Goal: Transaction & Acquisition: Purchase product/service

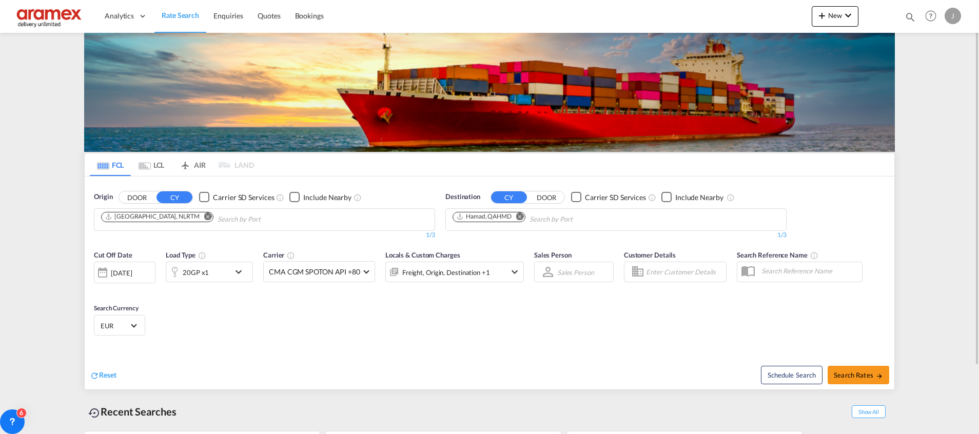
click at [521, 218] on md-icon "Remove" at bounding box center [520, 216] width 8 height 8
paste input "Onne"
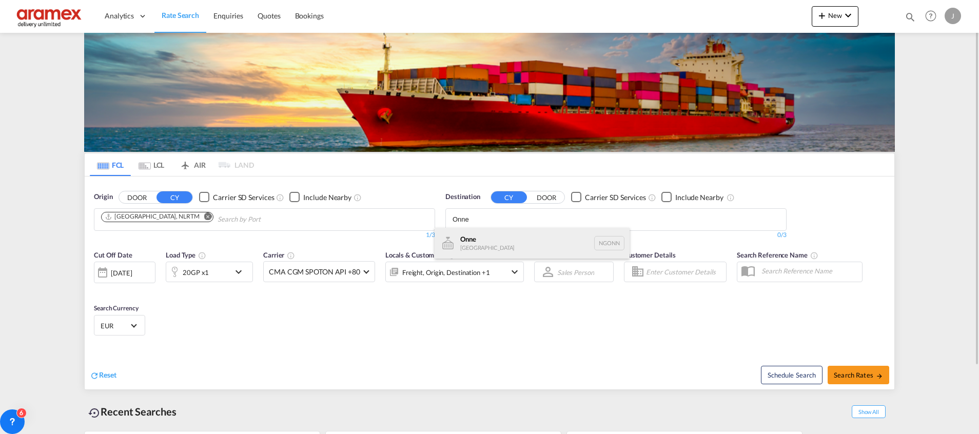
type input "Onne"
click at [497, 244] on div "Onne Nigeria NGONN" at bounding box center [531, 243] width 195 height 31
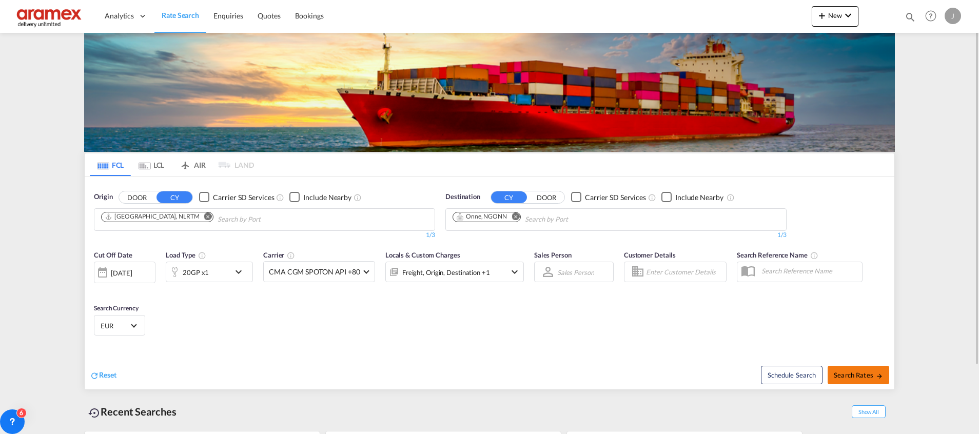
click at [844, 370] on button "Search Rates" at bounding box center [858, 375] width 62 height 18
type input "NLRTM to NGONN / 1 Sep 2025"
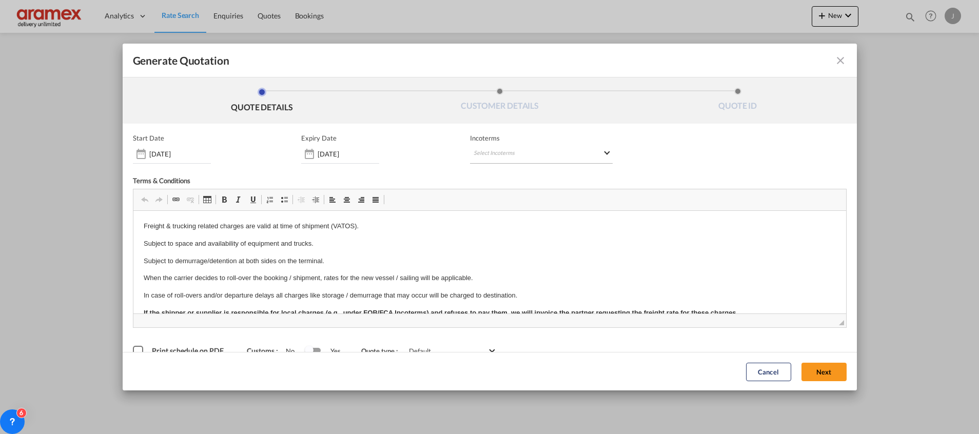
click at [511, 150] on md-select "Select Incoterms EXW - import Ex Works CIP - import Carriage and Insurance Paid…" at bounding box center [541, 154] width 143 height 18
click at [491, 173] on input "search" at bounding box center [518, 175] width 95 height 9
type input "exw"
click at [520, 197] on div "EXW - import" at bounding box center [522, 193] width 97 height 8
click at [808, 369] on button "Next" at bounding box center [823, 371] width 45 height 18
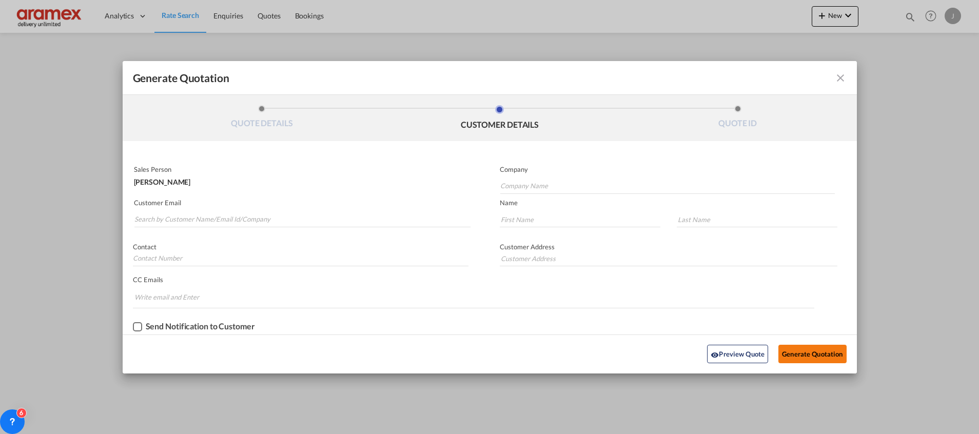
click at [800, 347] on button "Generate Quotation" at bounding box center [812, 354] width 68 height 18
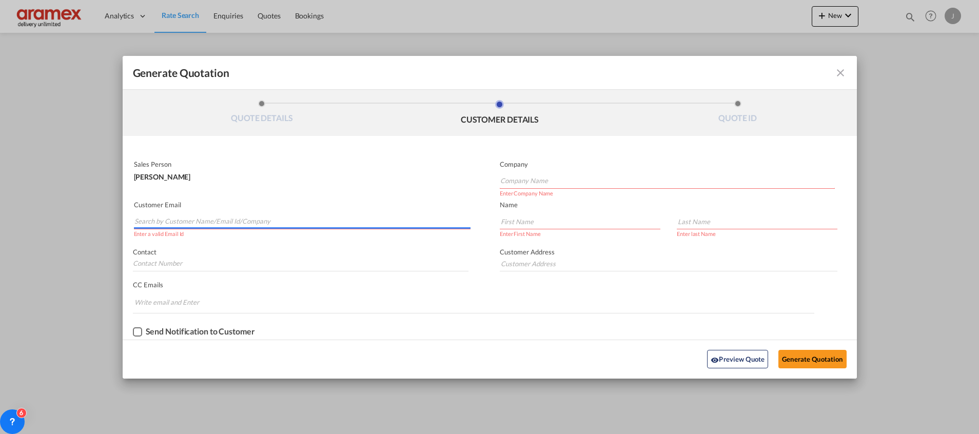
click at [206, 220] on input "Search by Customer Name/Email Id/Company" at bounding box center [302, 221] width 336 height 15
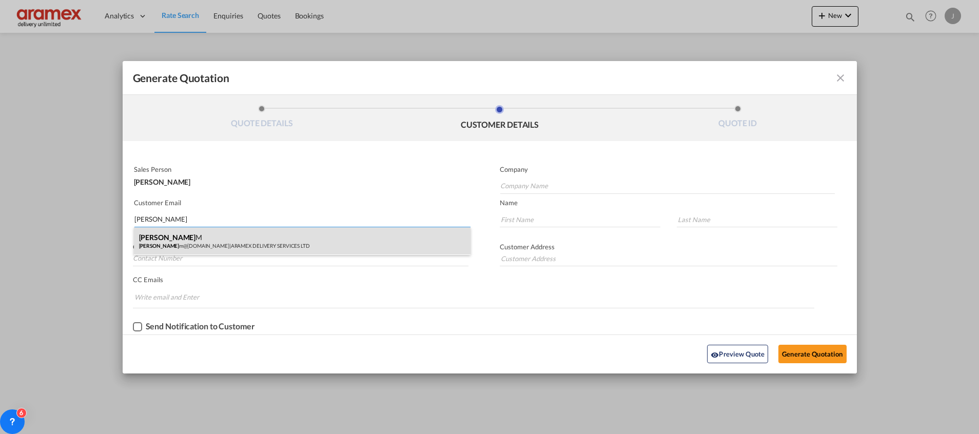
type input "helen"
click at [249, 236] on div "Helen M helen m@aramex.com | ARAMEX DELIVERY SERVICES LTD" at bounding box center [302, 241] width 336 height 28
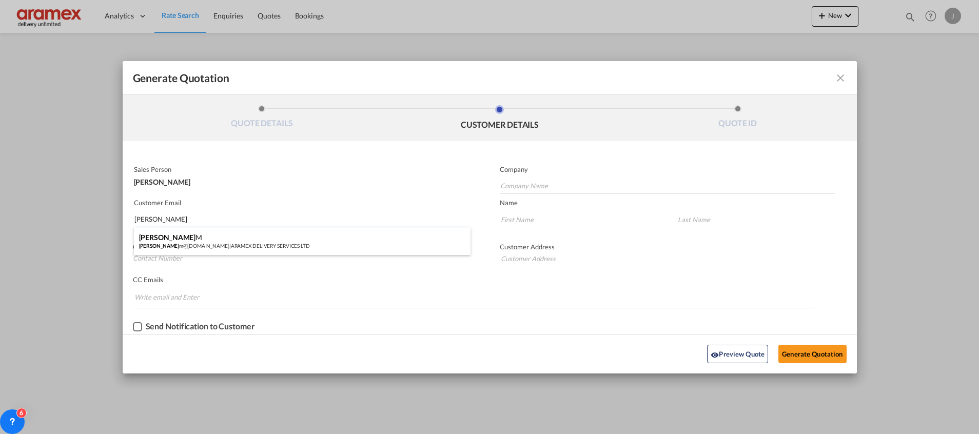
type input "ARAMEX DELIVERY SERVICES LTD"
type input "helenm@aramex.com"
type input "Helen"
type input "M"
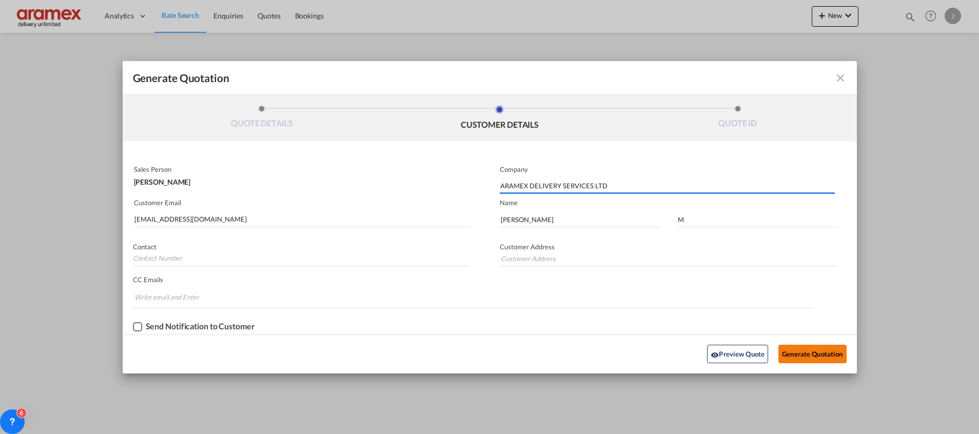
click at [795, 350] on button "Generate Quotation" at bounding box center [812, 354] width 68 height 18
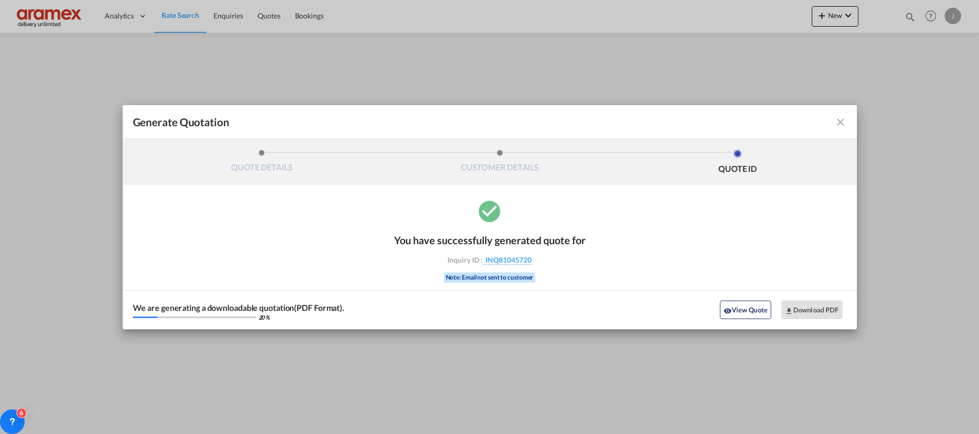
click at [738, 310] on button "View Quote" at bounding box center [745, 310] width 51 height 18
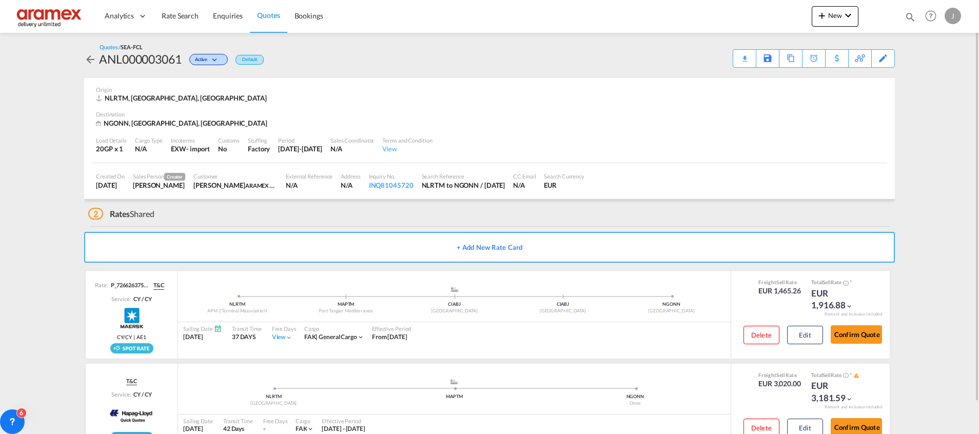
scroll to position [34, 0]
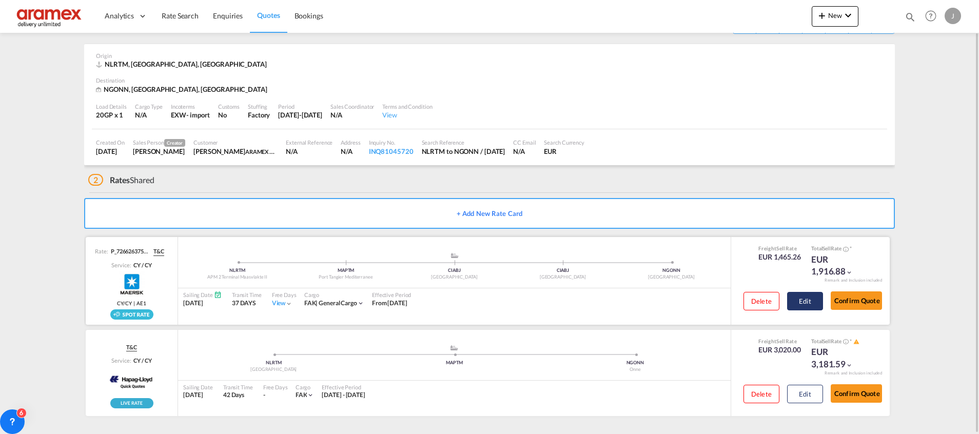
click at [801, 298] on button "Edit" at bounding box center [805, 301] width 36 height 18
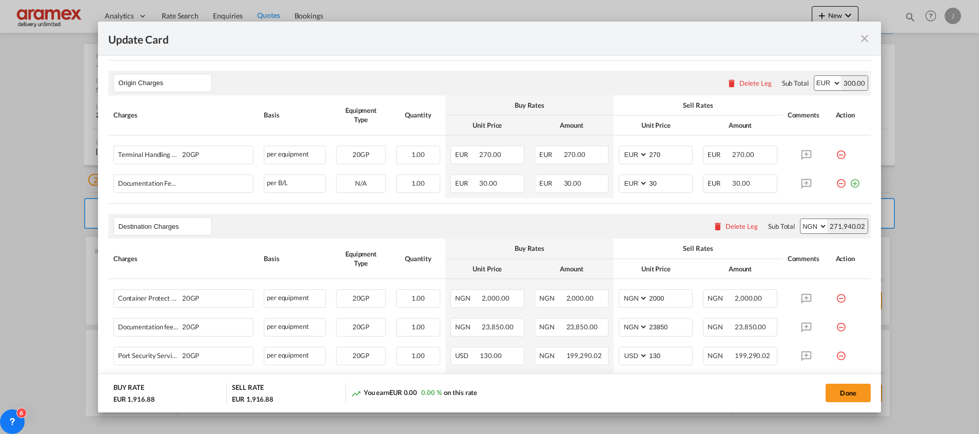
scroll to position [462, 0]
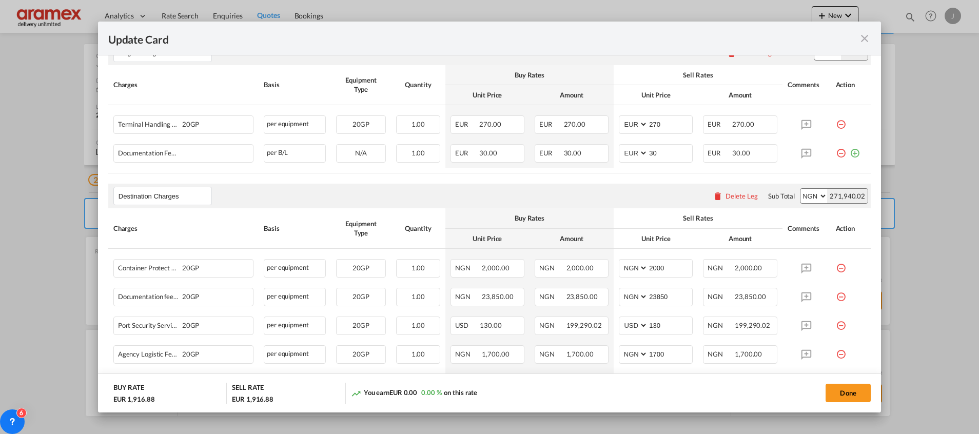
click at [727, 194] on div "Delete Leg" at bounding box center [741, 196] width 32 height 8
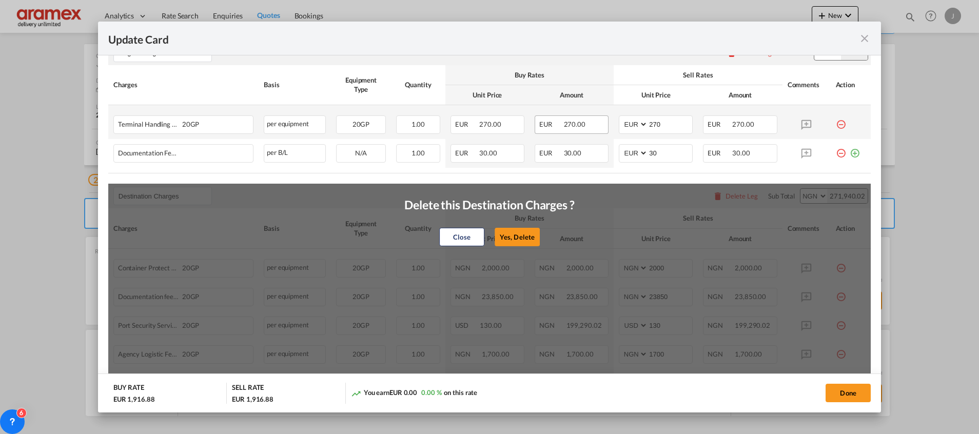
drag, startPoint x: 501, startPoint y: 232, endPoint x: 586, endPoint y: 254, distance: 87.8
click at [502, 233] on button "Yes, Delete" at bounding box center [516, 237] width 45 height 18
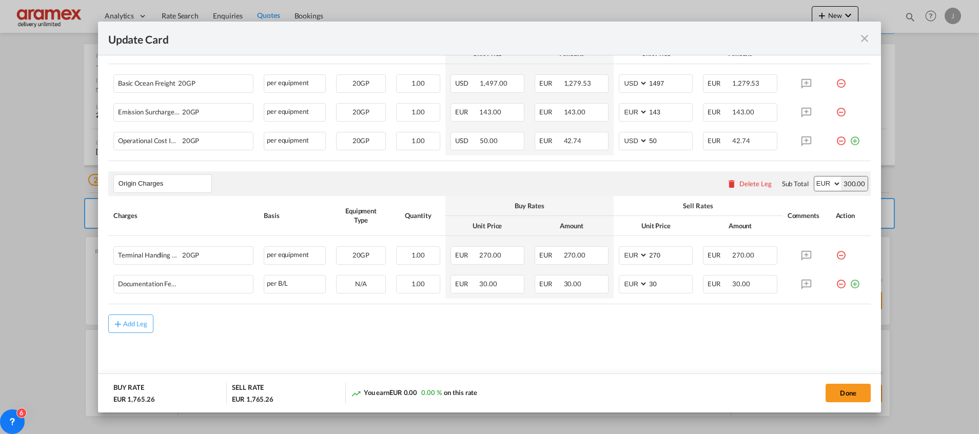
scroll to position [330, 0]
click at [844, 390] on button "Done" at bounding box center [847, 393] width 45 height 18
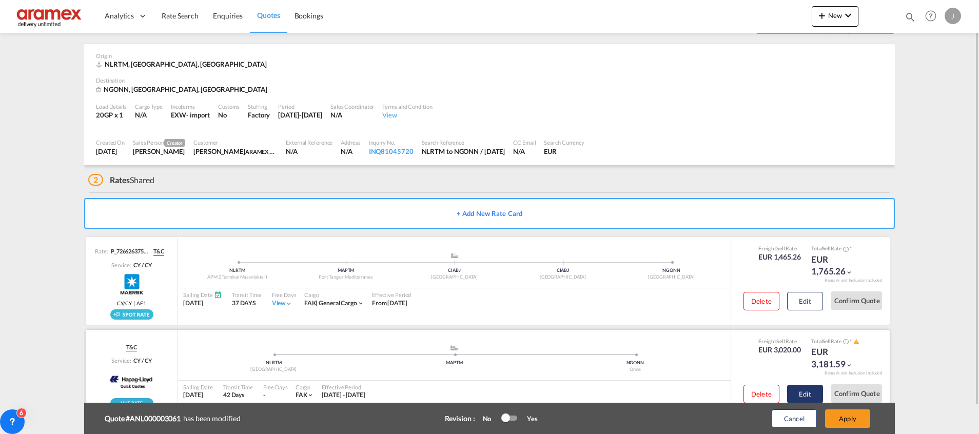
click at [806, 388] on button "Edit" at bounding box center [805, 394] width 36 height 18
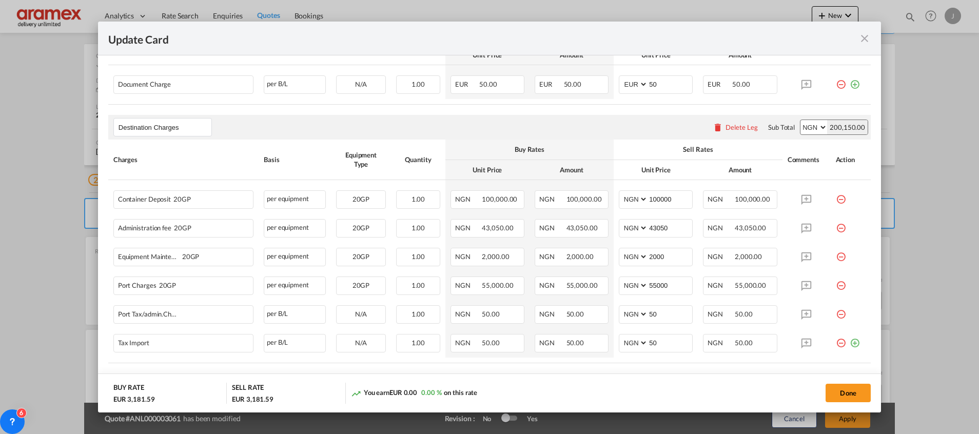
scroll to position [588, 0]
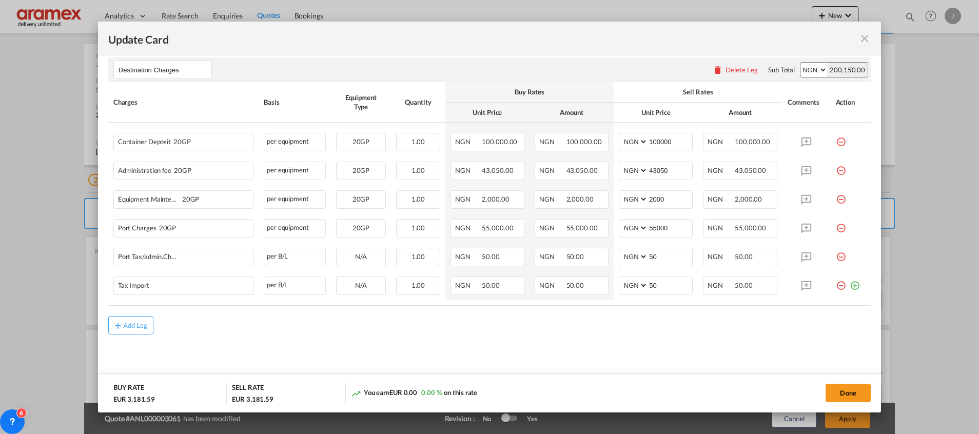
click at [727, 67] on div "Delete Leg" at bounding box center [741, 70] width 32 height 8
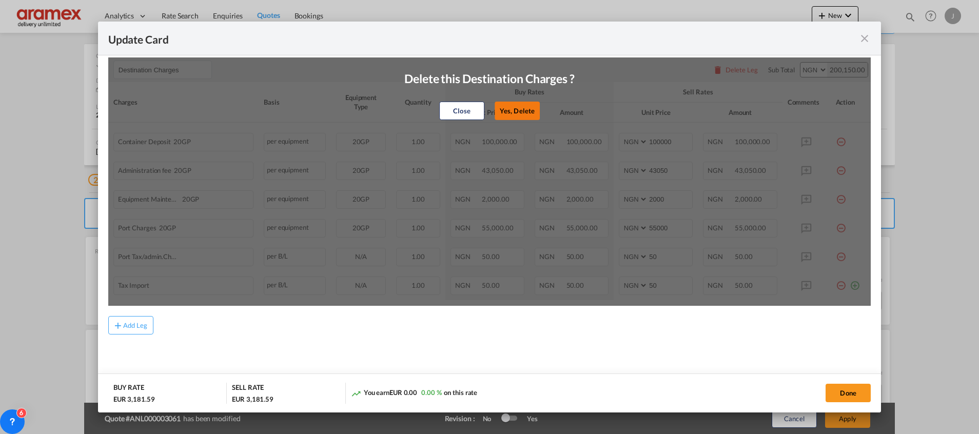
click at [508, 105] on button "Yes, Delete" at bounding box center [516, 111] width 45 height 18
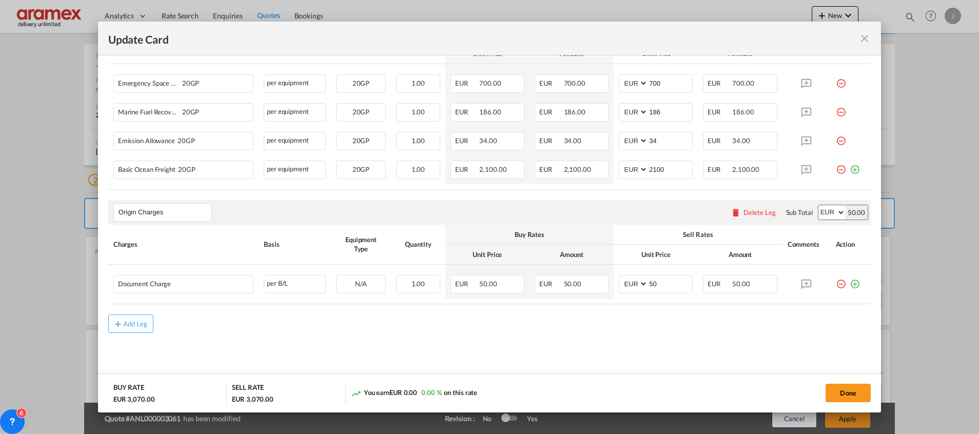
scroll to position [330, 0]
click at [851, 392] on button "Done" at bounding box center [847, 393] width 45 height 18
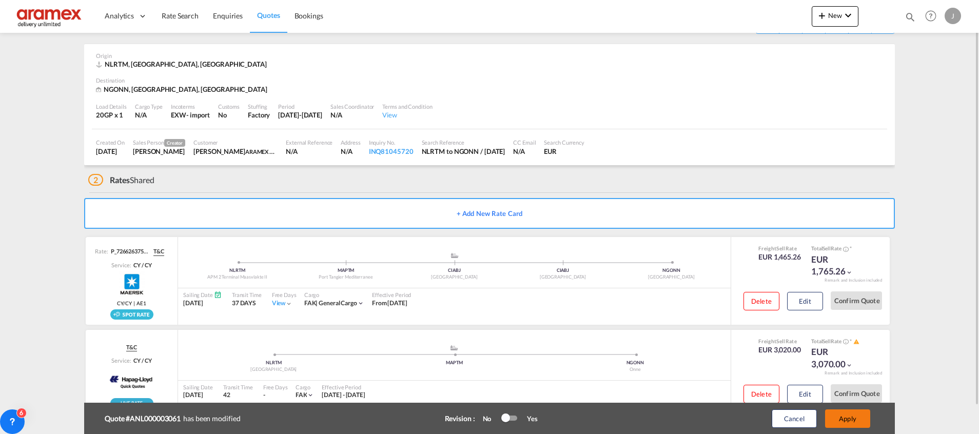
click at [852, 418] on button "Apply" at bounding box center [847, 418] width 45 height 18
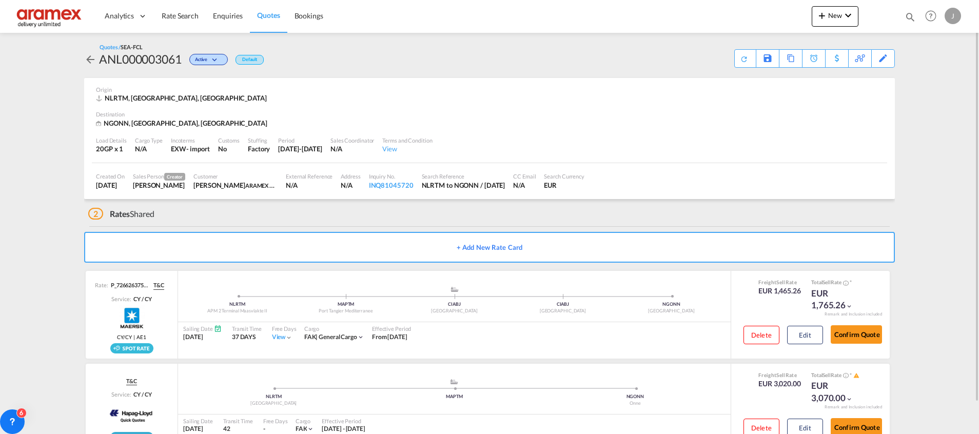
scroll to position [34, 0]
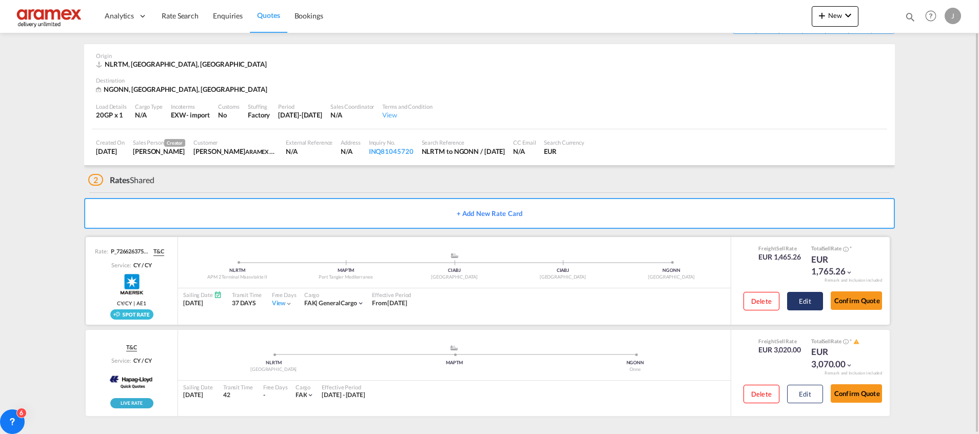
click at [795, 303] on button "Edit" at bounding box center [805, 301] width 36 height 18
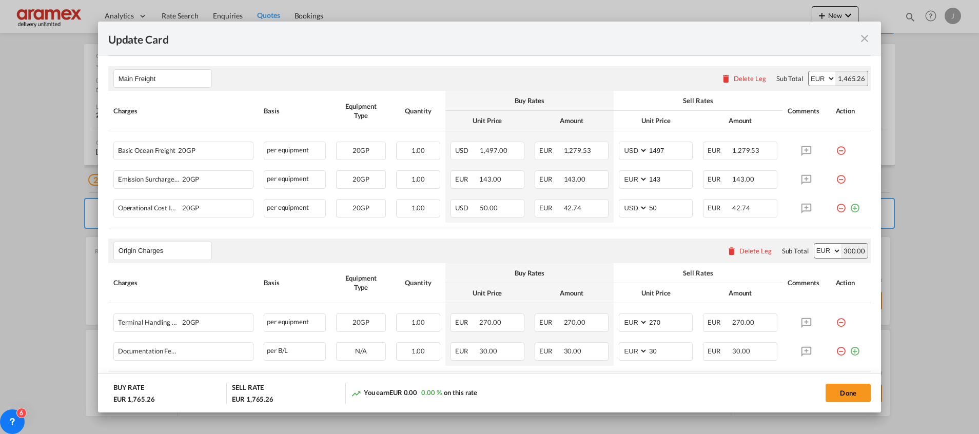
scroll to position [308, 0]
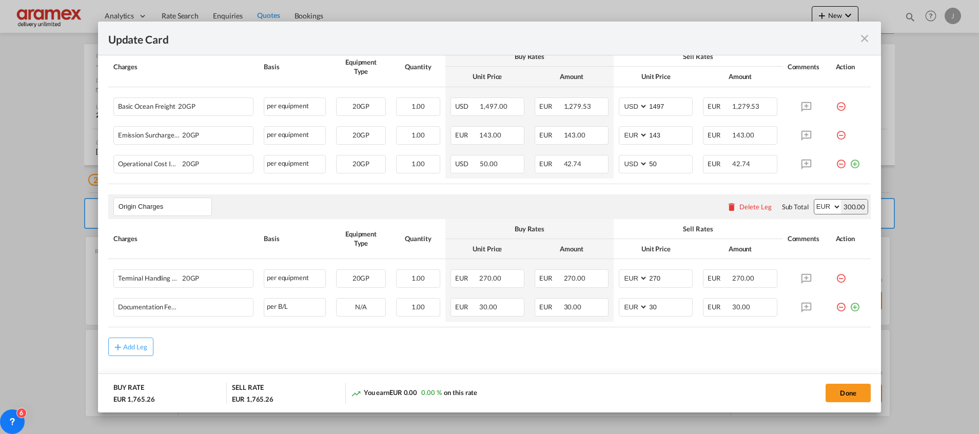
click at [860, 35] on md-icon "icon-close fg-AAA8AD m-0 pointer" at bounding box center [864, 38] width 12 height 12
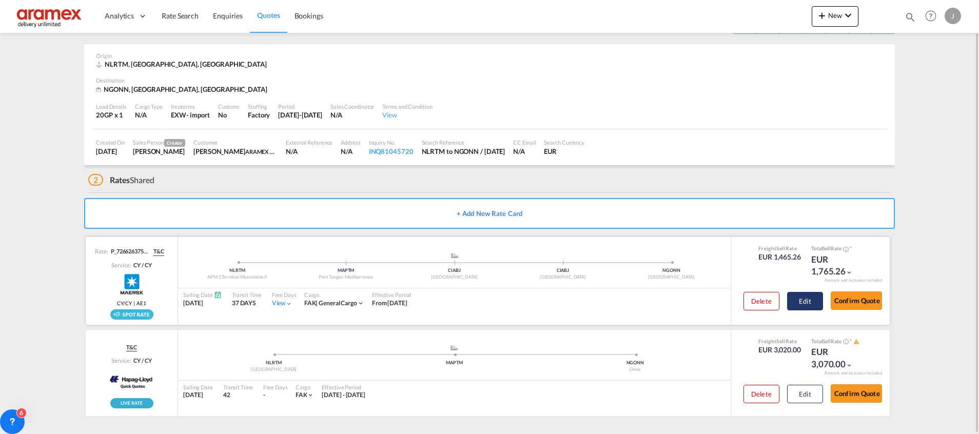
click at [810, 306] on button "Edit" at bounding box center [805, 301] width 36 height 18
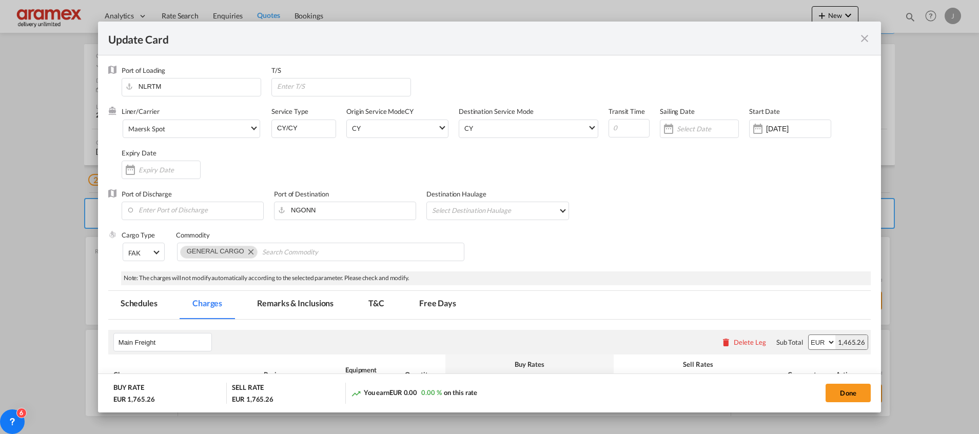
scroll to position [330, 0]
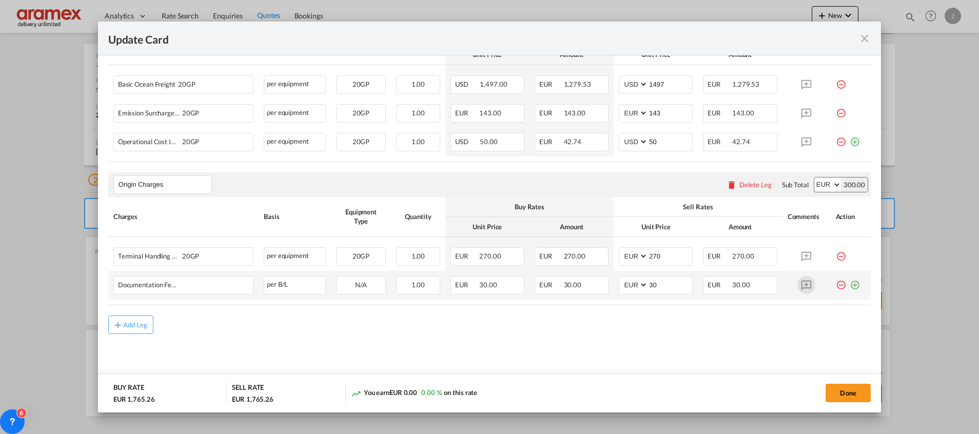
click at [849, 284] on md-icon "icon-plus-circle-outline green-400-fg" at bounding box center [854, 281] width 10 height 10
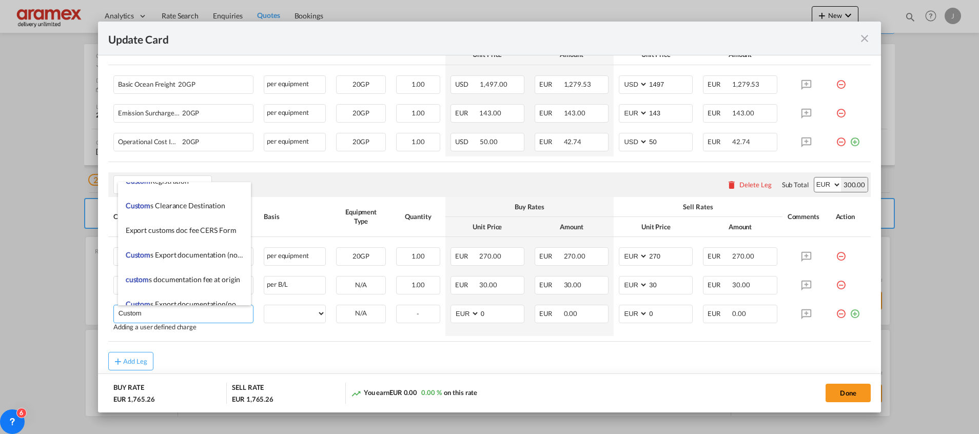
scroll to position [1077, 0]
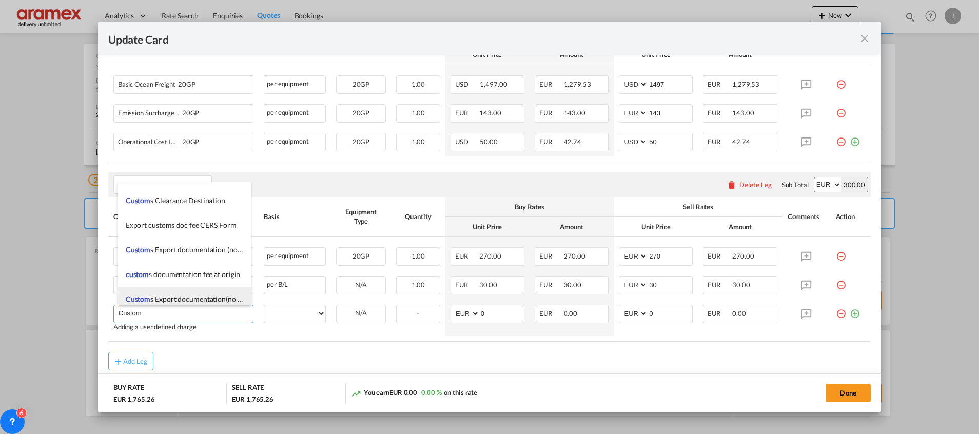
click at [201, 297] on span "Custom s Export documentation(no costs, suggested sell)" at bounding box center [214, 298] width 176 height 9
type input "Customs Export documentation(no costs, suggested sell)"
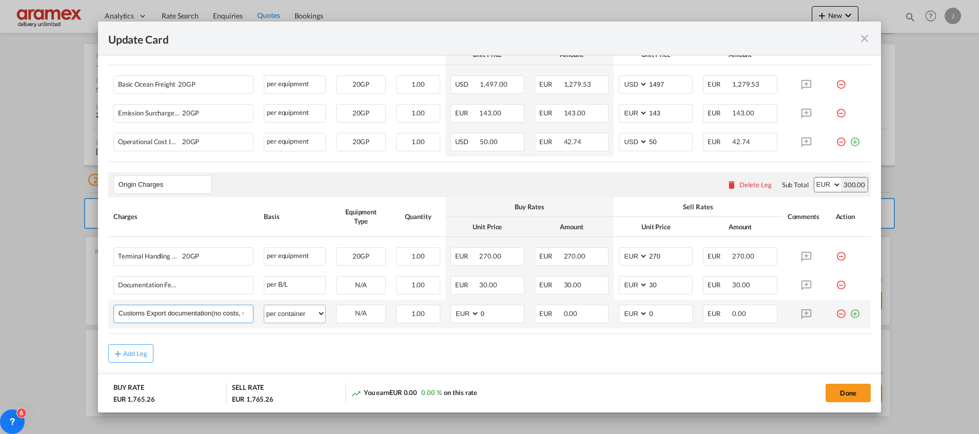
scroll to position [0, 47]
drag, startPoint x: 202, startPoint y: 316, endPoint x: 321, endPoint y: 319, distance: 119.0
click at [321, 319] on tr "Customs Export documentation(no costs, suggested sell) Please Enter User Define…" at bounding box center [489, 314] width 762 height 29
click at [208, 312] on input "Customs Export documentation(no costs, suggested sell)" at bounding box center [185, 312] width 134 height 15
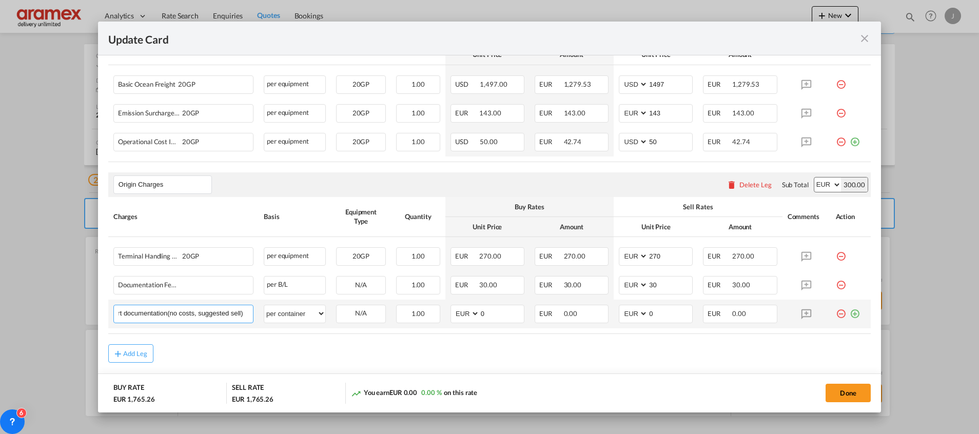
click at [208, 312] on input "Customs Export documentation(no costs, suggested sell)" at bounding box center [185, 312] width 134 height 15
click at [276, 314] on select "per equipment per container per B/L per shipping bill per shipment per pallet p…" at bounding box center [294, 313] width 61 height 16
select select "per shipment"
click at [264, 305] on select "per equipment per container per B/L per shipping bill per shipment per pallet p…" at bounding box center [294, 313] width 61 height 16
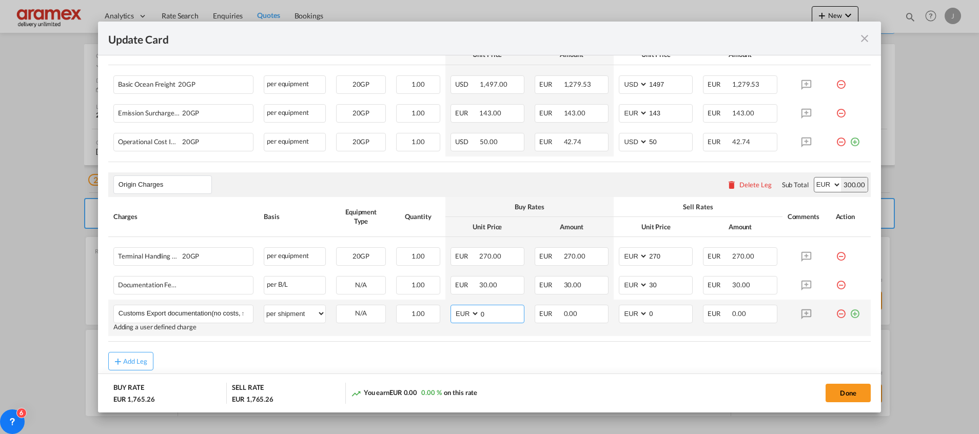
drag, startPoint x: 488, startPoint y: 311, endPoint x: 459, endPoint y: 310, distance: 29.2
click at [459, 310] on md-input-container "AED AFN ALL AMD ANG AOA ARS AUD AWG AZN BAM BBD BDT BGN BHD BIF BMD BND [PERSON…" at bounding box center [487, 314] width 74 height 18
type input "65"
drag, startPoint x: 636, startPoint y: 314, endPoint x: 615, endPoint y: 310, distance: 20.8
click at [622, 313] on md-input-container "AED AFN ALL AMD ANG AOA ARS AUD AWG AZN BAM BBD BDT BGN BHD BIF BMD BND [PERSON…" at bounding box center [656, 314] width 74 height 18
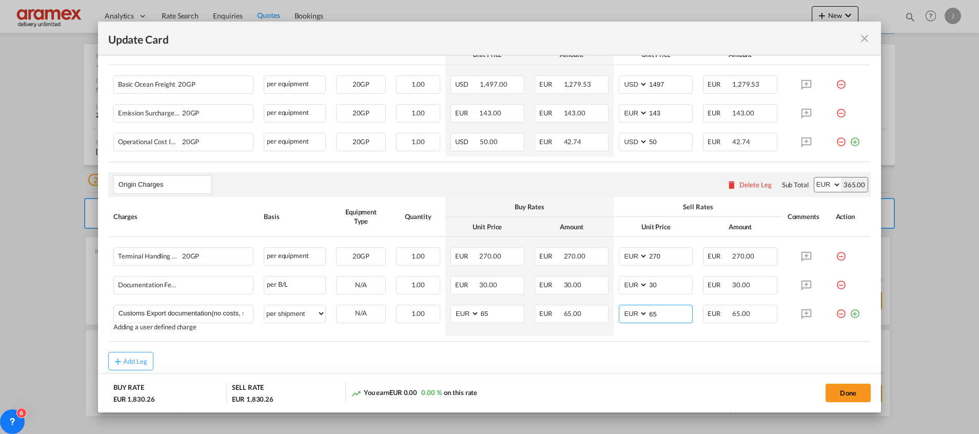
type input "65"
drag, startPoint x: 663, startPoint y: 359, endPoint x: 726, endPoint y: 372, distance: 65.1
click at [666, 362] on div "Add Leg" at bounding box center [489, 361] width 762 height 18
click at [855, 392] on button "Done" at bounding box center [847, 393] width 45 height 18
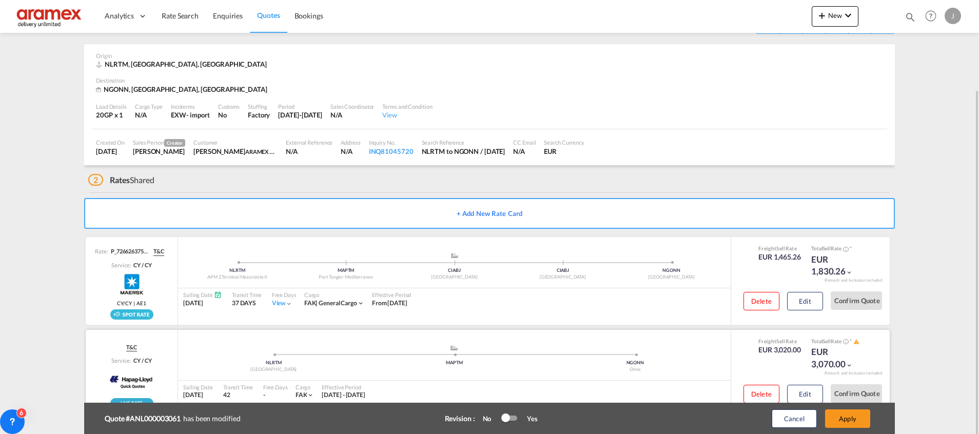
scroll to position [66, 0]
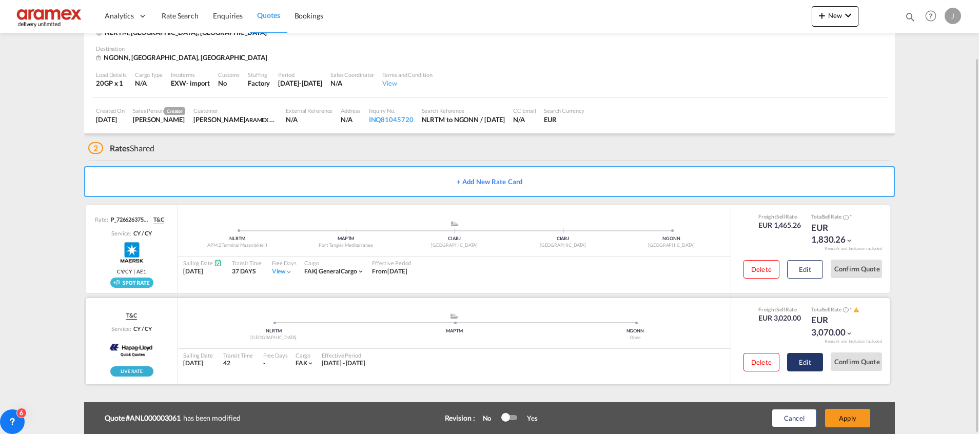
click at [815, 364] on button "Edit" at bounding box center [805, 362] width 36 height 18
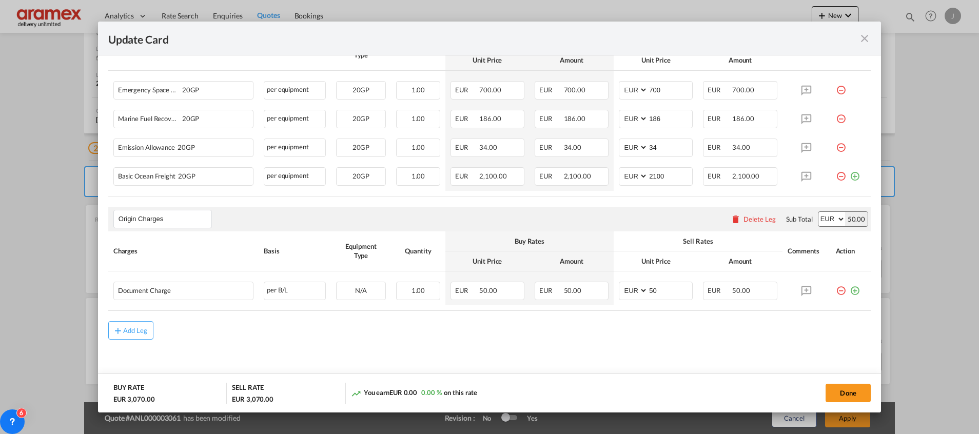
scroll to position [330, 0]
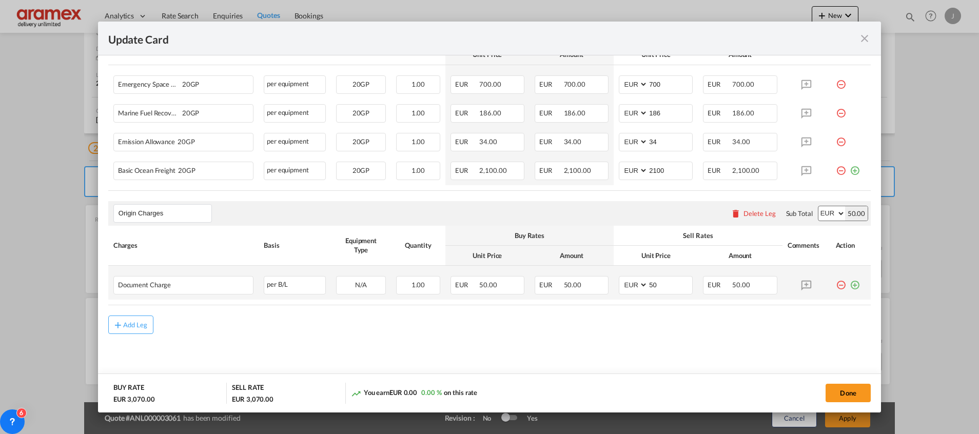
drag, startPoint x: 842, startPoint y: 285, endPoint x: 832, endPoint y: 287, distance: 9.5
click at [849, 284] on md-icon "icon-plus-circle-outline green-400-fg" at bounding box center [854, 281] width 10 height 10
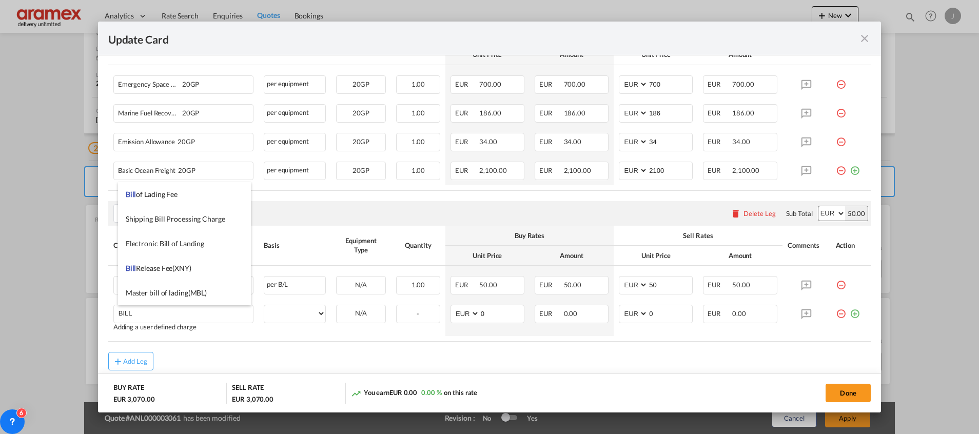
drag, startPoint x: 168, startPoint y: 194, endPoint x: 281, endPoint y: 231, distance: 119.2
click at [168, 194] on span "Bill of Lading Fee" at bounding box center [152, 194] width 52 height 9
type input "Bill of Lading Fee"
select select "per B/L"
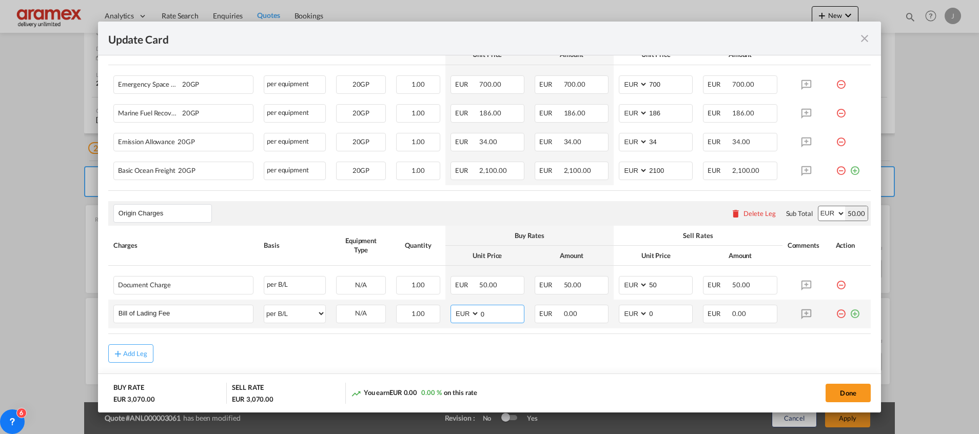
drag, startPoint x: 493, startPoint y: 312, endPoint x: 454, endPoint y: 313, distance: 38.5
click at [455, 313] on md-input-container "AED AFN ALL AMD ANG AOA ARS AUD AWG AZN BAM BBD BDT BGN BHD BIF BMD BND [PERSON…" at bounding box center [487, 314] width 74 height 18
type input "50"
drag, startPoint x: 628, startPoint y: 314, endPoint x: 623, endPoint y: 314, distance: 5.2
click at [623, 314] on md-input-container "AED AFN ALL AMD ANG AOA ARS AUD AWG AZN BAM BBD BDT BGN BHD BIF BMD BND [PERSON…" at bounding box center [656, 314] width 74 height 18
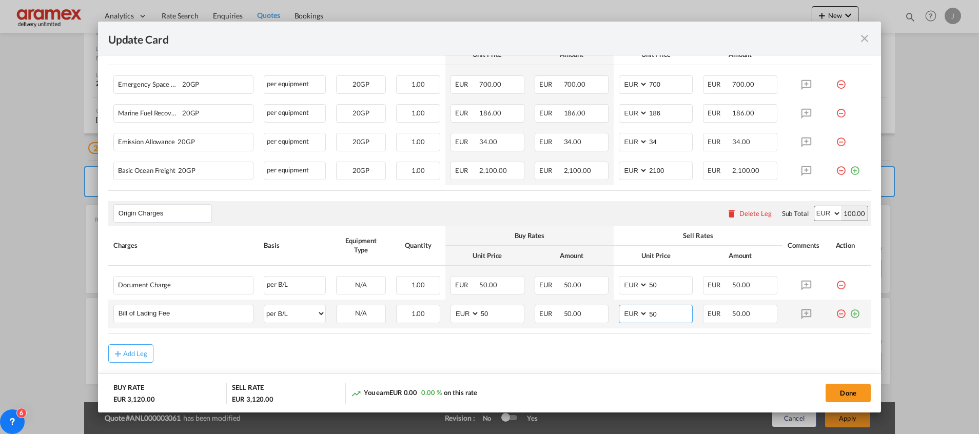
type input "50"
click at [849, 315] on md-icon "icon-plus-circle-outline green-400-fg" at bounding box center [854, 310] width 10 height 10
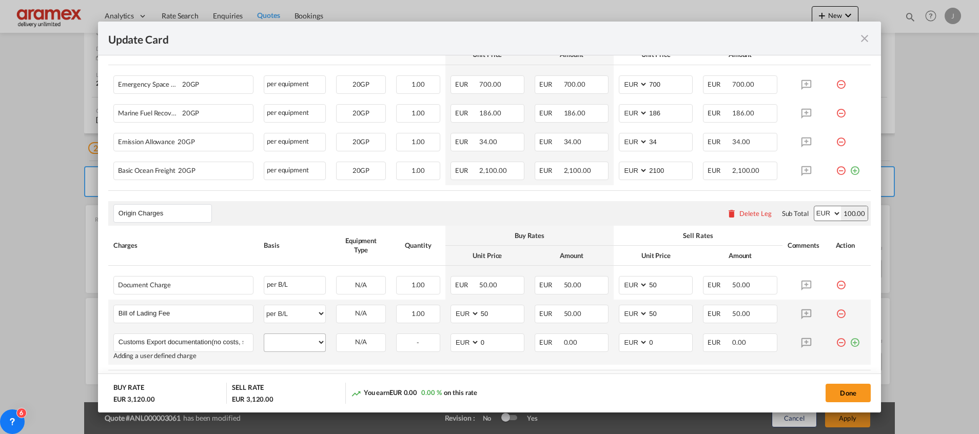
scroll to position [0, 47]
type input "Customs Export documentation(no costs, suggested sell)"
drag, startPoint x: 281, startPoint y: 338, endPoint x: 285, endPoint y: 332, distance: 6.7
click at [281, 338] on select "per equipment per container per B/L per shipping bill per shipment per pallet p…" at bounding box center [294, 342] width 61 height 16
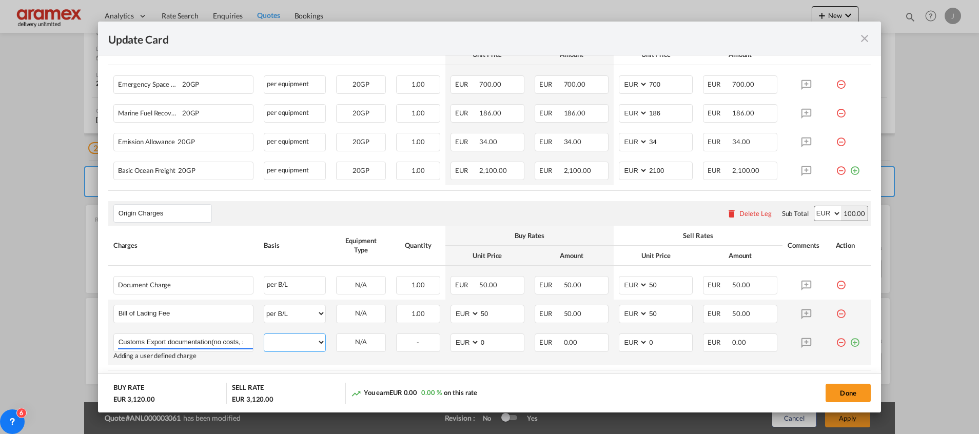
select select "per shipment"
click at [264, 334] on select "per equipment per container per B/L per shipping bill per shipment per pallet p…" at bounding box center [294, 342] width 61 height 16
click at [457, 343] on md-input-container "AED AFN ALL AMD ANG AOA ARS AUD AWG AZN BAM BBD BDT BGN BHD BIF BMD BND [PERSON…" at bounding box center [487, 342] width 74 height 18
type input "65"
drag, startPoint x: 662, startPoint y: 345, endPoint x: 613, endPoint y: 344, distance: 48.7
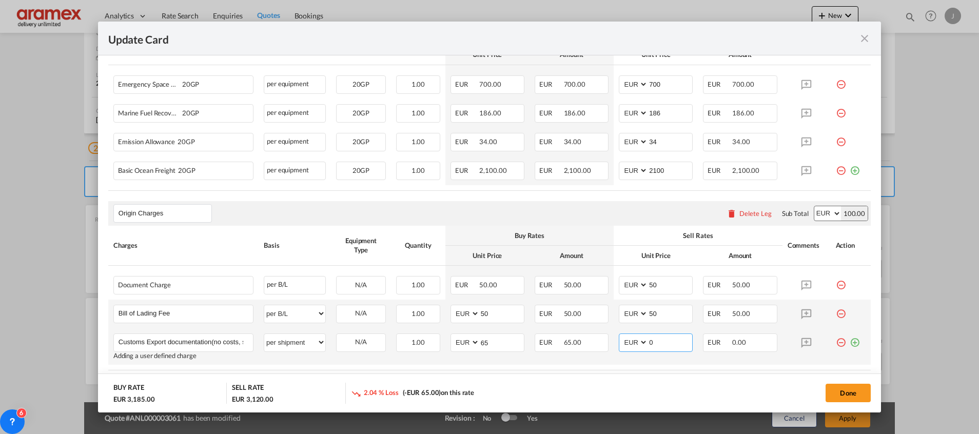
click at [619, 344] on md-input-container "AED AFN ALL AMD ANG AOA ARS AUD AWG AZN BAM BBD BDT BGN BHD BIF BMD BND [PERSON…" at bounding box center [656, 342] width 74 height 18
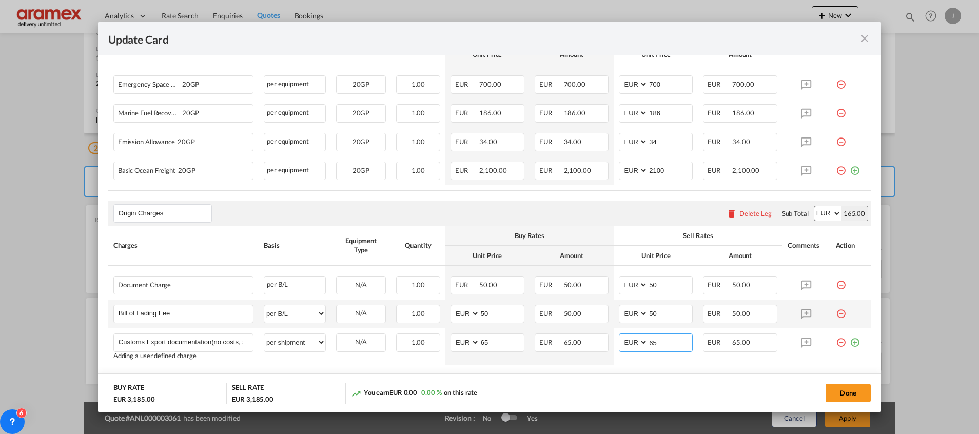
type input "65"
click at [573, 377] on md-dialog-actions "BUY RATE EUR 3,185.00 SELL RATE EUR 3,185.00 You earn EUR 0.00 0.00 % on this r…" at bounding box center [489, 392] width 783 height 39
click at [619, 200] on rate-modification "Main Freight Please enter leg name Leg Name Already Exists Delete Leg Sub Total…" at bounding box center [489, 194] width 762 height 409
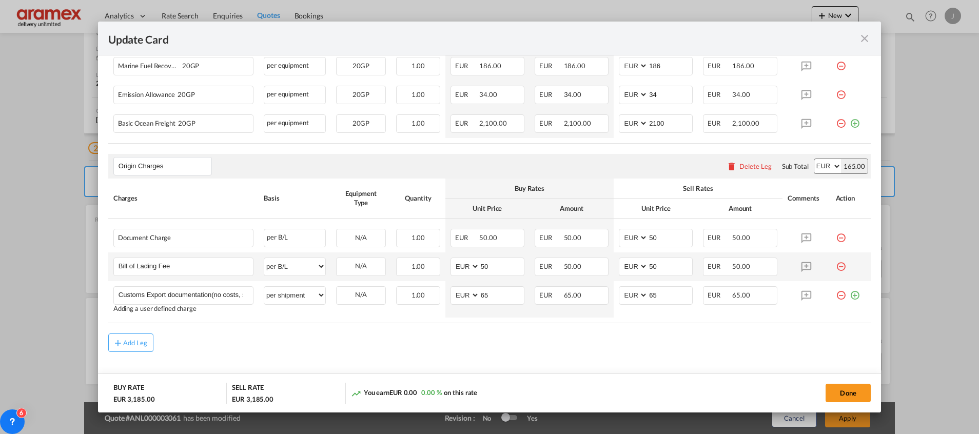
scroll to position [395, 0]
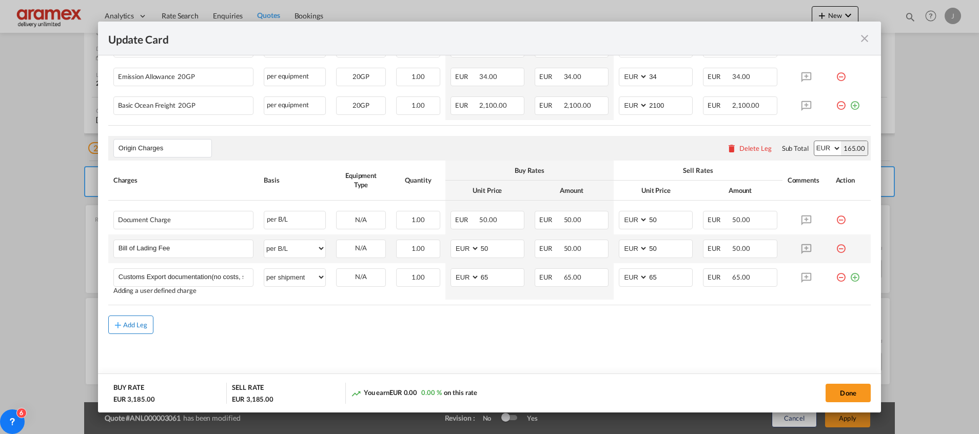
click at [135, 323] on div "Add Leg" at bounding box center [135, 325] width 25 height 6
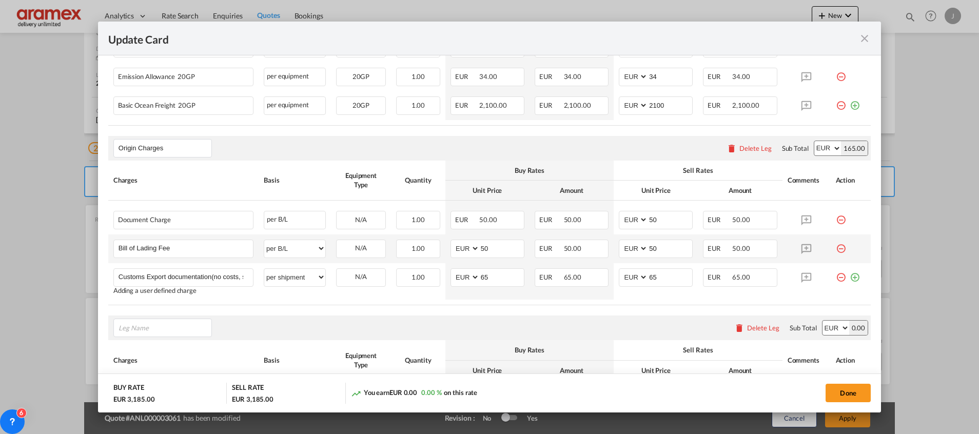
scroll to position [509, 0]
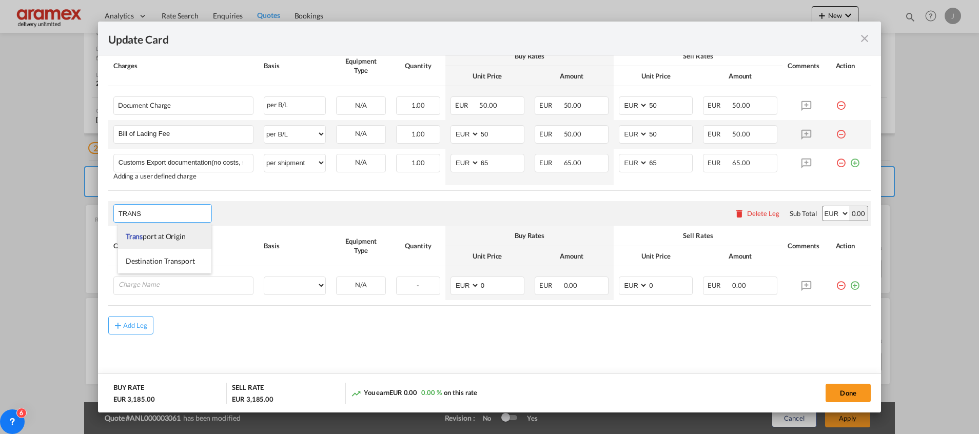
click at [171, 233] on span "Trans port at Origin" at bounding box center [156, 236] width 60 height 9
type input "Transport at Origin"
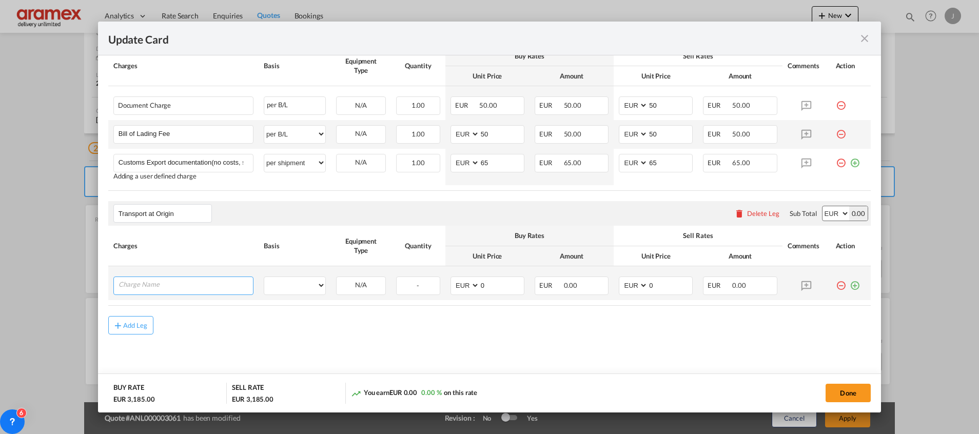
click at [172, 282] on input "Charge Name" at bounding box center [185, 284] width 134 height 15
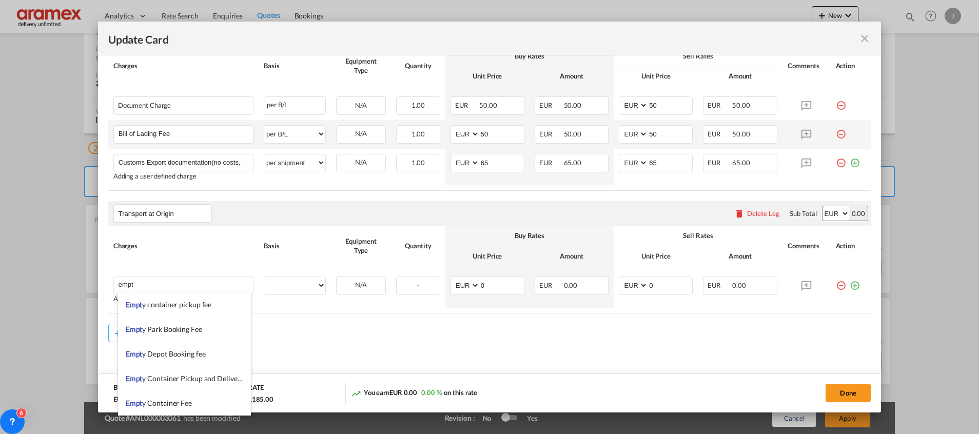
drag, startPoint x: 192, startPoint y: 382, endPoint x: 261, endPoint y: 373, distance: 69.2
click at [195, 381] on span "Empt y Container Pickup and Delivery Charge" at bounding box center [197, 378] width 143 height 9
type input "Empty Container Pickup and Delivery Charge"
select select "per equipment"
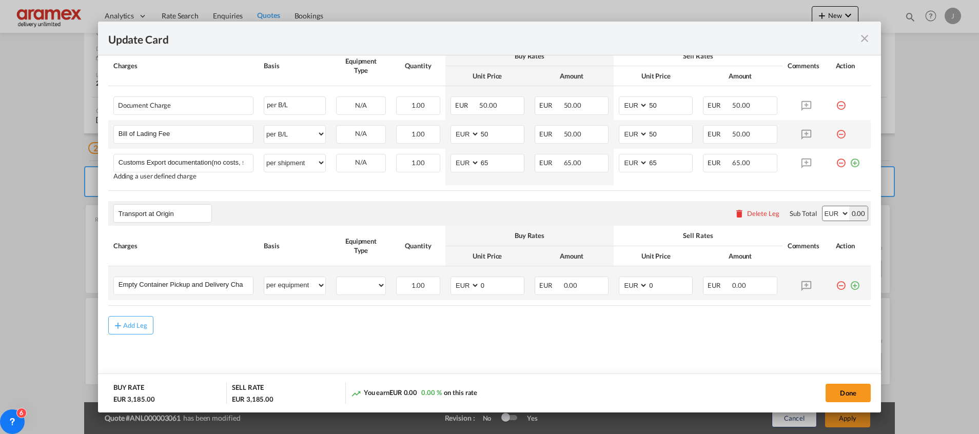
click at [849, 285] on md-icon "icon-plus-circle-outline green-400-fg" at bounding box center [854, 281] width 10 height 10
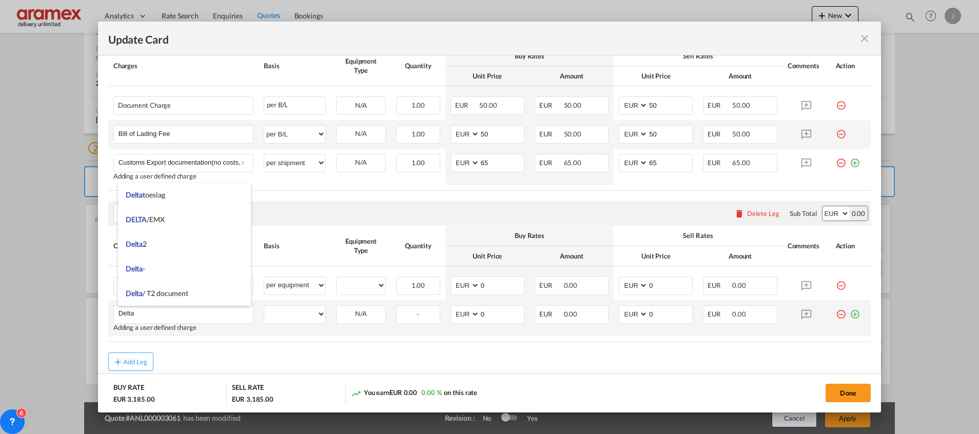
type input "Delta"
click at [849, 315] on md-icon "icon-plus-circle-outline green-400-fg" at bounding box center [854, 310] width 10 height 10
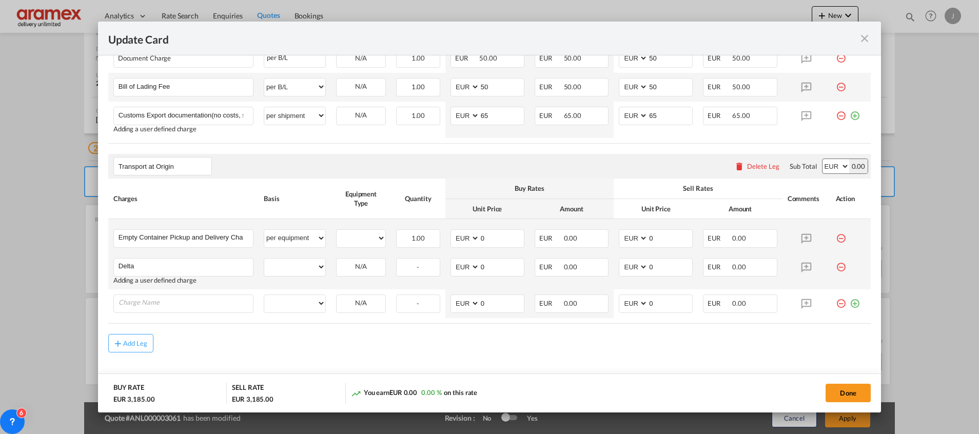
scroll to position [574, 0]
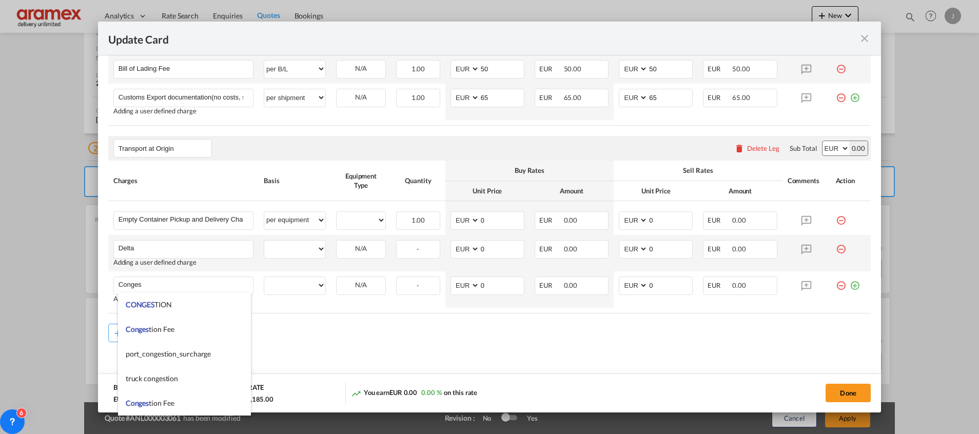
drag, startPoint x: 177, startPoint y: 332, endPoint x: 496, endPoint y: 301, distance: 321.1
click at [188, 328] on li "Conges tion Fee" at bounding box center [184, 329] width 133 height 25
type input "Congestion Fee"
select select "per equipment"
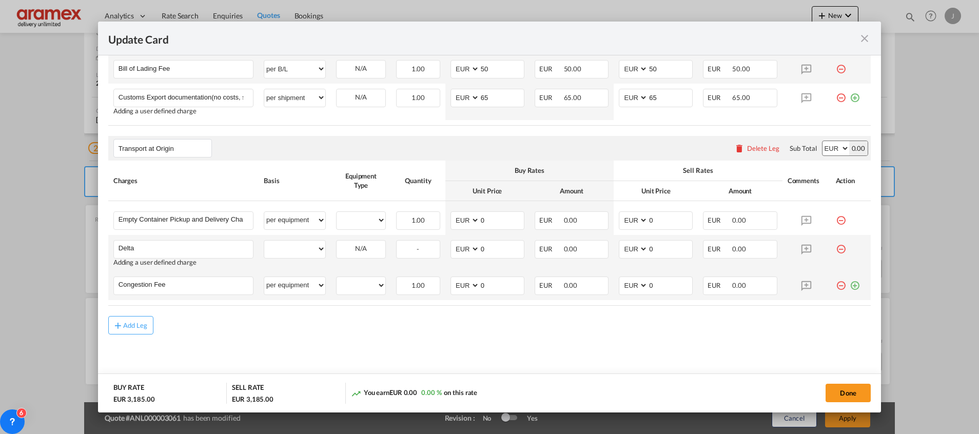
click at [849, 286] on md-icon "icon-plus-circle-outline green-400-fg" at bounding box center [854, 281] width 10 height 10
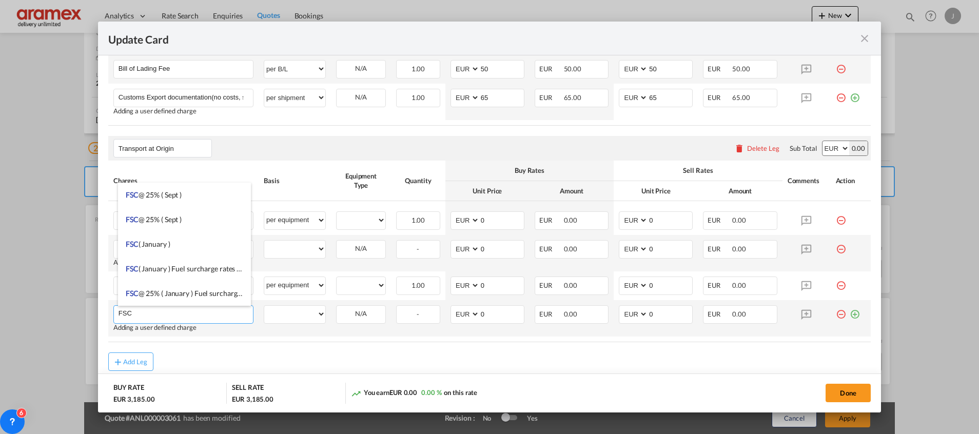
type input "FSC"
drag, startPoint x: 846, startPoint y: 313, endPoint x: 532, endPoint y: 324, distance: 314.1
click at [849, 313] on md-icon "icon-plus-circle-outline green-400-fg" at bounding box center [854, 310] width 10 height 10
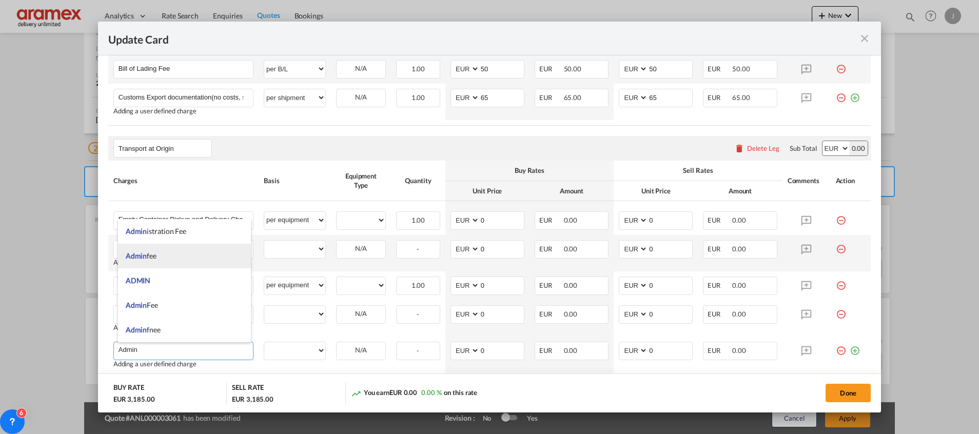
click at [154, 260] on span "Admin fee" at bounding box center [141, 255] width 31 height 9
type input "Admin fee"
select select "per container"
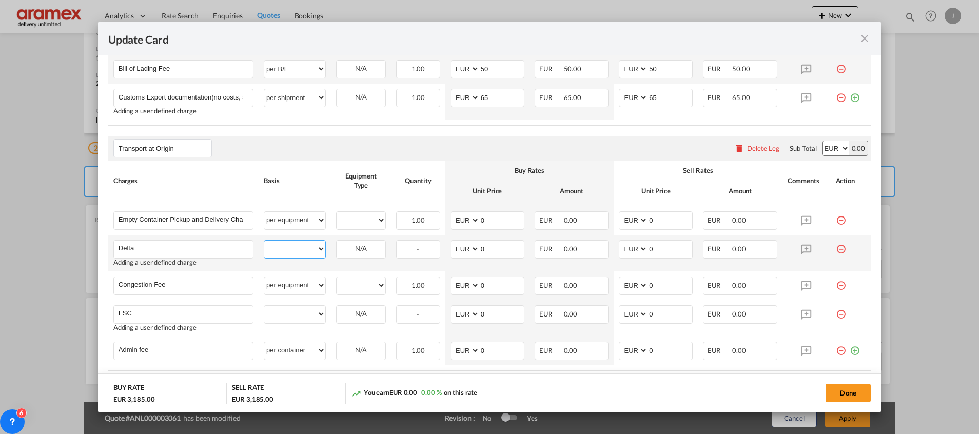
click at [284, 248] on select "per equipment per container per B/L per shipping bill per shipment % on pickup …" at bounding box center [294, 249] width 61 height 16
select select "per equipment"
click at [264, 241] on select "per equipment per container per B/L per shipping bill per shipment % on pickup …" at bounding box center [294, 249] width 61 height 16
click at [287, 245] on select "per equipment per container per B/L per shipping bill per shipment % on pickup …" at bounding box center [294, 249] width 61 height 16
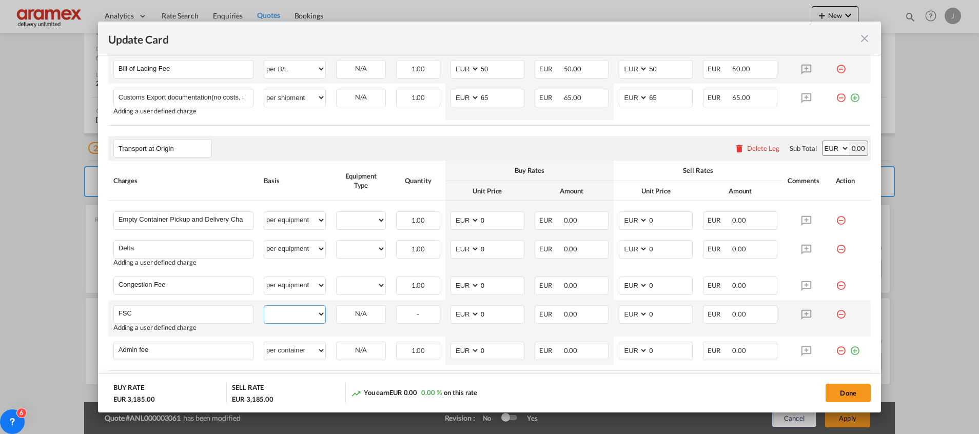
click at [293, 314] on select "per equipment per container per B/L per shipping bill per shipment % on pickup …" at bounding box center [294, 314] width 61 height 16
select select "per equipment"
click at [264, 306] on select "per equipment per container per B/L per shipping bill per shipment % on pickup …" at bounding box center [294, 314] width 61 height 16
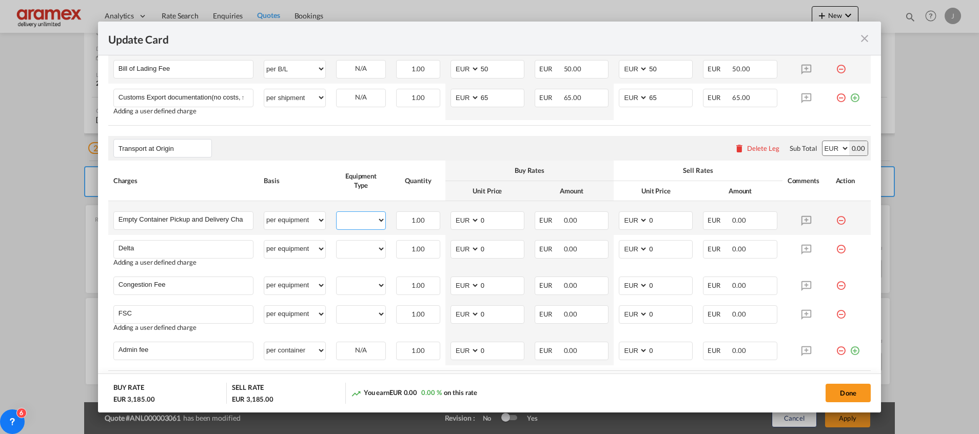
drag, startPoint x: 357, startPoint y: 222, endPoint x: 357, endPoint y: 229, distance: 6.7
click at [357, 222] on select "20GP" at bounding box center [360, 220] width 49 height 14
select select "20GP"
click at [336, 213] on select "20GP" at bounding box center [360, 220] width 49 height 14
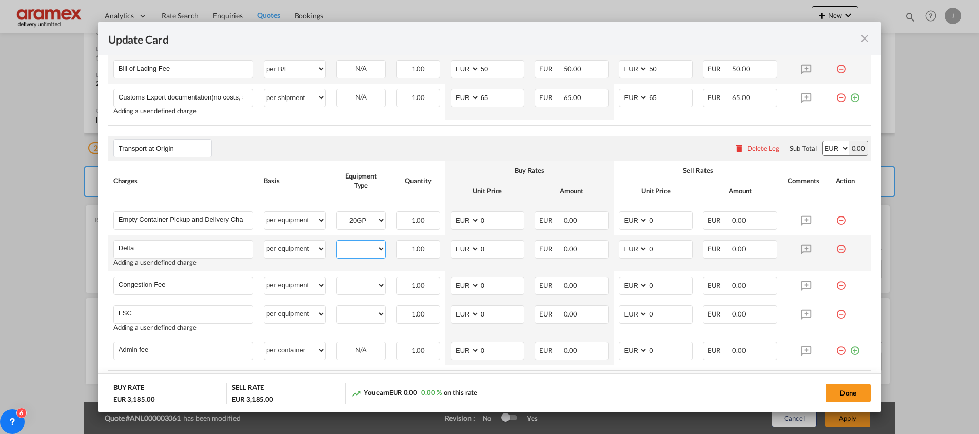
click at [354, 253] on select "20GP" at bounding box center [360, 249] width 49 height 14
select select "20GP"
click at [336, 242] on select "20GP" at bounding box center [360, 249] width 49 height 14
click at [354, 282] on select "20GP" at bounding box center [360, 285] width 49 height 14
select select "20GP"
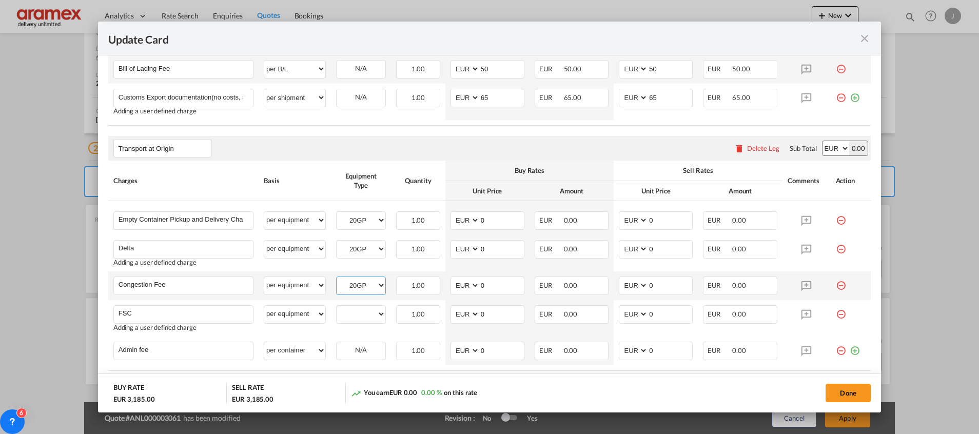
click at [336, 278] on select "20GP" at bounding box center [360, 285] width 49 height 14
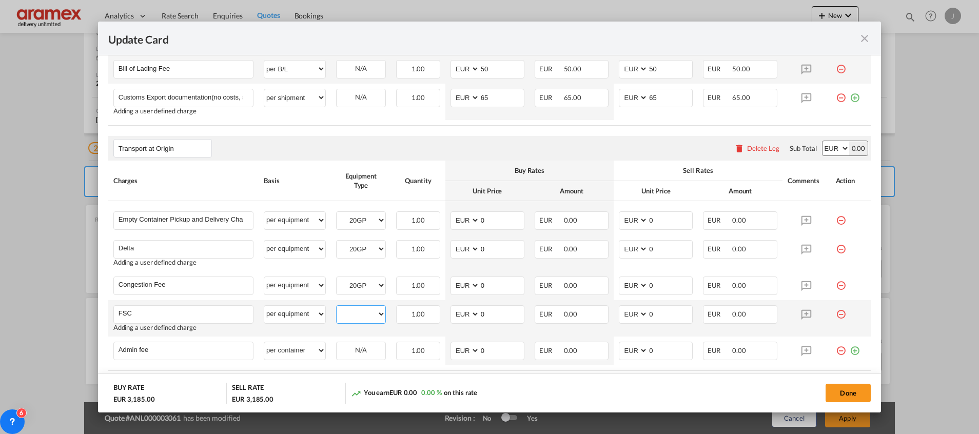
click at [357, 315] on select "20GP" at bounding box center [360, 314] width 49 height 14
select select "20GP"
click at [336, 307] on select "20GP" at bounding box center [360, 314] width 49 height 14
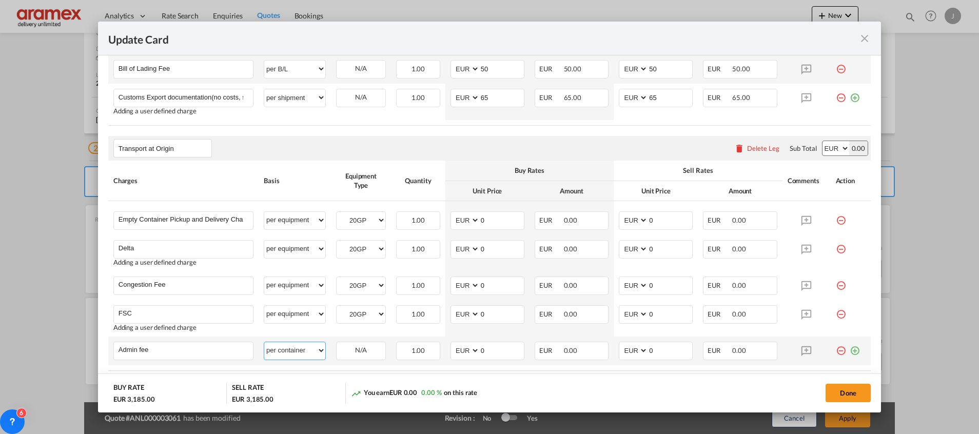
click at [303, 343] on select "per equipment per container per B/L per shipping bill per shipment % on pickup …" at bounding box center [294, 350] width 61 height 16
select select "per equipment"
click at [264, 342] on select "per equipment per container per B/L per shipping bill per shipment % on pickup …" at bounding box center [294, 350] width 61 height 16
click at [365, 351] on select "20GP" at bounding box center [360, 351] width 49 height 14
select select "20GP"
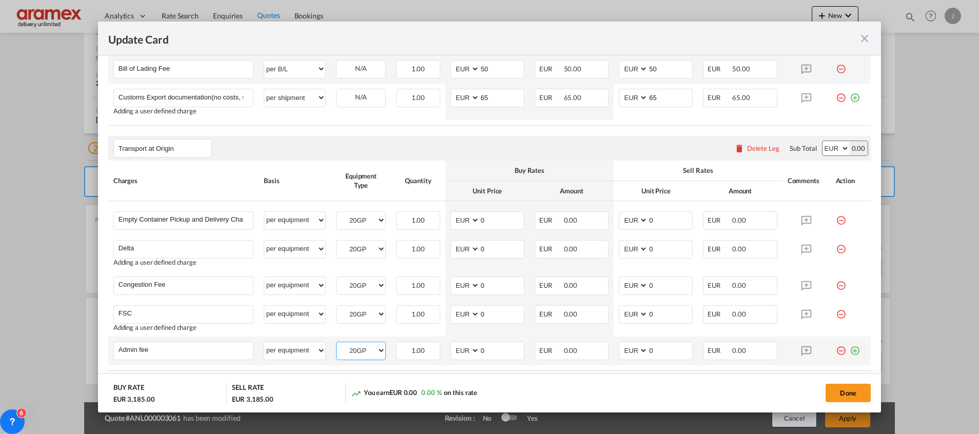
click at [336, 344] on select "20GP" at bounding box center [360, 351] width 49 height 14
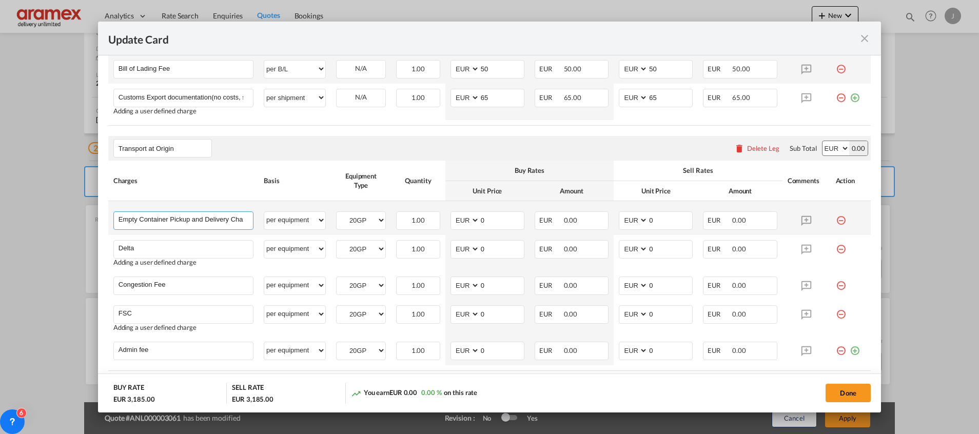
click at [158, 219] on input "Empty Container Pickup and Delivery Charge" at bounding box center [185, 219] width 134 height 15
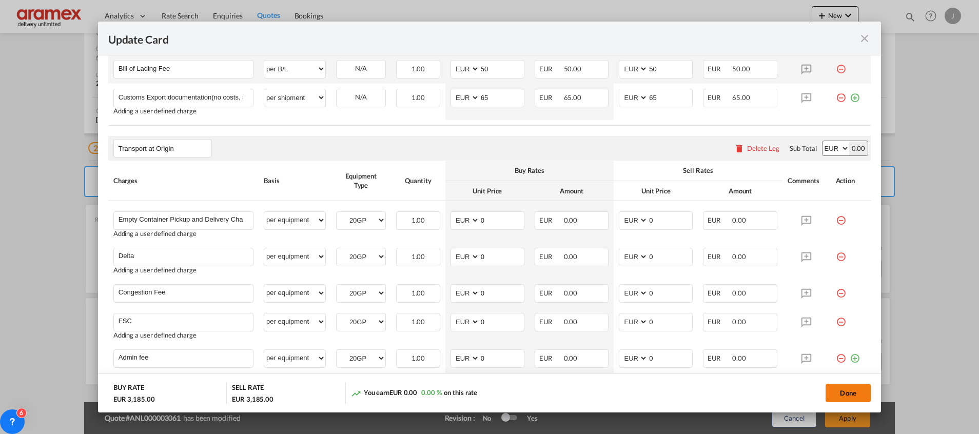
click at [857, 391] on button "Done" at bounding box center [847, 393] width 45 height 18
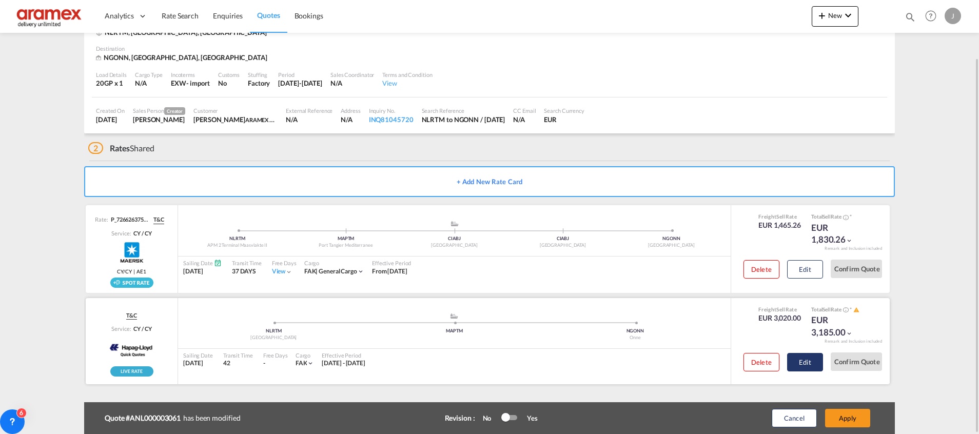
click at [811, 365] on button "Edit" at bounding box center [805, 362] width 36 height 18
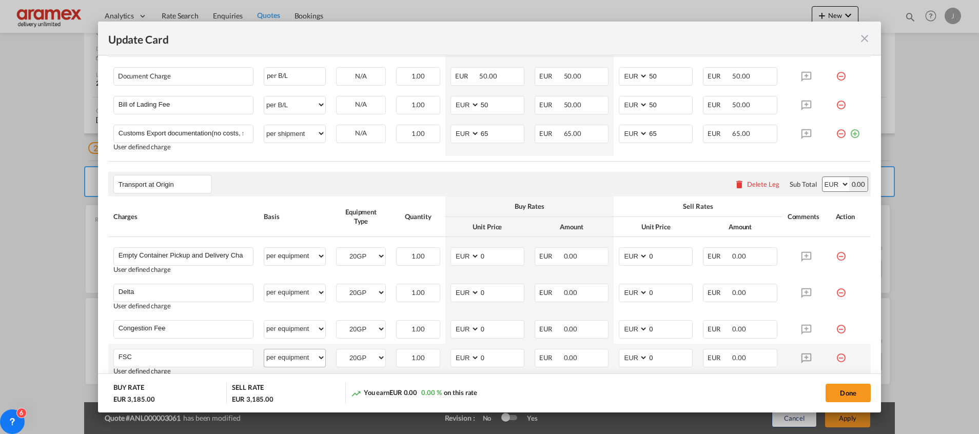
scroll to position [647, 0]
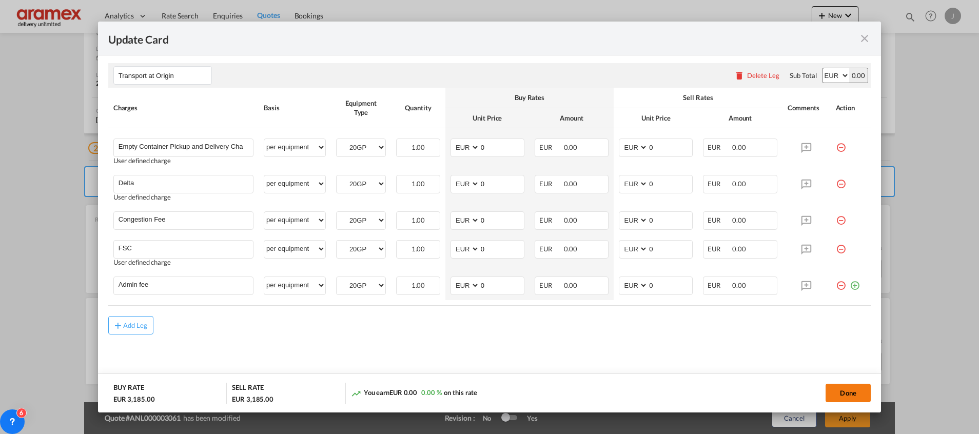
click at [849, 385] on button "Done" at bounding box center [847, 393] width 45 height 18
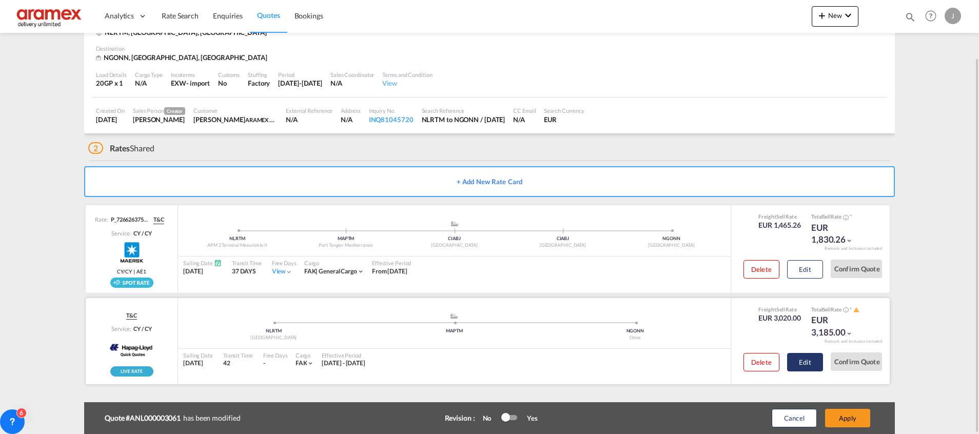
click at [807, 359] on button "Edit" at bounding box center [805, 362] width 36 height 18
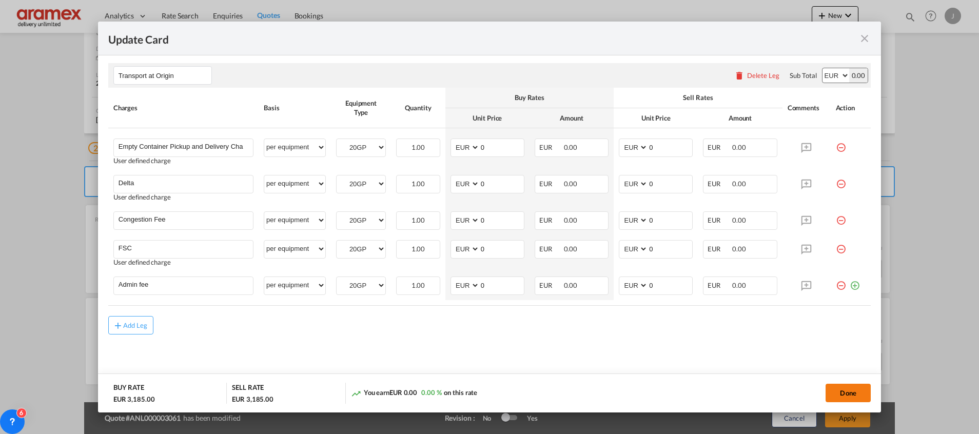
click at [841, 390] on button "Done" at bounding box center [847, 393] width 45 height 18
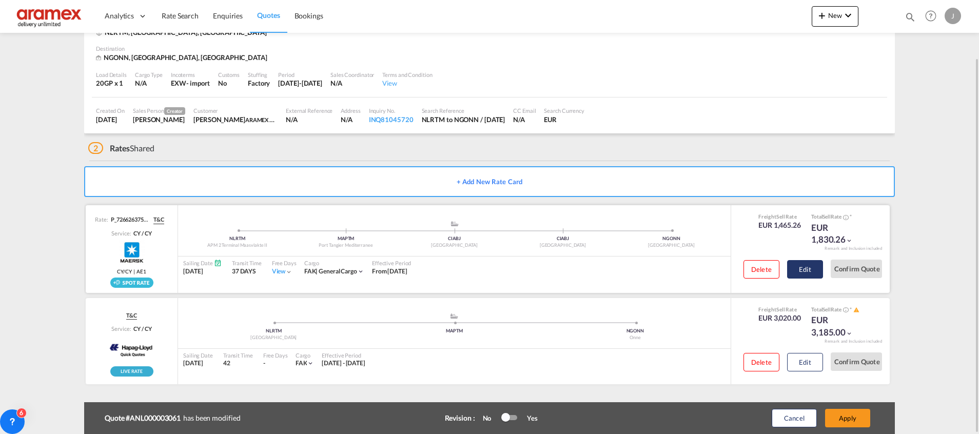
click at [801, 264] on button "Edit" at bounding box center [805, 269] width 36 height 18
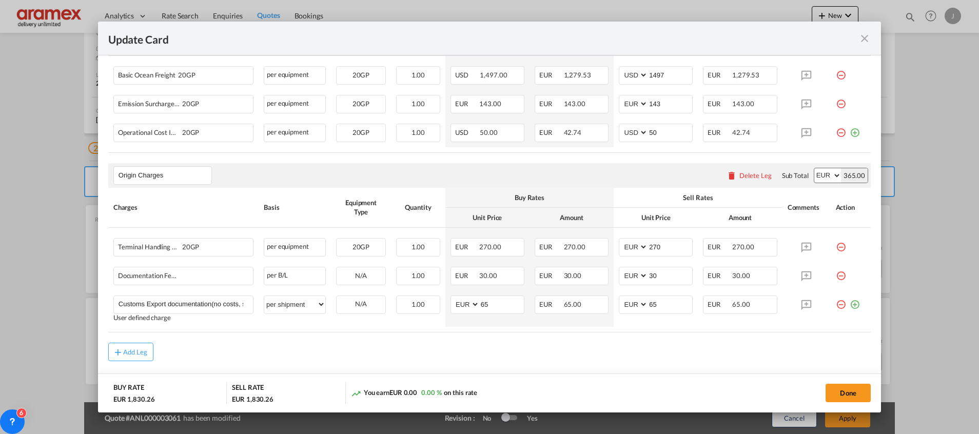
scroll to position [366, 0]
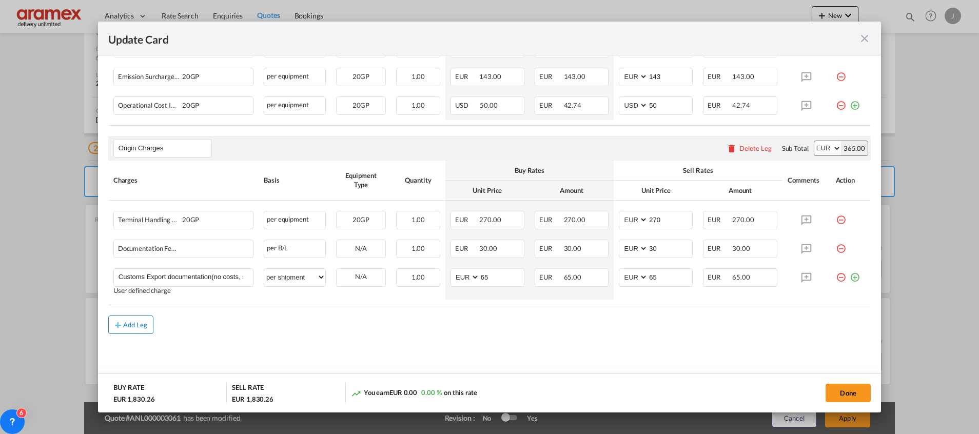
click at [131, 326] on div "Add Leg" at bounding box center [135, 325] width 25 height 6
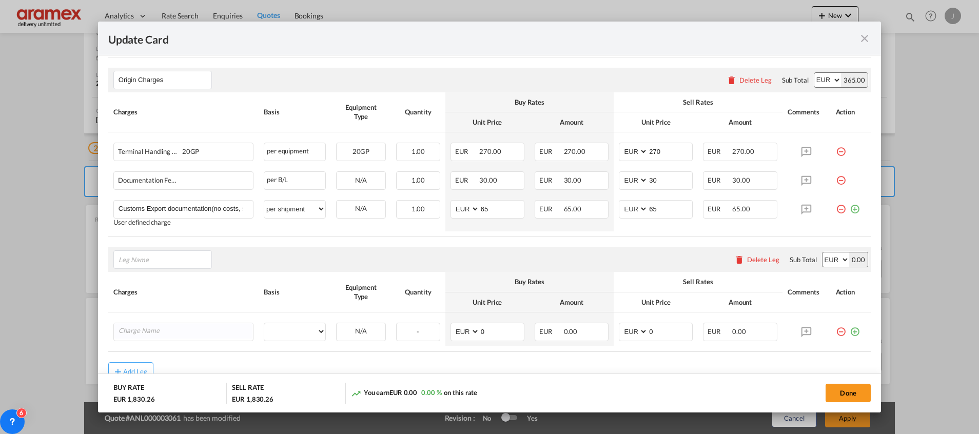
scroll to position [481, 0]
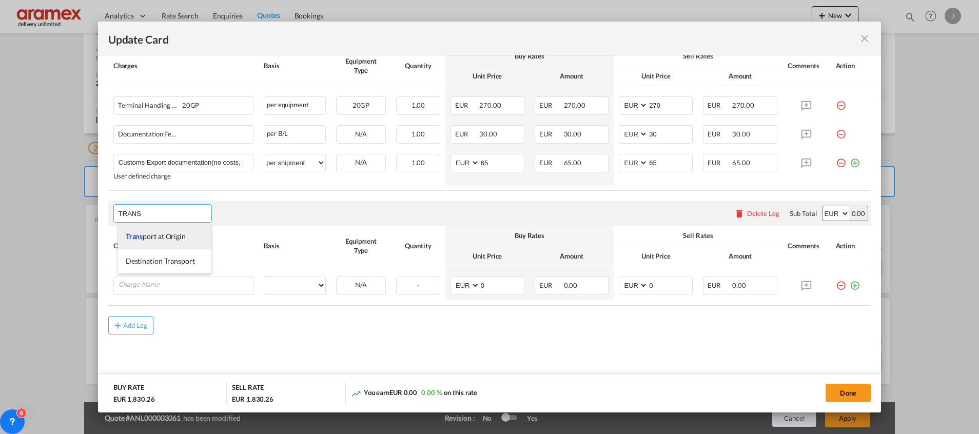
click at [149, 235] on span "Trans port at Origin" at bounding box center [156, 236] width 60 height 9
type input "Transport at Origin"
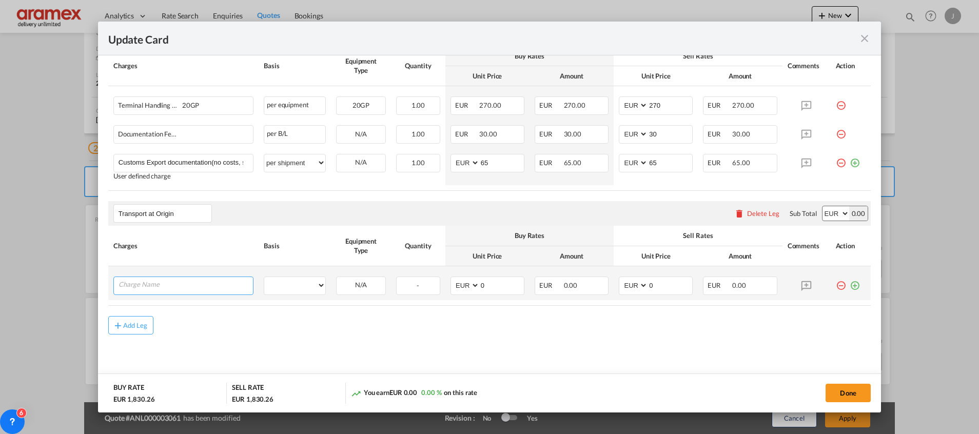
click at [182, 282] on input "Charge Name" at bounding box center [185, 284] width 134 height 15
paste input "Empty Container Pickup and Delivery Charge"
type input "Empty Container Pickup and Delivery Charge"
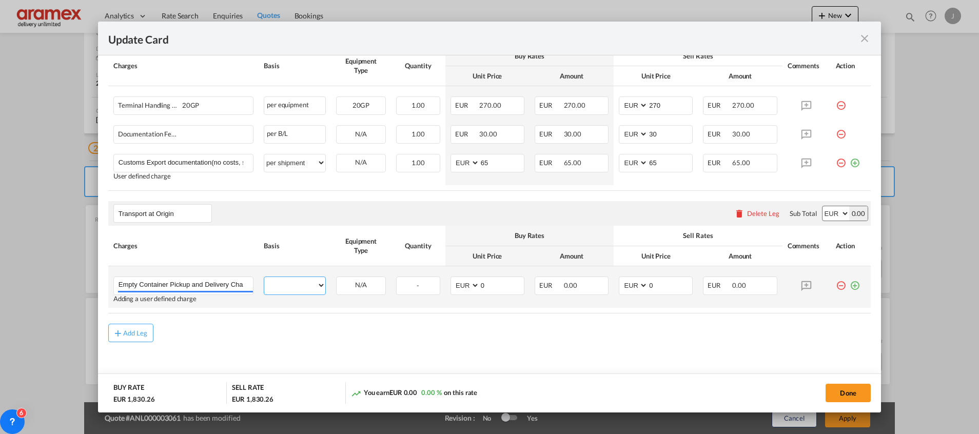
click at [308, 284] on select "per equipment per container per B/L per shipping bill per shipment % on pickup …" at bounding box center [294, 285] width 61 height 16
select select "per equipment"
click at [264, 277] on select "per equipment per container per B/L per shipping bill per shipment % on pickup …" at bounding box center [294, 285] width 61 height 16
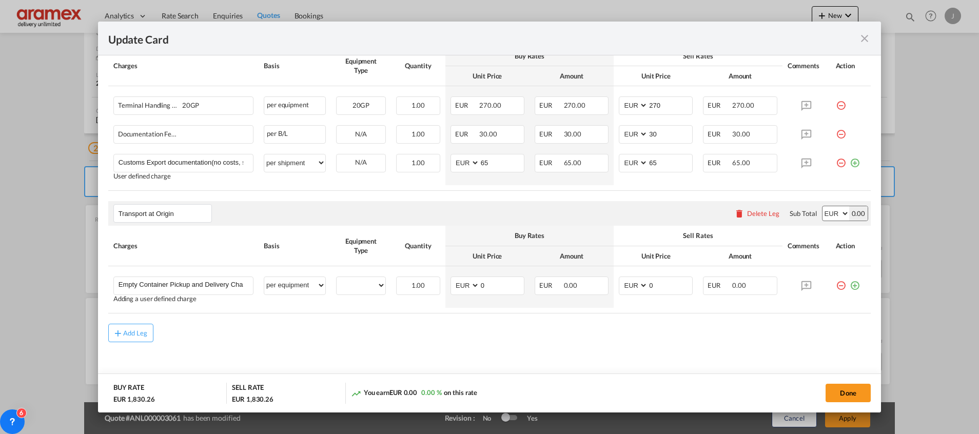
drag, startPoint x: 842, startPoint y: 286, endPoint x: 483, endPoint y: 373, distance: 370.0
click at [831, 294] on td "Update Card Port ..." at bounding box center [850, 287] width 41 height 42
click at [849, 286] on md-icon "icon-plus-circle-outline green-400-fg" at bounding box center [854, 281] width 10 height 10
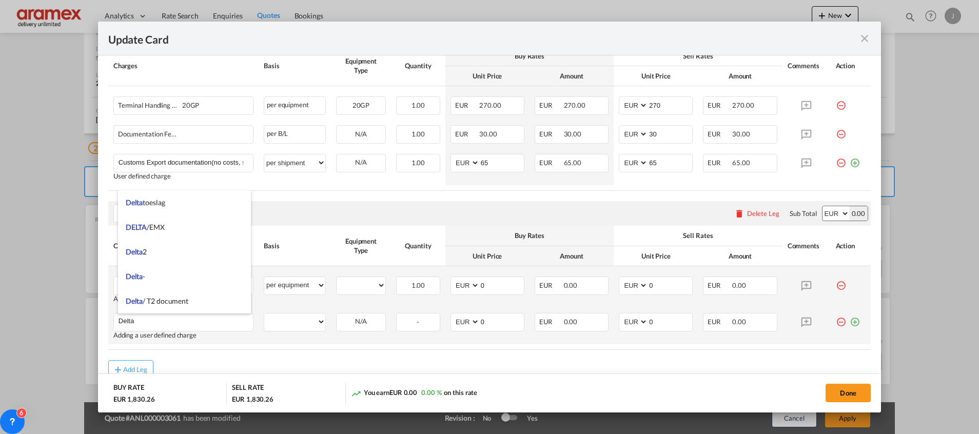
type input "Delta"
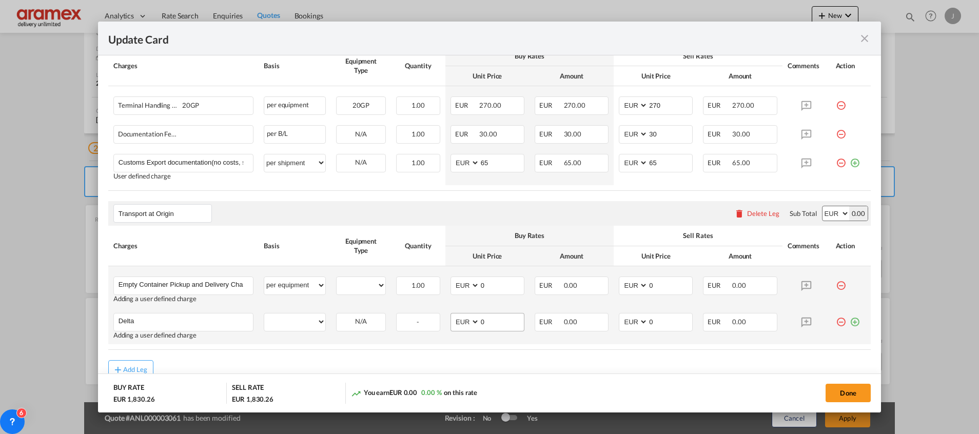
drag, startPoint x: 844, startPoint y: 319, endPoint x: 509, endPoint y: 325, distance: 335.0
click at [849, 319] on md-icon "icon-plus-circle-outline green-400-fg" at bounding box center [854, 318] width 10 height 10
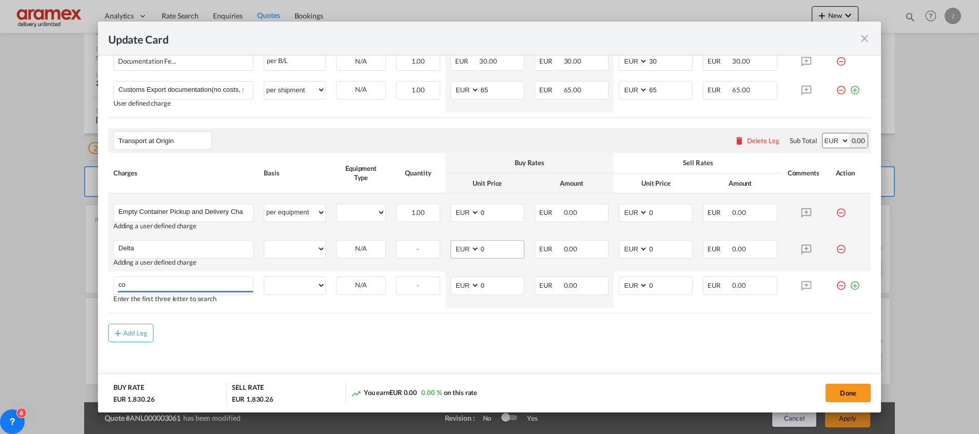
type input "c"
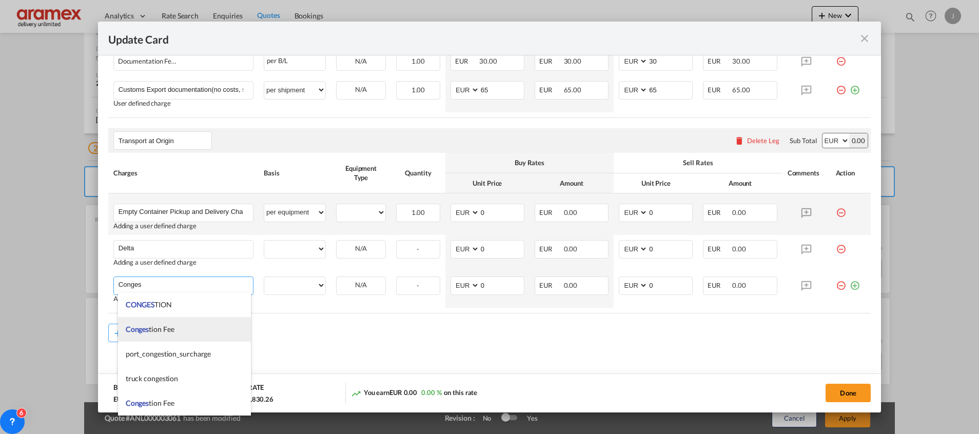
click at [164, 328] on span "Conges tion Fee" at bounding box center [150, 329] width 49 height 9
type input "Congestion Fee"
select select "per equipment"
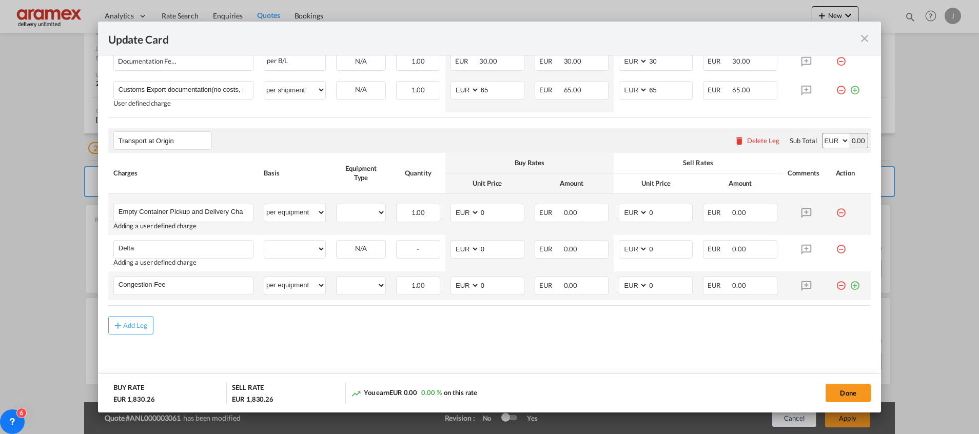
click at [849, 287] on md-icon "icon-plus-circle-outline green-400-fg" at bounding box center [854, 281] width 10 height 10
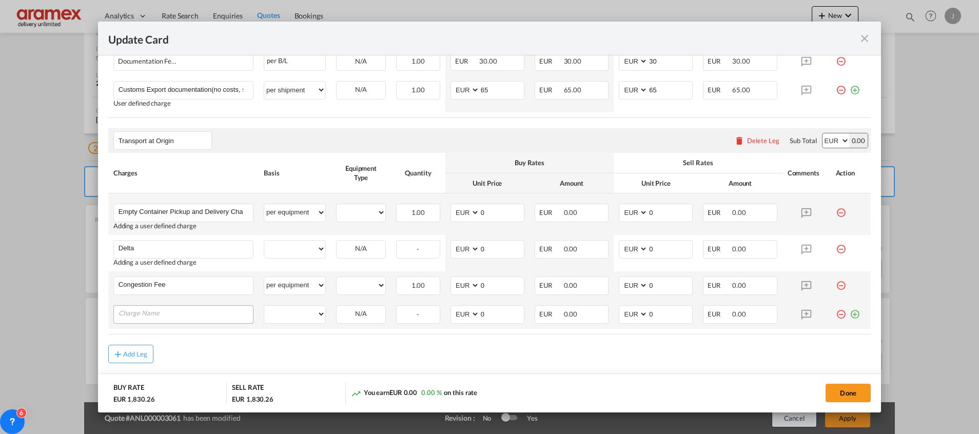
click at [180, 309] on input "Charge Name" at bounding box center [185, 313] width 134 height 15
type input "A"
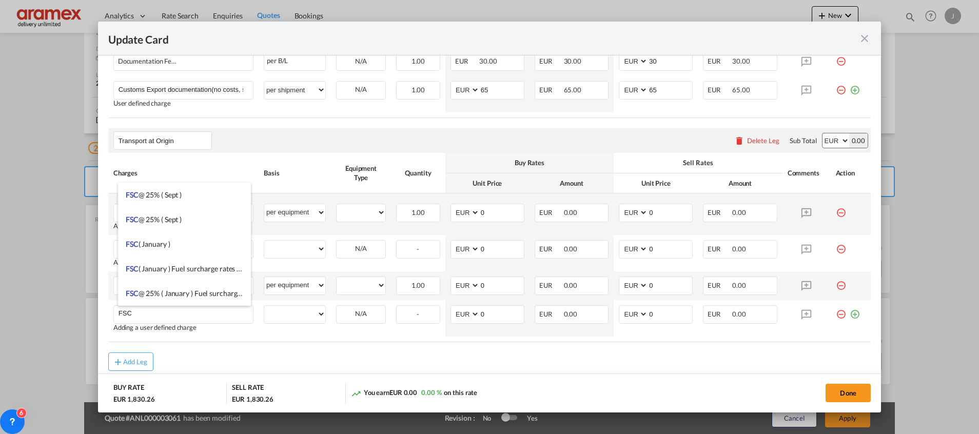
type input "FSC"
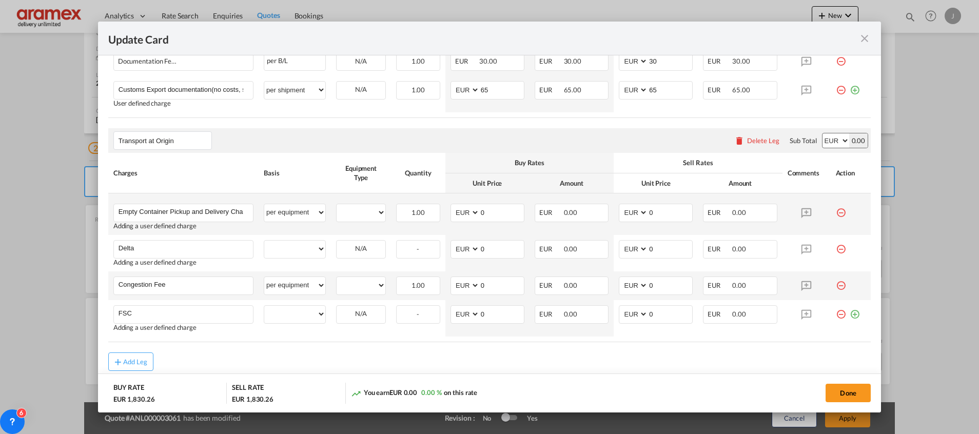
click at [308, 359] on div "Add Leg" at bounding box center [489, 361] width 762 height 18
drag, startPoint x: 844, startPoint y: 315, endPoint x: 628, endPoint y: 316, distance: 215.9
click at [849, 314] on md-icon "icon-plus-circle-outline green-400-fg" at bounding box center [854, 310] width 10 height 10
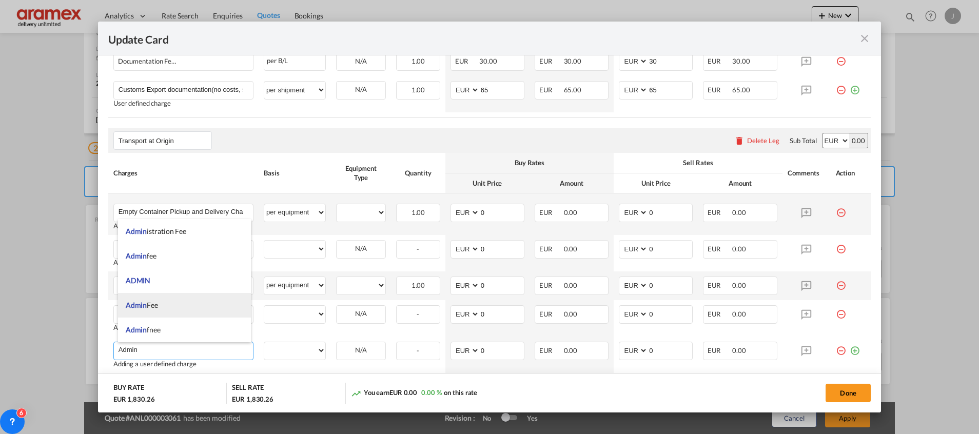
click at [170, 296] on li "Admin Fee" at bounding box center [184, 305] width 133 height 25
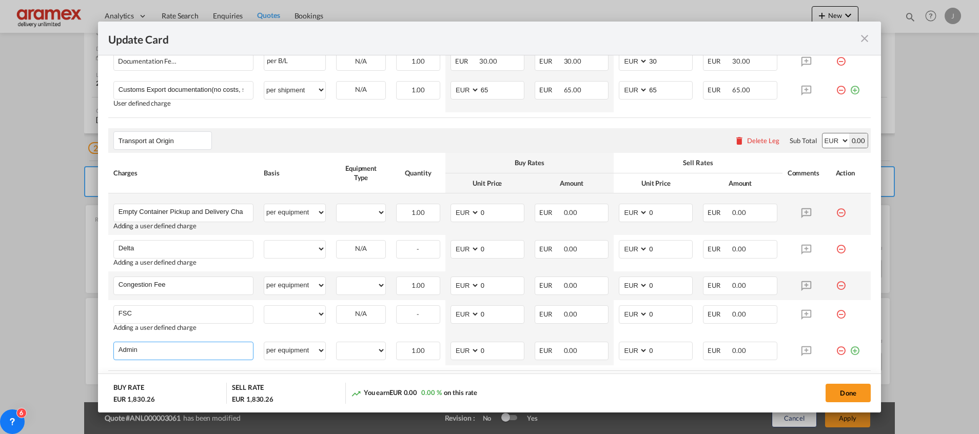
type input "Admin Fee"
select select "per equipment"
click at [303, 235] on td "per equipment per container per B/L per shipping bill per shipment % on pickup …" at bounding box center [294, 253] width 72 height 36
drag, startPoint x: 297, startPoint y: 245, endPoint x: 298, endPoint y: 237, distance: 7.8
click at [297, 245] on select "per equipment per container per B/L per shipping bill per shipment % on pickup …" at bounding box center [294, 249] width 61 height 16
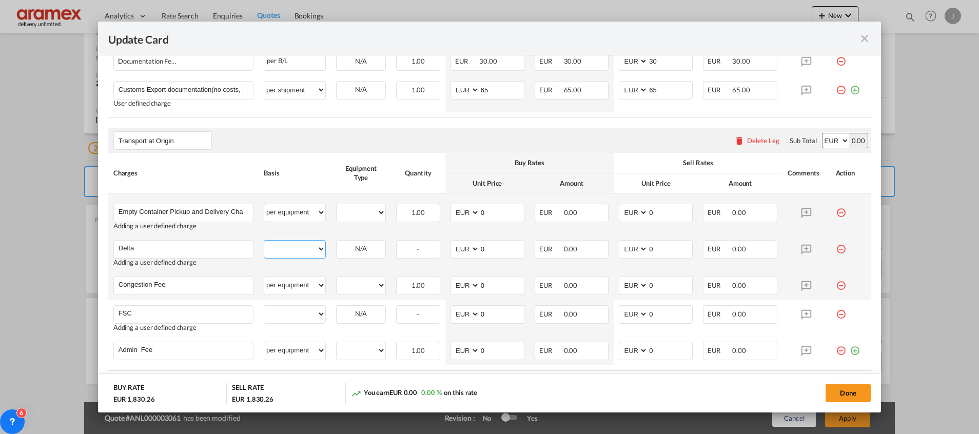
select select "per equipment"
click at [264, 241] on select "per equipment per container per B/L per shipping bill per shipment % on pickup …" at bounding box center [294, 249] width 61 height 16
drag, startPoint x: 294, startPoint y: 246, endPoint x: 294, endPoint y: 237, distance: 9.2
click at [294, 246] on select "per equipment per container per B/L per shipping bill per shipment % on pickup …" at bounding box center [294, 249] width 61 height 16
click at [264, 241] on select "per equipment per container per B/L per shipping bill per shipment % on pickup …" at bounding box center [294, 249] width 61 height 16
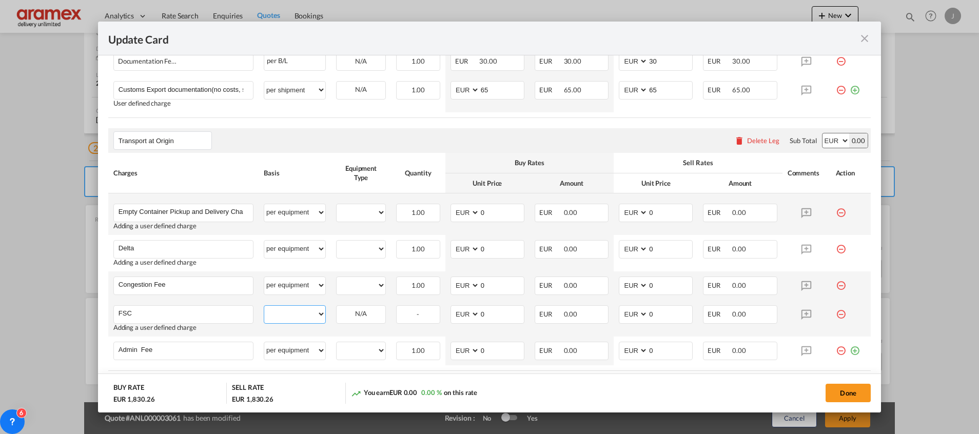
click at [286, 317] on select "per equipment per container per B/L per shipping bill per shipment % on pickup …" at bounding box center [294, 314] width 61 height 16
select select "per equipment"
click at [264, 306] on select "per equipment per container per B/L per shipping bill per shipment % on pickup …" at bounding box center [294, 314] width 61 height 16
drag, startPoint x: 346, startPoint y: 216, endPoint x: 352, endPoint y: 221, distance: 7.6
click at [347, 215] on select "20GP" at bounding box center [360, 213] width 49 height 14
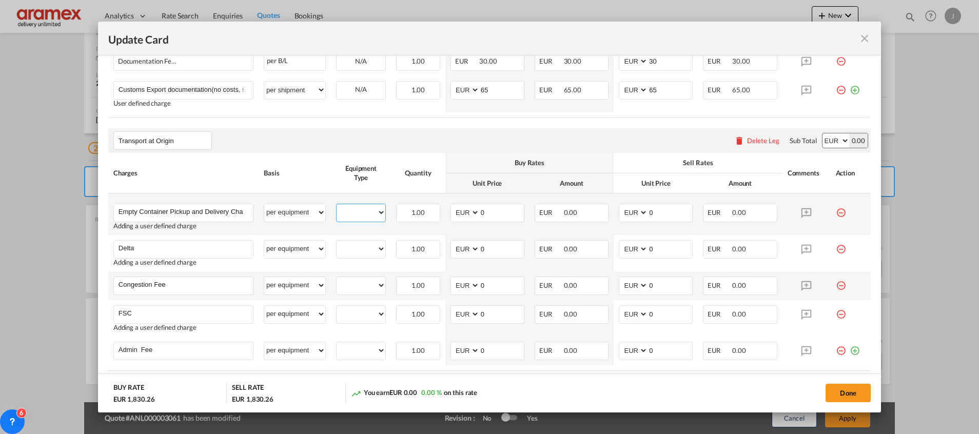
select select "20GP"
click at [336, 206] on select "20GP" at bounding box center [360, 213] width 49 height 14
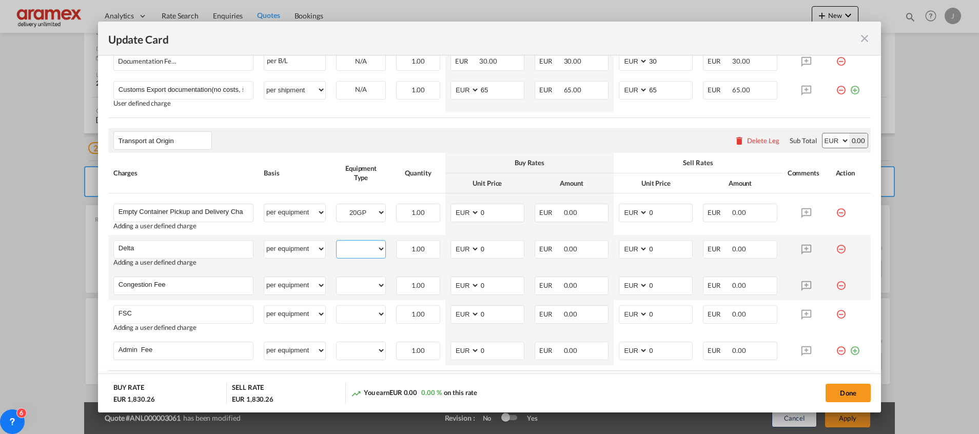
click at [358, 247] on select "20GP" at bounding box center [360, 249] width 49 height 14
select select "20GP"
click at [336, 242] on select "20GP" at bounding box center [360, 249] width 49 height 14
click at [350, 287] on select "20GP" at bounding box center [360, 285] width 49 height 14
select select "20GP"
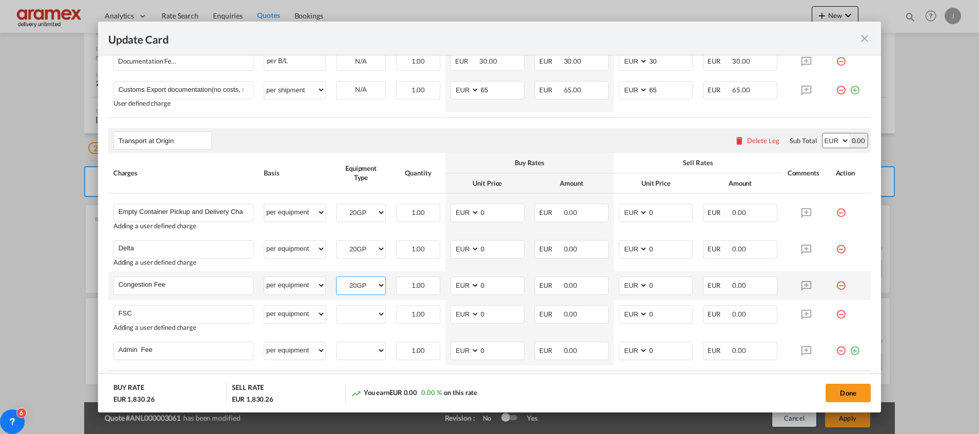
click at [336, 278] on select "20GP" at bounding box center [360, 285] width 49 height 14
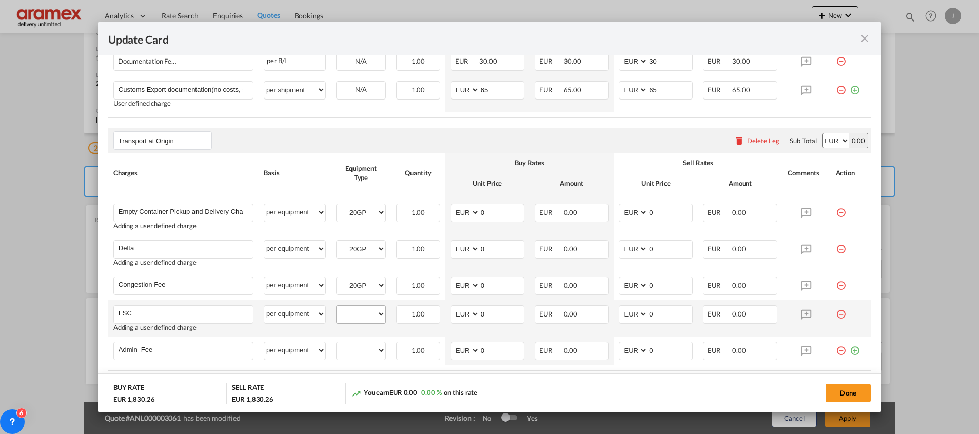
click at [352, 321] on div "20GP" at bounding box center [361, 314] width 50 height 18
click at [354, 316] on select "20GP" at bounding box center [360, 314] width 49 height 14
select select "20GP"
click at [336, 307] on select "20GP" at bounding box center [360, 314] width 49 height 14
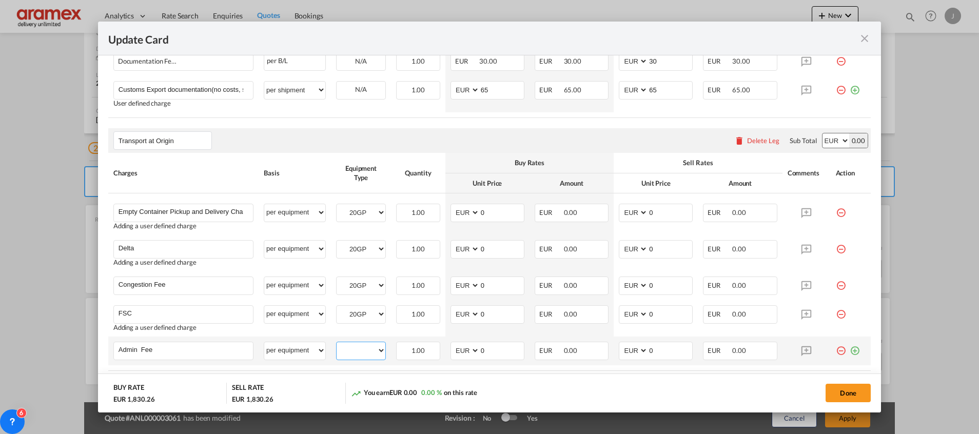
click at [355, 349] on select "20GP" at bounding box center [360, 351] width 49 height 14
select select "20GP"
click at [336, 344] on select "20GP" at bounding box center [360, 351] width 49 height 14
drag, startPoint x: 488, startPoint y: 209, endPoint x: 463, endPoint y: 213, distance: 25.0
click at [463, 213] on md-input-container "AED AFN ALL AMD ANG AOA ARS AUD AWG AZN BAM BBD BDT BGN BHD BIF BMD BND [PERSON…" at bounding box center [487, 213] width 74 height 18
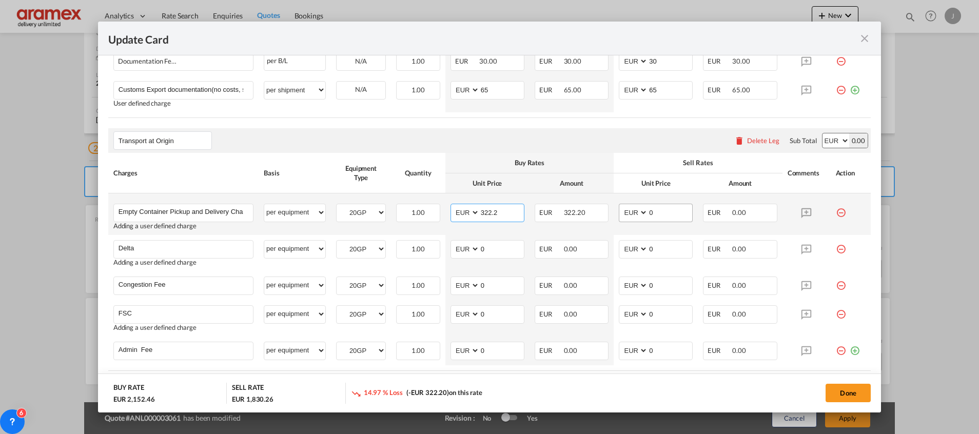
type input "322.2"
drag, startPoint x: 634, startPoint y: 208, endPoint x: 611, endPoint y: 208, distance: 23.1
click at [619, 208] on md-input-container "AED AFN ALL AMD ANG AOA ARS AUD AWG AZN BAM BBD BDT BGN BHD BIF BMD BND [PERSON…" at bounding box center [656, 213] width 74 height 18
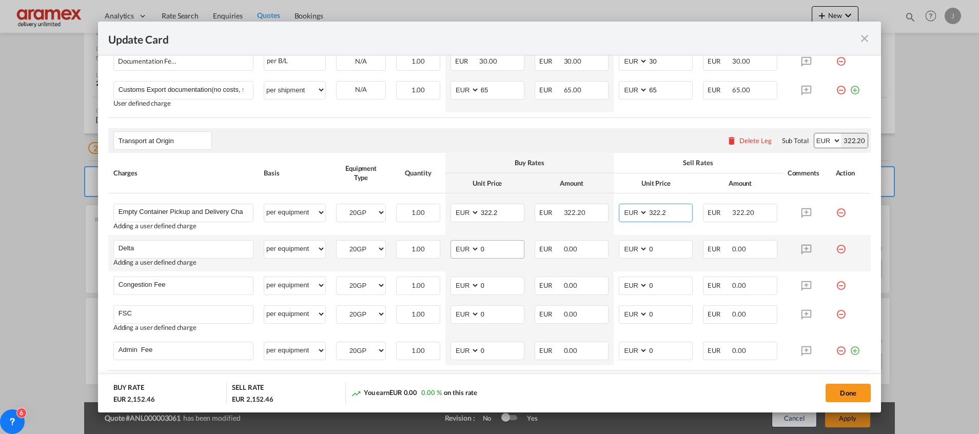
type input "322.2"
drag, startPoint x: 498, startPoint y: 251, endPoint x: 440, endPoint y: 251, distance: 58.0
click at [445, 251] on td "AED AFN ALL AMD ANG AOA ARS AUD AWG AZN BAM BBD BDT BGN BHD BIF BMD BND [PERSON…" at bounding box center [487, 253] width 84 height 36
type input "50"
click at [659, 245] on input "0" at bounding box center [670, 248] width 44 height 15
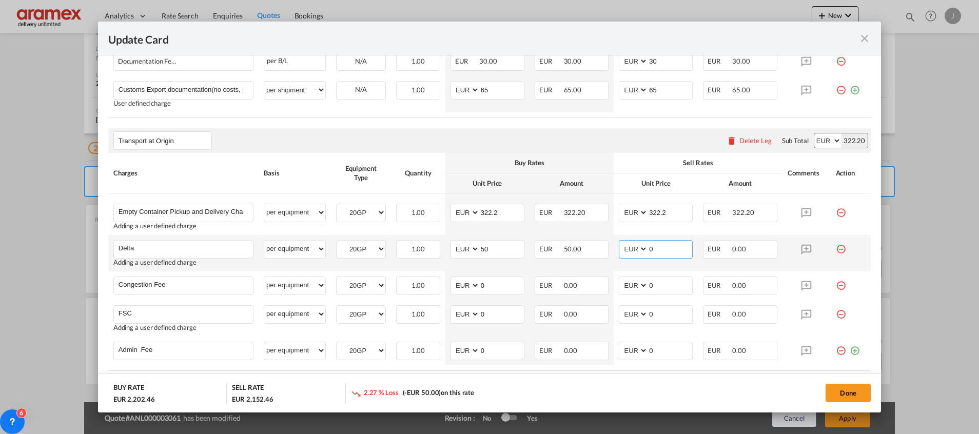
drag, startPoint x: 659, startPoint y: 246, endPoint x: 613, endPoint y: 246, distance: 46.2
click at [619, 246] on md-input-container "AED AFN ALL AMD ANG AOA ARS AUD AWG AZN BAM BBD BDT BGN BHD BIF BMD BND [PERSON…" at bounding box center [656, 249] width 74 height 18
type input "50"
drag, startPoint x: 489, startPoint y: 283, endPoint x: 450, endPoint y: 288, distance: 39.3
click at [450, 286] on md-input-container "AED AFN ALL AMD ANG AOA ARS AUD AWG AZN BAM BBD BDT BGN BHD BIF BMD BND [PERSON…" at bounding box center [487, 285] width 74 height 18
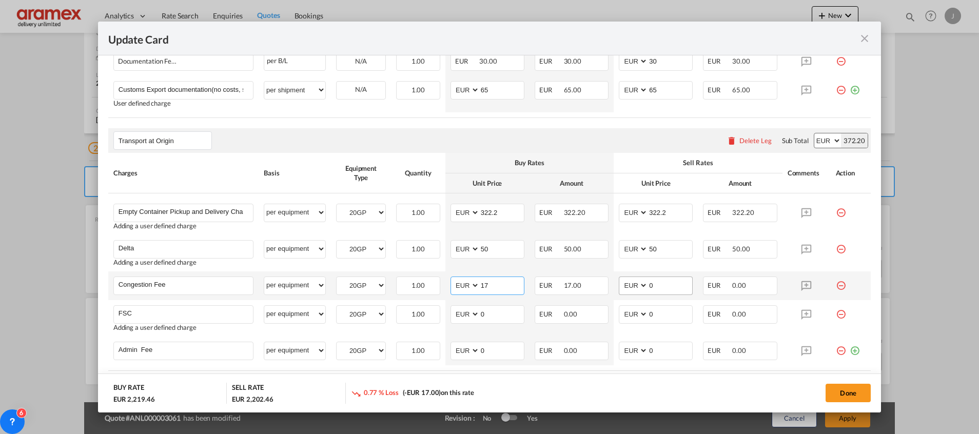
type input "17"
click at [647, 292] on md-input-container "0" at bounding box center [669, 285] width 45 height 17
drag, startPoint x: 653, startPoint y: 285, endPoint x: 631, endPoint y: 287, distance: 22.1
click at [631, 287] on md-input-container "AED AFN ALL AMD ANG AOA ARS AUD AWG AZN BAM BBD BDT BGN BHD BIF BMD BND [PERSON…" at bounding box center [656, 285] width 74 height 18
type input "17"
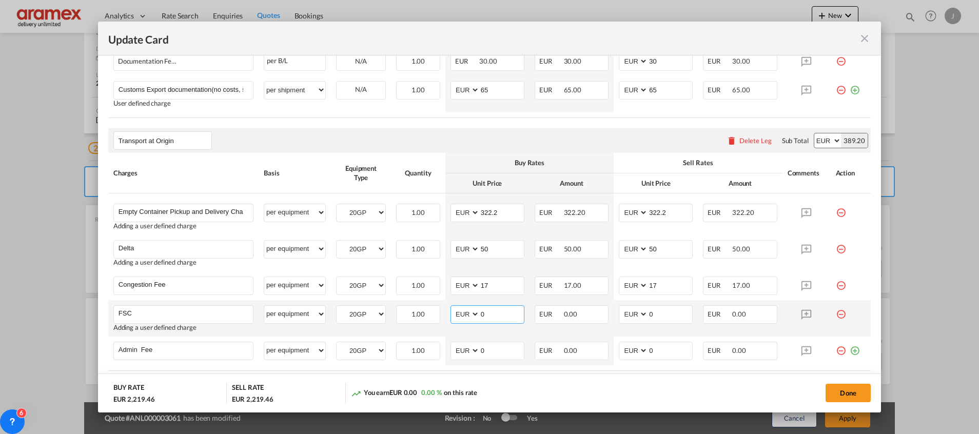
click at [501, 313] on input "0" at bounding box center [502, 313] width 44 height 15
drag, startPoint x: 501, startPoint y: 313, endPoint x: 457, endPoint y: 313, distance: 44.1
click at [457, 313] on md-input-container "AED AFN ALL AMD ANG AOA ARS AUD AWG AZN BAM BBD BDT BGN BHD BIF BMD BND [PERSON…" at bounding box center [487, 314] width 74 height 18
paste input "€ 97.30"
click at [484, 313] on input "€ 97.30" at bounding box center [502, 313] width 44 height 15
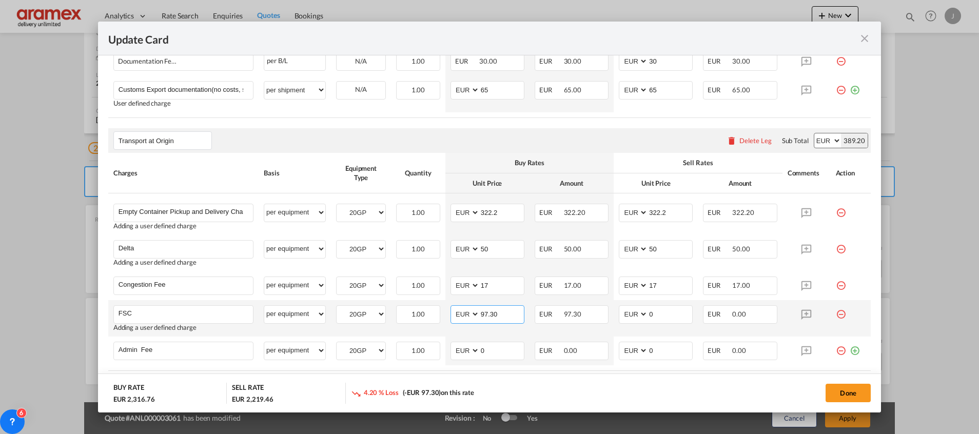
type input "97.30"
click at [498, 303] on td "AED AFN ALL AMD ANG AOA ARS AUD AWG AZN BAM BBD BDT BGN BHD BIF BMD BND BOB BRL…" at bounding box center [487, 318] width 84 height 36
click at [493, 311] on input "97.30" at bounding box center [502, 313] width 44 height 15
click at [494, 311] on input "97.30" at bounding box center [502, 313] width 44 height 15
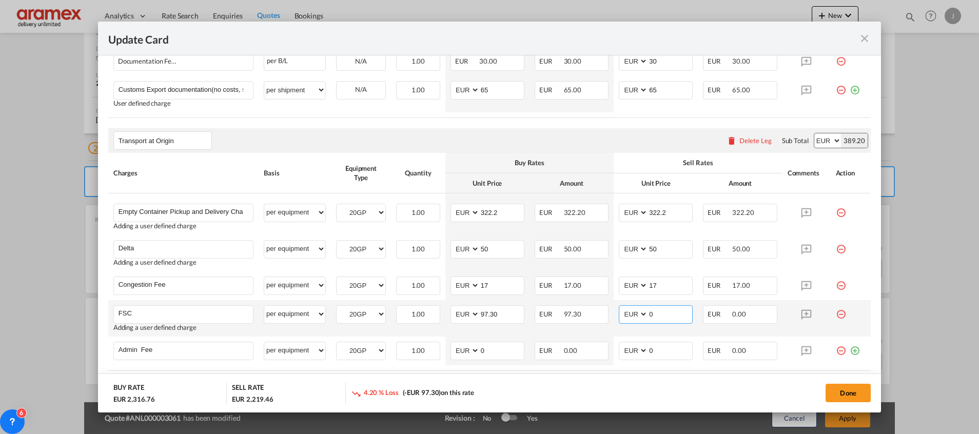
click at [660, 312] on input "0" at bounding box center [670, 313] width 44 height 15
paste input "97.30"
type input "97.30"
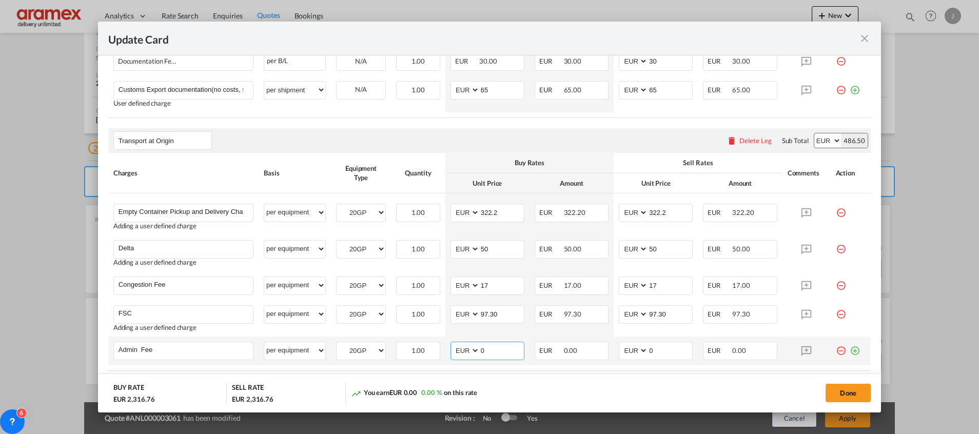
drag, startPoint x: 486, startPoint y: 350, endPoint x: 448, endPoint y: 350, distance: 38.5
click at [455, 350] on md-input-container "AED AFN ALL AMD ANG AOA ARS AUD AWG AZN BAM BBD BDT BGN BHD BIF BMD BND [PERSON…" at bounding box center [487, 351] width 74 height 18
click at [492, 352] on input "14.5" at bounding box center [502, 349] width 44 height 15
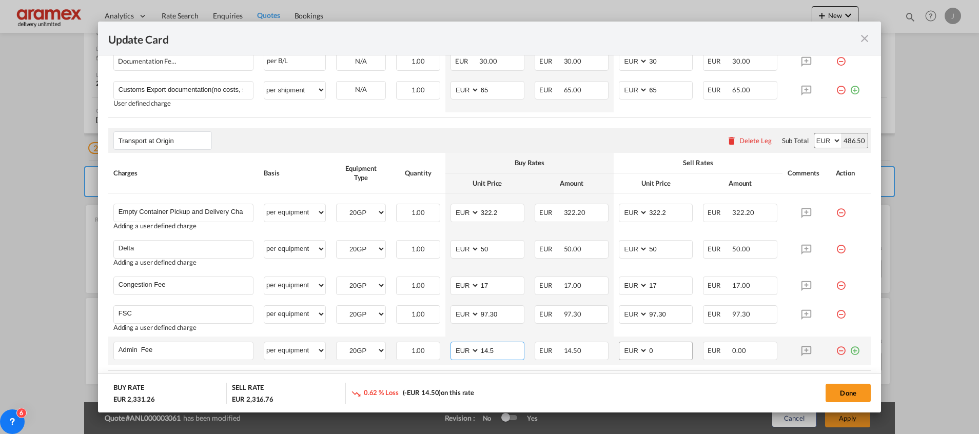
type input "14.5"
click at [663, 348] on input "0" at bounding box center [670, 349] width 44 height 15
paste input "14.5"
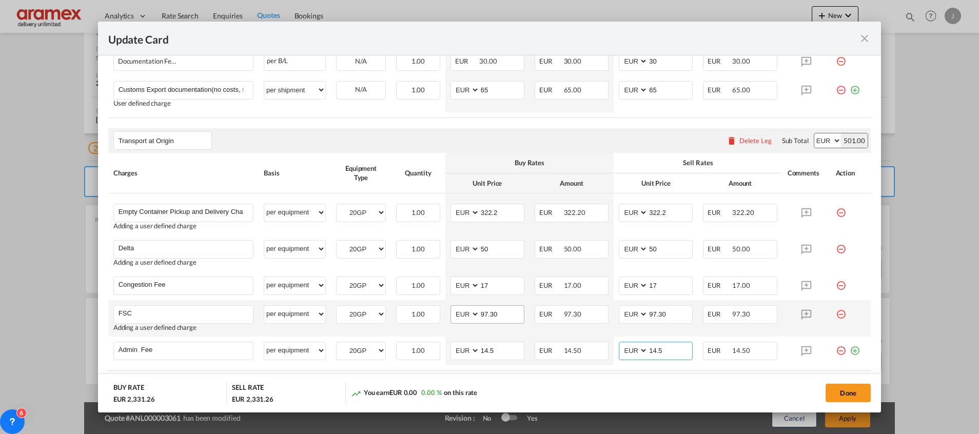
type input "14.5"
click at [495, 313] on input "97.30" at bounding box center [502, 313] width 44 height 15
click at [841, 389] on button "Done" at bounding box center [847, 393] width 45 height 18
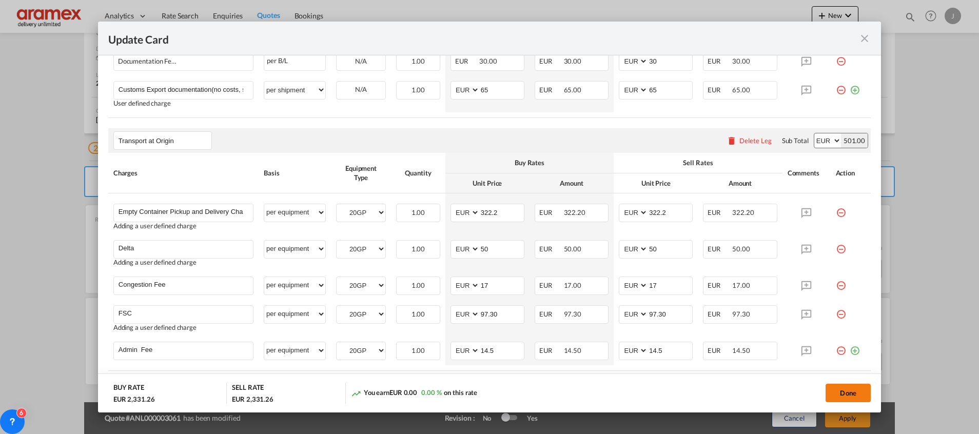
type input "97.3"
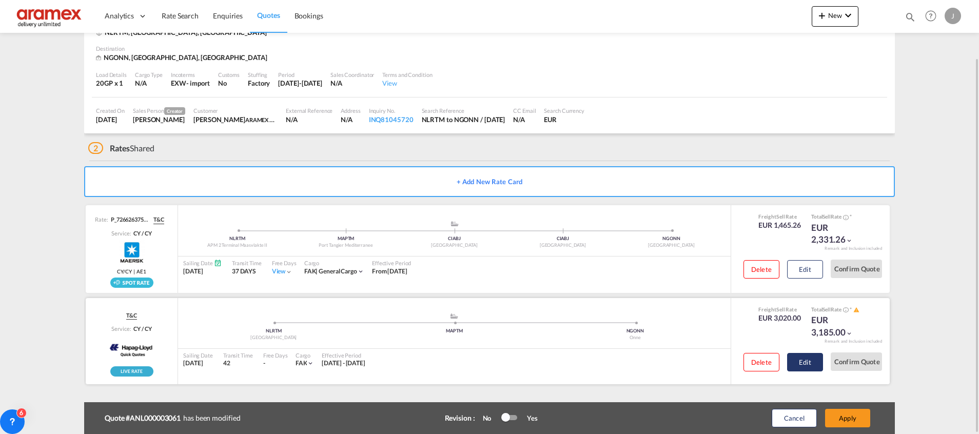
click at [801, 357] on button "Edit" at bounding box center [805, 362] width 36 height 18
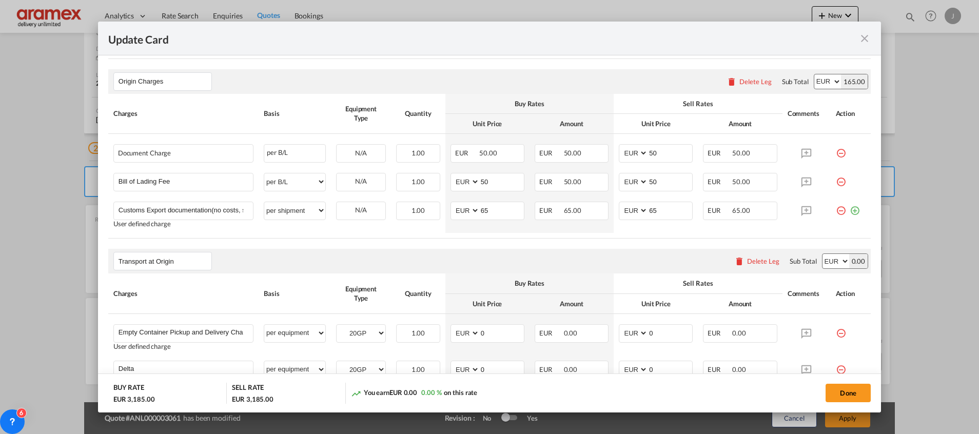
scroll to position [647, 0]
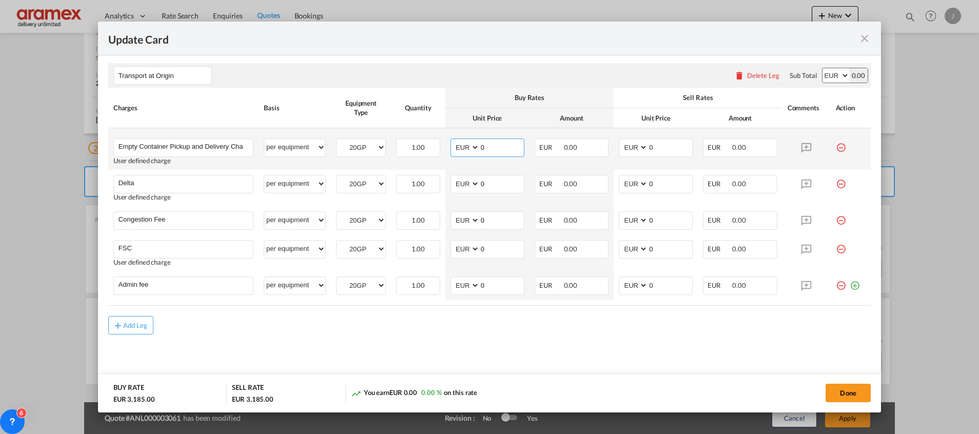
click at [451, 148] on md-input-container "AED AFN ALL AMD ANG AOA ARS AUD AWG AZN BAM BBD BDT BGN BHD BIF BMD BND [PERSON…" at bounding box center [487, 147] width 74 height 18
type input "322.2"
drag, startPoint x: 666, startPoint y: 147, endPoint x: 608, endPoint y: 147, distance: 58.0
click at [619, 147] on md-input-container "AED AFN ALL AMD ANG AOA ARS AUD AWG AZN BAM BBD BDT BGN BHD BIF BMD BND [PERSON…" at bounding box center [656, 147] width 74 height 18
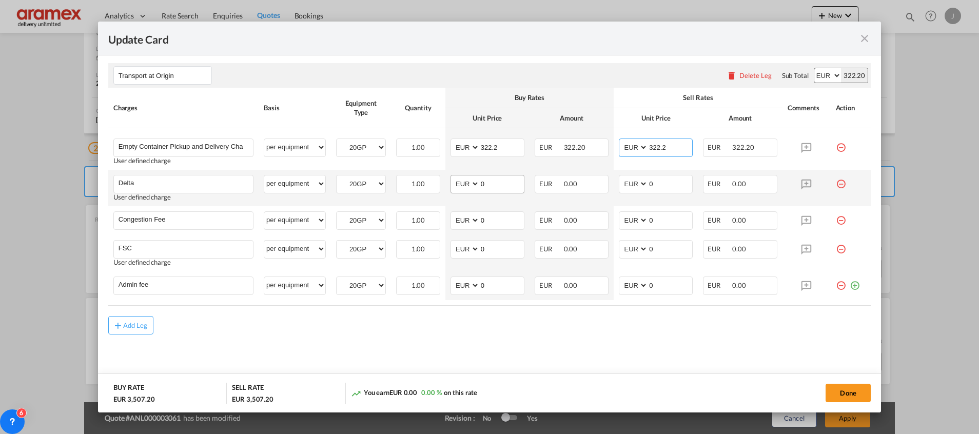
type input "322.2"
drag, startPoint x: 503, startPoint y: 184, endPoint x: 531, endPoint y: 206, distance: 36.2
click at [453, 186] on md-input-container "AED AFN ALL AMD ANG AOA ARS AUD AWG AZN BAM BBD BDT BGN BHD BIF BMD BND [PERSON…" at bounding box center [487, 184] width 74 height 18
type input "50"
drag, startPoint x: 653, startPoint y: 179, endPoint x: 656, endPoint y: 184, distance: 5.5
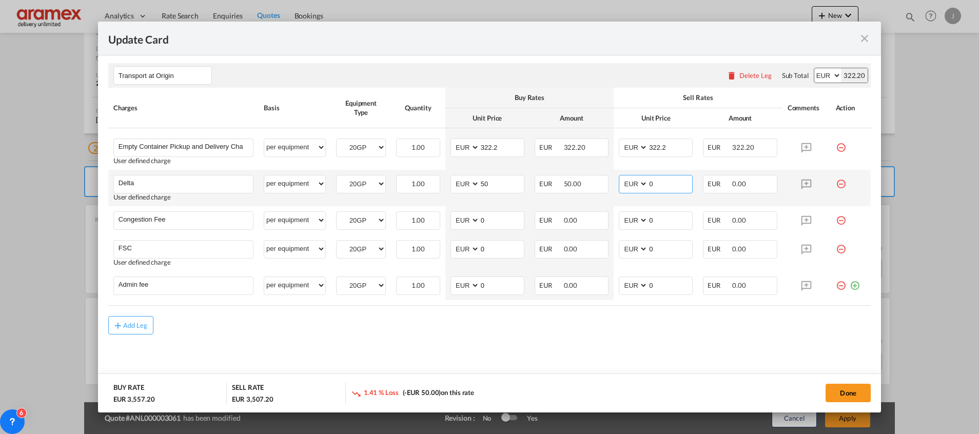
click at [654, 180] on input "0" at bounding box center [670, 182] width 44 height 15
drag, startPoint x: 656, startPoint y: 184, endPoint x: 607, endPoint y: 185, distance: 49.8
click at [613, 185] on td "AED AFN ALL AMD ANG AOA ARS AUD AWG AZN BAM BBD BDT BGN BHD BIF BMD BND BOB BRL…" at bounding box center [655, 188] width 84 height 36
type input "50"
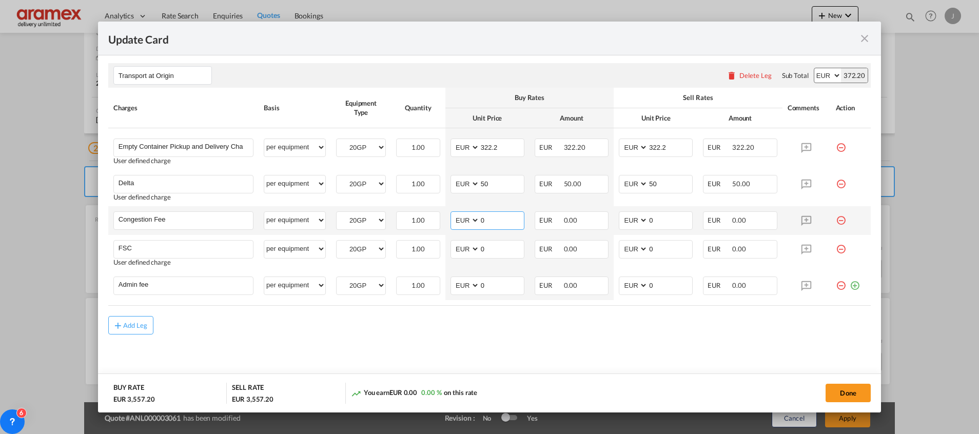
drag, startPoint x: 490, startPoint y: 217, endPoint x: 450, endPoint y: 219, distance: 40.5
click at [450, 219] on md-input-container "AED AFN ALL AMD ANG AOA ARS AUD AWG AZN BAM BBD BDT BGN BHD BIF BMD BND [PERSON…" at bounding box center [487, 220] width 74 height 18
type input "17"
click at [658, 217] on input "0" at bounding box center [670, 219] width 44 height 15
drag, startPoint x: 648, startPoint y: 217, endPoint x: 601, endPoint y: 217, distance: 47.2
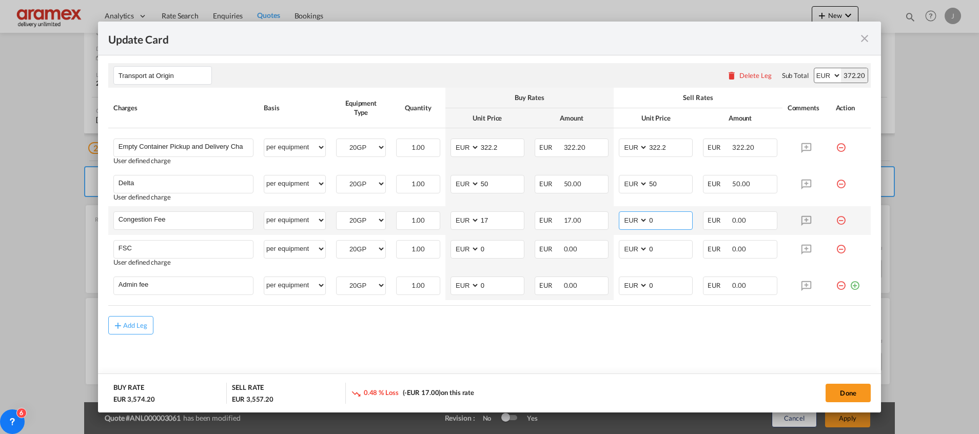
click at [601, 217] on tr "Congestion Fee Please Enter User Defined Charges Cannot Be Published per equipm…" at bounding box center [489, 220] width 762 height 29
type input "17"
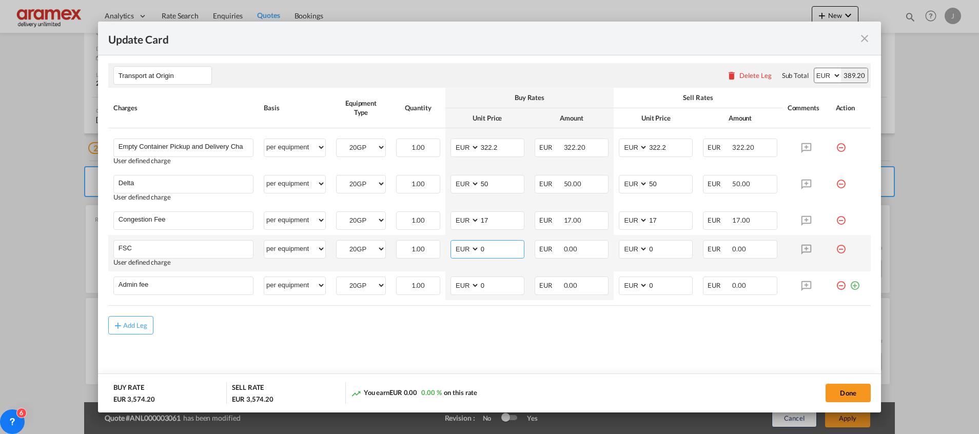
drag, startPoint x: 499, startPoint y: 251, endPoint x: 453, endPoint y: 251, distance: 45.6
click at [453, 251] on md-input-container "AED AFN ALL AMD ANG AOA ARS AUD AWG AZN BAM BBD BDT BGN BHD BIF BMD BND [PERSON…" at bounding box center [487, 249] width 74 height 18
paste input "97.30"
type input "97.30"
drag, startPoint x: 661, startPoint y: 243, endPoint x: 623, endPoint y: 244, distance: 38.0
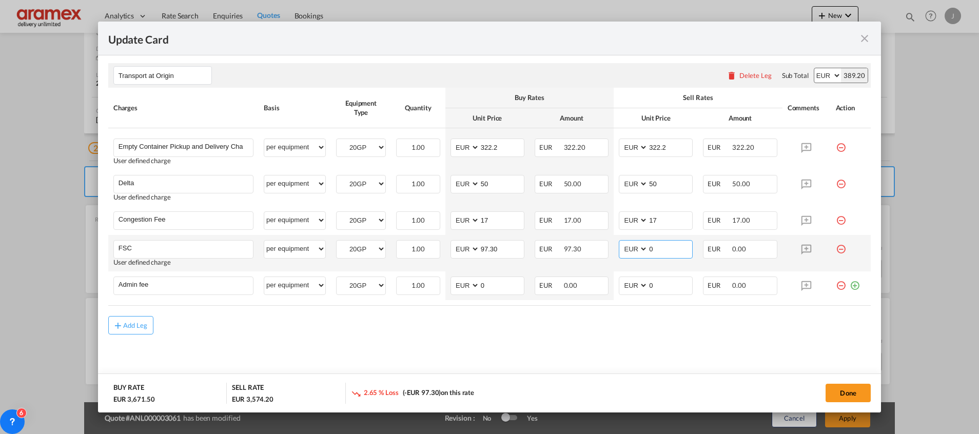
click at [623, 244] on md-input-container "AED AFN ALL AMD ANG AOA ARS AUD AWG AZN BAM BBD BDT BGN BHD BIF BMD BND [PERSON…" at bounding box center [656, 249] width 74 height 18
paste input "97.30"
type input "97.30"
drag, startPoint x: 492, startPoint y: 285, endPoint x: 449, endPoint y: 289, distance: 43.2
click at [450, 289] on md-input-container "AED AFN ALL AMD ANG AOA ARS AUD AWG AZN BAM BBD BDT BGN BHD BIF BMD BND [PERSON…" at bounding box center [487, 285] width 74 height 18
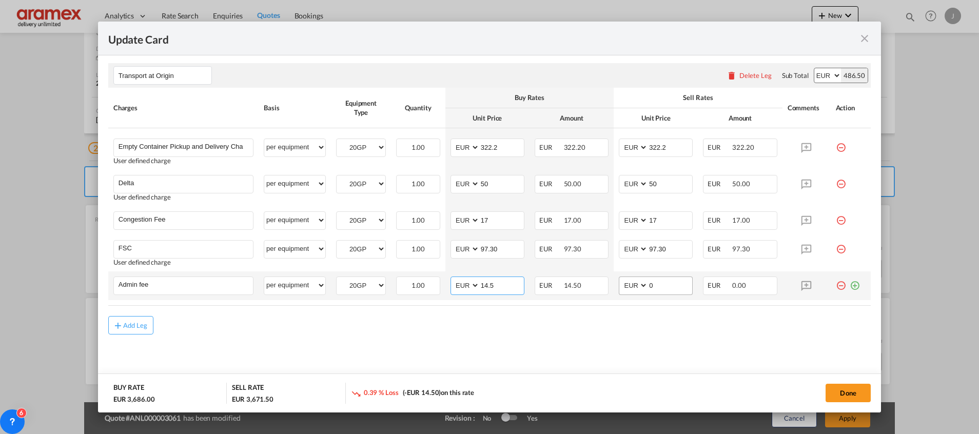
type input "14.5"
drag, startPoint x: 626, startPoint y: 287, endPoint x: 608, endPoint y: 287, distance: 18.0
click at [613, 287] on td "AED AFN ALL AMD ANG AOA ARS AUD AWG AZN BAM BBD BDT BGN BHD BIF BMD BND BOB BRL…" at bounding box center [655, 285] width 84 height 29
type input "14.5"
click at [584, 335] on md-content "Main Freight Please enter leg name Leg Name Already Exists Delete Leg Sub Total…" at bounding box center [489, 29] width 762 height 715
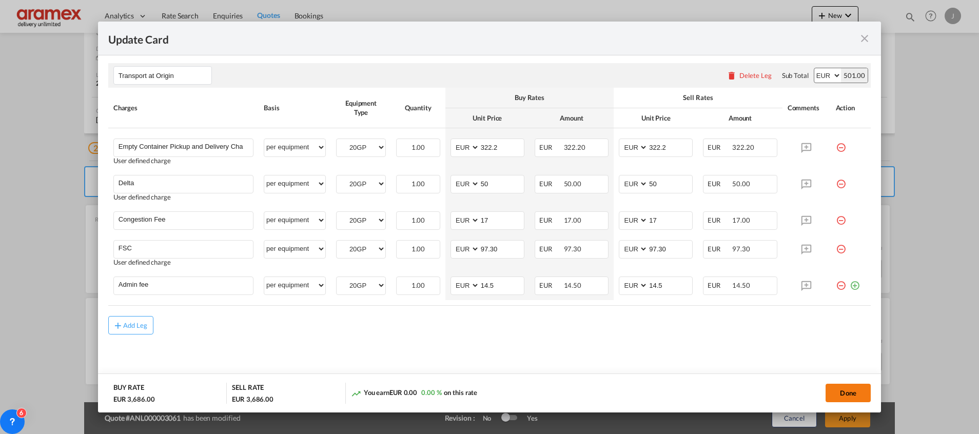
click at [851, 392] on button "Done" at bounding box center [847, 393] width 45 height 18
type input "97.3"
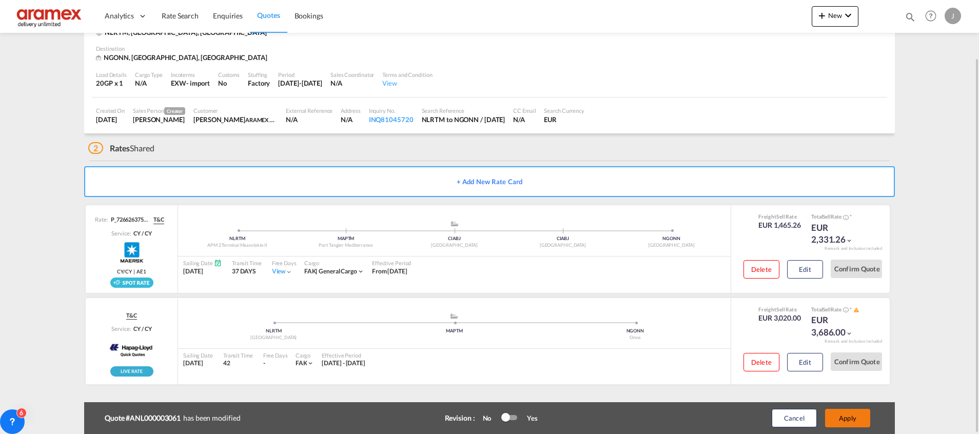
click at [845, 423] on button "Apply" at bounding box center [847, 418] width 45 height 18
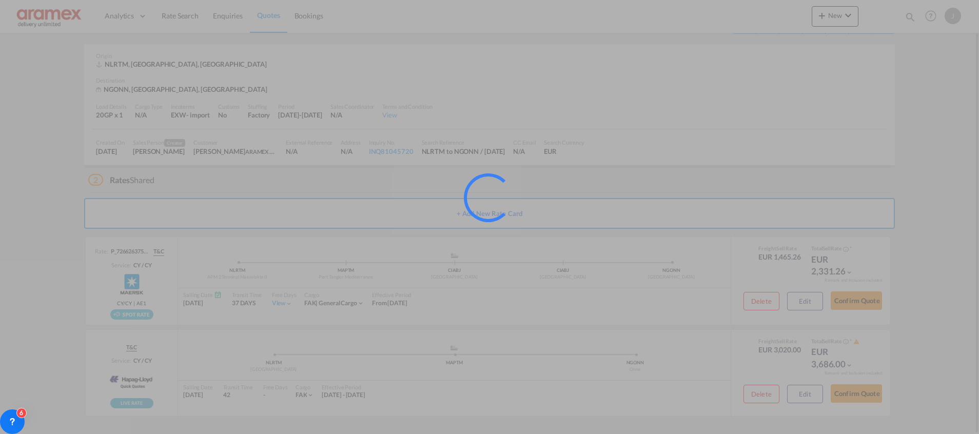
scroll to position [34, 0]
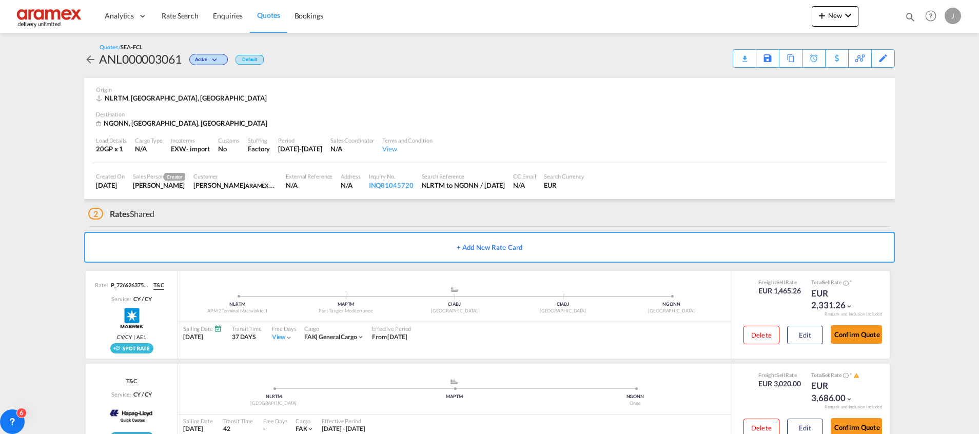
click at [0, 0] on div "Download Quote" at bounding box center [0, 0] width 0 height 0
click at [734, 53] on div "Download Quote" at bounding box center [724, 58] width 52 height 16
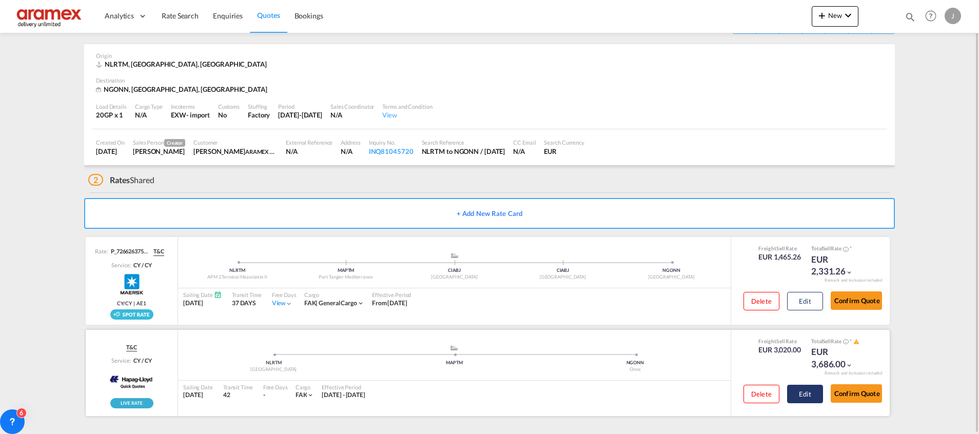
click at [814, 391] on button "Edit" at bounding box center [805, 394] width 36 height 18
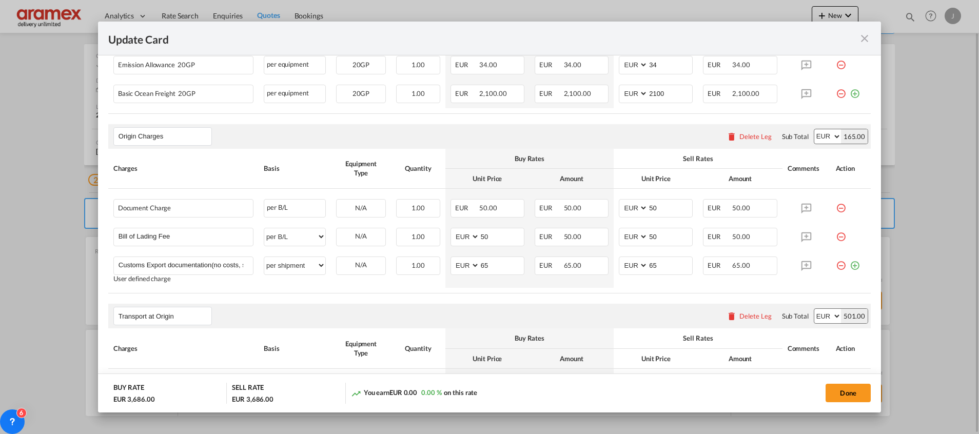
scroll to position [462, 0]
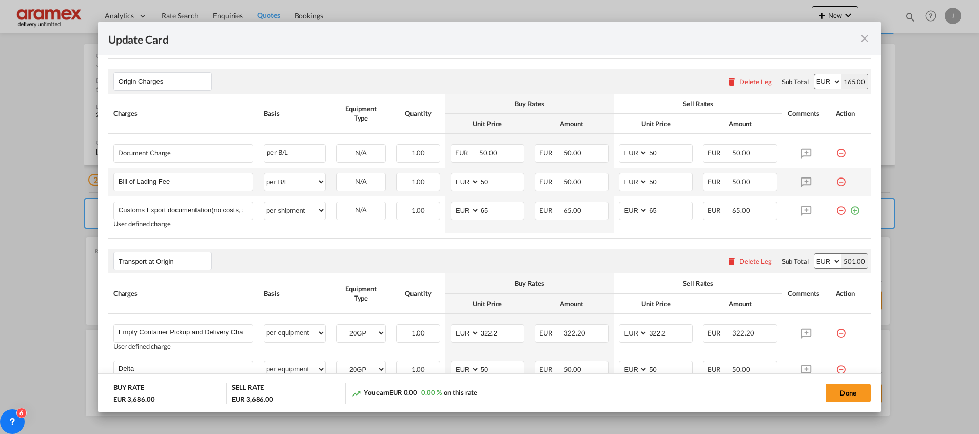
click at [835, 181] on md-icon "icon-minus-circle-outline red-400-fg" at bounding box center [840, 178] width 10 height 10
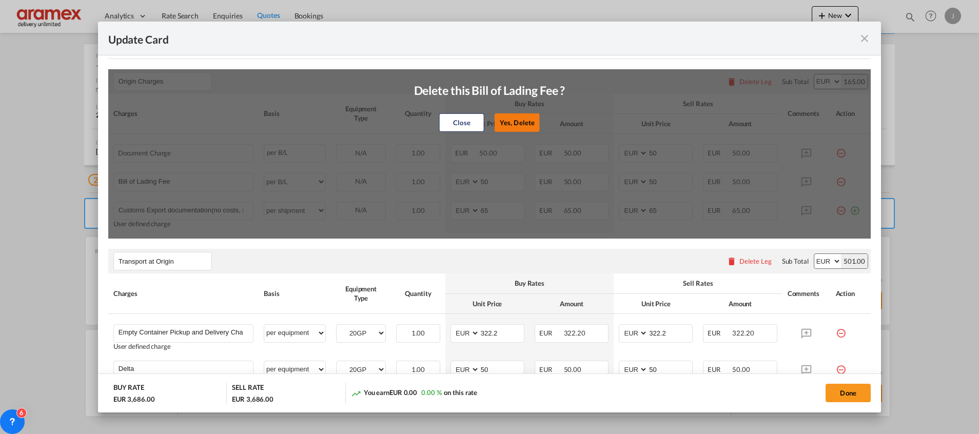
click at [501, 120] on button "Yes, Delete" at bounding box center [516, 122] width 45 height 18
type input "Customs Export documentation(no costs, suggested sell)"
select select "per shipment"
type input "65"
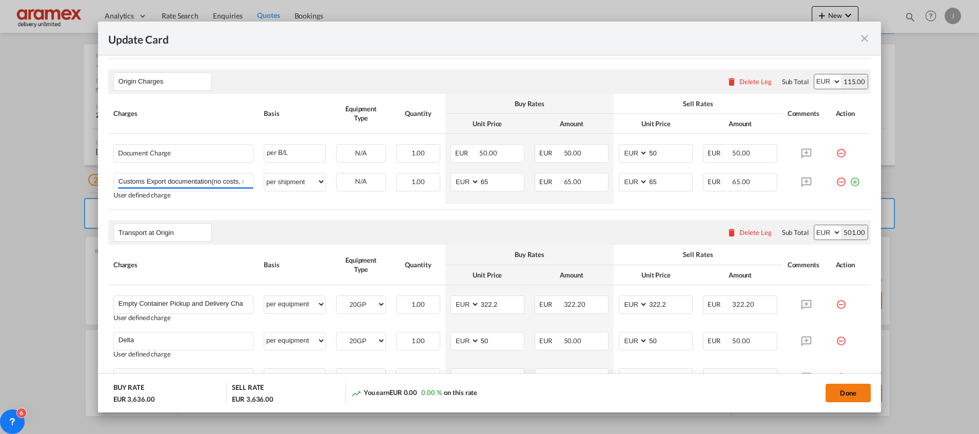
click at [846, 392] on button "Done" at bounding box center [847, 393] width 45 height 18
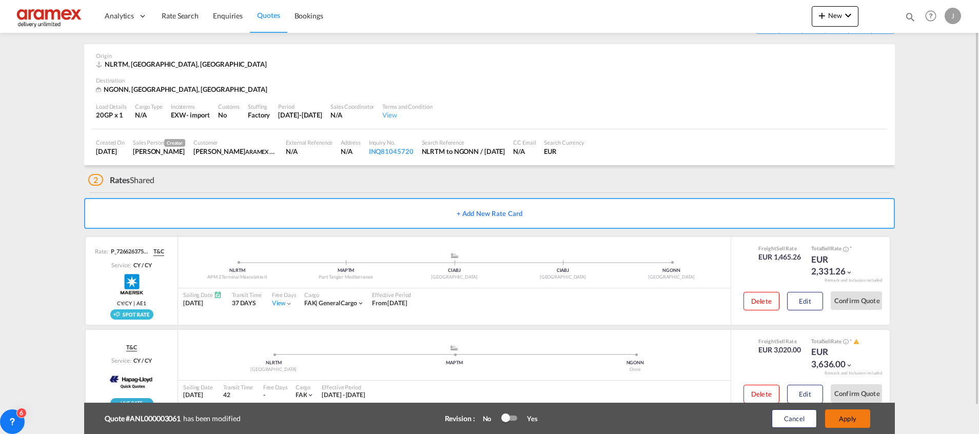
click at [848, 411] on button "Apply" at bounding box center [847, 418] width 45 height 18
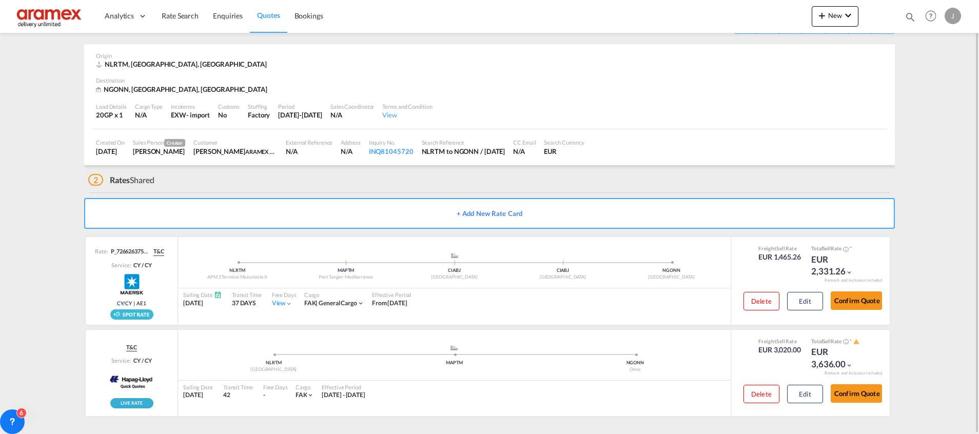
scroll to position [0, 0]
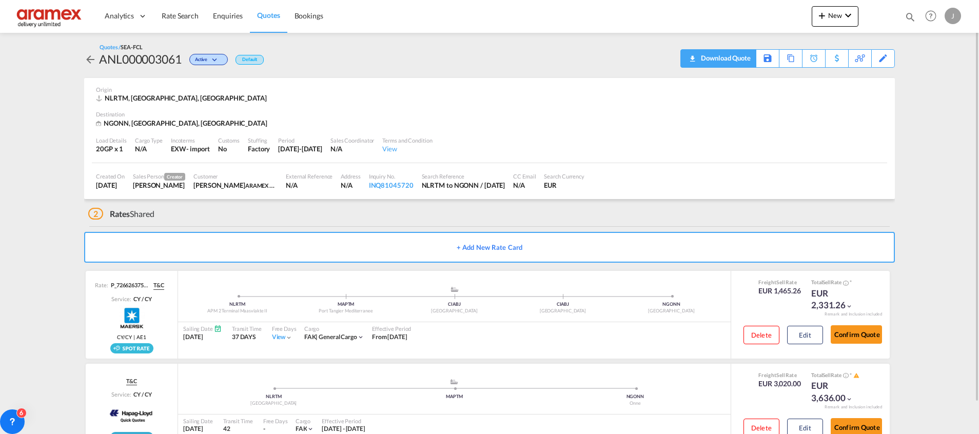
click at [736, 62] on div "Download Quote" at bounding box center [724, 58] width 52 height 16
click at [179, 11] on span "Rate Search" at bounding box center [180, 15] width 37 height 9
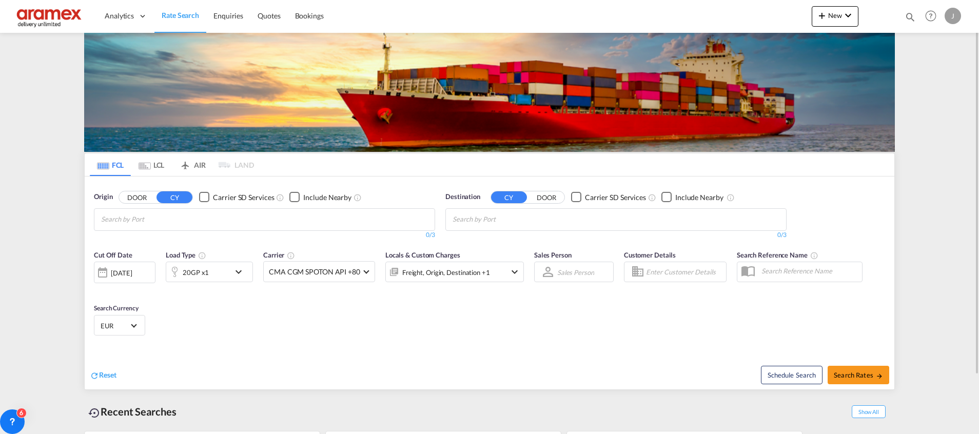
click at [153, 166] on md-tab-item "LCL" at bounding box center [151, 164] width 41 height 23
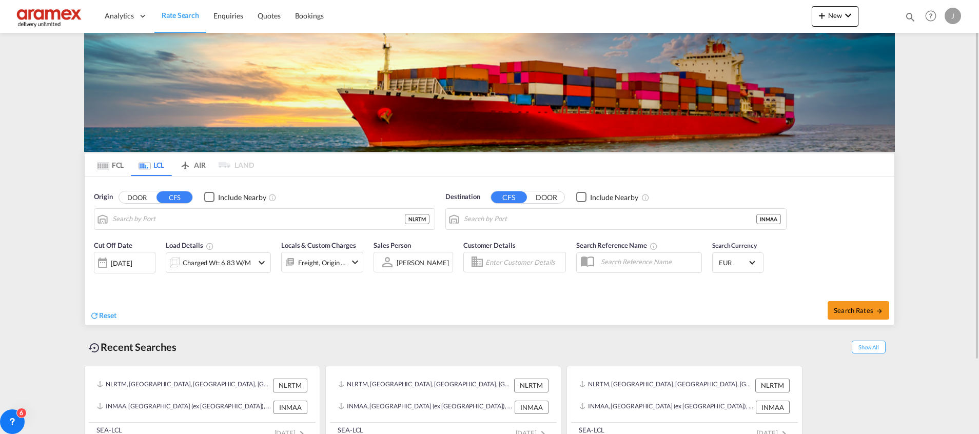
type input "[GEOGRAPHIC_DATA], NLRTM"
type input "Chennai (ex Madras), INMAA"
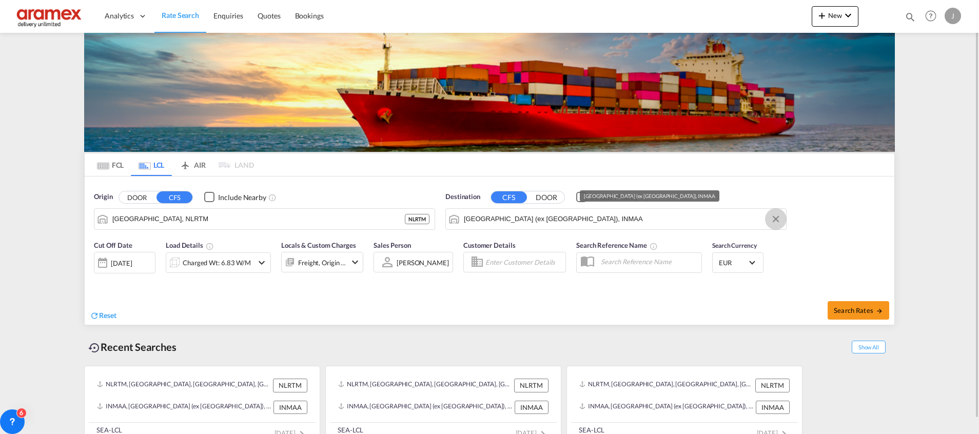
click at [776, 214] on button "Clear Input" at bounding box center [775, 218] width 15 height 15
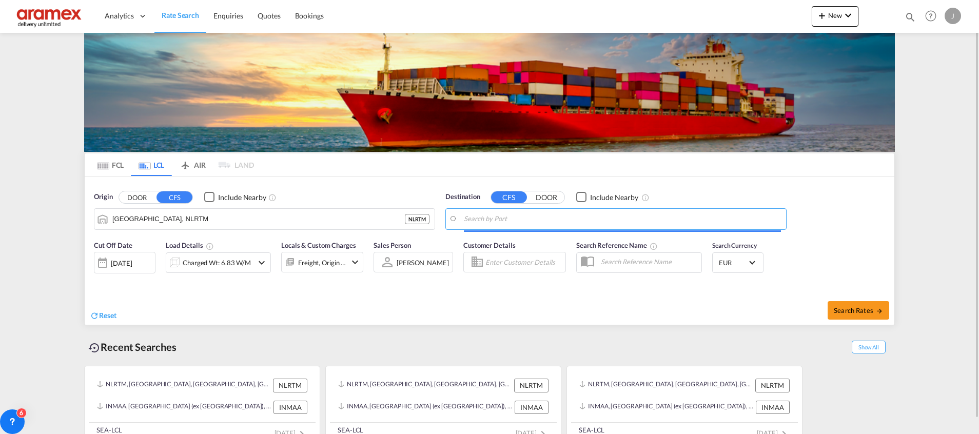
paste input "[GEOGRAPHIC_DATA]"
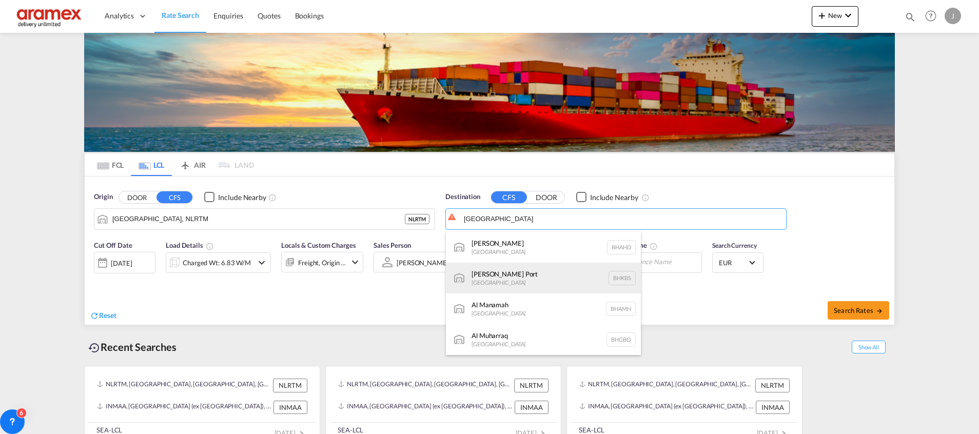
click at [522, 274] on div "Khalifa Bin Salman Port Bahrain BHKBS" at bounding box center [543, 278] width 195 height 31
type input "Khalifa Bin Salman Port, BHKBS"
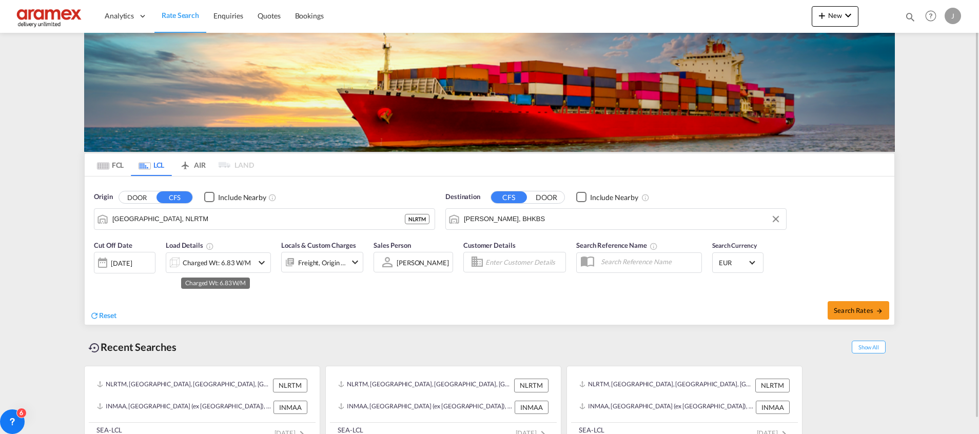
click at [249, 264] on div "Charged Wt: 6.83 W/M" at bounding box center [217, 262] width 68 height 14
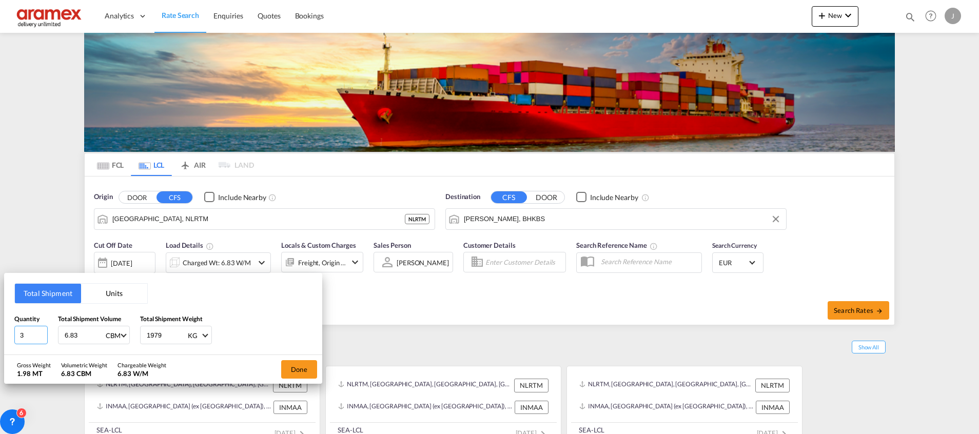
drag, startPoint x: 29, startPoint y: 333, endPoint x: 7, endPoint y: 335, distance: 21.7
click at [7, 335] on div "Total Shipment Units Quantity 3 Total Shipment Volume 6.83 CBM CBM CFT Total Sh…" at bounding box center [163, 314] width 318 height 82
type input "1"
drag, startPoint x: 91, startPoint y: 336, endPoint x: 44, endPoint y: 336, distance: 47.2
click at [44, 336] on div "Quantity 1 Total Shipment Volume 6.83 CBM CBM CFT Total Shipment Weight 1979 KG…" at bounding box center [162, 329] width 297 height 31
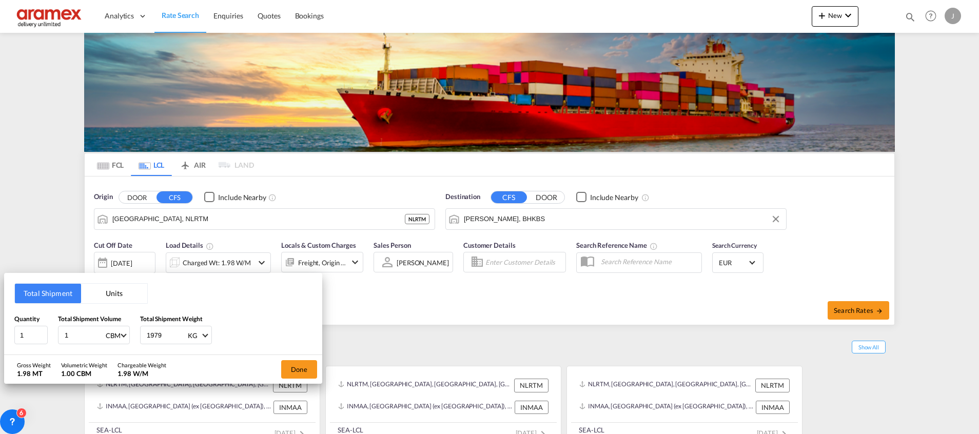
type input "1"
drag, startPoint x: 168, startPoint y: 336, endPoint x: 128, endPoint y: 334, distance: 40.1
click at [128, 334] on div "Quantity 1 Total Shipment Volume 1 CBM CBM CFT Total Shipment Weight 1979 KG KG…" at bounding box center [162, 329] width 297 height 31
type input "87"
click at [298, 367] on button "Done" at bounding box center [299, 369] width 36 height 18
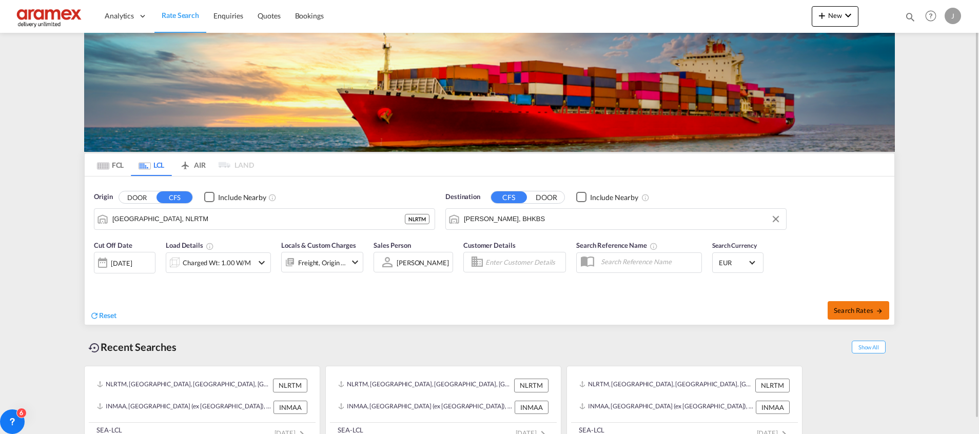
click at [850, 314] on button "Search Rates" at bounding box center [858, 310] width 62 height 18
type input "NLRTM to BHKBS / 1 Sep 2025"
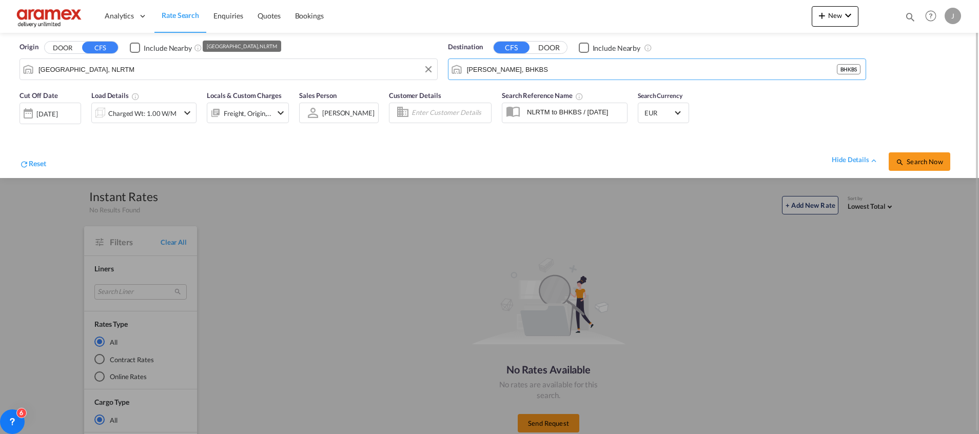
drag, startPoint x: 579, startPoint y: 68, endPoint x: 424, endPoint y: 67, distance: 154.4
click at [424, 67] on div "Origin DOOR CFS Include Nearby Rotterdam, NLRTM Destination CFS DOOR Include Ne…" at bounding box center [489, 59] width 958 height 52
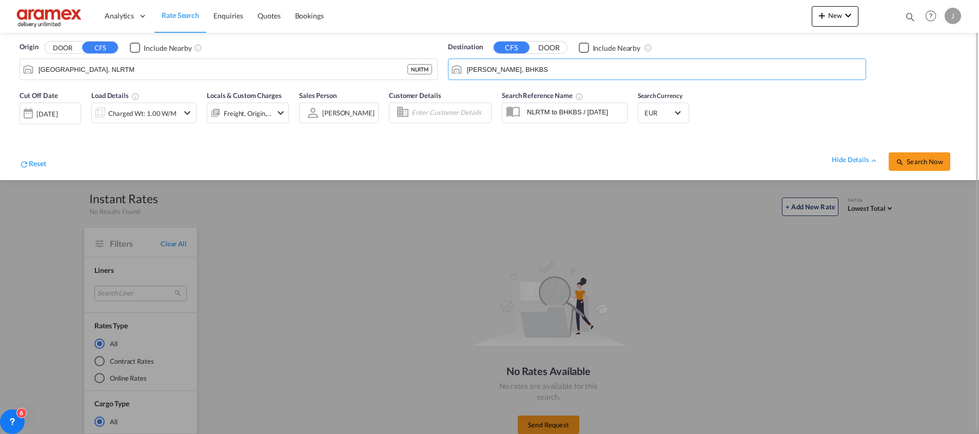
click at [520, 61] on md-autocomplete "Khalifa Bin Salman Port, BHKBS" at bounding box center [663, 69] width 394 height 17
click at [517, 68] on input "Khalifa Bin Salman Port, BHKBS" at bounding box center [663, 69] width 393 height 15
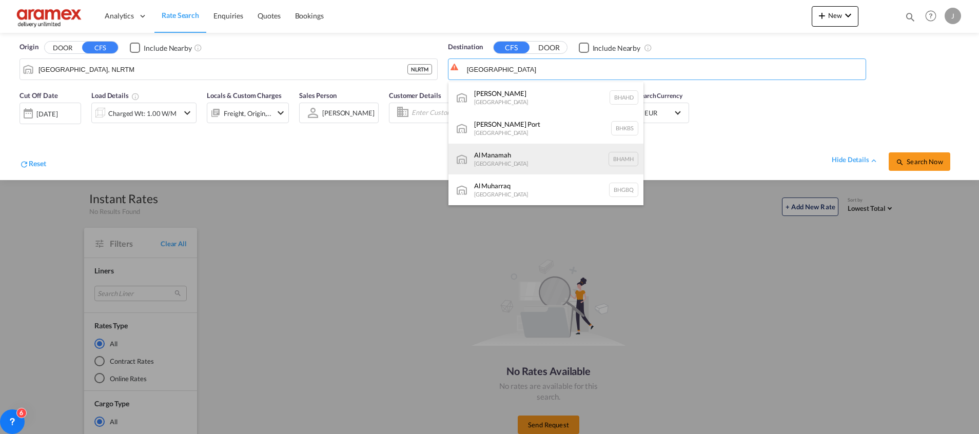
click at [513, 156] on div "Al Manamah Bahrain BHAMH" at bounding box center [545, 159] width 195 height 31
type input "Al Manamah, BHAMH"
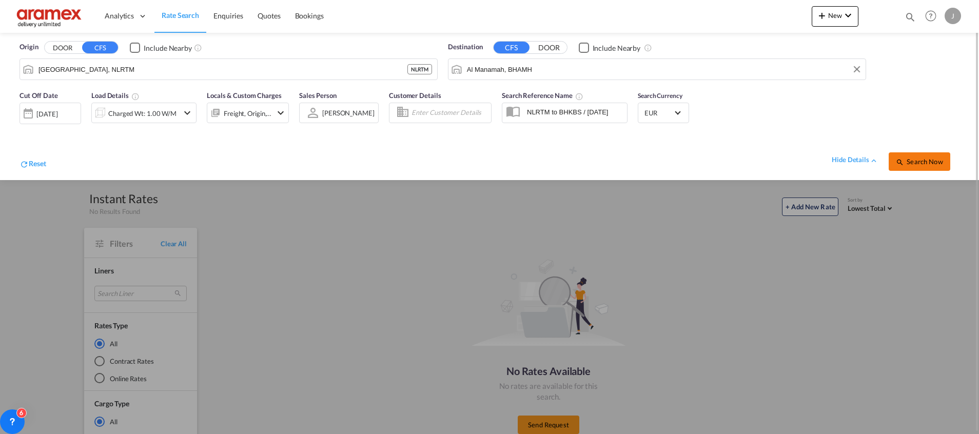
click at [917, 159] on span "Search Now" at bounding box center [918, 161] width 47 height 8
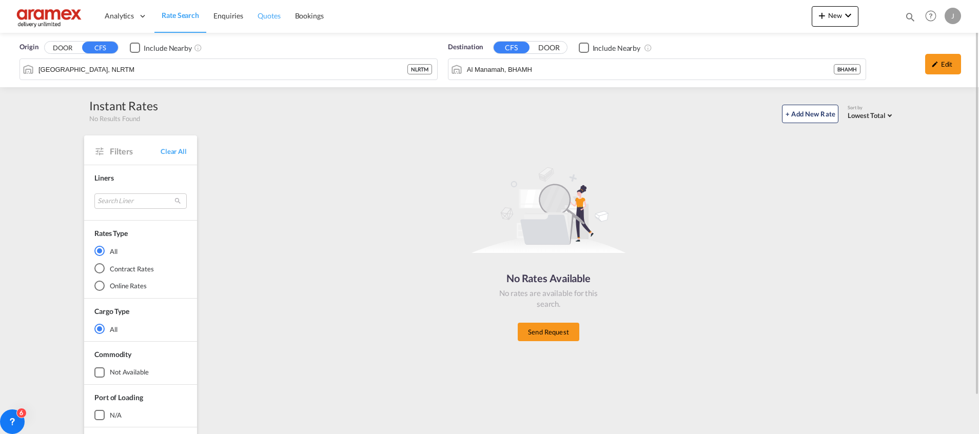
click at [273, 11] on span "Quotes" at bounding box center [268, 16] width 23 height 10
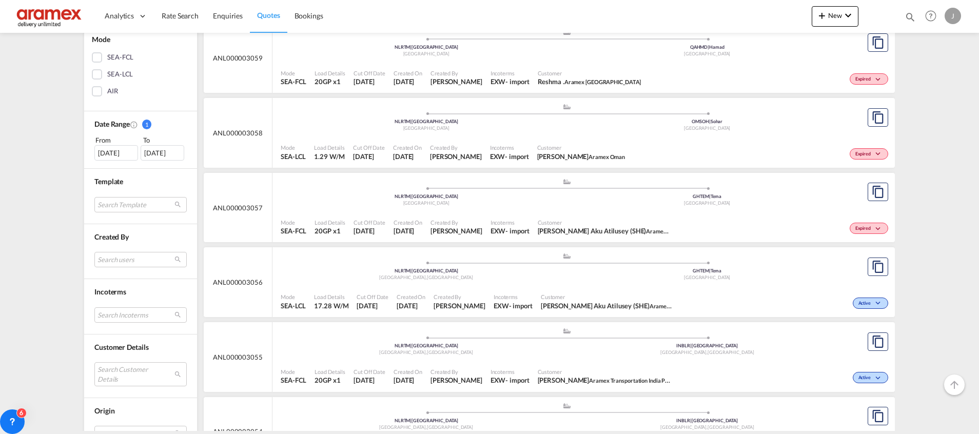
scroll to position [231, 0]
click at [92, 76] on div "SEA-LCL" at bounding box center [97, 74] width 10 height 10
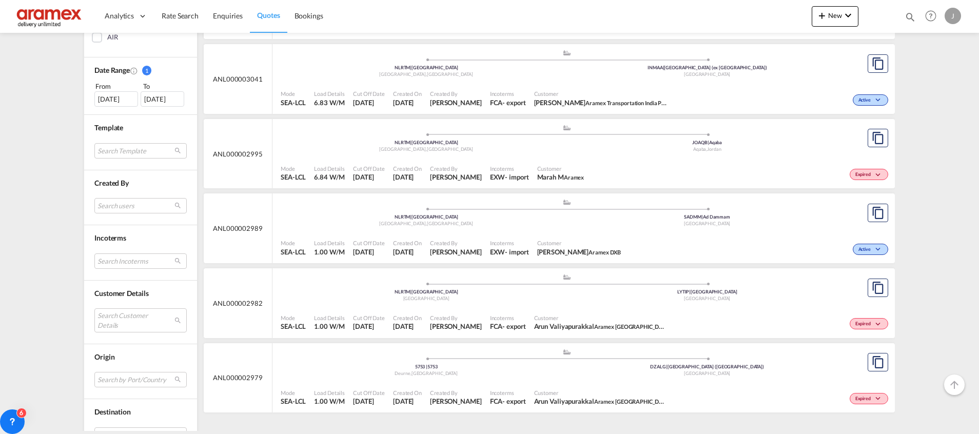
scroll to position [308, 0]
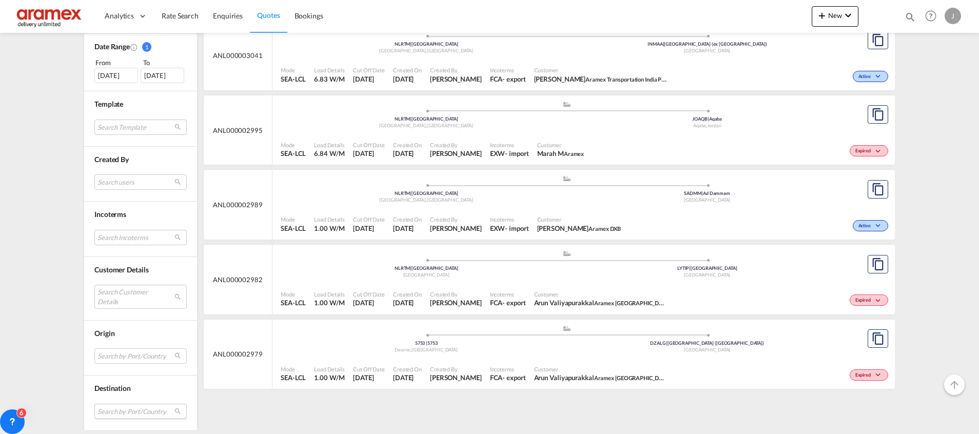
click at [115, 408] on md-select "Search by Port/Country JPNIC nichinan [GEOGRAPHIC_DATA] AEAMF mussafah [GEOGRAP…" at bounding box center [140, 411] width 92 height 15
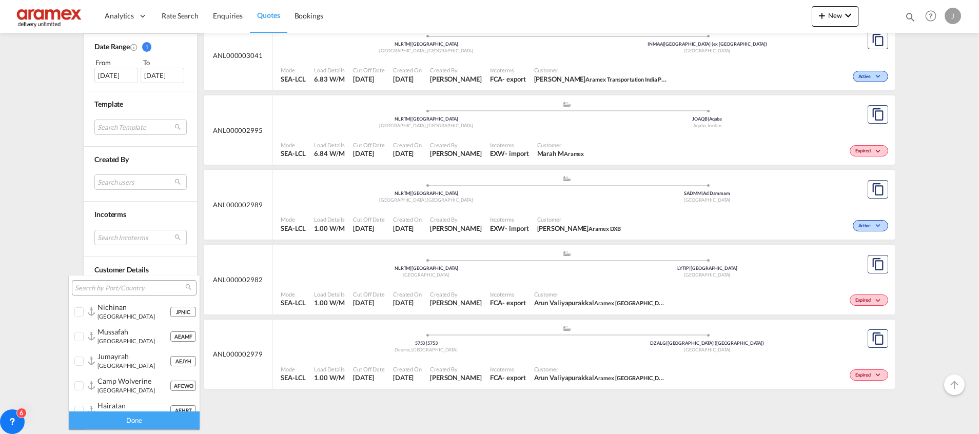
click at [104, 289] on input "search" at bounding box center [130, 288] width 110 height 9
paste input "[GEOGRAPHIC_DATA]"
type input "[GEOGRAPHIC_DATA]"
click at [126, 311] on div "bahrain" at bounding box center [133, 307] width 72 height 9
click at [120, 414] on div "Done" at bounding box center [134, 420] width 131 height 18
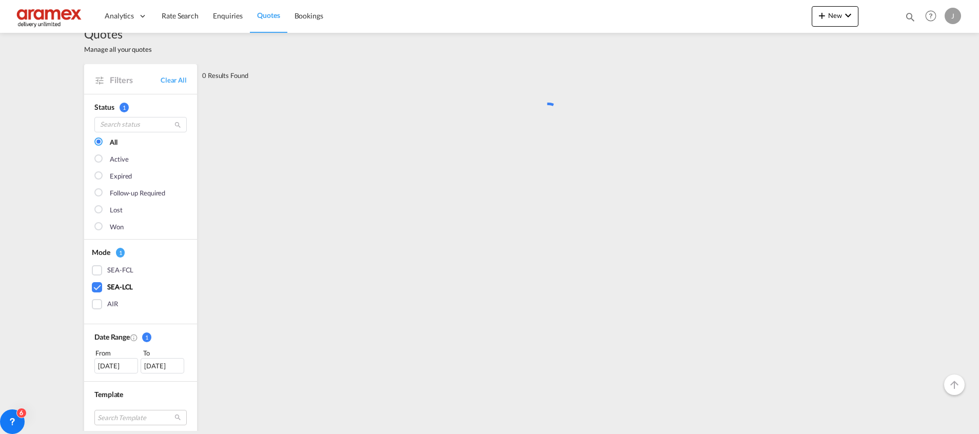
scroll to position [0, 0]
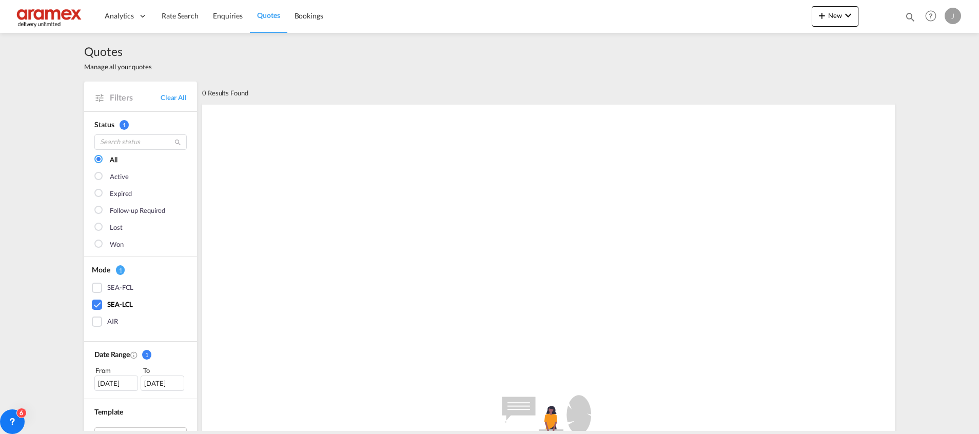
click at [118, 377] on div "[DATE]" at bounding box center [116, 382] width 44 height 15
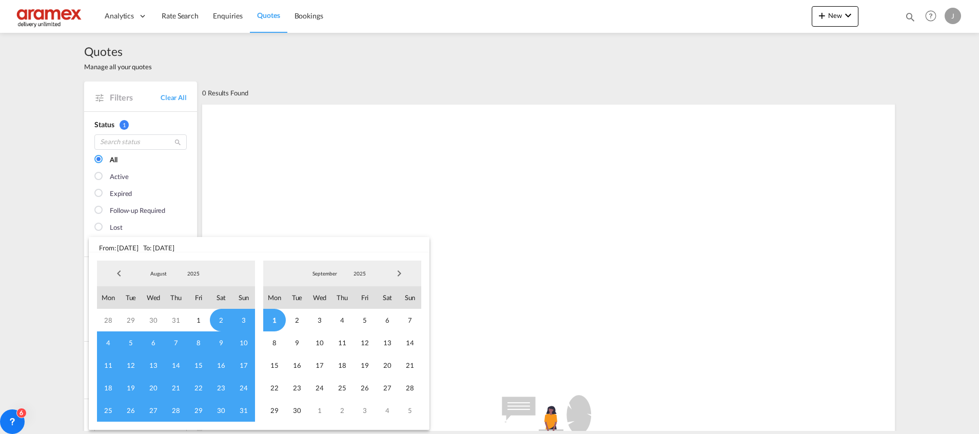
click at [118, 269] on span "Previous Month" at bounding box center [119, 273] width 21 height 21
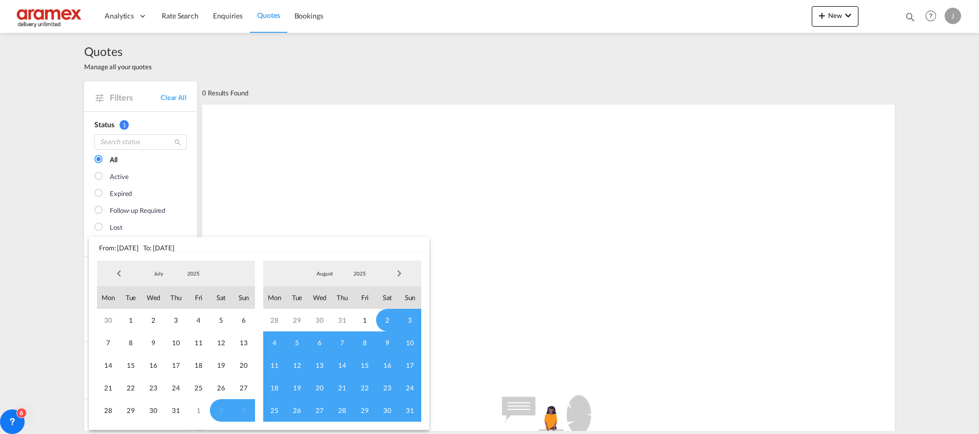
click at [118, 269] on span "Previous Month" at bounding box center [119, 273] width 21 height 21
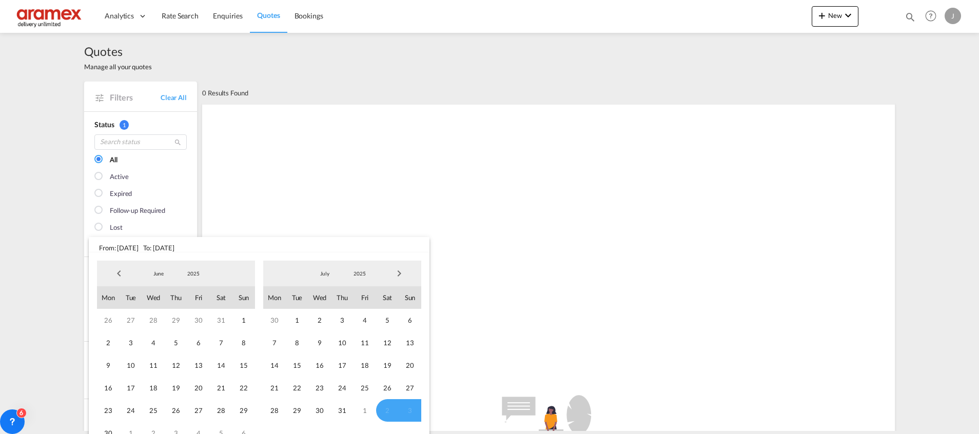
click at [118, 269] on span "Previous Month" at bounding box center [119, 273] width 21 height 21
click at [117, 269] on span "Previous Month" at bounding box center [119, 273] width 21 height 21
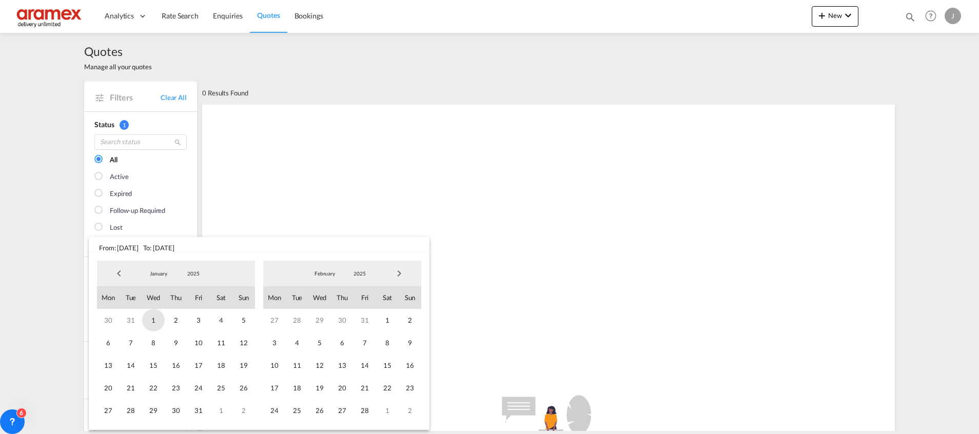
click at [160, 319] on span "1" at bounding box center [153, 320] width 23 height 23
click at [400, 273] on span "Next Month" at bounding box center [399, 273] width 21 height 21
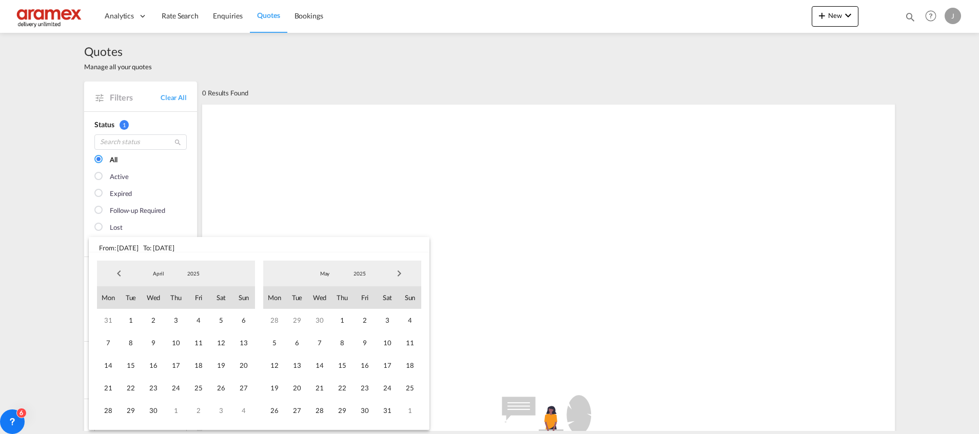
click at [400, 273] on span "Next Month" at bounding box center [399, 273] width 21 height 21
click at [276, 323] on span "1" at bounding box center [274, 320] width 23 height 23
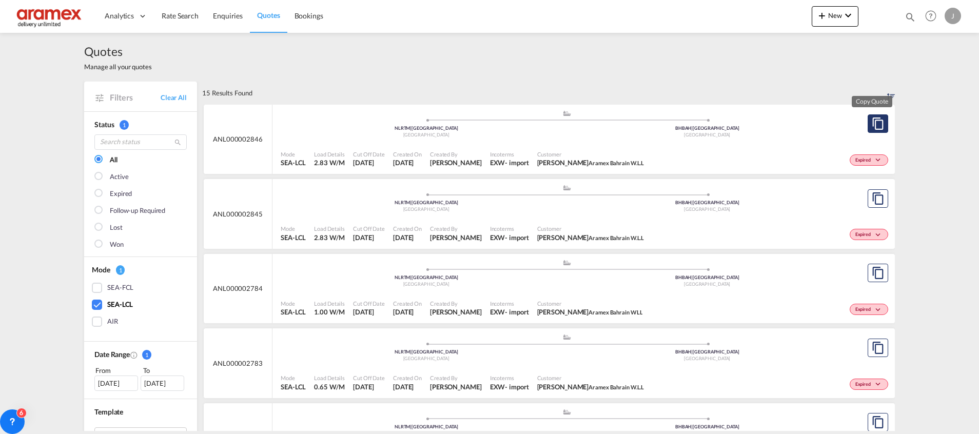
click at [875, 122] on md-icon "assets/icons/custom/copyQuote.svg" at bounding box center [877, 123] width 12 height 12
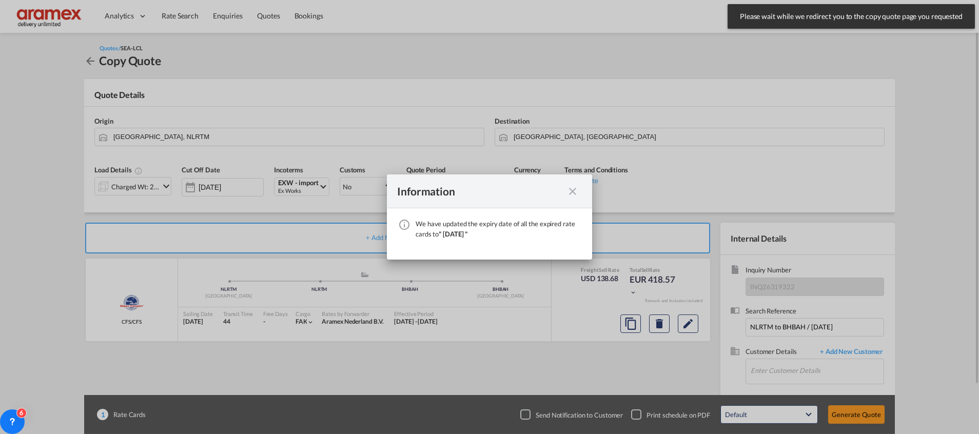
click at [575, 191] on md-icon "icon-close fg-AAA8AD cursor" at bounding box center [572, 191] width 12 height 12
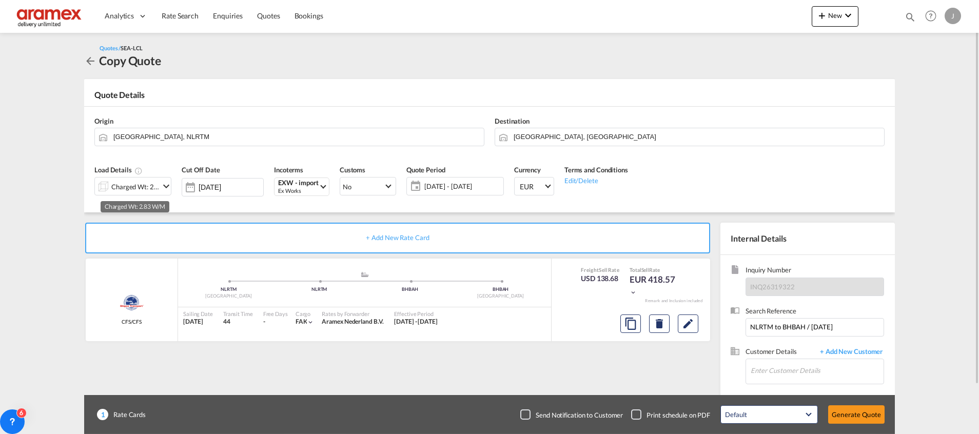
click at [123, 186] on div "Charged Wt: 2.83 W/M" at bounding box center [135, 187] width 48 height 14
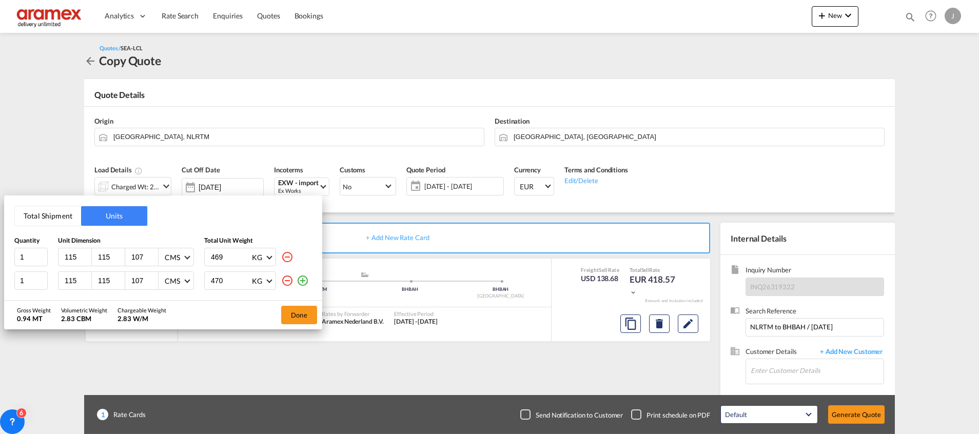
click at [289, 279] on md-icon "icon-minus-circle-outline" at bounding box center [287, 280] width 12 height 12
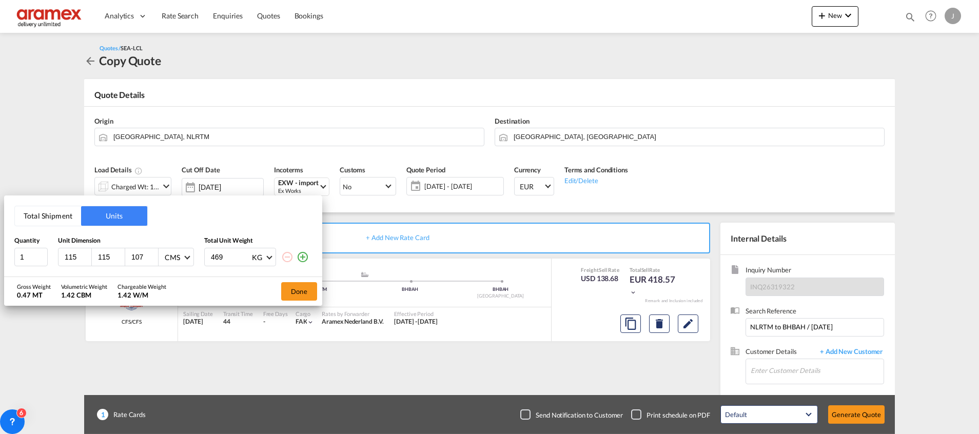
click at [51, 215] on button "Total Shipment" at bounding box center [48, 215] width 66 height 19
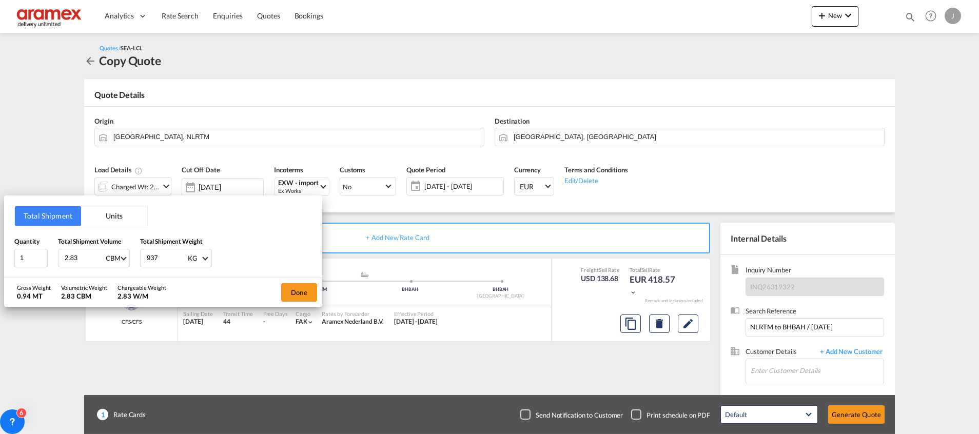
drag, startPoint x: 85, startPoint y: 257, endPoint x: 67, endPoint y: 258, distance: 18.0
click at [67, 258] on input "2.83" at bounding box center [84, 257] width 41 height 17
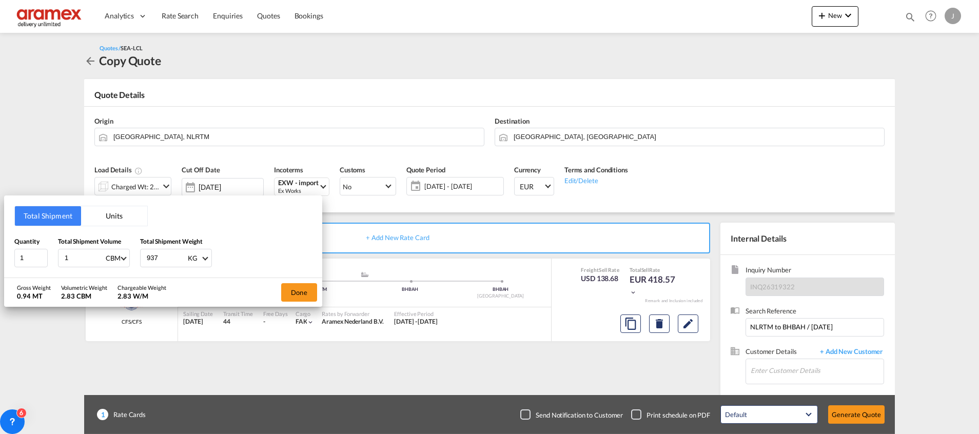
type input "1"
drag, startPoint x: 165, startPoint y: 254, endPoint x: 133, endPoint y: 253, distance: 31.3
click at [134, 253] on div "Quantity 1 Total Shipment Volume 1 CBM CBM CFT Total Shipment Weight 937 KG KG …" at bounding box center [162, 251] width 297 height 31
type input "87"
click at [295, 291] on button "Done" at bounding box center [299, 292] width 36 height 18
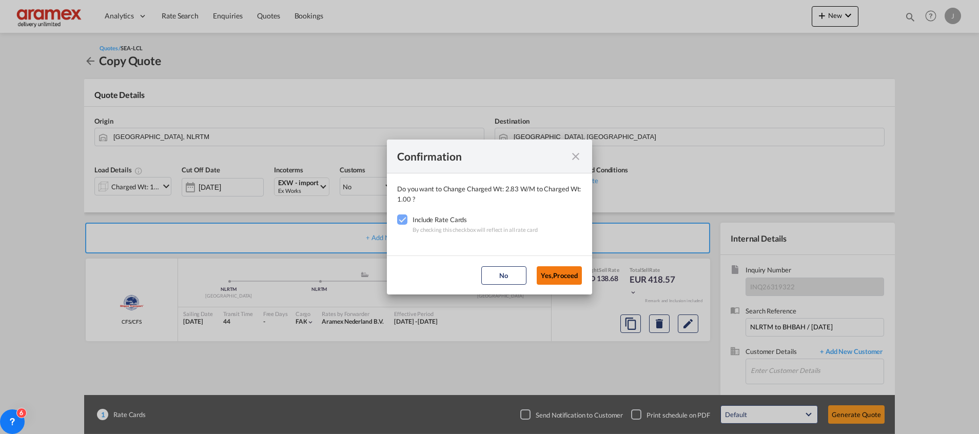
click at [564, 275] on button "Yes,Proceed" at bounding box center [558, 275] width 45 height 18
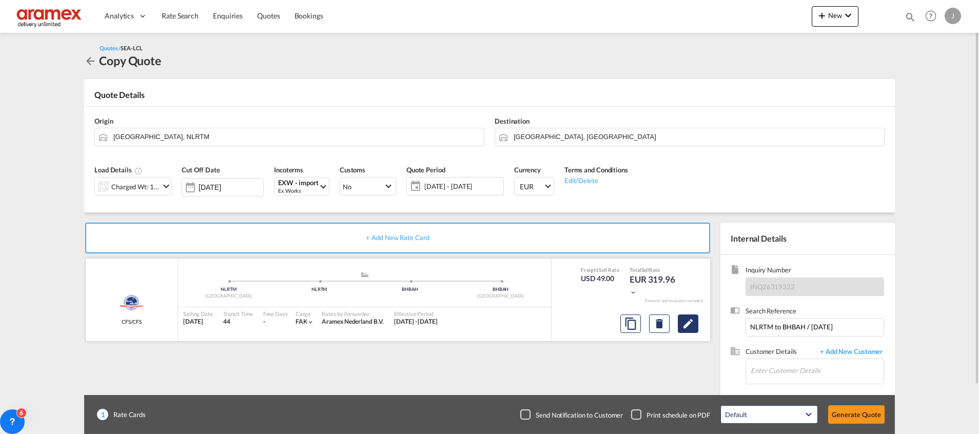
click at [693, 326] on md-icon "Edit" at bounding box center [688, 323] width 12 height 12
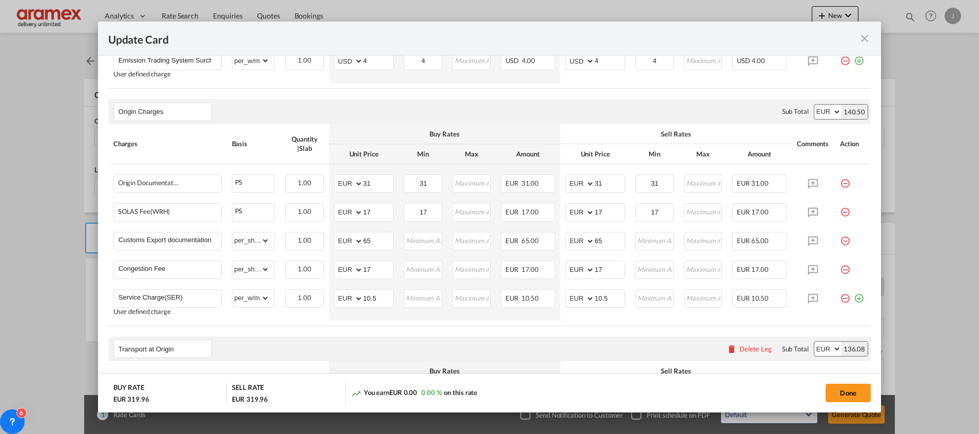
scroll to position [154, 0]
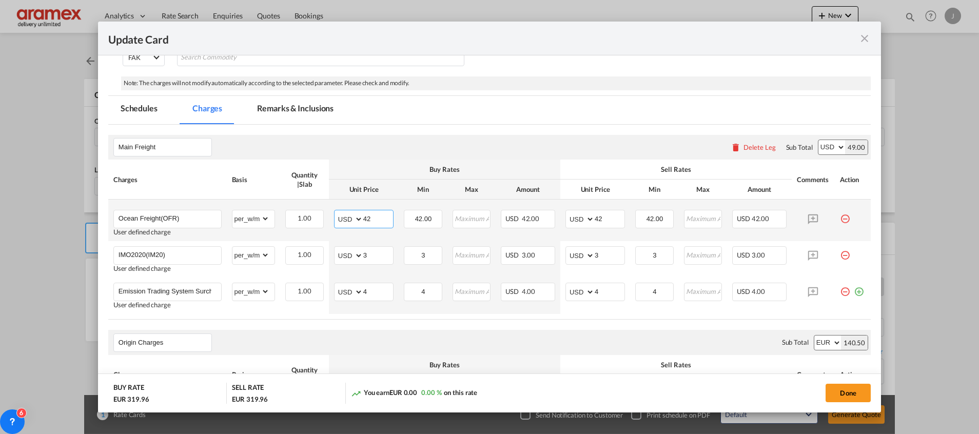
click at [381, 214] on input "42" at bounding box center [378, 217] width 30 height 15
click at [379, 214] on input "40" at bounding box center [378, 217] width 30 height 15
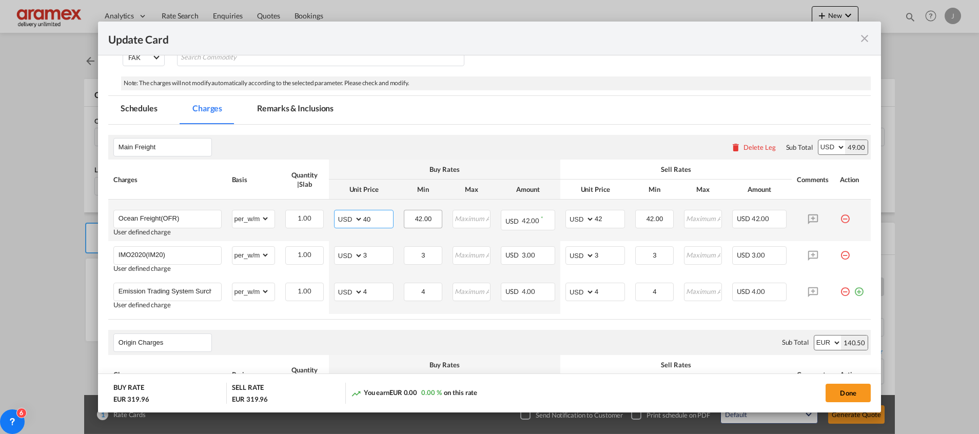
type input "40"
click at [412, 217] on input "42.00" at bounding box center [423, 217] width 36 height 15
paste input "Update Card Port ..."
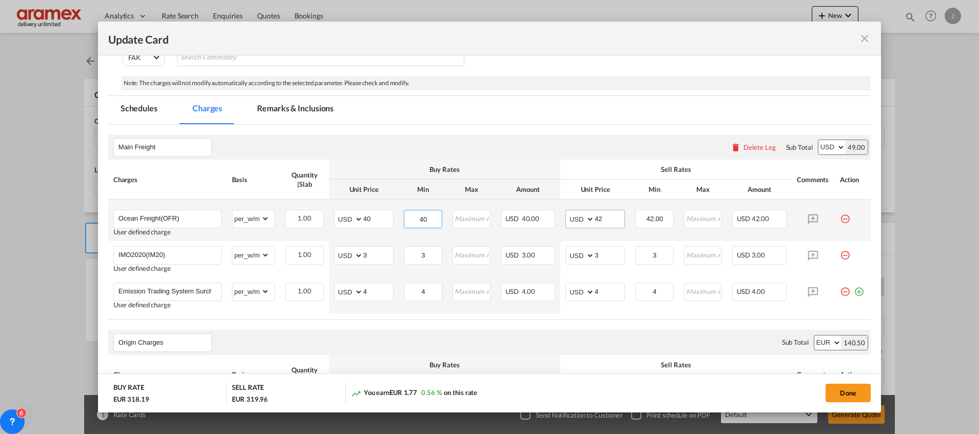
type input "40"
click at [602, 216] on input "42" at bounding box center [609, 217] width 30 height 15
paste input "0"
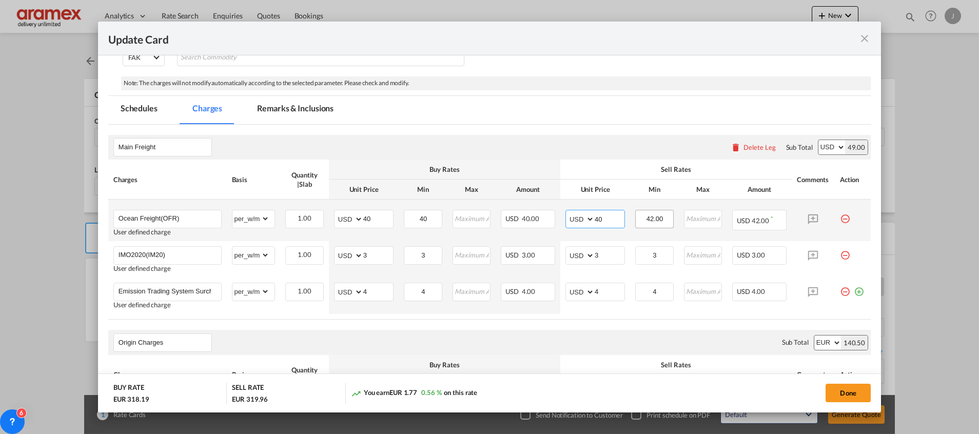
type input "40"
click at [659, 215] on input "42.00" at bounding box center [654, 217] width 36 height 15
paste input "Update Card Port ..."
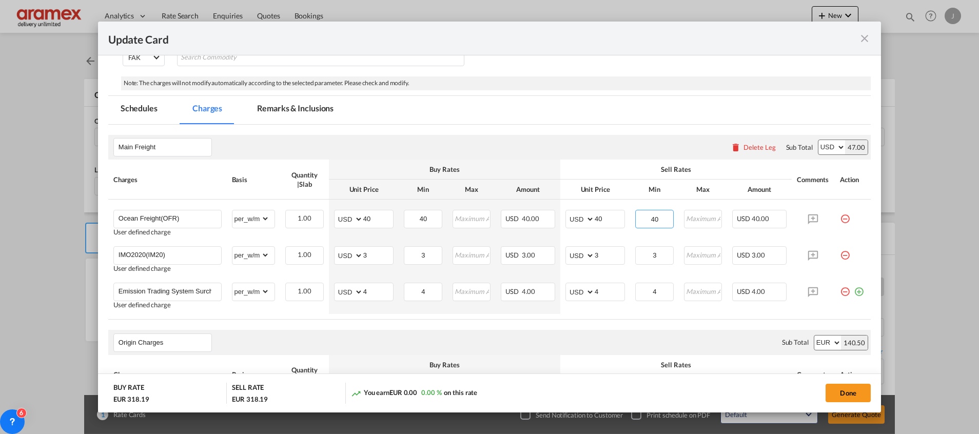
type input "40"
drag, startPoint x: 486, startPoint y: 368, endPoint x: 486, endPoint y: 360, distance: 8.2
click at [486, 367] on div "Buy Rates" at bounding box center [444, 364] width 221 height 9
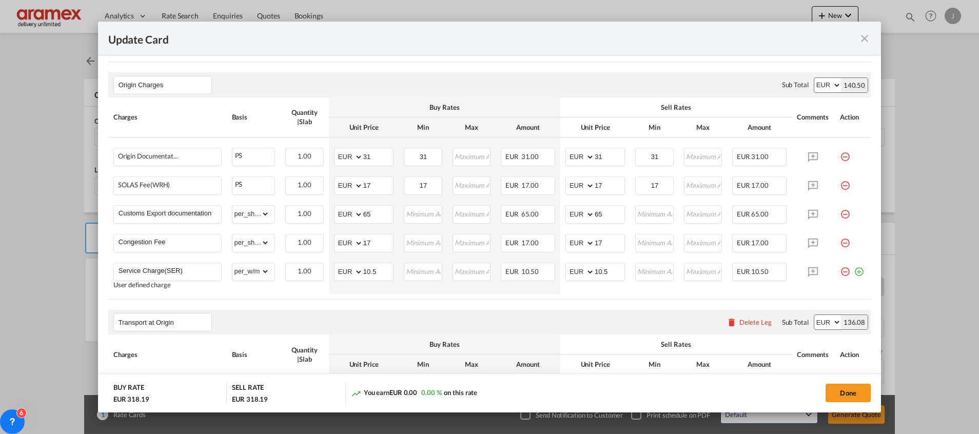
scroll to position [462, 0]
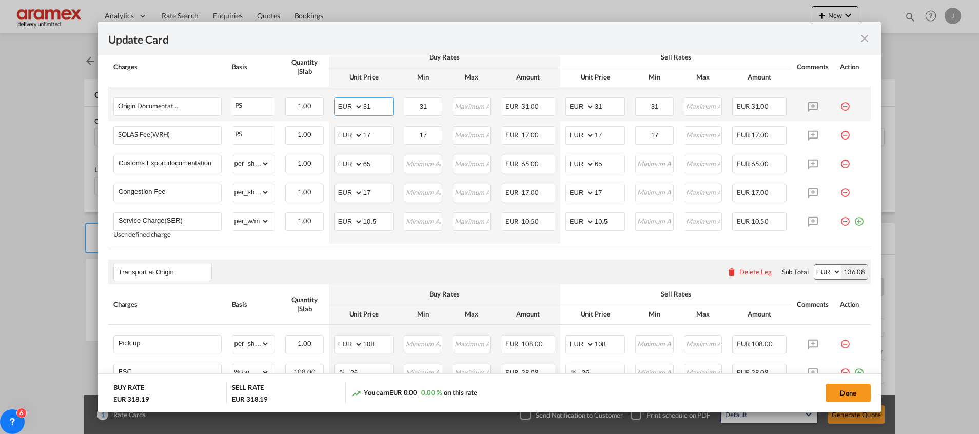
click at [369, 107] on input "31" at bounding box center [378, 105] width 30 height 15
type input "2"
click at [431, 104] on input "31" at bounding box center [423, 105] width 36 height 15
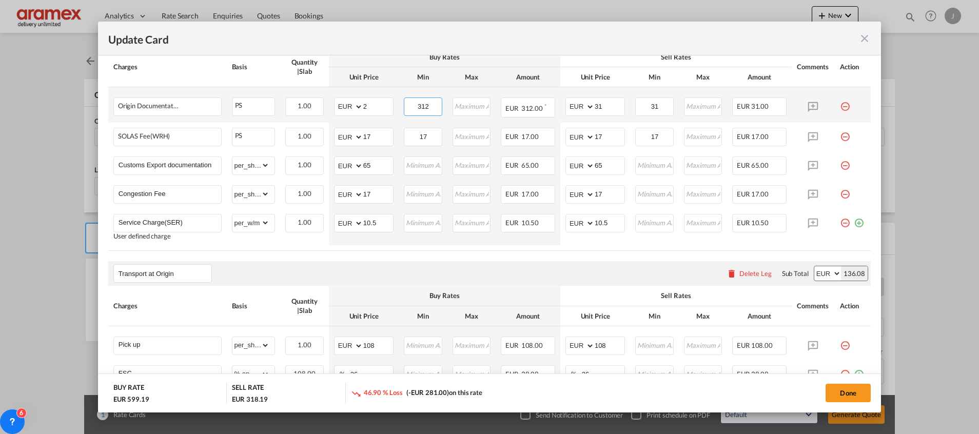
click at [428, 104] on input "312" at bounding box center [423, 105] width 36 height 15
type input "2"
click at [598, 101] on input "31" at bounding box center [609, 105] width 30 height 15
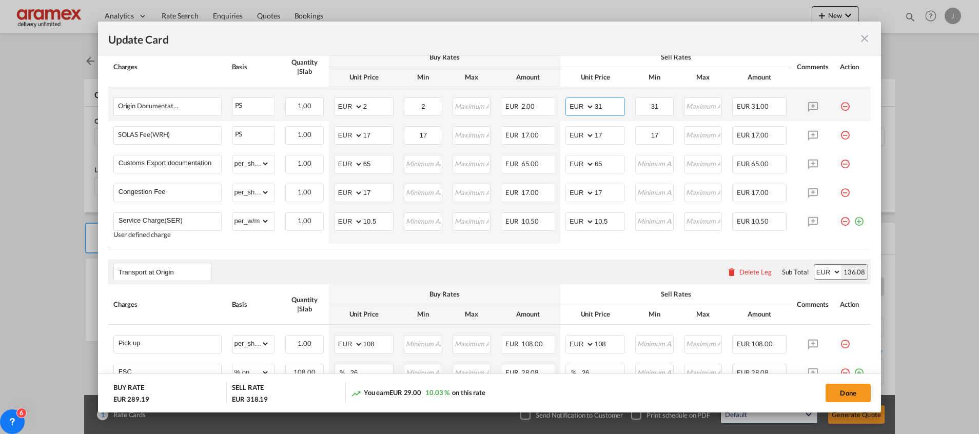
click at [598, 101] on input "31" at bounding box center [609, 105] width 30 height 15
type input "2"
click at [668, 100] on td "31 Please Enter Invalid Input" at bounding box center [654, 104] width 48 height 35
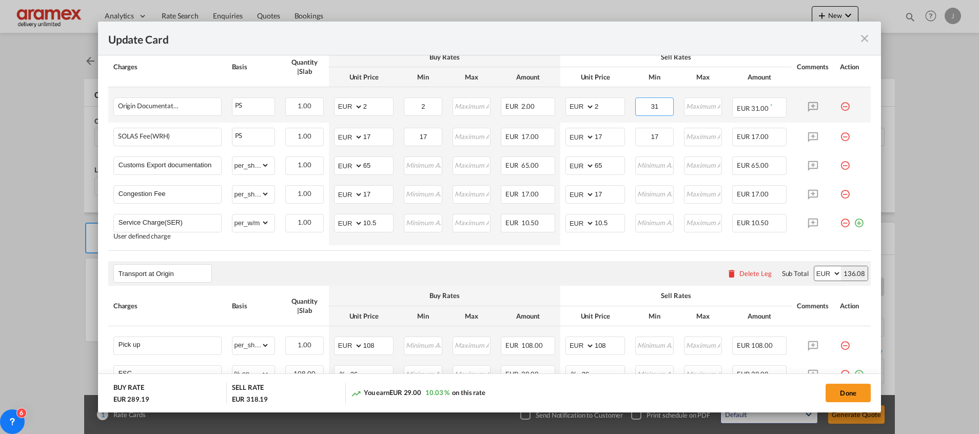
click at [657, 104] on input "31" at bounding box center [654, 105] width 36 height 15
type input "2"
click at [366, 135] on input "17" at bounding box center [378, 134] width 30 height 15
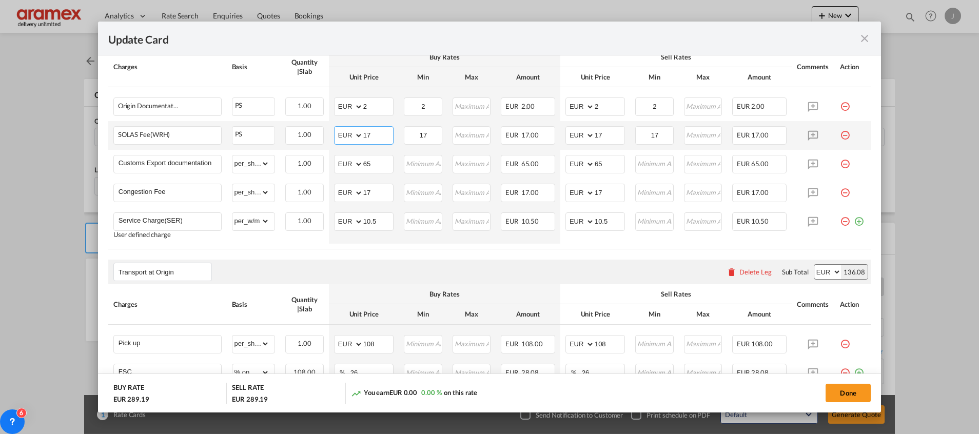
click at [366, 135] on input "17" at bounding box center [378, 134] width 30 height 15
click at [367, 135] on input "17" at bounding box center [378, 134] width 30 height 15
click at [379, 134] on input "15" at bounding box center [378, 134] width 30 height 15
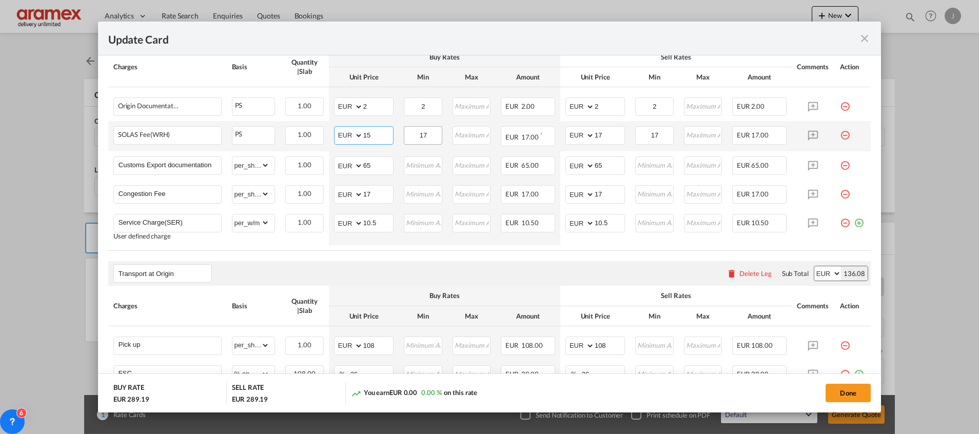
type input "15"
click at [426, 134] on input "17" at bounding box center [423, 134] width 36 height 15
paste input "5"
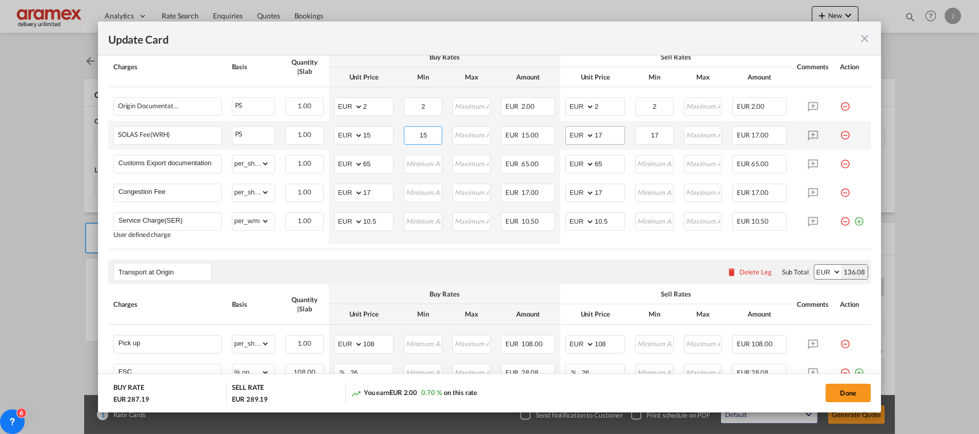
type input "15"
click at [595, 133] on input "17" at bounding box center [609, 134] width 30 height 15
paste input "5"
type input "15"
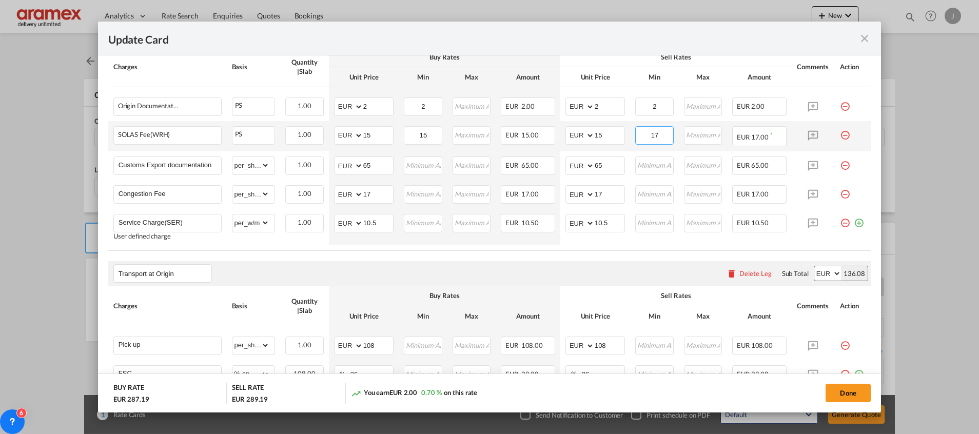
click at [649, 132] on input "17" at bounding box center [654, 134] width 36 height 15
click at [647, 107] on input "2" at bounding box center [654, 105] width 36 height 15
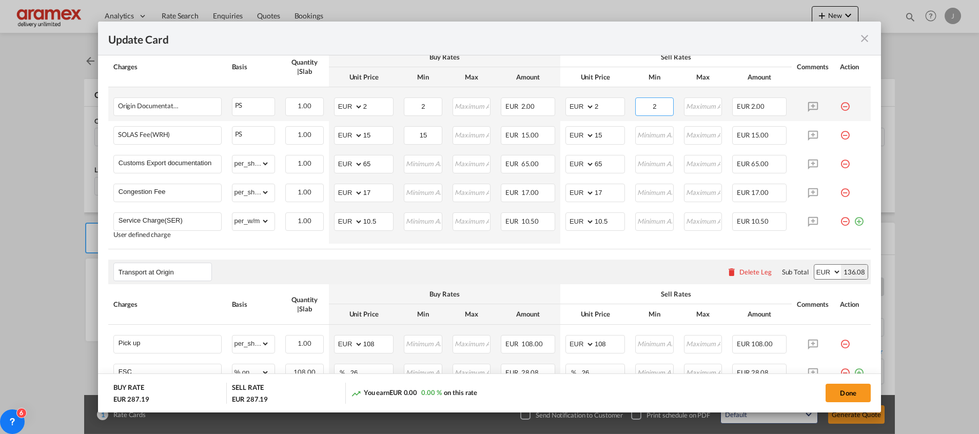
click at [647, 107] on input "2" at bounding box center [654, 105] width 36 height 15
click at [425, 109] on input "2" at bounding box center [423, 105] width 36 height 15
click at [481, 78] on th "Max" at bounding box center [471, 77] width 48 height 20
click at [423, 106] on input "2" at bounding box center [423, 105] width 36 height 15
click at [685, 108] on input "Update Card Port ..." at bounding box center [703, 105] width 36 height 15
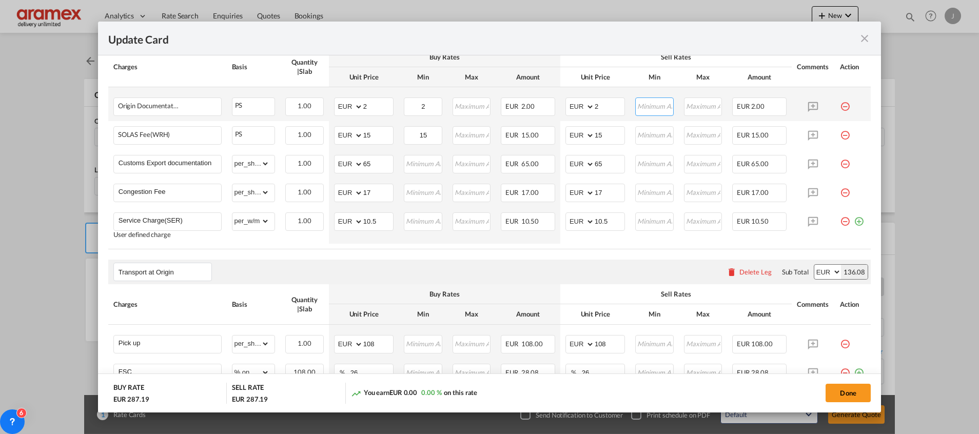
click at [646, 113] on input "Update Card Port ..." at bounding box center [654, 105] width 36 height 15
type input "2"
click at [431, 138] on input "15" at bounding box center [423, 134] width 36 height 15
click at [417, 133] on input "15" at bounding box center [423, 134] width 36 height 15
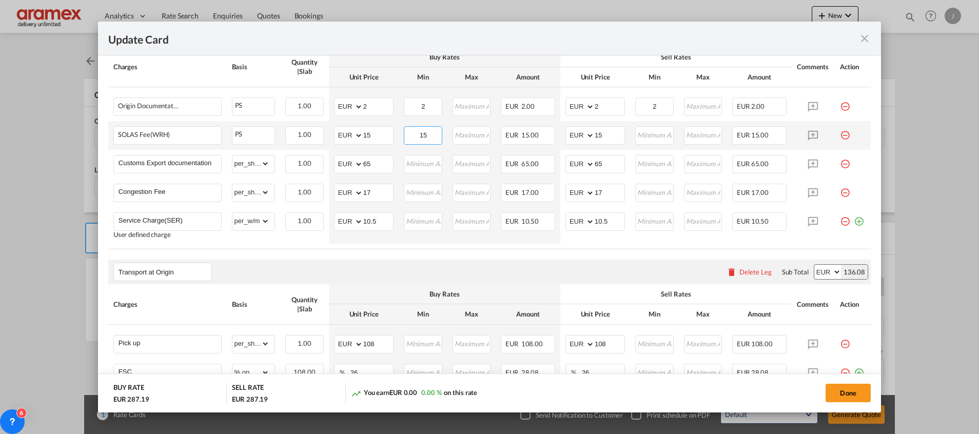
click at [417, 133] on input "15" at bounding box center [423, 134] width 36 height 15
click at [639, 132] on input "Update Card Port ..." at bounding box center [654, 134] width 36 height 15
paste input "15"
type input "15"
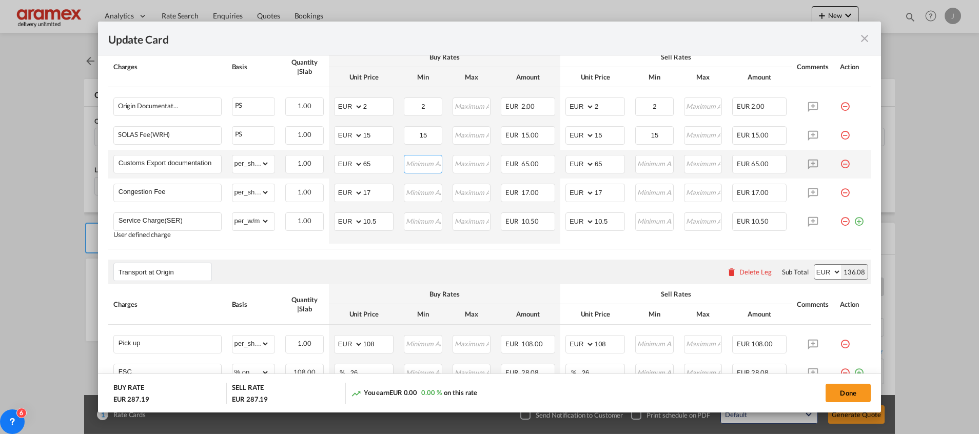
click at [416, 163] on input "Update Card Port ..." at bounding box center [423, 162] width 36 height 15
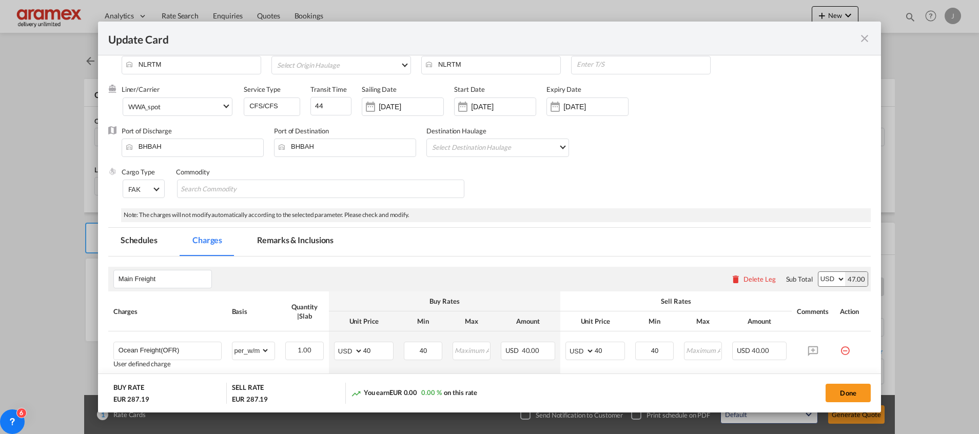
scroll to position [0, 0]
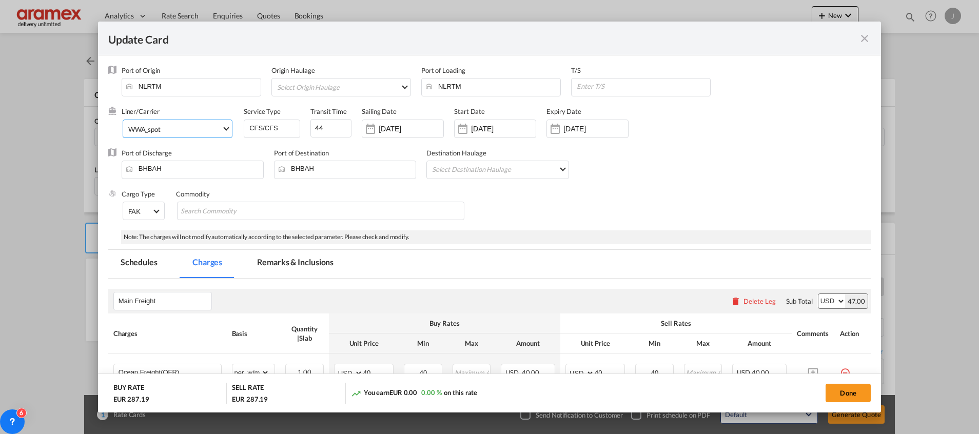
click at [212, 127] on span "WWA_spot" at bounding box center [174, 129] width 93 height 9
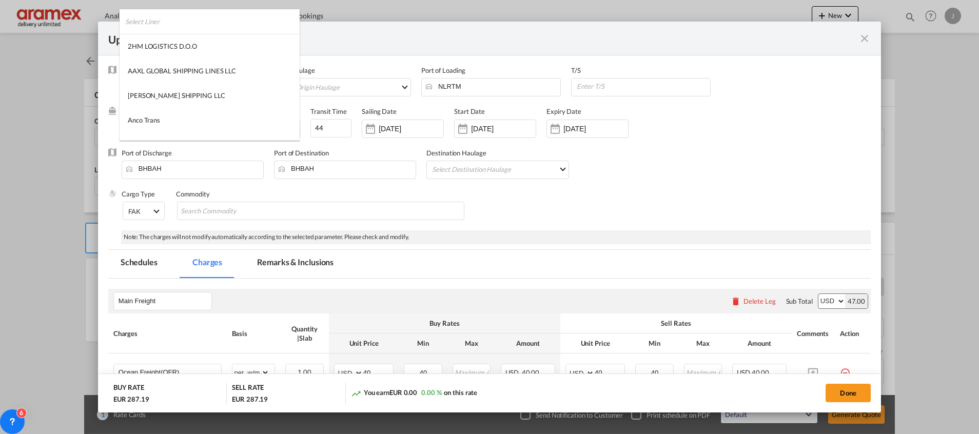
click at [168, 16] on input "search" at bounding box center [212, 21] width 174 height 25
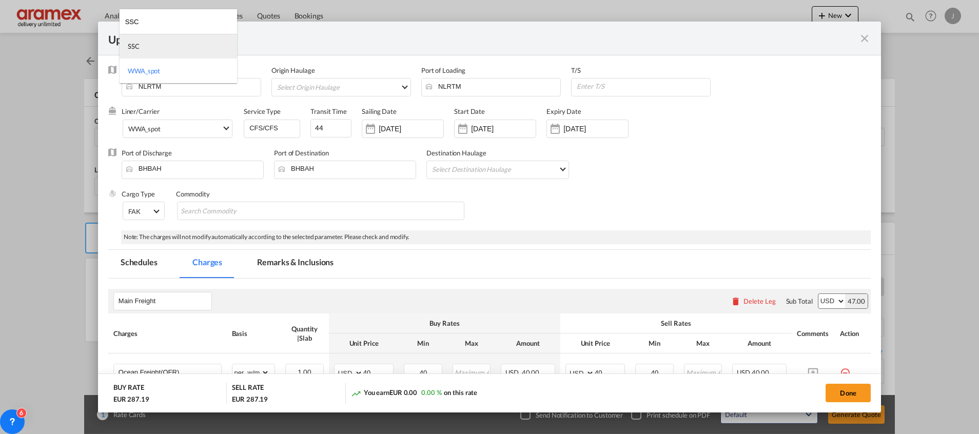
type input "SSC"
click at [178, 51] on md-option "SSC" at bounding box center [178, 46] width 117 height 25
click at [178, 51] on div "Update Card" at bounding box center [489, 39] width 783 height 34
drag, startPoint x: 323, startPoint y: 131, endPoint x: 281, endPoint y: 130, distance: 41.5
click at [281, 130] on div "Liner/Carrier SSC Service Type CFS/CFS Transit Time 44 Sailing Date 27 Jun 2025…" at bounding box center [423, 127] width 603 height 41
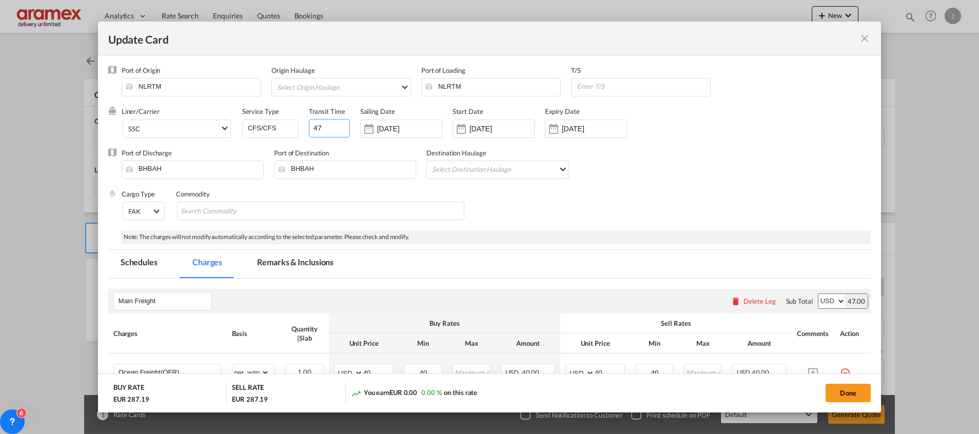
type input "47"
click at [391, 125] on input "27 Jun 2025" at bounding box center [409, 129] width 65 height 8
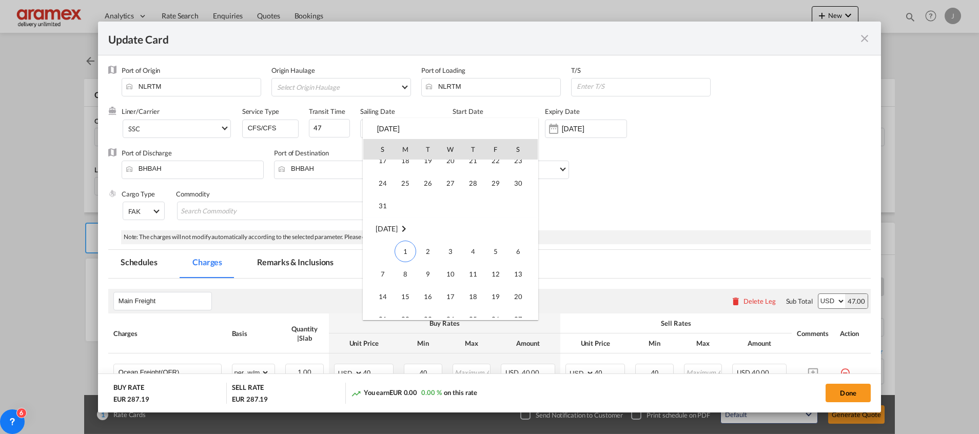
scroll to position [385, 0]
click at [521, 237] on span "13" at bounding box center [518, 239] width 21 height 21
type input "13 Sep 2025"
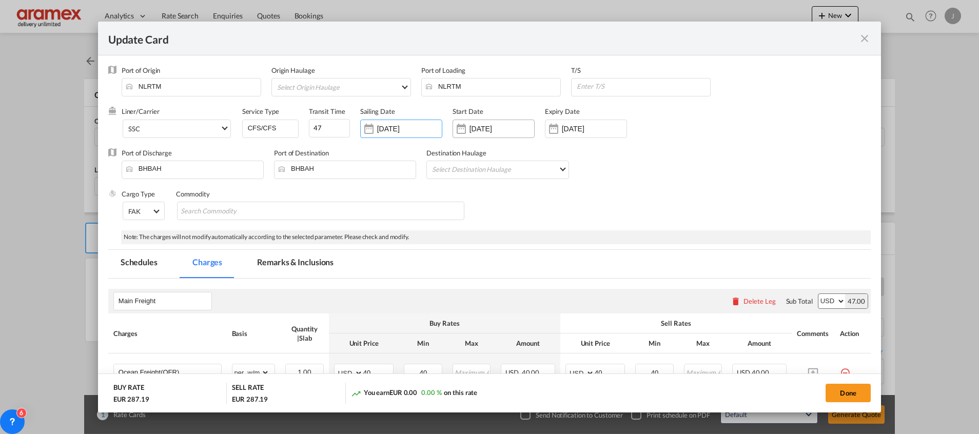
click at [493, 126] on input "11 Jun 2025" at bounding box center [501, 129] width 65 height 8
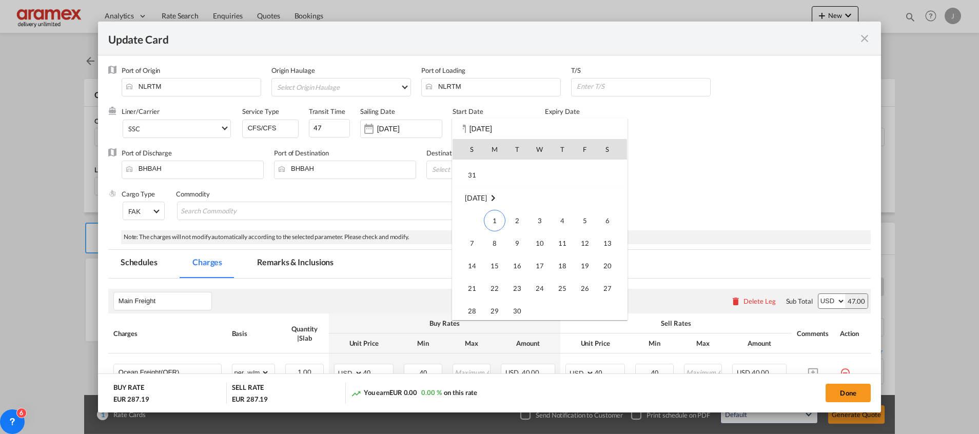
scroll to position [237554, 0]
click at [490, 220] on span "1" at bounding box center [495, 217] width 22 height 22
type input "[DATE]"
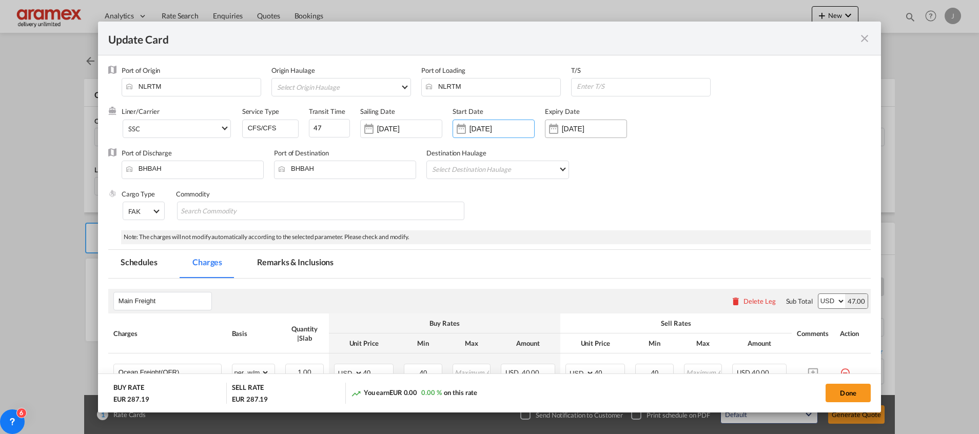
click at [578, 128] on input "[DATE]" at bounding box center [594, 129] width 65 height 8
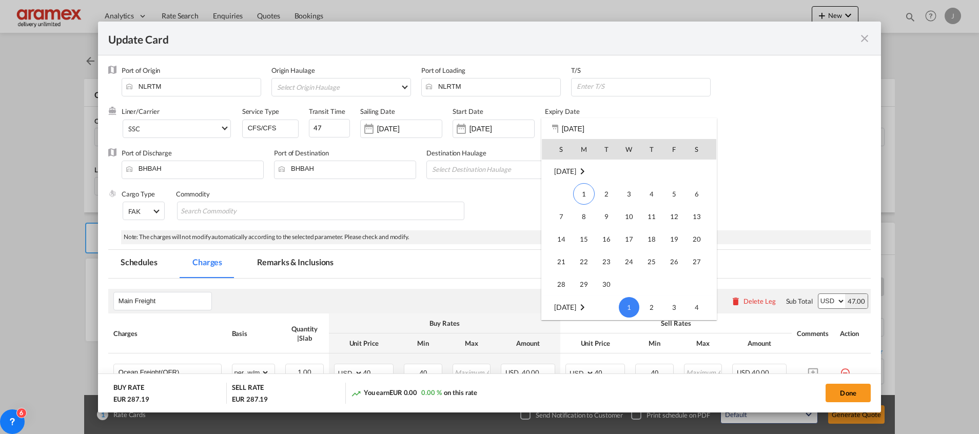
scroll to position [136, 0]
click at [655, 261] on span "30" at bounding box center [651, 261] width 21 height 21
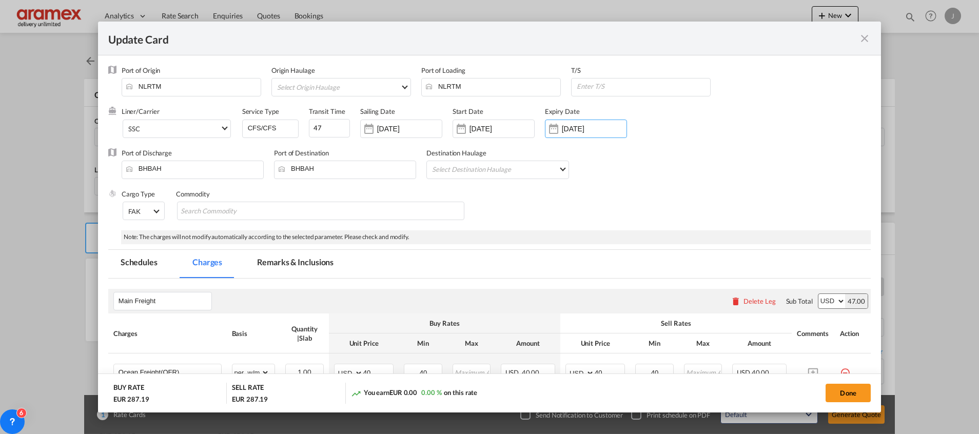
click at [623, 185] on div "Port of Discharge BHBAH Port of Destination BHBAH Destination Haulage Select De…" at bounding box center [489, 168] width 762 height 41
click at [576, 130] on input "30 Oct 2025" at bounding box center [594, 129] width 65 height 8
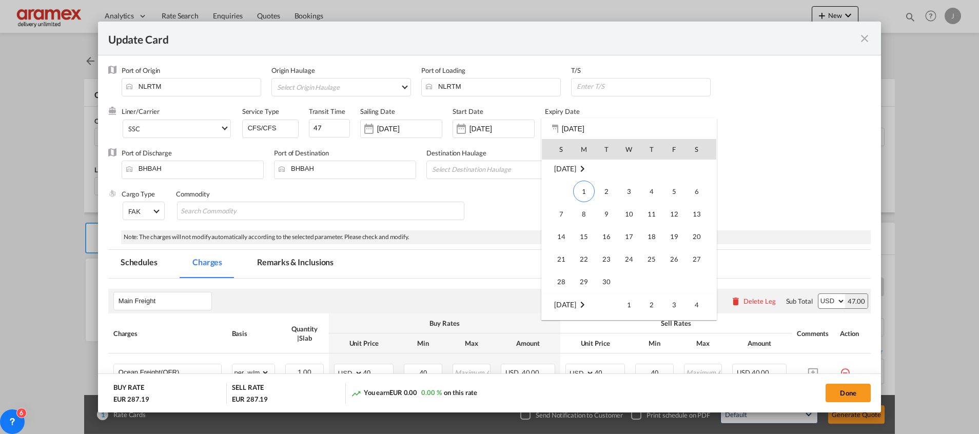
scroll to position [0, 0]
drag, startPoint x: 604, startPoint y: 280, endPoint x: 606, endPoint y: 273, distance: 6.7
click at [604, 280] on span "30" at bounding box center [606, 284] width 21 height 21
type input "30 Sep 2025"
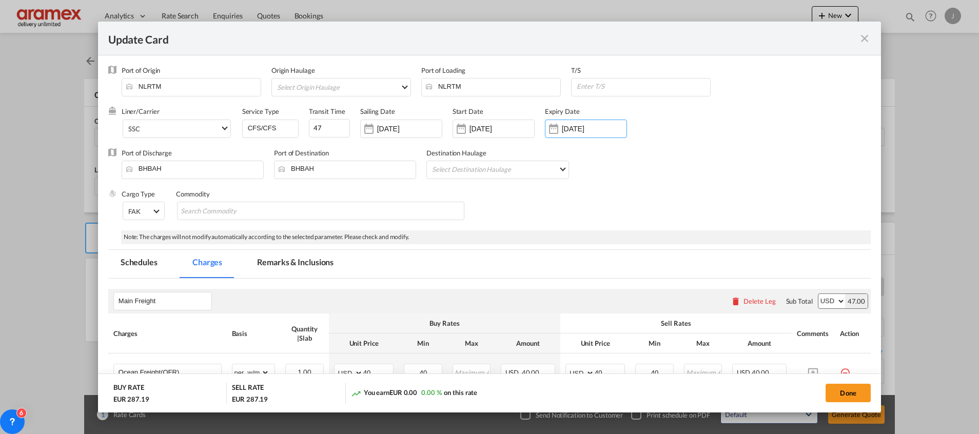
click at [601, 243] on div "Note: The charges will not modify automatically according to the selected param…" at bounding box center [495, 237] width 749 height 14
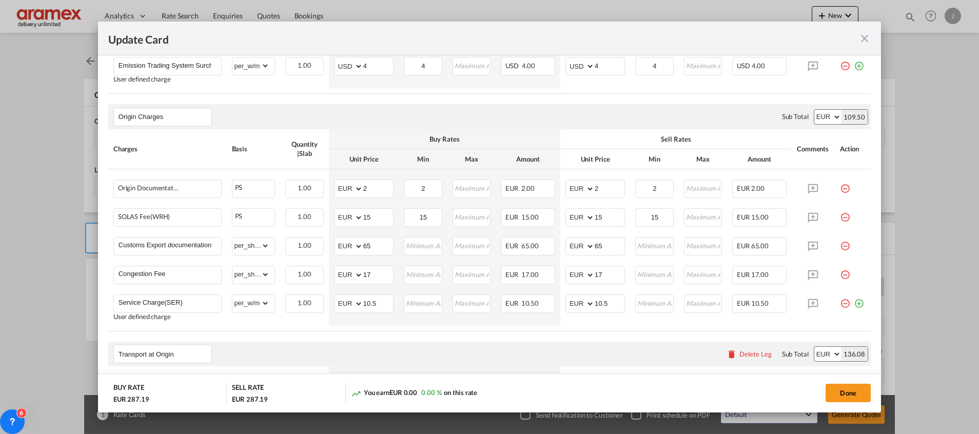
scroll to position [385, 0]
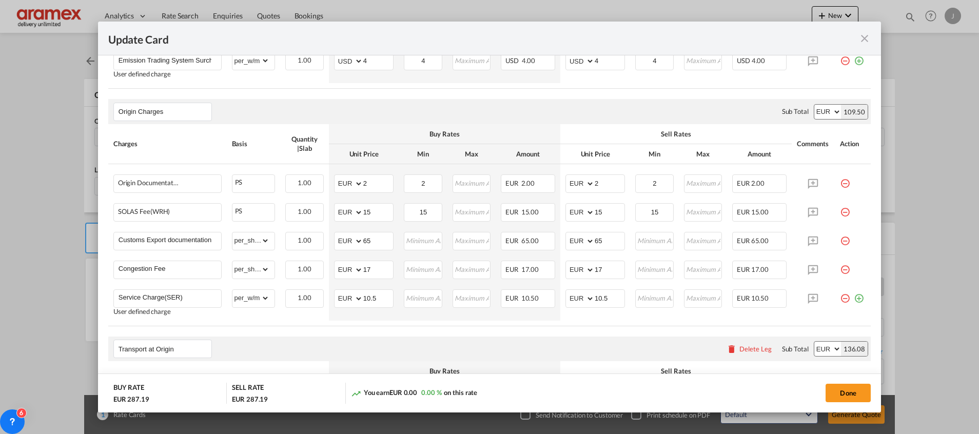
click at [840, 300] on md-icon "icon-minus-circle-outline red-400-fg pt-7" at bounding box center [845, 294] width 10 height 10
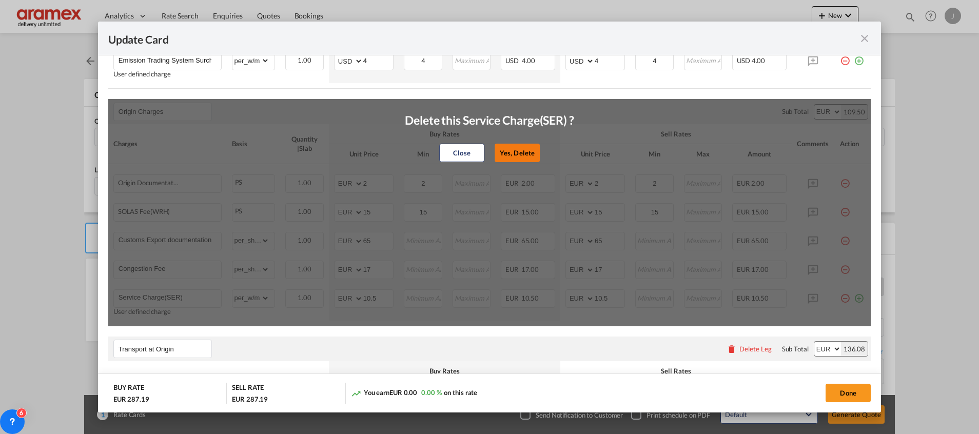
click at [511, 152] on button "Yes, Delete" at bounding box center [516, 153] width 45 height 18
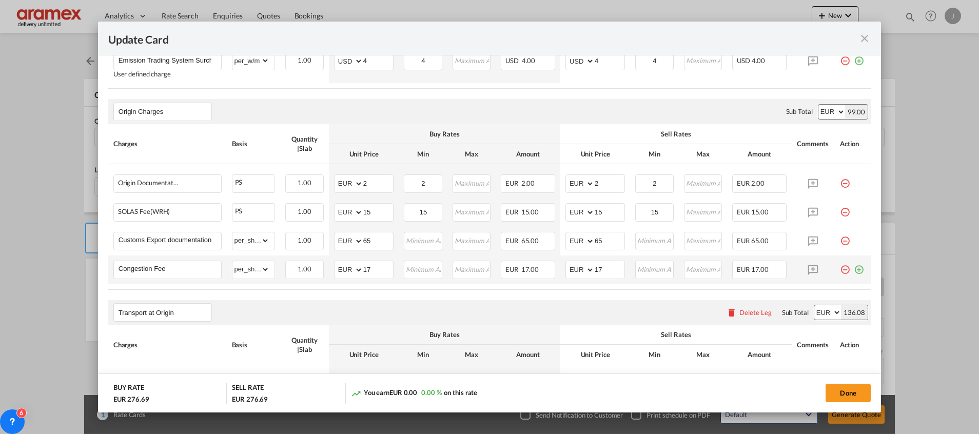
click at [840, 270] on md-icon "icon-minus-circle-outline red-400-fg pt-7" at bounding box center [845, 266] width 10 height 10
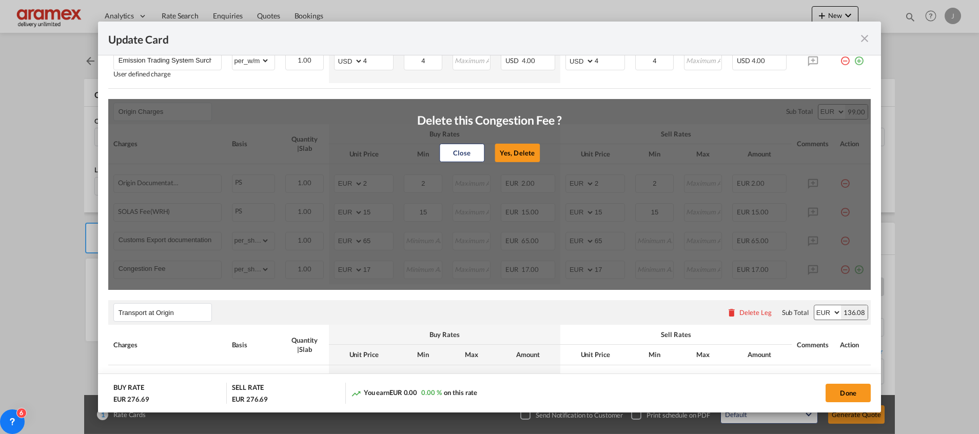
click at [495, 155] on button "Yes, Delete" at bounding box center [516, 153] width 45 height 18
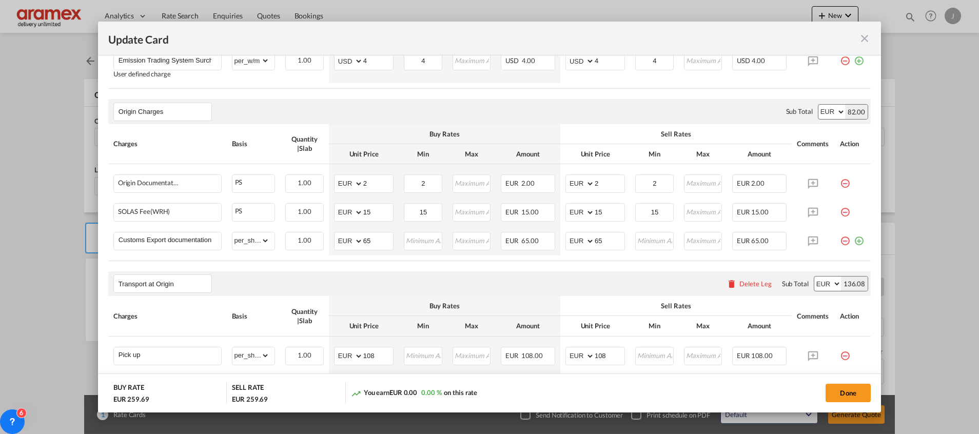
drag, startPoint x: 835, startPoint y: 181, endPoint x: 728, endPoint y: 167, distance: 108.7
click at [840, 181] on md-icon "icon-minus-circle-outline red-400-fg pt-7" at bounding box center [845, 179] width 10 height 10
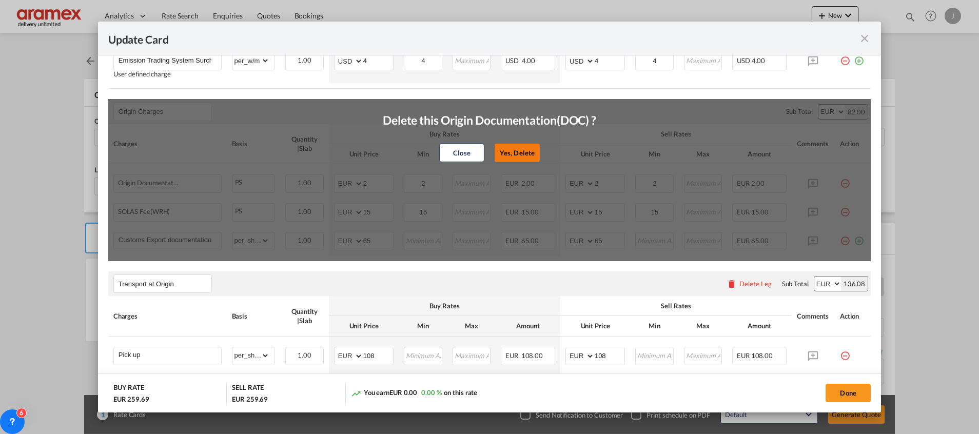
click at [516, 147] on button "Yes, Delete" at bounding box center [516, 153] width 45 height 18
type input "15"
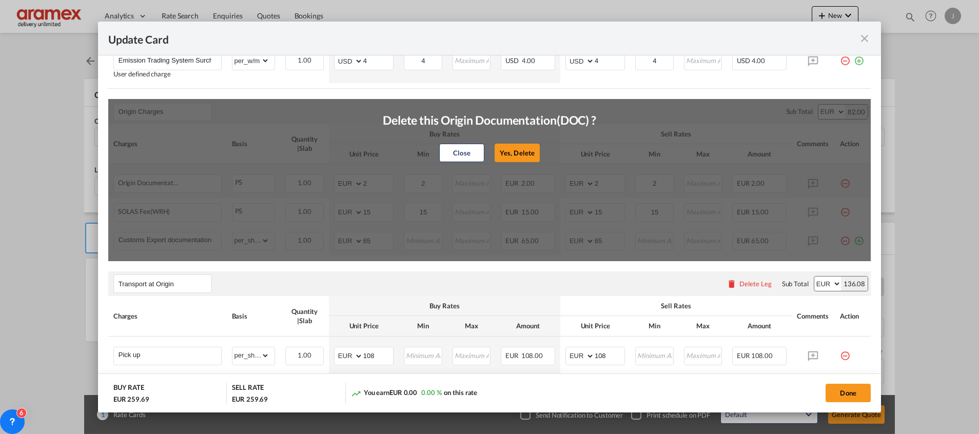
type input "65"
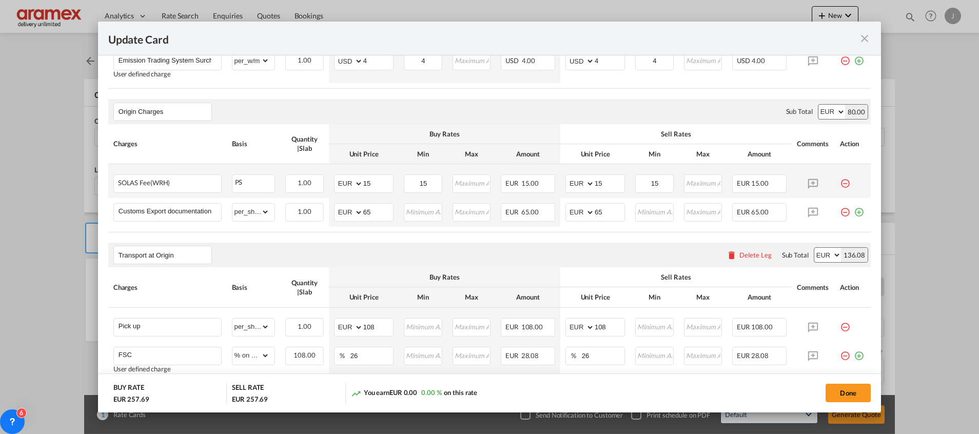
click at [840, 178] on md-icon "icon-minus-circle-outline red-400-fg pt-7" at bounding box center [845, 179] width 10 height 10
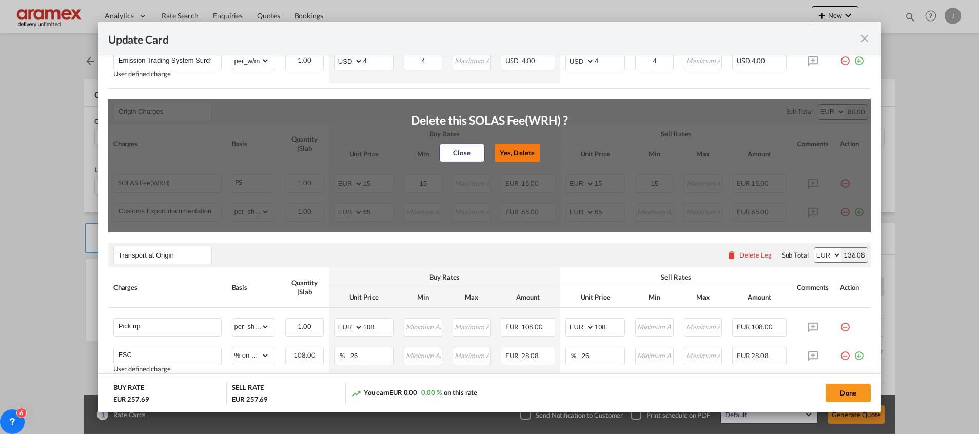
click at [512, 152] on button "Yes, Delete" at bounding box center [516, 153] width 45 height 18
type input "65"
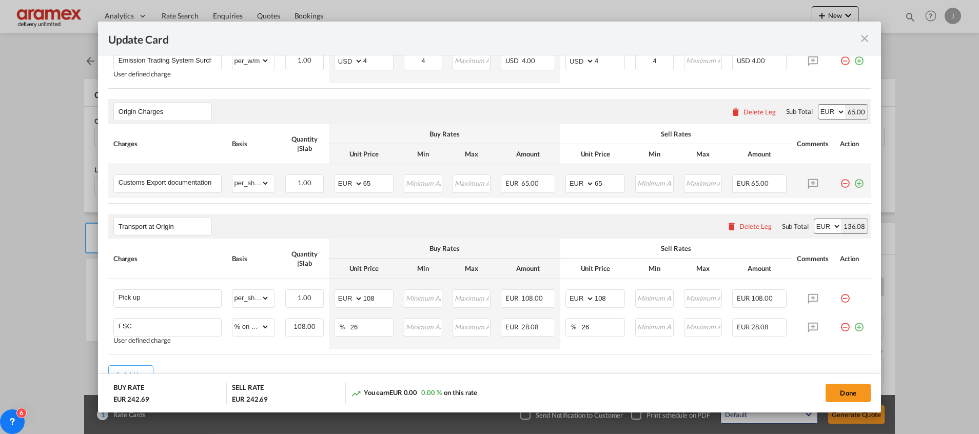
click at [853, 182] on md-icon "icon-plus-circle-outline green-400-fg" at bounding box center [858, 179] width 10 height 10
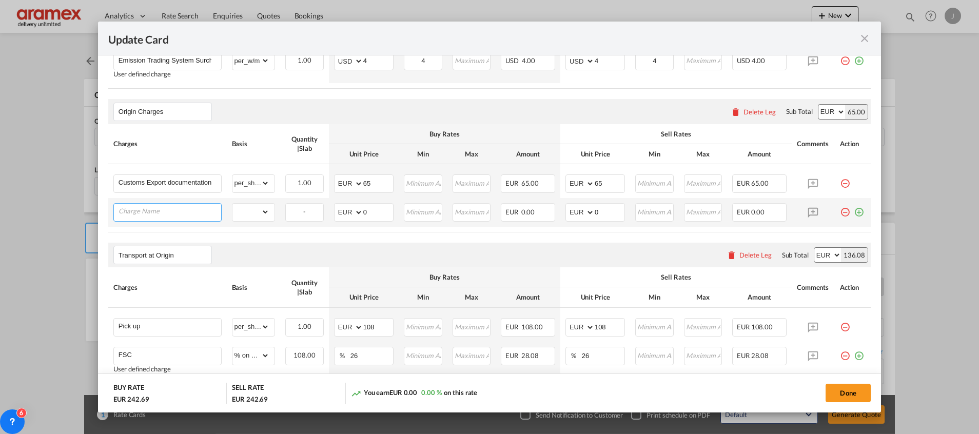
paste input "Congestion"
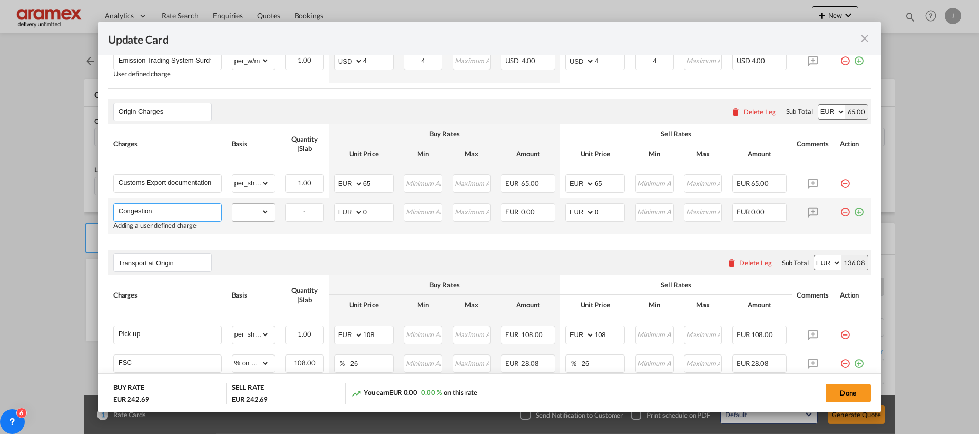
type input "Congestion"
click at [246, 210] on select "gross_weight volumetric_weight per_shipment per_bl per_km per_hawb per_kg flat …" at bounding box center [250, 212] width 37 height 16
select select "per_w/m"
click at [232, 204] on select "gross_weight volumetric_weight per_shipment per_bl per_km per_hawb per_kg flat …" at bounding box center [250, 212] width 37 height 16
drag, startPoint x: 372, startPoint y: 213, endPoint x: 384, endPoint y: 217, distance: 12.3
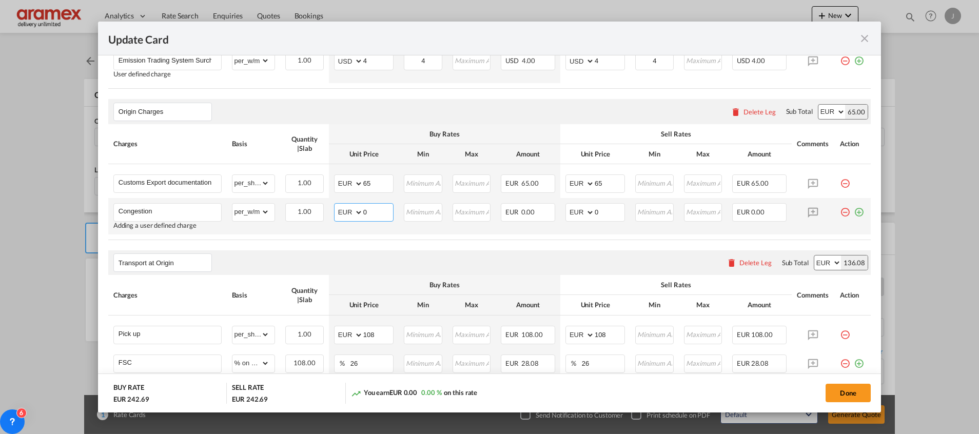
click at [381, 217] on input "0" at bounding box center [378, 211] width 30 height 15
drag, startPoint x: 368, startPoint y: 210, endPoint x: 349, endPoint y: 215, distance: 20.3
click at [349, 215] on md-input-container "AED AFN ALL AMD ANG AOA ARS AUD AWG AZN BAM BBD BDT BGN BHD BIF BMD BND BOB BRL…" at bounding box center [363, 212] width 59 height 18
type input "5"
click at [419, 211] on input "Update Card Port ..." at bounding box center [423, 211] width 36 height 15
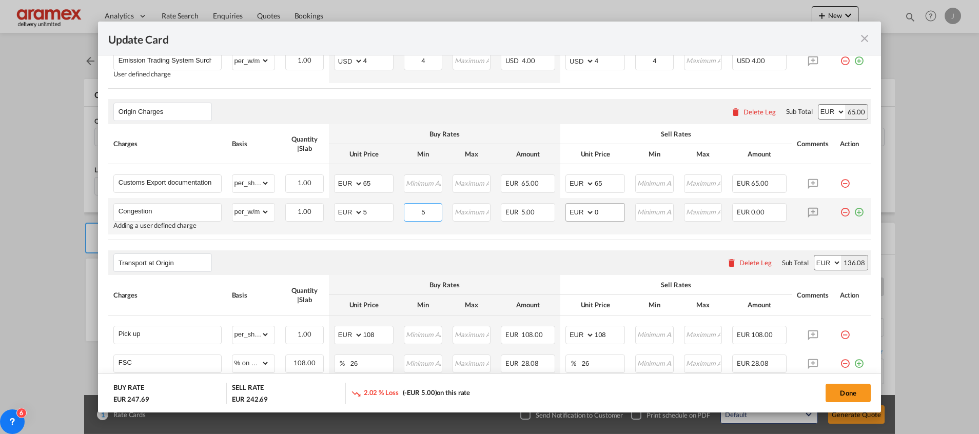
type input "5"
drag, startPoint x: 582, startPoint y: 208, endPoint x: 562, endPoint y: 208, distance: 19.5
click at [565, 208] on md-input-container "AED AFN ALL AMD ANG AOA ARS AUD AWG AZN BAM BBD BDT BGN BHD BIF BMD BND BOB BRL…" at bounding box center [594, 212] width 59 height 18
type input "5"
click at [648, 211] on input "Update Card Port ..." at bounding box center [654, 211] width 36 height 15
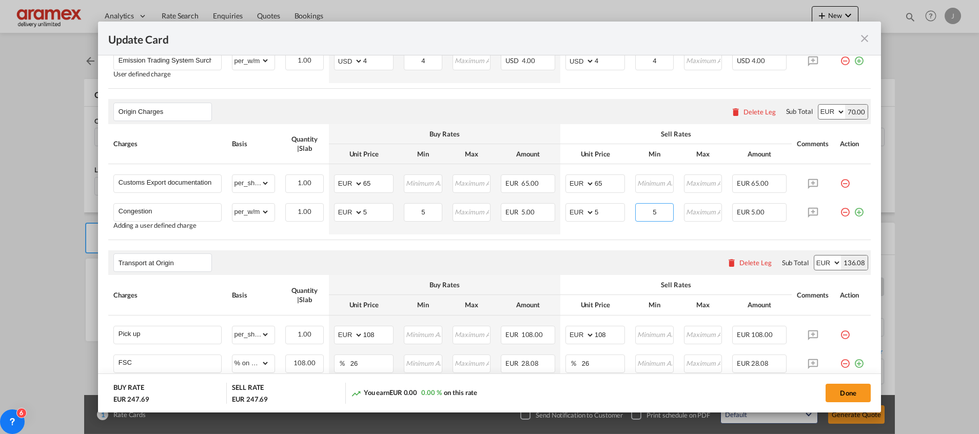
type input "5"
click at [600, 248] on air-lcl-rate-modification "Main Freight Please enter leg name Leg Name Already Exists Delete Leg Sub Total…" at bounding box center [489, 157] width 762 height 526
click at [853, 211] on md-icon "icon-plus-circle-outline green-400-fg" at bounding box center [858, 208] width 10 height 10
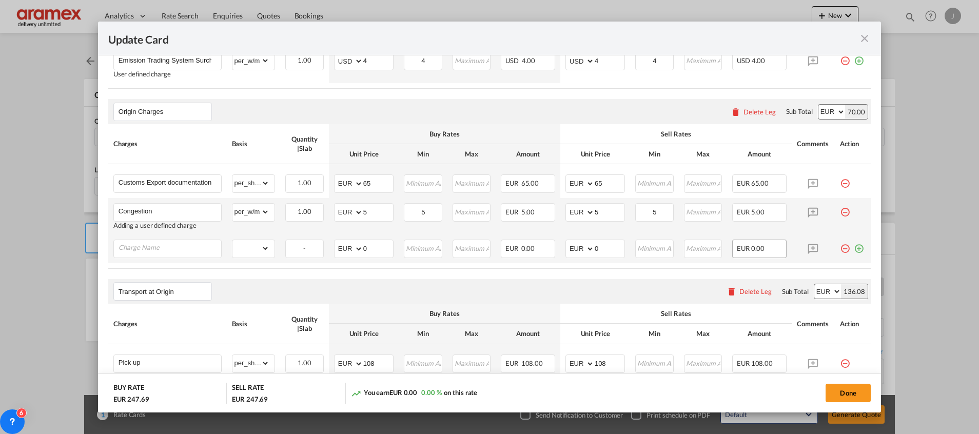
click at [853, 250] on md-icon "icon-plus-circle-outline green-400-fg" at bounding box center [858, 245] width 10 height 10
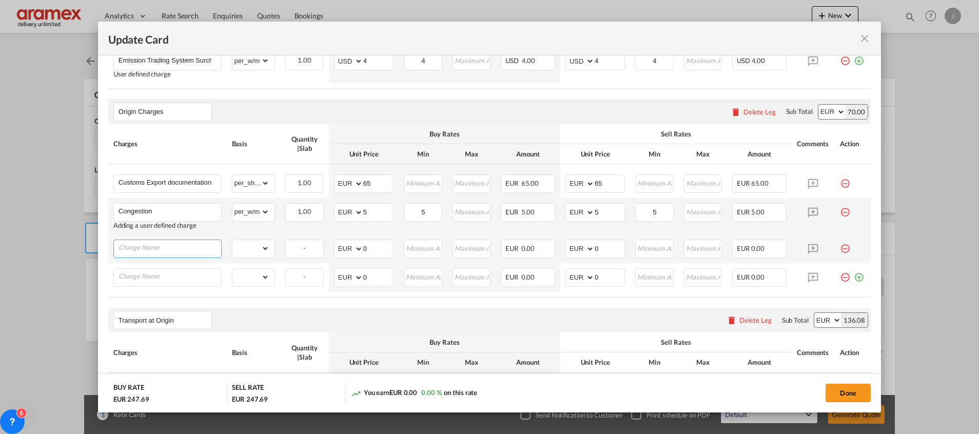
click at [167, 244] on input "Charge Name" at bounding box center [169, 247] width 103 height 15
paste input "SOLAS Admin Fee"
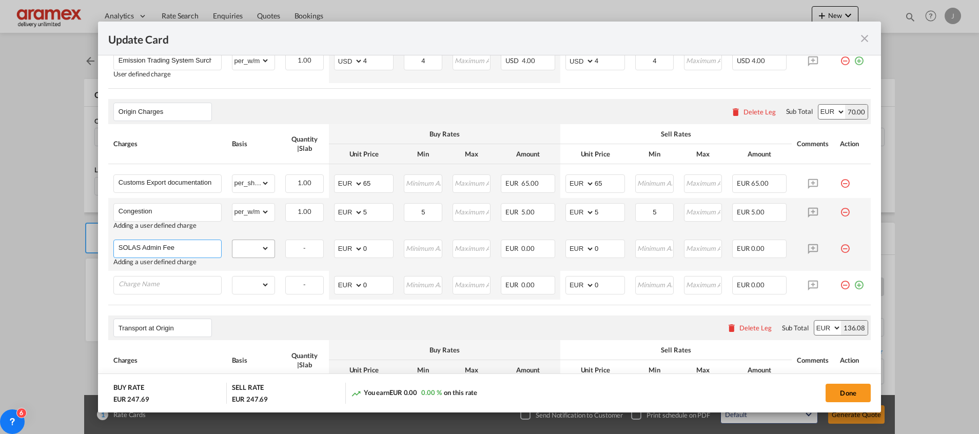
type input "SOLAS Admin Fee"
click at [247, 248] on select "gross_weight volumetric_weight per_shipment per_bl per_km per_hawb per_kg flat …" at bounding box center [250, 248] width 37 height 16
select select "per_shipment"
click at [232, 240] on select "gross_weight volumetric_weight per_shipment per_bl per_km per_hawb per_kg flat …" at bounding box center [250, 248] width 37 height 16
drag, startPoint x: 371, startPoint y: 248, endPoint x: 349, endPoint y: 251, distance: 22.3
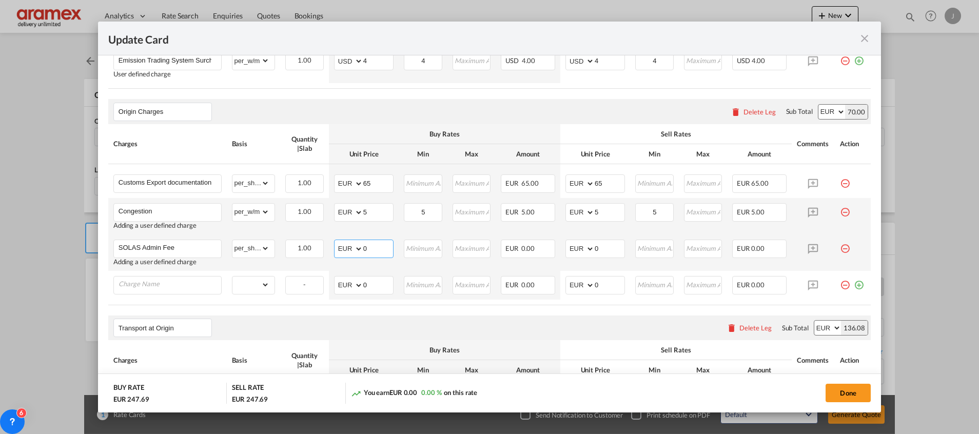
click at [349, 251] on md-input-container "AED AFN ALL AMD ANG AOA ARS AUD AWG AZN BAM BBD BDT BGN BHD BIF BMD BND BOB BRL…" at bounding box center [363, 249] width 59 height 18
type input "15"
click at [362, 248] on select "AED AFN ALL AMD ANG AOA ARS AUD AWG AZN BAM BBD BDT BGN BHD BIF BMD BND BOB BRL…" at bounding box center [349, 249] width 27 height 14
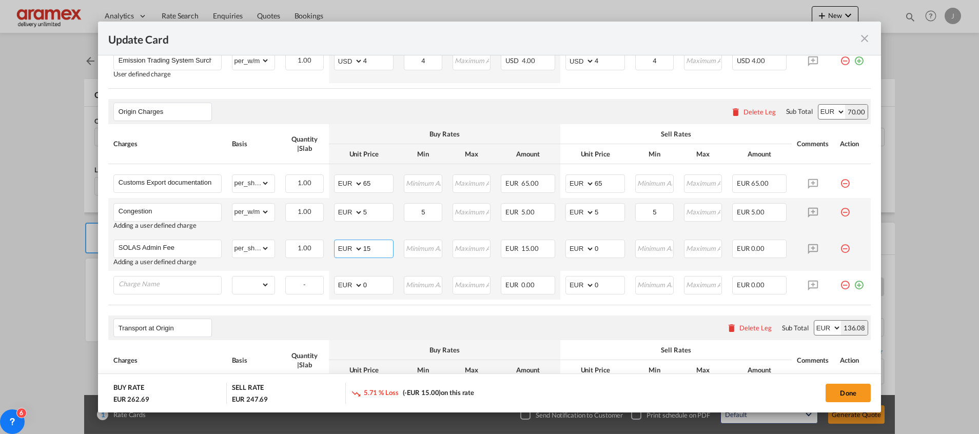
click at [368, 247] on input "15" at bounding box center [378, 247] width 30 height 15
click at [426, 249] on input "Update Card Port ..." at bounding box center [423, 247] width 36 height 15
paste input "15"
type input "15"
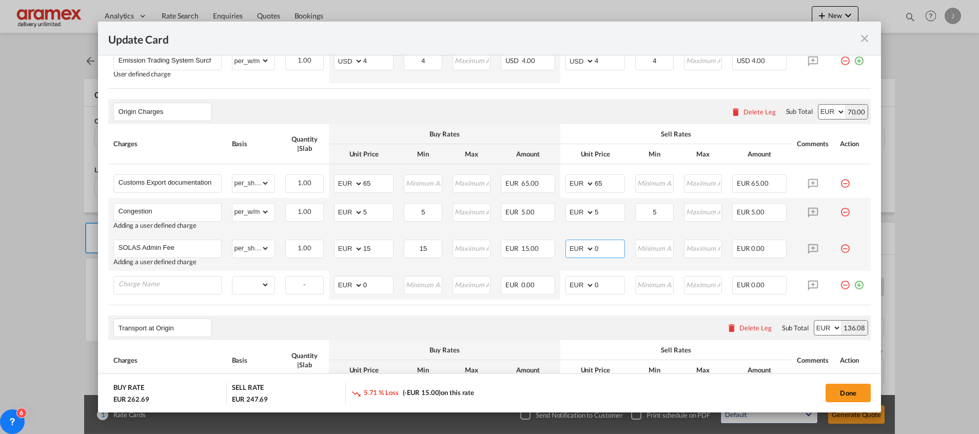
click at [595, 248] on input "0" at bounding box center [609, 247] width 30 height 15
paste input "15"
type input "15"
click at [654, 249] on input "Update Card Port ..." at bounding box center [654, 247] width 36 height 15
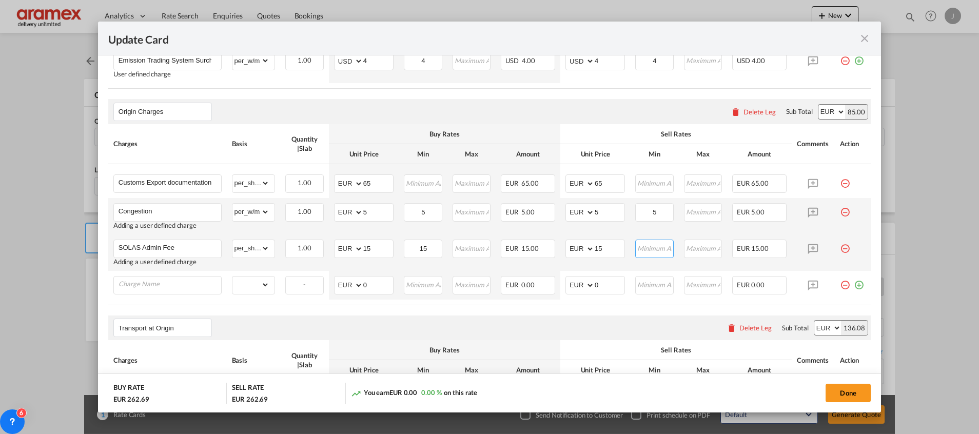
paste input "15"
type input "15"
click at [165, 289] on input "Charge Name" at bounding box center [169, 283] width 103 height 15
paste input "Documentation"
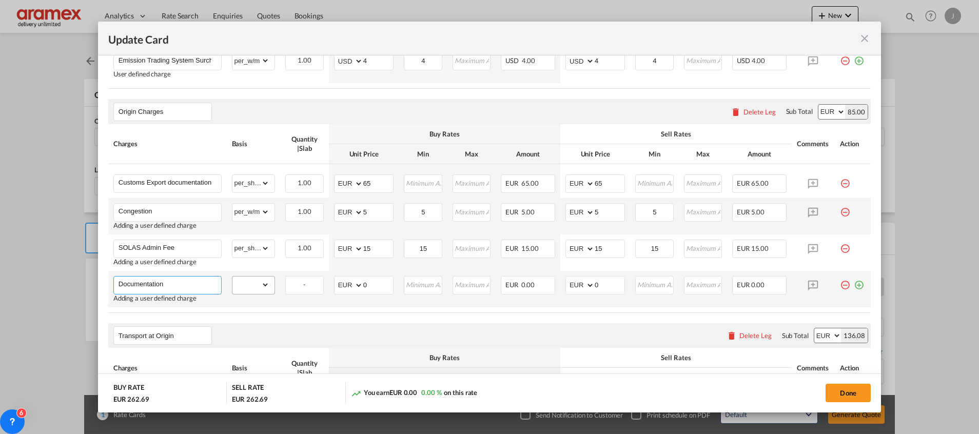
type input "Documentation"
click at [249, 289] on select "gross_weight volumetric_weight per_shipment per_bl per_km per_hawb per_kg flat …" at bounding box center [250, 284] width 37 height 16
select select "per_shipment"
click at [232, 276] on select "gross_weight volumetric_weight per_shipment per_bl per_km per_hawb per_kg flat …" at bounding box center [250, 284] width 37 height 16
drag, startPoint x: 361, startPoint y: 284, endPoint x: 345, endPoint y: 284, distance: 15.4
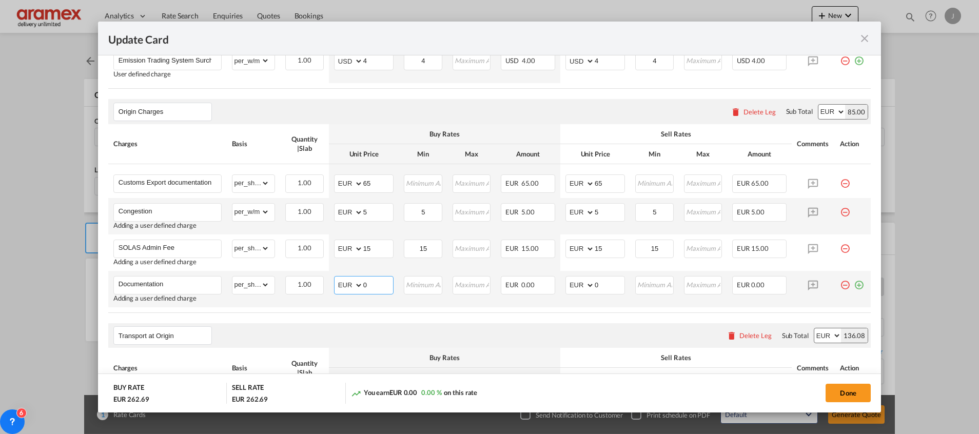
click at [355, 284] on md-input-container "AED AFN ALL AMD ANG AOA ARS AUD AWG AZN BAM BBD BDT BGN BHD BIF BMD BND BOB BRL…" at bounding box center [363, 285] width 59 height 18
type input "2"
click at [423, 283] on input "Update Card Port ..." at bounding box center [423, 283] width 36 height 15
type input "2"
click at [569, 283] on md-input-container "AED AFN ALL AMD ANG AOA ARS AUD AWG AZN BAM BBD BDT BGN BHD BIF BMD BND BOB BRL…" at bounding box center [594, 285] width 59 height 18
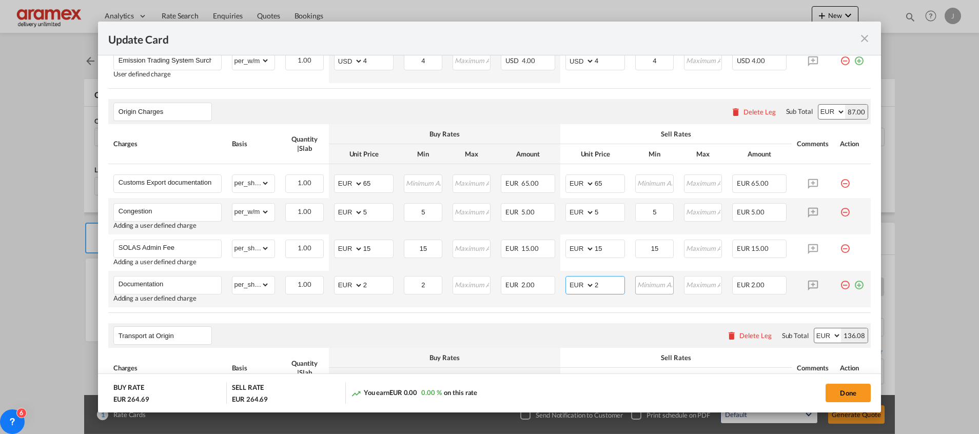
type input "2"
click at [658, 284] on input "Update Card Port ..." at bounding box center [654, 283] width 36 height 15
type input "2"
click at [853, 286] on md-icon "icon-plus-circle-outline green-400-fg" at bounding box center [858, 281] width 10 height 10
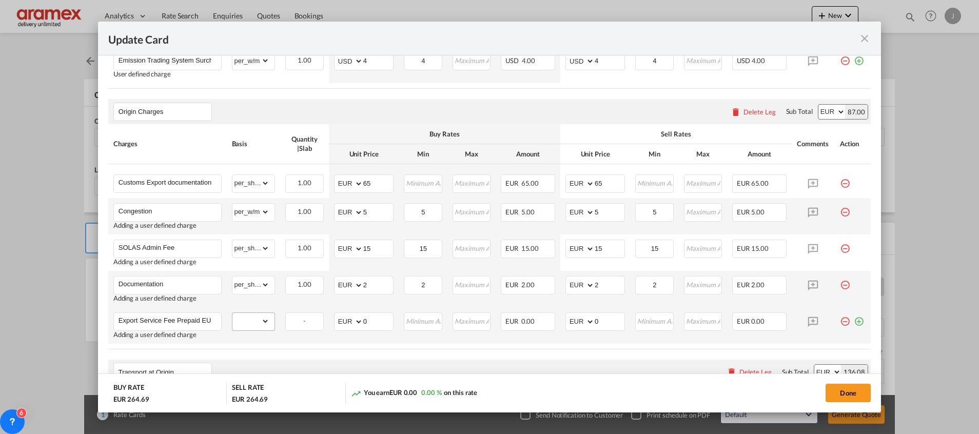
scroll to position [0, 776]
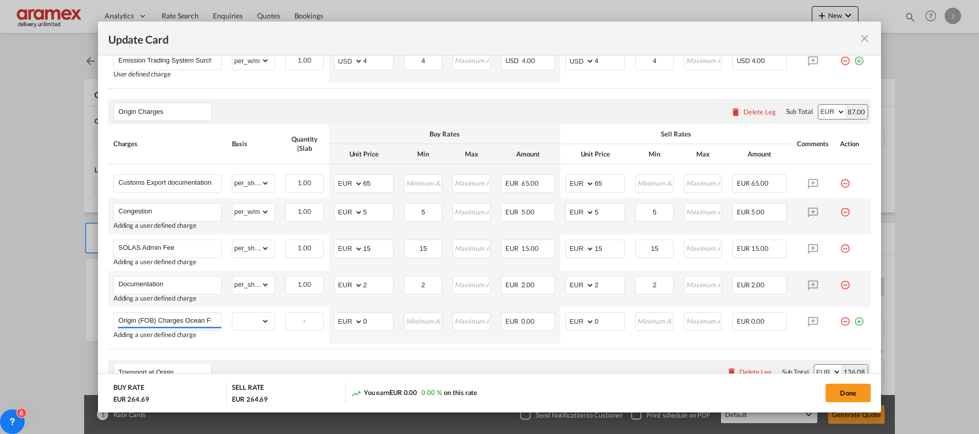
type input "Export Service Fee Prepaid EUR 8.75 WM EUR 8.75 EUR 8.75 Ocean Freight Prepaid …"
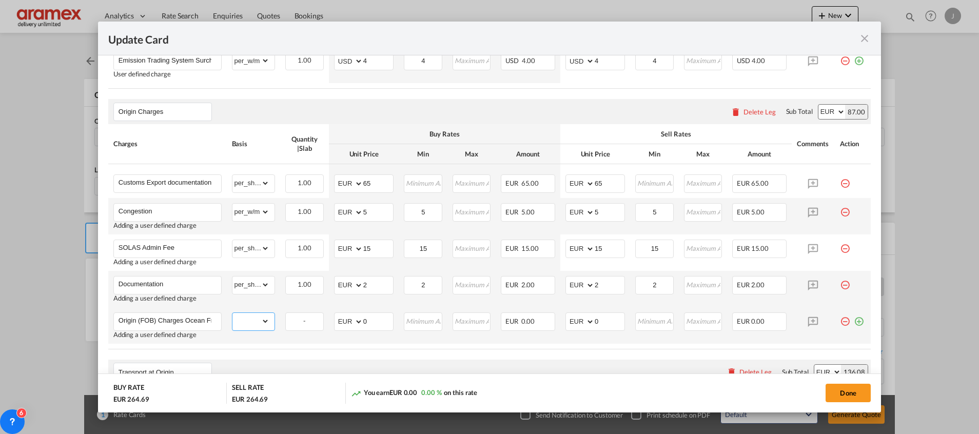
click at [251, 314] on select "gross_weight volumetric_weight per_shipment per_bl per_km per_hawb per_kg flat …" at bounding box center [250, 321] width 37 height 16
click at [251, 319] on select "gross_weight volumetric_weight per_shipment per_bl per_km per_hawb per_kg flat …" at bounding box center [250, 321] width 37 height 16
click at [252, 320] on select "gross_weight volumetric_weight per_shipment per_bl per_km per_hawb per_kg flat …" at bounding box center [250, 321] width 37 height 16
select select "per_w/m"
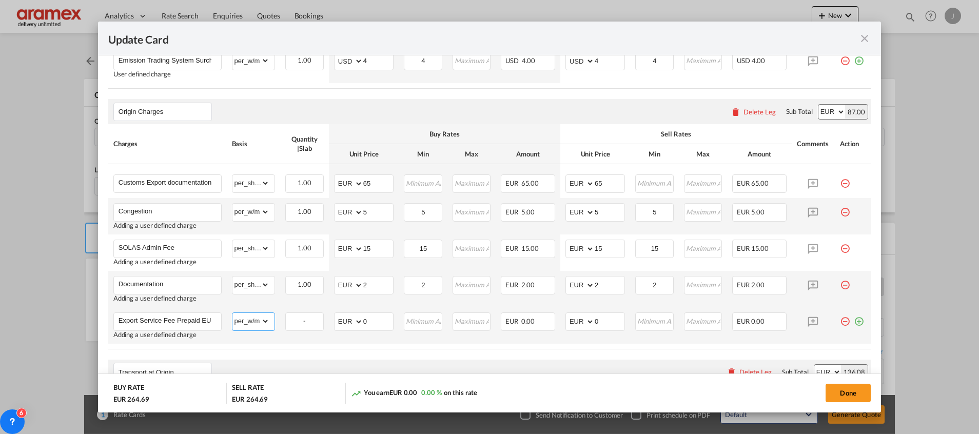
click at [232, 313] on select "gross_weight volumetric_weight per_shipment per_bl per_km per_hawb per_kg flat …" at bounding box center [250, 321] width 37 height 16
drag, startPoint x: 372, startPoint y: 320, endPoint x: 350, endPoint y: 320, distance: 22.6
click at [350, 320] on md-input-container "AED AFN ALL AMD ANG AOA ARS AUD AWG AZN BAM BBD BDT BGN BHD BIF BMD BND BOB BRL…" at bounding box center [363, 321] width 59 height 18
click at [367, 321] on input "8.75" at bounding box center [378, 320] width 30 height 15
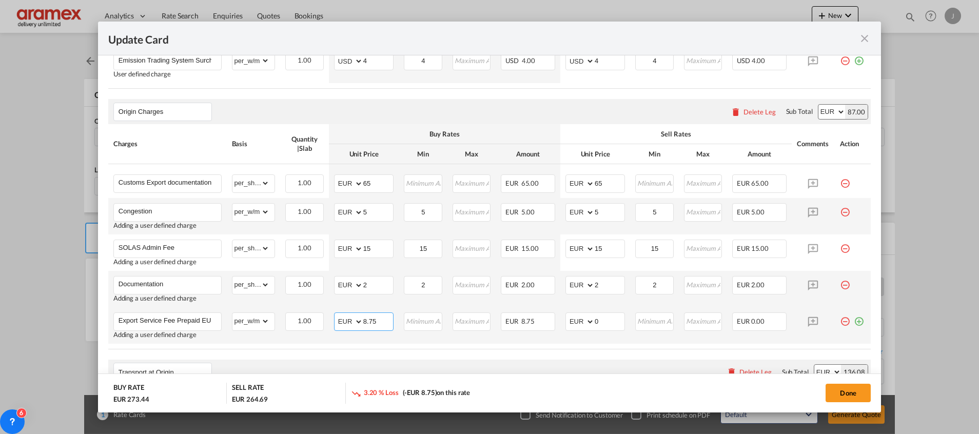
click at [367, 321] on input "8.75" at bounding box center [378, 320] width 30 height 15
type input "8.75"
click at [419, 319] on input "Update Card Port ..." at bounding box center [423, 320] width 36 height 15
paste input "8.75"
type input "8.75"
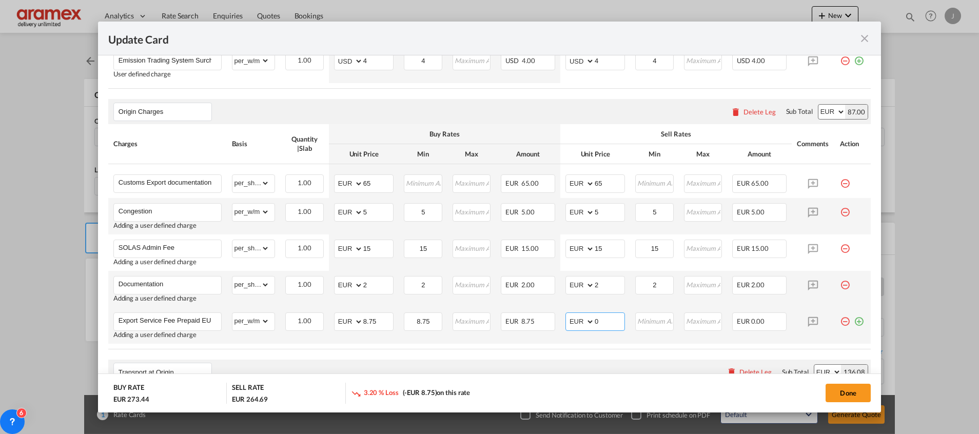
drag, startPoint x: 585, startPoint y: 323, endPoint x: 564, endPoint y: 323, distance: 21.0
click at [565, 323] on md-input-container "AED AFN ALL AMD ANG AOA ARS AUD AWG AZN BAM BBD BDT BGN BHD BIF BMD BND BOB BRL…" at bounding box center [594, 321] width 59 height 18
paste input "8.75"
type input "8.75"
click at [652, 315] on input "Update Card Port ..." at bounding box center [654, 320] width 36 height 15
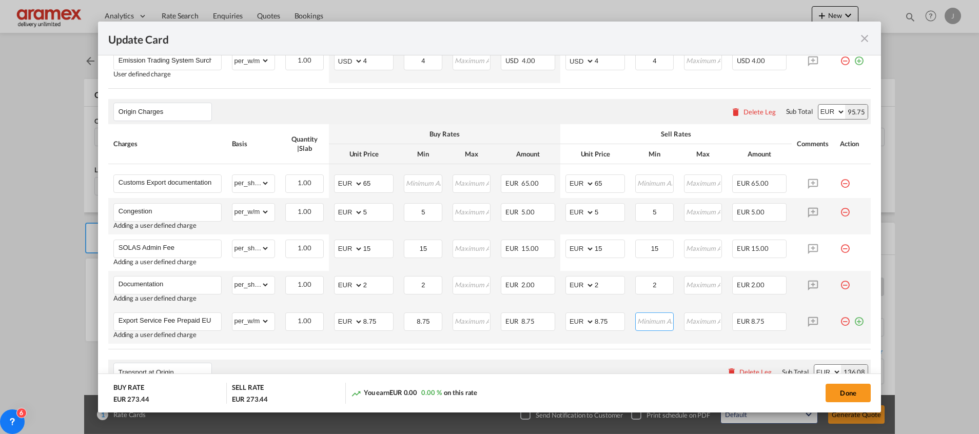
paste input "8.75"
type input "8.75"
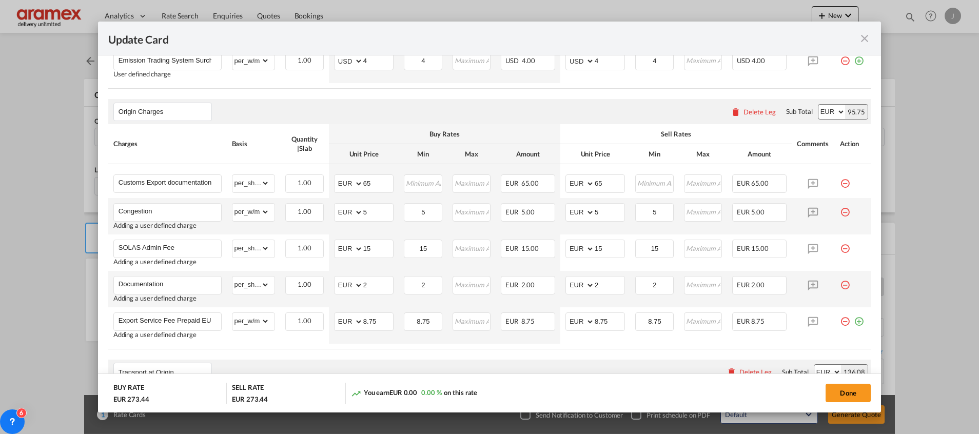
click at [632, 346] on table "Charges Basis Quantity | Slab Buy Rates Sell Rates Comments Action Unit Price M…" at bounding box center [489, 236] width 762 height 225
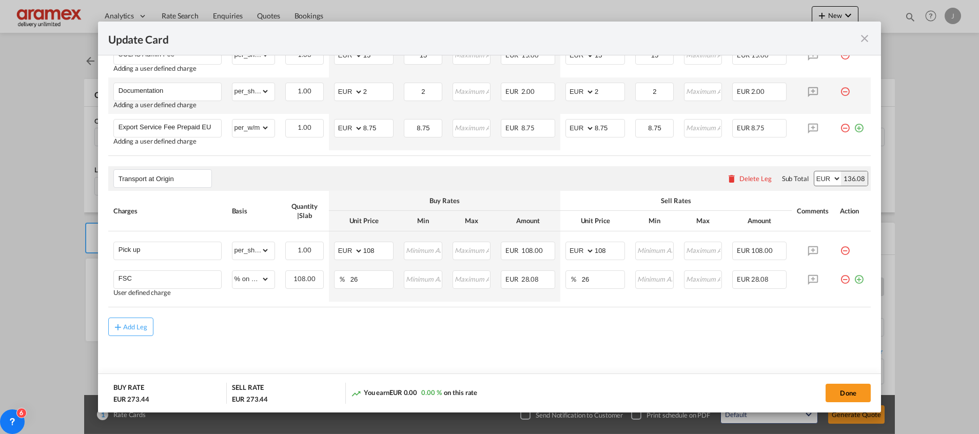
scroll to position [580, 0]
click at [370, 248] on input "108" at bounding box center [378, 248] width 30 height 15
type input "54"
drag, startPoint x: 368, startPoint y: 350, endPoint x: 362, endPoint y: 286, distance: 64.4
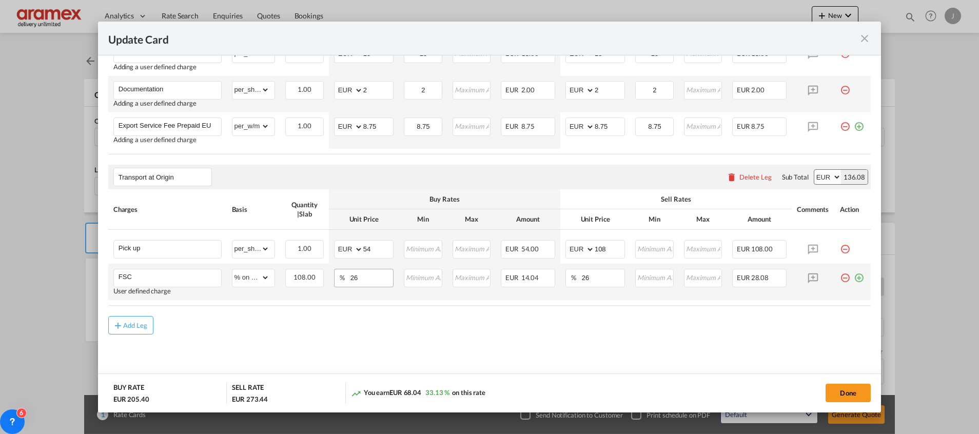
click at [367, 343] on md-content "Main Freight Please enter leg name Leg Name Already Exists Delete Leg Sub Total…" at bounding box center [489, 43] width 762 height 689
click at [364, 244] on input "54" at bounding box center [378, 248] width 30 height 15
click at [594, 247] on input "108" at bounding box center [609, 248] width 30 height 15
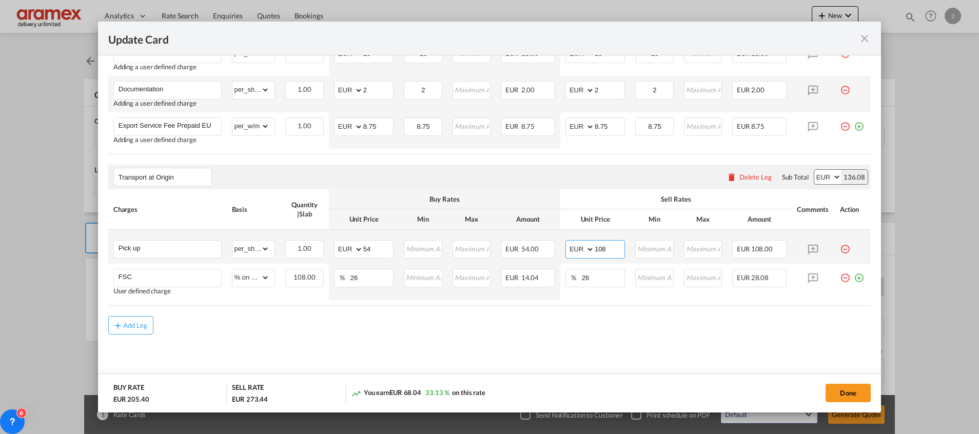
paste input "54"
type input "54"
click at [567, 330] on div "Add Leg" at bounding box center [489, 325] width 762 height 18
drag, startPoint x: 365, startPoint y: 281, endPoint x: 323, endPoint y: 281, distance: 42.6
click at [323, 281] on tr "FSC User defined charge Please Enter Already Exists gross_weight volumetric_wei…" at bounding box center [489, 282] width 762 height 36
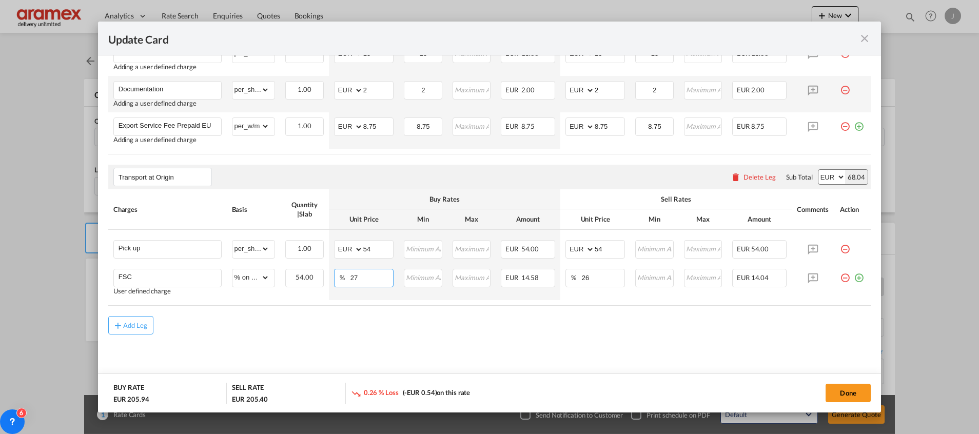
type input "27"
drag, startPoint x: 340, startPoint y: 352, endPoint x: 341, endPoint y: 308, distance: 43.6
click at [341, 348] on md-content "Main Freight Please enter leg name Leg Name Already Exists Delete Leg Sub Total…" at bounding box center [489, 43] width 762 height 689
click at [351, 275] on input "27" at bounding box center [371, 276] width 43 height 15
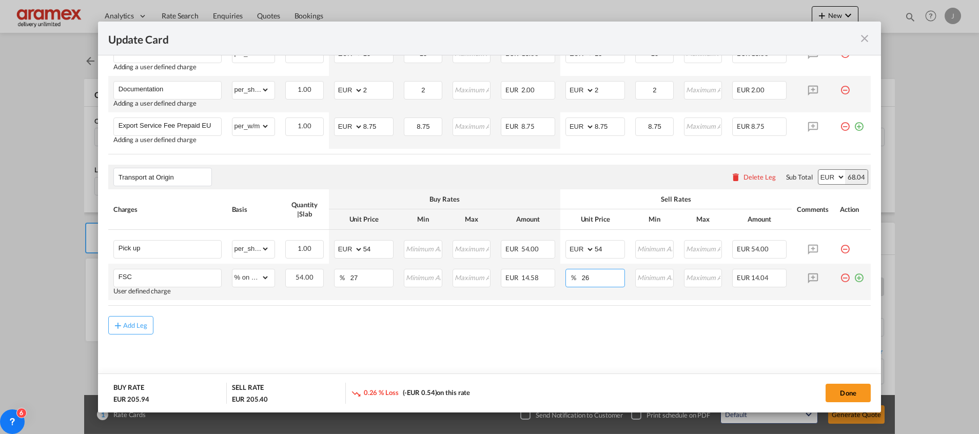
click at [596, 278] on input "26" at bounding box center [603, 276] width 43 height 15
paste input "7"
type input "27"
click at [563, 325] on div "Add Leg" at bounding box center [489, 325] width 762 height 18
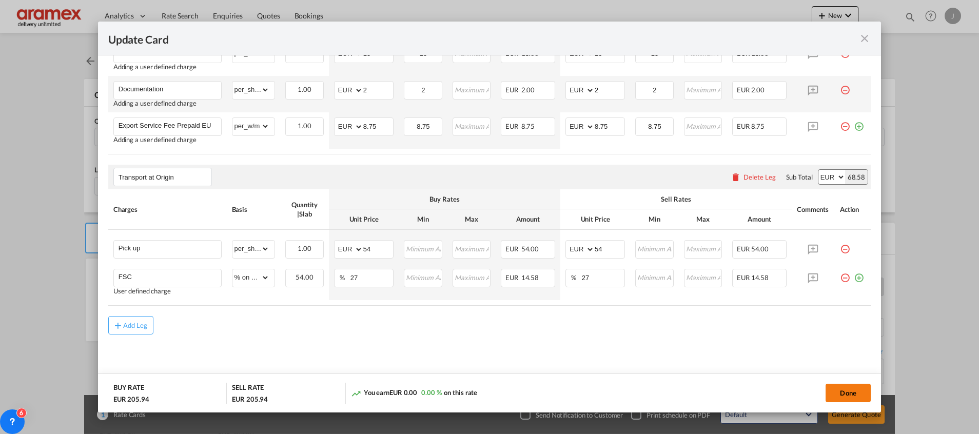
click at [852, 389] on button "Done" at bounding box center [847, 393] width 45 height 18
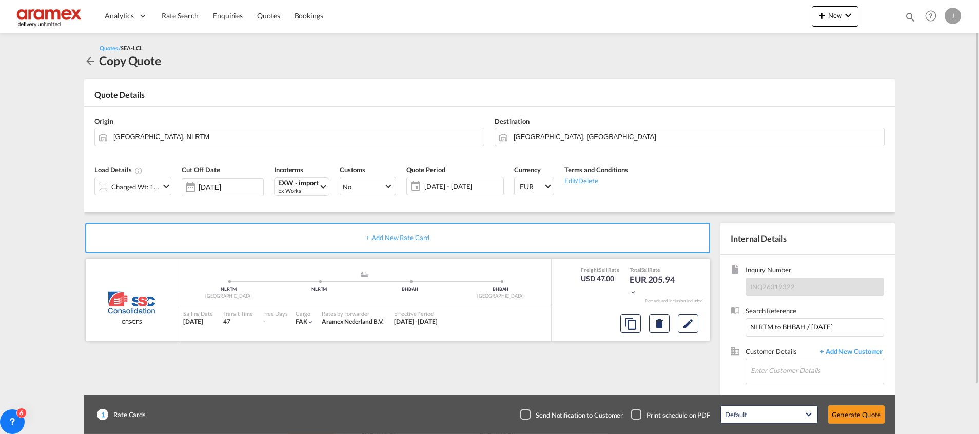
scroll to position [55, 0]
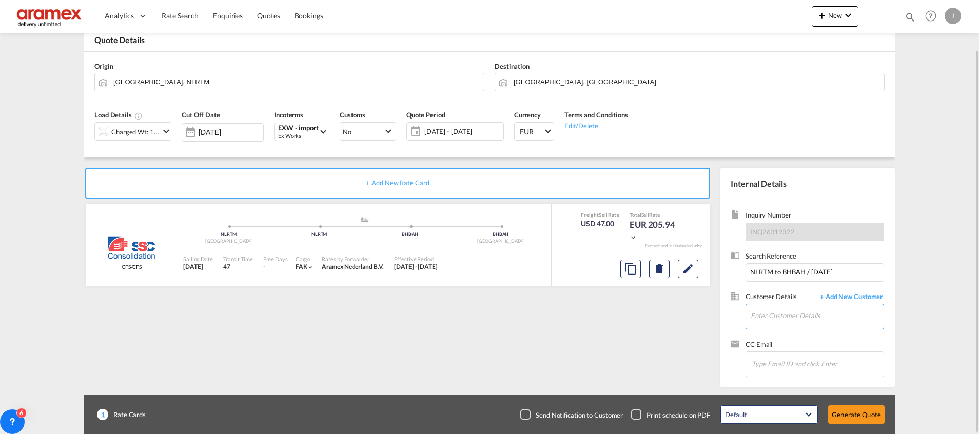
click at [785, 317] on input "Enter Customer Details" at bounding box center [816, 315] width 133 height 23
paste input "Deepti"
type input "Deepti"
click at [847, 298] on span "+ Add New Customer" at bounding box center [848, 298] width 69 height 12
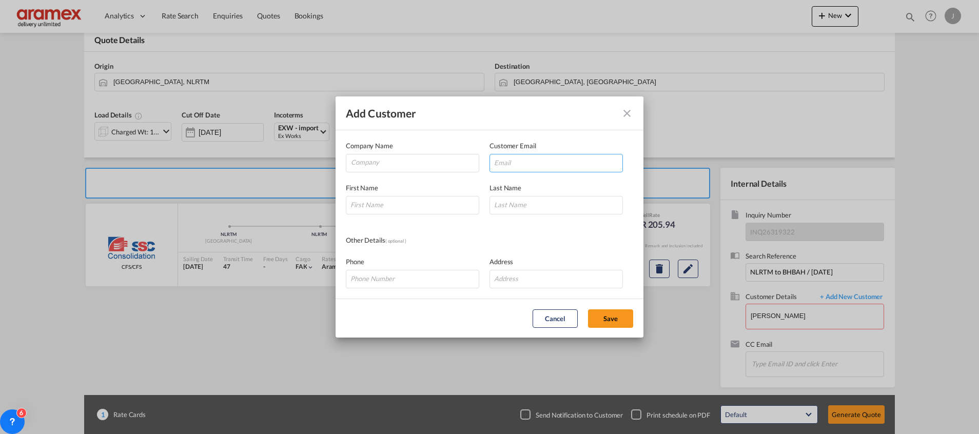
click at [512, 164] on input "Add Customer Company ..." at bounding box center [555, 163] width 133 height 18
paste input "deepti@aramex.com"
type input "deepti@aramex.com"
click at [393, 163] on input "Company" at bounding box center [415, 161] width 128 height 15
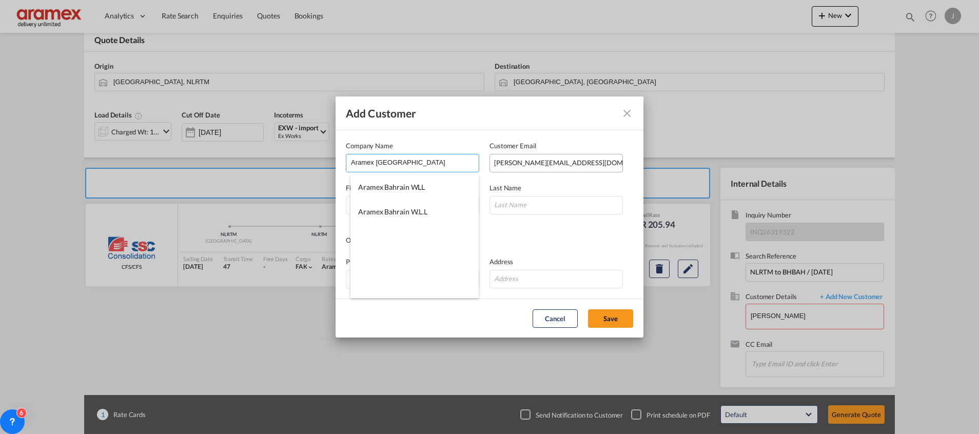
type input "Aramex Bahrain"
click at [501, 163] on input "deepti@aramex.com" at bounding box center [555, 163] width 133 height 18
click at [386, 202] on input "Add Customer Company ..." at bounding box center [412, 205] width 133 height 18
paste input "deepti"
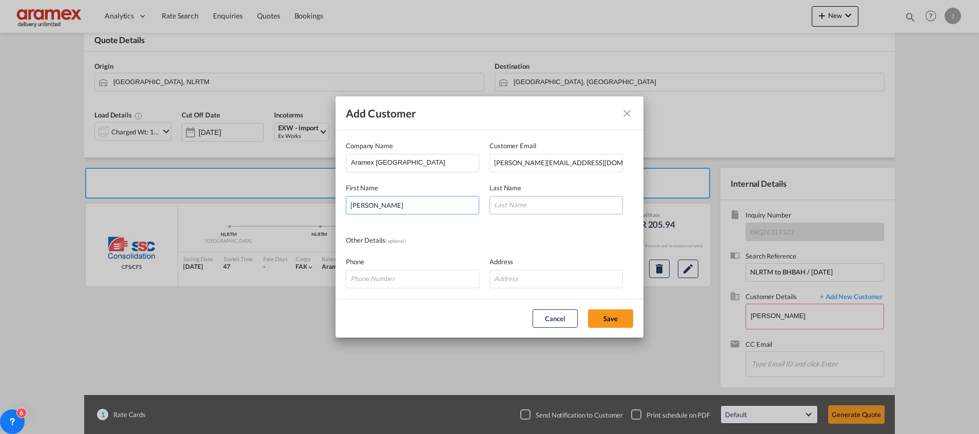
type input "deepti"
click at [552, 202] on input "Add Customer Company ..." at bounding box center [555, 205] width 133 height 18
paste input "deepti"
type input "deepti"
click at [353, 205] on input "deepti" at bounding box center [412, 205] width 133 height 18
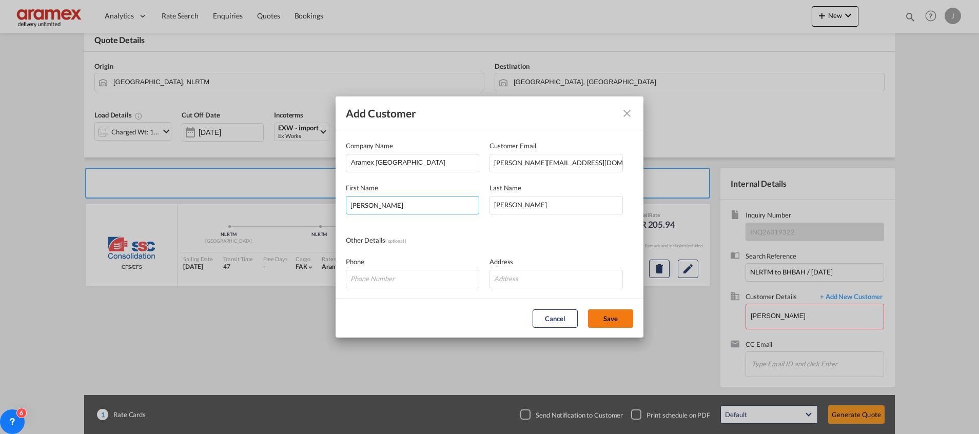
type input "Deepti"
click at [616, 316] on button "Save" at bounding box center [610, 318] width 45 height 18
type input "Aramex Bahrain, Deepti deepti, deepti@aramex.com"
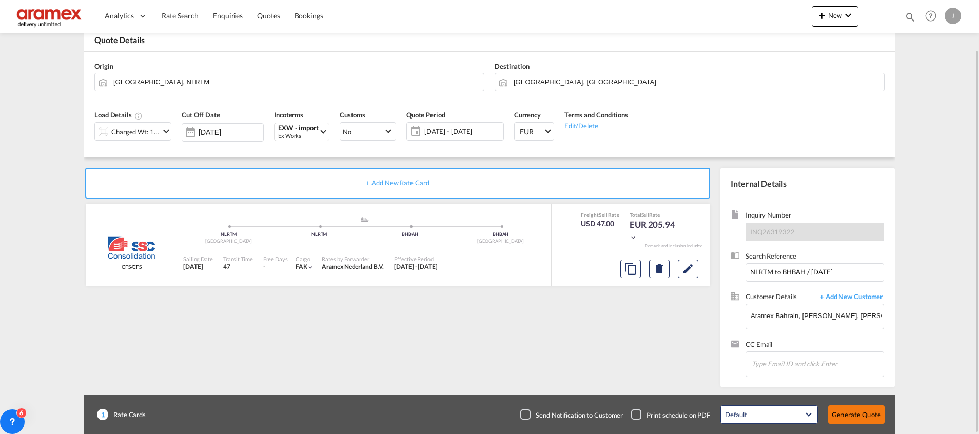
click at [866, 415] on button "Generate Quote" at bounding box center [856, 414] width 56 height 18
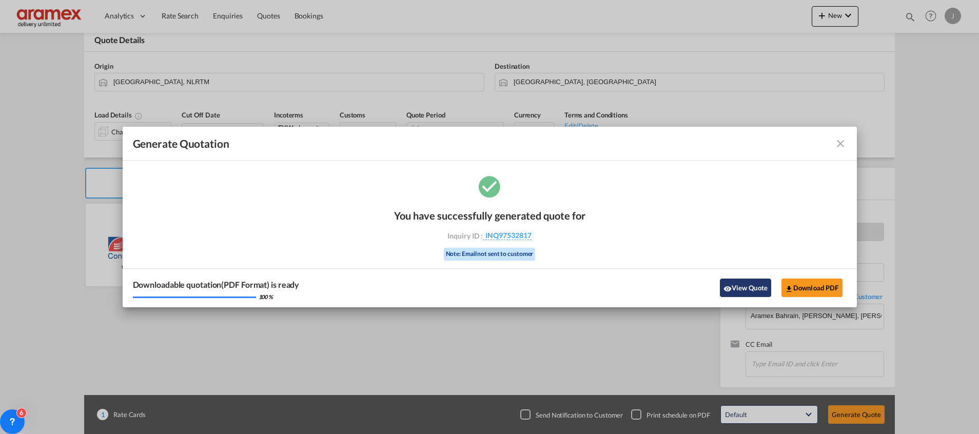
click at [747, 284] on button "View Quote" at bounding box center [745, 287] width 51 height 18
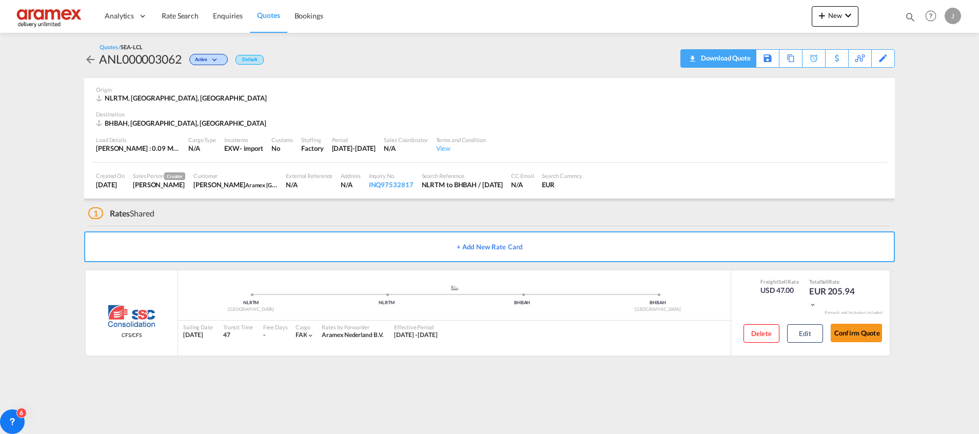
click at [738, 63] on div "Download Quote" at bounding box center [724, 58] width 52 height 16
click at [798, 332] on button "Edit" at bounding box center [805, 333] width 36 height 18
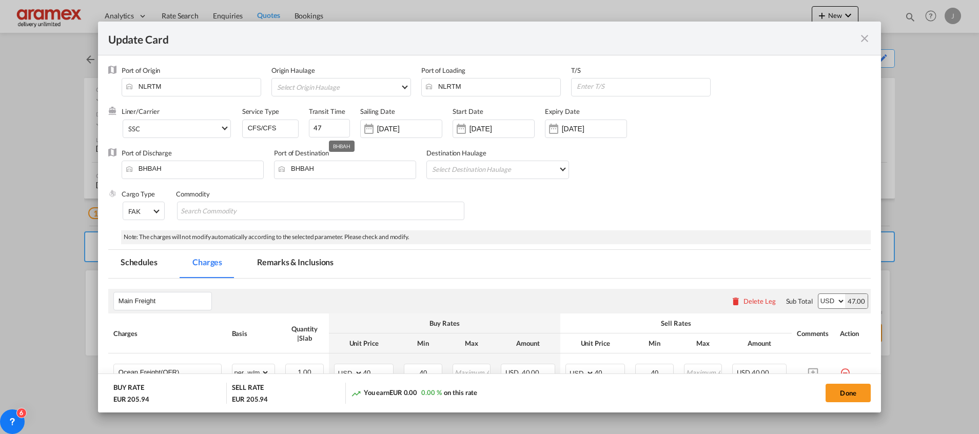
scroll to position [221, 0]
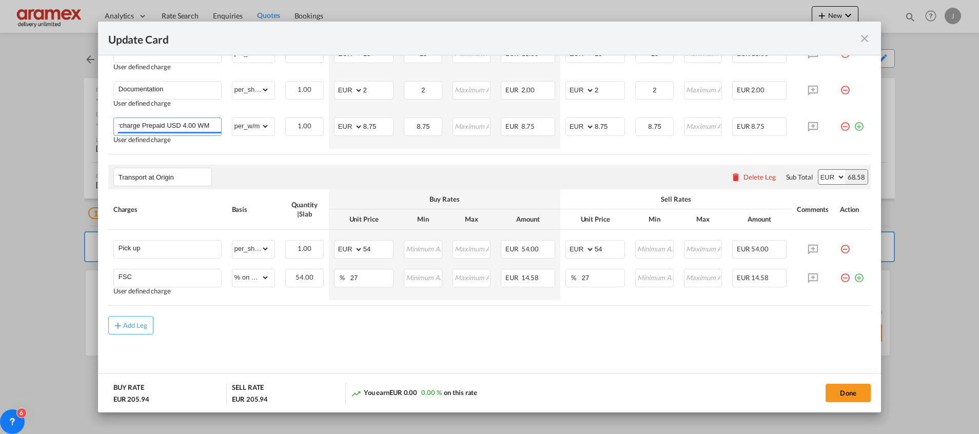
scroll to position [0, 776]
drag, startPoint x: 175, startPoint y: 126, endPoint x: 357, endPoint y: 145, distance: 183.1
click at [357, 145] on tr "Export Service Fee Prepaid EUR 8.75 WM EUR 8.75 EUR 8.75 Ocean Freight Prepaid …" at bounding box center [489, 130] width 762 height 36
type input "Export Service Fee"
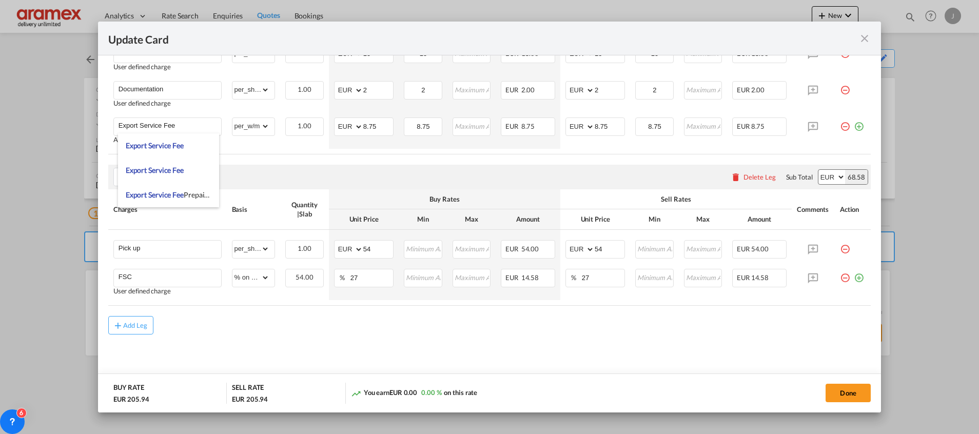
click at [546, 173] on div "Transport at Origin Please enter leg name Leg Name Already Exists Delete Leg Su…" at bounding box center [489, 177] width 762 height 25
click at [849, 390] on button "Done" at bounding box center [847, 393] width 45 height 18
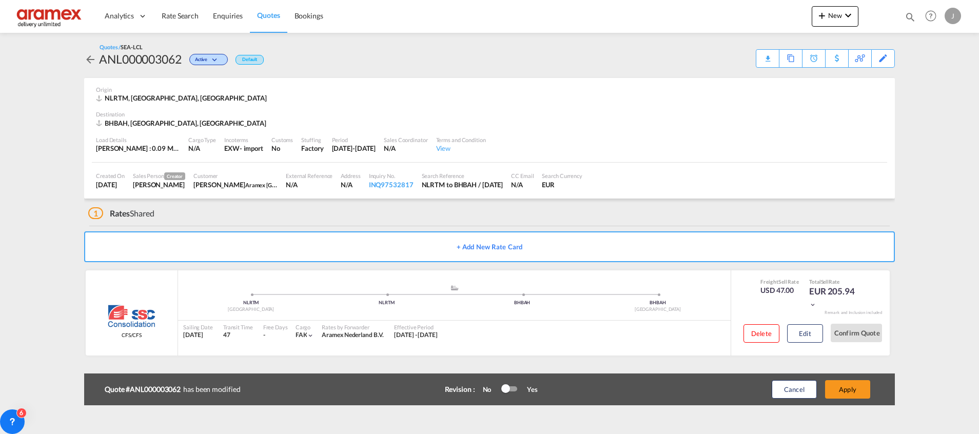
click at [849, 390] on button "Apply" at bounding box center [847, 389] width 45 height 18
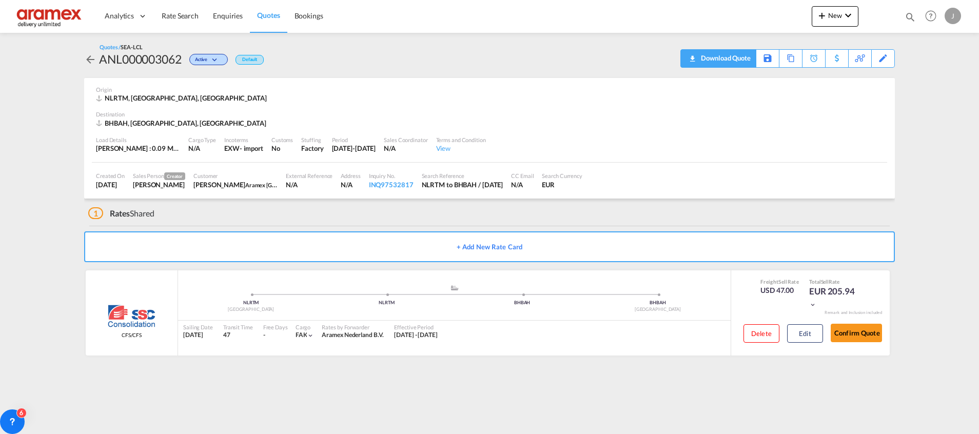
click at [739, 57] on div "Download Quote" at bounding box center [724, 58] width 52 height 16
click at [804, 330] on button "Edit" at bounding box center [805, 333] width 36 height 18
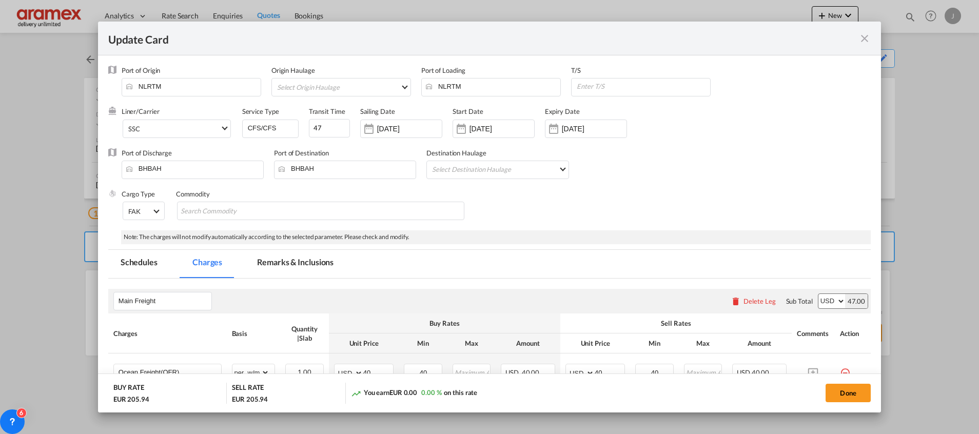
click at [267, 266] on md-tab-item "Remarks & Inclusions" at bounding box center [295, 264] width 101 height 28
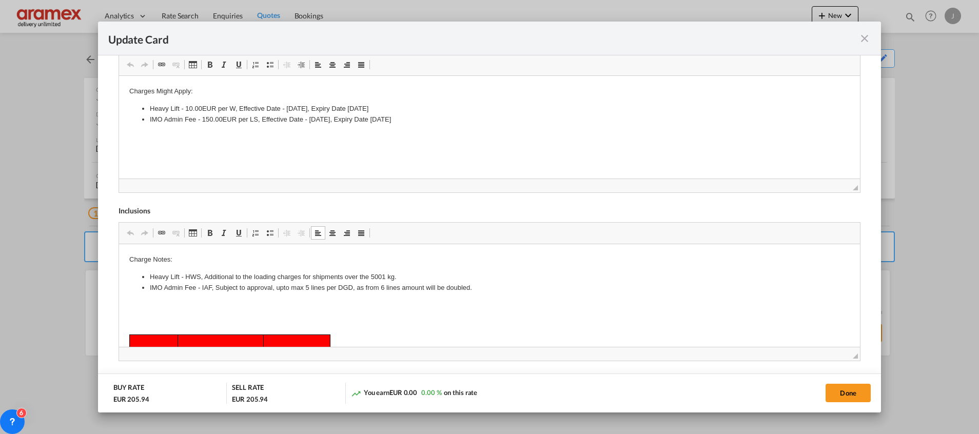
drag, startPoint x: 134, startPoint y: 280, endPoint x: 232, endPoint y: 280, distance: 97.4
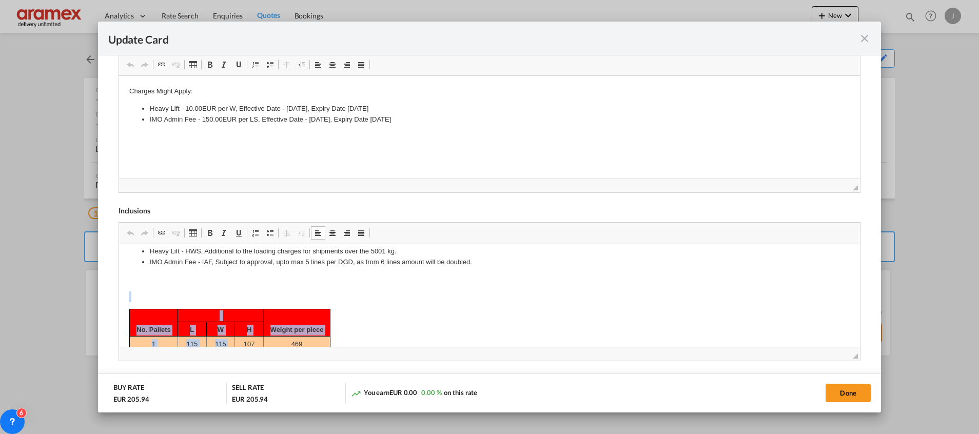
scroll to position [75, 0]
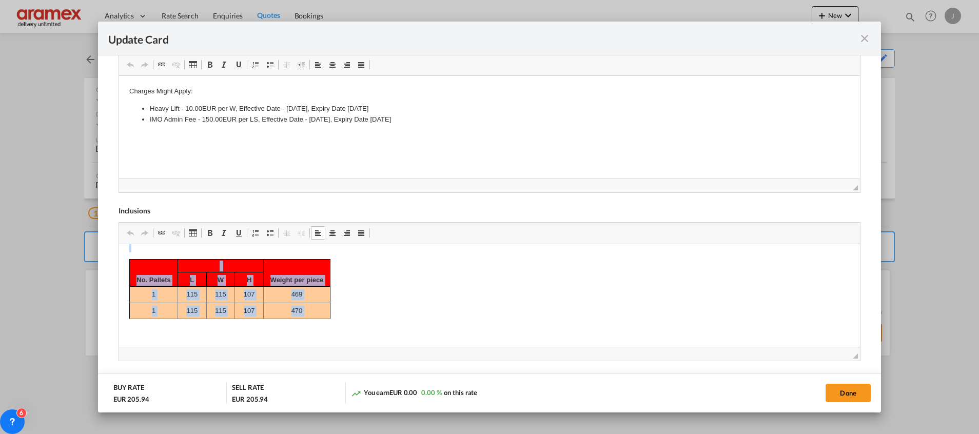
drag, startPoint x: 153, startPoint y: 314, endPoint x: 314, endPoint y: 328, distance: 161.7
click at [314, 328] on body "Charge Notes: Heavy Lift - HWS, Additional to the loading charges for shipments…" at bounding box center [489, 256] width 720 height 157
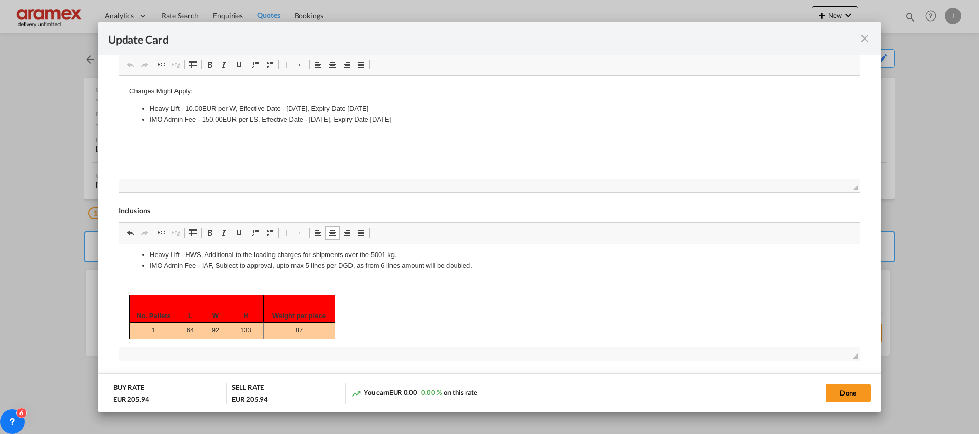
scroll to position [25, 0]
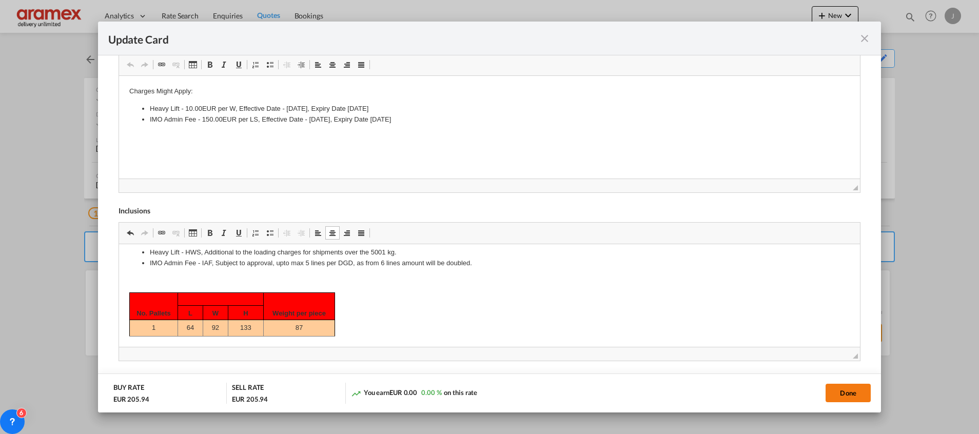
click at [843, 391] on button "Done" at bounding box center [847, 393] width 45 height 18
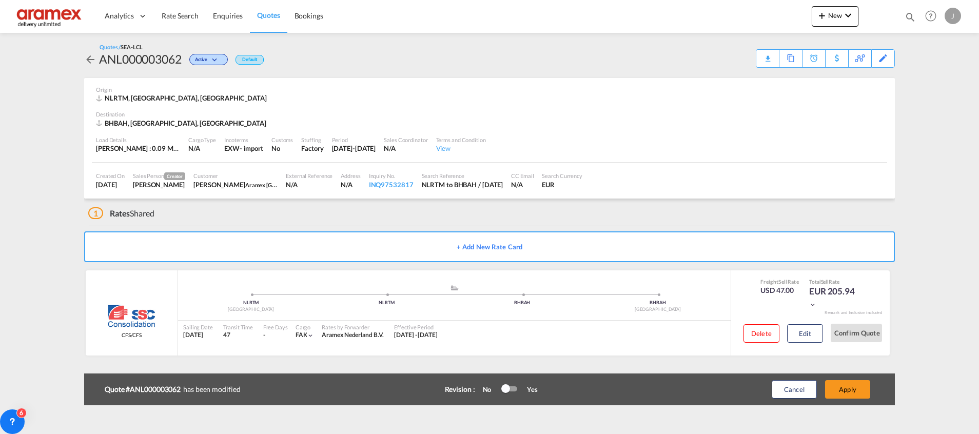
click at [843, 391] on button "Apply" at bounding box center [847, 389] width 45 height 18
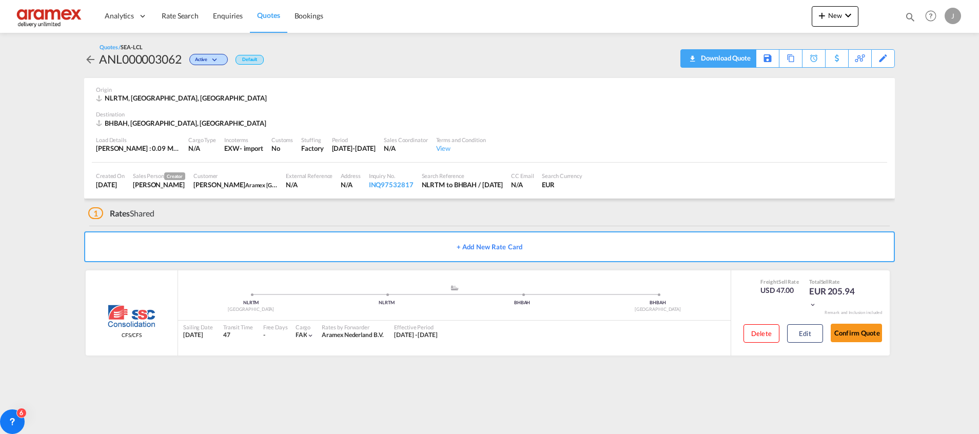
click at [732, 62] on div "Download Quote" at bounding box center [724, 58] width 52 height 16
click at [175, 8] on link "Rate Search" at bounding box center [179, 15] width 51 height 33
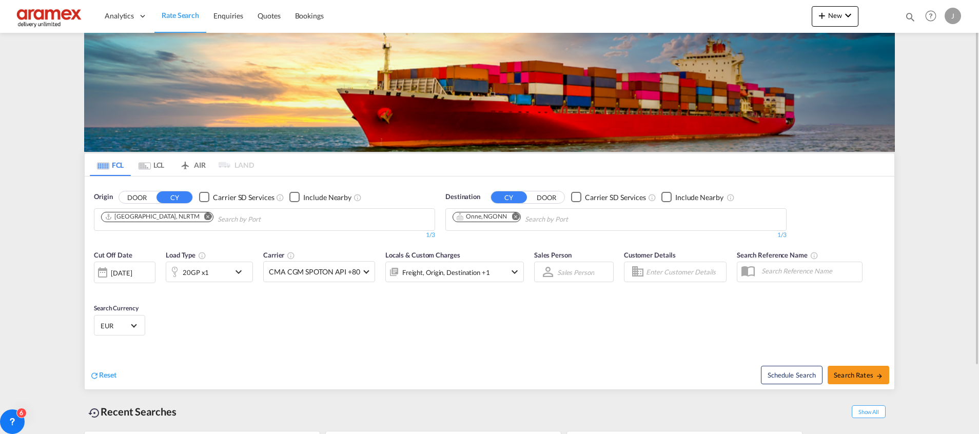
click at [516, 215] on md-icon "Remove" at bounding box center [515, 216] width 8 height 8
type input "King ab"
click at [513, 240] on div "King Ab dullah City Saudi Arabia SAKAC" at bounding box center [531, 246] width 195 height 37
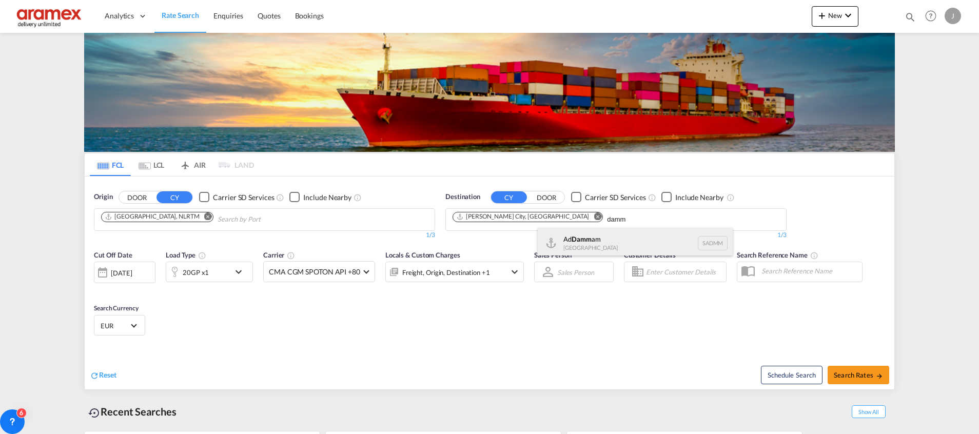
type input "damm"
click at [620, 240] on div "Ad Damm am Saudi Arabia SADMM" at bounding box center [635, 243] width 195 height 31
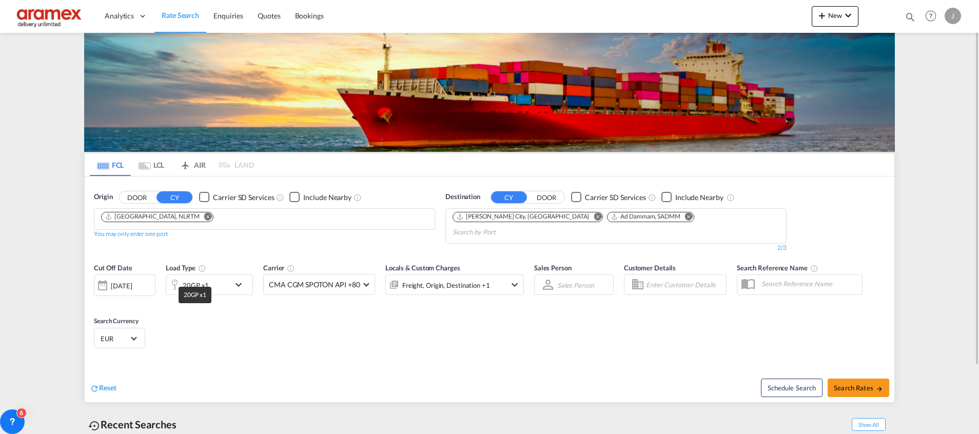
click at [203, 278] on div "20GP x1" at bounding box center [196, 285] width 26 height 14
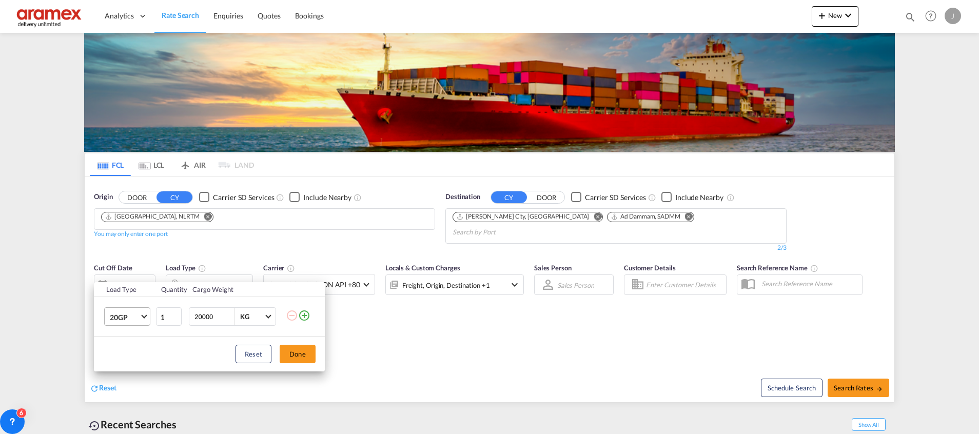
click at [134, 315] on span "20GP" at bounding box center [125, 317] width 30 height 10
click at [130, 356] on md-option "40HC" at bounding box center [137, 359] width 70 height 25
click at [310, 353] on button "Done" at bounding box center [298, 354] width 36 height 18
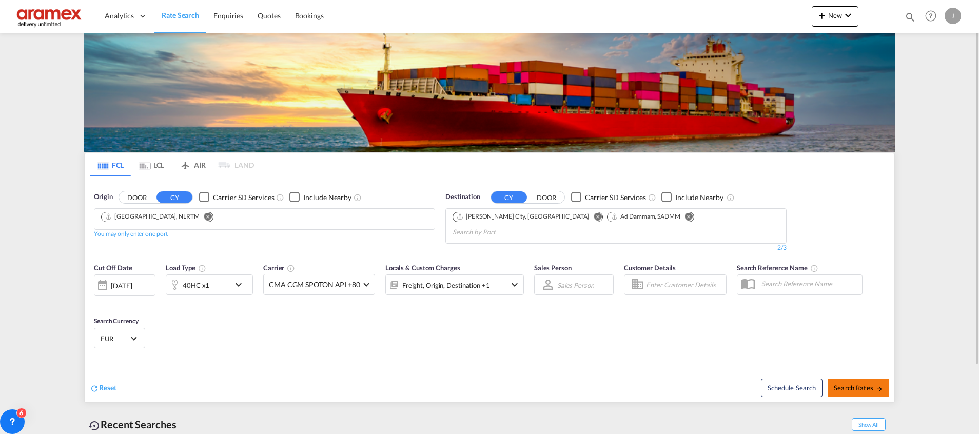
click at [854, 384] on span "Search Rates" at bounding box center [857, 388] width 49 height 8
type input "NLRTM to [GEOGRAPHIC_DATA],SADMM / [DATE]"
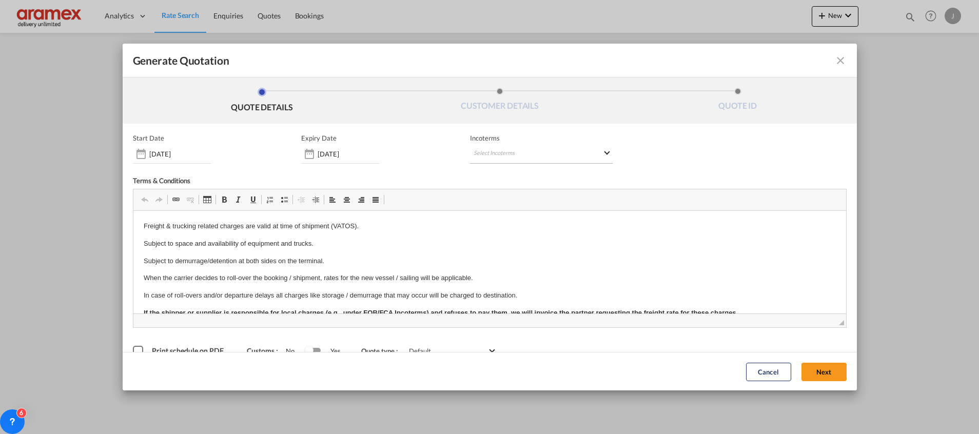
click at [491, 153] on md-select "Select Incoterms EXW - import Ex Works CIP - import Carriage and Insurance Paid…" at bounding box center [541, 154] width 143 height 18
click at [484, 172] on input "search" at bounding box center [518, 175] width 95 height 9
type input "exw"
click at [495, 203] on div "Ex Works" at bounding box center [522, 200] width 97 height 7
click at [814, 370] on button "Next" at bounding box center [823, 371] width 45 height 18
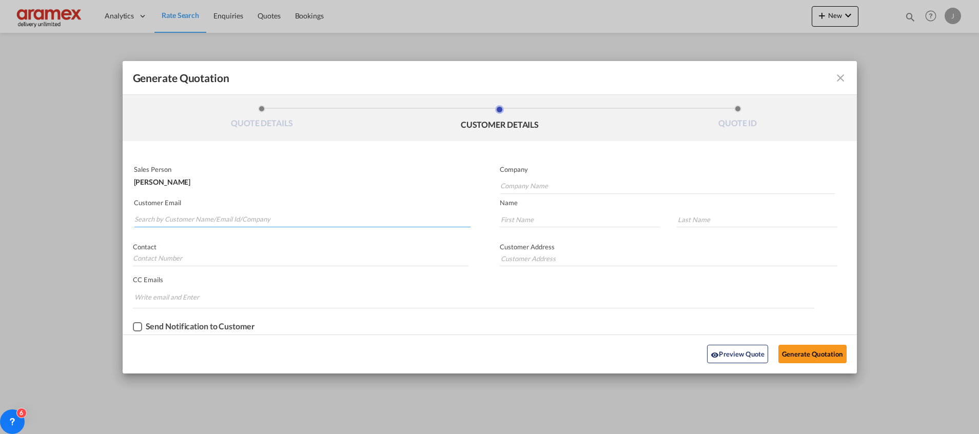
click at [219, 215] on input "Search by Customer Name/Email Id/Company" at bounding box center [302, 219] width 336 height 15
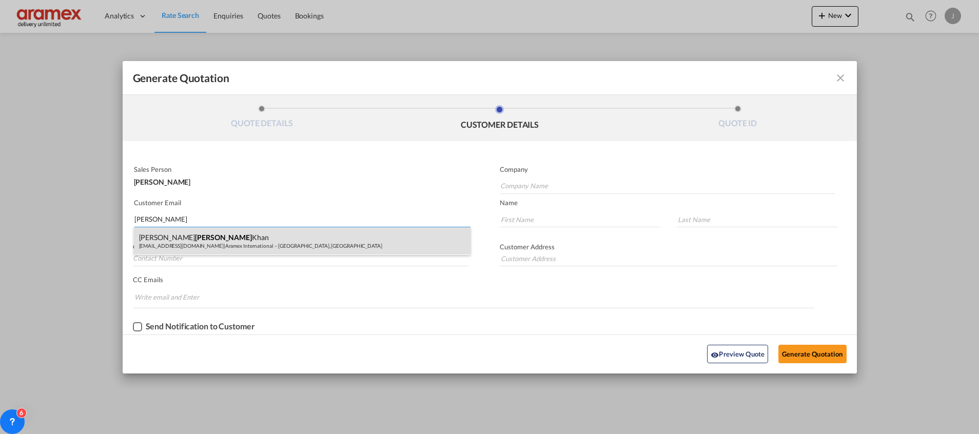
type input "[PERSON_NAME]"
click at [225, 231] on div "Mohamed Bazil Khan mohamedbaz@aramex.com | Aramex International – Dubai, UAE" at bounding box center [302, 241] width 336 height 28
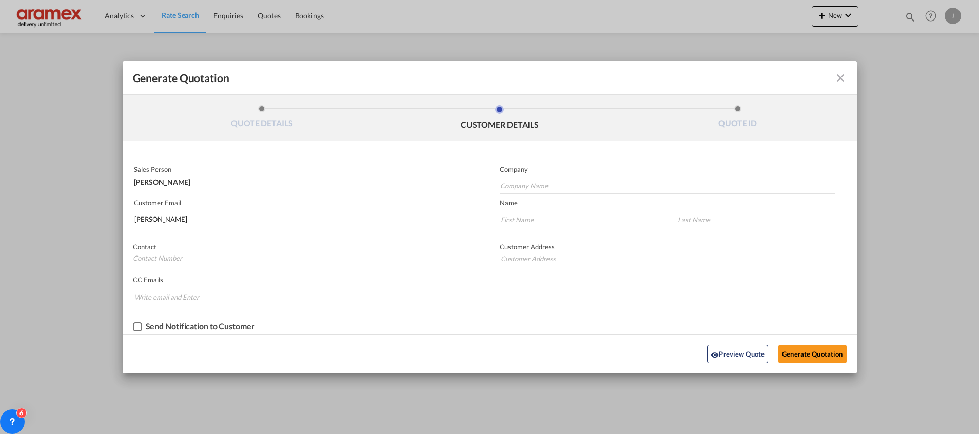
type input "Aramex International – [GEOGRAPHIC_DATA], [GEOGRAPHIC_DATA]"
type input "[EMAIL_ADDRESS][DOMAIN_NAME]"
type input "Mohamed Bazil"
type input "Khan"
type input "[GEOGRAPHIC_DATA]"
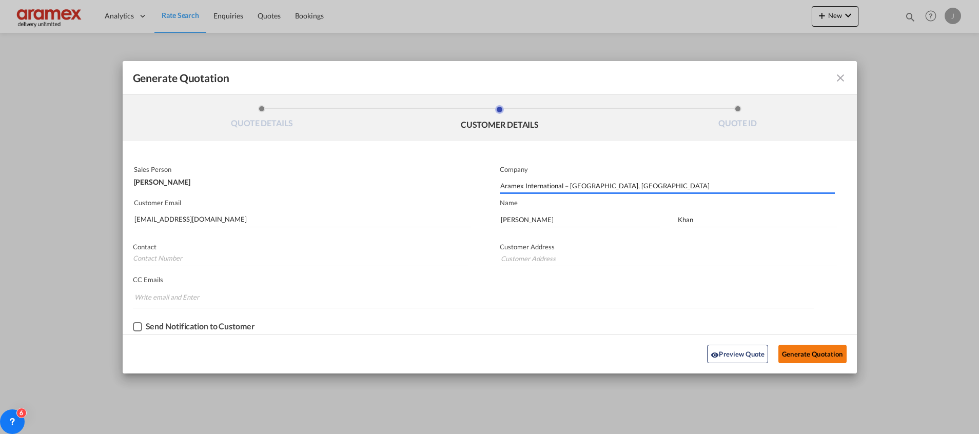
click at [806, 351] on button "Generate Quotation" at bounding box center [812, 354] width 68 height 18
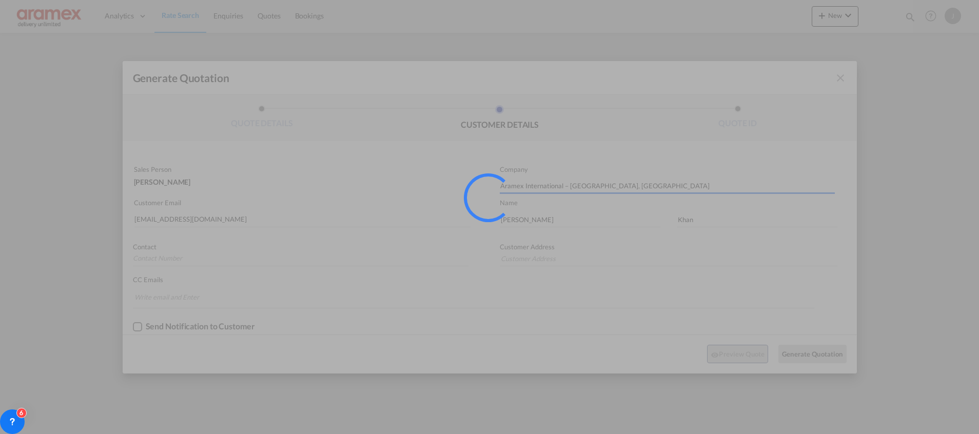
type input "[GEOGRAPHIC_DATA]"
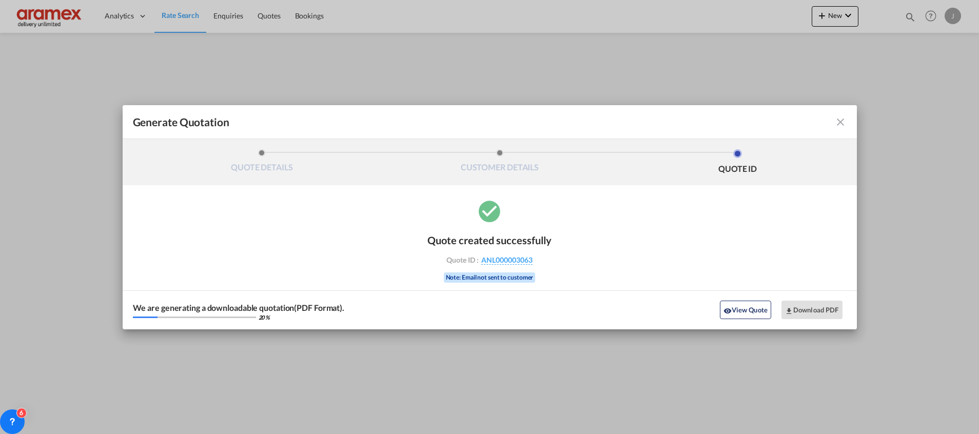
drag, startPoint x: 736, startPoint y: 306, endPoint x: 664, endPoint y: 219, distance: 112.9
click at [737, 304] on button "View Quote" at bounding box center [745, 310] width 51 height 18
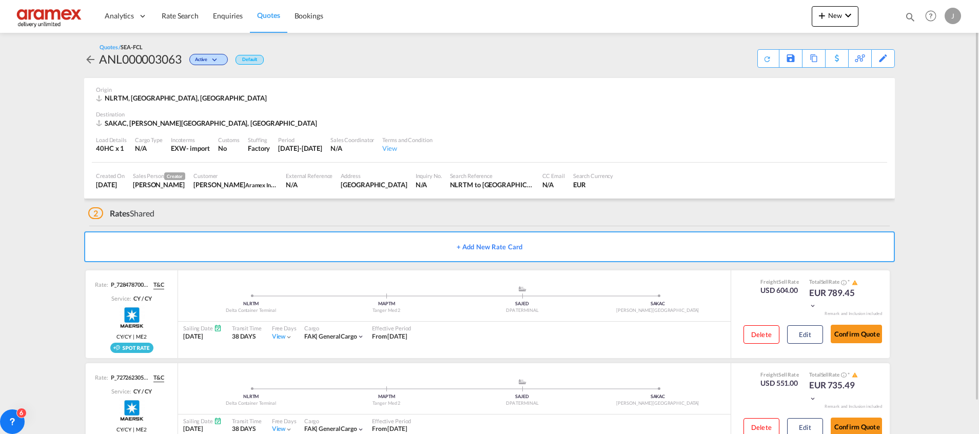
scroll to position [35, 0]
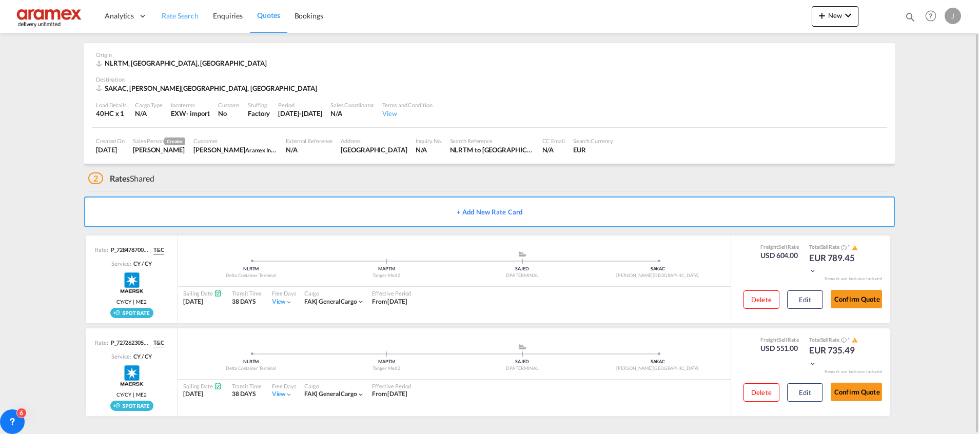
click at [180, 12] on span "Rate Search" at bounding box center [180, 15] width 37 height 9
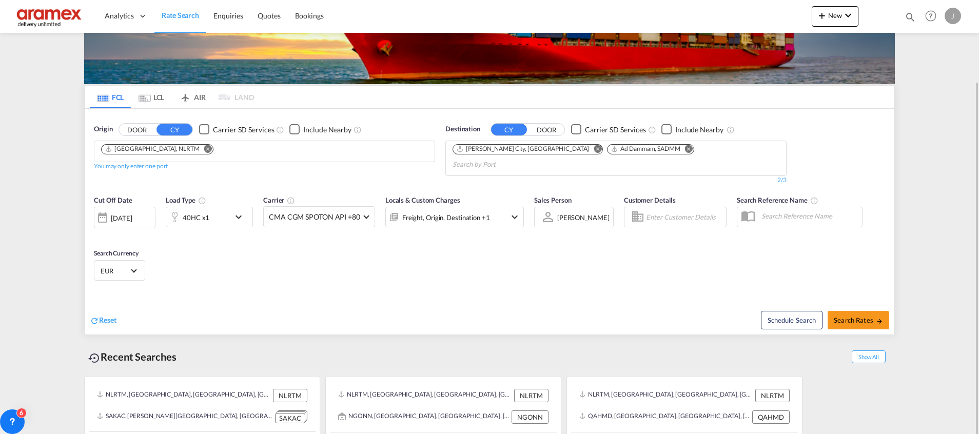
scroll to position [81, 0]
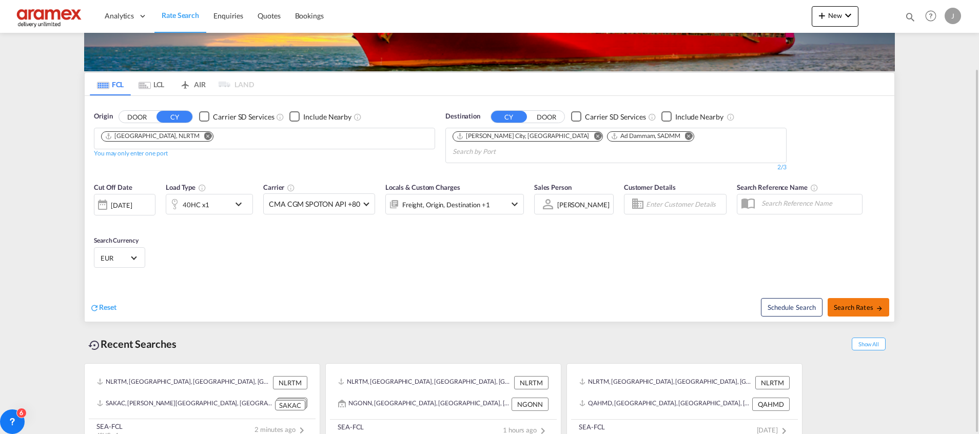
click at [861, 303] on span "Search Rates" at bounding box center [857, 307] width 49 height 8
type input "NLRTM to [GEOGRAPHIC_DATA],SADMM / [DATE]"
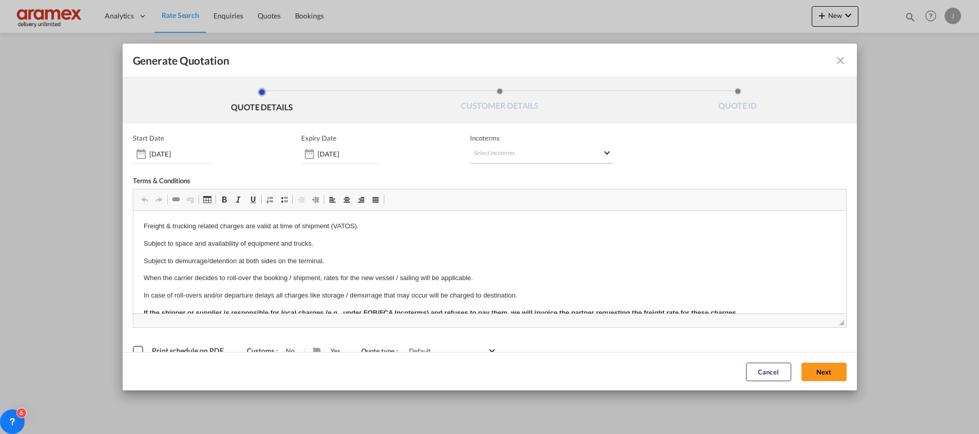
click at [490, 155] on md-select "Select Incoterms EXW - import Ex Works CIP - import Carriage and Insurance Paid…" at bounding box center [541, 154] width 143 height 18
click at [490, 176] on input "search" at bounding box center [518, 175] width 95 height 9
type input "exw"
click at [490, 192] on div "EXW - import" at bounding box center [522, 193] width 97 height 8
click at [811, 372] on button "Next" at bounding box center [823, 371] width 45 height 18
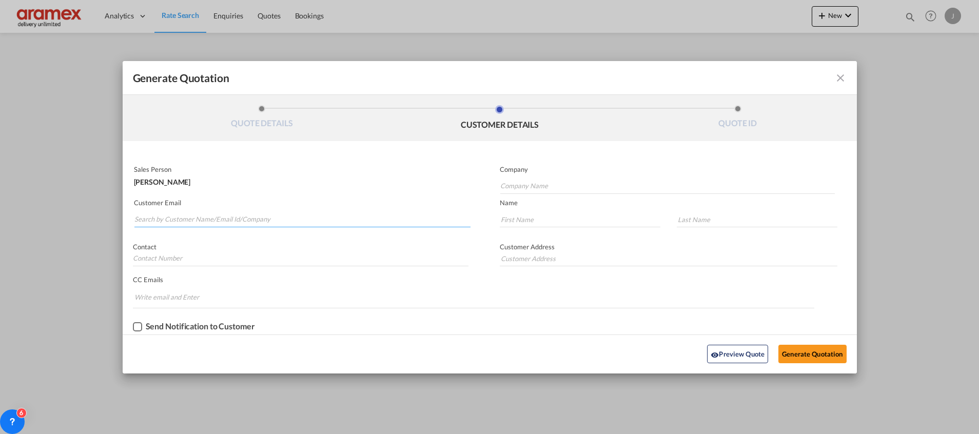
click at [152, 213] on input "Search by Customer Name/Email Id/Company" at bounding box center [302, 219] width 336 height 15
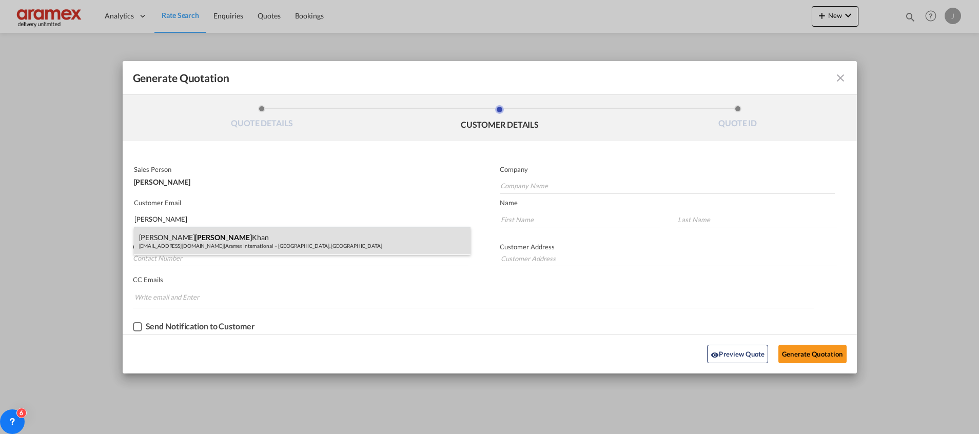
type input "[PERSON_NAME]"
click at [170, 228] on div "Mohamed Bazil Khan mohamedbaz@aramex.com | Aramex International – Dubai, UAE" at bounding box center [302, 241] width 336 height 28
type input "Aramex International – [GEOGRAPHIC_DATA], [GEOGRAPHIC_DATA]"
type input "[EMAIL_ADDRESS][DOMAIN_NAME]"
type input "Mohamed Bazil"
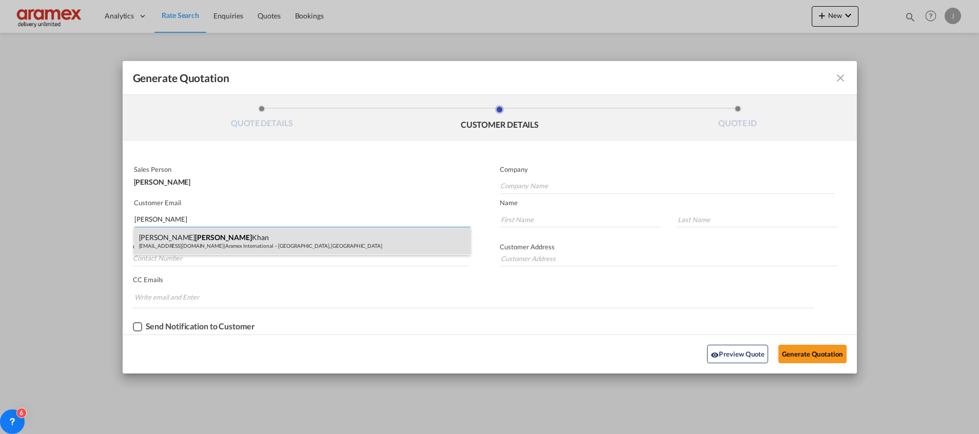
type input "Khan"
type input "[GEOGRAPHIC_DATA]"
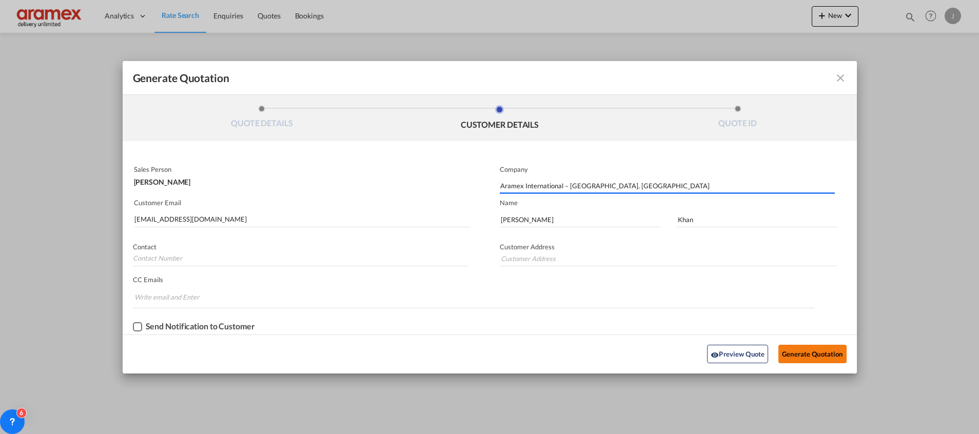
click at [803, 346] on button "Generate Quotation" at bounding box center [812, 354] width 68 height 18
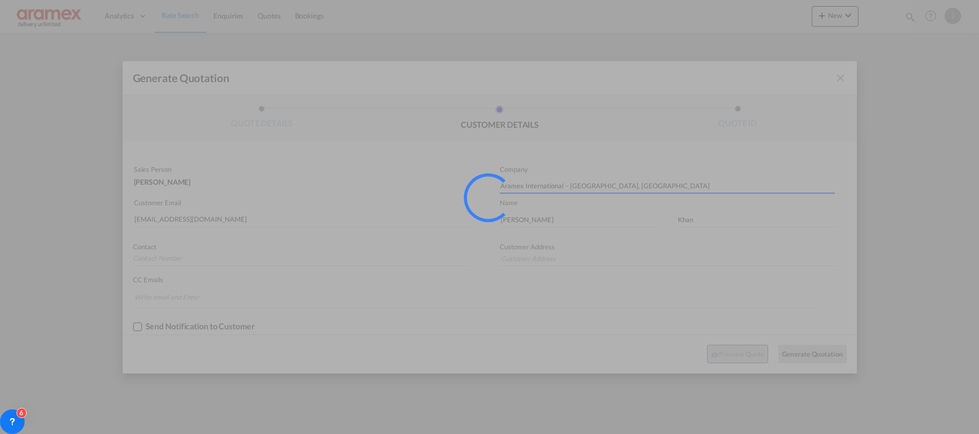
type input "[GEOGRAPHIC_DATA]"
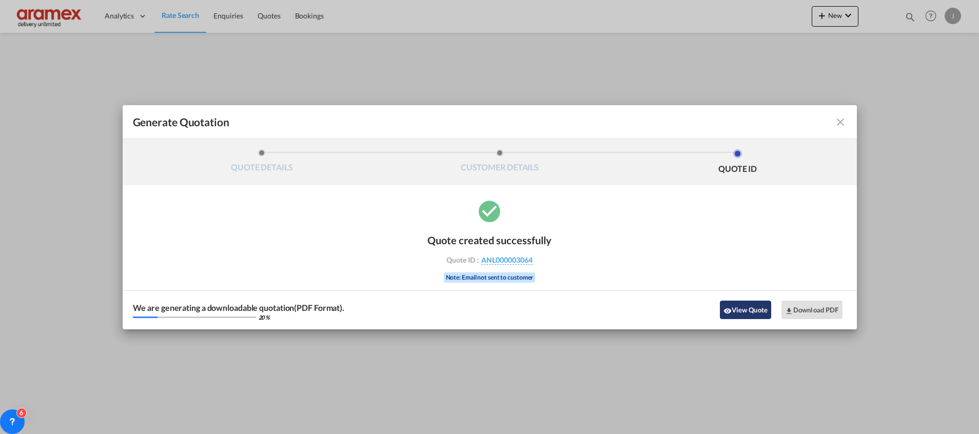
click at [746, 308] on button "View Quote" at bounding box center [745, 310] width 51 height 18
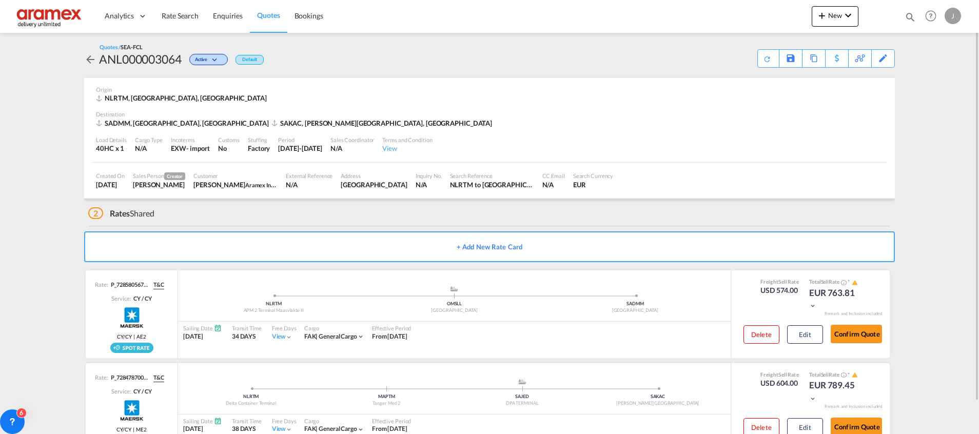
scroll to position [35, 0]
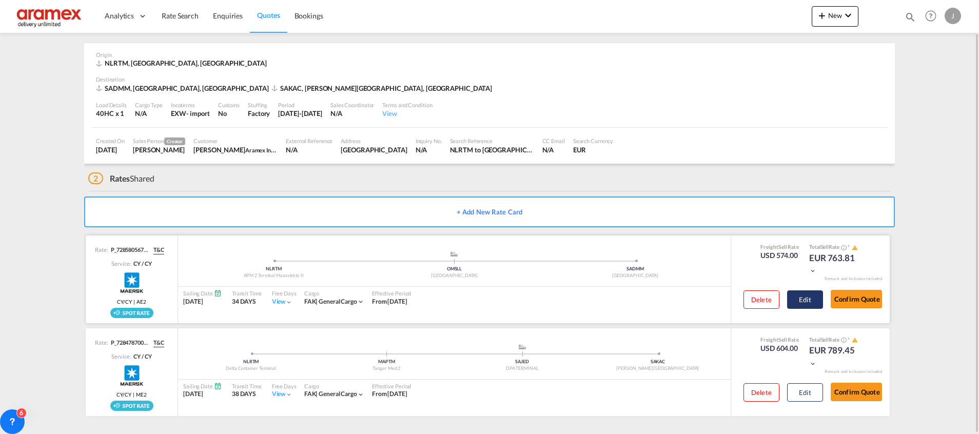
click at [814, 299] on button "Edit" at bounding box center [805, 299] width 36 height 18
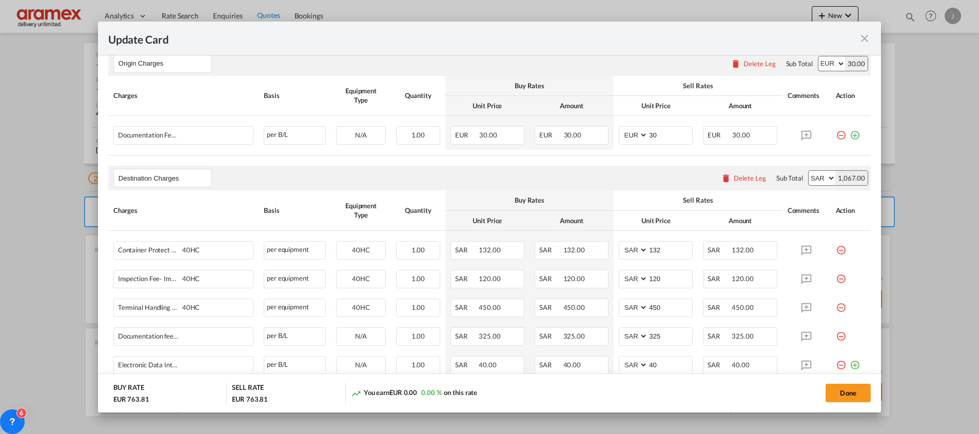
scroll to position [462, 0]
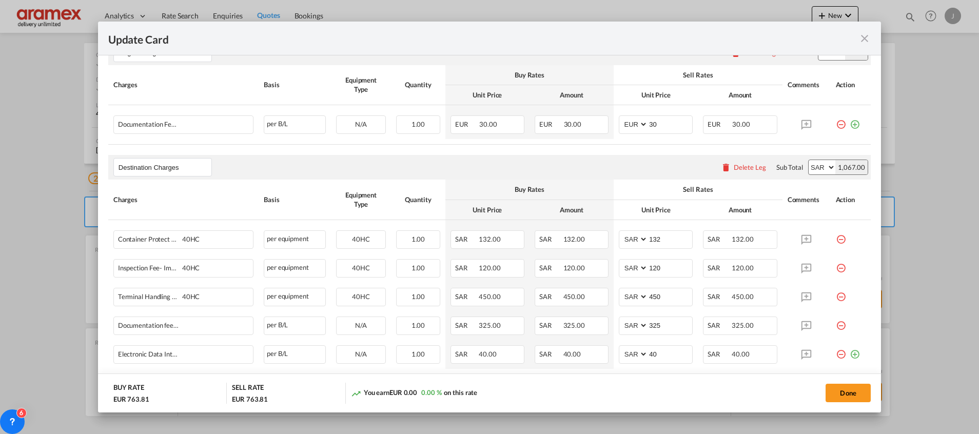
click at [741, 171] on div "Delete Leg" at bounding box center [749, 167] width 32 height 8
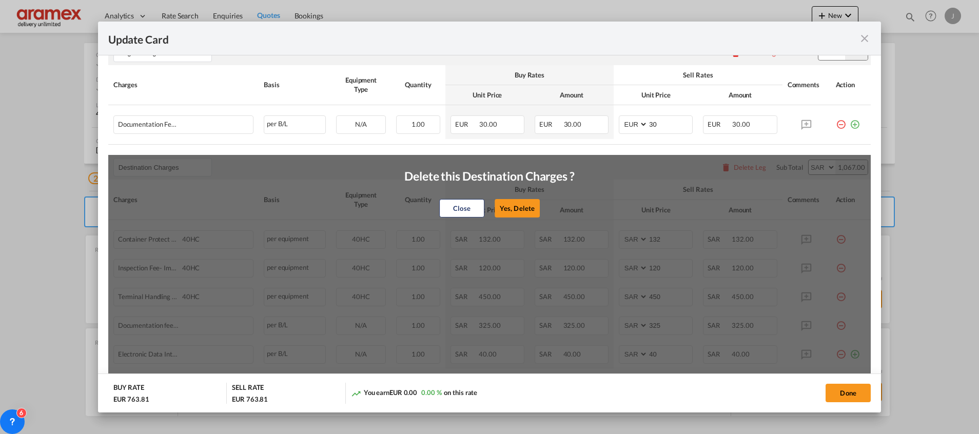
drag, startPoint x: 509, startPoint y: 204, endPoint x: 685, endPoint y: 171, distance: 179.5
click at [509, 204] on button "Yes, Delete" at bounding box center [516, 208] width 45 height 18
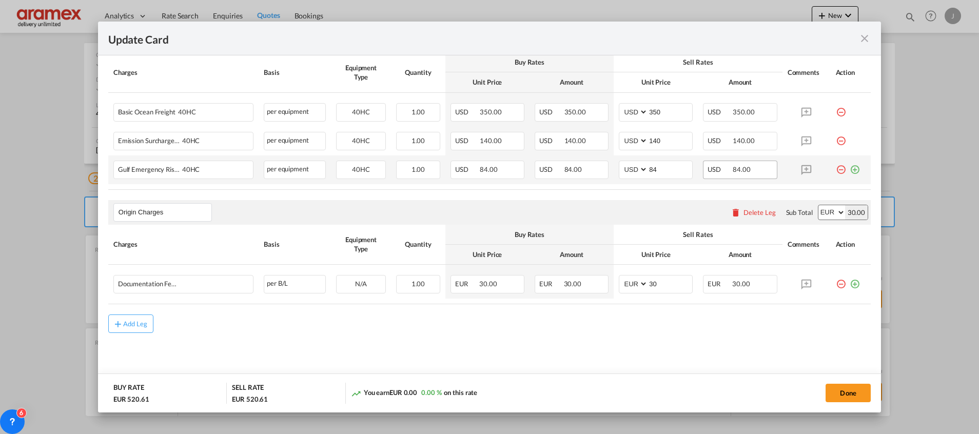
scroll to position [301, 0]
click at [849, 286] on md-icon "icon-plus-circle-outline green-400-fg" at bounding box center [854, 281] width 10 height 10
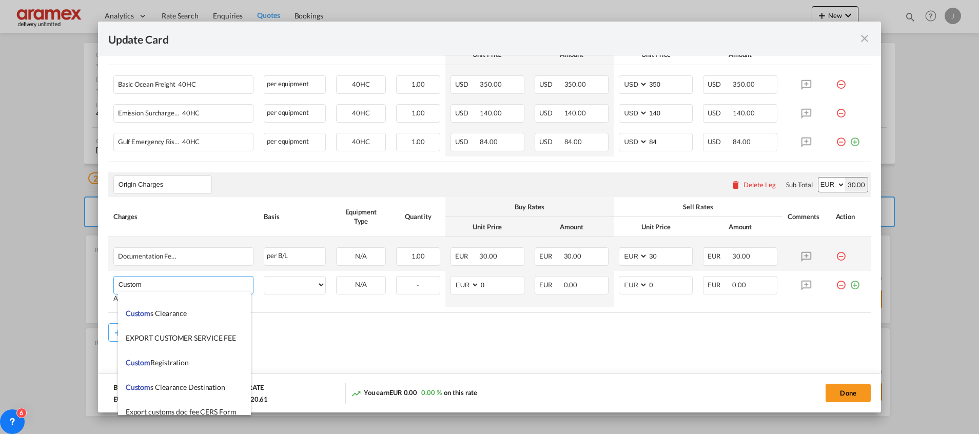
scroll to position [1077, 0]
click at [191, 357] on span "Custom s Export documentation (no costs, suggested sell)" at bounding box center [214, 359] width 177 height 9
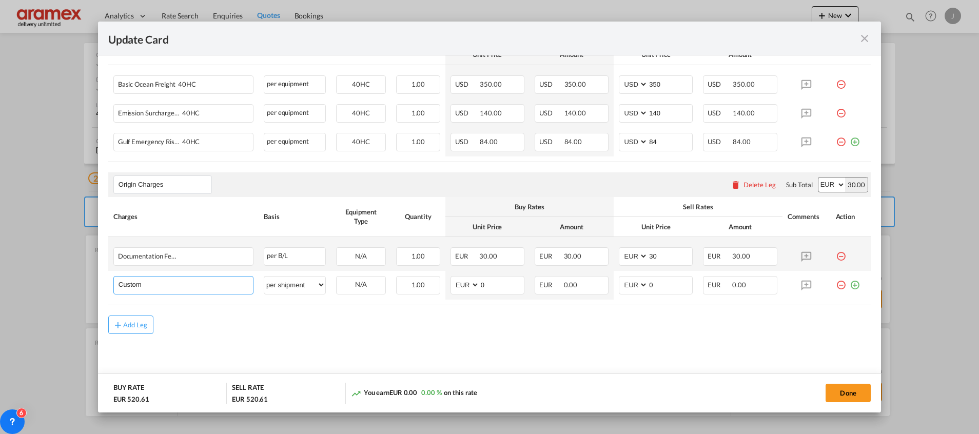
type input "Customs Export documentation (no costs, suggested sell)"
select select "per shipment"
click at [194, 284] on input "Customs Export documentation (no costs, suggested sell)" at bounding box center [185, 283] width 134 height 15
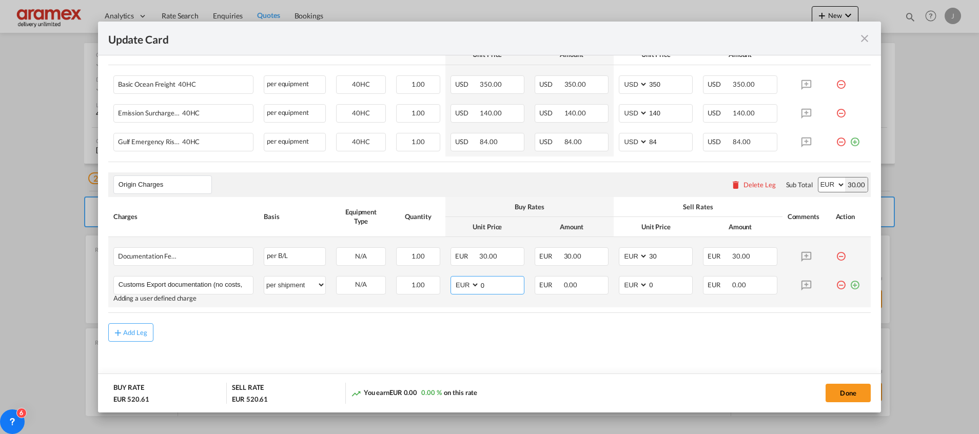
drag, startPoint x: 489, startPoint y: 287, endPoint x: 451, endPoint y: 287, distance: 38.0
click at [451, 287] on md-input-container "AED AFN ALL AMD ANG AOA ARS AUD AWG AZN BAM BBD BDT BGN BHD BIF BMD BND [PERSON…" at bounding box center [487, 285] width 74 height 18
type input "65"
drag, startPoint x: 658, startPoint y: 286, endPoint x: 612, endPoint y: 291, distance: 46.5
click at [619, 291] on md-input-container "AED AFN ALL AMD ANG AOA ARS AUD AWG AZN BAM BBD BDT BGN BHD BIF BMD BND [PERSON…" at bounding box center [656, 285] width 74 height 18
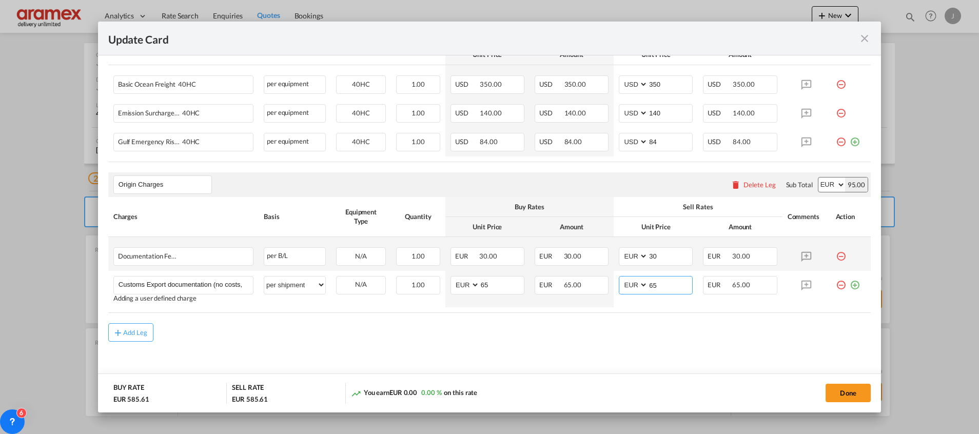
type input "65"
drag, startPoint x: 545, startPoint y: 339, endPoint x: 560, endPoint y: 340, distance: 14.9
click at [548, 340] on div "Add Leg" at bounding box center [489, 332] width 762 height 18
click at [852, 397] on button "Done" at bounding box center [847, 393] width 45 height 18
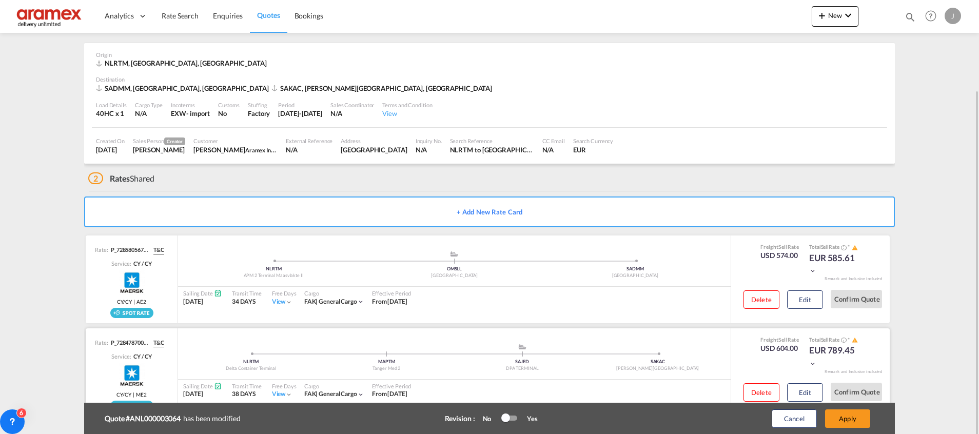
scroll to position [67, 0]
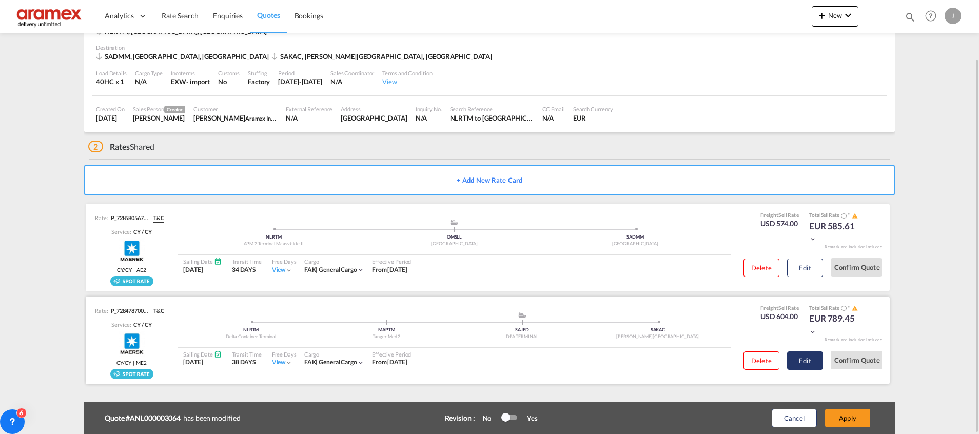
click at [810, 363] on button "Edit" at bounding box center [805, 360] width 36 height 18
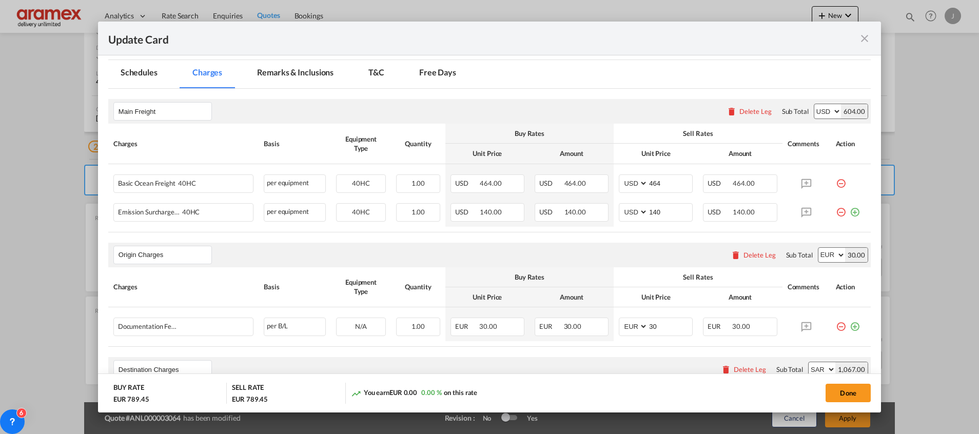
scroll to position [308, 0]
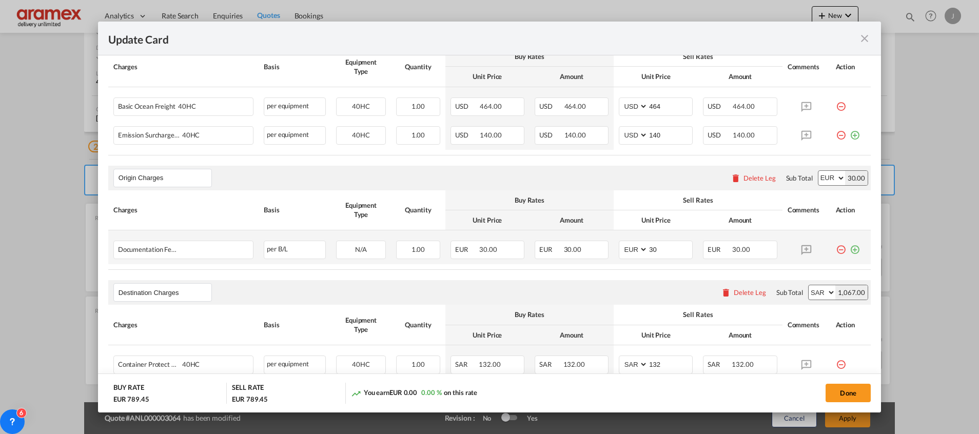
click at [849, 251] on md-icon "icon-plus-circle-outline green-400-fg" at bounding box center [854, 246] width 10 height 10
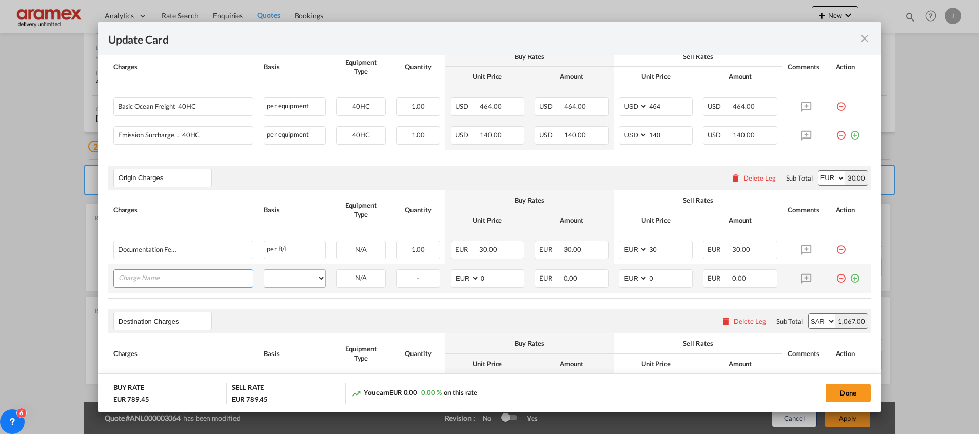
paste input "Customs Export documentation (no costs, suggested sell)"
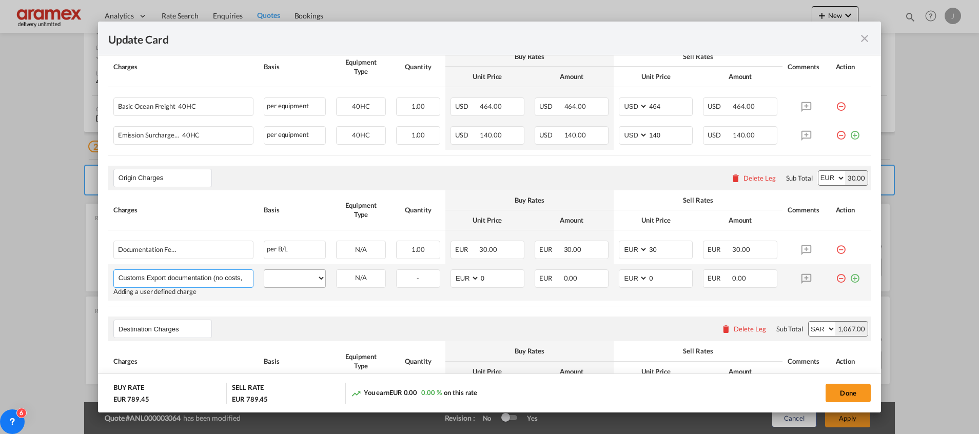
scroll to position [0, 49]
type input "Customs Export documentation (no costs, suggested sell)"
click at [291, 274] on select "per equipment per container per B/L per shipping bill per shipment per pallet p…" at bounding box center [294, 278] width 61 height 16
select select "per shipment"
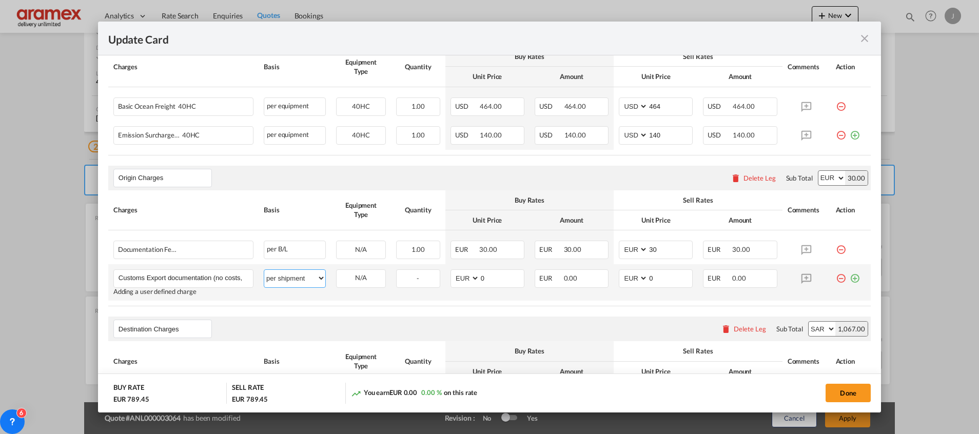
click at [264, 270] on select "per equipment per container per B/L per shipping bill per shipment per pallet p…" at bounding box center [294, 278] width 61 height 16
drag, startPoint x: 488, startPoint y: 277, endPoint x: 459, endPoint y: 277, distance: 29.8
click at [459, 277] on md-input-container "AED AFN ALL AMD ANG AOA ARS AUD AWG AZN BAM BBD BDT BGN BHD BIF BMD BND [PERSON…" at bounding box center [487, 278] width 74 height 18
type input "65"
drag, startPoint x: 664, startPoint y: 276, endPoint x: 607, endPoint y: 278, distance: 57.0
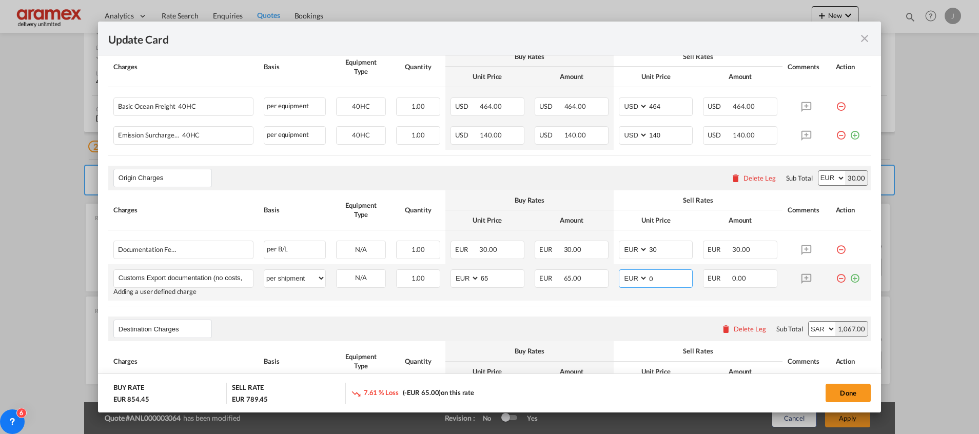
click at [613, 278] on td "AED AFN ALL AMD ANG AOA ARS AUD AWG AZN BAM BBD BDT BGN BHD BIF BMD BND BOB BRL…" at bounding box center [655, 282] width 84 height 36
type input "65"
click at [479, 309] on rate-modification "Main Freight Please enter leg name Leg Name Already Exists Delete Leg Sub Total…" at bounding box center [489, 288] width 762 height 553
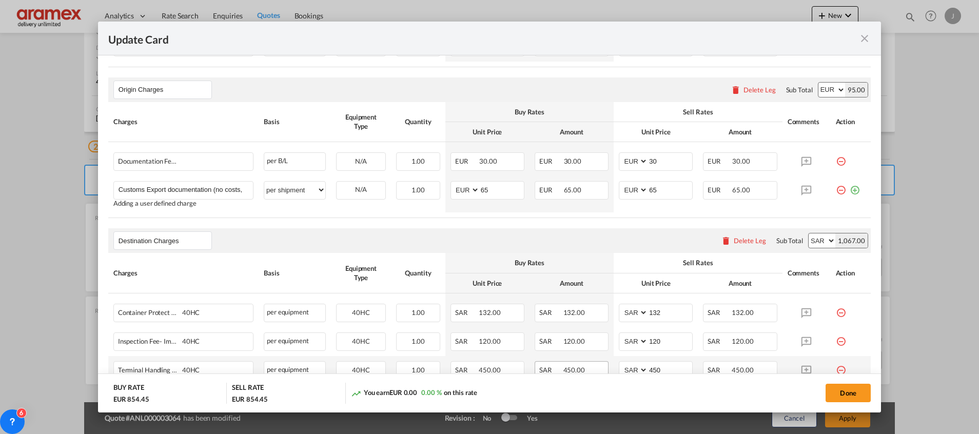
scroll to position [462, 0]
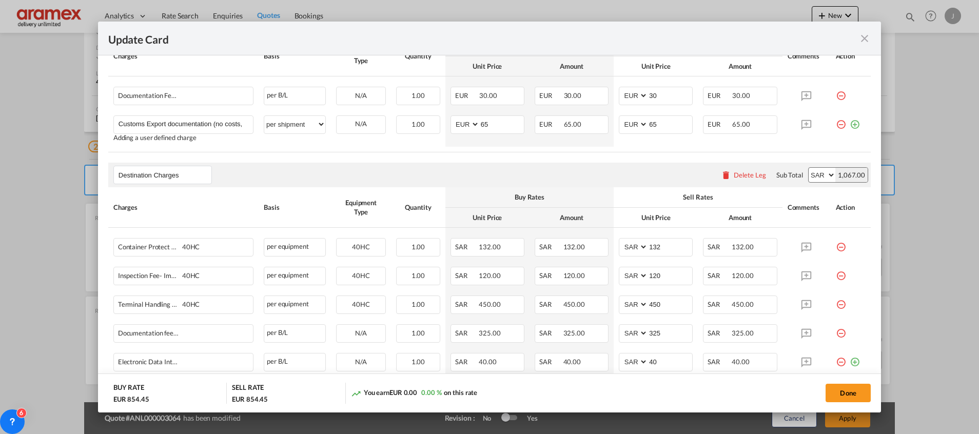
click at [737, 173] on div "Delete Leg" at bounding box center [749, 175] width 32 height 8
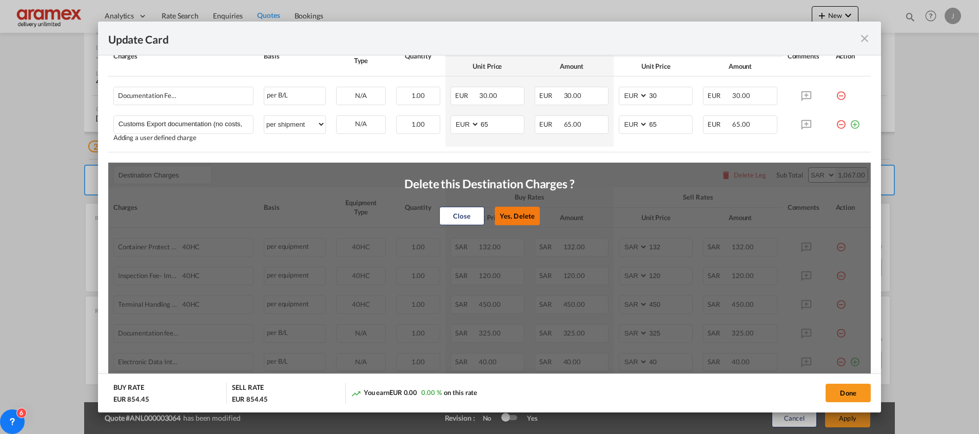
click at [513, 213] on button "Yes, Delete" at bounding box center [516, 216] width 45 height 18
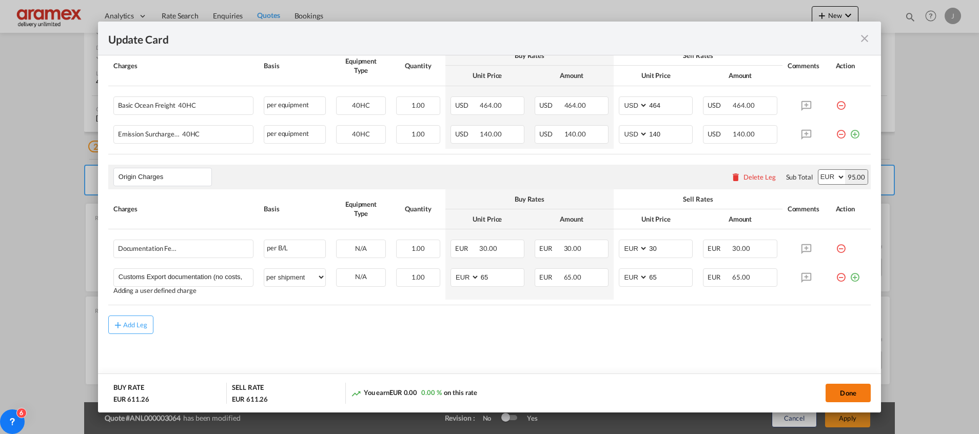
click at [853, 389] on button "Done" at bounding box center [847, 393] width 45 height 18
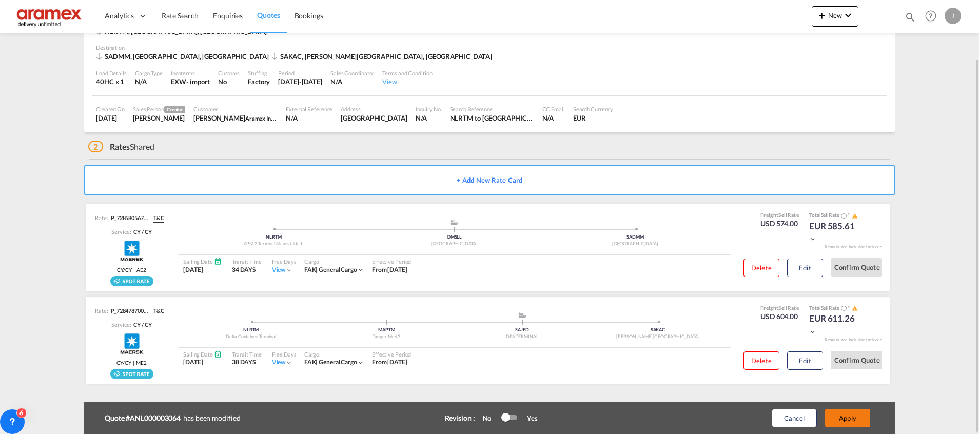
click at [841, 417] on button "Apply" at bounding box center [847, 418] width 45 height 18
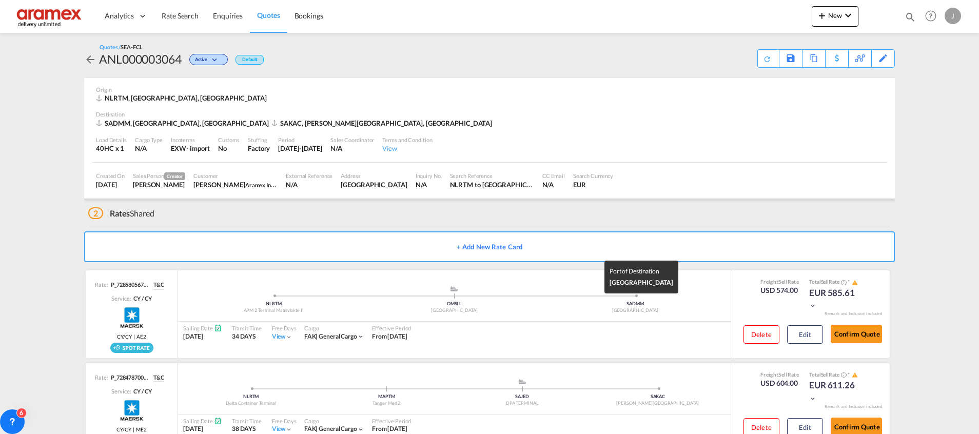
scroll to position [35, 0]
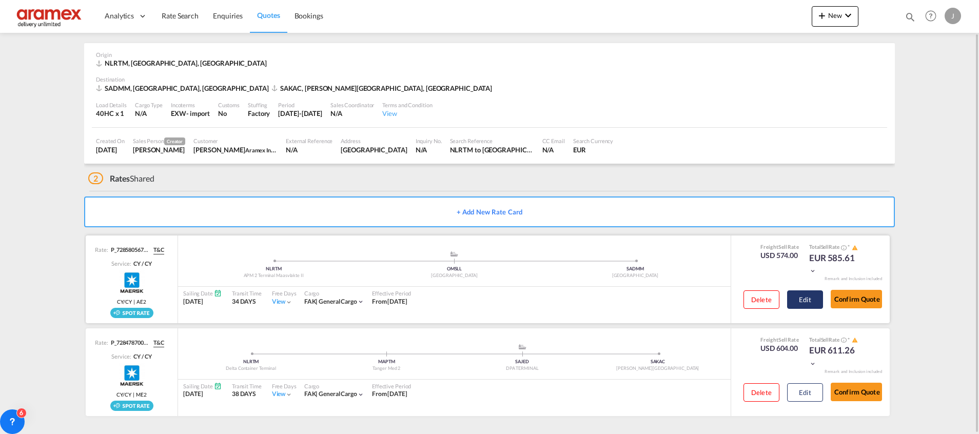
click at [806, 302] on button "Edit" at bounding box center [805, 299] width 36 height 18
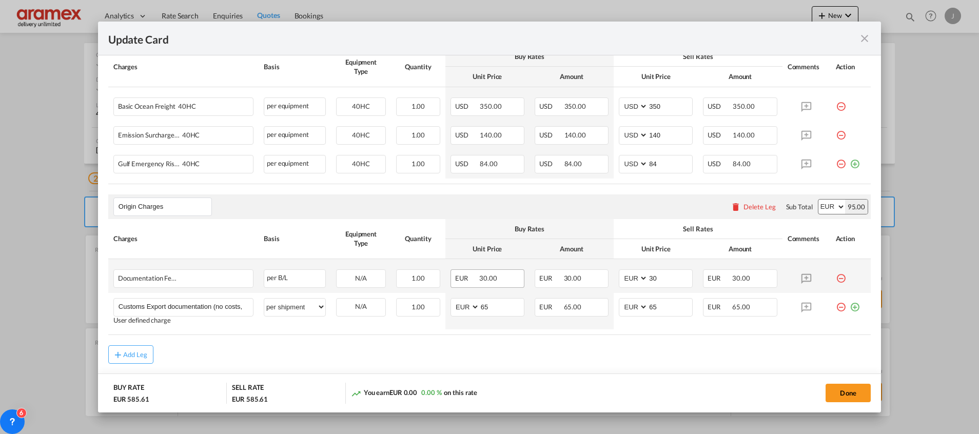
scroll to position [337, 0]
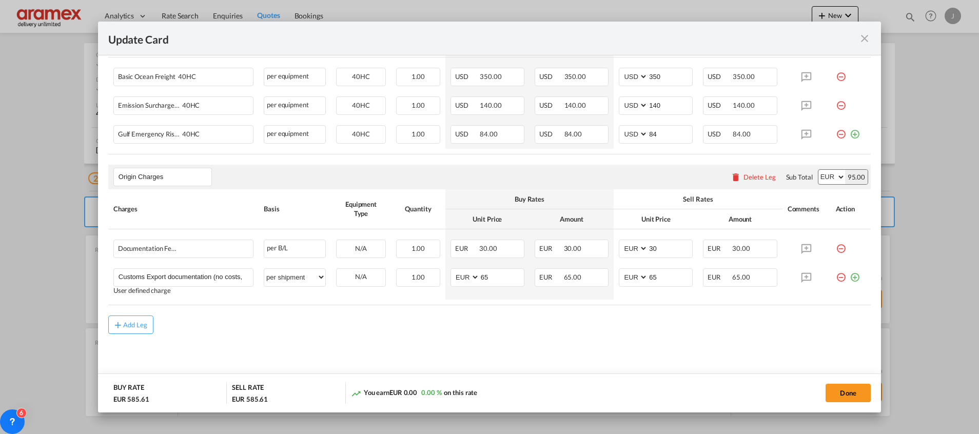
click at [119, 314] on rate-modification "Main Freight Please enter leg name Leg Name Already Exists Delete Leg Sub Total…" at bounding box center [489, 158] width 762 height 352
click at [139, 331] on button "Add Leg" at bounding box center [130, 324] width 45 height 18
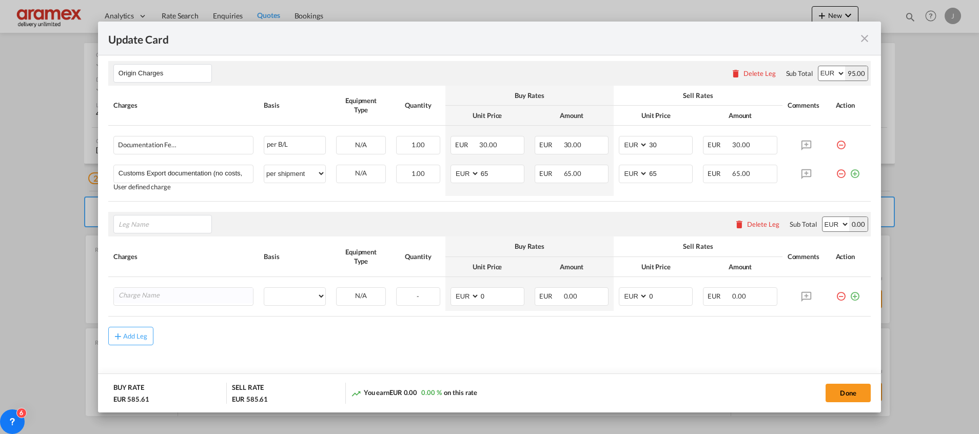
scroll to position [452, 0]
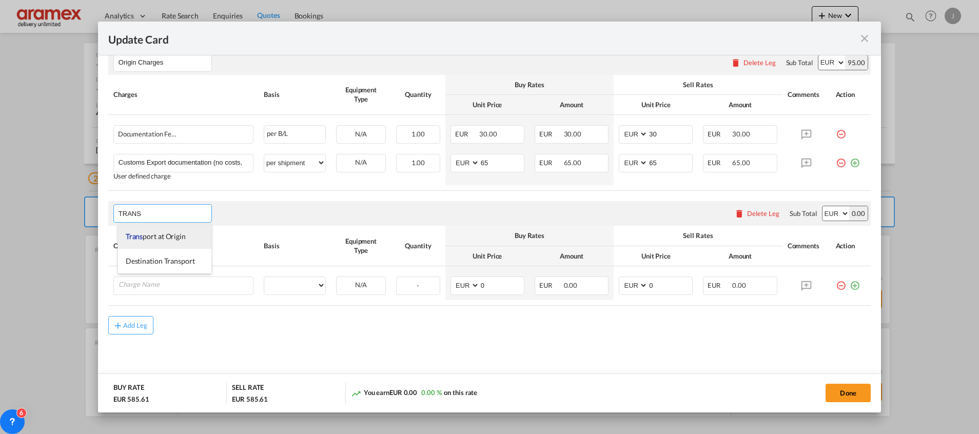
click at [163, 235] on span "Trans port at Origin" at bounding box center [156, 236] width 60 height 9
type input "Transport at Origin"
click at [158, 210] on input "Transport at Origin" at bounding box center [164, 213] width 93 height 15
click at [157, 208] on input "Transport at Origin" at bounding box center [164, 213] width 93 height 15
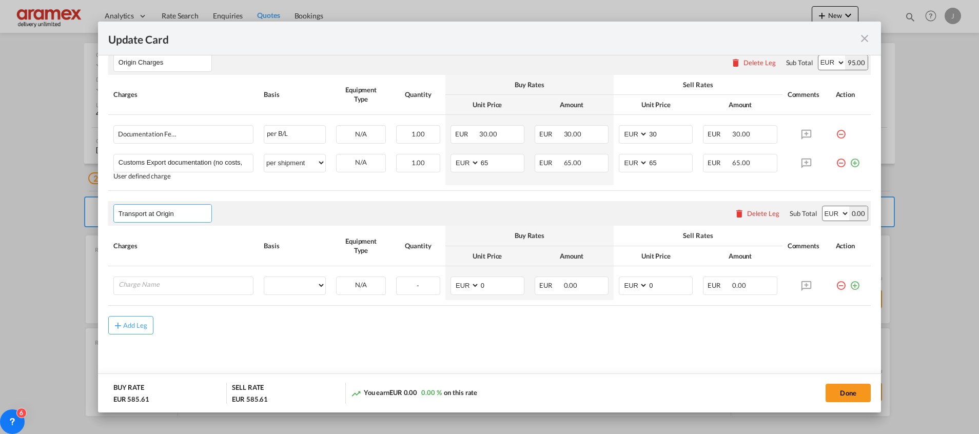
click at [148, 217] on input "Transport at Origin" at bounding box center [164, 213] width 93 height 15
click at [170, 287] on input "Charge Name" at bounding box center [185, 284] width 134 height 15
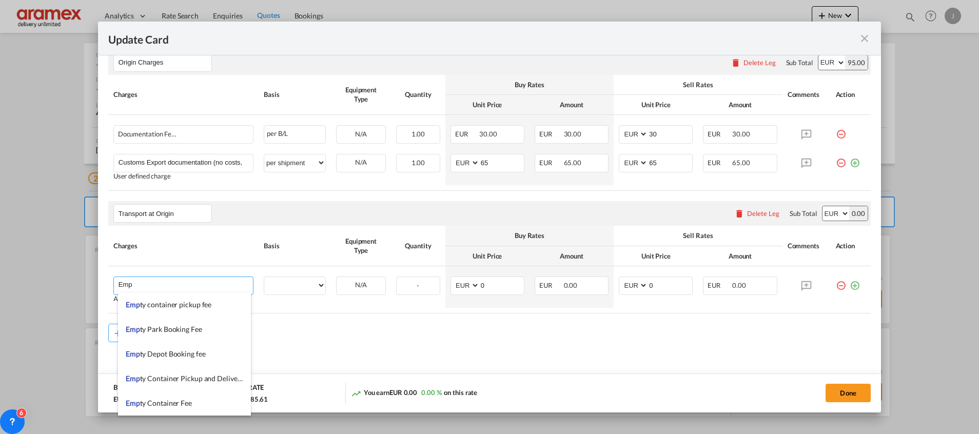
click at [176, 374] on span "Emp ty Container Pickup and Delivery Charge" at bounding box center [197, 378] width 143 height 9
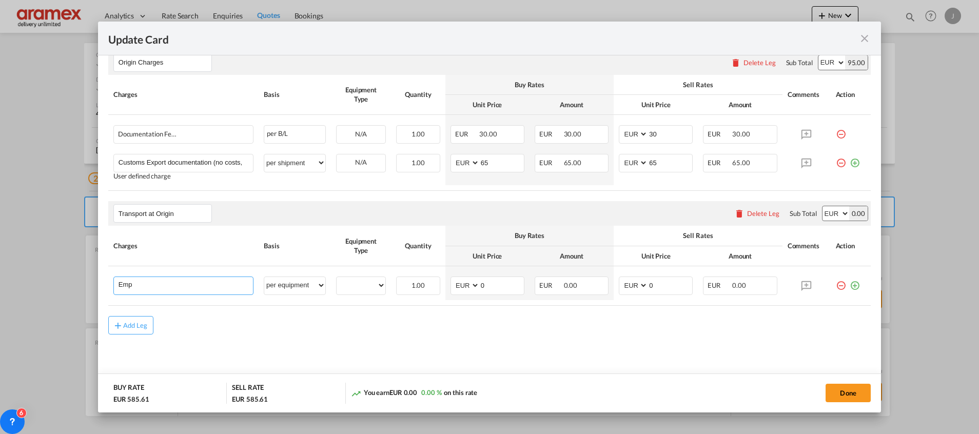
type input "Empty Container Pickup and Delivery Charge"
select select "per equipment"
click at [211, 278] on input "Empty Container Pickup and Delivery Charge" at bounding box center [185, 284] width 134 height 15
click at [208, 283] on input "Empty Container Pickup and Delivery Charge" at bounding box center [185, 284] width 134 height 15
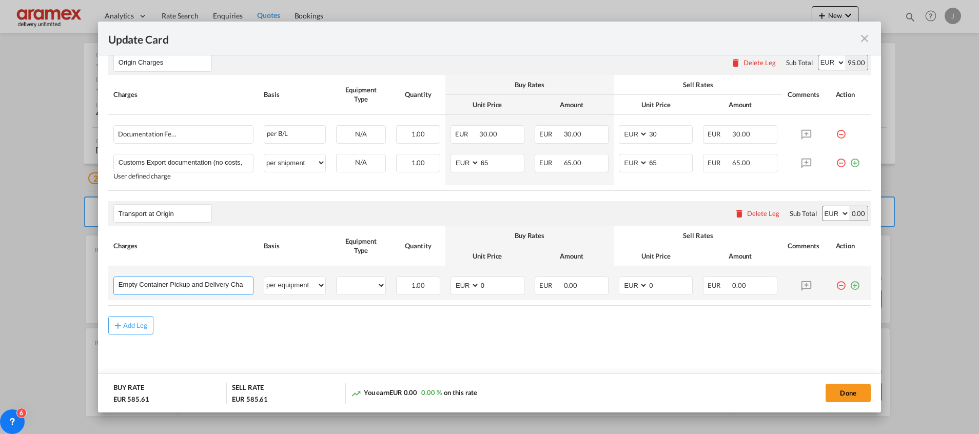
click at [208, 283] on input "Empty Container Pickup and Delivery Charge" at bounding box center [185, 284] width 134 height 15
click at [849, 284] on md-icon "icon-plus-circle-outline green-400-fg" at bounding box center [854, 281] width 10 height 10
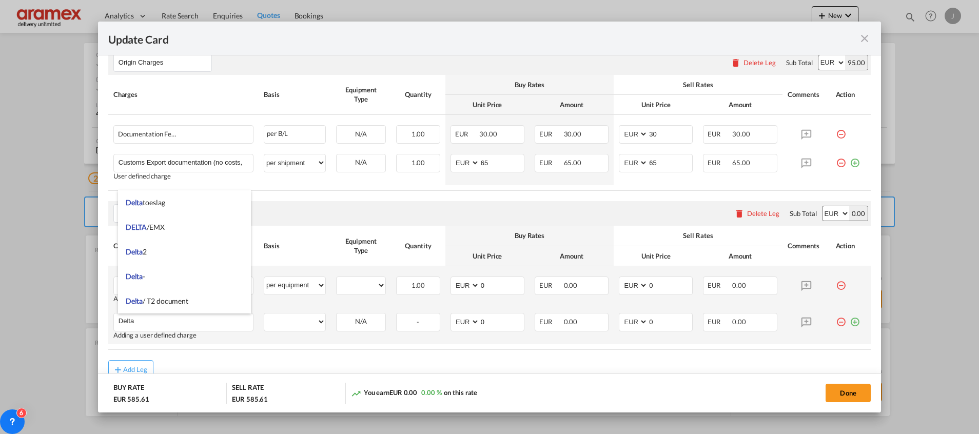
type input "Delta"
click at [849, 319] on md-icon "icon-plus-circle-outline green-400-fg" at bounding box center [854, 318] width 10 height 10
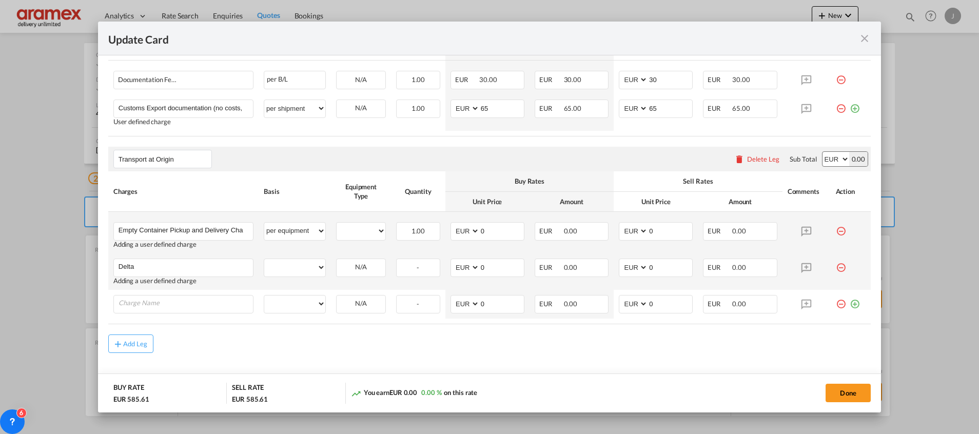
scroll to position [525, 0]
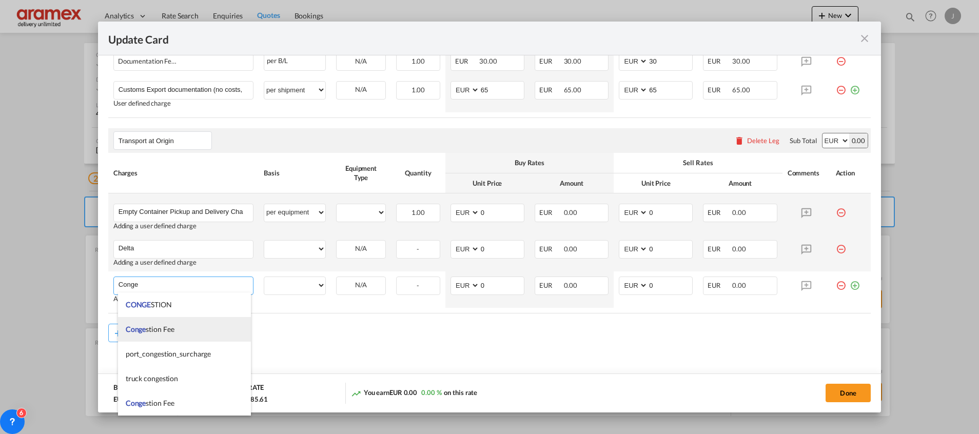
click at [162, 327] on span "Conge stion Fee" at bounding box center [150, 329] width 49 height 9
type input "Congestion Fee"
select select "per equipment"
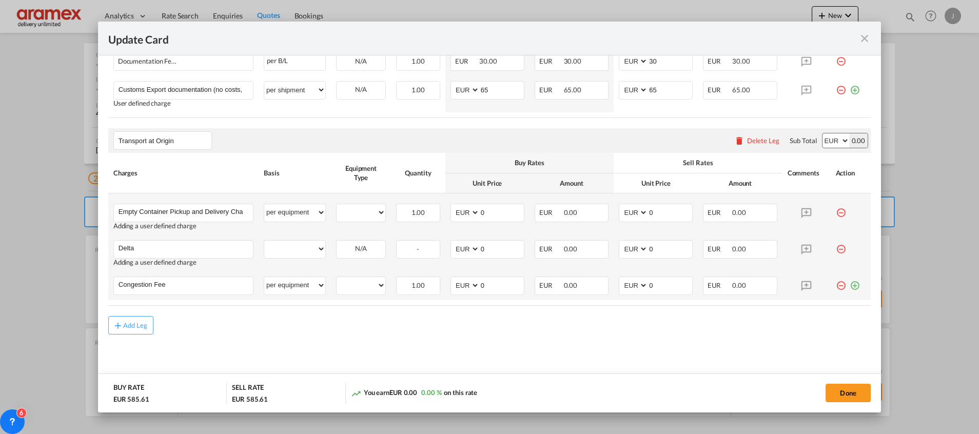
click at [849, 286] on md-icon "icon-plus-circle-outline green-400-fg" at bounding box center [854, 281] width 10 height 10
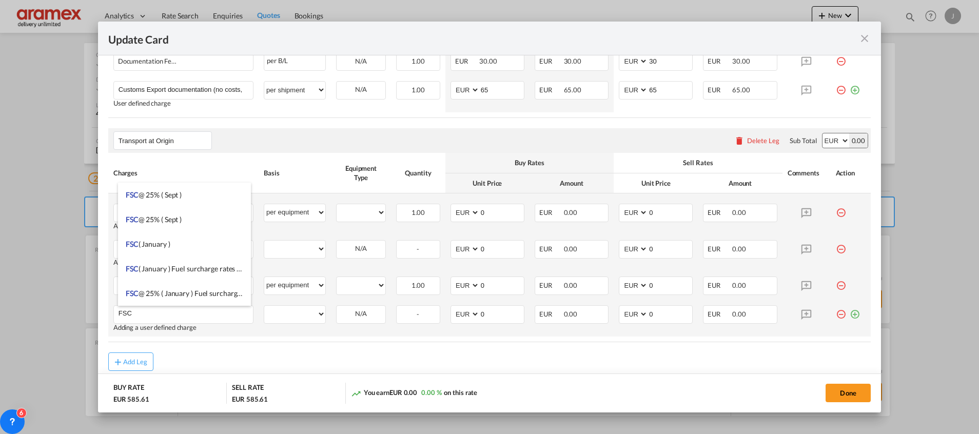
type input "FSC"
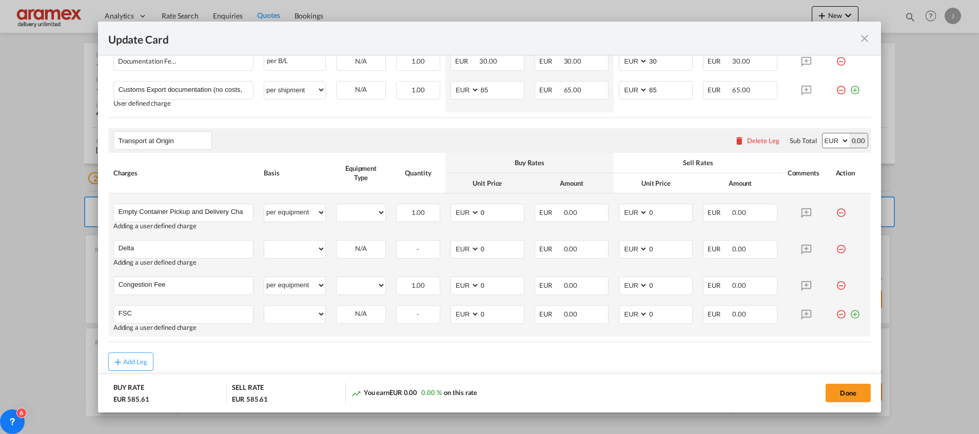
drag, startPoint x: 845, startPoint y: 315, endPoint x: 567, endPoint y: 325, distance: 277.6
click at [849, 315] on md-icon "icon-plus-circle-outline green-400-fg" at bounding box center [854, 310] width 10 height 10
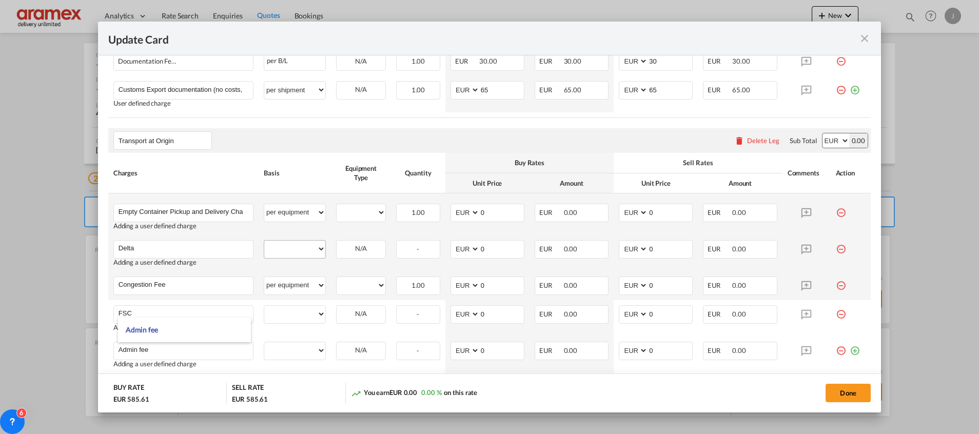
type input "Admin fee"
click at [292, 247] on select "per equipment per container per B/L per shipping bill per shipment % on pickup …" at bounding box center [294, 249] width 61 height 16
select select "per equipment"
click at [264, 241] on select "per equipment per container per B/L per shipping bill per shipment % on pickup …" at bounding box center [294, 249] width 61 height 16
drag, startPoint x: 302, startPoint y: 245, endPoint x: 297, endPoint y: 273, distance: 28.5
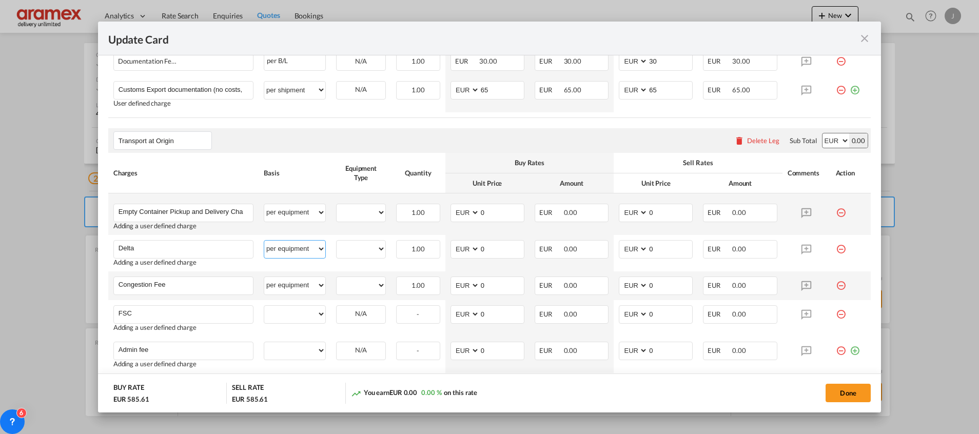
click at [301, 245] on select "per equipment per container per B/L per shipping bill per shipment % on pickup …" at bounding box center [294, 249] width 61 height 16
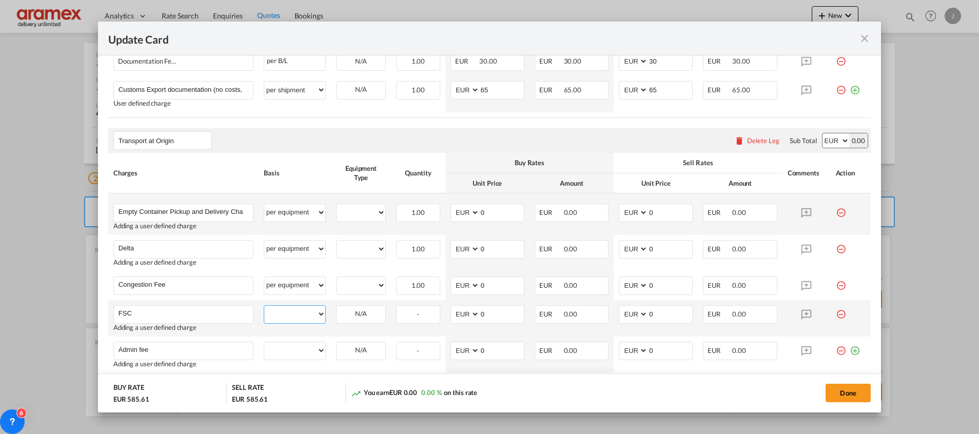
click at [297, 315] on select "per equipment per container per B/L per shipping bill per shipment % on pickup …" at bounding box center [294, 314] width 61 height 16
select select "per equipment"
click at [264, 306] on select "per equipment per container per B/L per shipping bill per shipment % on pickup …" at bounding box center [294, 314] width 61 height 16
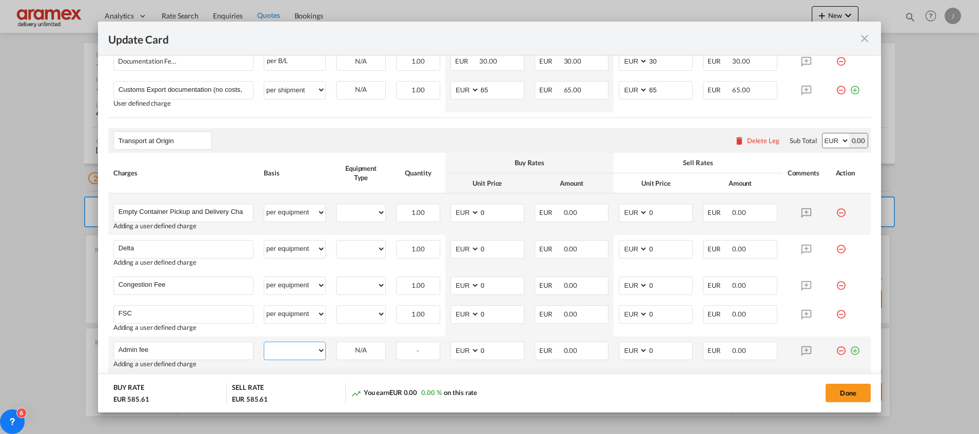
drag, startPoint x: 287, startPoint y: 349, endPoint x: 290, endPoint y: 342, distance: 7.8
click at [287, 349] on select "per equipment per container per B/L per shipping bill per shipment % on pickup …" at bounding box center [294, 350] width 61 height 16
select select "per equipment"
click at [264, 342] on select "per equipment per container per B/L per shipping bill per shipment % on pickup …" at bounding box center [294, 350] width 61 height 16
click at [360, 210] on select "40HC" at bounding box center [360, 213] width 49 height 14
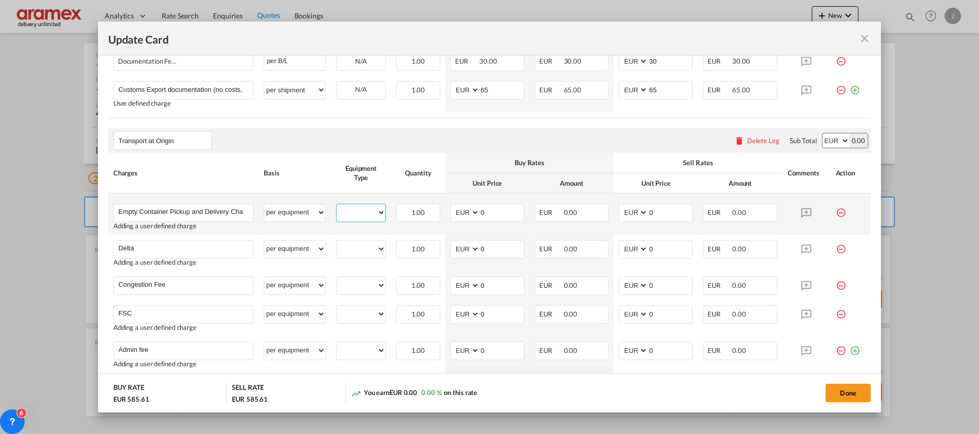
select select "40HC"
click at [336, 206] on select "40HC" at bounding box center [360, 213] width 49 height 14
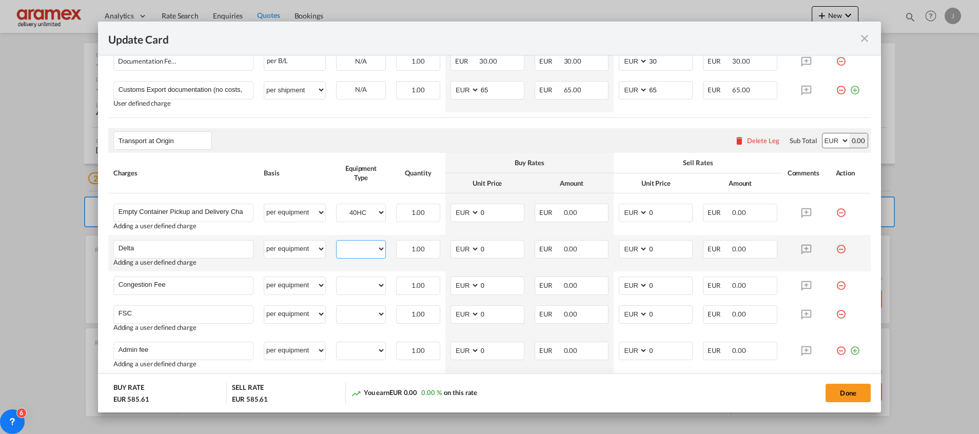
click at [356, 247] on select "40HC" at bounding box center [360, 249] width 49 height 14
select select "40HC"
click at [336, 242] on select "40HC" at bounding box center [360, 249] width 49 height 14
click at [354, 283] on select "40HC" at bounding box center [360, 285] width 49 height 14
select select "40HC"
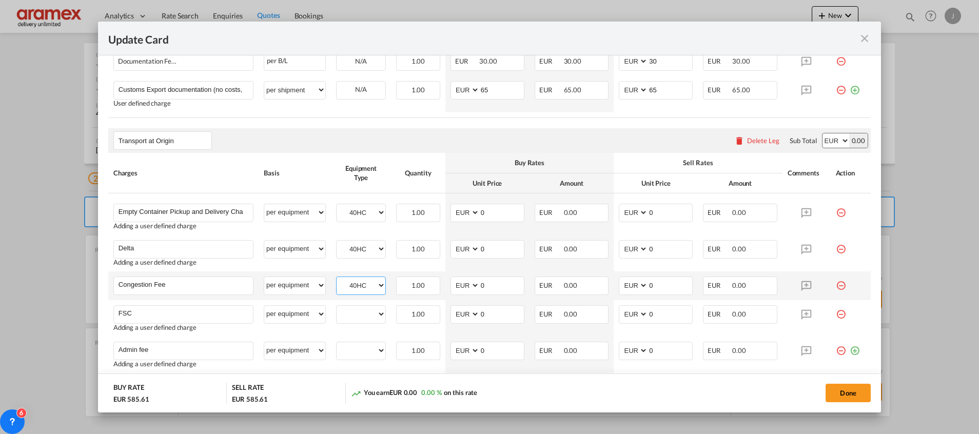
click at [336, 278] on select "40HC" at bounding box center [360, 285] width 49 height 14
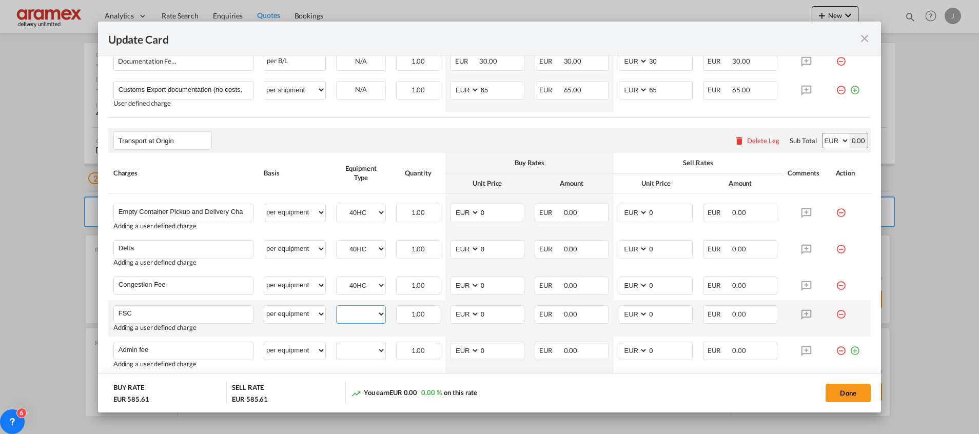
click at [355, 313] on select "40HC" at bounding box center [360, 314] width 49 height 14
select select "40HC"
click at [336, 307] on select "40HC" at bounding box center [360, 314] width 49 height 14
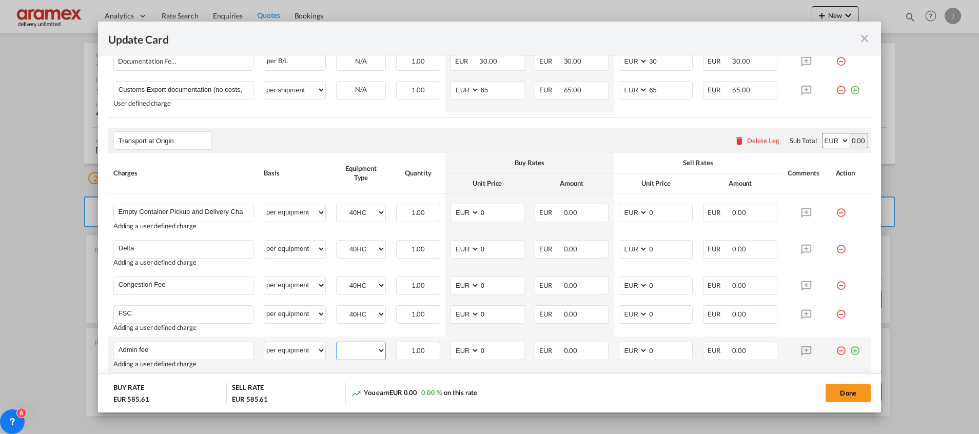
click at [355, 351] on select "40HC" at bounding box center [360, 351] width 49 height 14
select select "40HC"
click at [336, 344] on select "40HC" at bounding box center [360, 351] width 49 height 14
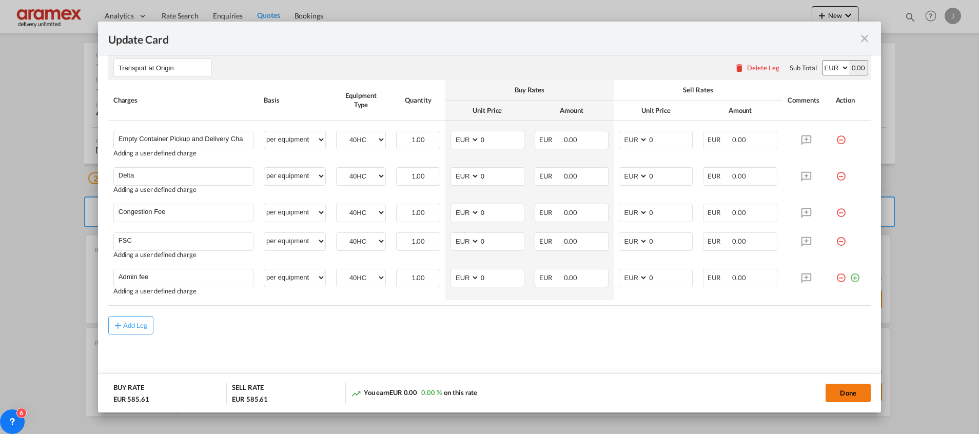
click at [845, 389] on button "Done" at bounding box center [847, 393] width 45 height 18
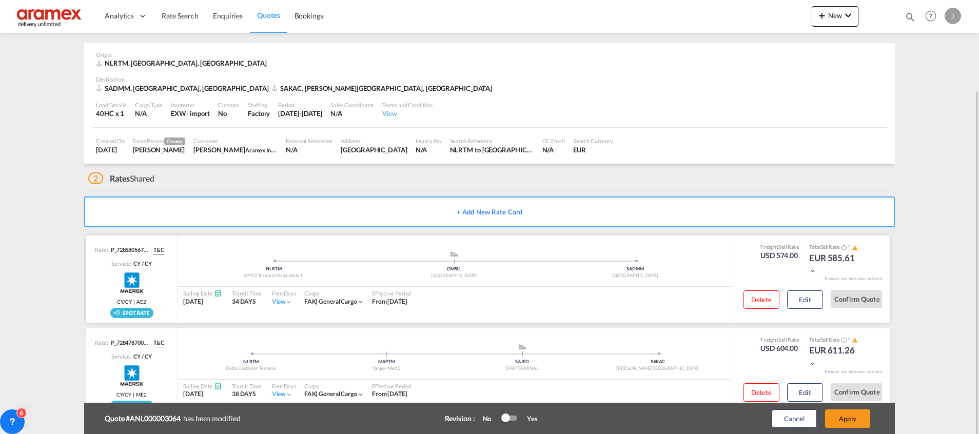
scroll to position [67, 0]
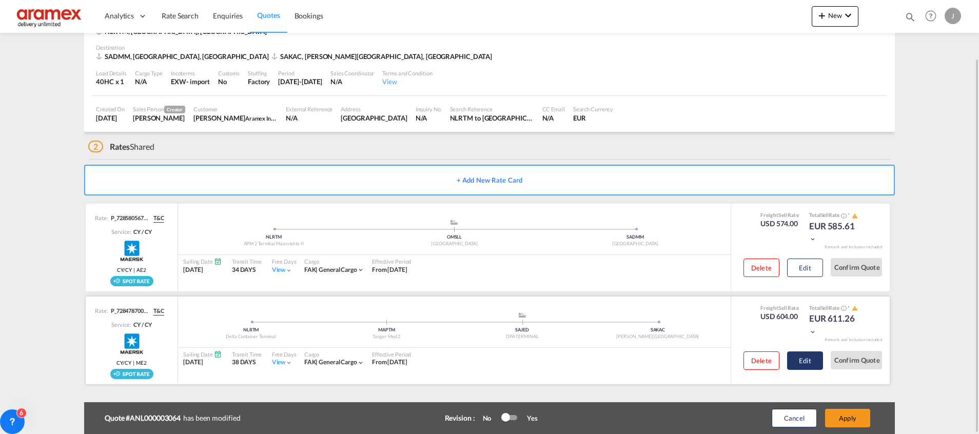
click at [801, 356] on button "Edit" at bounding box center [805, 360] width 36 height 18
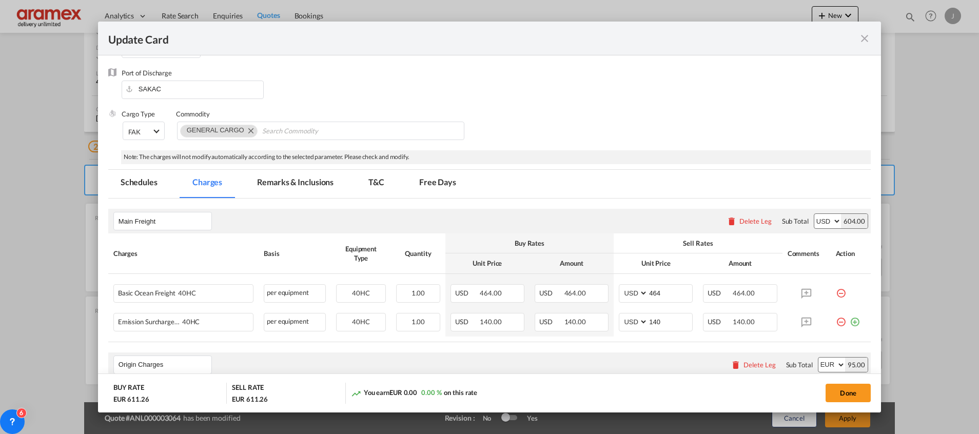
scroll to position [308, 0]
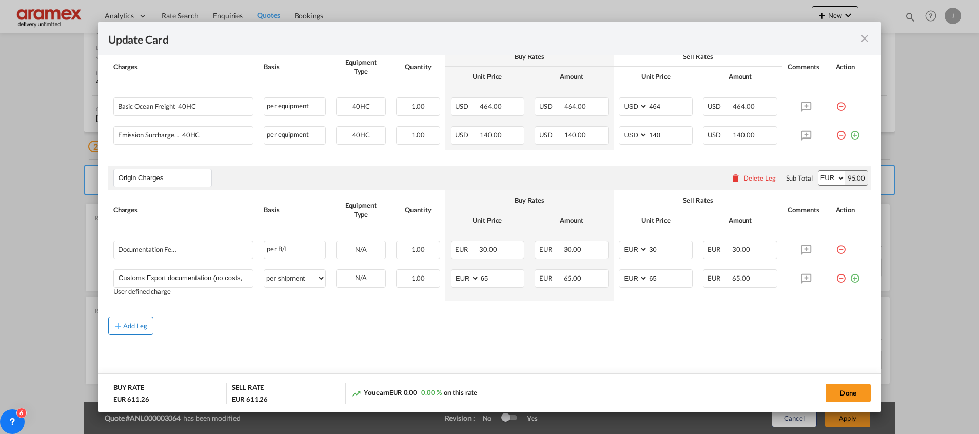
click at [127, 325] on div "Add Leg" at bounding box center [135, 326] width 25 height 6
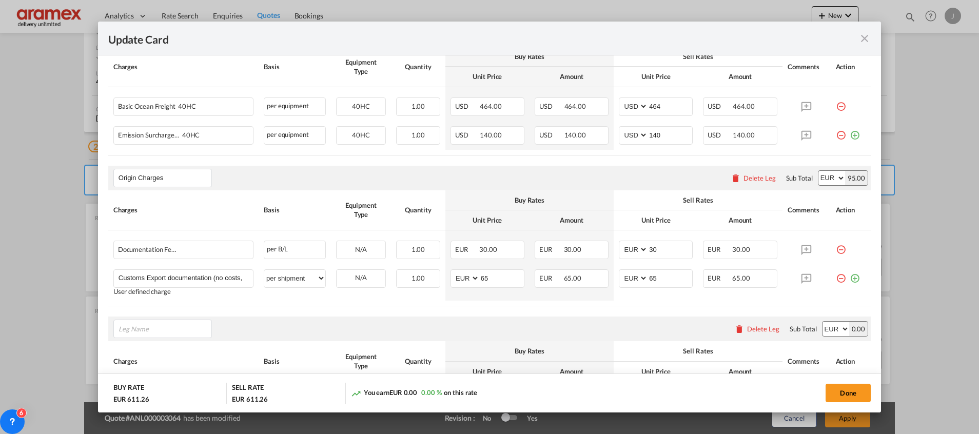
scroll to position [423, 0]
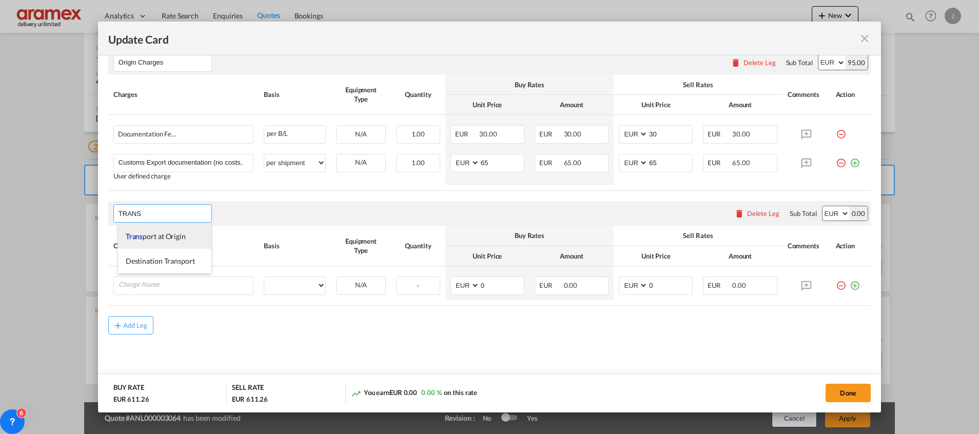
click at [154, 233] on span "Trans port at Origin" at bounding box center [156, 236] width 60 height 9
type input "Transport at Origin"
click at [166, 275] on td "Please Enter User Defined Charges Cannot Be Published" at bounding box center [183, 283] width 150 height 34
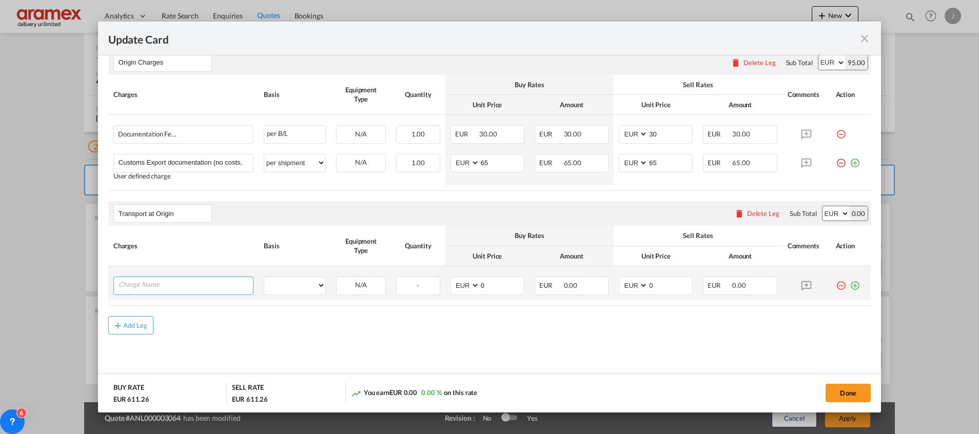
click at [164, 287] on input "Charge Name" at bounding box center [185, 284] width 134 height 15
paste input "Empty Container Pickup and Delivery Charge"
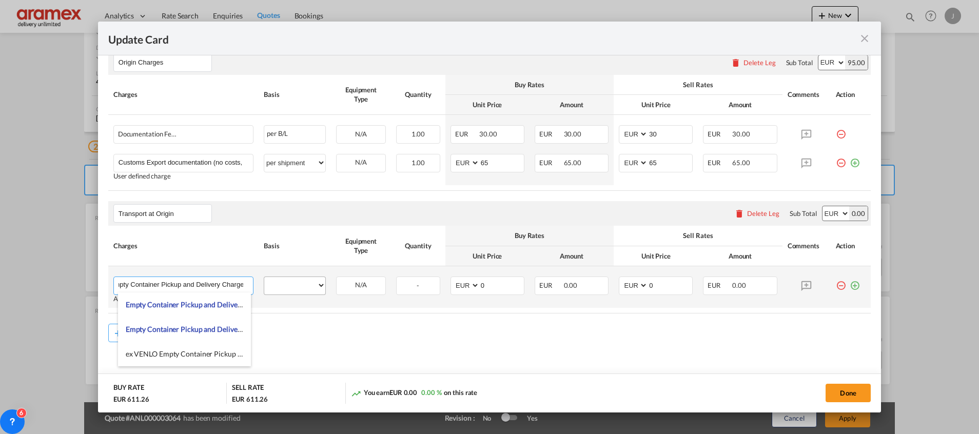
type input "Empty Container Pickup and Delivery Charge"
click at [307, 288] on select "per equipment per container per B/L per shipping bill per shipment % on pickup …" at bounding box center [294, 285] width 61 height 16
select select "per container"
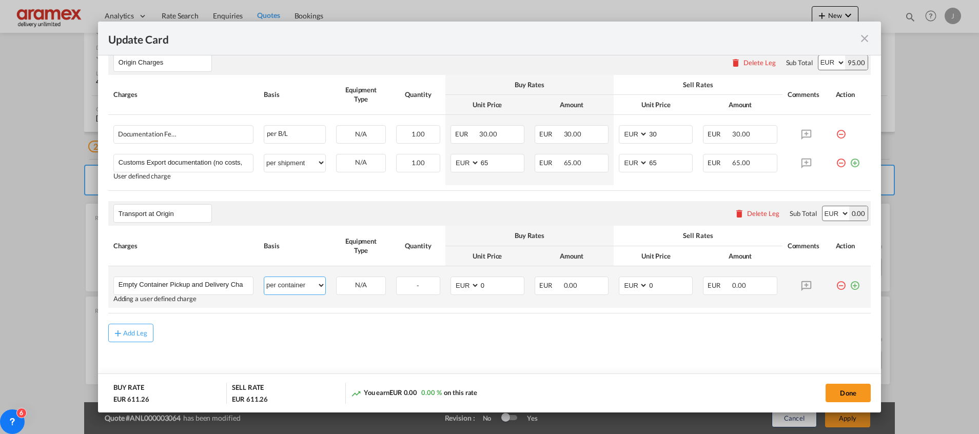
click at [264, 277] on select "per equipment per container per B/L per shipping bill per shipment % on pickup …" at bounding box center [294, 285] width 61 height 16
click at [849, 286] on md-icon "icon-plus-circle-outline green-400-fg" at bounding box center [854, 281] width 10 height 10
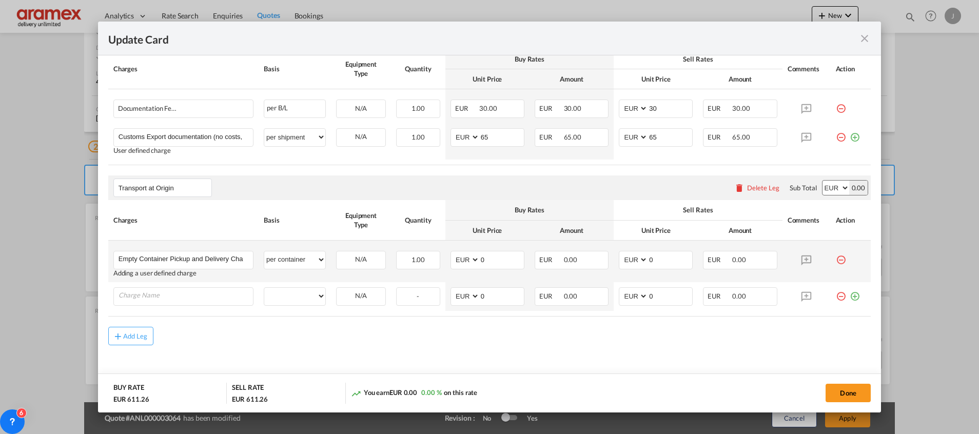
scroll to position [460, 0]
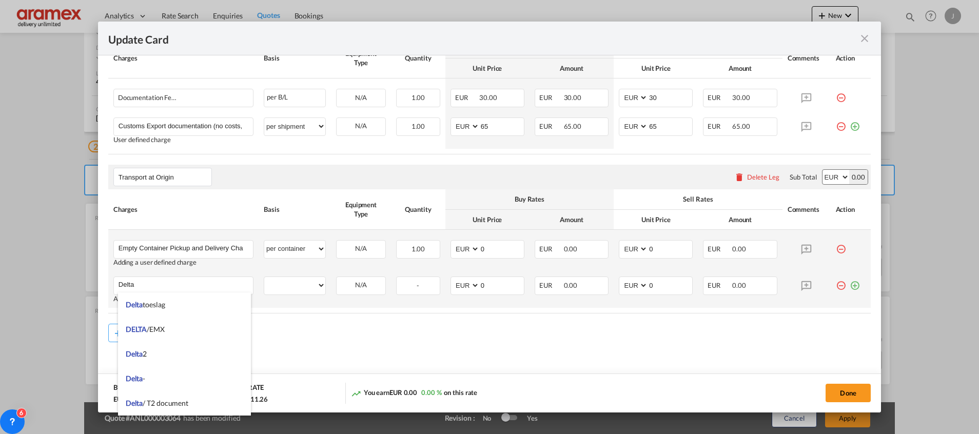
type input "Delta"
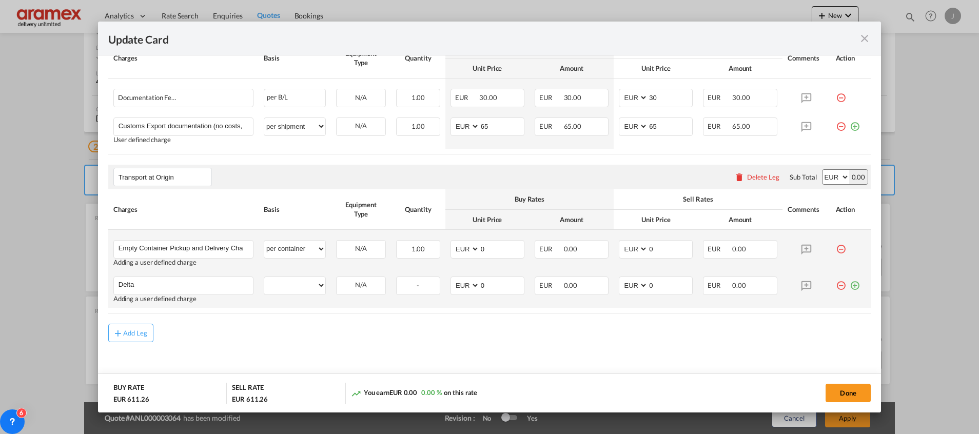
click at [849, 287] on md-icon "icon-plus-circle-outline green-400-fg" at bounding box center [854, 281] width 10 height 10
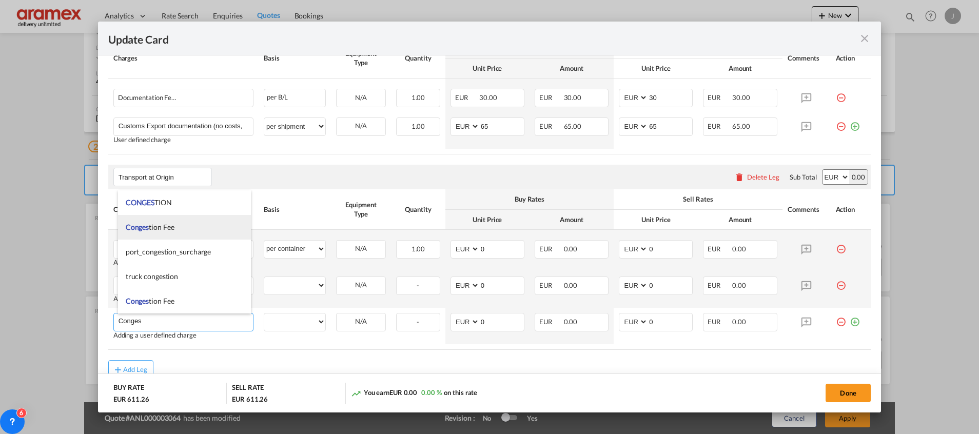
click at [157, 226] on span "Conges tion Fee" at bounding box center [150, 227] width 49 height 9
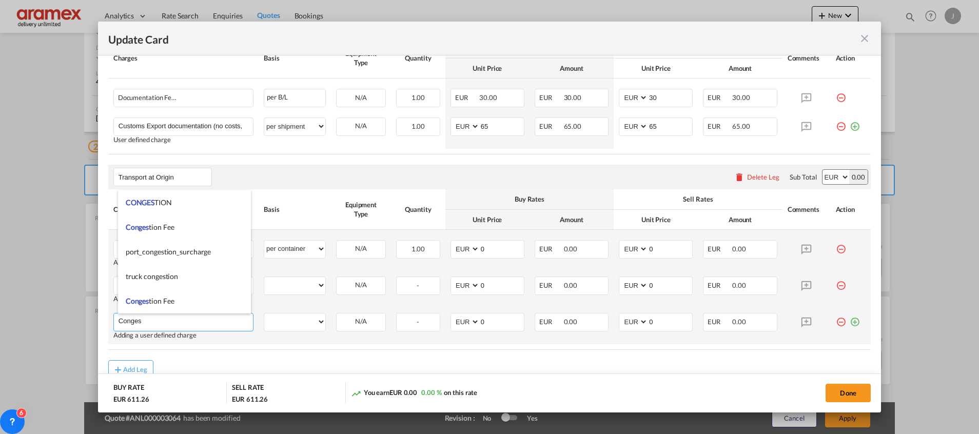
type input "Congestion Fee"
select select "per equipment"
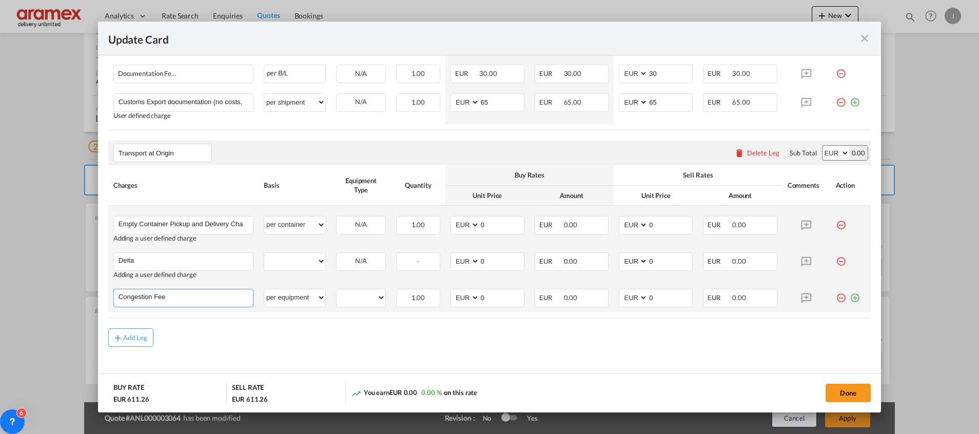
scroll to position [496, 0]
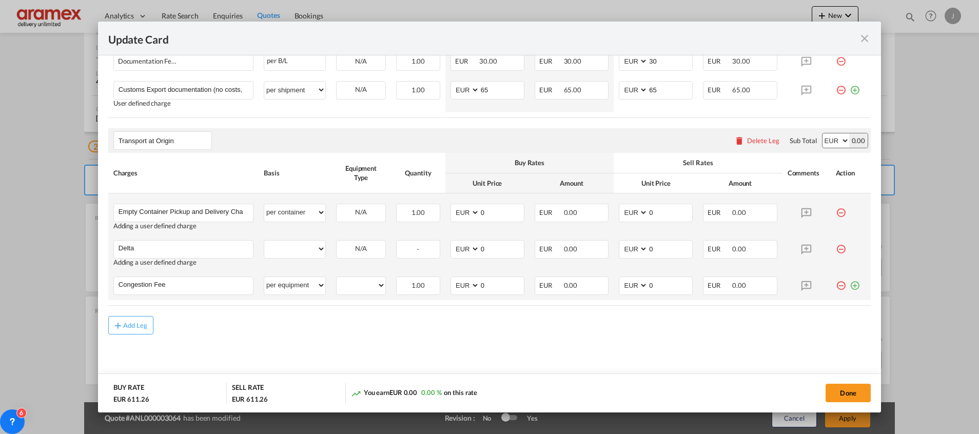
click at [849, 284] on md-icon "icon-plus-circle-outline green-400-fg" at bounding box center [854, 281] width 10 height 10
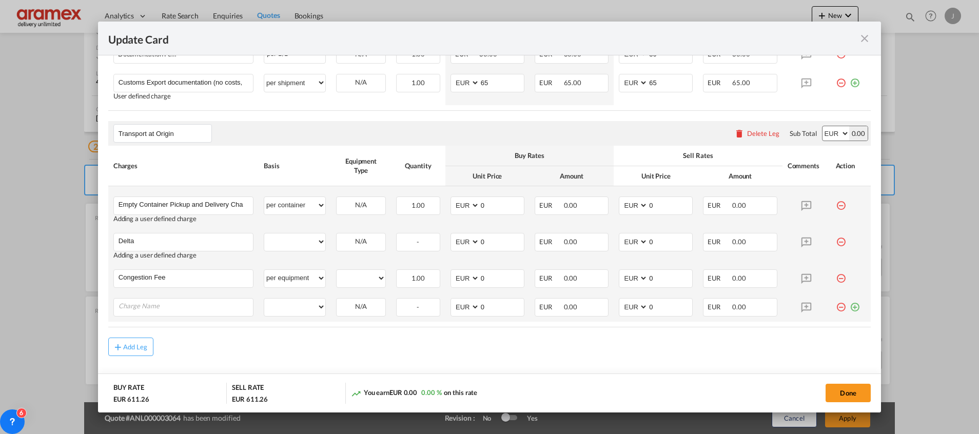
scroll to position [525, 0]
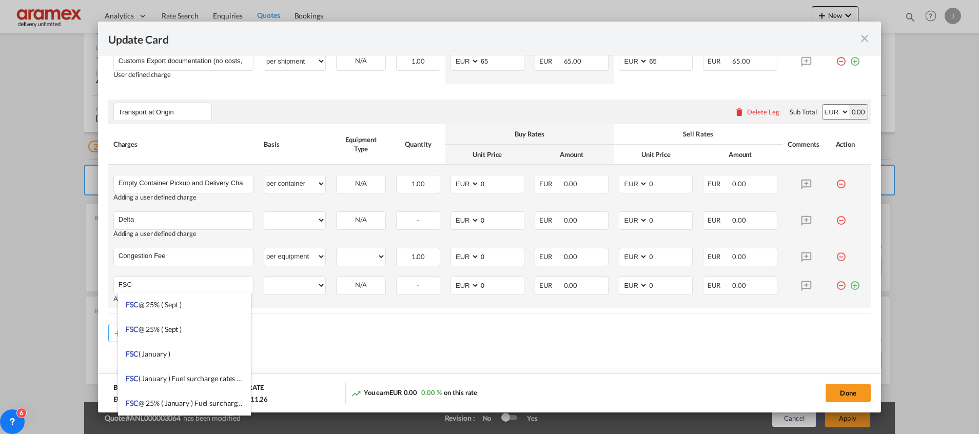
type input "FSC"
click at [849, 284] on md-icon "icon-plus-circle-outline green-400-fg" at bounding box center [854, 281] width 10 height 10
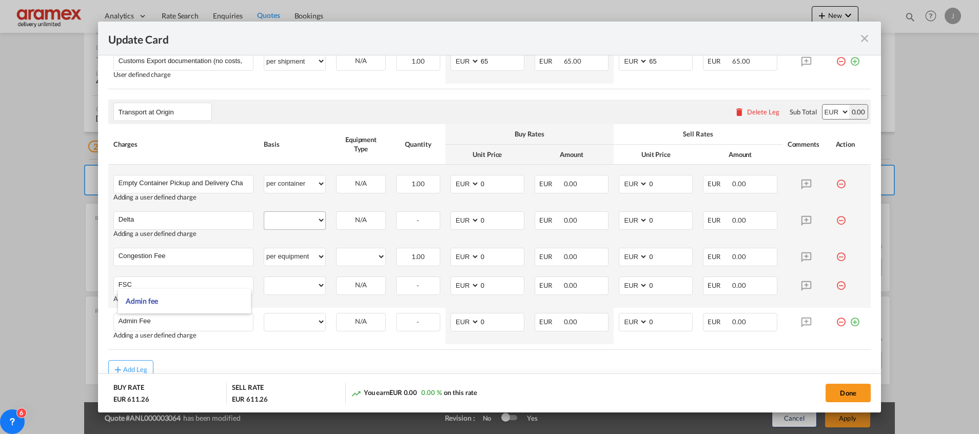
type input "Admin Fee"
click at [282, 223] on select "per equipment per container per B/L per shipping bill per shipment % on pickup …" at bounding box center [294, 220] width 61 height 16
select select "per equipment"
click at [264, 212] on select "per equipment per container per B/L per shipping bill per shipment % on pickup …" at bounding box center [294, 220] width 61 height 16
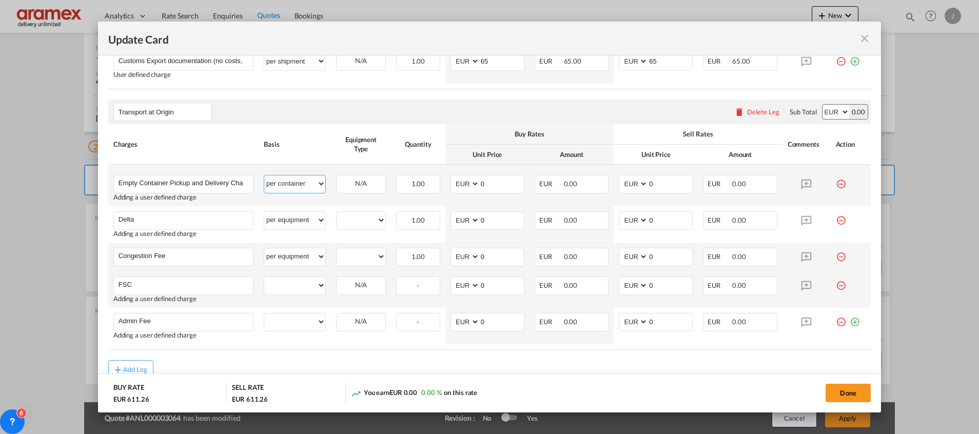
drag, startPoint x: 287, startPoint y: 181, endPoint x: 288, endPoint y: 172, distance: 8.9
click at [287, 181] on select "per equipment per container per B/L per shipping bill per shipment % on pickup …" at bounding box center [294, 183] width 61 height 16
select select "per equipment"
click at [264, 175] on select "per equipment per container per B/L per shipping bill per shipment % on pickup …" at bounding box center [294, 183] width 61 height 16
click at [293, 287] on select "per equipment per container per B/L per shipping bill per shipment % on pickup …" at bounding box center [294, 285] width 61 height 16
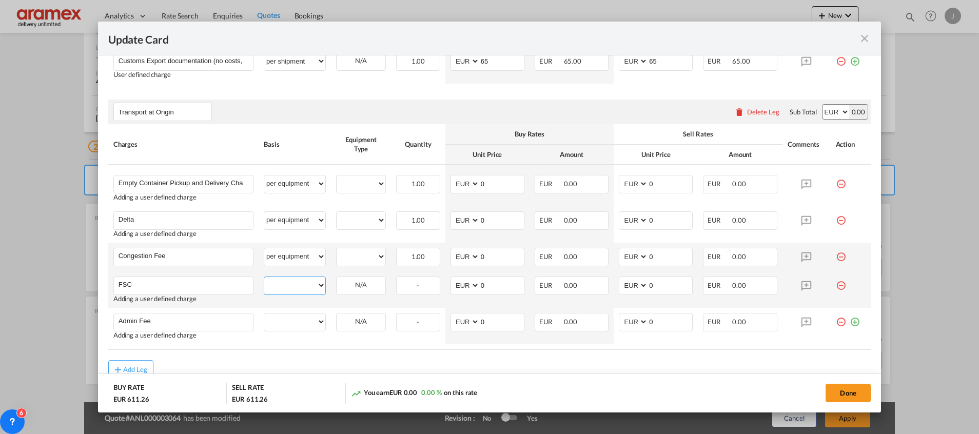
select select "per equipment"
click at [264, 277] on select "per equipment per container per B/L per shipping bill per shipment % on pickup …" at bounding box center [294, 285] width 61 height 16
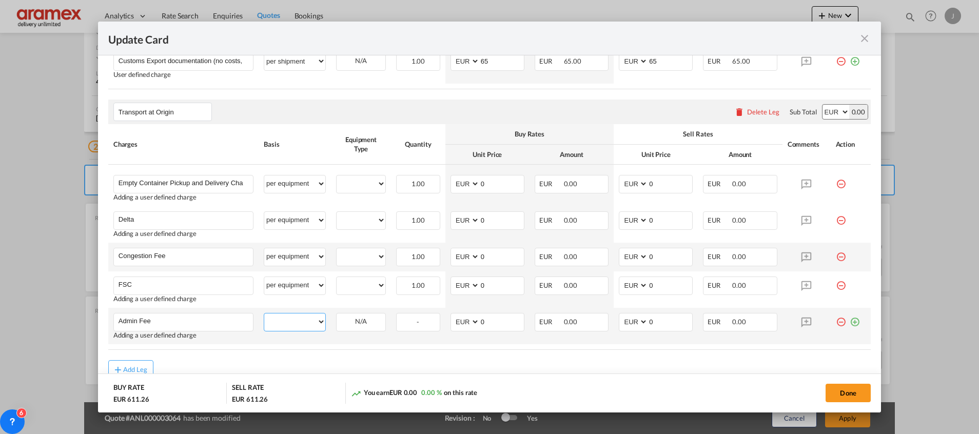
drag, startPoint x: 298, startPoint y: 321, endPoint x: 303, endPoint y: 312, distance: 10.1
click at [298, 321] on select "per equipment per container per B/L per shipping bill per shipment % on pickup …" at bounding box center [294, 321] width 61 height 16
select select "per equipment"
click at [264, 313] on select "per equipment per container per B/L per shipping bill per shipment % on pickup …" at bounding box center [294, 321] width 61 height 16
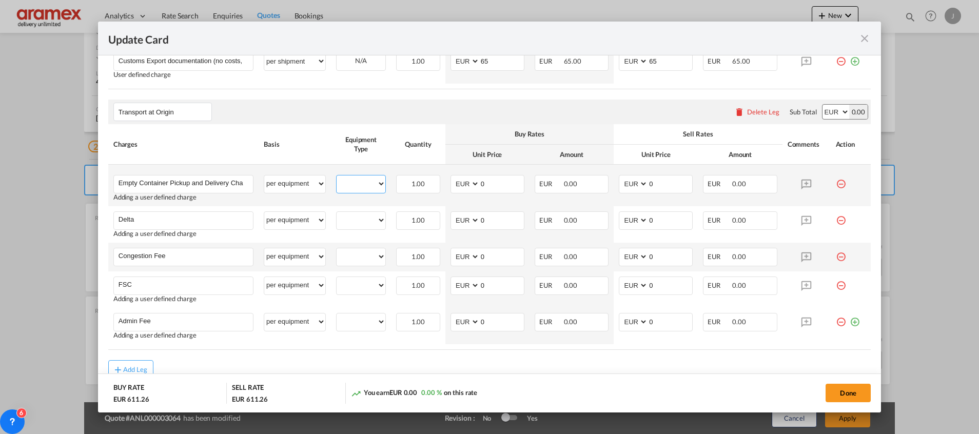
drag, startPoint x: 357, startPoint y: 181, endPoint x: 357, endPoint y: 193, distance: 12.3
click at [357, 181] on select "40HC" at bounding box center [360, 184] width 49 height 14
select select "40HC"
click at [336, 177] on select "40HC" at bounding box center [360, 184] width 49 height 14
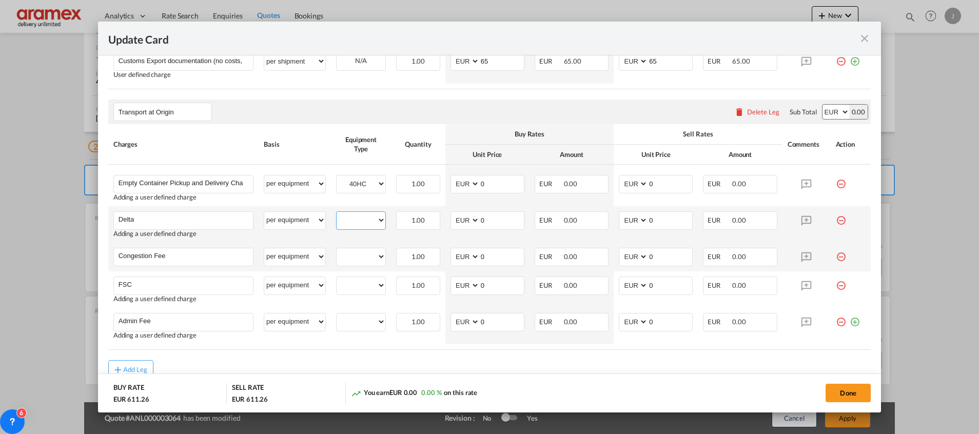
click at [354, 216] on select "40HC" at bounding box center [360, 220] width 49 height 14
select select "40HC"
click at [336, 213] on select "40HC" at bounding box center [360, 220] width 49 height 14
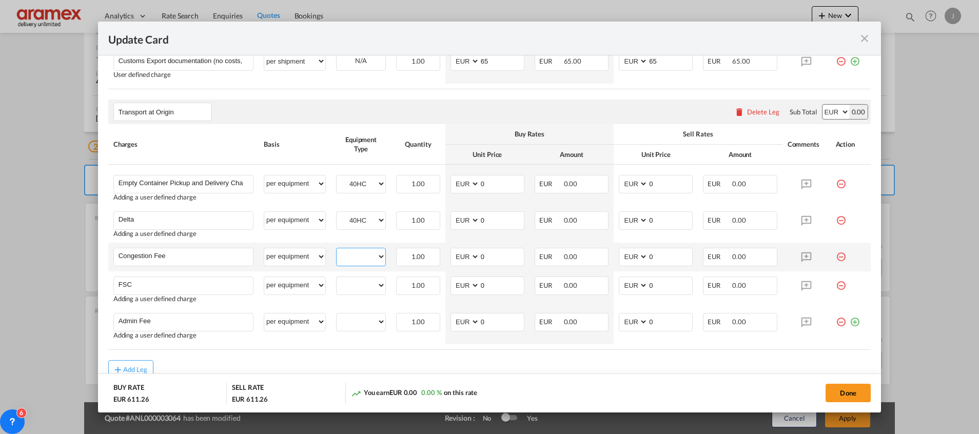
click at [355, 255] on select "40HC" at bounding box center [360, 257] width 49 height 14
select select "40HC"
click at [336, 250] on select "40HC" at bounding box center [360, 257] width 49 height 14
click at [354, 294] on div "40HC" at bounding box center [361, 285] width 50 height 18
click at [356, 283] on select "40HC" at bounding box center [360, 285] width 49 height 14
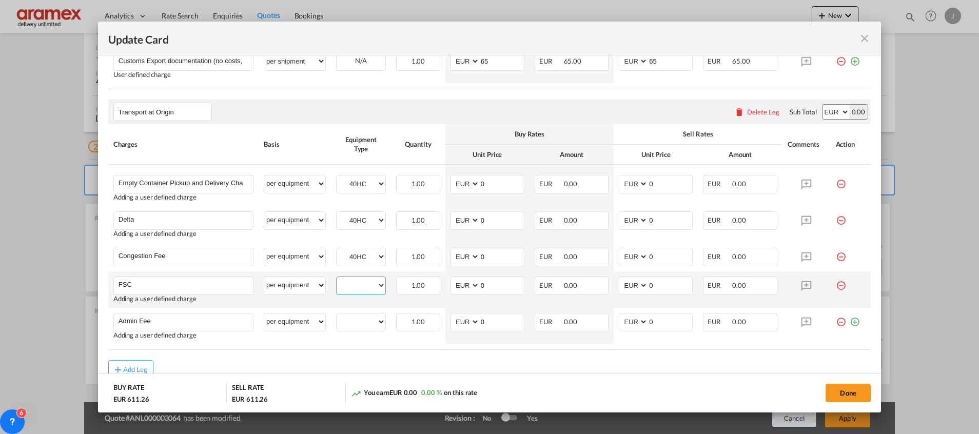
select select "40HC"
click at [336, 278] on select "40HC" at bounding box center [360, 285] width 49 height 14
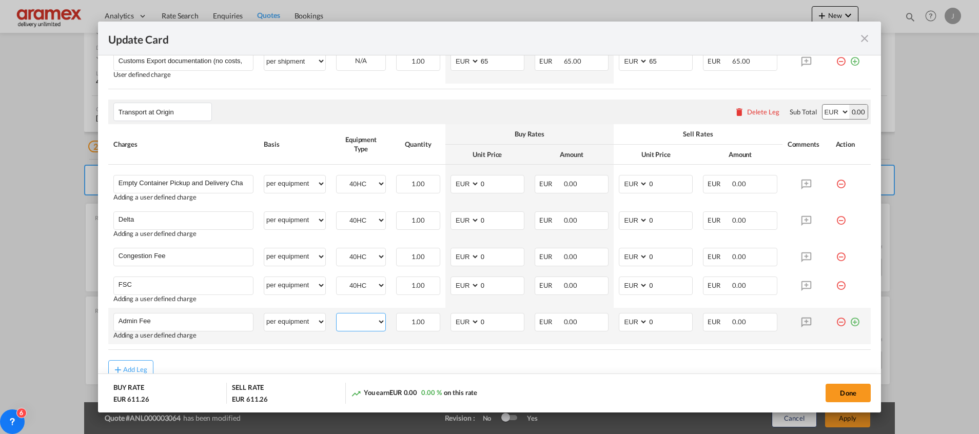
click at [360, 320] on select "40HC" at bounding box center [360, 322] width 49 height 14
select select "40HC"
click at [336, 315] on select "40HC" at bounding box center [360, 322] width 49 height 14
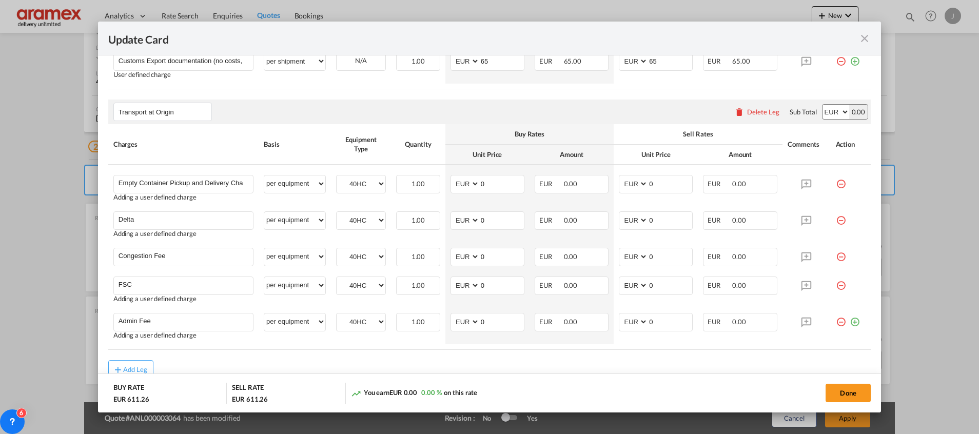
click at [430, 347] on table "Charges Basis Equipment Type Quantity Buy Rates Sell Rates Comments Action Unit…" at bounding box center [489, 236] width 762 height 225
click at [859, 396] on button "Done" at bounding box center [847, 393] width 45 height 18
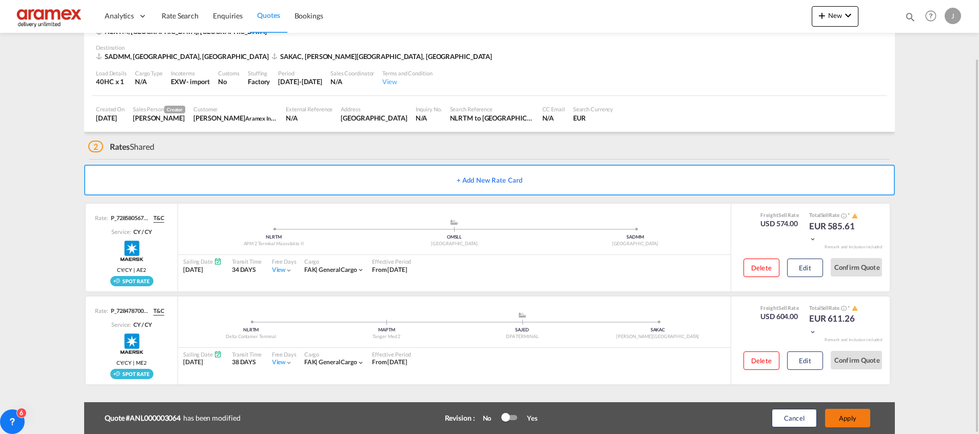
click at [854, 413] on button "Apply" at bounding box center [847, 418] width 45 height 18
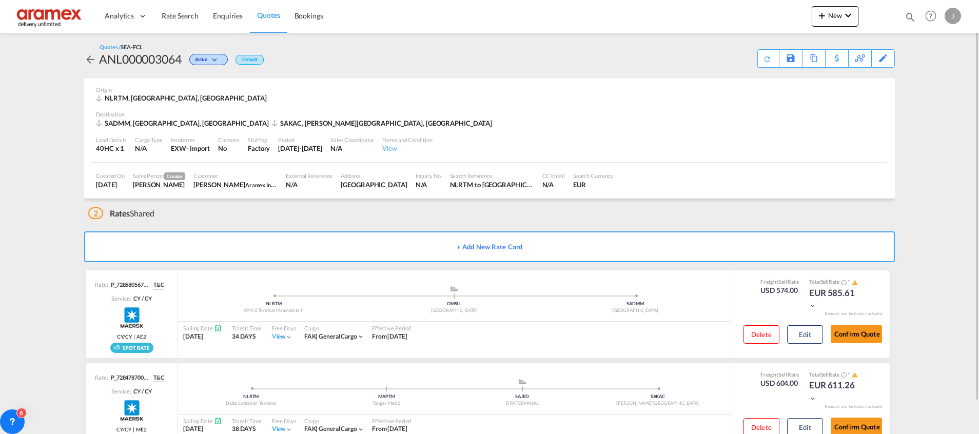
scroll to position [35, 0]
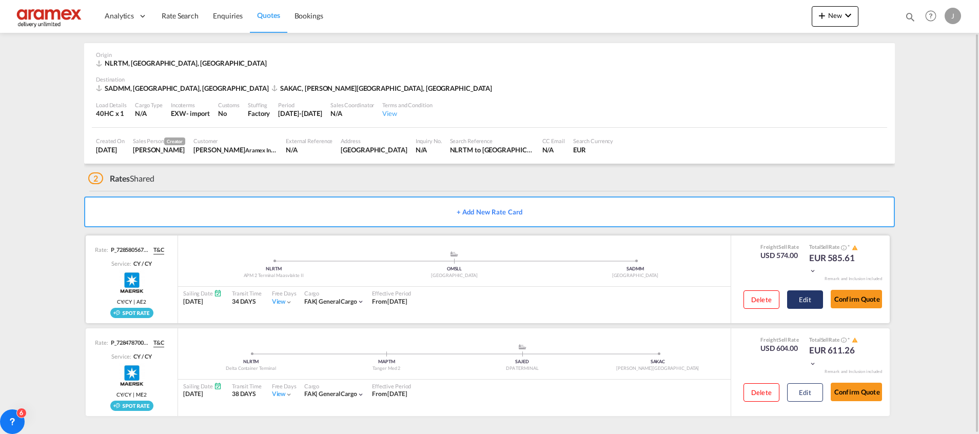
click at [806, 300] on button "Edit" at bounding box center [805, 299] width 36 height 18
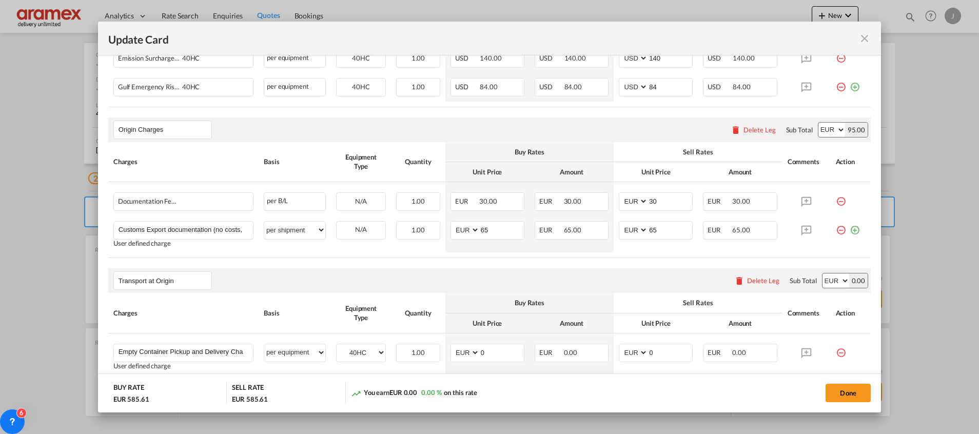
scroll to position [539, 0]
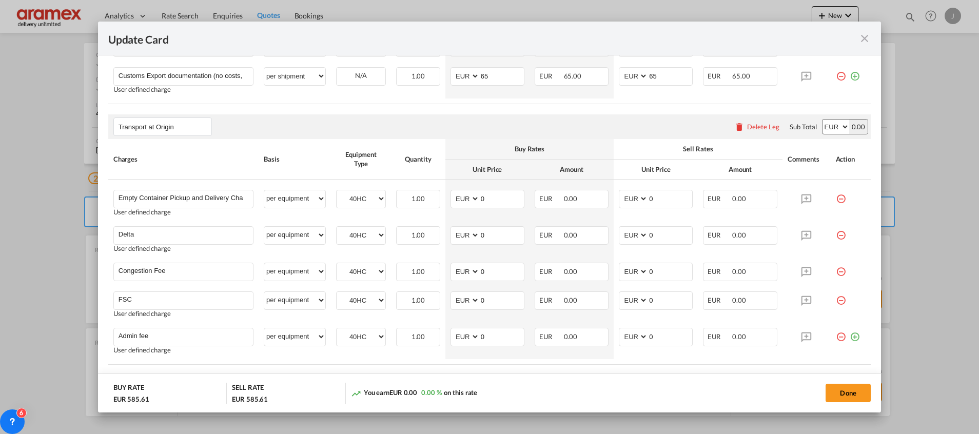
click at [578, 10] on div "Update Card Port of Loading NLRTM T/S Liner/Carrier Maersk Spot 2HM LOGISTICS D…" at bounding box center [489, 217] width 979 height 434
drag, startPoint x: 917, startPoint y: 252, endPoint x: 921, endPoint y: 246, distance: 7.6
click at [919, 249] on div "Update Card Port of Loading NLRTM T/S Liner/Carrier Maersk Spot 2HM LOGISTICS D…" at bounding box center [489, 217] width 979 height 434
click at [854, 389] on button "Done" at bounding box center [847, 393] width 45 height 18
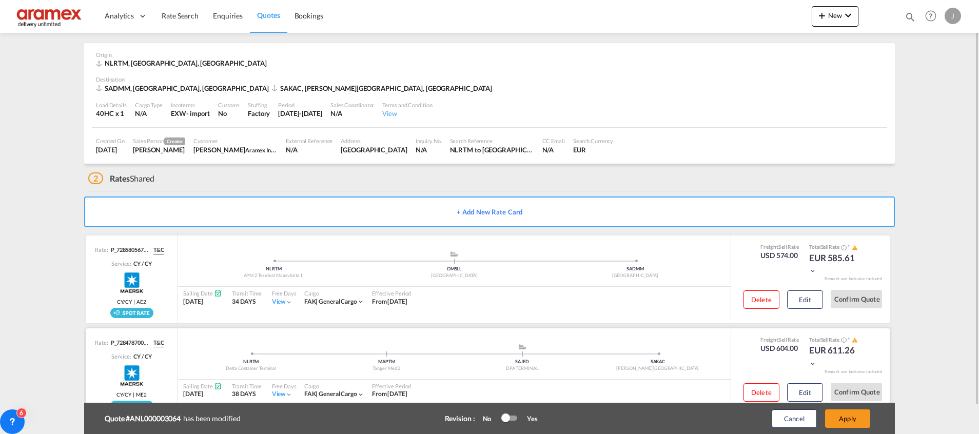
scroll to position [67, 0]
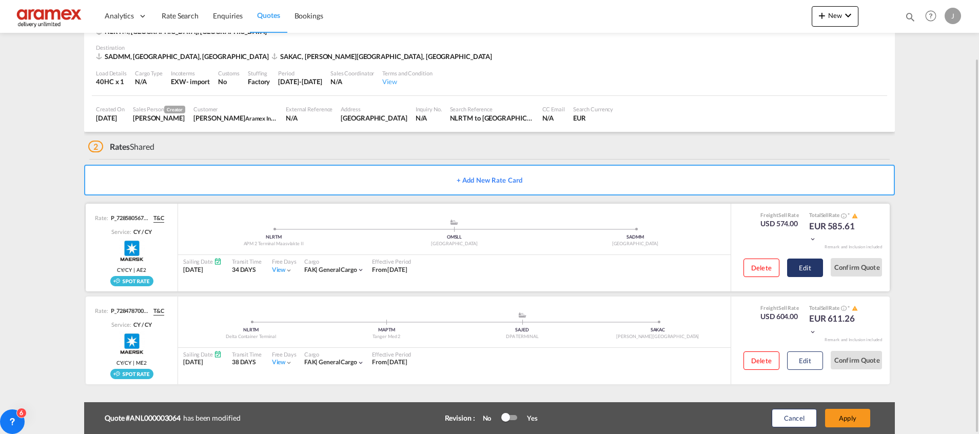
click at [805, 266] on button "Edit" at bounding box center [805, 267] width 36 height 18
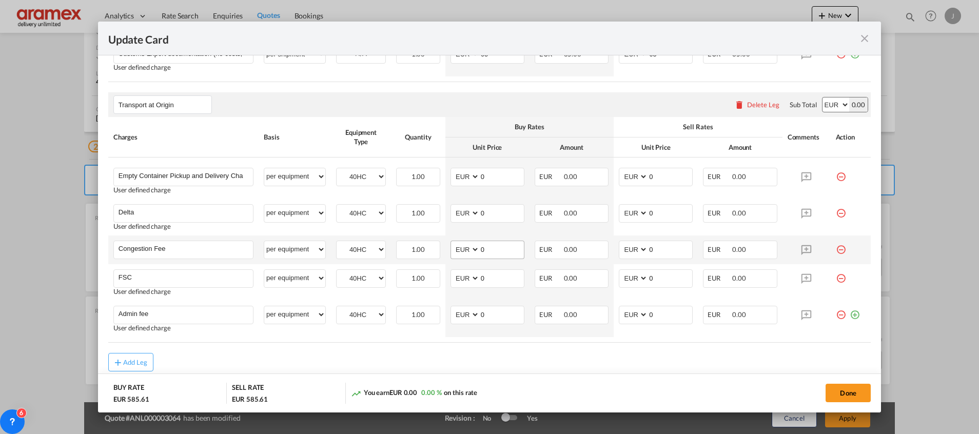
scroll to position [598, 0]
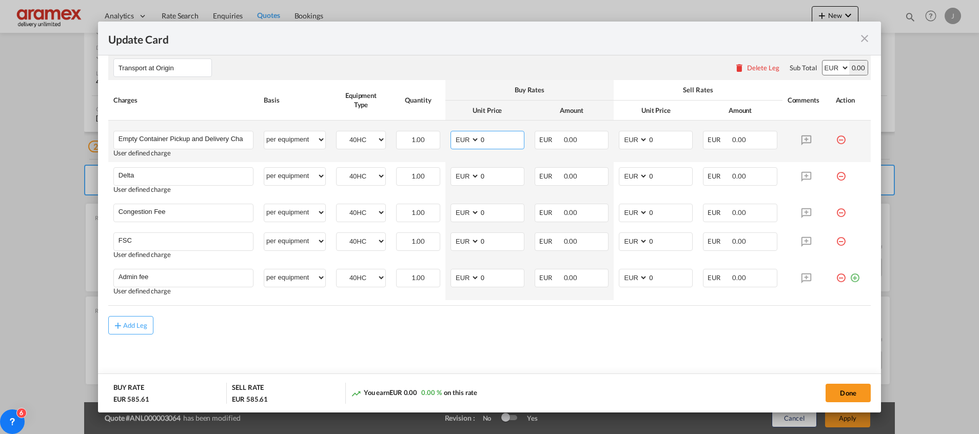
drag, startPoint x: 480, startPoint y: 136, endPoint x: 447, endPoint y: 138, distance: 32.3
click at [450, 138] on md-input-container "AED AFN ALL AMD ANG AOA ARS AUD AWG AZN BAM BBD BDT BGN BHD BIF BMD BND [PERSON…" at bounding box center [487, 140] width 74 height 18
type input "241.5"
drag, startPoint x: 578, startPoint y: 81, endPoint x: 654, endPoint y: 128, distance: 90.5
click at [579, 80] on th "Buy Rates" at bounding box center [529, 90] width 168 height 20
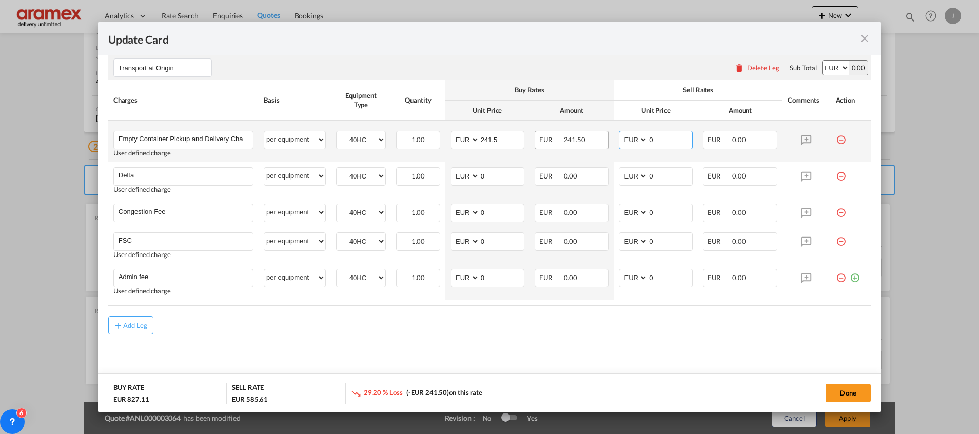
drag, startPoint x: 660, startPoint y: 141, endPoint x: 599, endPoint y: 143, distance: 61.1
click at [599, 143] on tr "Empty Container Pickup and Delivery Charge Please Enter User Defined Charges Ca…" at bounding box center [489, 142] width 762 height 42
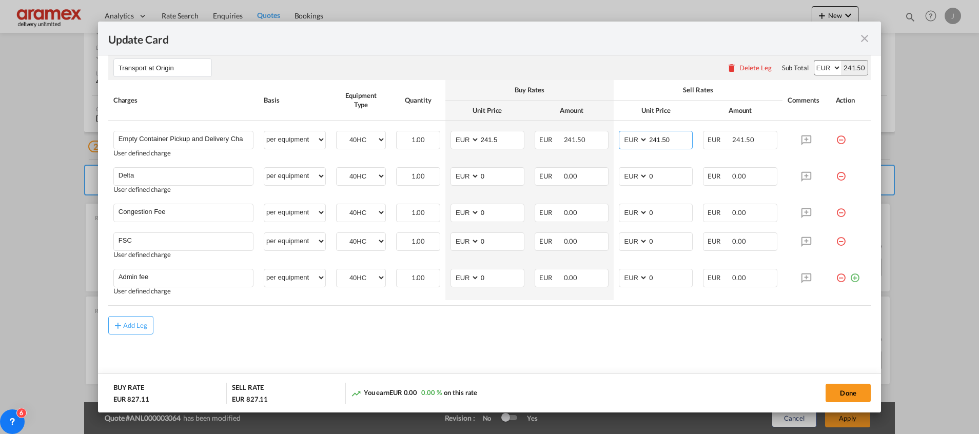
type input "241.50"
drag, startPoint x: 495, startPoint y: 176, endPoint x: 443, endPoint y: 176, distance: 51.8
click at [445, 176] on td "AED AFN ALL AMD ANG AOA ARS AUD AWG AZN BAM BBD BDT BGN BHD BIF BMD BND [PERSON…" at bounding box center [487, 180] width 84 height 36
type input "60"
drag, startPoint x: 664, startPoint y: 176, endPoint x: 591, endPoint y: 188, distance: 73.7
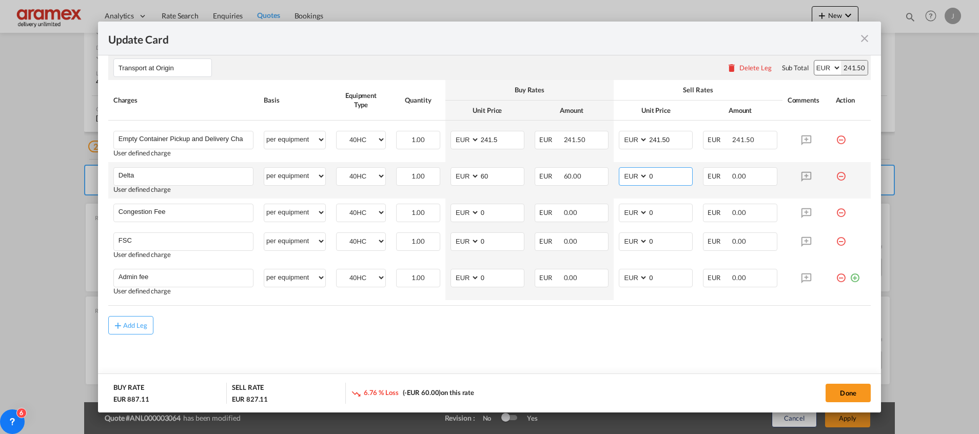
click at [592, 188] on tr "Delta Please Enter User Defined Charges Cannot Be Published User defined charge…" at bounding box center [489, 180] width 762 height 36
type input "60"
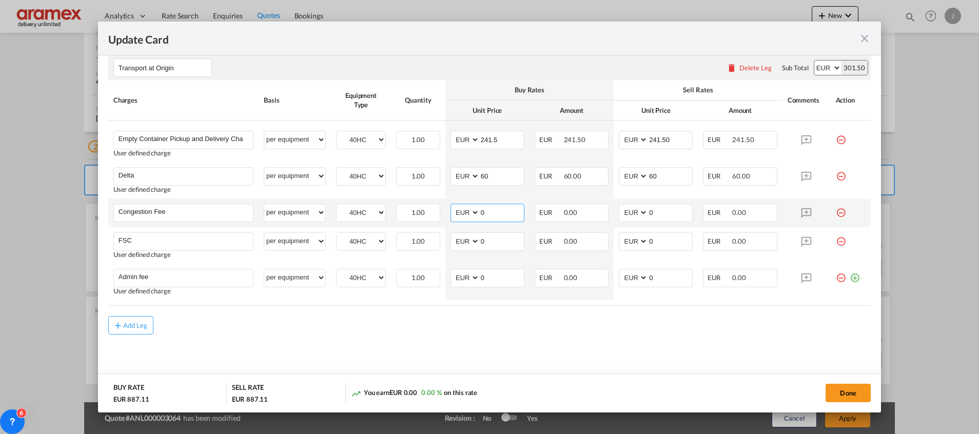
drag, startPoint x: 486, startPoint y: 208, endPoint x: 449, endPoint y: 215, distance: 37.7
click at [450, 215] on md-input-container "AED AFN ALL AMD ANG AOA ARS AUD AWG AZN BAM BBD BDT BGN BHD BIF BMD BND [PERSON…" at bounding box center [487, 213] width 74 height 18
type input "17"
drag, startPoint x: 627, startPoint y: 212, endPoint x: 599, endPoint y: 212, distance: 28.2
click at [599, 212] on tr "Congestion Fee Please Enter User Defined Charges Cannot Be Published per equipm…" at bounding box center [489, 212] width 762 height 29
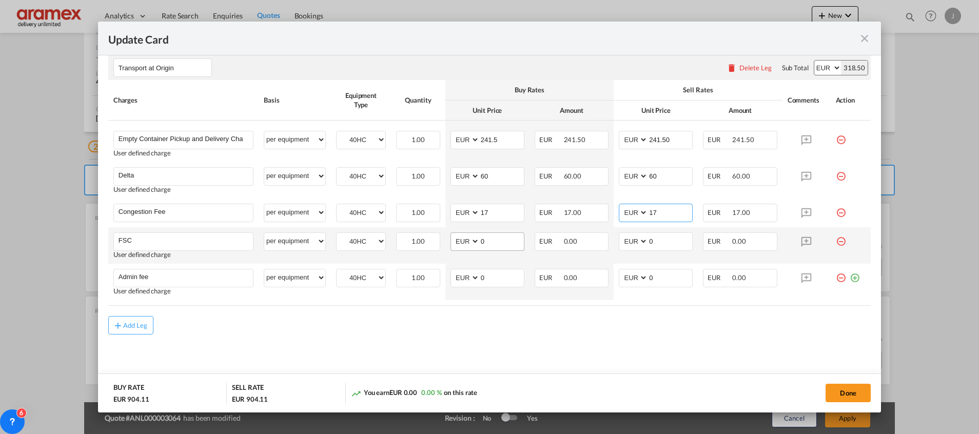
type input "17"
drag, startPoint x: 496, startPoint y: 242, endPoint x: 492, endPoint y: 246, distance: 5.8
click at [450, 244] on md-input-container "AED AFN ALL AMD ANG AOA ARS AUD AWG AZN BAM BBD BDT BGN BHD BIF BMD BND [PERSON…" at bounding box center [487, 241] width 74 height 18
paste input "€ 60.52"
drag, startPoint x: 485, startPoint y: 242, endPoint x: 507, endPoint y: 245, distance: 22.3
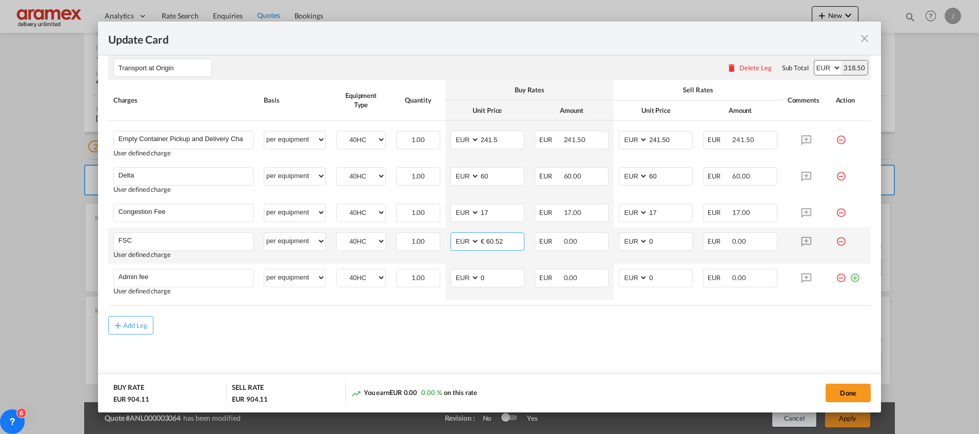
click at [491, 242] on input "€ 60.52" at bounding box center [502, 240] width 44 height 15
click at [483, 247] on input "€ 60.52" at bounding box center [502, 240] width 44 height 15
click at [486, 240] on input "€ 60.52" at bounding box center [502, 240] width 44 height 15
type input "60.52"
click at [474, 246] on select "AED AFN ALL AMD ANG AOA ARS AUD AWG AZN BAM BBD BDT BGN BHD BIF BMD BND BOB BRL…" at bounding box center [465, 241] width 27 height 14
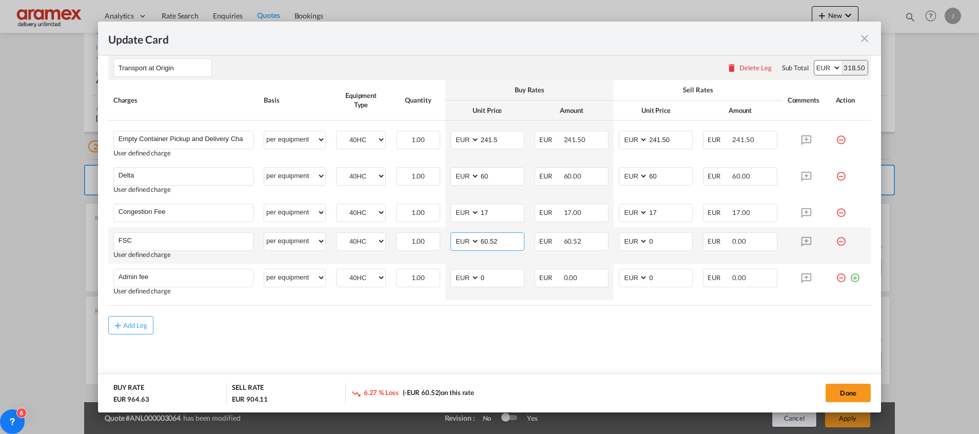
click at [487, 242] on input "60.52" at bounding box center [502, 240] width 44 height 15
drag, startPoint x: 648, startPoint y: 241, endPoint x: 629, endPoint y: 244, distance: 19.7
click at [629, 244] on md-input-container "AED AFN ALL AMD ANG AOA ARS AUD AWG AZN BAM BBD BDT BGN BHD BIF BMD BND [PERSON…" at bounding box center [656, 241] width 74 height 18
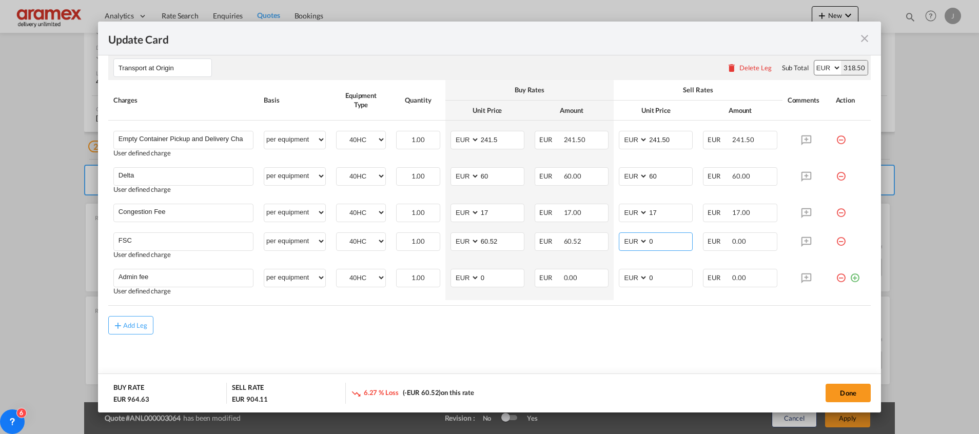
paste input "60.52"
type input "60.52"
drag, startPoint x: 480, startPoint y: 278, endPoint x: 439, endPoint y: 278, distance: 40.5
click at [439, 278] on tr "Admin fee Please Enter User Defined Charges Cannot Be Published User defined ch…" at bounding box center [489, 282] width 762 height 36
type input "10"
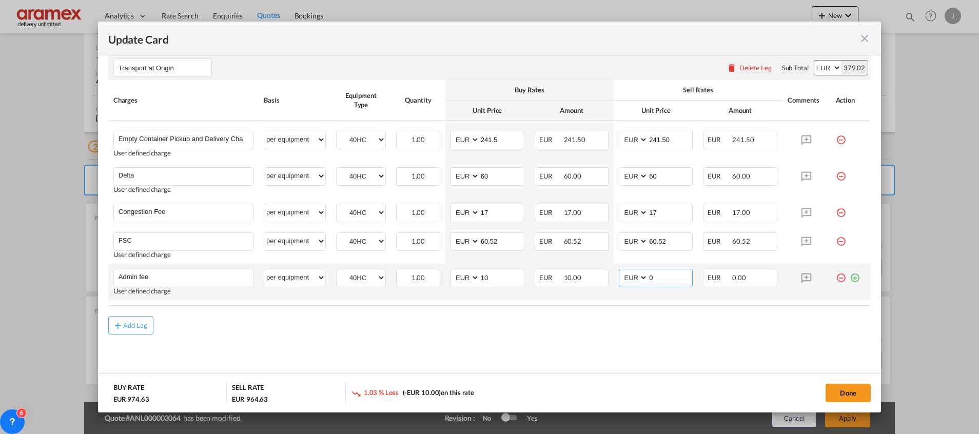
drag, startPoint x: 652, startPoint y: 277, endPoint x: 616, endPoint y: 279, distance: 36.0
click at [619, 279] on md-input-container "AED AFN ALL AMD ANG AOA ARS AUD AWG AZN BAM BBD BDT BGN BHD BIF BMD BND [PERSON…" at bounding box center [656, 278] width 74 height 18
type input "10"
click at [600, 335] on md-content "Main Freight Please enter leg name Leg Name Already Exists Delete Leg Sub Total…" at bounding box center [489, 55] width 762 height 666
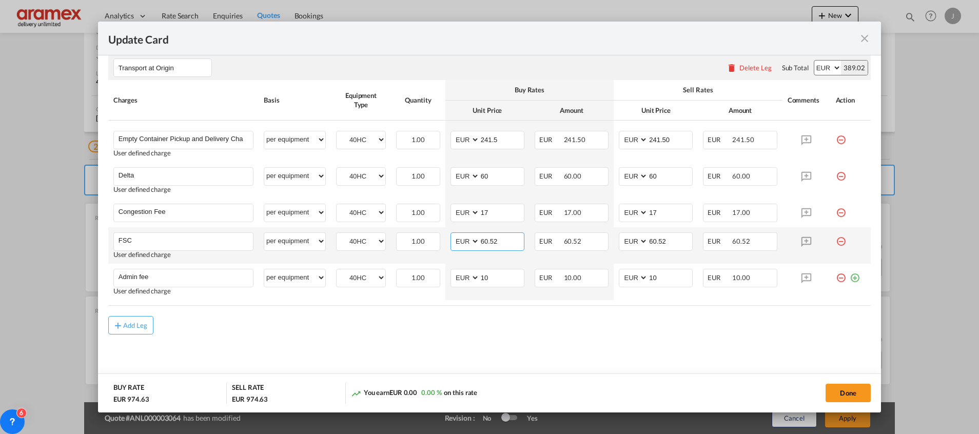
click at [488, 243] on input "60.52" at bounding box center [502, 240] width 44 height 15
click at [849, 391] on button "Done" at bounding box center [847, 393] width 45 height 18
type input "241.5"
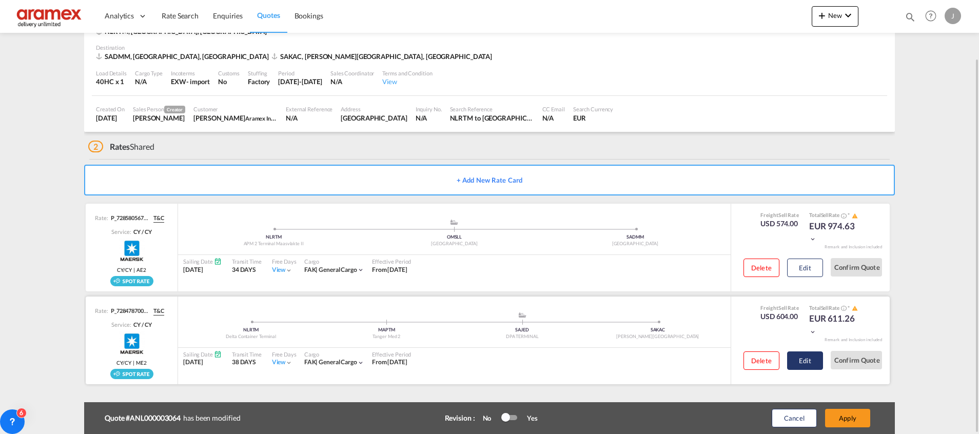
click at [803, 366] on button "Edit" at bounding box center [805, 360] width 36 height 18
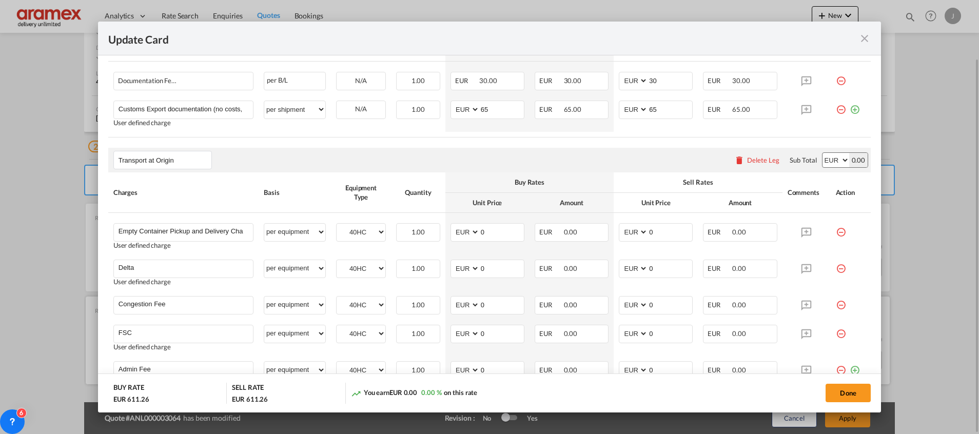
scroll to position [569, 0]
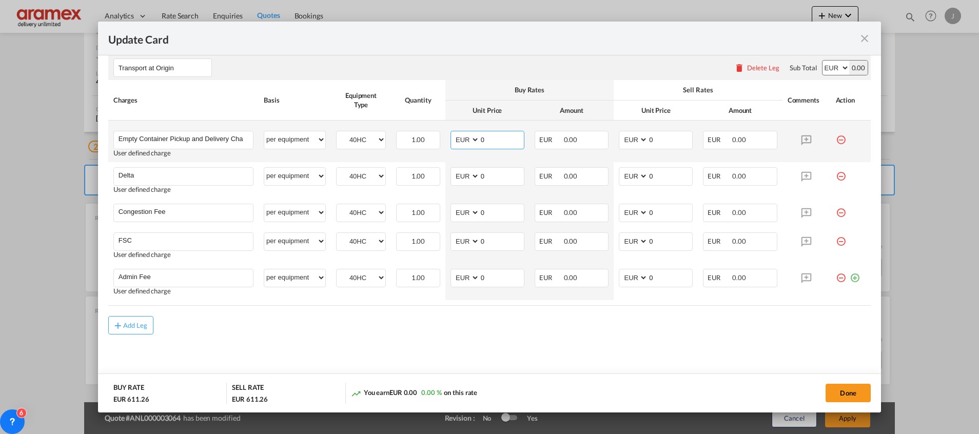
drag, startPoint x: 495, startPoint y: 136, endPoint x: 446, endPoint y: 135, distance: 49.3
click at [450, 135] on md-input-container "AED AFN ALL AMD ANG AOA ARS AUD AWG AZN BAM BBD BDT BGN BHD BIF BMD BND [PERSON…" at bounding box center [487, 140] width 74 height 18
type input "241.50"
drag, startPoint x: 652, startPoint y: 139, endPoint x: 578, endPoint y: 135, distance: 74.5
click at [579, 135] on tr "Empty Container Pickup and Delivery Charge Please Enter User Defined Charges Ca…" at bounding box center [489, 142] width 762 height 42
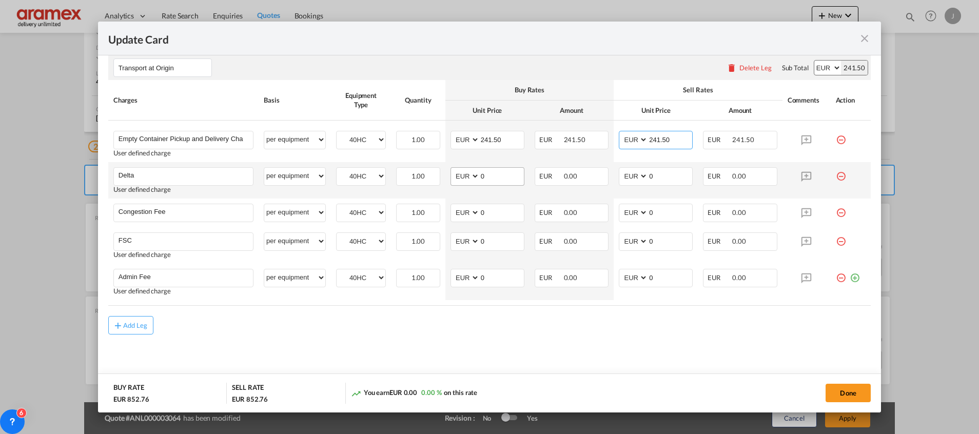
type input "241.50"
drag, startPoint x: 491, startPoint y: 178, endPoint x: 425, endPoint y: 173, distance: 66.9
click at [425, 173] on tr "Delta Please Enter User Defined Charges Cannot Be Published User defined charge…" at bounding box center [489, 180] width 762 height 36
click at [488, 175] on input "0" at bounding box center [502, 175] width 44 height 15
drag, startPoint x: 495, startPoint y: 180, endPoint x: 460, endPoint y: 175, distance: 36.2
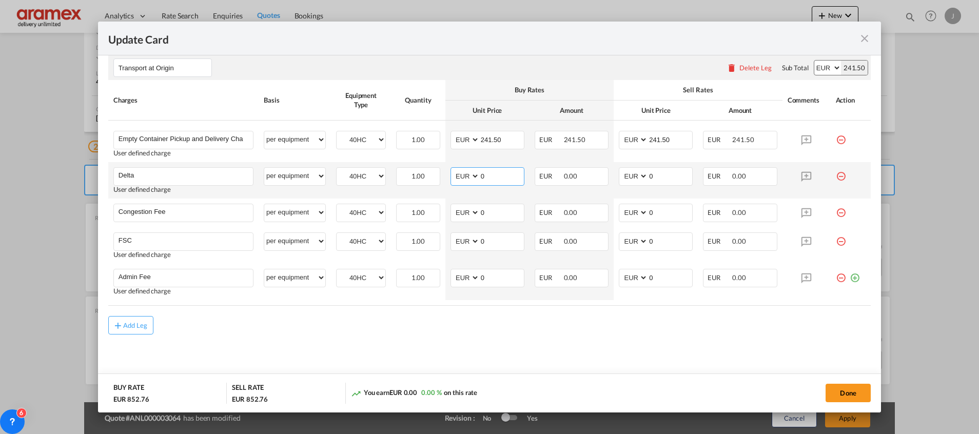
click at [460, 175] on md-input-container "AED AFN ALL AMD ANG AOA ARS AUD AWG AZN BAM BBD BDT BGN BHD BIF BMD BND [PERSON…" at bounding box center [487, 176] width 74 height 18
type input "60"
drag, startPoint x: 656, startPoint y: 172, endPoint x: 618, endPoint y: 173, distance: 38.5
click at [619, 173] on md-input-container "AED AFN ALL AMD ANG AOA ARS AUD AWG AZN BAM BBD BDT BGN BHD BIF BMD BND [PERSON…" at bounding box center [656, 176] width 74 height 18
type input "60"
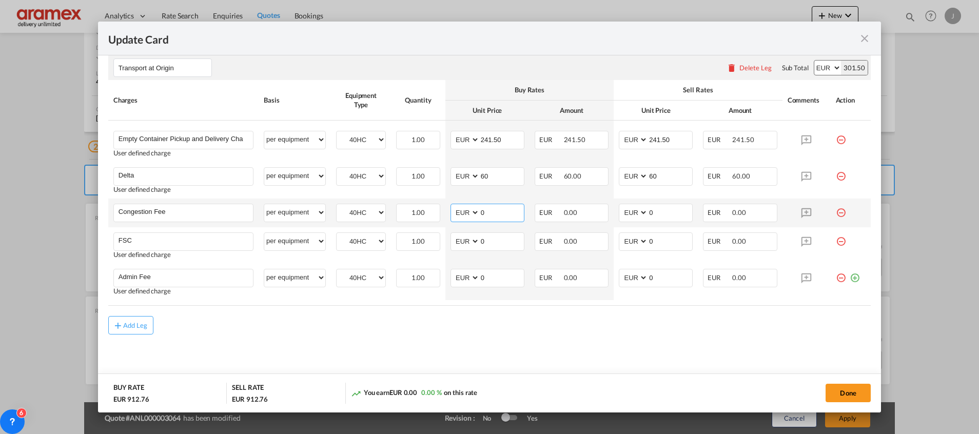
drag, startPoint x: 490, startPoint y: 206, endPoint x: 460, endPoint y: 209, distance: 29.9
click at [453, 206] on md-input-container "AED AFN ALL AMD ANG AOA ARS AUD AWG AZN BAM BBD BDT BGN BHD BIF BMD BND [PERSON…" at bounding box center [487, 213] width 74 height 18
type input "17"
drag, startPoint x: 660, startPoint y: 208, endPoint x: 619, endPoint y: 205, distance: 41.7
click at [619, 205] on md-input-container "AED AFN ALL AMD ANG AOA ARS AUD AWG AZN BAM BBD BDT BGN BHD BIF BMD BND [PERSON…" at bounding box center [656, 213] width 74 height 18
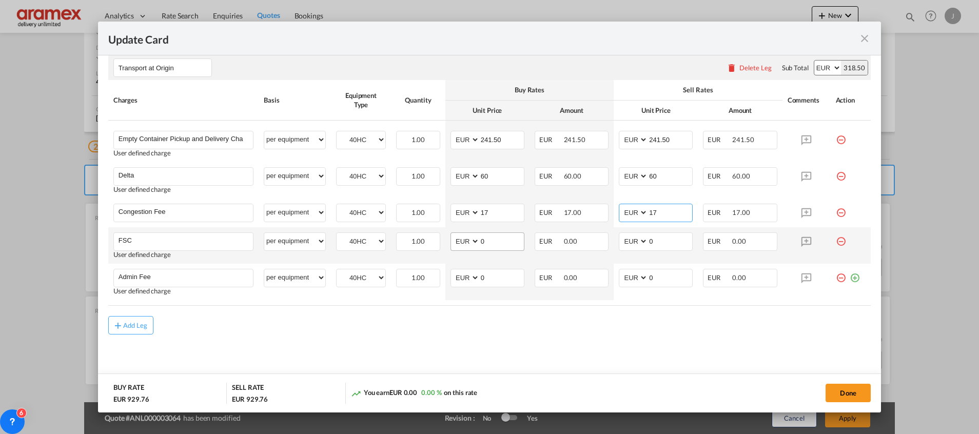
type input "17"
click at [461, 238] on md-input-container "AED AFN ALL AMD ANG AOA ARS AUD AWG AZN BAM BBD BDT BGN BHD BIF BMD BND [PERSON…" at bounding box center [487, 241] width 74 height 18
paste input "60.52"
type input "60.52"
drag, startPoint x: 655, startPoint y: 245, endPoint x: 615, endPoint y: 244, distance: 39.5
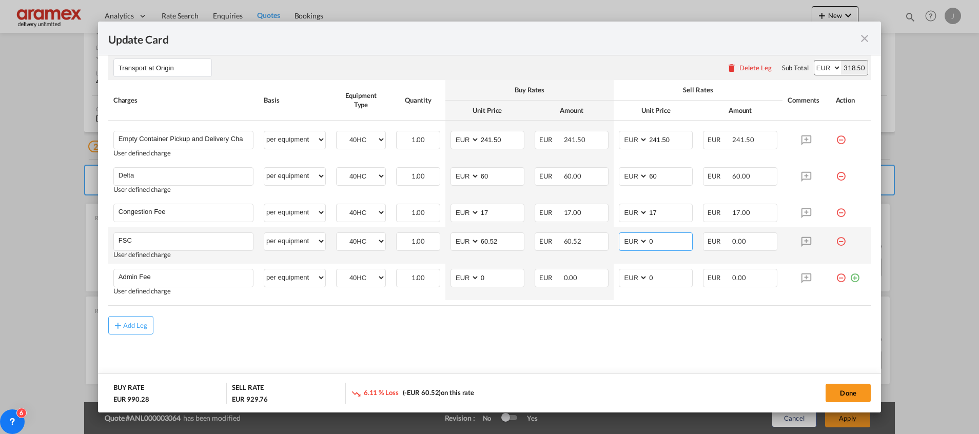
click at [619, 244] on md-input-container "AED AFN ALL AMD ANG AOA ARS AUD AWG AZN BAM BBD BDT BGN BHD BIF BMD BND [PERSON…" at bounding box center [656, 241] width 74 height 18
paste input "60.52"
type input "60.52"
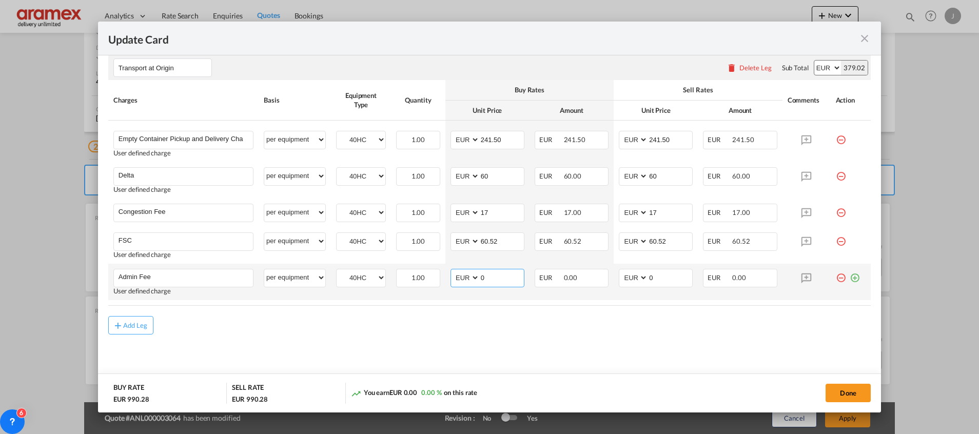
drag, startPoint x: 491, startPoint y: 278, endPoint x: 468, endPoint y: 277, distance: 23.1
click at [468, 277] on md-input-container "AED AFN ALL AMD ANG AOA ARS AUD AWG AZN BAM BBD BDT BGN BHD BIF BMD BND [PERSON…" at bounding box center [487, 278] width 74 height 18
type input "10"
drag, startPoint x: 541, startPoint y: 346, endPoint x: 682, endPoint y: 303, distance: 147.1
click at [611, 323] on md-content "Main Freight Please enter leg name Leg Name Already Exists Delete Leg Sub Total…" at bounding box center [489, 69] width 762 height 637
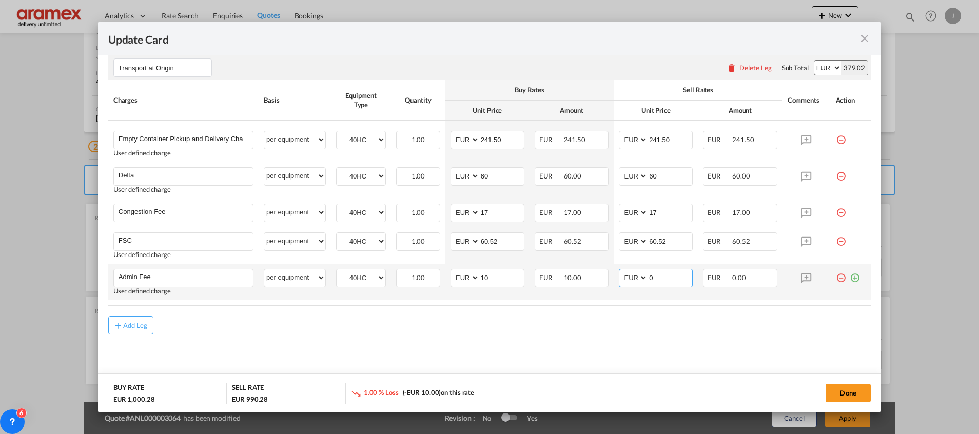
drag, startPoint x: 642, startPoint y: 276, endPoint x: 620, endPoint y: 276, distance: 22.6
click at [620, 276] on md-input-container "AED AFN ALL AMD ANG AOA ARS AUD AWG AZN BAM BBD BDT BGN BHD BIF BMD BND [PERSON…" at bounding box center [656, 278] width 74 height 18
type input "10"
click at [594, 362] on md-content "Main Freight Please enter leg name Leg Name Already Exists Delete Leg Sub Total…" at bounding box center [489, 69] width 762 height 637
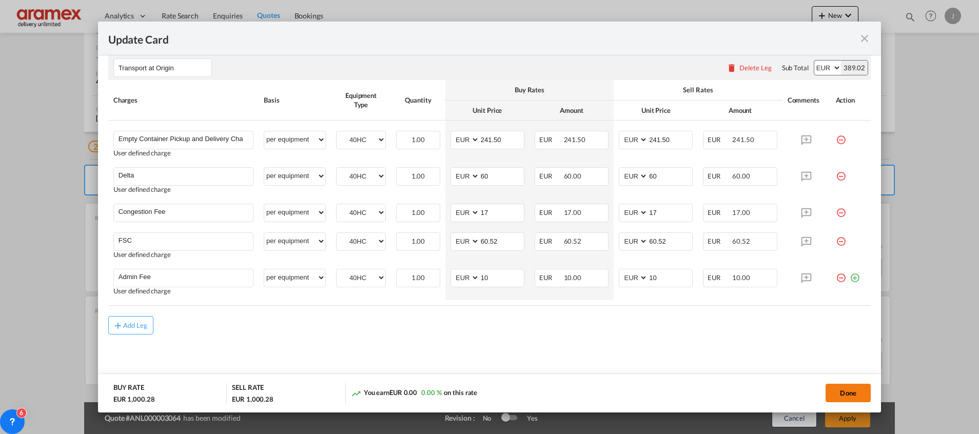
click at [848, 387] on button "Done" at bounding box center [847, 393] width 45 height 18
type input "241.5"
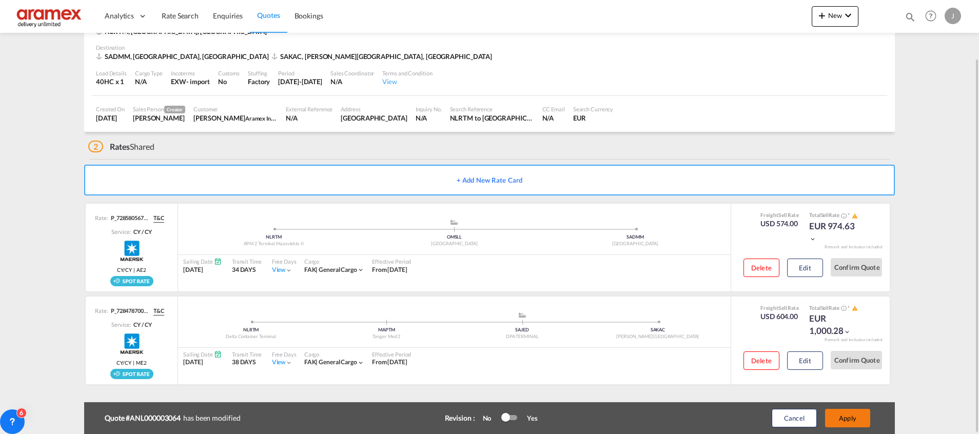
click at [844, 416] on button "Apply" at bounding box center [847, 418] width 45 height 18
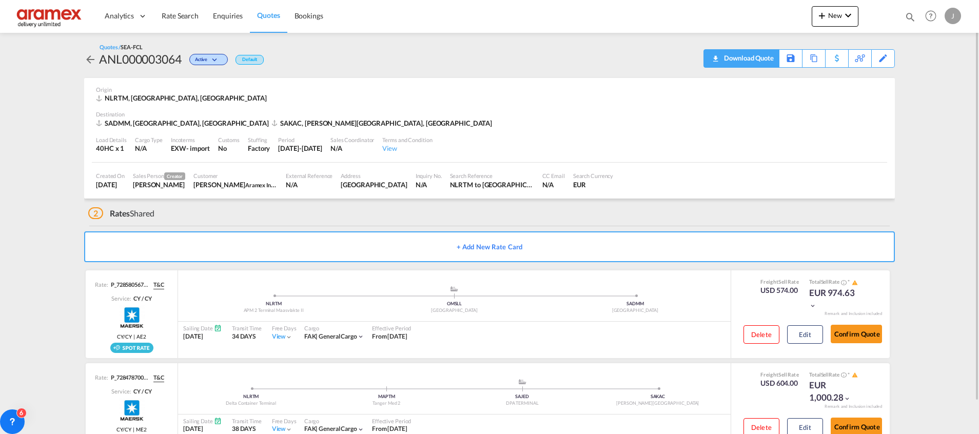
click at [758, 55] on div "Download Quote" at bounding box center [747, 58] width 52 height 16
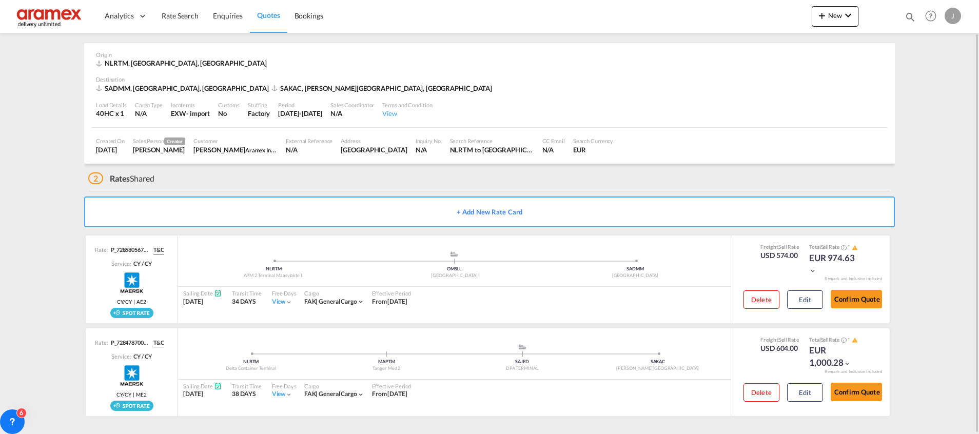
scroll to position [0, 0]
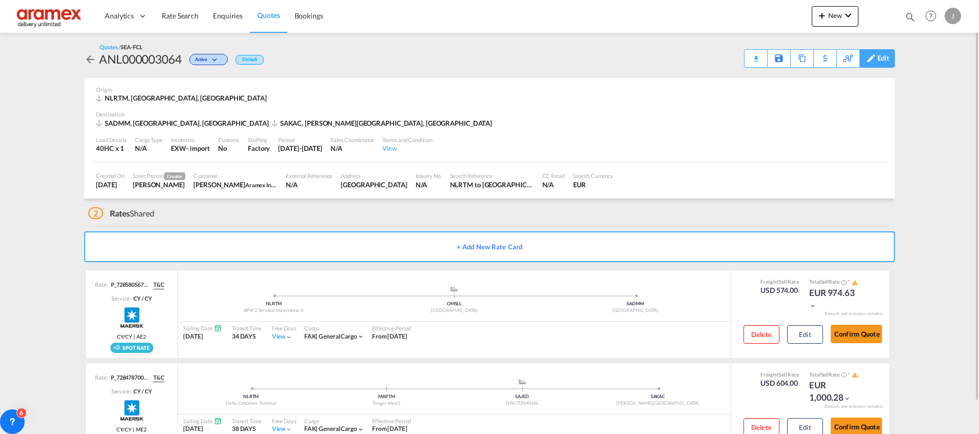
click at [887, 62] on div "Edit" at bounding box center [883, 58] width 12 height 17
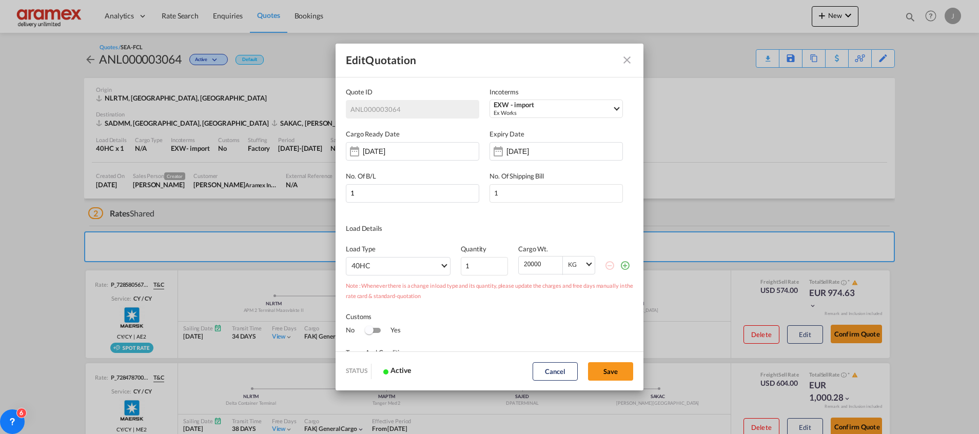
click at [626, 59] on md-icon "Close dialog" at bounding box center [627, 60] width 12 height 12
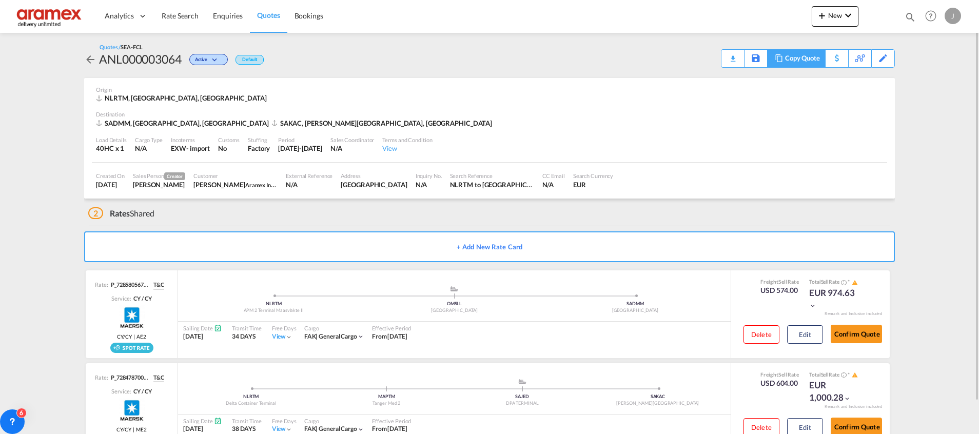
click at [802, 54] on div "Copy Quote" at bounding box center [802, 58] width 35 height 17
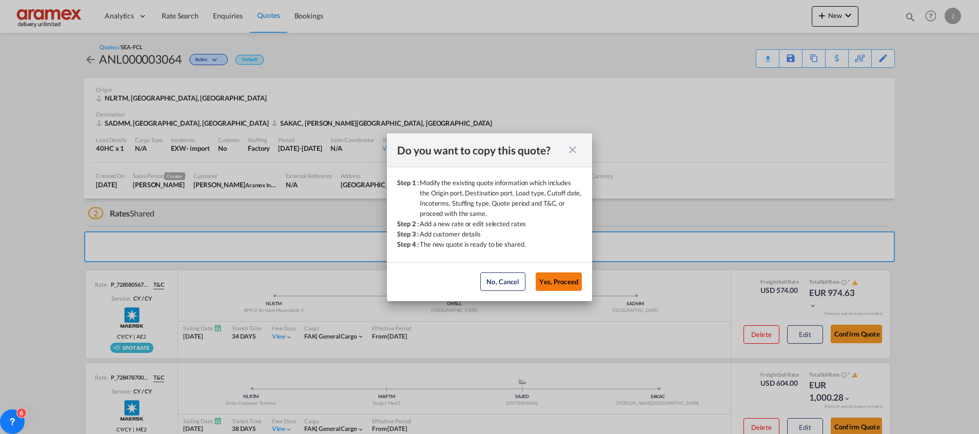
click at [560, 285] on button "Yes, Proceed" at bounding box center [558, 281] width 46 height 18
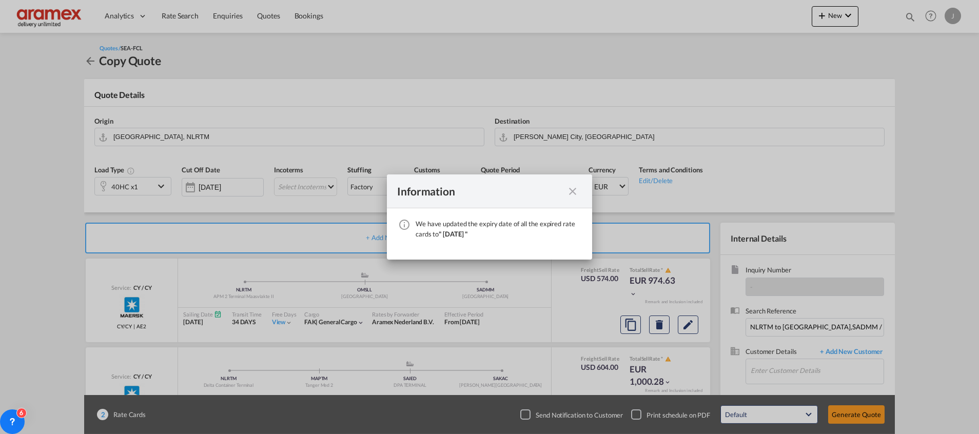
click at [571, 187] on md-icon "icon-close fg-AAA8AD cursor" at bounding box center [572, 191] width 12 height 12
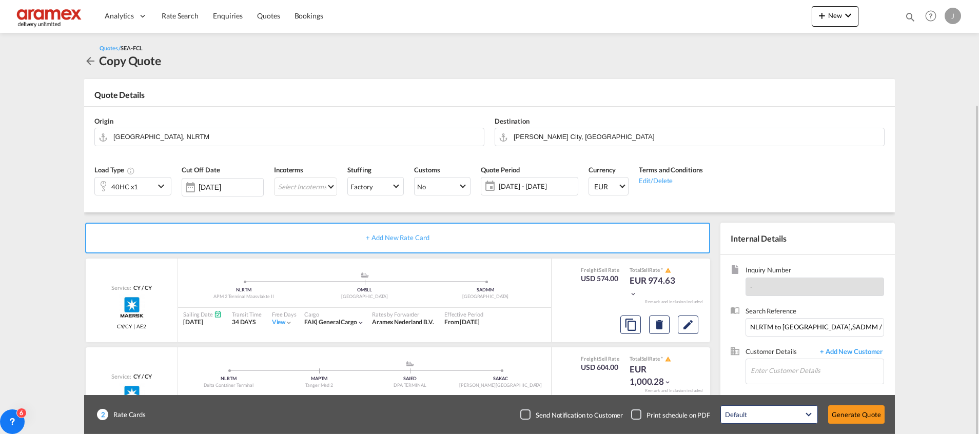
scroll to position [55, 0]
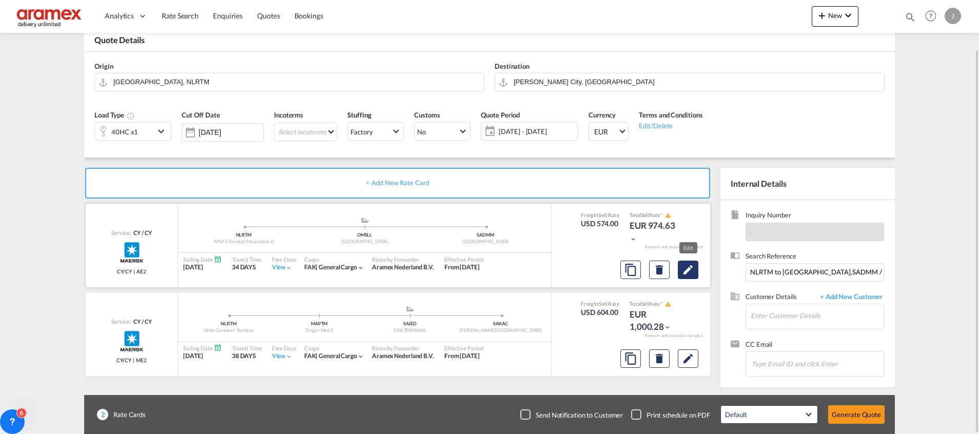
click at [687, 273] on md-icon "Edit" at bounding box center [688, 270] width 12 height 12
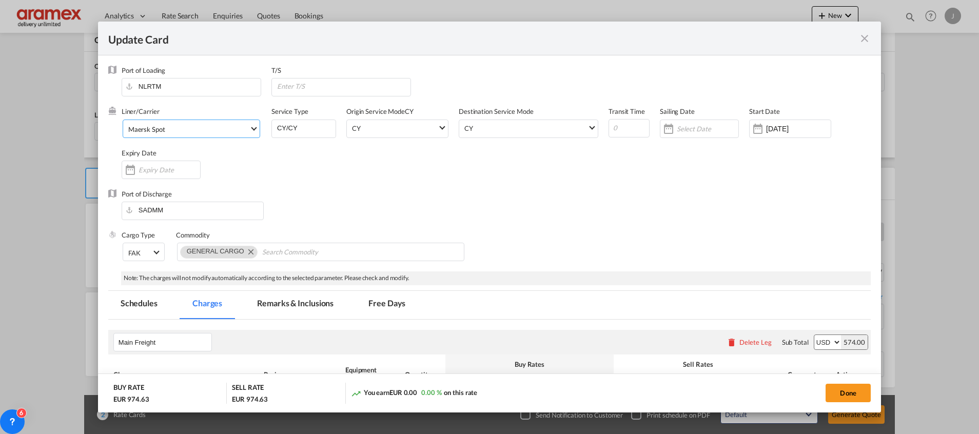
click at [171, 129] on span "Maersk Spot" at bounding box center [188, 129] width 121 height 9
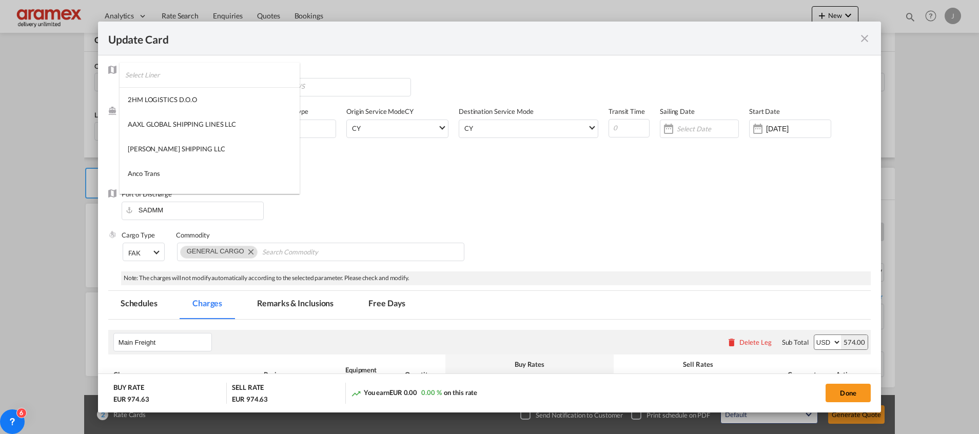
scroll to position [1227, 0]
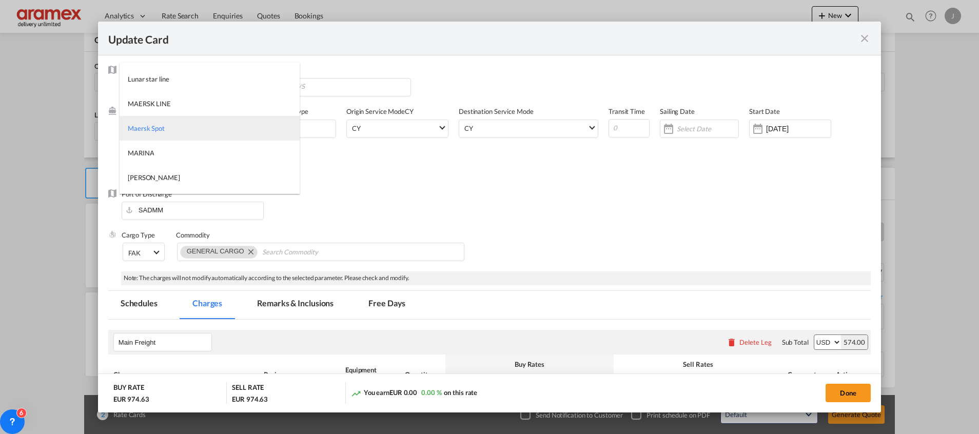
type md-option "218"
type md-option "46"
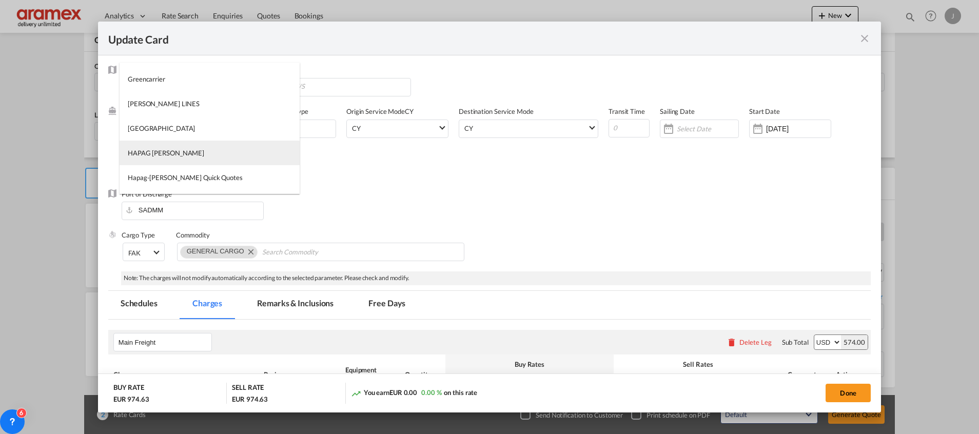
type md-option "12"
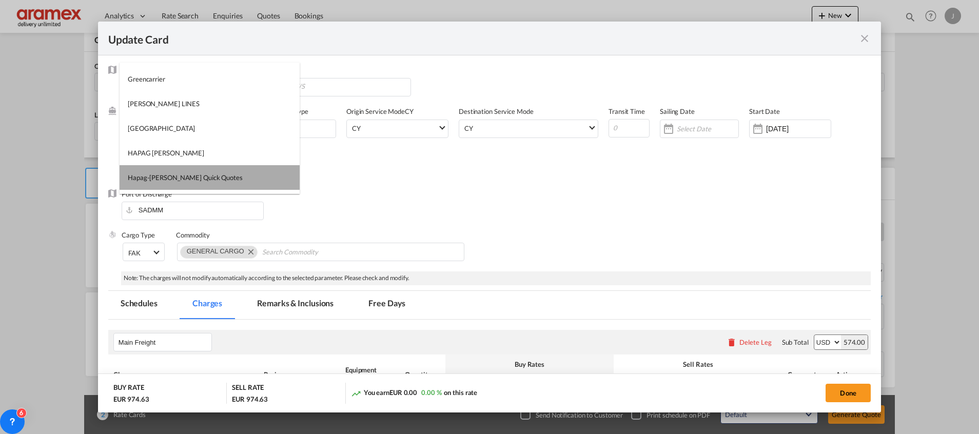
click at [211, 174] on md-option "Hapag-[PERSON_NAME] Quick Quotes" at bounding box center [210, 177] width 180 height 25
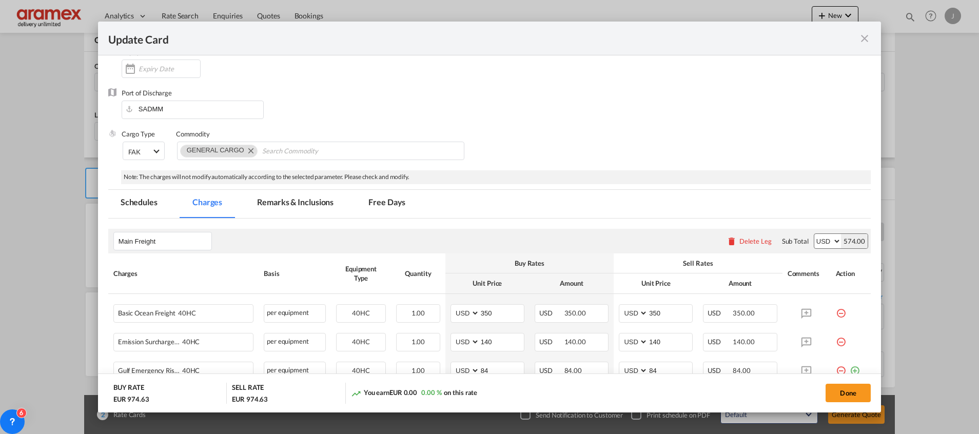
scroll to position [231, 0]
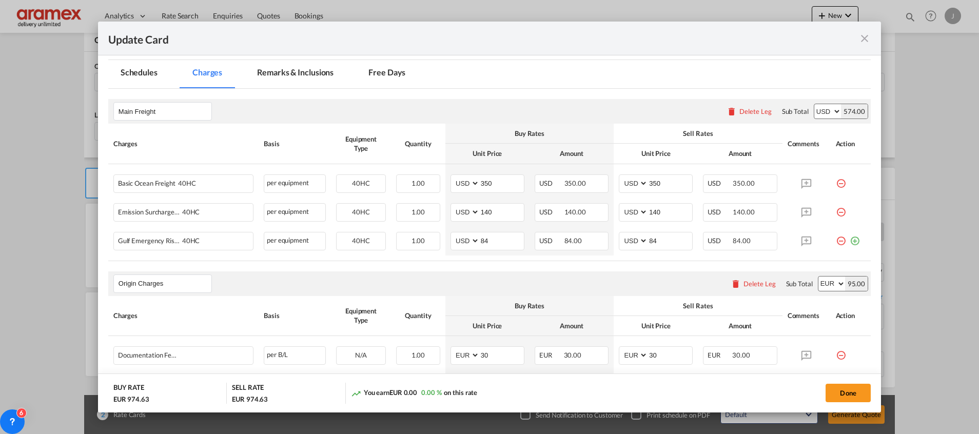
click at [835, 213] on md-icon "icon-minus-circle-outline red-400-fg" at bounding box center [840, 208] width 10 height 10
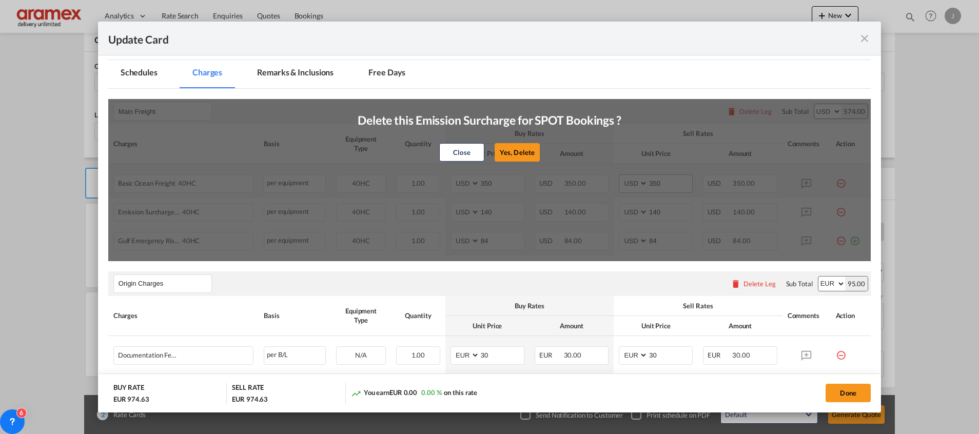
drag, startPoint x: 516, startPoint y: 151, endPoint x: 667, endPoint y: 190, distance: 156.1
click at [517, 151] on button "Yes, Delete" at bounding box center [516, 152] width 45 height 18
type input "84"
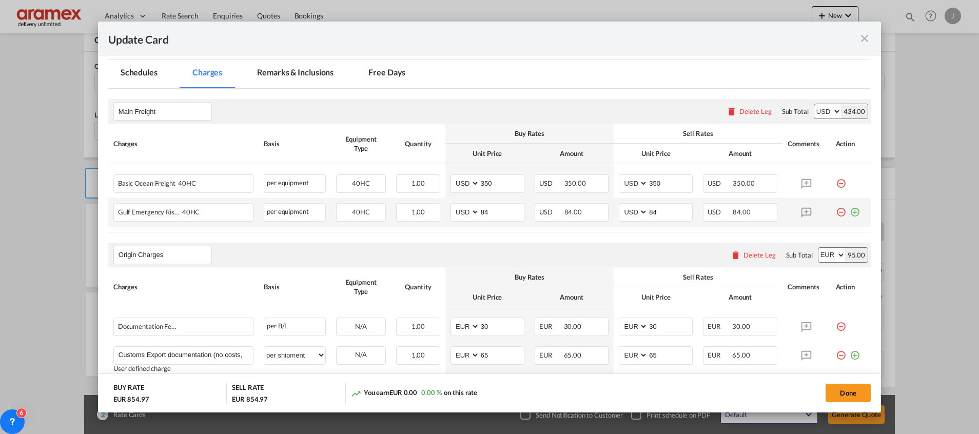
click at [835, 207] on md-icon "icon-minus-circle-outline red-400-fg" at bounding box center [840, 208] width 10 height 10
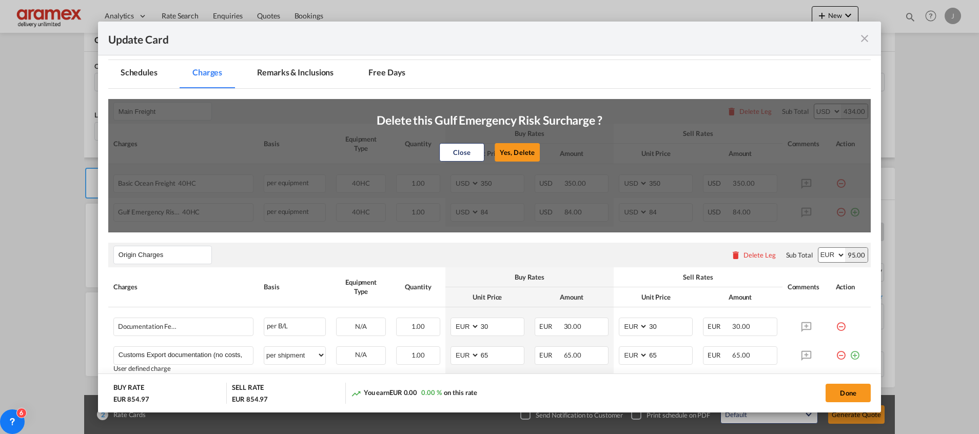
drag, startPoint x: 519, startPoint y: 152, endPoint x: 385, endPoint y: 186, distance: 137.6
click at [520, 151] on button "Yes, Delete" at bounding box center [516, 152] width 45 height 18
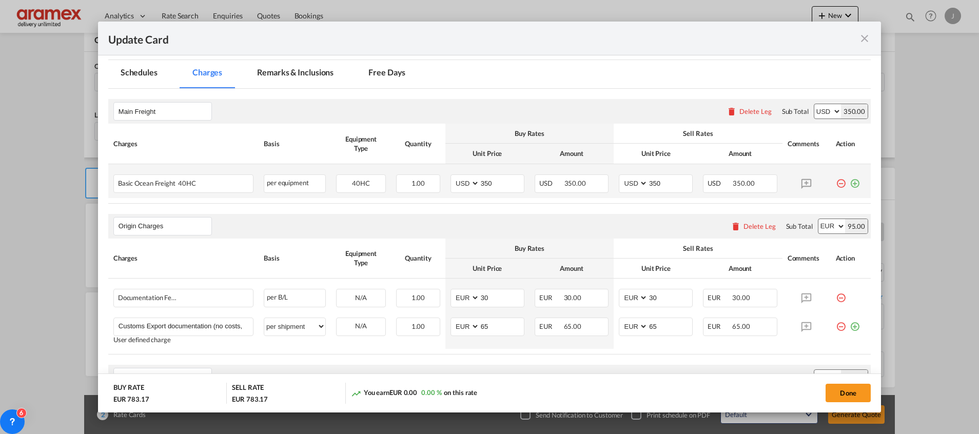
click at [849, 184] on md-icon "icon-plus-circle-outline green-400-fg" at bounding box center [854, 179] width 10 height 10
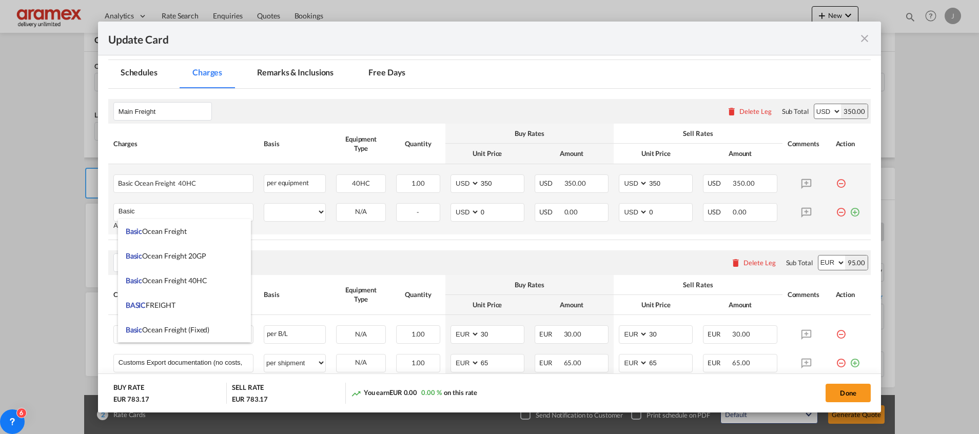
drag, startPoint x: 164, startPoint y: 231, endPoint x: 200, endPoint y: 224, distance: 37.1
click at [164, 230] on span "Basic Ocean Freight" at bounding box center [156, 231] width 61 height 9
type input "Basic Ocean Freight"
select select "per equipment"
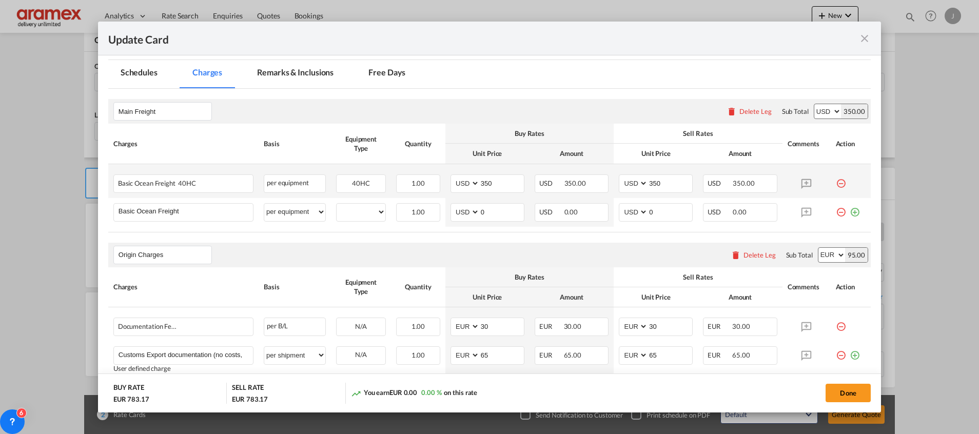
click at [835, 181] on md-icon "icon-minus-circle-outline red-400-fg" at bounding box center [840, 179] width 10 height 10
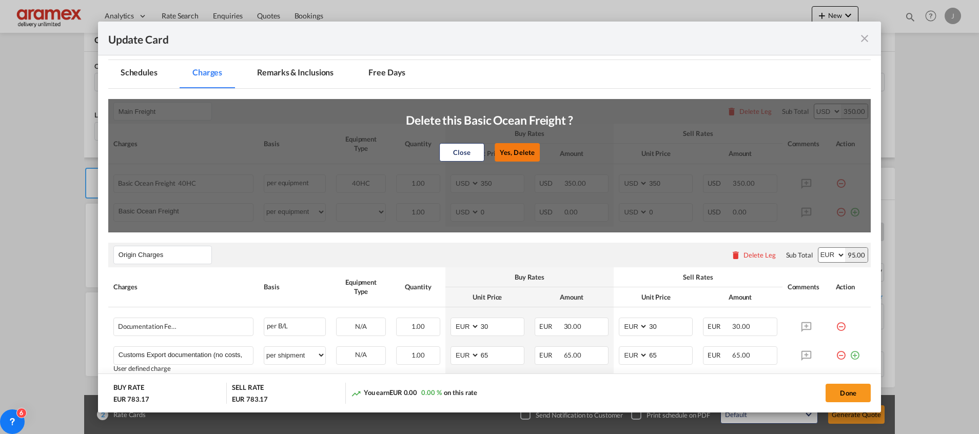
click at [524, 149] on button "Yes, Delete" at bounding box center [516, 152] width 45 height 18
type input "0"
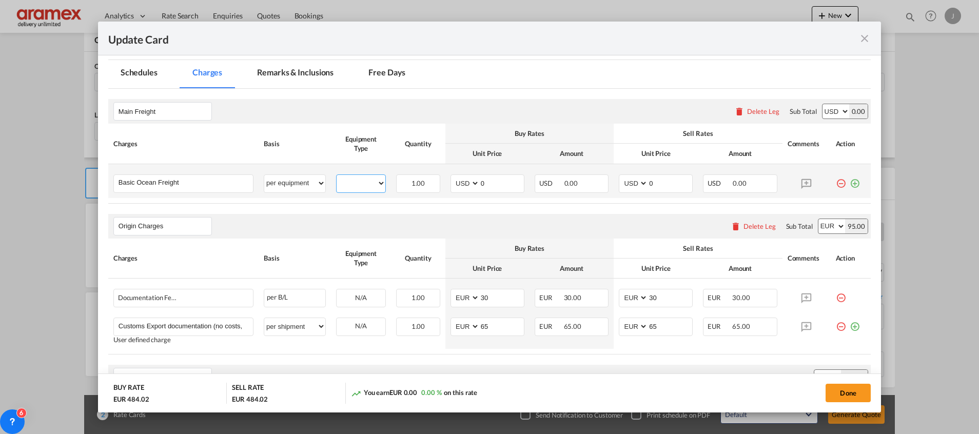
click at [367, 180] on select "40HC" at bounding box center [360, 183] width 49 height 14
select select "40HC"
click at [336, 176] on select "40HC" at bounding box center [360, 183] width 49 height 14
drag, startPoint x: 500, startPoint y: 178, endPoint x: 453, endPoint y: 181, distance: 47.3
click at [453, 181] on md-input-container "AED AFN ALL AMD ANG AOA ARS AUD AWG AZN BAM BBD BDT BGN BHD BIF BMD BND [PERSON…" at bounding box center [487, 183] width 74 height 18
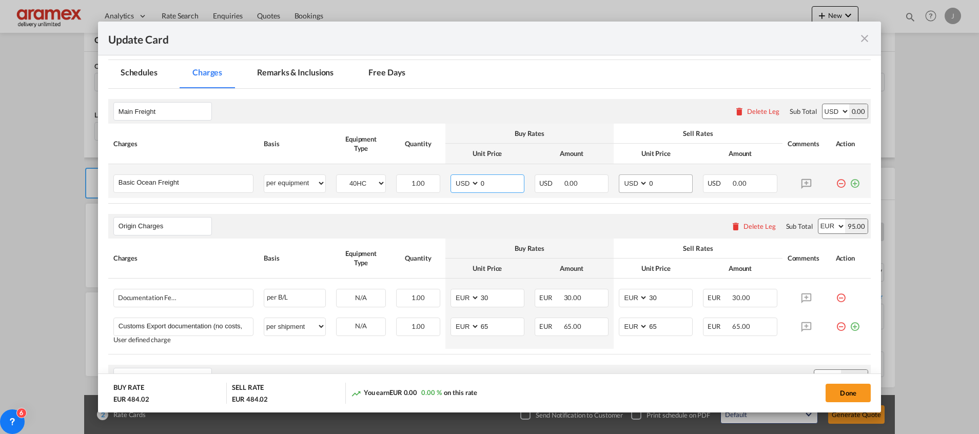
paste input "262"
type input "262"
drag, startPoint x: 655, startPoint y: 179, endPoint x: 623, endPoint y: 177, distance: 31.8
click at [623, 177] on md-input-container "AED AFN ALL AMD ANG AOA ARS AUD AWG AZN BAM BBD BDT BGN BHD BIF BMD BND [PERSON…" at bounding box center [656, 183] width 74 height 18
paste input "262"
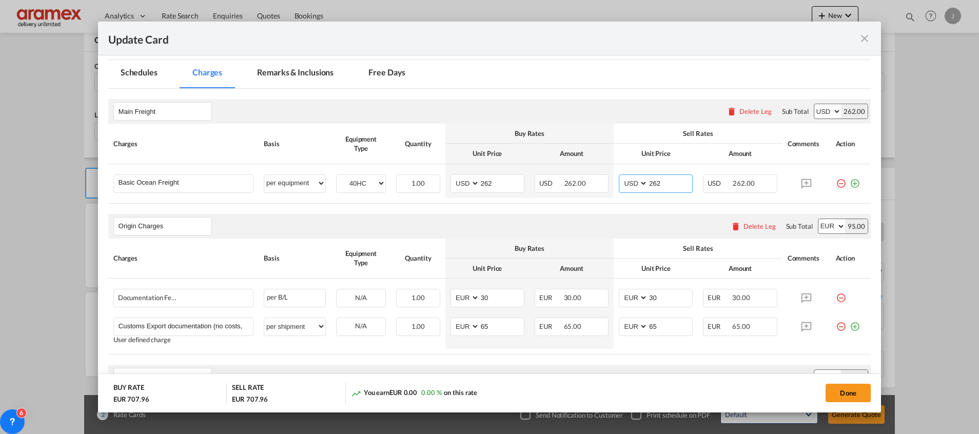
type input "262"
click at [285, 74] on md-tab-item "Remarks & Inclusions" at bounding box center [295, 74] width 101 height 28
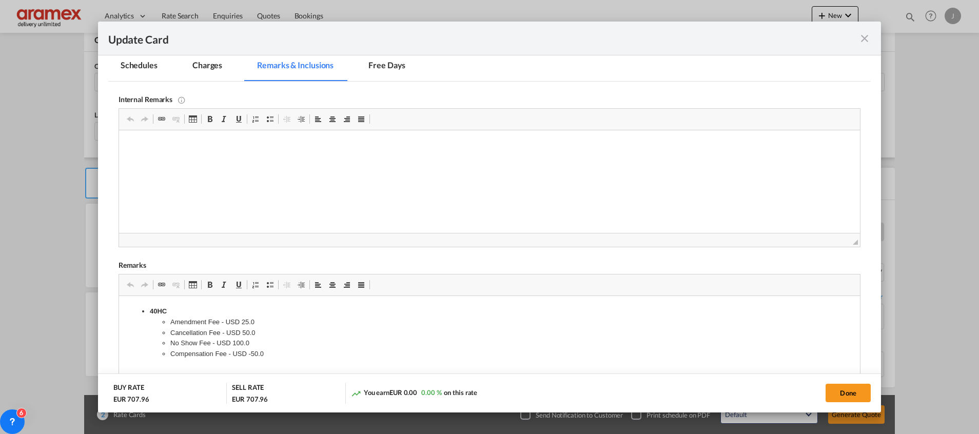
scroll to position [150, 0]
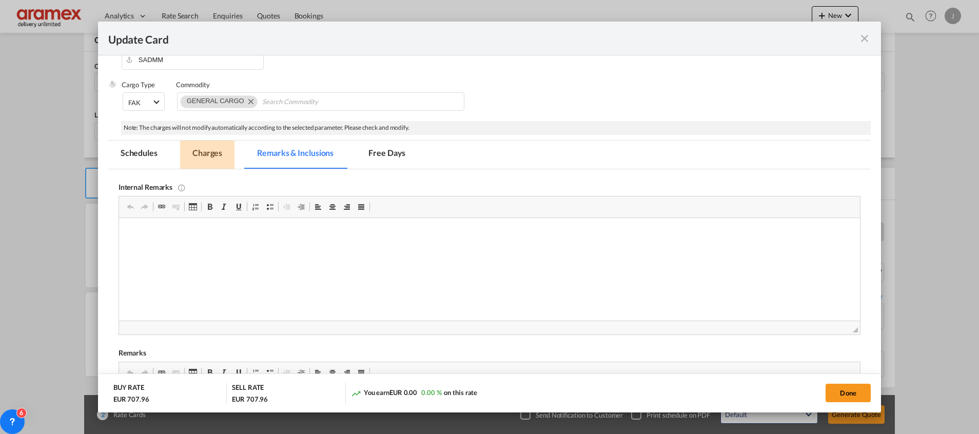
click at [216, 150] on md-tab-item "Charges" at bounding box center [207, 155] width 54 height 28
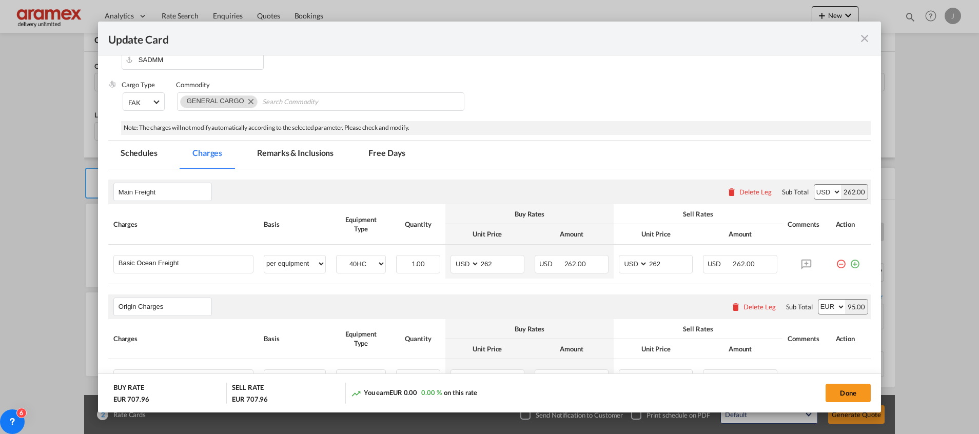
click at [849, 259] on md-icon "icon-plus-circle-outline green-400-fg" at bounding box center [854, 260] width 10 height 10
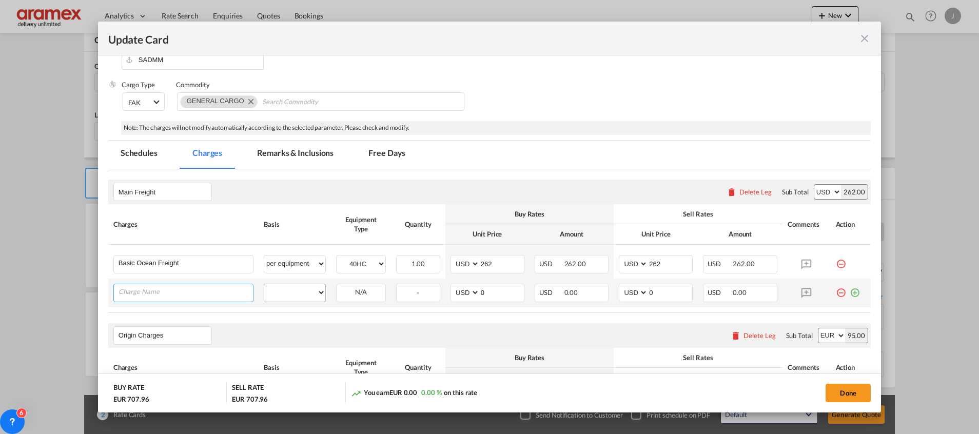
paste input "Dangerous Goods Premium Sea"
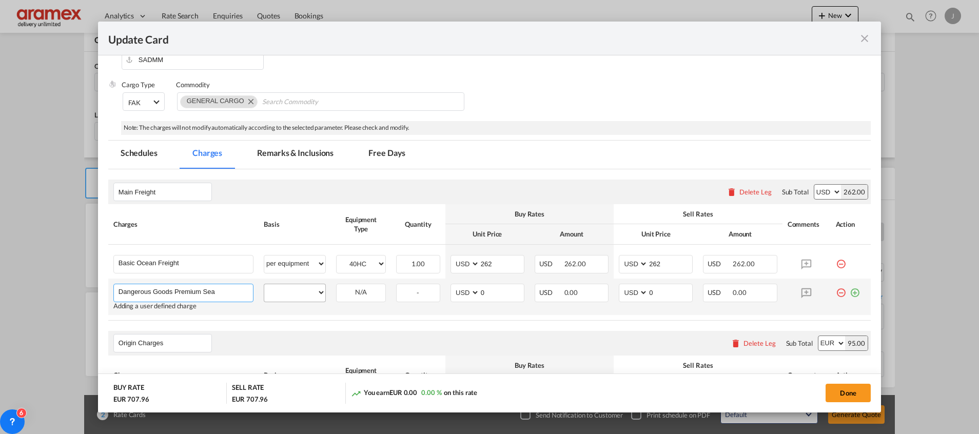
type input "Dangerous Goods Premium Sea"
drag, startPoint x: 286, startPoint y: 293, endPoint x: 290, endPoint y: 285, distance: 9.4
click at [286, 293] on select "per equipment per container per B/L per shipping bill per shipment % on freight…" at bounding box center [294, 292] width 61 height 16
select select "per equipment"
click at [264, 284] on select "per equipment per container per B/L per shipping bill per shipment % on freight…" at bounding box center [294, 292] width 61 height 16
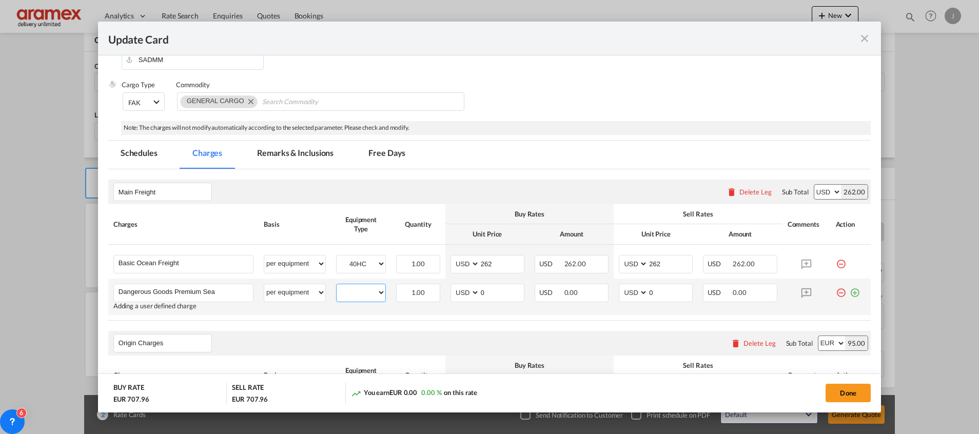
click at [360, 292] on select "40HC" at bounding box center [360, 293] width 49 height 14
select select "40HC"
click at [336, 286] on select "40HC" at bounding box center [360, 293] width 49 height 14
drag, startPoint x: 497, startPoint y: 292, endPoint x: 456, endPoint y: 293, distance: 41.0
click at [456, 293] on md-input-container "AED AFN ALL AMD ANG AOA ARS AUD AWG AZN BAM BBD BDT BGN BHD BIF BMD BND BOB BRL…" at bounding box center [487, 293] width 74 height 18
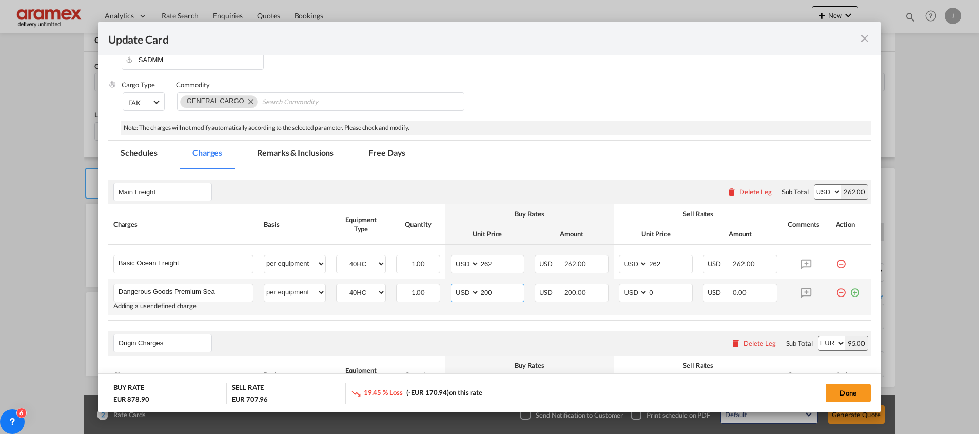
click at [484, 293] on input "200" at bounding box center [502, 291] width 44 height 15
type input "200"
drag, startPoint x: 675, startPoint y: 289, endPoint x: 629, endPoint y: 290, distance: 46.7
click at [627, 291] on md-input-container "AED AFN ALL AMD ANG AOA ARS AUD AWG AZN BAM BBD BDT BGN BHD BIF BMD BND BOB BRL…" at bounding box center [656, 293] width 74 height 18
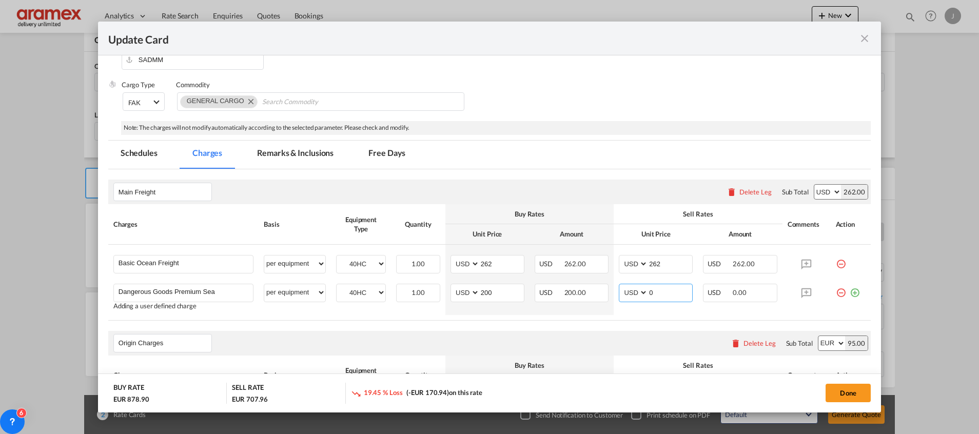
paste input "20"
type input "200"
click at [849, 294] on md-icon "icon-plus-circle-outline green-400-fg" at bounding box center [854, 289] width 10 height 10
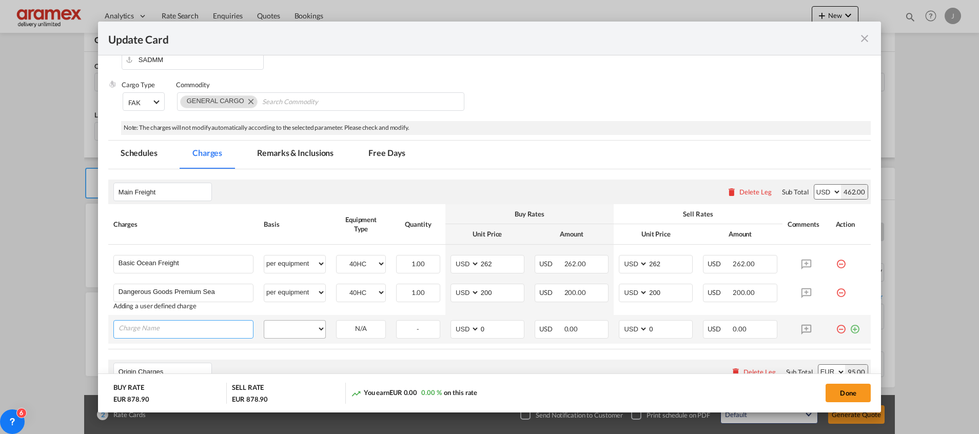
paste input "Vessel Risk Surcharge"
type input "Vessel Risk Surcharge"
drag, startPoint x: 304, startPoint y: 327, endPoint x: 310, endPoint y: 318, distance: 10.7
click at [304, 326] on select "per equipment per container per B/L per shipping bill per shipment % on freight…" at bounding box center [294, 329] width 61 height 16
select select "per equipment"
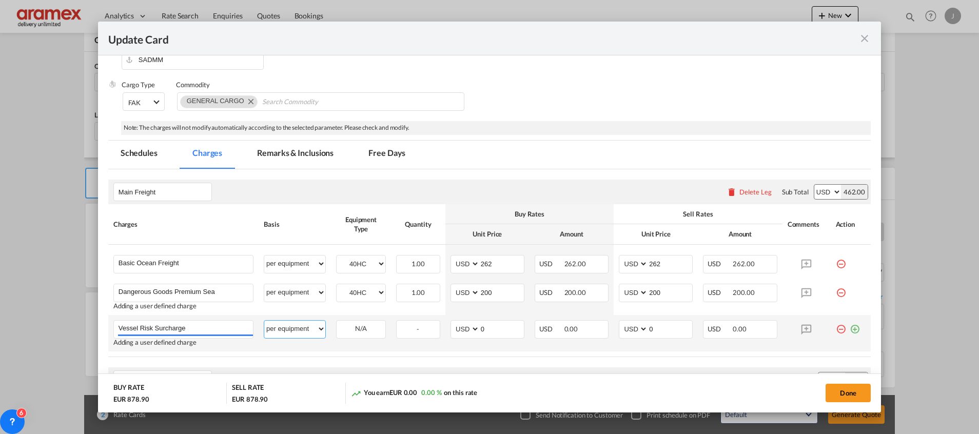
click at [264, 321] on select "per equipment per container per B/L per shipping bill per shipment % on freight…" at bounding box center [294, 329] width 61 height 16
click at [369, 327] on select "40HC" at bounding box center [360, 329] width 49 height 14
select select "40HC"
click at [336, 322] on select "40HC" at bounding box center [360, 329] width 49 height 14
drag, startPoint x: 492, startPoint y: 328, endPoint x: 456, endPoint y: 328, distance: 35.4
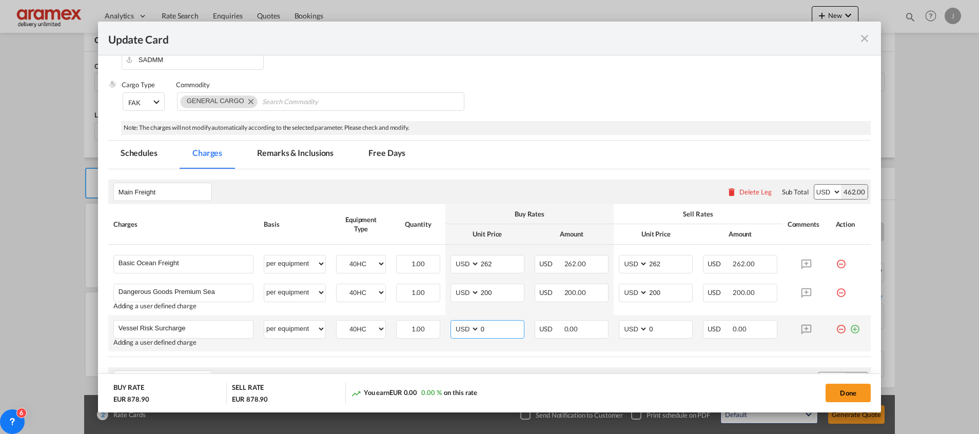
click at [456, 328] on md-input-container "AED AFN ALL AMD ANG AOA ARS AUD AWG AZN BAM BBD BDT BGN BHD BIF BMD BND BOB BRL…" at bounding box center [487, 329] width 74 height 18
drag, startPoint x: 489, startPoint y: 328, endPoint x: 471, endPoint y: 331, distance: 18.7
click at [466, 330] on md-input-container "AED AFN ALL AMD ANG AOA ARS AUD AWG AZN BAM BBD BDT BGN BHD BIF BMD BND BOB BRL…" at bounding box center [487, 329] width 74 height 18
type input "84"
drag, startPoint x: 648, startPoint y: 327, endPoint x: 653, endPoint y: 324, distance: 6.0
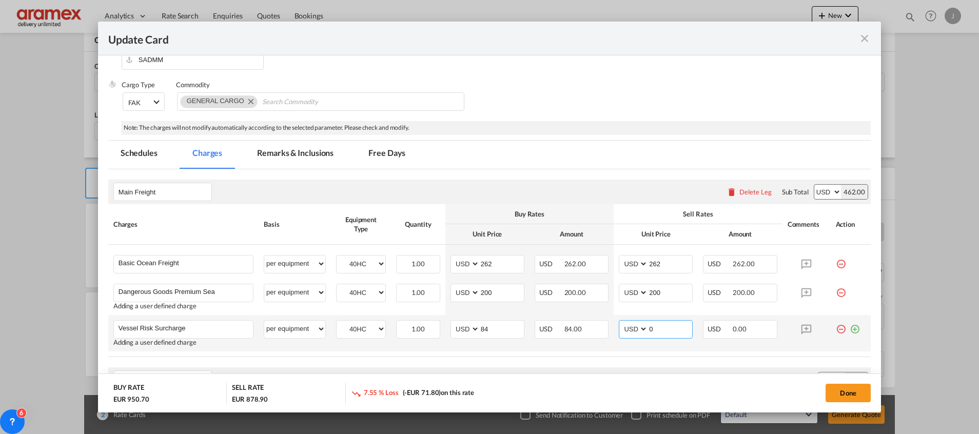
click at [634, 327] on md-input-container "AED AFN ALL AMD ANG AOA ARS AUD AWG AZN BAM BBD BDT BGN BHD BIF BMD BND BOB BRL…" at bounding box center [656, 329] width 74 height 18
paste input "84"
type input "84"
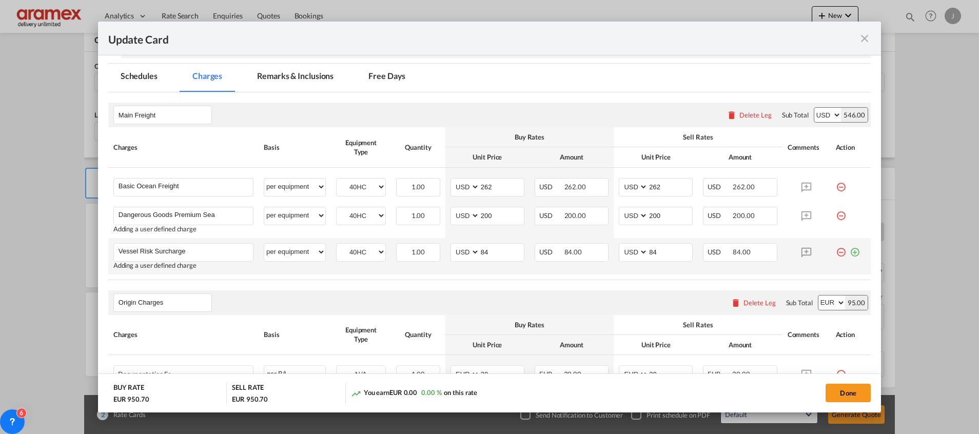
click at [849, 251] on md-icon "icon-plus-circle-outline green-400-fg" at bounding box center [854, 248] width 10 height 10
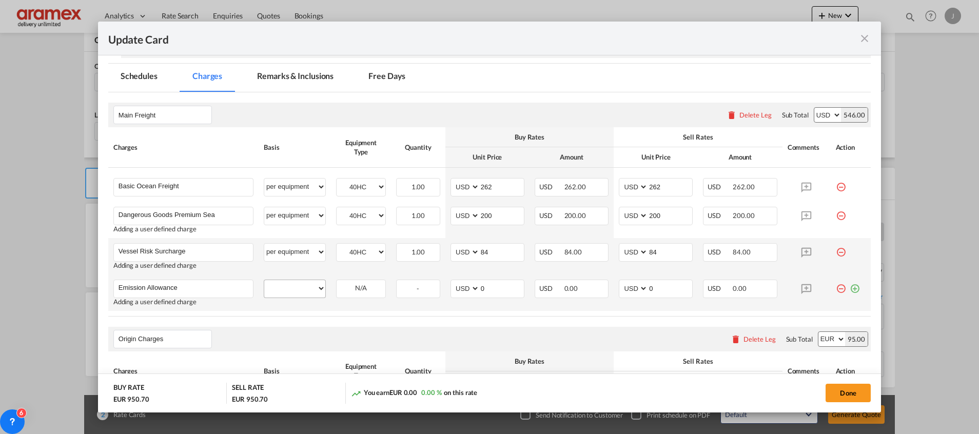
type input "Emission Allowance"
click at [301, 283] on select "per equipment per container per B/L per shipping bill per shipment % on freight…" at bounding box center [294, 288] width 61 height 16
select select "per equipment"
click at [264, 280] on select "per equipment per container per B/L per shipping bill per shipment % on freight…" at bounding box center [294, 288] width 61 height 16
click at [361, 288] on select "40HC" at bounding box center [360, 289] width 49 height 14
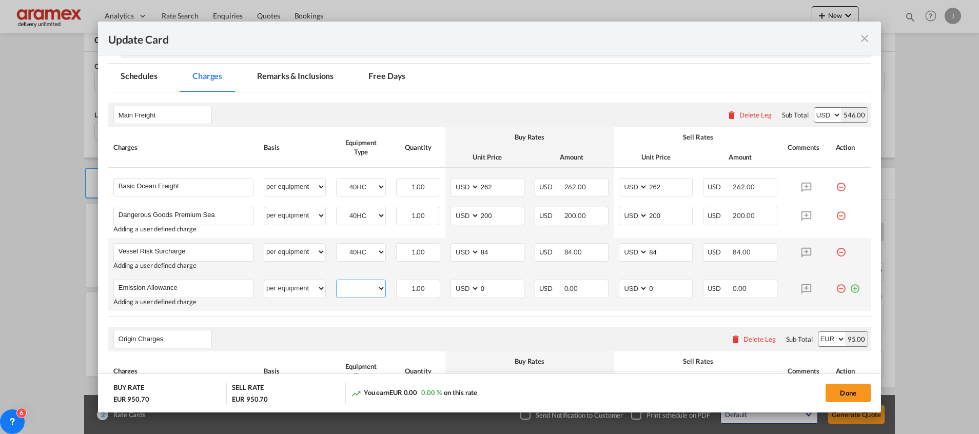
select select "40HC"
click at [336, 282] on select "40HC" at bounding box center [360, 289] width 49 height 14
drag, startPoint x: 482, startPoint y: 283, endPoint x: 441, endPoint y: 287, distance: 41.8
click at [445, 287] on td "AED AFN ALL AMD ANG AOA ARS AUD AWG AZN BAM BBD BDT BGN BHD BIF BMD BND BOB BRL…" at bounding box center [487, 292] width 84 height 36
drag, startPoint x: 496, startPoint y: 289, endPoint x: 464, endPoint y: 289, distance: 32.3
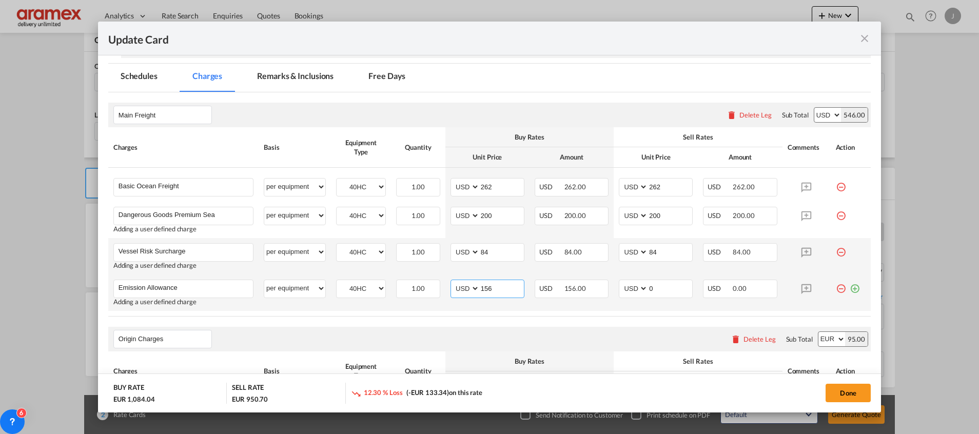
click at [464, 289] on md-input-container "AED AFN ALL AMD ANG AOA ARS AUD AWG AZN BAM BBD BDT BGN BHD BIF BMD BND BOB BRL…" at bounding box center [487, 289] width 74 height 18
type input "156"
drag, startPoint x: 644, startPoint y: 290, endPoint x: 620, endPoint y: 289, distance: 23.6
click at [621, 289] on md-input-container "AED AFN ALL AMD ANG AOA ARS AUD AWG AZN BAM BBD BDT BGN BHD BIF BMD BND BOB BRL…" at bounding box center [656, 289] width 74 height 18
paste input "156"
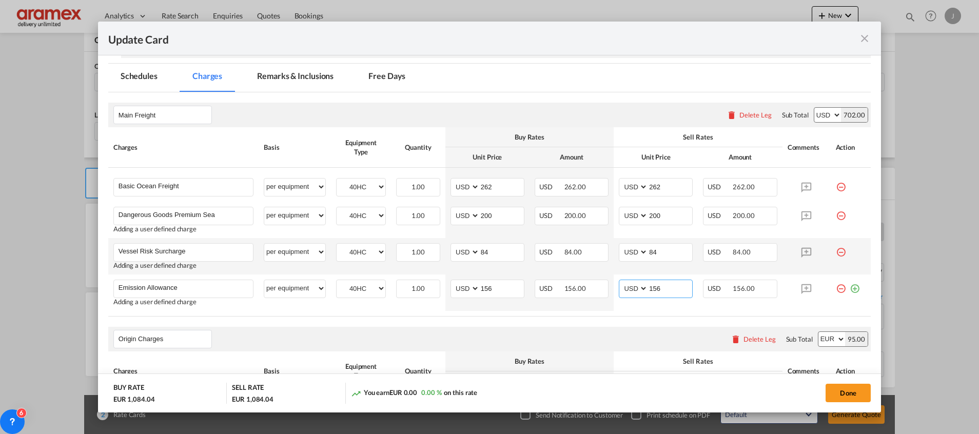
type input "156"
drag, startPoint x: 846, startPoint y: 287, endPoint x: 713, endPoint y: 297, distance: 133.2
click at [849, 285] on md-icon "icon-plus-circle-outline green-400-fg" at bounding box center [854, 285] width 10 height 10
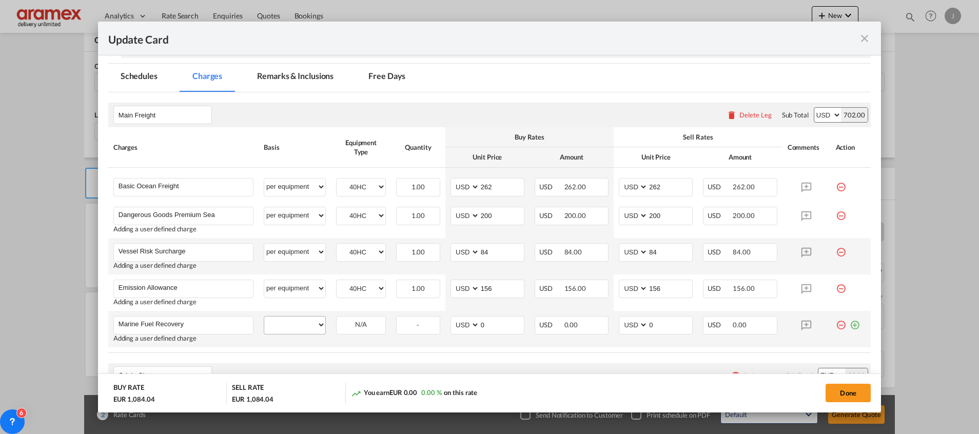
type input "Marine Fuel Recovery"
click at [302, 324] on select "per equipment per container per B/L per shipping bill per shipment % on freight…" at bounding box center [294, 324] width 61 height 16
select select "per equipment"
click at [264, 316] on select "per equipment per container per B/L per shipping bill per shipment % on freight…" at bounding box center [294, 324] width 61 height 16
drag, startPoint x: 355, startPoint y: 320, endPoint x: 393, endPoint y: 327, distance: 38.5
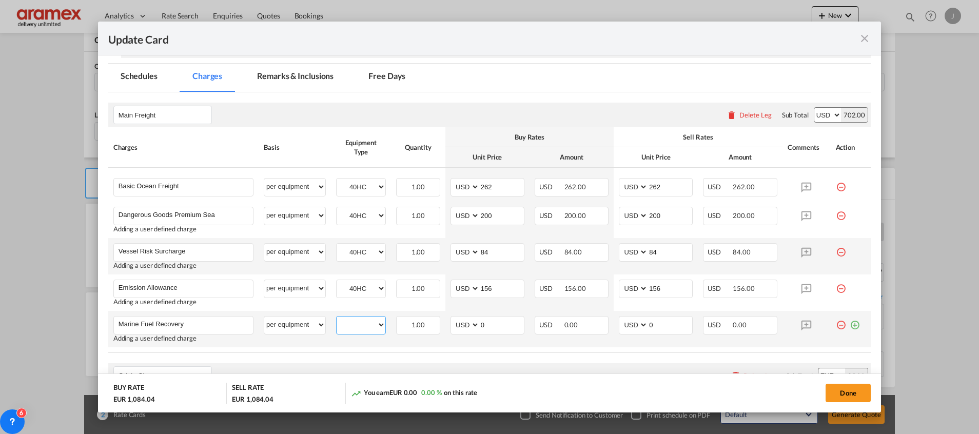
click at [355, 321] on select "40HC" at bounding box center [360, 325] width 49 height 14
select select "40HC"
click at [336, 318] on select "40HC" at bounding box center [360, 325] width 49 height 14
drag, startPoint x: 493, startPoint y: 324, endPoint x: 450, endPoint y: 328, distance: 43.3
click at [450, 328] on md-input-container "AED AFN ALL AMD ANG AOA ARS AUD AWG AZN BAM BBD BDT BGN BHD BIF BMD BND BOB BRL…" at bounding box center [487, 325] width 74 height 18
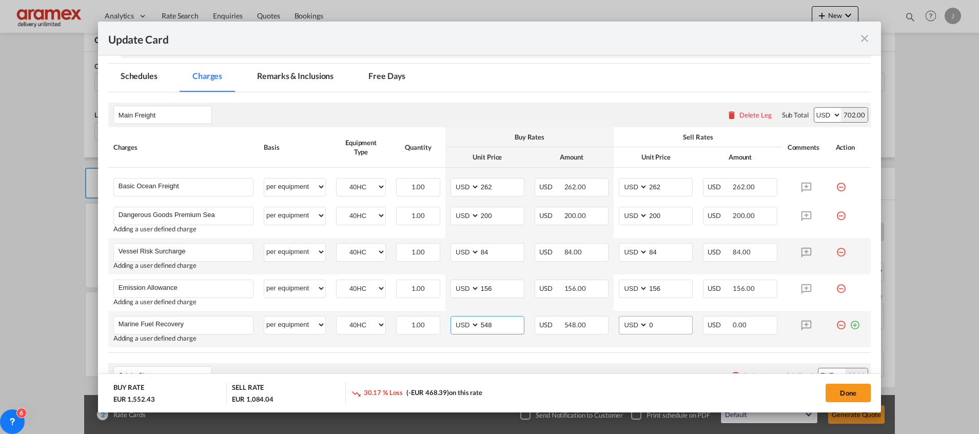
type input "548"
drag, startPoint x: 658, startPoint y: 325, endPoint x: 592, endPoint y: 325, distance: 66.2
click at [592, 325] on tr "Marine Fuel Recovery Please Enter User Defined Charges Cannot Be Published Addi…" at bounding box center [489, 329] width 762 height 36
type input "4"
type input "548"
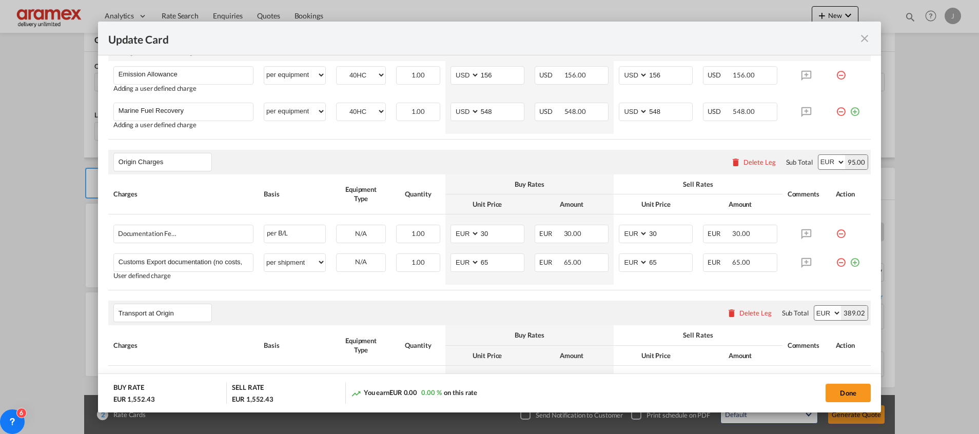
scroll to position [458, 0]
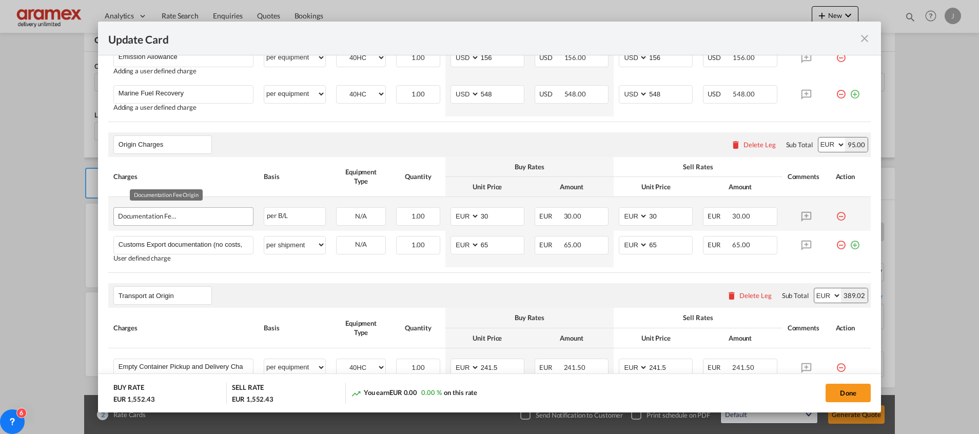
click at [154, 216] on div "Documentation Fee Origin" at bounding box center [167, 214] width 98 height 12
click at [835, 216] on md-icon "icon-minus-circle-outline red-400-fg" at bounding box center [840, 212] width 10 height 10
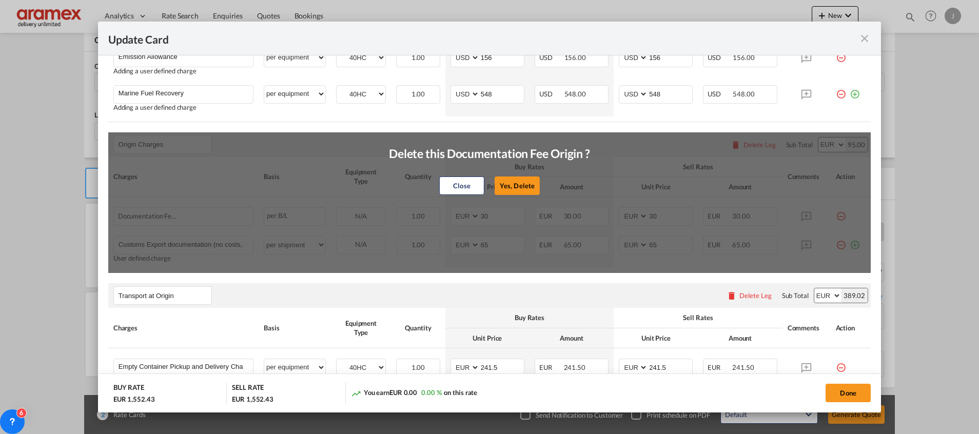
drag, startPoint x: 517, startPoint y: 185, endPoint x: 800, endPoint y: 245, distance: 288.8
click at [519, 185] on button "Yes, Delete" at bounding box center [516, 185] width 45 height 18
type input "65"
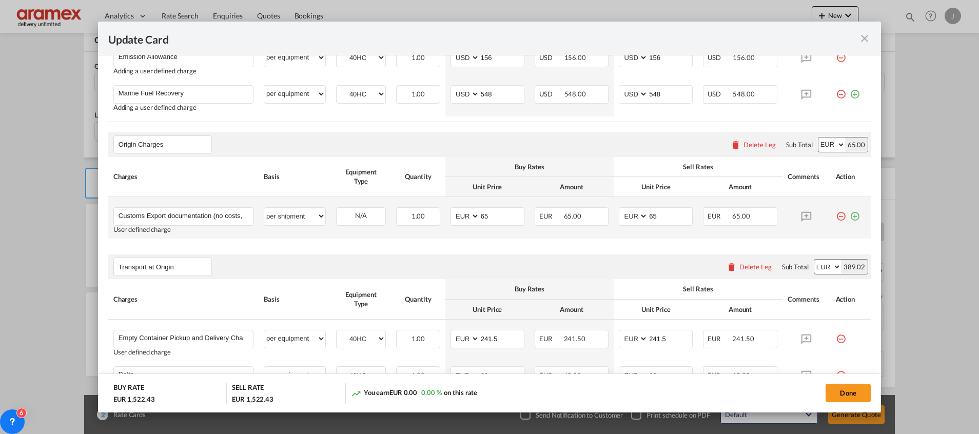
click at [849, 216] on md-icon "icon-plus-circle-outline green-400-fg" at bounding box center [854, 212] width 10 height 10
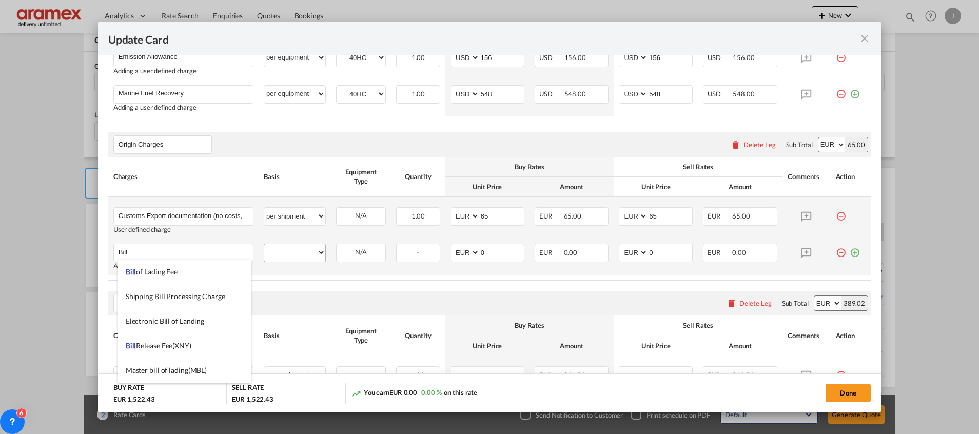
drag, startPoint x: 159, startPoint y: 272, endPoint x: 280, endPoint y: 249, distance: 123.2
click at [162, 272] on span "Bill of Lading Fee" at bounding box center [152, 271] width 52 height 9
type input "Bill of Lading Fee"
select select "per B/L"
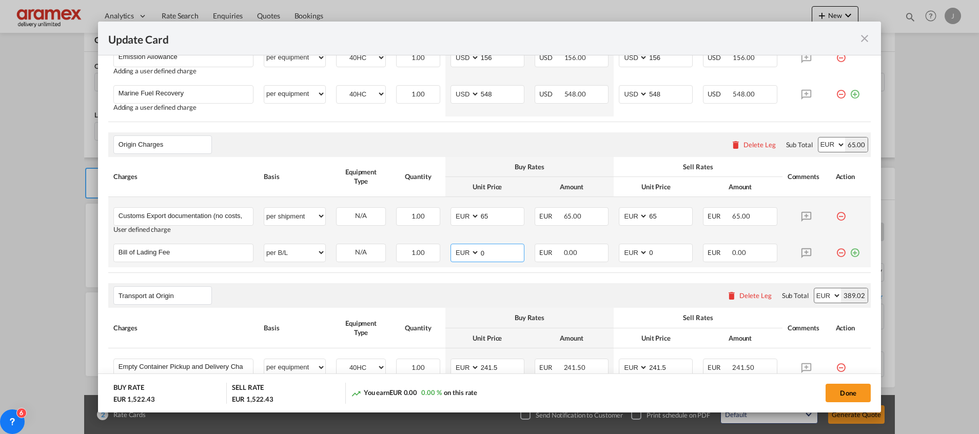
drag, startPoint x: 489, startPoint y: 253, endPoint x: 459, endPoint y: 251, distance: 30.3
click at [459, 251] on md-input-container "AED AFN ALL AMD ANG AOA ARS AUD AWG AZN BAM BBD BDT BGN BHD BIF BMD BND BOB BRL…" at bounding box center [487, 253] width 74 height 18
type input "50"
drag, startPoint x: 663, startPoint y: 253, endPoint x: 600, endPoint y: 253, distance: 62.6
click at [600, 253] on tr "Bill of Lading Fee Please Enter User Defined Charges Cannot Be Published per eq…" at bounding box center [489, 252] width 762 height 29
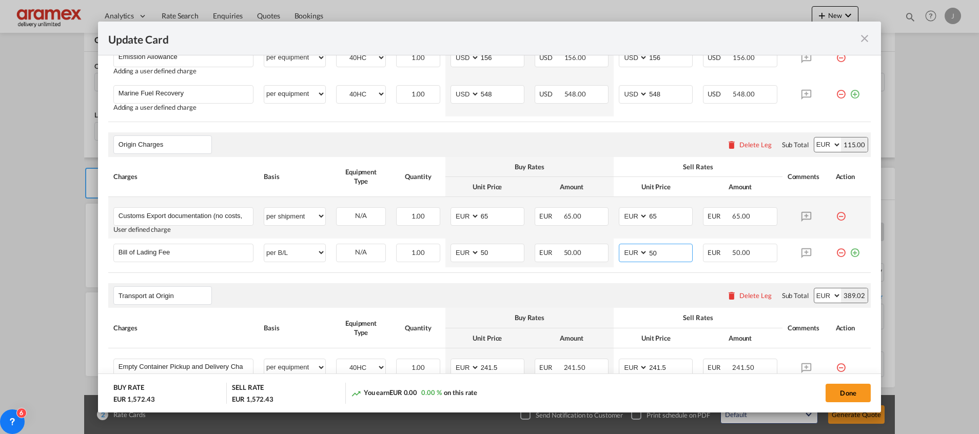
type input "50"
click at [565, 280] on rate-modification "Main Freight Please enter leg name Leg Name Already Exists Delete Leg Sub Total…" at bounding box center [489, 212] width 762 height 701
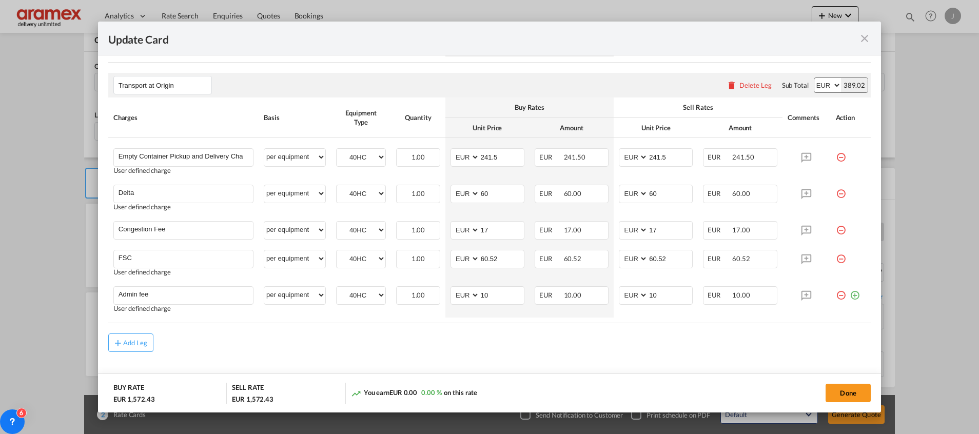
scroll to position [686, 0]
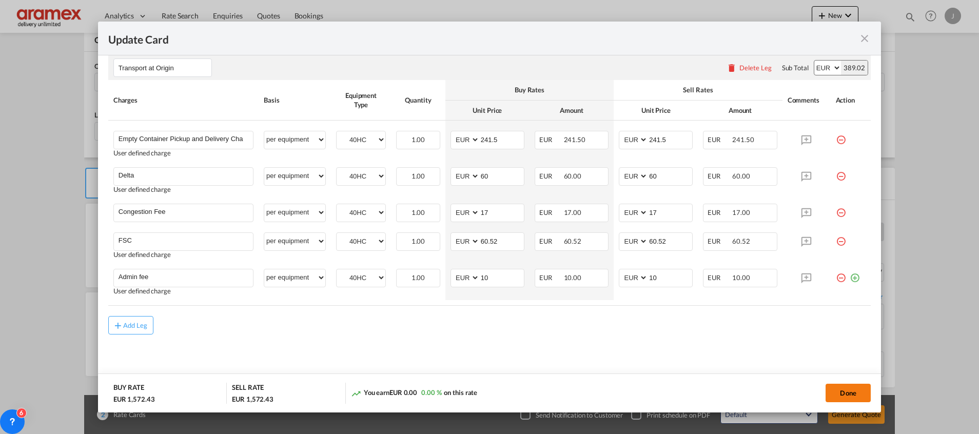
click at [837, 388] on button "Done" at bounding box center [847, 393] width 45 height 18
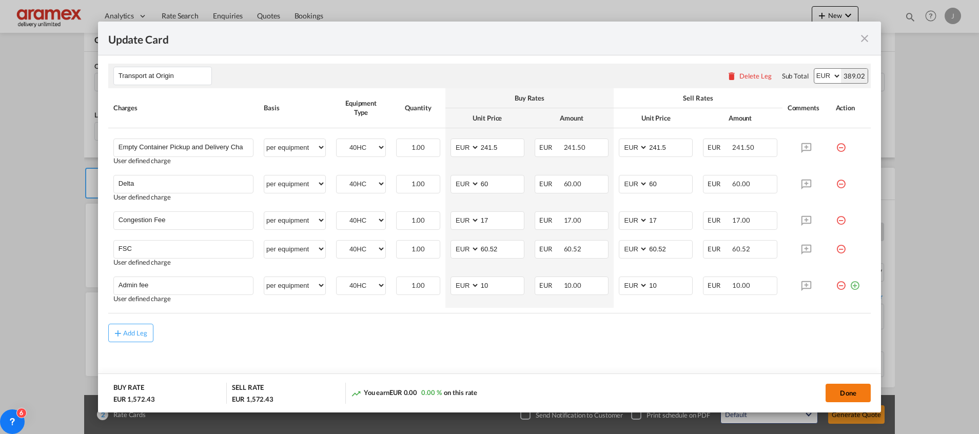
scroll to position [0, 0]
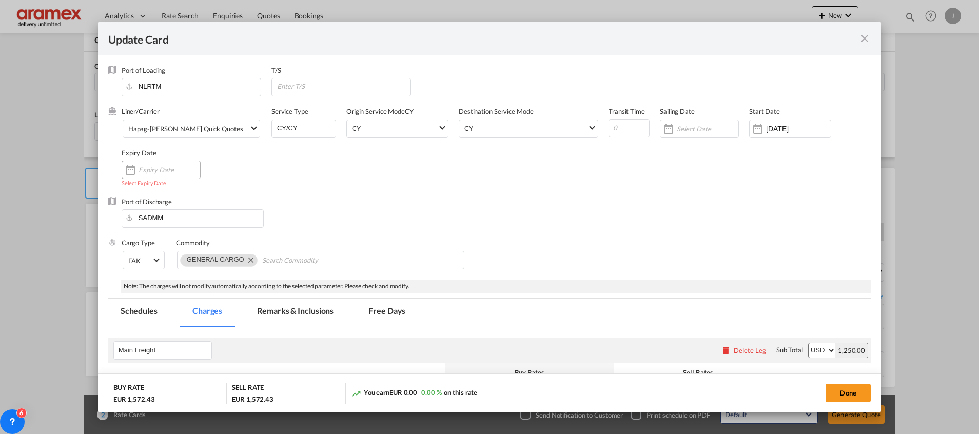
click at [160, 169] on input "Update Card Port ..." at bounding box center [169, 170] width 62 height 8
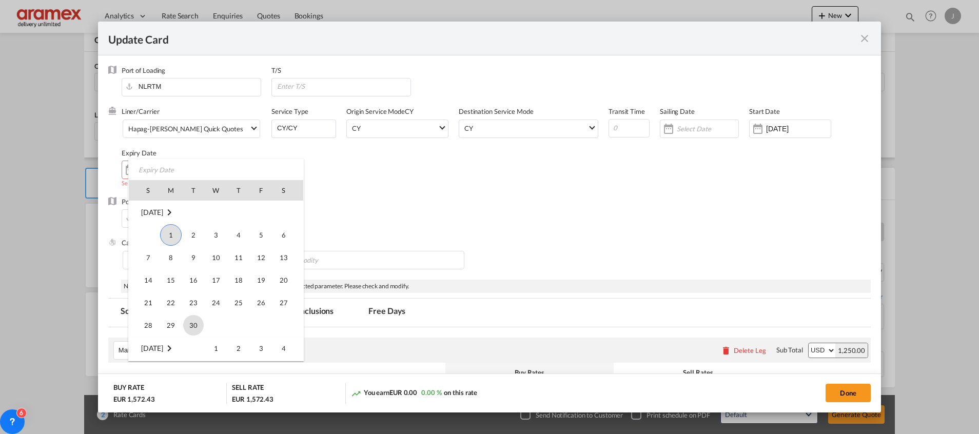
click at [193, 325] on span "30" at bounding box center [193, 325] width 21 height 21
type input "30 Sep 2025"
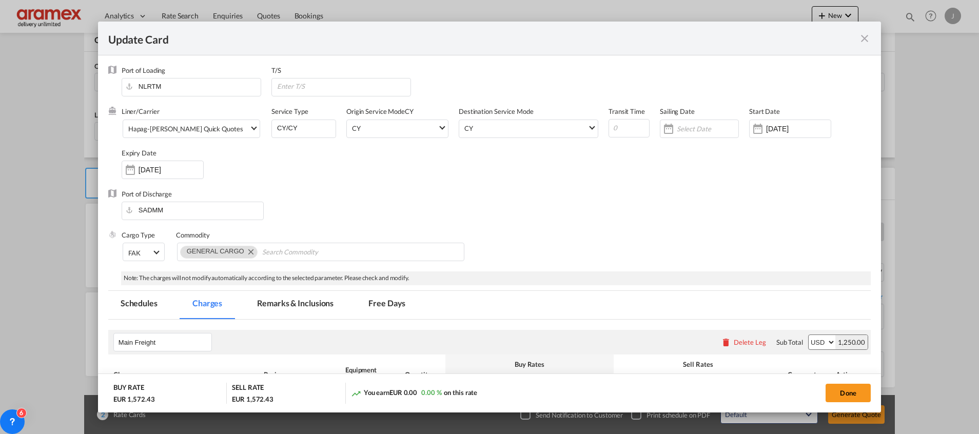
click at [682, 131] on input "Update Card Port ..." at bounding box center [707, 129] width 62 height 8
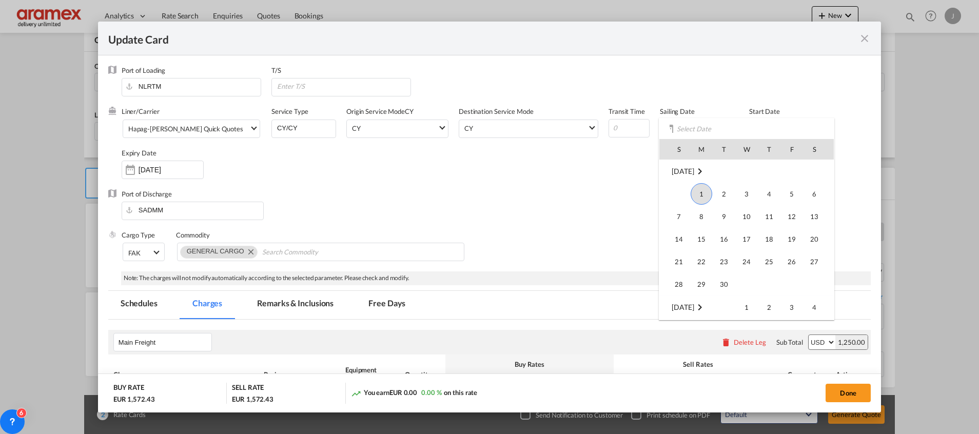
click at [670, 127] on body "Analytics Dashboard Rate Search Enquiries Quotes Bookings" at bounding box center [489, 217] width 979 height 434
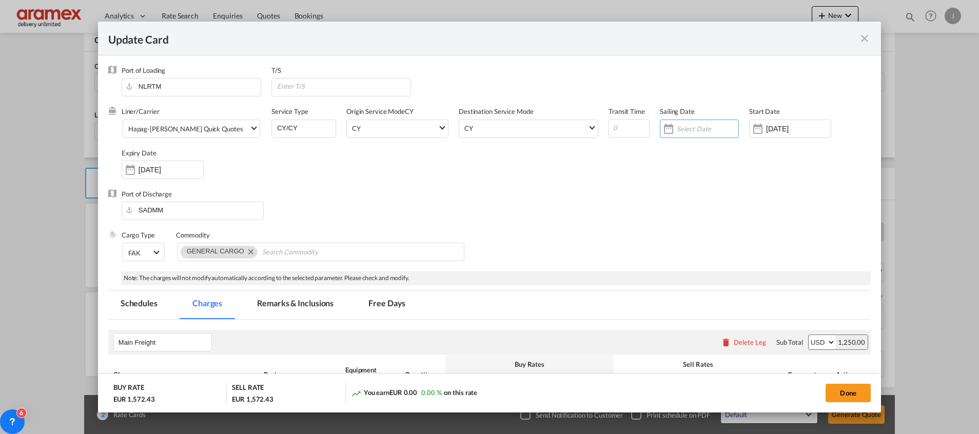
click at [676, 127] on input "Update Card Port ..." at bounding box center [707, 129] width 62 height 8
click at [700, 128] on input "Update Card Port ..." at bounding box center [707, 129] width 62 height 8
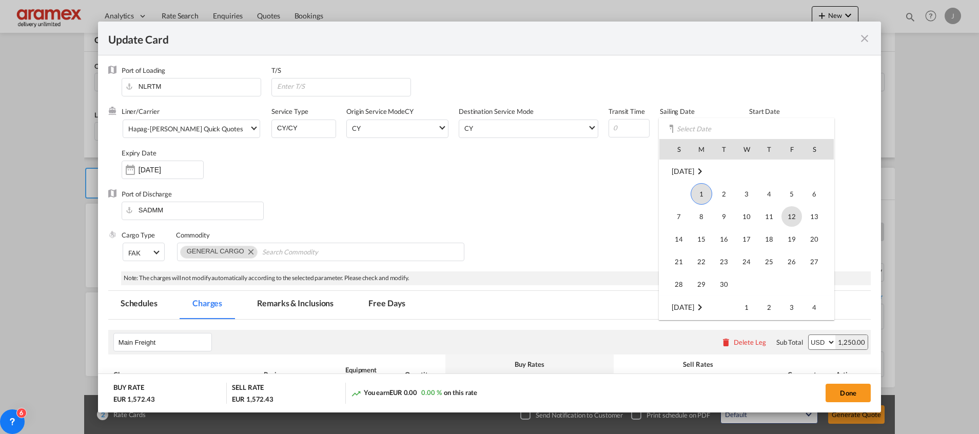
click at [790, 220] on span "12" at bounding box center [791, 216] width 21 height 21
type input "[DATE]"
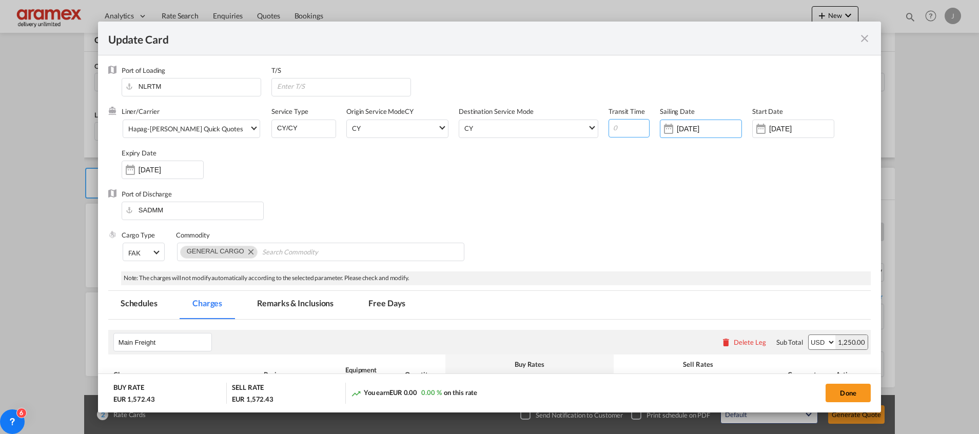
click at [611, 125] on input "Update Card Port ..." at bounding box center [628, 128] width 41 height 18
click at [618, 136] on input "48" at bounding box center [628, 128] width 41 height 18
type input "48"
click at [620, 202] on div "Port of Discharge SADMM" at bounding box center [489, 209] width 762 height 41
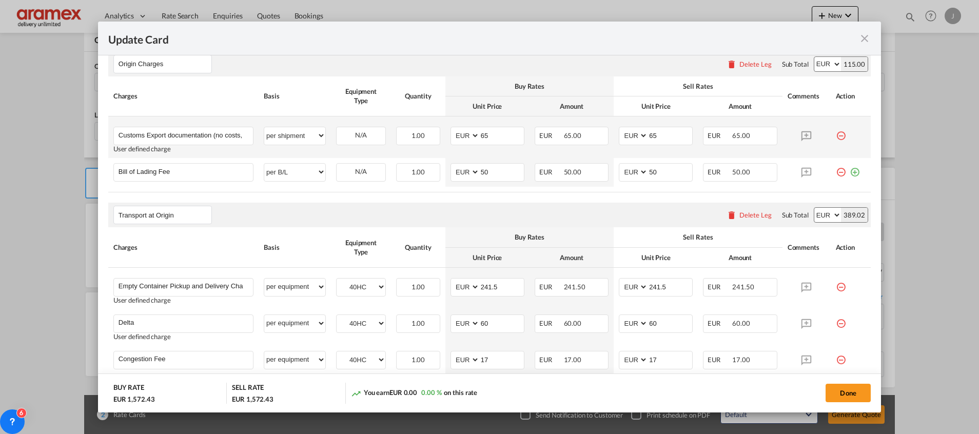
scroll to position [686, 0]
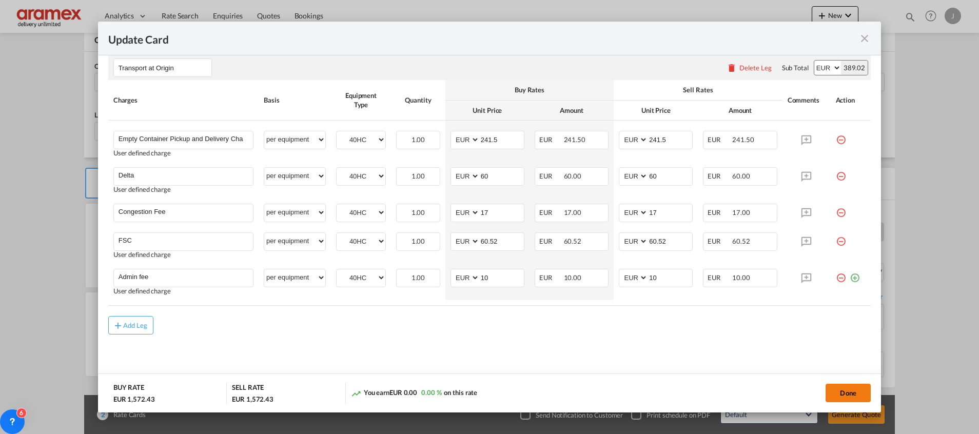
click at [852, 390] on button "Done" at bounding box center [847, 393] width 45 height 18
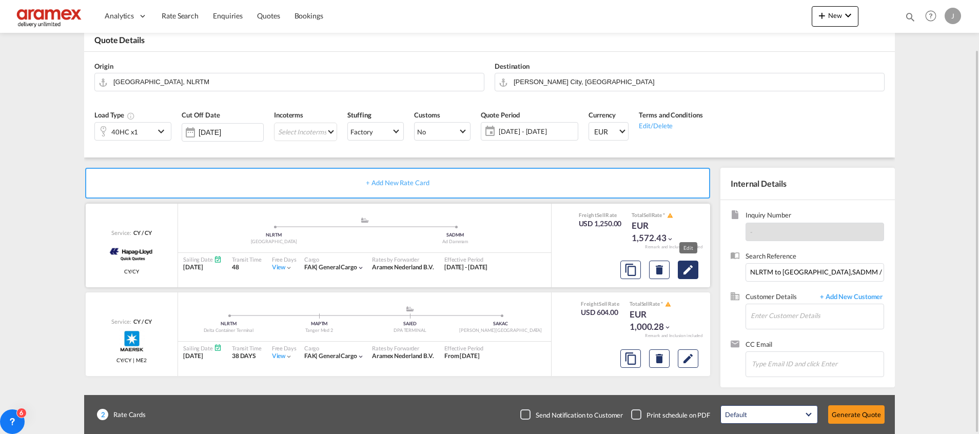
click at [691, 265] on md-icon "Edit" at bounding box center [688, 270] width 12 height 12
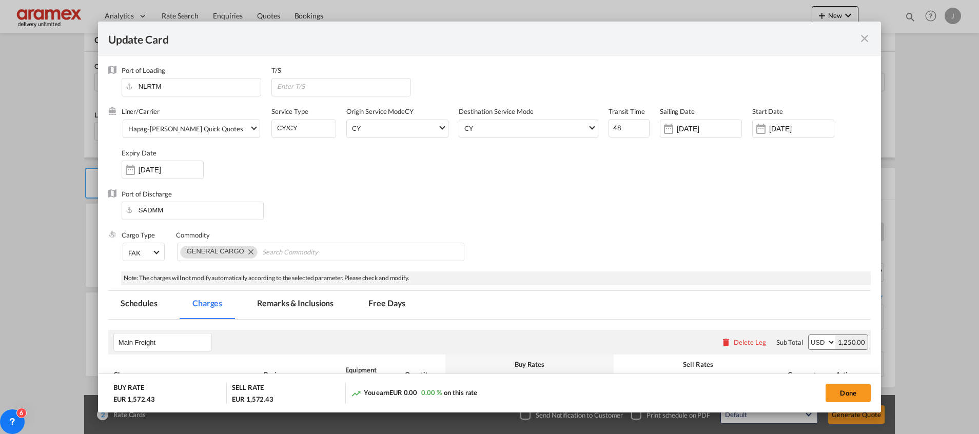
click at [866, 38] on md-icon "icon-close fg-AAA8AD m-0 pointer" at bounding box center [864, 38] width 12 height 12
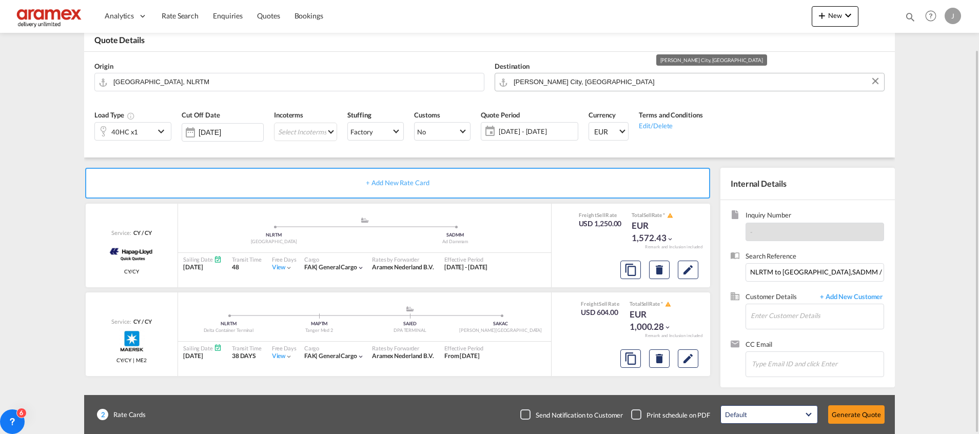
click at [619, 82] on input "King Abdullah City, SAKAC" at bounding box center [695, 82] width 365 height 18
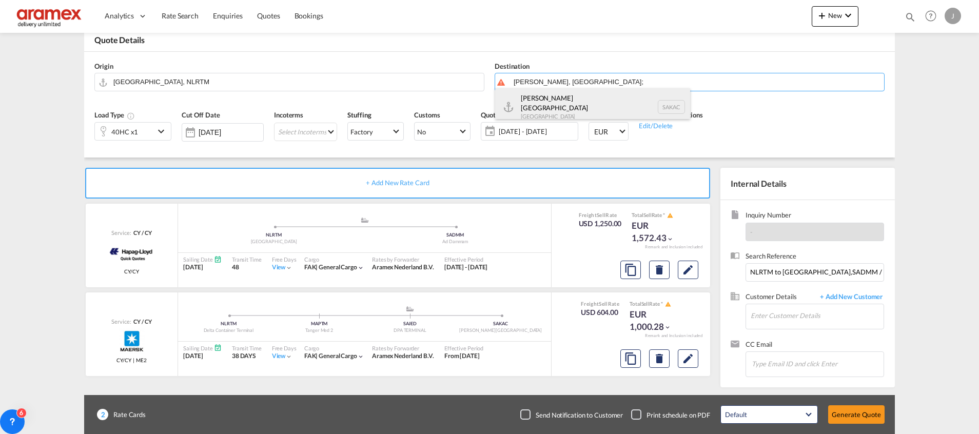
click at [572, 105] on div "King Abdullah City Saudi Arabia SAKAC" at bounding box center [592, 106] width 195 height 37
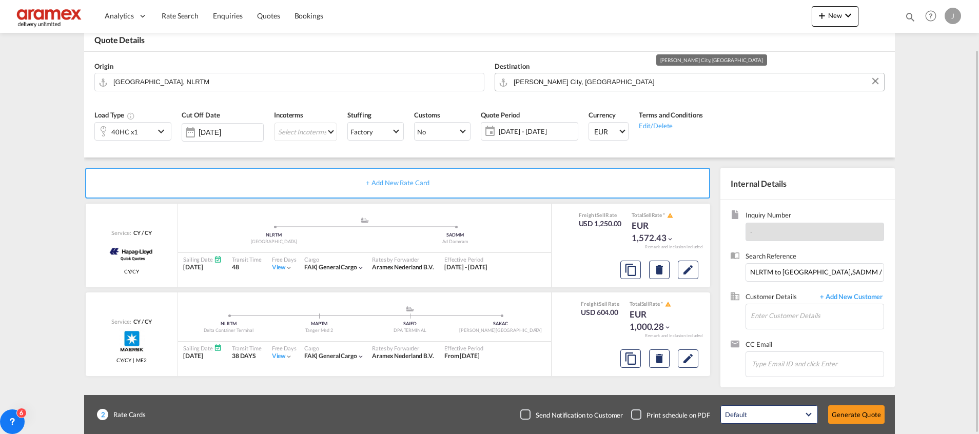
click at [622, 80] on input "King Abdullah City, SAKAC" at bounding box center [695, 82] width 365 height 18
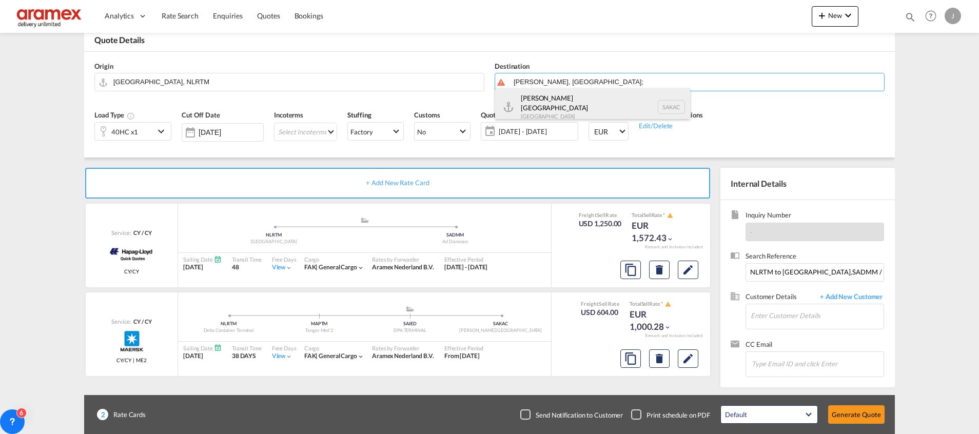
click at [551, 110] on div "King Abdullah City Saudi Arabia SAKAC" at bounding box center [592, 106] width 195 height 37
type input "King Abdullah City, SAKAC"
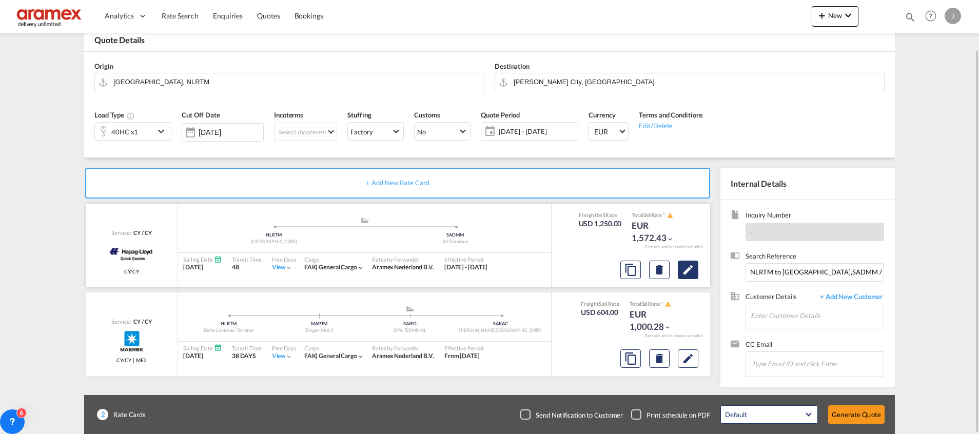
click at [690, 273] on md-icon "Edit" at bounding box center [688, 270] width 12 height 12
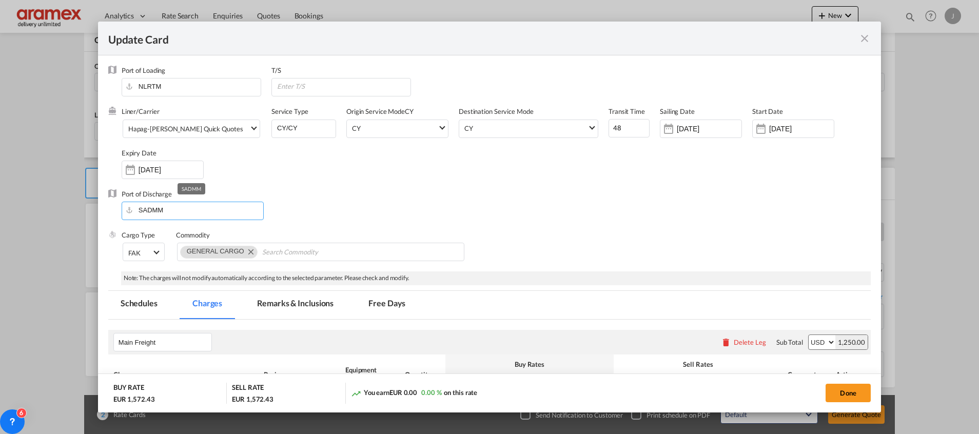
click at [181, 207] on input "SADMM" at bounding box center [195, 209] width 136 height 15
click at [853, 385] on button "Done" at bounding box center [847, 393] width 45 height 18
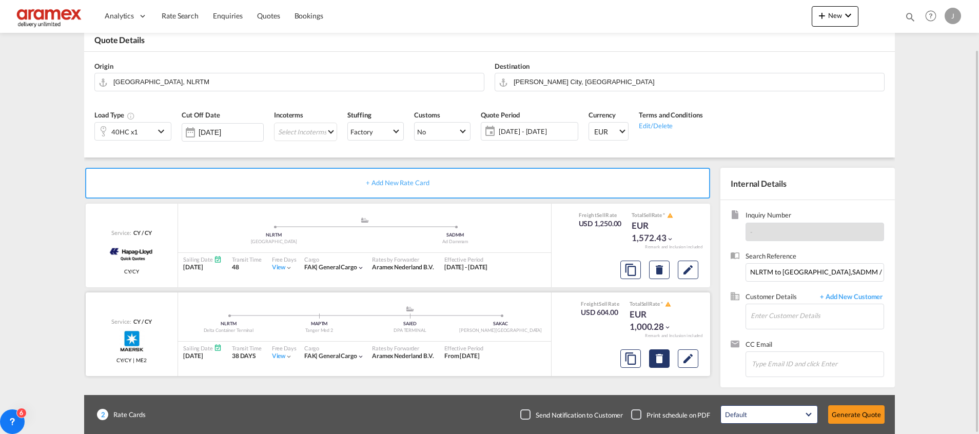
click at [660, 357] on md-icon "Delete" at bounding box center [659, 358] width 12 height 12
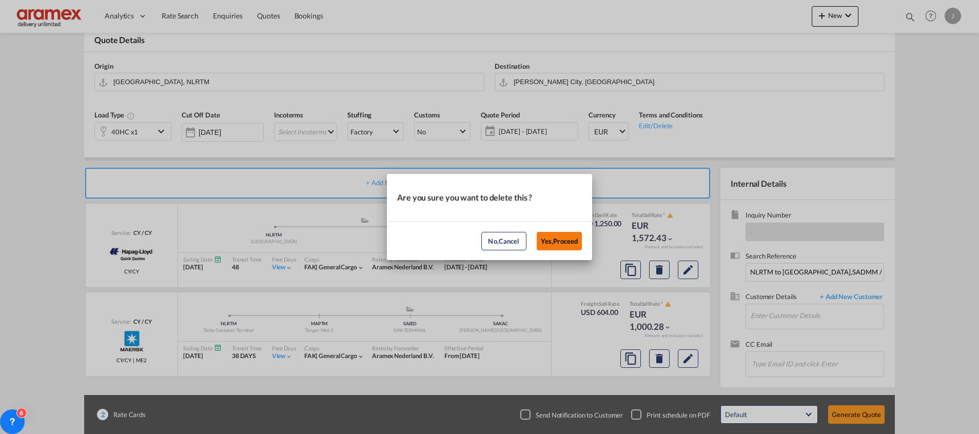
click at [552, 240] on button "Yes,Proceed" at bounding box center [558, 241] width 45 height 18
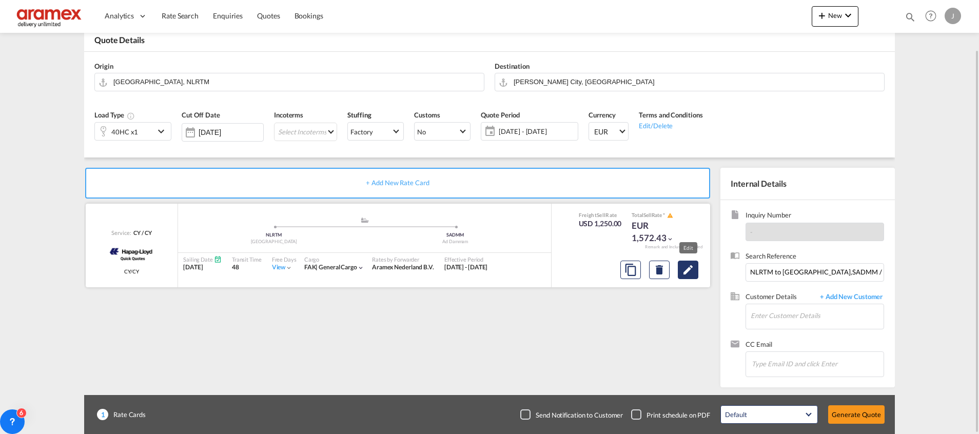
click at [691, 271] on md-icon "Edit" at bounding box center [688, 270] width 12 height 12
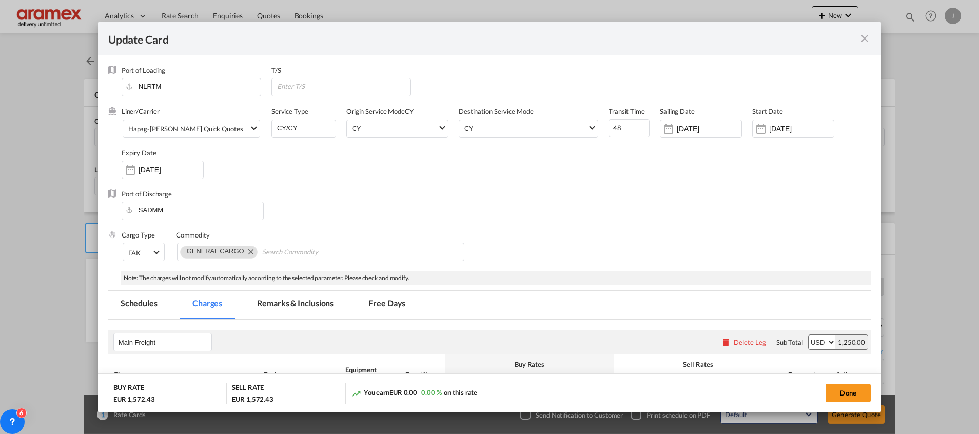
drag, startPoint x: 0, startPoint y: 0, endPoint x: 842, endPoint y: 277, distance: 886.2
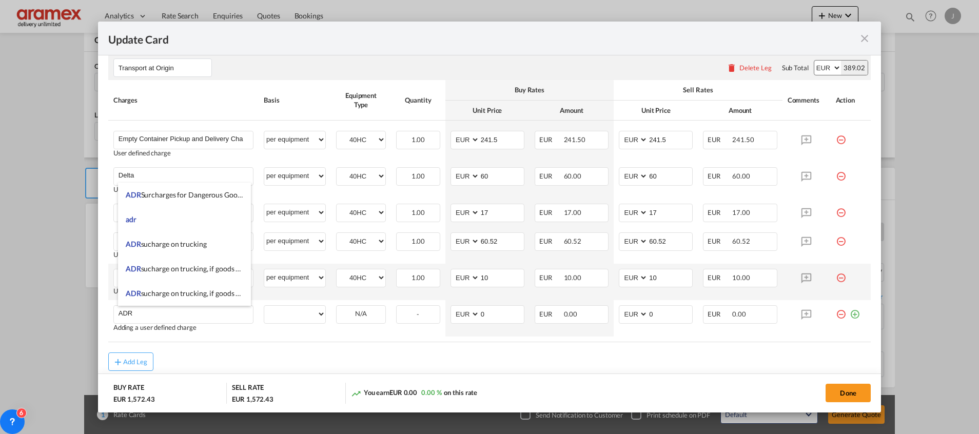
drag, startPoint x: 179, startPoint y: 242, endPoint x: 393, endPoint y: 290, distance: 219.7
click at [180, 241] on span "ADR sucharge on trucking" at bounding box center [166, 244] width 81 height 9
type input "ADR sucharge on trucking"
select select "per equipment"
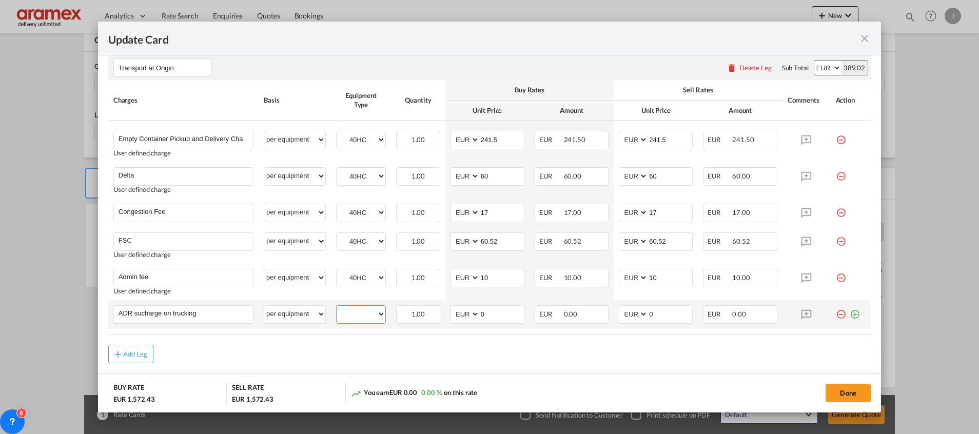
drag, startPoint x: 366, startPoint y: 316, endPoint x: 367, endPoint y: 323, distance: 6.7
click at [366, 316] on select "40HC" at bounding box center [360, 314] width 49 height 14
select select "40HC"
click at [336, 307] on select "40HC" at bounding box center [360, 314] width 49 height 14
drag, startPoint x: 494, startPoint y: 314, endPoint x: 445, endPoint y: 321, distance: 50.2
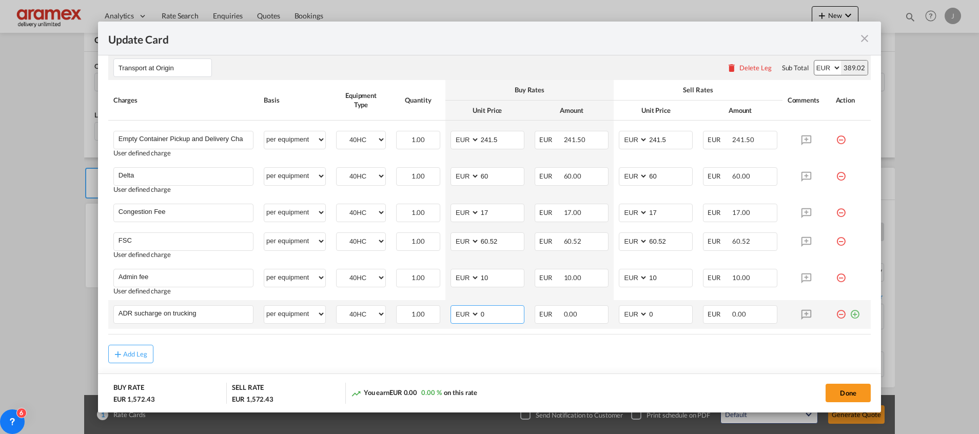
click at [450, 321] on md-input-container "AED AFN ALL AMD ANG AOA ARS AUD AWG AZN BAM BBD BDT BGN BHD BIF BMD BND [PERSON…" at bounding box center [487, 314] width 74 height 18
type input "75"
drag, startPoint x: 659, startPoint y: 313, endPoint x: 615, endPoint y: 317, distance: 43.3
click at [619, 317] on md-input-container "AED AFN ALL AMD ANG AOA ARS AUD AWG AZN BAM BBD BDT BGN BHD BIF BMD BND [PERSON…" at bounding box center [656, 314] width 74 height 18
type input "75"
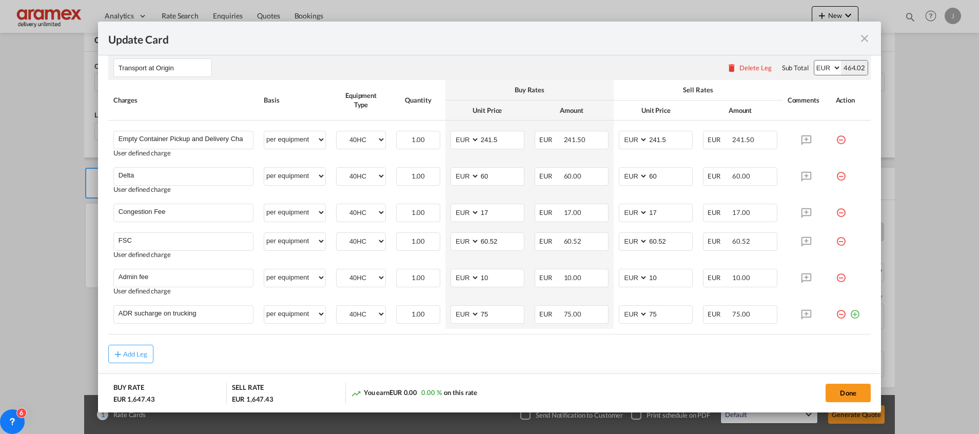
click at [602, 362] on div "Add Leg" at bounding box center [489, 354] width 762 height 18
click at [848, 388] on button "Done" at bounding box center [847, 393] width 45 height 18
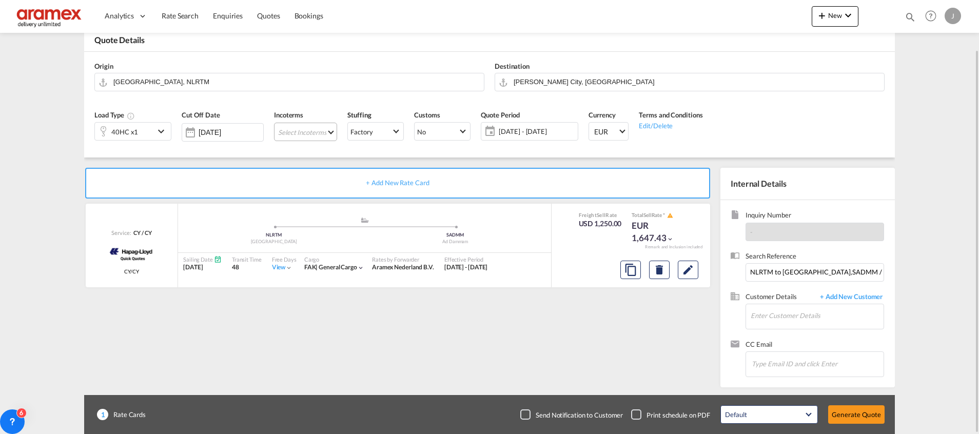
click at [285, 132] on md-select "Select Incoterms EXW - import Ex Works CIP - import Carriage and Insurance Paid…" at bounding box center [305, 132] width 63 height 18
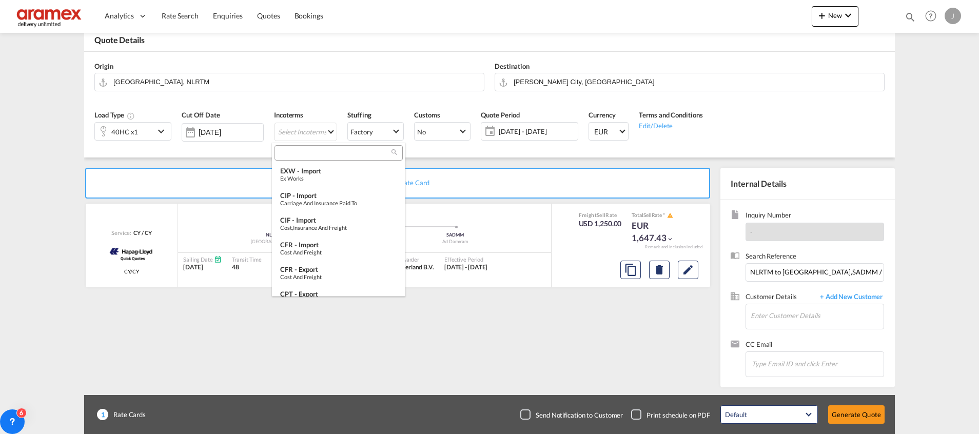
click at [290, 162] on md-select-header at bounding box center [338, 153] width 133 height 21
click at [292, 153] on input "search" at bounding box center [334, 152] width 114 height 9
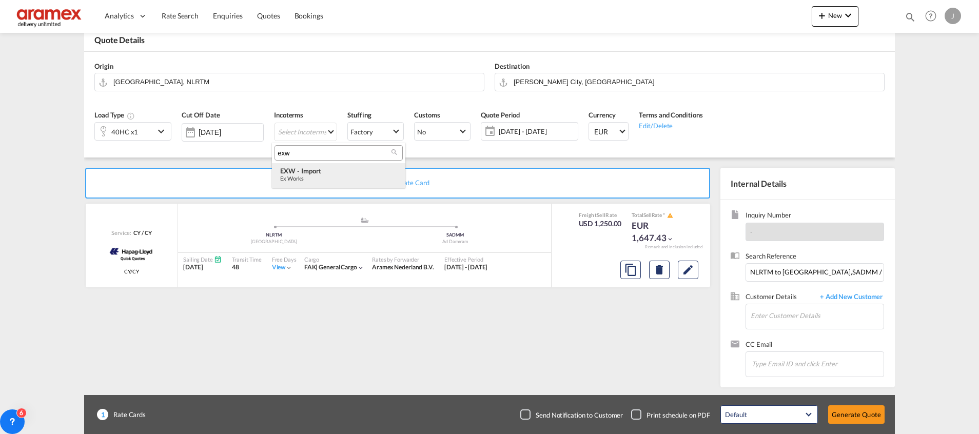
type input "exw"
click at [302, 167] on div "EXW - import" at bounding box center [338, 171] width 117 height 8
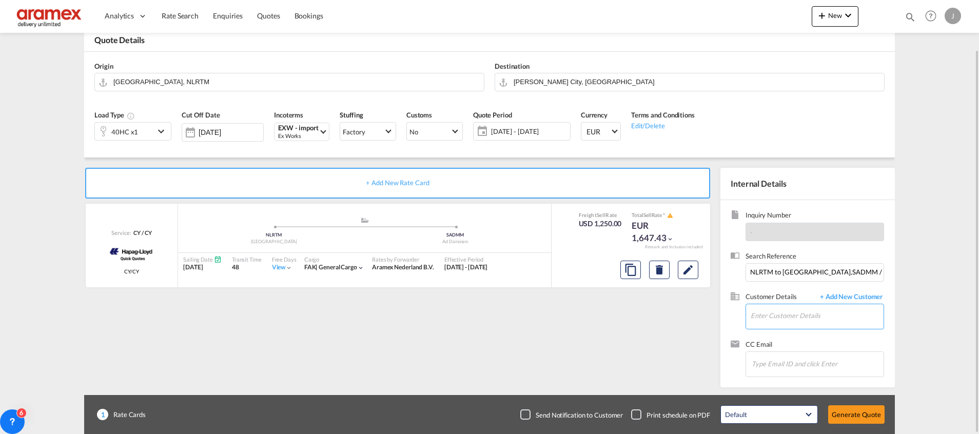
click at [779, 305] on input "Enter Customer Details" at bounding box center [816, 315] width 133 height 23
drag, startPoint x: 790, startPoint y: 284, endPoint x: 804, endPoint y: 284, distance: 13.9
click at [790, 284] on div "Mohamed Bazil Khan mohamedbaz@aramex.com | Aramex International – Dubai, UAE" at bounding box center [847, 290] width 195 height 28
type input "Aramex International – Dubai, UAE, Mohamed Bazil Khan, mohamedbaz@aramex.com"
click at [861, 412] on button "Generate Quote" at bounding box center [856, 414] width 56 height 18
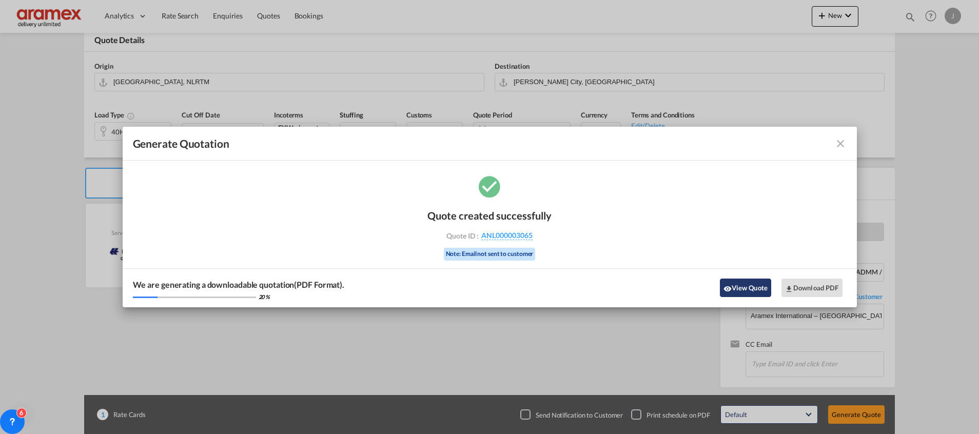
click at [752, 286] on button "View Quote" at bounding box center [745, 287] width 51 height 18
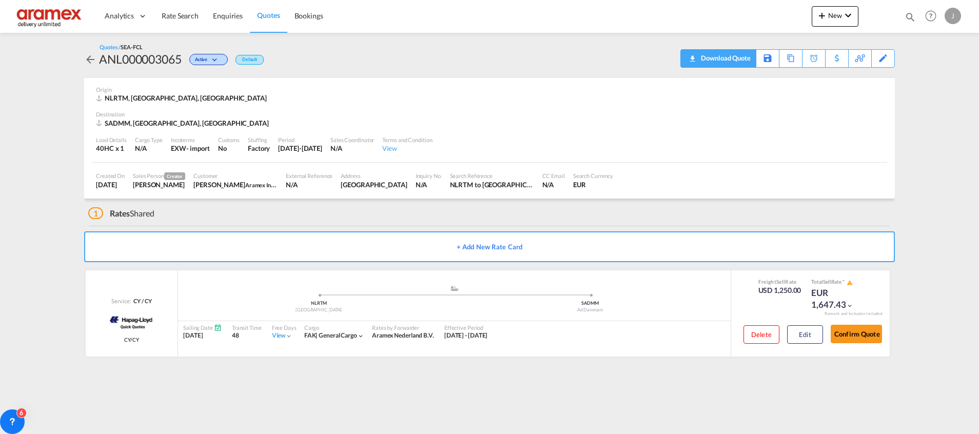
click at [733, 56] on div "Download Quote" at bounding box center [724, 58] width 52 height 16
click at [739, 55] on div "Download Quote" at bounding box center [724, 58] width 52 height 16
click at [806, 335] on button "Edit" at bounding box center [805, 334] width 36 height 18
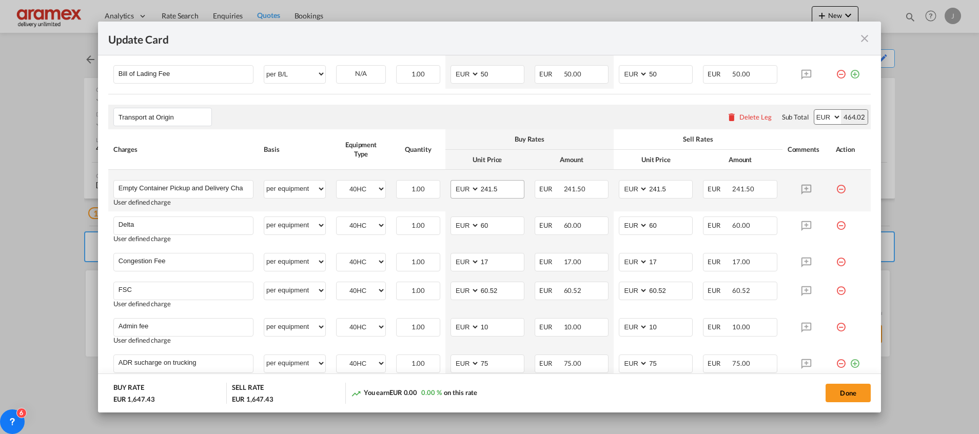
scroll to position [714, 0]
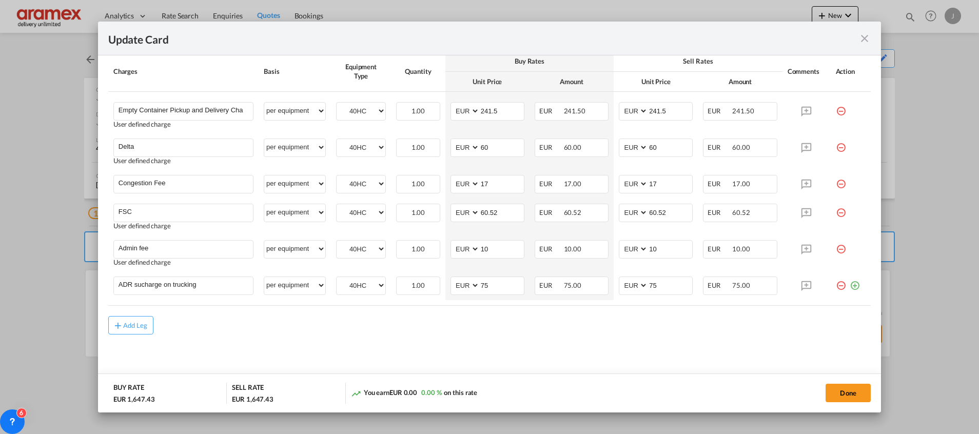
click at [854, 407] on md-dialog-actions "BUY RATE EUR 1,647.43 SELL RATE EUR 1,647.43 You earn EUR 0.00 0.00 % on this r…" at bounding box center [489, 392] width 783 height 39
click at [851, 392] on button "Done" at bounding box center [847, 393] width 45 height 18
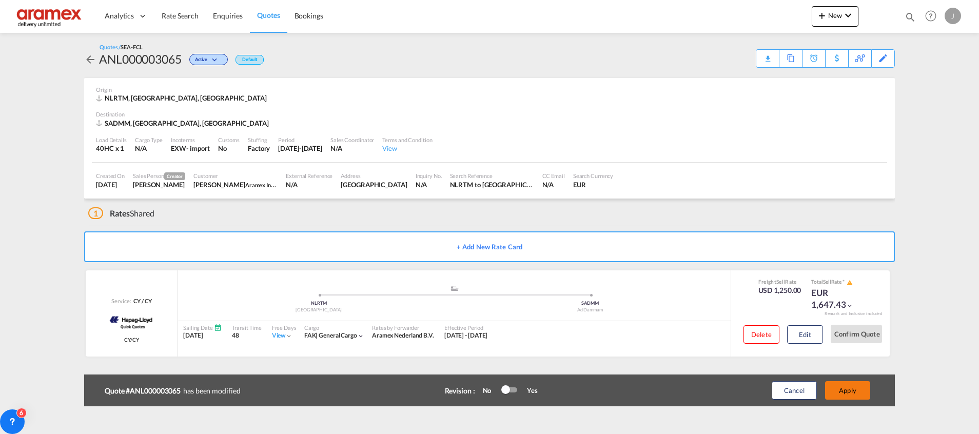
click at [850, 385] on button "Apply" at bounding box center [847, 390] width 45 height 18
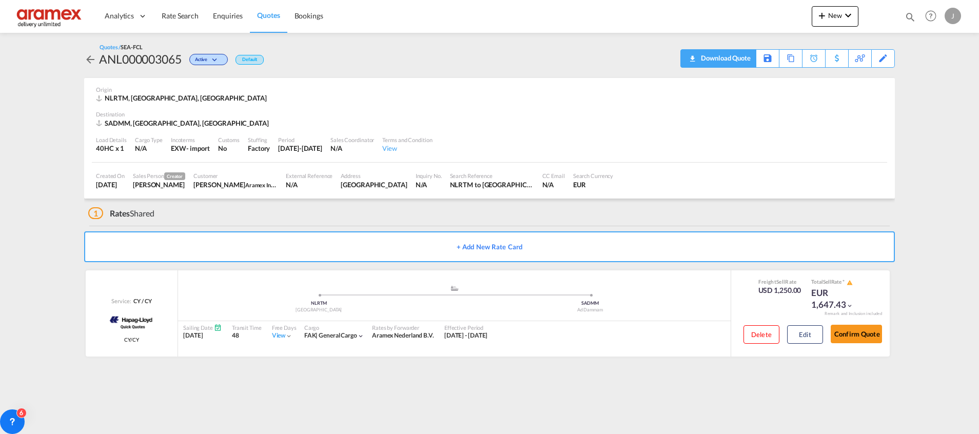
click at [738, 60] on div "Download Quote" at bounding box center [724, 58] width 52 height 16
click at [278, 17] on span "Quotes" at bounding box center [268, 15] width 23 height 9
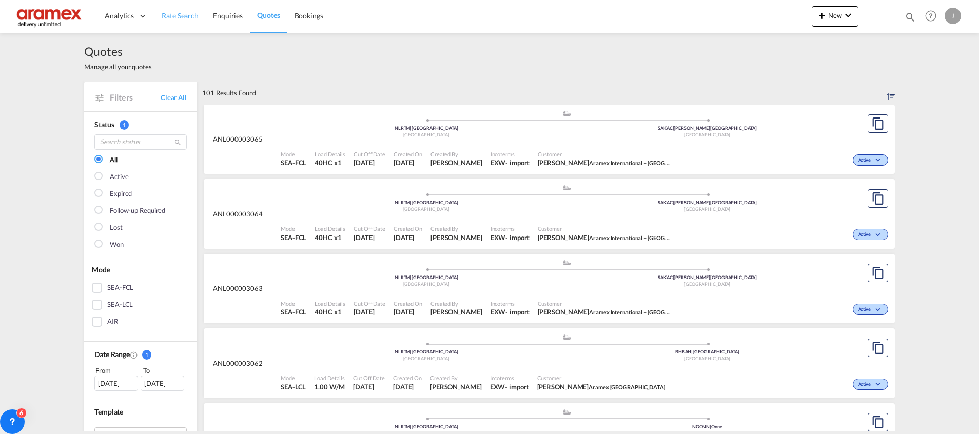
click at [175, 14] on span "Rate Search" at bounding box center [180, 15] width 37 height 9
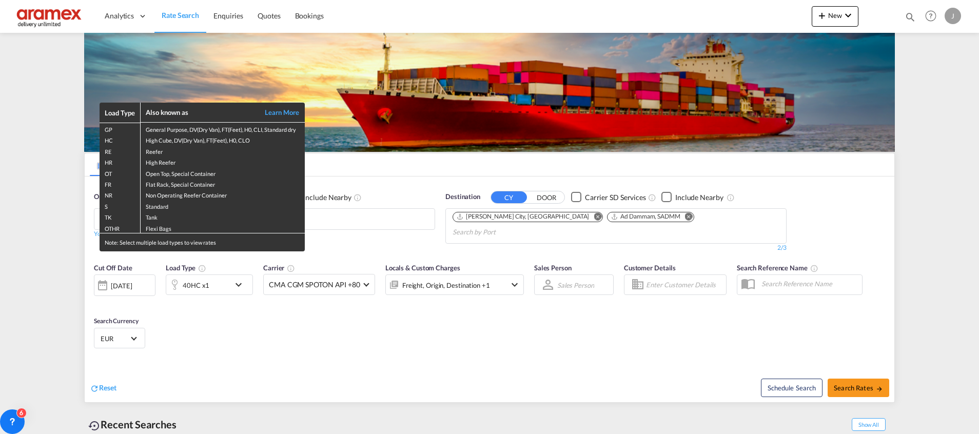
click at [546, 218] on div "Load Type Also known as Learn More GP General Purpose, DV(Dry Van), FT(Feet), H…" at bounding box center [489, 217] width 979 height 434
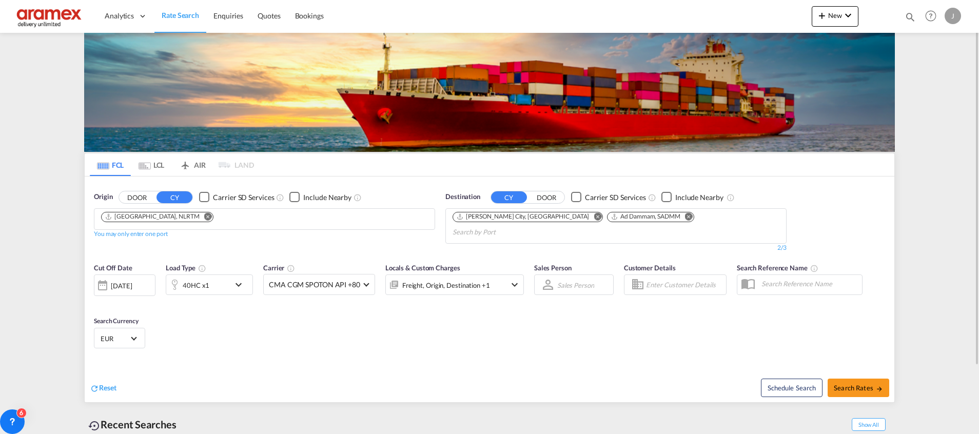
click at [593, 217] on md-icon "Remove" at bounding box center [597, 216] width 8 height 8
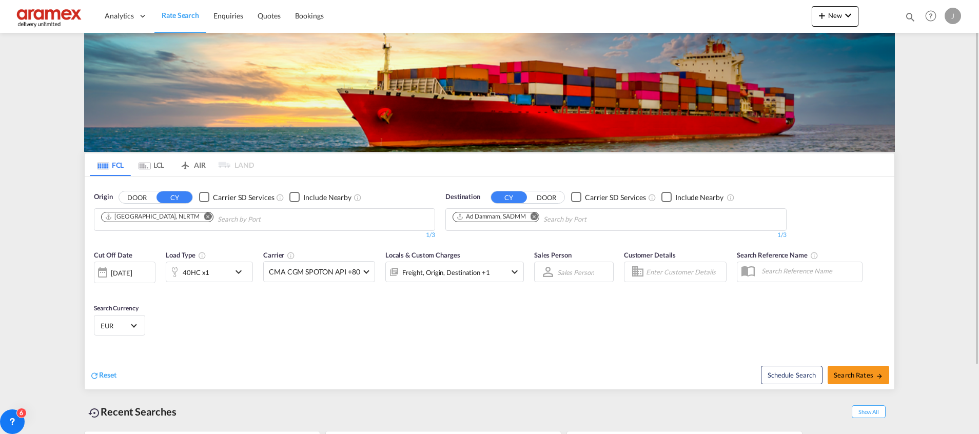
click at [221, 271] on div "40HC x1" at bounding box center [198, 272] width 64 height 21
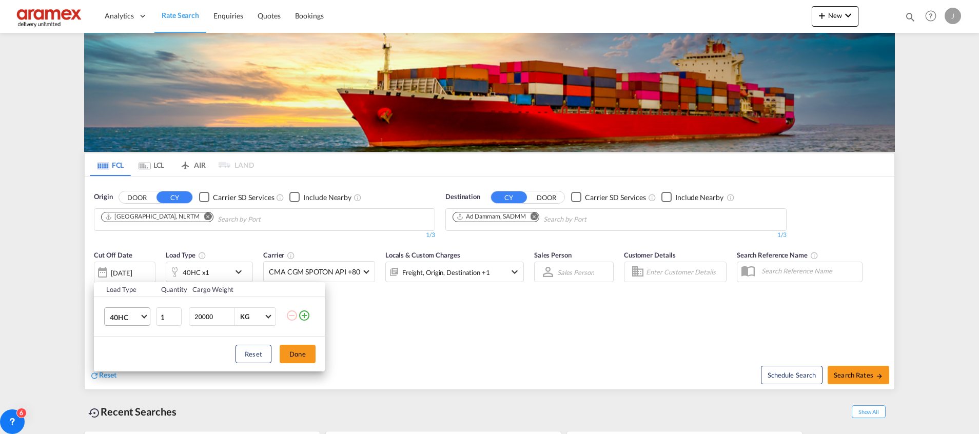
click at [138, 317] on span "40HC" at bounding box center [125, 317] width 30 height 10
click at [136, 331] on md-option "40OT" at bounding box center [137, 334] width 70 height 25
type input "2"
click at [174, 313] on input "2" at bounding box center [169, 316] width 26 height 18
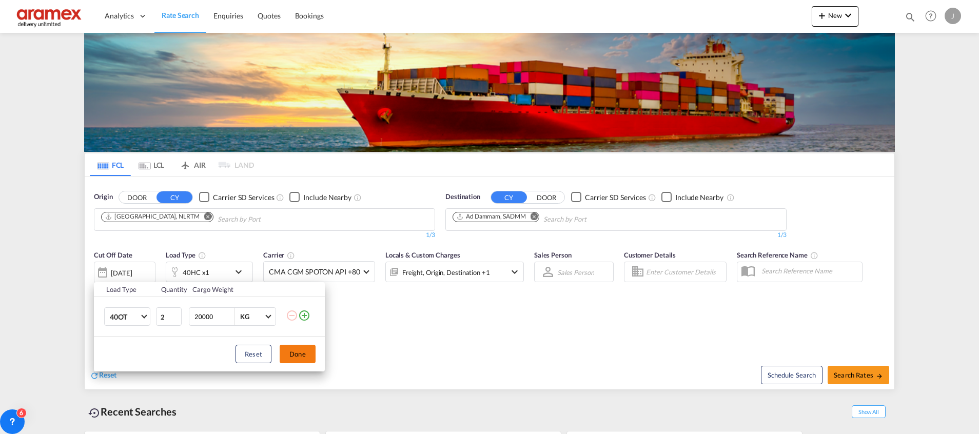
click at [295, 355] on button "Done" at bounding box center [298, 354] width 36 height 18
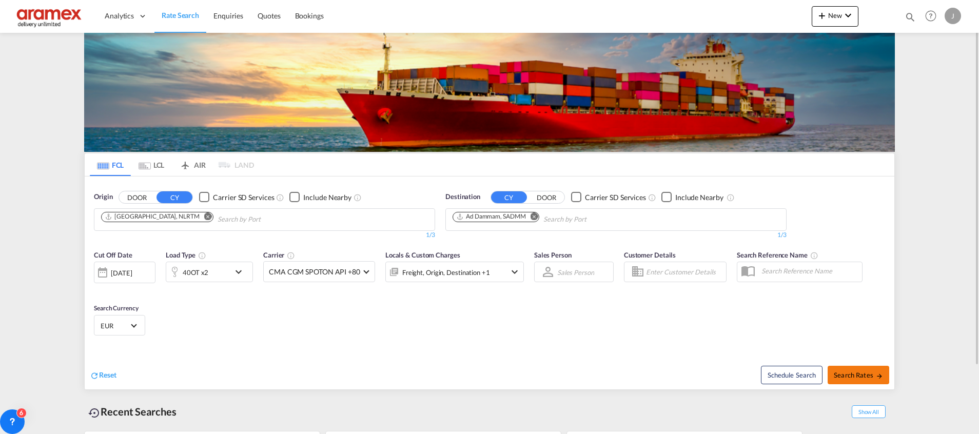
click at [850, 377] on span "Search Rates" at bounding box center [857, 375] width 49 height 8
type input "NLRTM to SADMM / [DATE]"
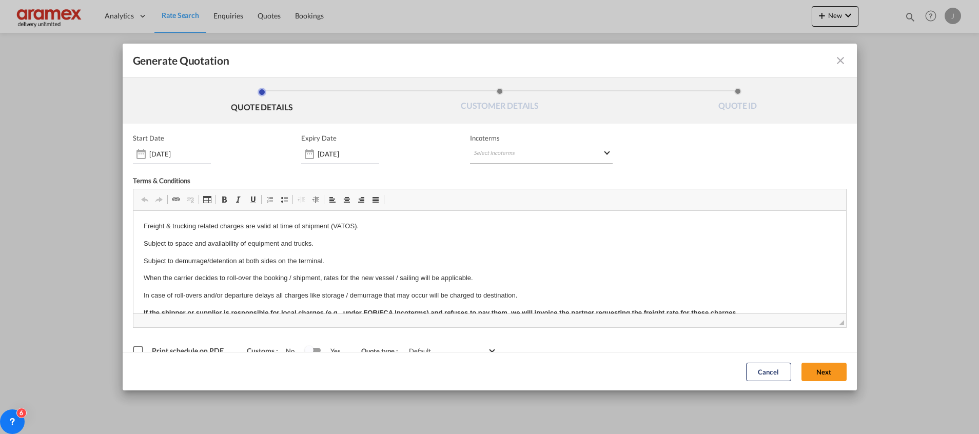
drag, startPoint x: 502, startPoint y: 134, endPoint x: 499, endPoint y: 146, distance: 12.7
click at [502, 136] on span "Incoterms" at bounding box center [541, 138] width 143 height 8
click at [497, 149] on md-select "Select Incoterms EXW - import Ex Works CIP - import Carriage and Insurance Paid…" at bounding box center [541, 154] width 143 height 18
click at [496, 175] on input "search" at bounding box center [518, 175] width 95 height 9
type input "exw"
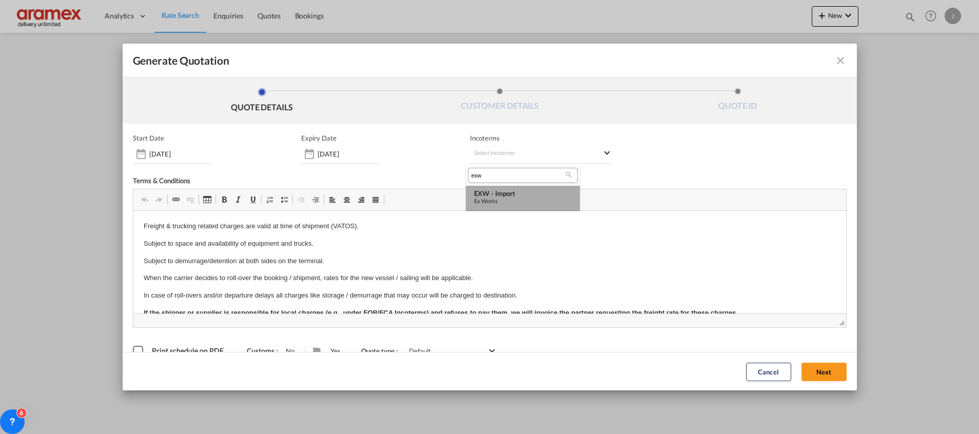
click at [497, 197] on div "Ex Works" at bounding box center [522, 200] width 97 height 7
click at [810, 371] on button "Next" at bounding box center [823, 371] width 45 height 18
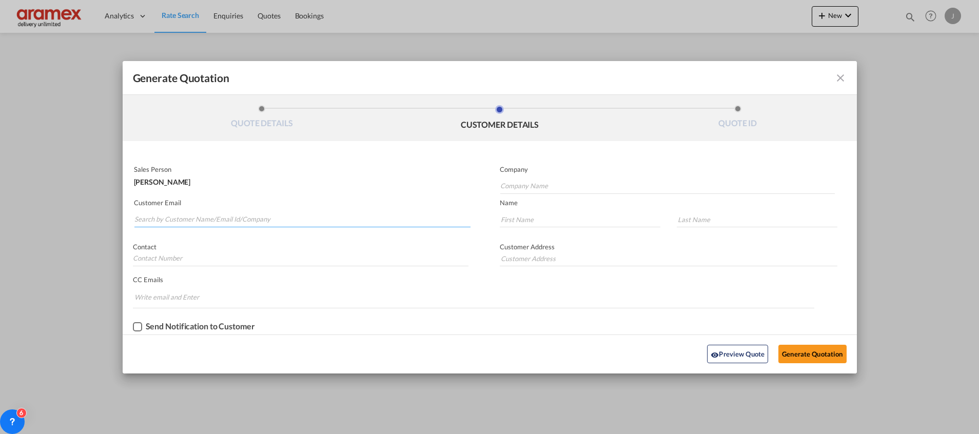
click at [166, 225] on md-autocomplete-wrap "Generate QuotationQUOTE ..." at bounding box center [302, 217] width 336 height 21
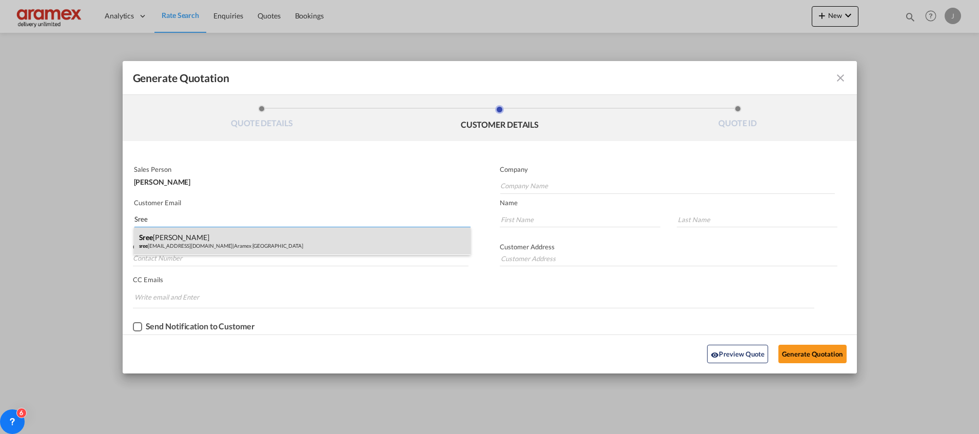
type input "Sree"
click at [181, 239] on div "Sree lakshmi Palat sree lakshmi@aramex.com | Aramex Dubai" at bounding box center [302, 241] width 336 height 28
type input "Aramex [GEOGRAPHIC_DATA]"
type input "sreelakshmi@aramex.com"
type input "Sreelakshmi"
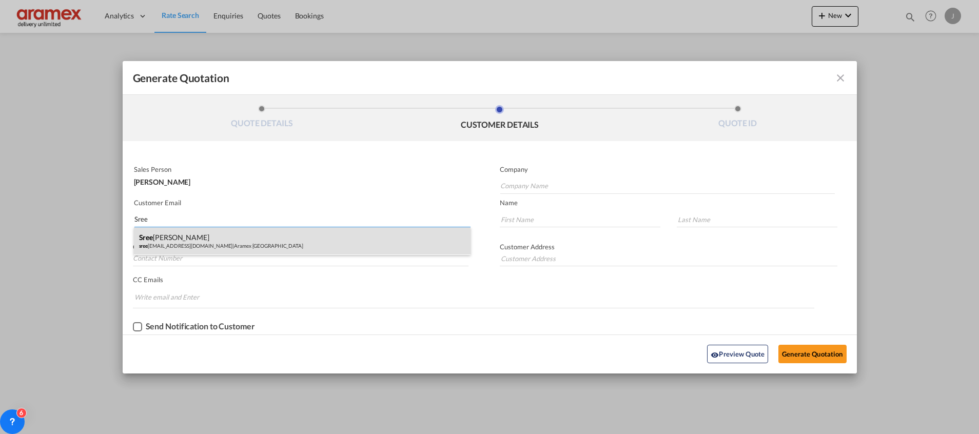
type input "Palat"
type input "[GEOGRAPHIC_DATA] [GEOGRAPHIC_DATA]"
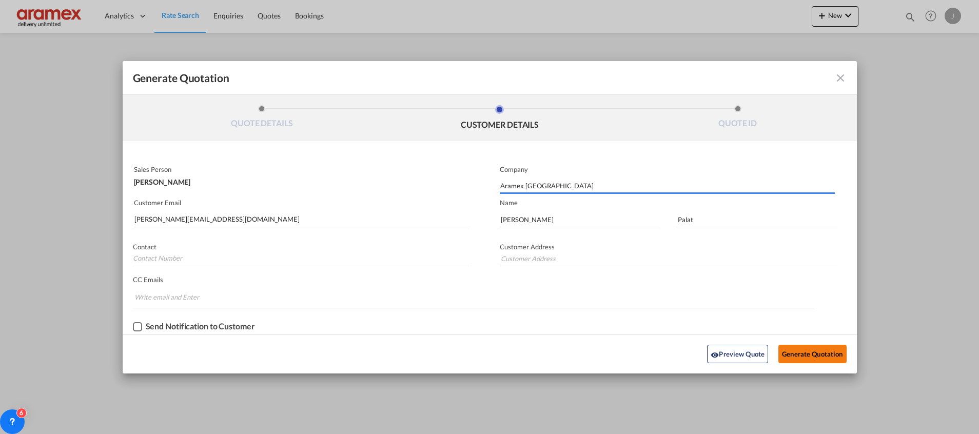
click at [812, 359] on button "Generate Quotation" at bounding box center [812, 354] width 68 height 18
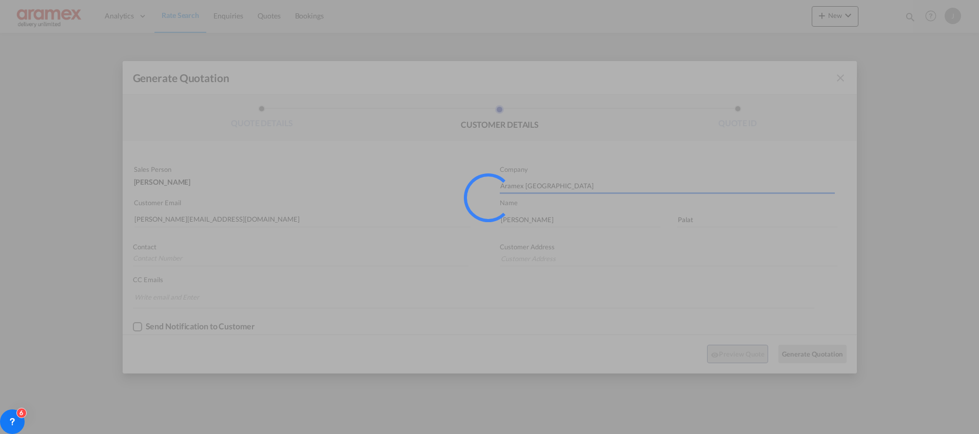
type input "[GEOGRAPHIC_DATA] [GEOGRAPHIC_DATA]"
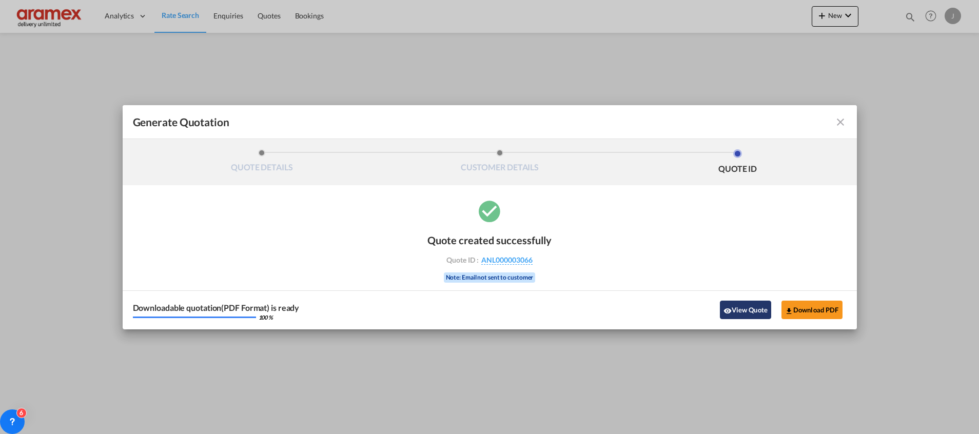
click at [753, 315] on button "View Quote" at bounding box center [745, 310] width 51 height 18
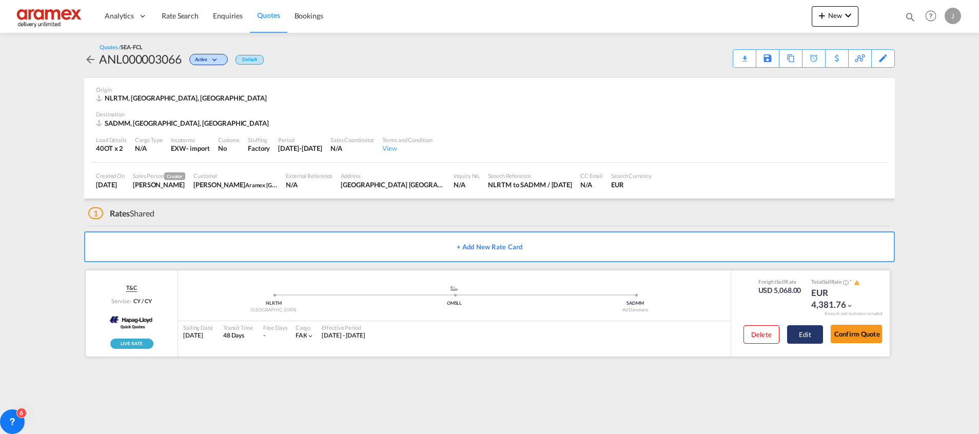
click at [805, 328] on button "Edit" at bounding box center [805, 334] width 36 height 18
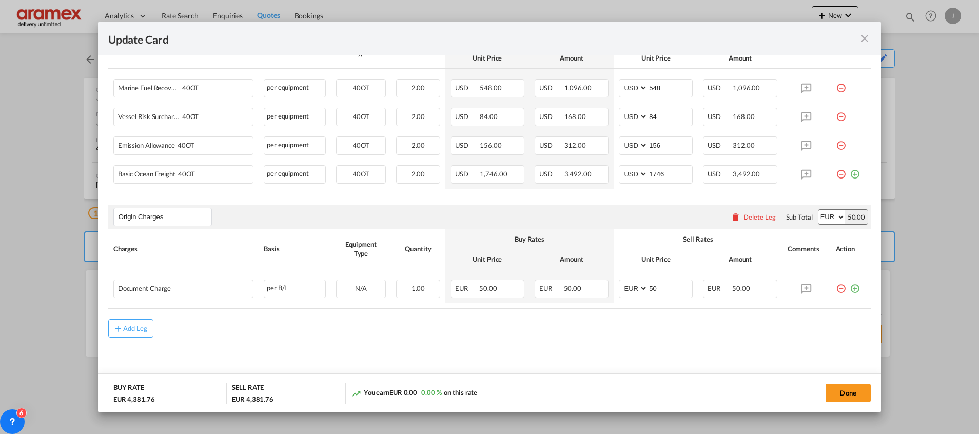
scroll to position [330, 0]
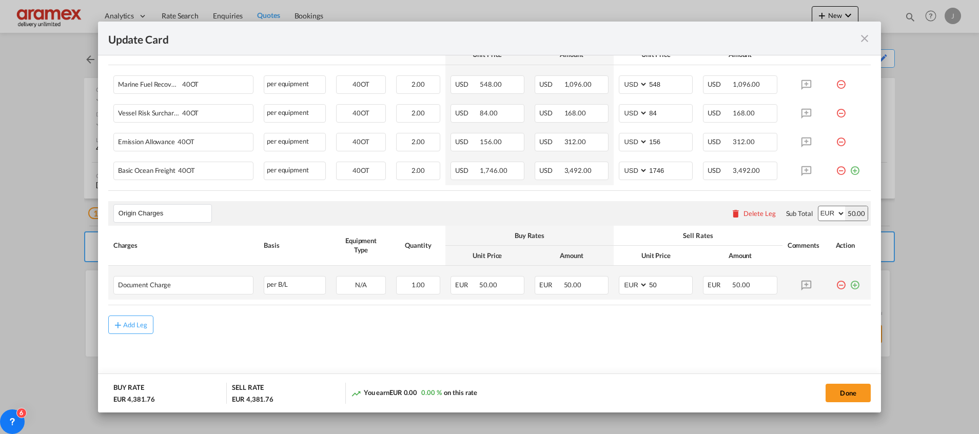
click at [849, 286] on md-icon "icon-plus-circle-outline green-400-fg" at bounding box center [854, 281] width 10 height 10
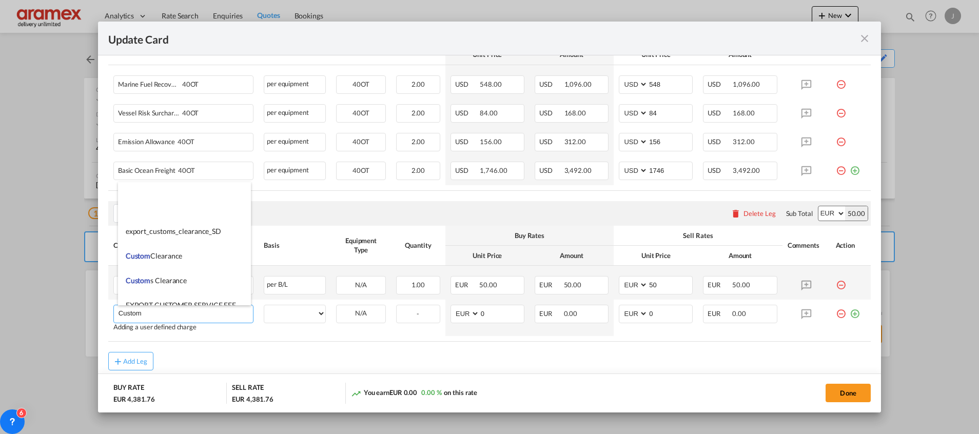
scroll to position [1077, 0]
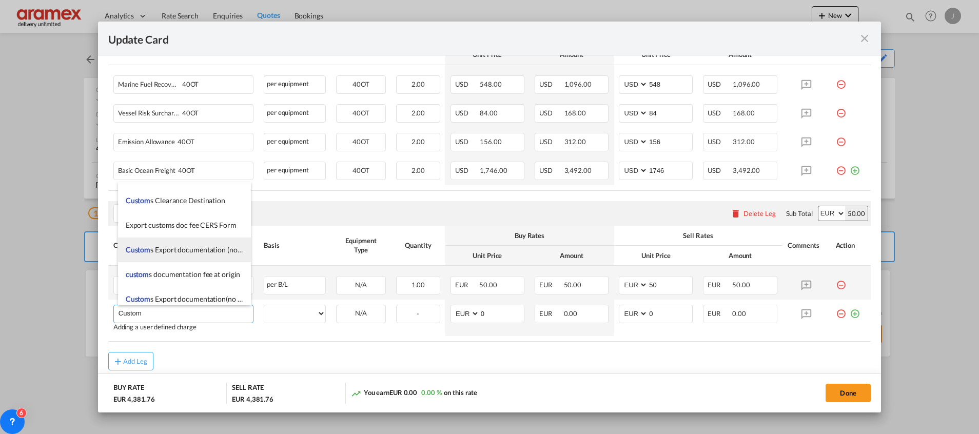
click at [191, 253] on span "Custom s Export documentation (no costs, suggested sell)" at bounding box center [214, 249] width 177 height 9
type input "Customs Export documentation (no costs, suggested sell)"
select select "per shipment"
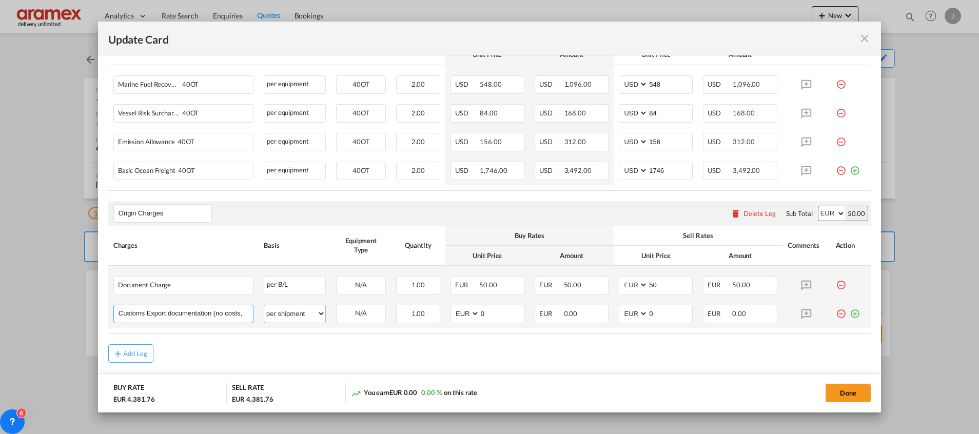
scroll to position [0, 49]
drag, startPoint x: 221, startPoint y: 315, endPoint x: 288, endPoint y: 315, distance: 67.2
click at [288, 315] on tr "Customs Export documentation (no costs, suggested sell) Please Enter User Defin…" at bounding box center [489, 314] width 762 height 29
drag, startPoint x: 462, startPoint y: 317, endPoint x: 453, endPoint y: 317, distance: 8.2
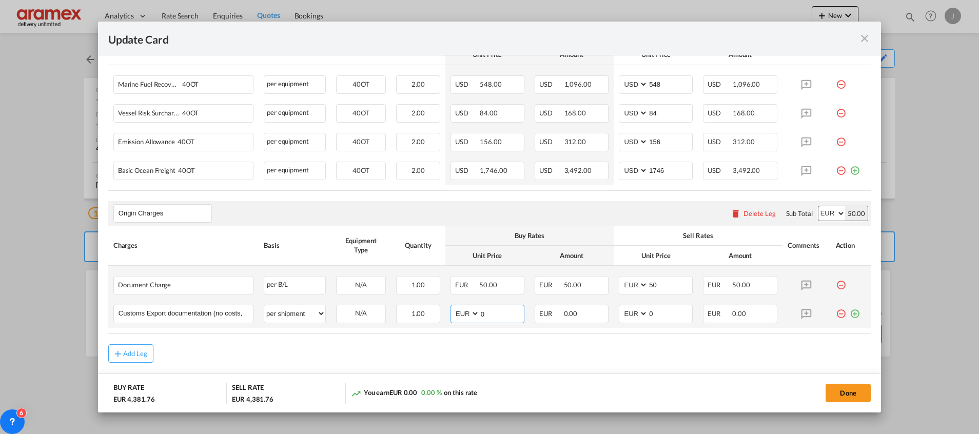
click at [453, 317] on md-input-container "AED AFN ALL AMD ANG AOA ARS AUD AWG AZN BAM BBD BDT BGN BHD BIF BMD BND BOB BRL…" at bounding box center [487, 314] width 74 height 18
type input "65"
drag, startPoint x: 661, startPoint y: 312, endPoint x: 597, endPoint y: 312, distance: 64.1
click at [597, 312] on tr "Customs Export documentation (no costs, suggested sell) Please Enter User Defin…" at bounding box center [489, 314] width 762 height 29
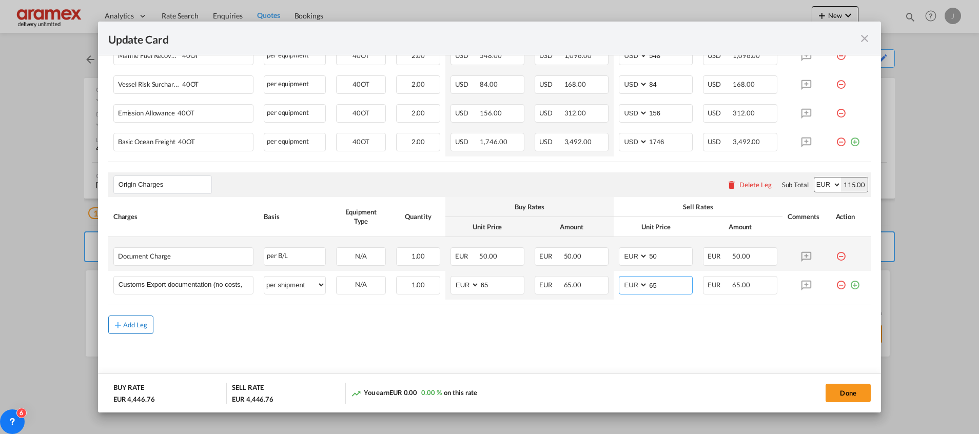
type input "65"
click at [131, 323] on div "Add Leg" at bounding box center [135, 325] width 25 height 6
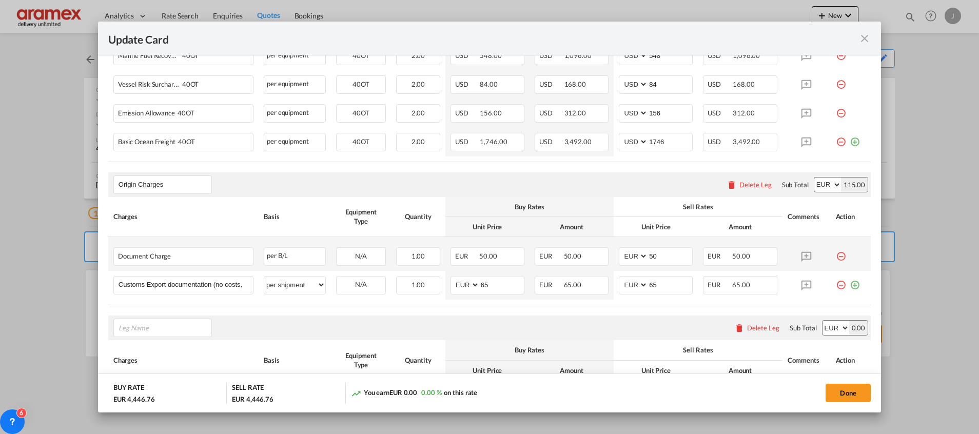
scroll to position [473, 0]
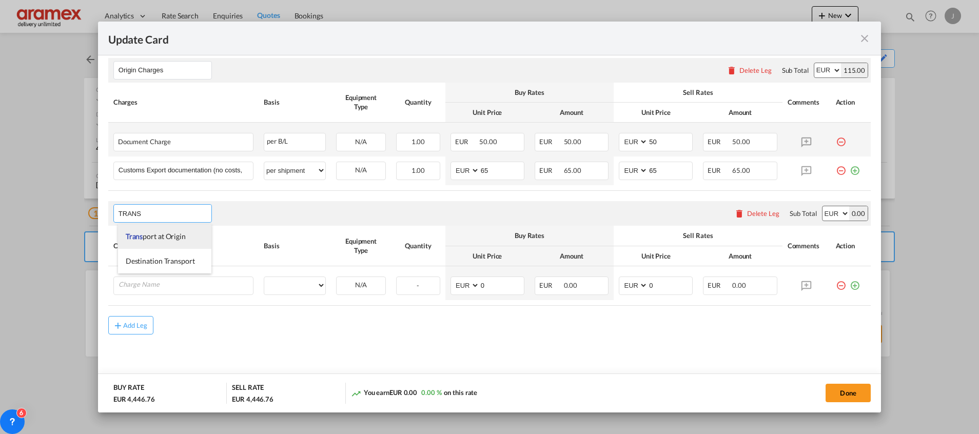
click at [158, 236] on span "Trans port at Origin" at bounding box center [156, 236] width 60 height 9
type input "Transport at Origin"
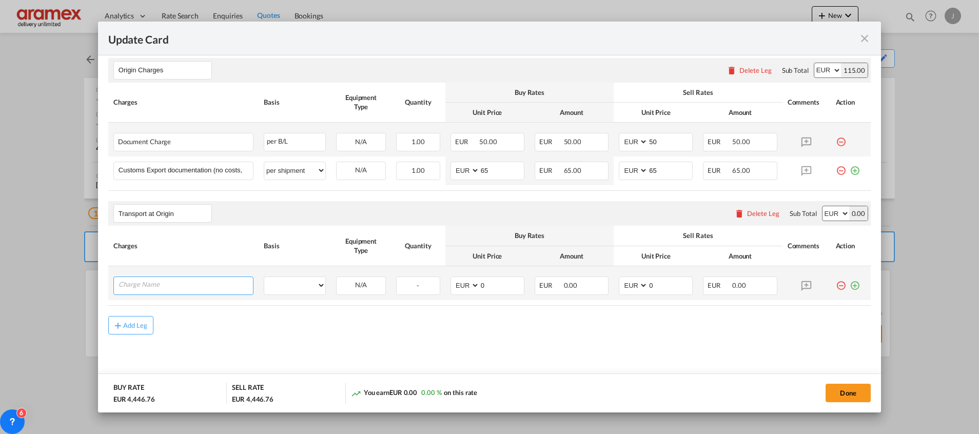
click at [170, 280] on input "Charge Name" at bounding box center [185, 284] width 134 height 15
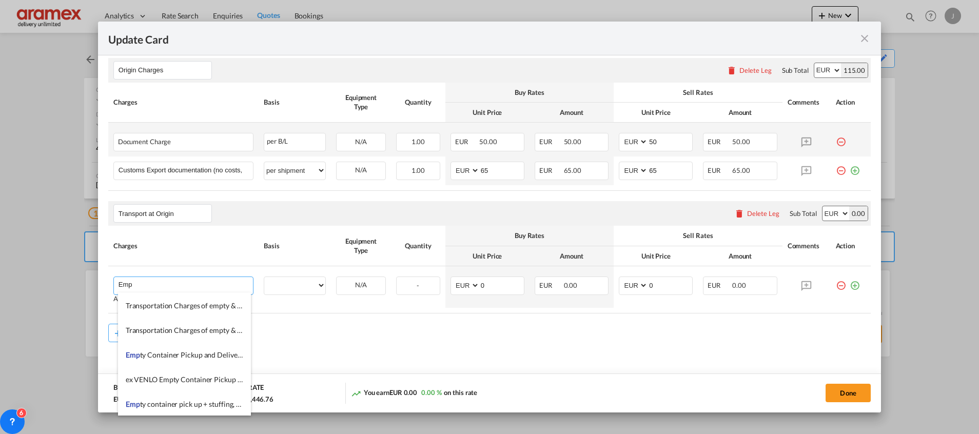
scroll to position [246, 0]
click at [200, 303] on span "Transportation Charges of empty & full container" at bounding box center [203, 304] width 154 height 9
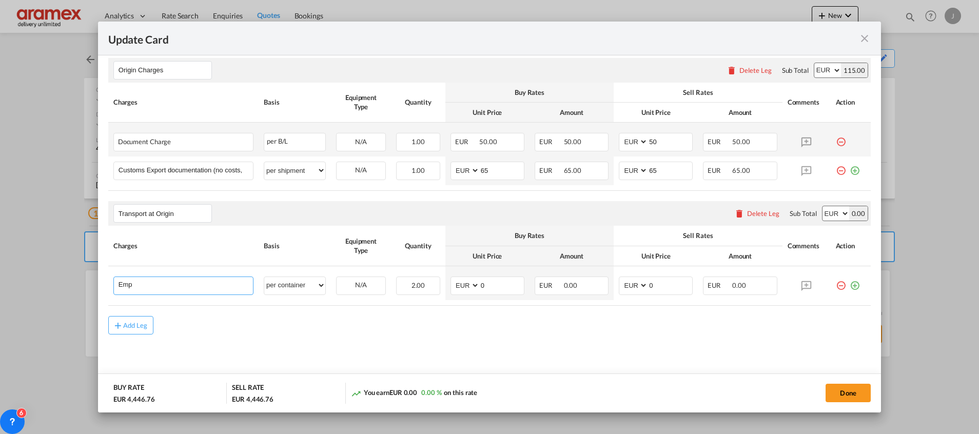
type input "Transportation Charges of empty & full container"
select select "per container"
drag, startPoint x: 196, startPoint y: 284, endPoint x: 306, endPoint y: 282, distance: 110.3
click at [306, 282] on tr "Transportation Charges of empty & full container Please Enter User Defined Char…" at bounding box center [489, 283] width 762 height 34
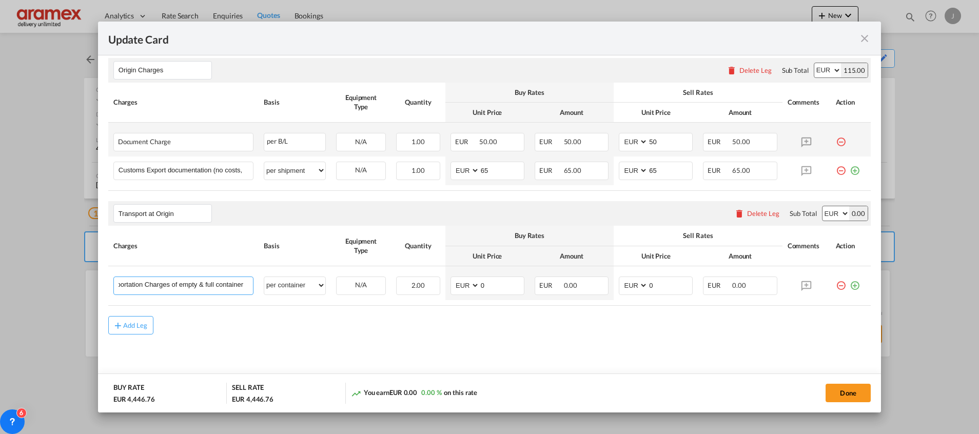
scroll to position [0, 0]
drag, startPoint x: 168, startPoint y: 283, endPoint x: 25, endPoint y: 283, distance: 143.6
click at [25, 283] on div "Update Card Port of Loading NLRTM T/S OMSLL Liner/Carrier Hapag-Lloyd Spot 2HM …" at bounding box center [489, 217] width 979 height 434
click at [160, 286] on input "Transportation Charges of empty & full container" at bounding box center [185, 284] width 134 height 15
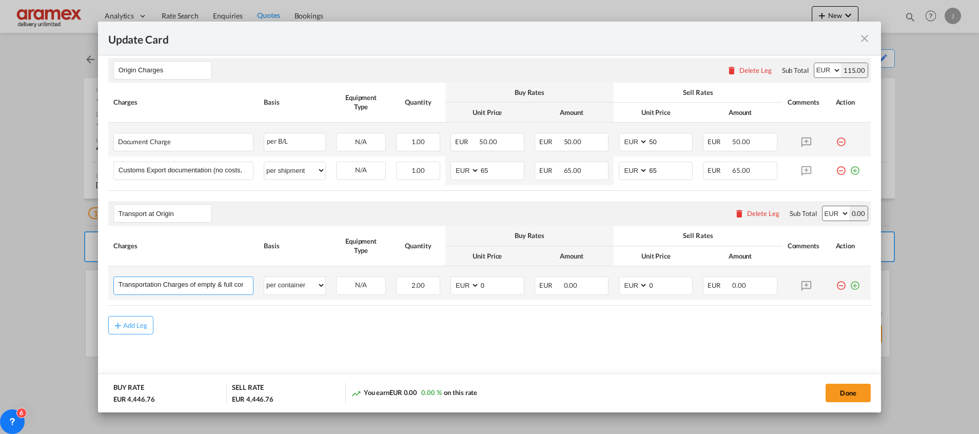
click at [160, 286] on input "Transportation Charges of empty & full container" at bounding box center [185, 284] width 134 height 15
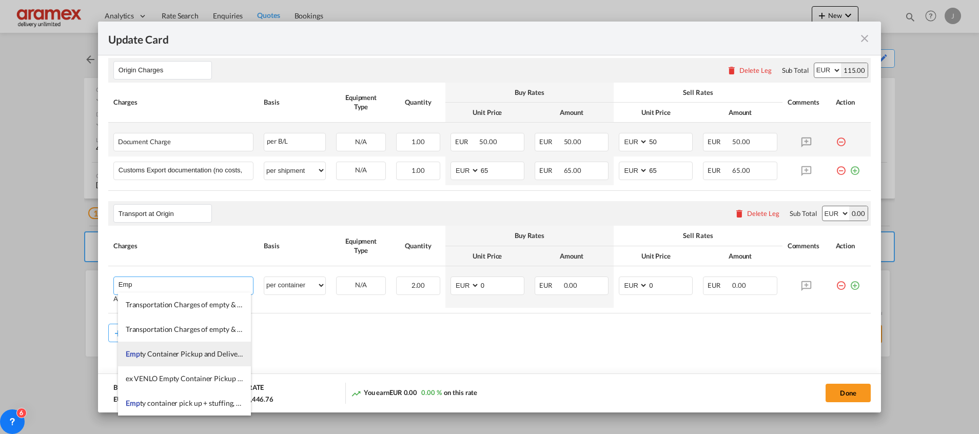
click at [175, 351] on span "Emp ty Container Pickup and Delivery Charge" at bounding box center [197, 353] width 143 height 9
type input "Empty Container Pickup and Delivery Charge"
select select "per equipment"
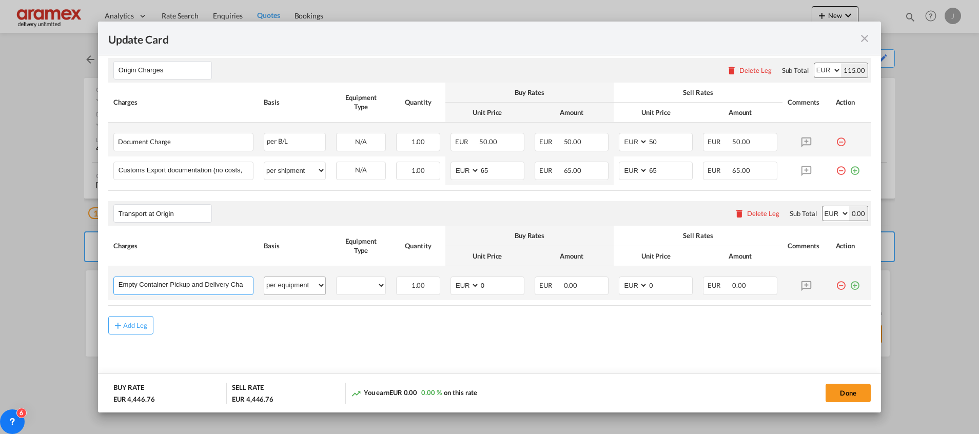
scroll to position [0, 9]
drag, startPoint x: 193, startPoint y: 282, endPoint x: 318, endPoint y: 278, distance: 124.7
click at [318, 278] on tr "Empty Container Pickup and Delivery Charge Please Enter User Defined Charges Ca…" at bounding box center [489, 283] width 762 height 34
click at [61, 70] on div "Update Card Port of Loading NLRTM T/S OMSLL Liner/Carrier Hapag-Lloyd Spot 2HM …" at bounding box center [489, 217] width 979 height 434
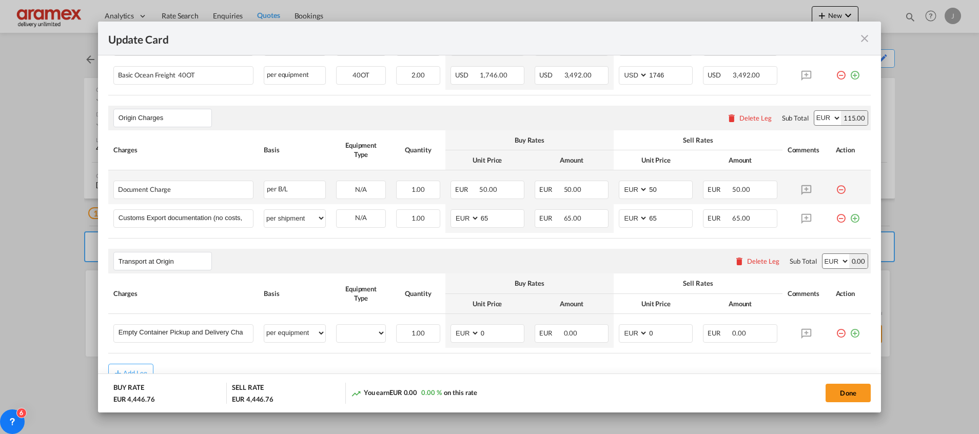
scroll to position [473, 0]
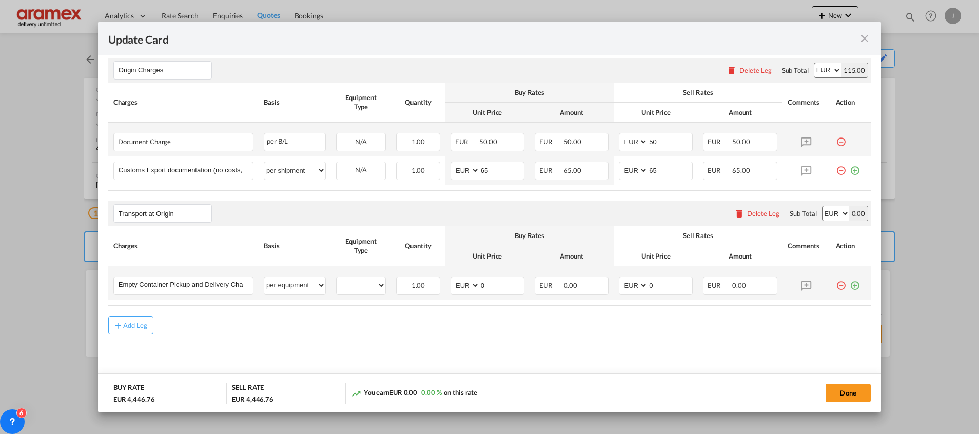
click at [849, 286] on md-icon "icon-plus-circle-outline green-400-fg" at bounding box center [854, 281] width 10 height 10
click at [364, 285] on select "40OT" at bounding box center [360, 285] width 49 height 14
select select "40OT"
click at [336, 278] on select "40OT" at bounding box center [360, 285] width 49 height 14
click at [452, 283] on md-input-container "AED AFN ALL AMD ANG AOA ARS AUD AWG AZN BAM BBD BDT BGN BHD BIF BMD BND BOB BRL…" at bounding box center [487, 285] width 74 height 18
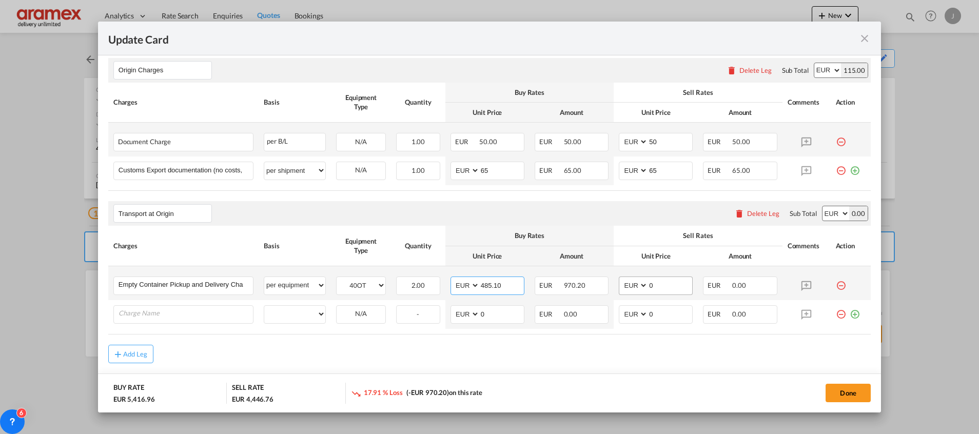
type input "485.10"
drag, startPoint x: 661, startPoint y: 289, endPoint x: 594, endPoint y: 289, distance: 66.7
click at [595, 289] on tr "Empty Container Pickup and Delivery Charge Please Enter User Defined Charges Ca…" at bounding box center [489, 283] width 762 height 34
type input "8"
type input "485.10"
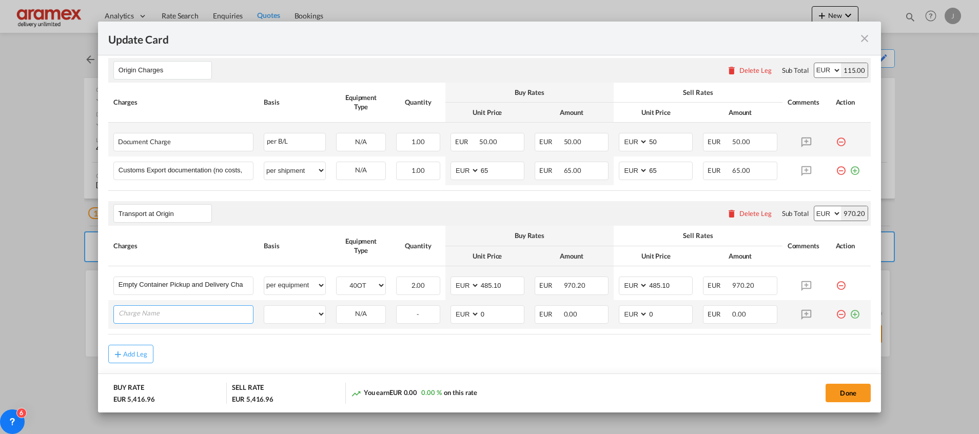
click at [188, 313] on input "Charge Name" at bounding box center [185, 313] width 134 height 15
type input "Delta"
drag, startPoint x: 277, startPoint y: 312, endPoint x: 285, endPoint y: 309, distance: 8.1
click at [277, 312] on select "per equipment per container per B/L per shipping bill per shipment % on pickup …" at bounding box center [294, 314] width 61 height 16
select select "per equipment"
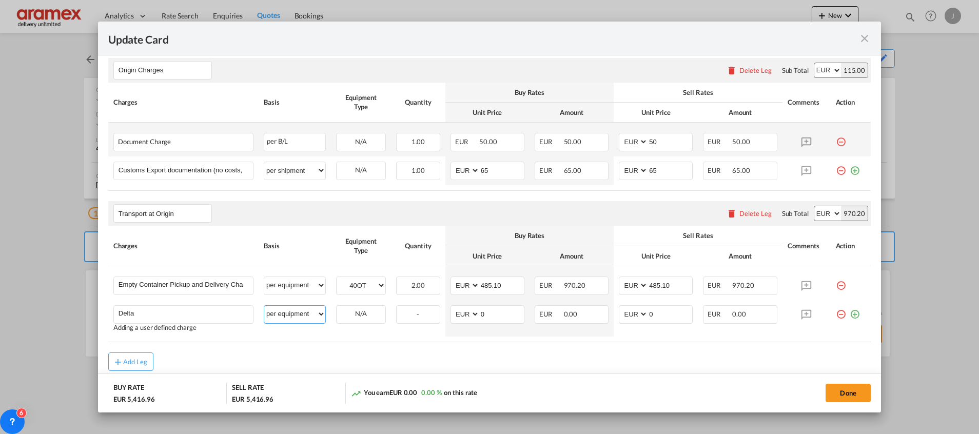
click at [264, 306] on select "per equipment per container per B/L per shipping bill per shipment % on pickup …" at bounding box center [294, 314] width 61 height 16
click at [362, 314] on select "40OT" at bounding box center [360, 314] width 49 height 14
select select "40OT"
click at [336, 307] on select "40OT" at bounding box center [360, 314] width 49 height 14
drag, startPoint x: 462, startPoint y: 320, endPoint x: 441, endPoint y: 320, distance: 21.5
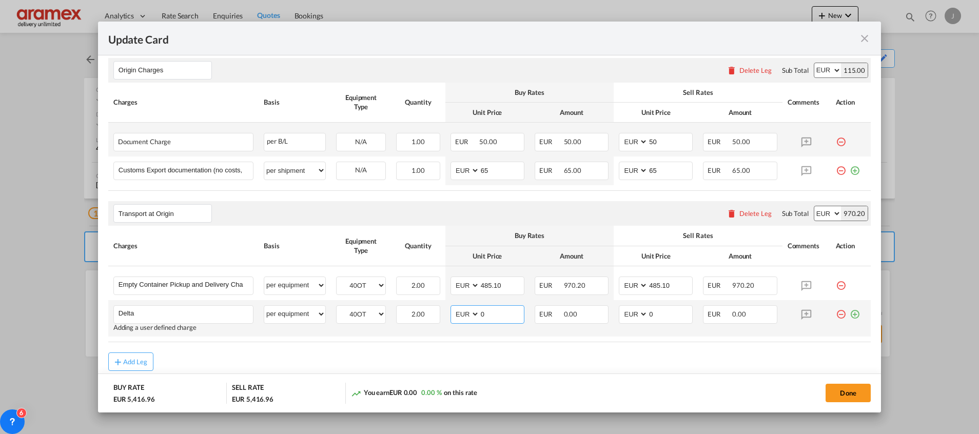
click at [445, 320] on td "AED AFN ALL AMD ANG AOA ARS AUD AWG AZN BAM BBD BDT BGN BHD BIF BMD BND BOB BRL…" at bounding box center [487, 318] width 84 height 36
type input "60"
drag, startPoint x: 657, startPoint y: 316, endPoint x: 602, endPoint y: 320, distance: 55.0
click at [602, 320] on tr "Delta Please Enter User Defined Charges Cannot Be Published Adding a user defin…" at bounding box center [489, 318] width 762 height 36
type input "60"
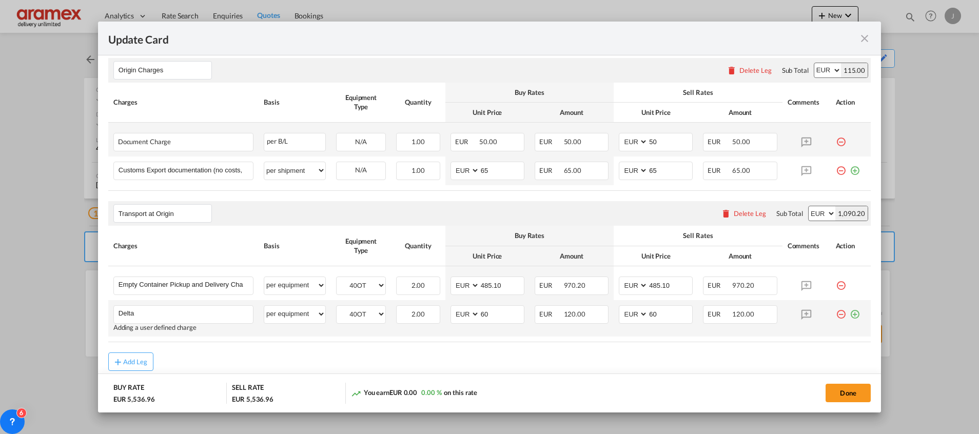
click at [849, 315] on md-icon "icon-plus-circle-outline green-400-fg" at bounding box center [854, 310] width 10 height 10
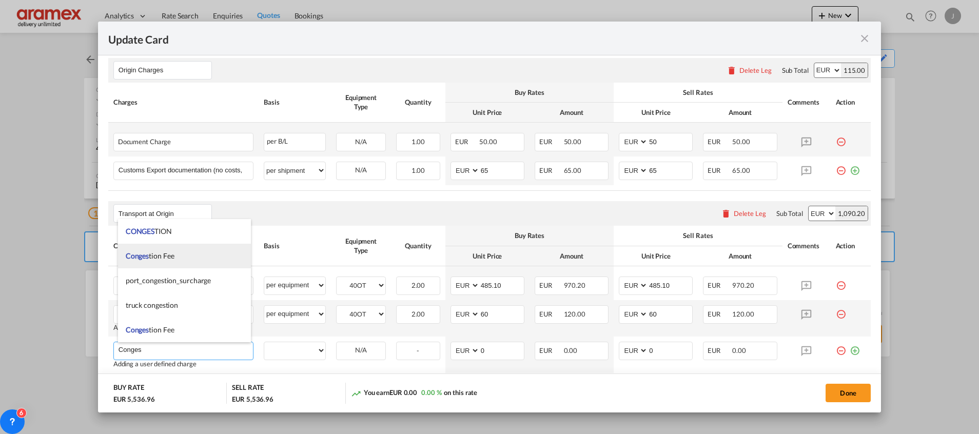
click at [176, 263] on li "Conges tion Fee" at bounding box center [184, 256] width 133 height 25
type input "Congestion Fee"
select select "per equipment"
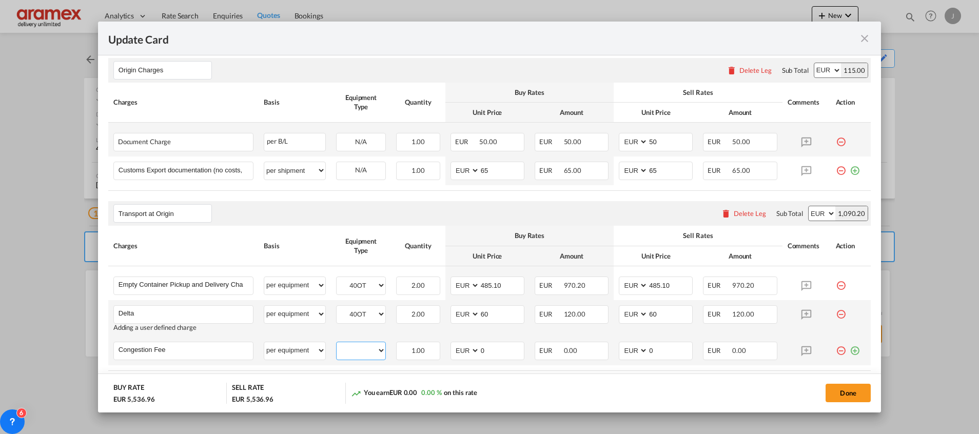
drag, startPoint x: 357, startPoint y: 352, endPoint x: 359, endPoint y: 359, distance: 6.8
click at [357, 351] on select "40OT" at bounding box center [360, 351] width 49 height 14
select select "40OT"
click at [336, 344] on select "40OT" at bounding box center [360, 351] width 49 height 14
drag, startPoint x: 488, startPoint y: 350, endPoint x: 467, endPoint y: 350, distance: 21.0
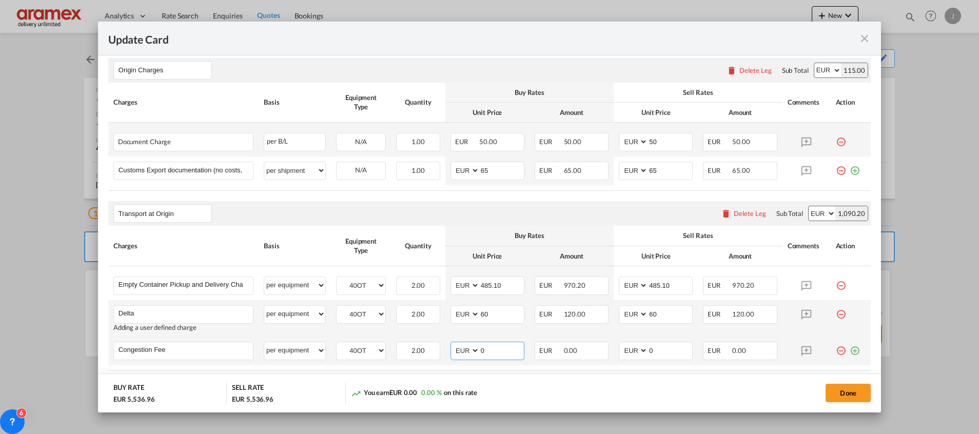
click at [467, 350] on md-input-container "AED AFN ALL AMD ANG AOA ARS AUD AWG AZN BAM BBD BDT BGN BHD BIF BMD BND BOB BRL…" at bounding box center [487, 351] width 74 height 18
type input "17"
drag, startPoint x: 656, startPoint y: 352, endPoint x: 622, endPoint y: 352, distance: 34.4
click at [622, 352] on md-input-container "AED AFN ALL AMD ANG AOA ARS AUD AWG AZN BAM BBD BDT BGN BHD BIF BMD BND BOB BRL…" at bounding box center [656, 351] width 74 height 18
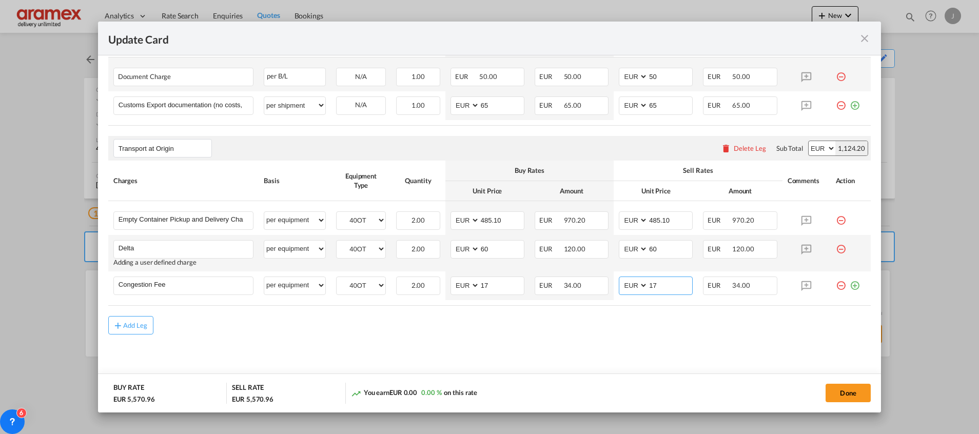
type input "17"
click at [509, 344] on md-content "Main Freight Please enter leg name Leg Name Already Exists Delete Leg Sub Total…" at bounding box center [489, 85] width 762 height 606
click at [849, 285] on md-icon "icon-plus-circle-outline green-400-fg" at bounding box center [854, 281] width 10 height 10
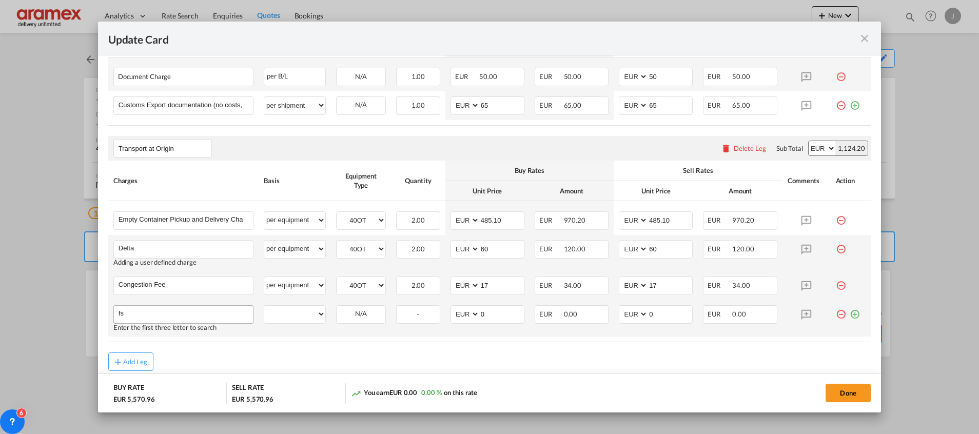
type input "f"
type input "FSC"
drag, startPoint x: 293, startPoint y: 314, endPoint x: 299, endPoint y: 303, distance: 12.9
click at [293, 314] on select "per equipment per container per B/L per shipping bill per shipment % on pickup …" at bounding box center [294, 314] width 61 height 16
select select "per equipment"
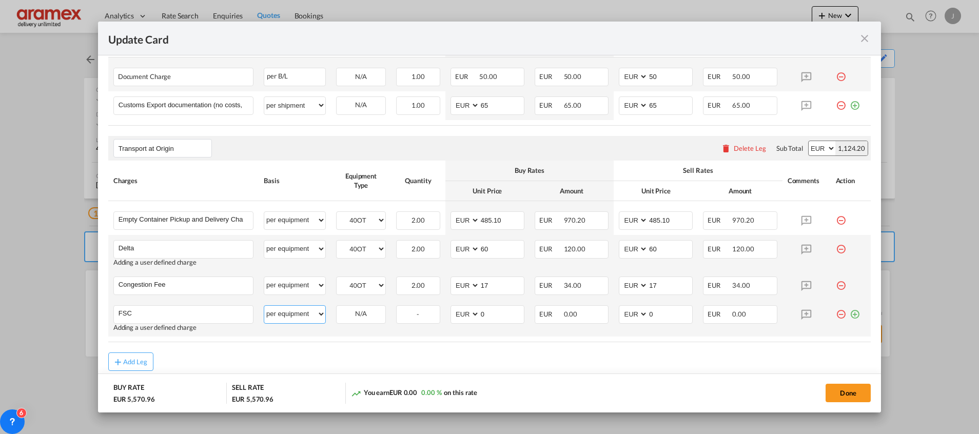
click at [264, 306] on select "per equipment per container per B/L per shipping bill per shipment % on pickup …" at bounding box center [294, 314] width 61 height 16
click at [356, 312] on select "40OT" at bounding box center [360, 314] width 49 height 14
select select "40OT"
click at [336, 307] on select "40OT" at bounding box center [360, 314] width 49 height 14
drag, startPoint x: 491, startPoint y: 315, endPoint x: 461, endPoint y: 315, distance: 30.8
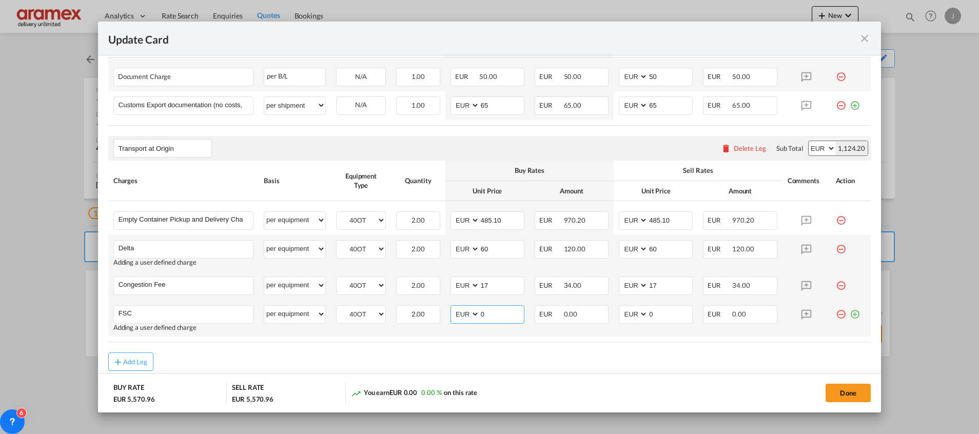
click at [461, 315] on md-input-container "AED AFN ALL AMD ANG AOA ARS AUD AWG AZN BAM BBD BDT BGN BHD BIF BMD BND BOB BRL…" at bounding box center [487, 314] width 74 height 18
paste input "€ 106.80"
click at [486, 316] on input "€ 106.80" at bounding box center [502, 313] width 44 height 15
click at [492, 309] on input "106.80" at bounding box center [502, 313] width 44 height 15
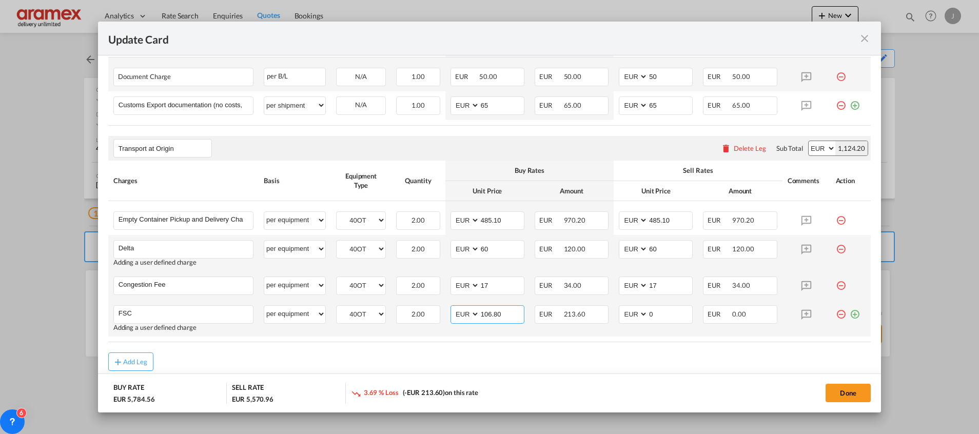
click at [492, 309] on input "106.80" at bounding box center [502, 313] width 44 height 15
type input "106.80"
drag, startPoint x: 660, startPoint y: 311, endPoint x: 614, endPoint y: 315, distance: 46.4
click at [619, 315] on md-input-container "AED AFN ALL AMD ANG AOA ARS AUD AWG AZN BAM BBD BDT BGN BHD BIF BMD BND BOB BRL…" at bounding box center [656, 314] width 74 height 18
paste input "106.80"
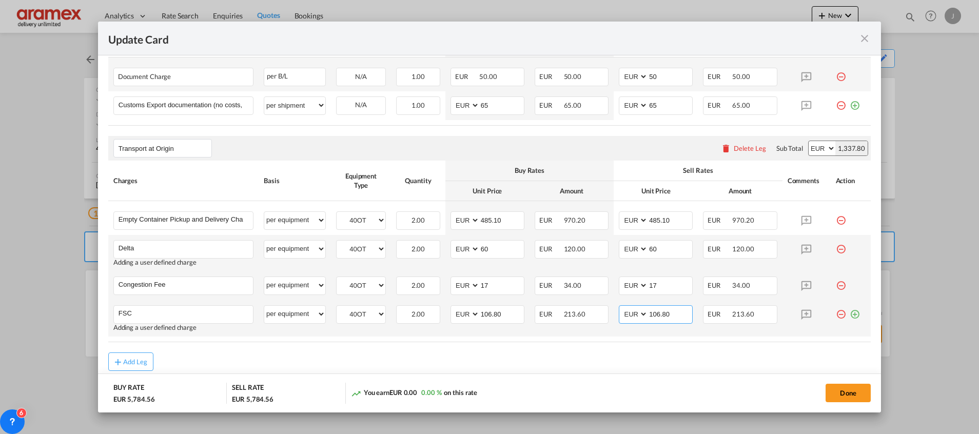
type input "106.80"
click at [849, 311] on md-icon "icon-plus-circle-outline green-400-fg" at bounding box center [854, 310] width 10 height 10
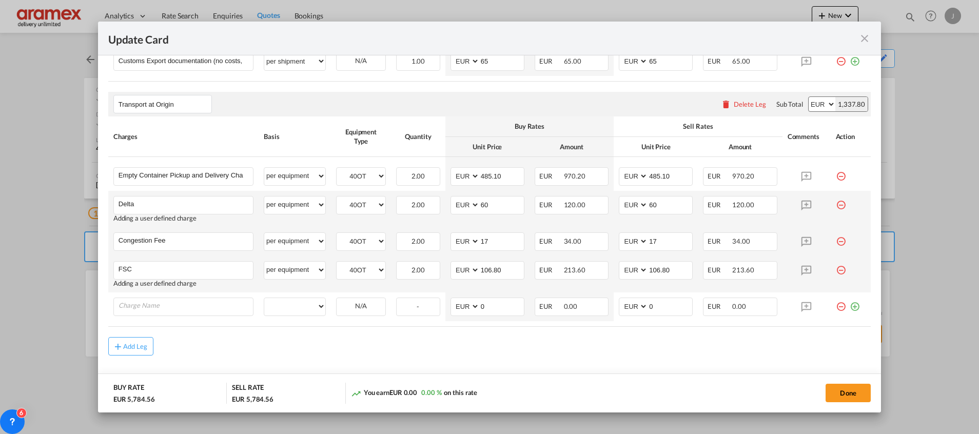
scroll to position [603, 0]
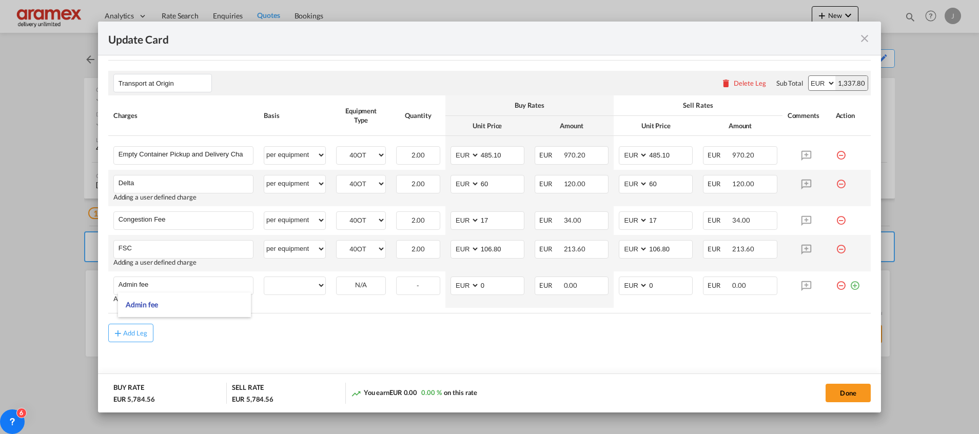
type input "Admin fee"
click at [300, 286] on select "per equipment per container per B/L per shipping bill per shipment % on pickup …" at bounding box center [294, 285] width 61 height 16
click at [301, 281] on select "per equipment per container per B/L per shipping bill per shipment % on pickup …" at bounding box center [294, 285] width 61 height 16
click at [305, 324] on div "Add Leg" at bounding box center [489, 333] width 762 height 18
click at [294, 286] on select "per equipment per container per B/L per shipping bill per shipment % on pickup …" at bounding box center [294, 285] width 61 height 16
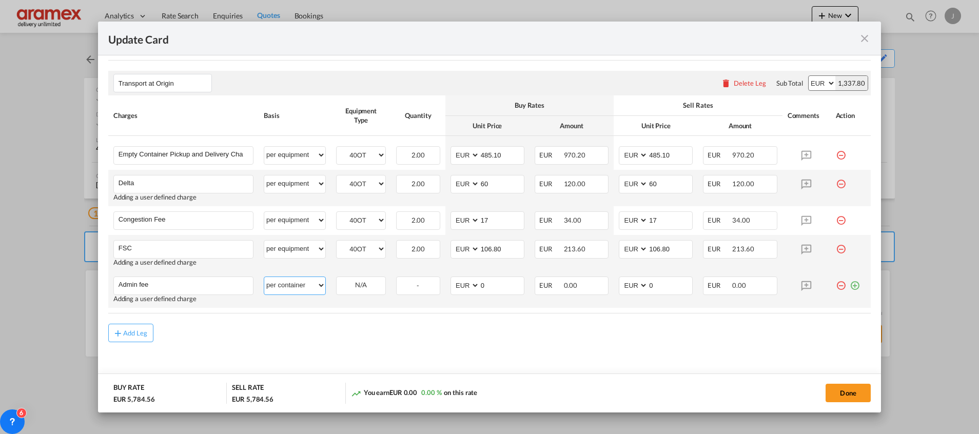
click at [264, 277] on select "per equipment per container per B/L per shipping bill per shipment % on pickup …" at bounding box center [294, 285] width 61 height 16
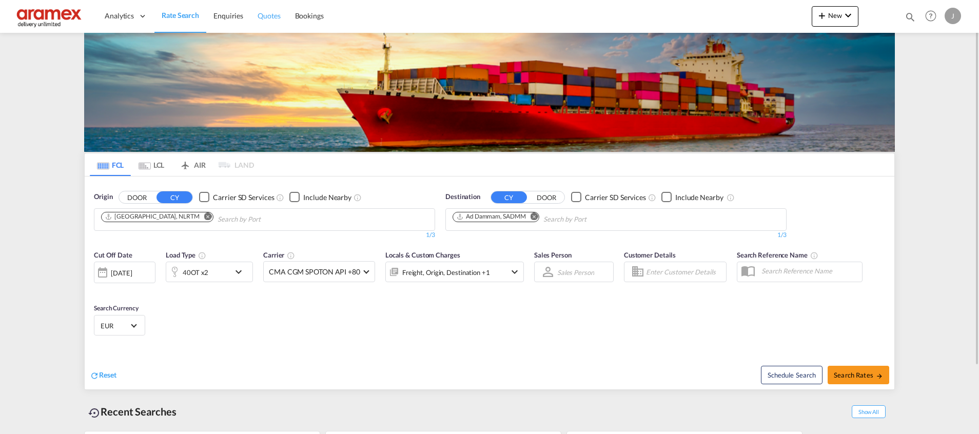
click at [262, 16] on span "Quotes" at bounding box center [268, 15] width 23 height 9
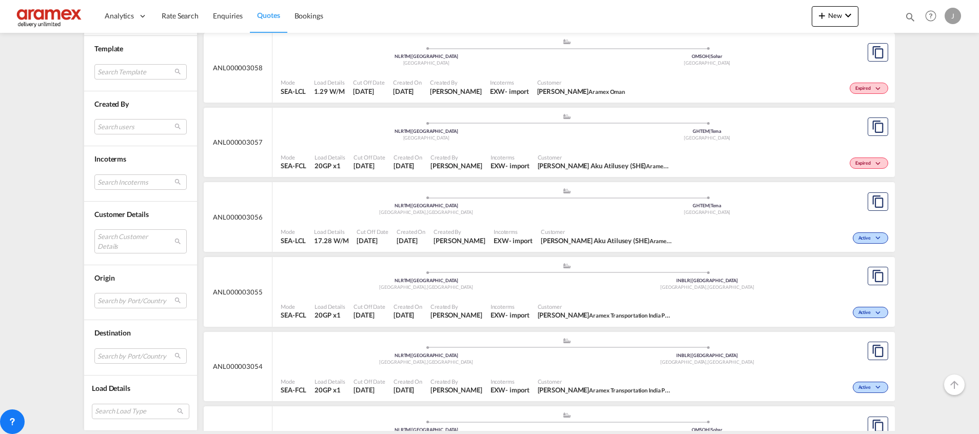
scroll to position [692, 0]
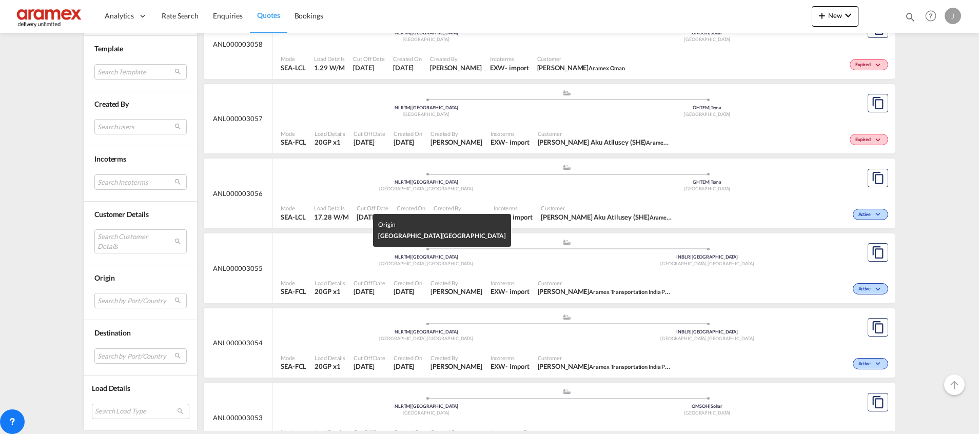
click at [546, 261] on div "Rotterdam , Netherlands" at bounding box center [426, 264] width 281 height 7
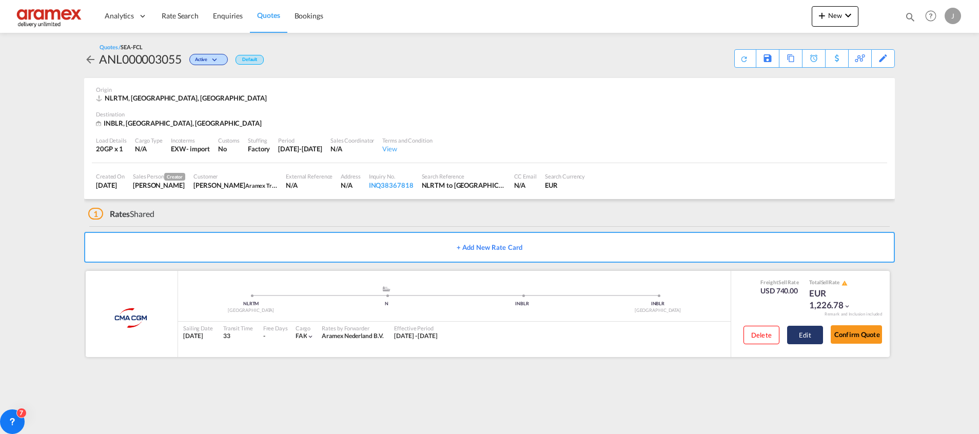
click at [806, 334] on button "Edit" at bounding box center [805, 335] width 36 height 18
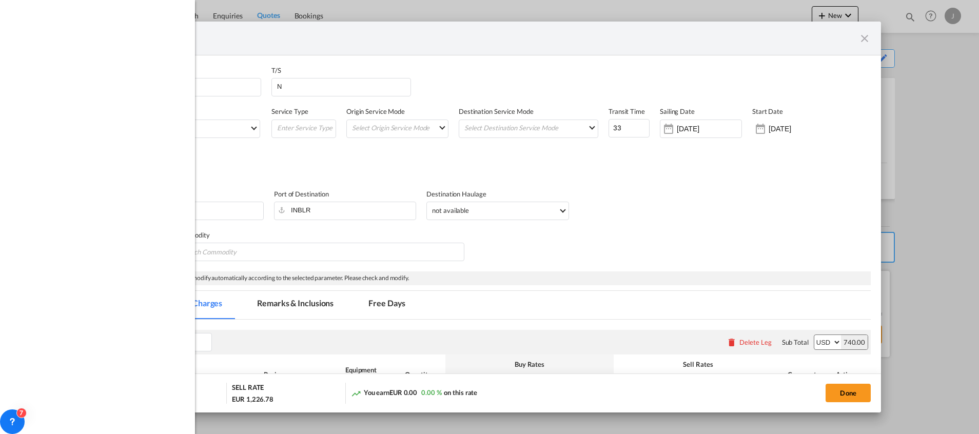
select select "per equipment"
select select "per B/L"
select select "per shipment"
select select "per container"
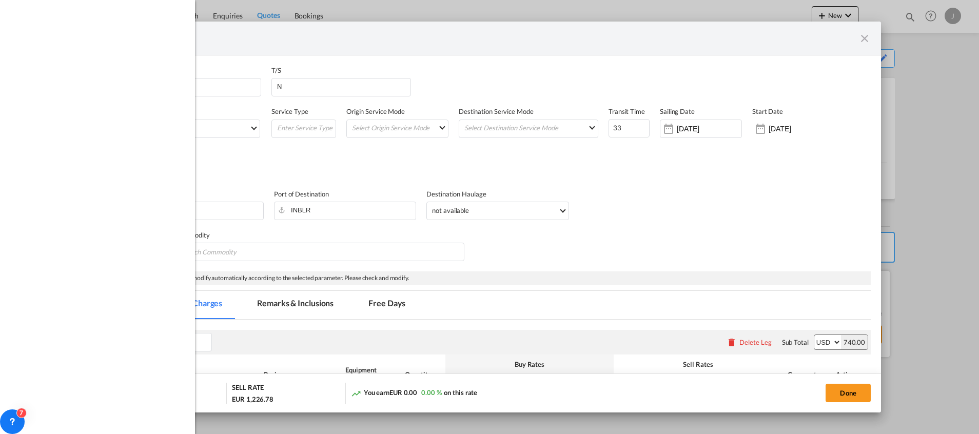
select select "per container"
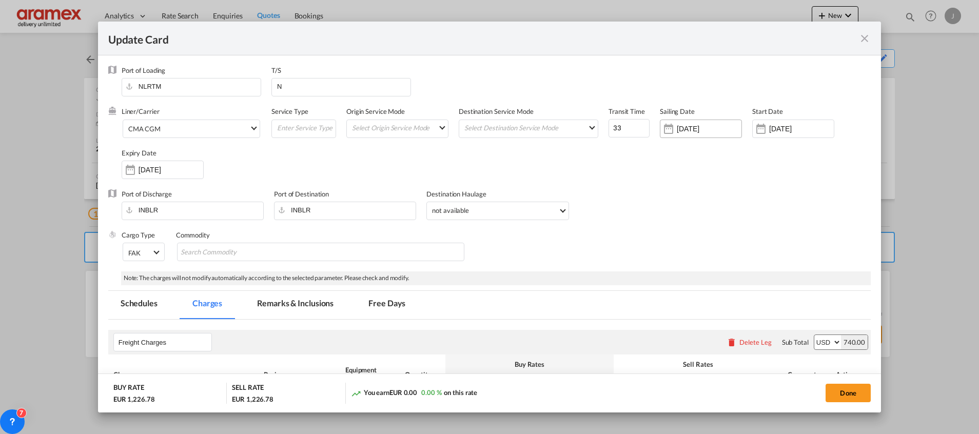
click at [686, 125] on input "10 Sep 2025" at bounding box center [708, 129] width 65 height 8
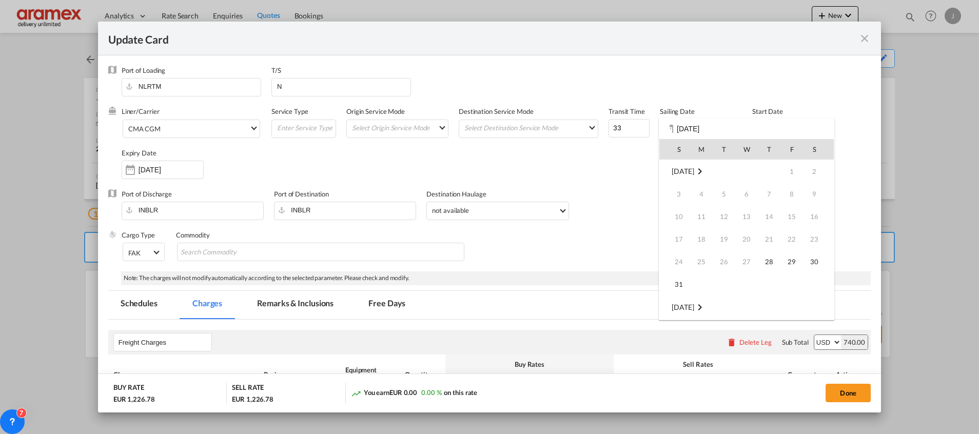
scroll to position [136, 0]
click at [811, 237] on span "20" at bounding box center [814, 239] width 21 height 21
type input "20 Sep 2025"
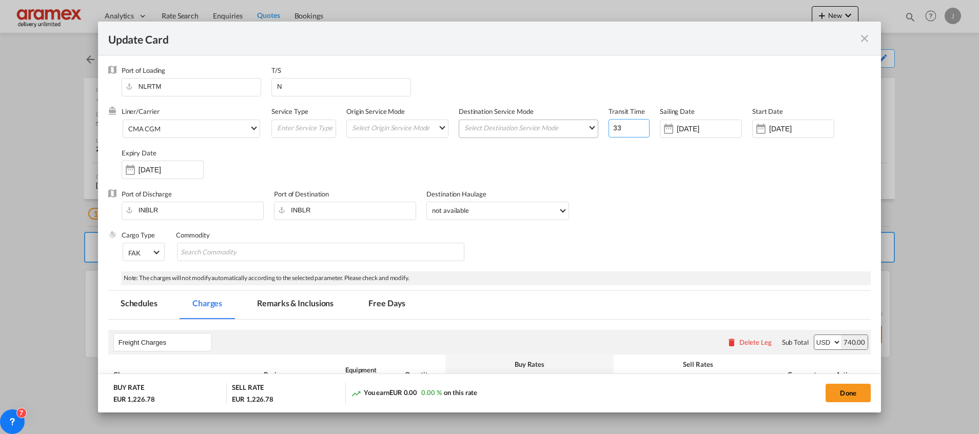
drag, startPoint x: 624, startPoint y: 126, endPoint x: 562, endPoint y: 127, distance: 62.1
click at [562, 127] on div "Liner/Carrier CMA CGM 2HM LOGISTICS D.O.O AAXL GLOBAL SHIPPING LINES LLC ABDUL …" at bounding box center [496, 148] width 749 height 82
type input "39"
click at [615, 183] on div "Liner/Carrier CMA CGM 2HM LOGISTICS D.O.O AAXL GLOBAL SHIPPING LINES LLC ABDUL …" at bounding box center [496, 148] width 749 height 82
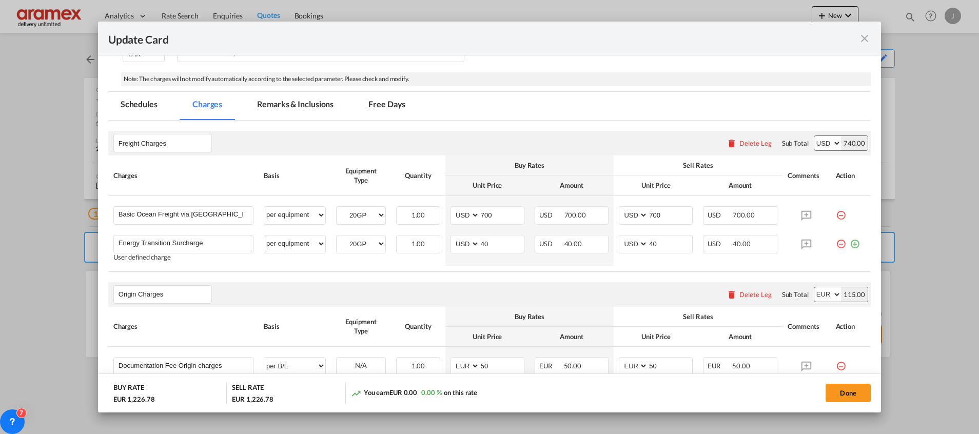
scroll to position [231, 0]
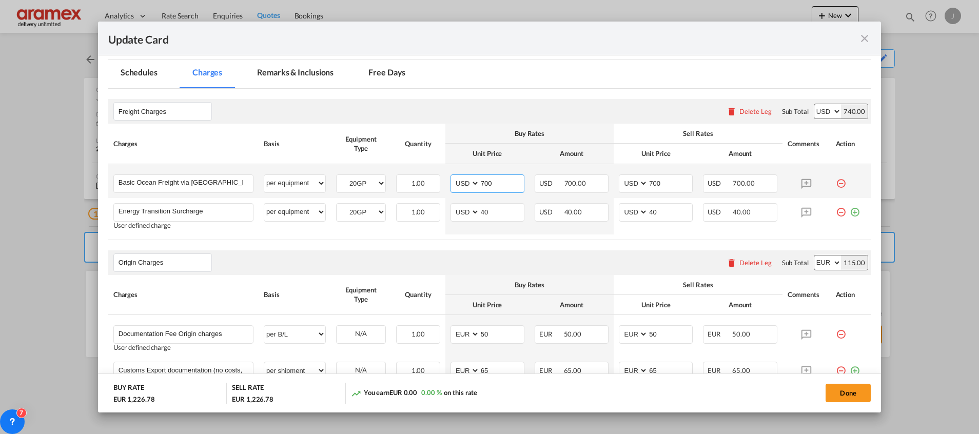
drag, startPoint x: 490, startPoint y: 187, endPoint x: 463, endPoint y: 187, distance: 27.2
click at [463, 187] on md-input-container "AED AFN ALL AMD ANG AOA ARS AUD AWG AZN BAM BBD BDT BGN BHD BIF BMD BND BOB BRL…" at bounding box center [487, 183] width 74 height 18
paste input "91"
type input "910"
drag, startPoint x: 660, startPoint y: 182, endPoint x: 627, endPoint y: 187, distance: 33.2
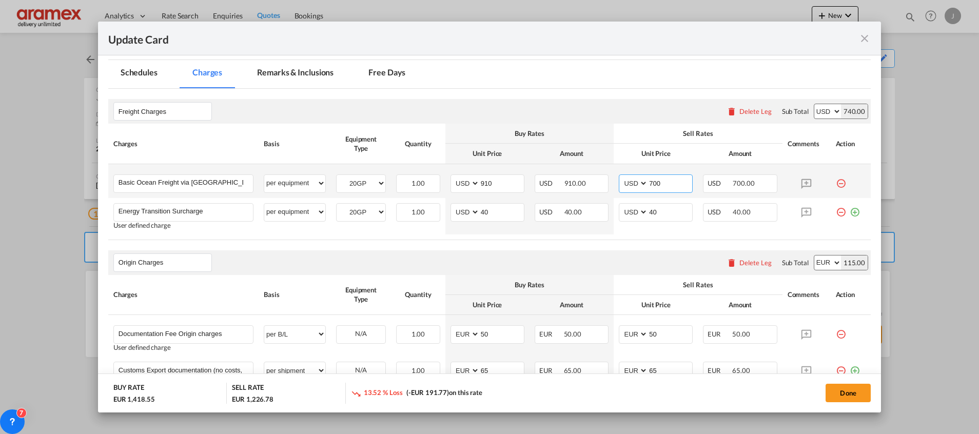
click at [627, 187] on md-input-container "AED AFN ALL AMD ANG AOA ARS AUD AWG AZN BAM BBD BDT BGN BHD BIF BMD BND BOB BRL…" at bounding box center [656, 183] width 74 height 18
paste input "91"
type input "910"
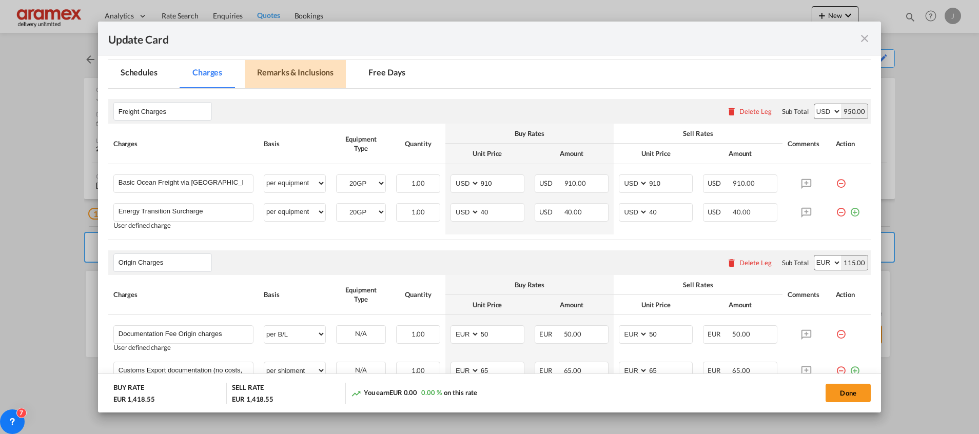
click at [284, 69] on md-tab-item "Remarks & Inclusions" at bounding box center [295, 74] width 101 height 28
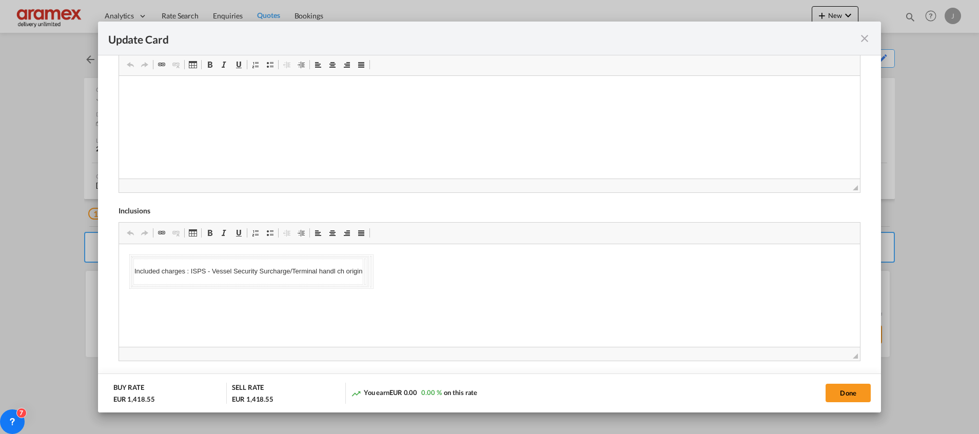
scroll to position [0, 0]
drag, startPoint x: 132, startPoint y: 271, endPoint x: 323, endPoint y: 272, distance: 190.8
click at [323, 272] on p "Included charges : ISPS - Vessel Security Surcharge/Terminal handl ch origin" at bounding box center [248, 271] width 228 height 11
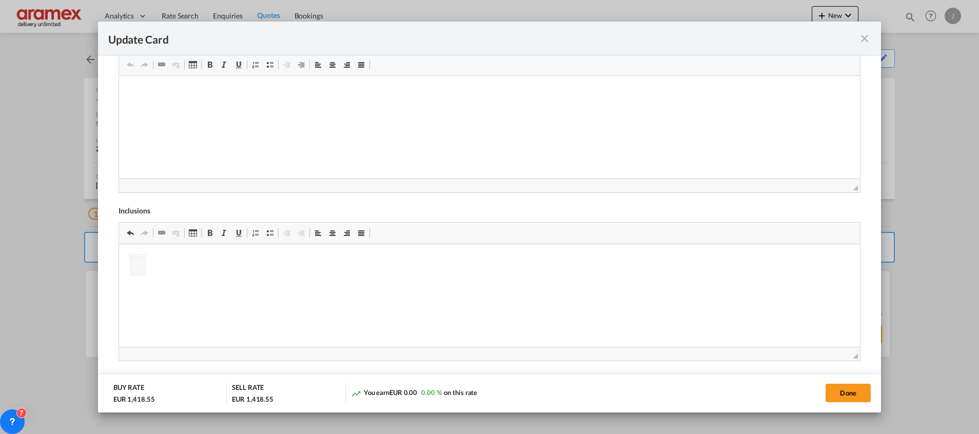
click at [182, 286] on html at bounding box center [488, 265] width 741 height 42
click at [155, 286] on html at bounding box center [488, 265] width 741 height 42
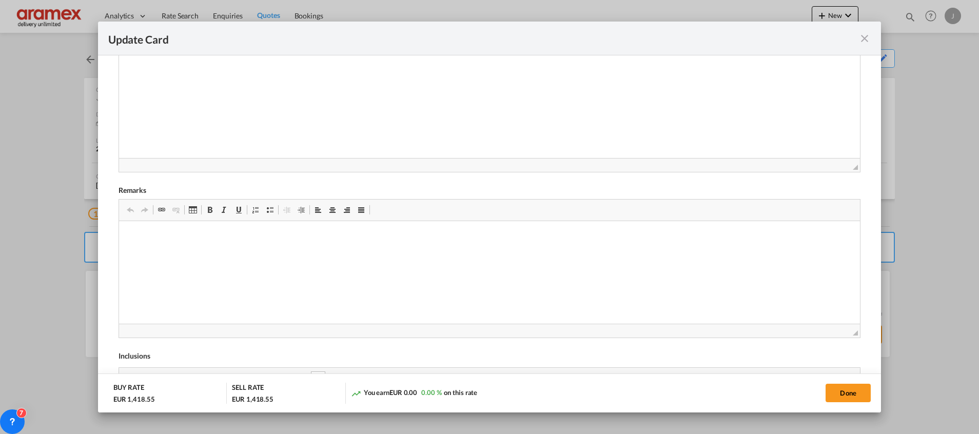
scroll to position [227, 0]
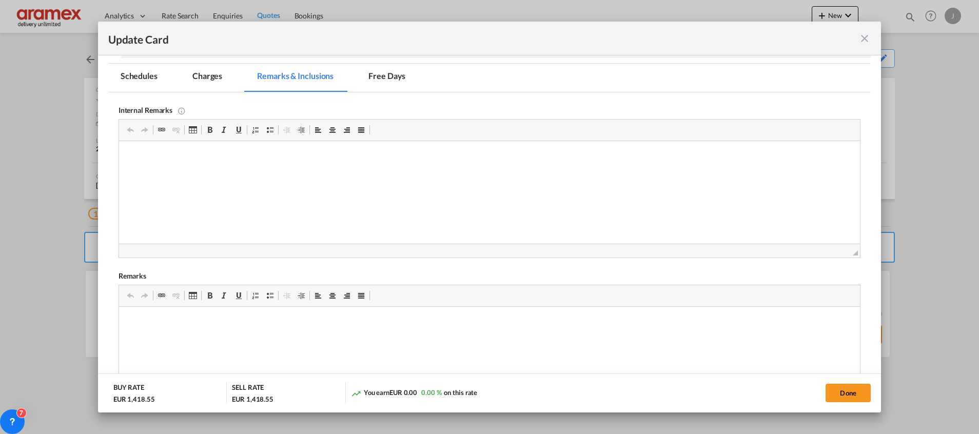
click at [217, 81] on md-tab-item "Charges" at bounding box center [207, 78] width 54 height 28
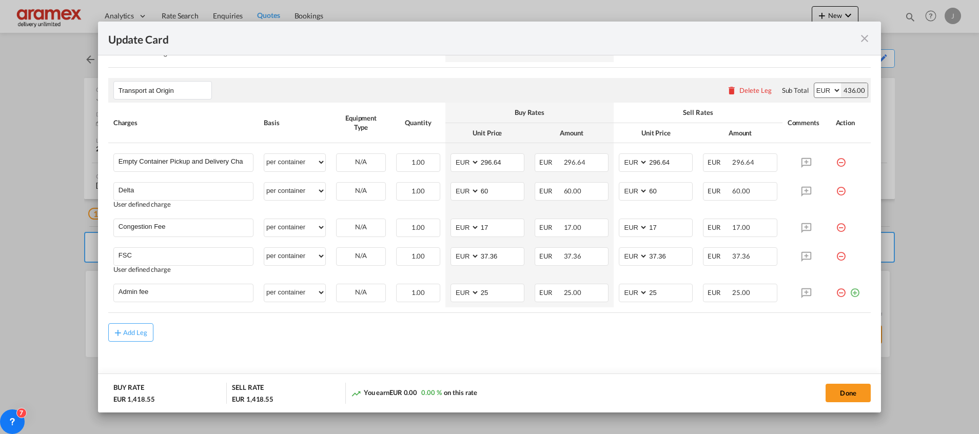
scroll to position [569, 0]
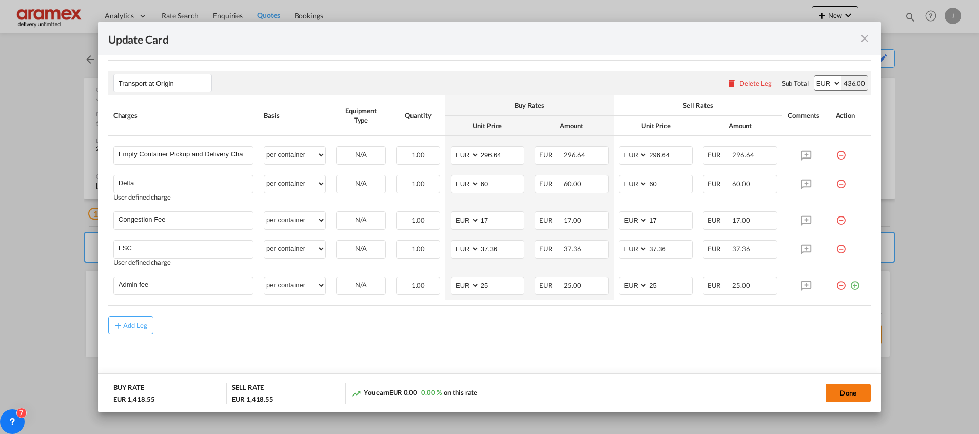
click at [840, 393] on button "Done" at bounding box center [847, 393] width 45 height 18
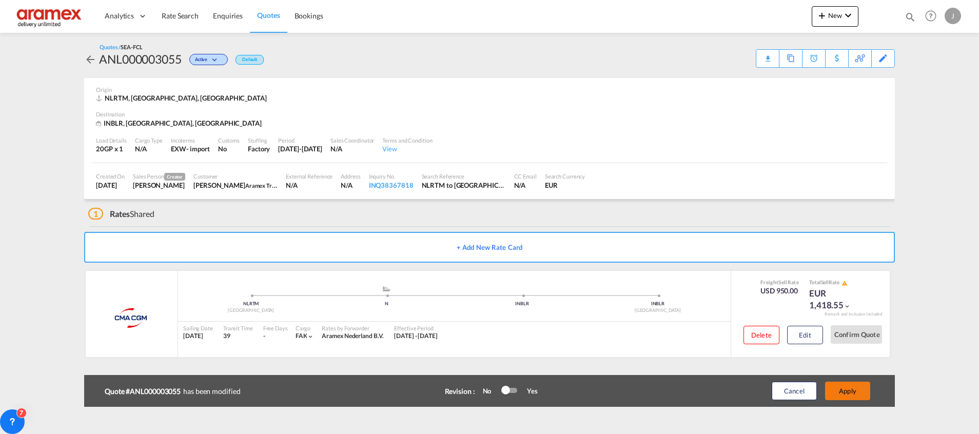
click at [840, 393] on button "Apply" at bounding box center [847, 391] width 45 height 18
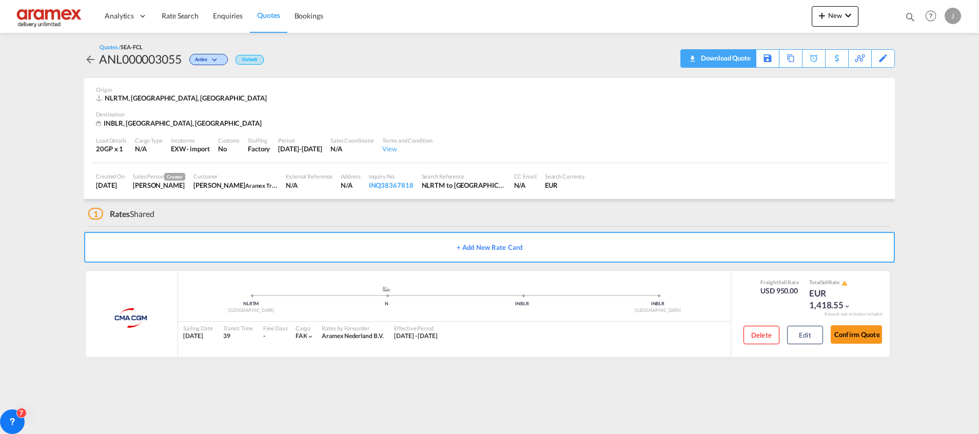
click at [739, 57] on div "Download Quote" at bounding box center [724, 58] width 52 height 16
click at [734, 57] on div "Download Quote" at bounding box center [724, 58] width 52 height 16
click at [700, 53] on div "Download Quote" at bounding box center [724, 58] width 52 height 16
click at [184, 19] on span "Rate Search" at bounding box center [180, 15] width 37 height 9
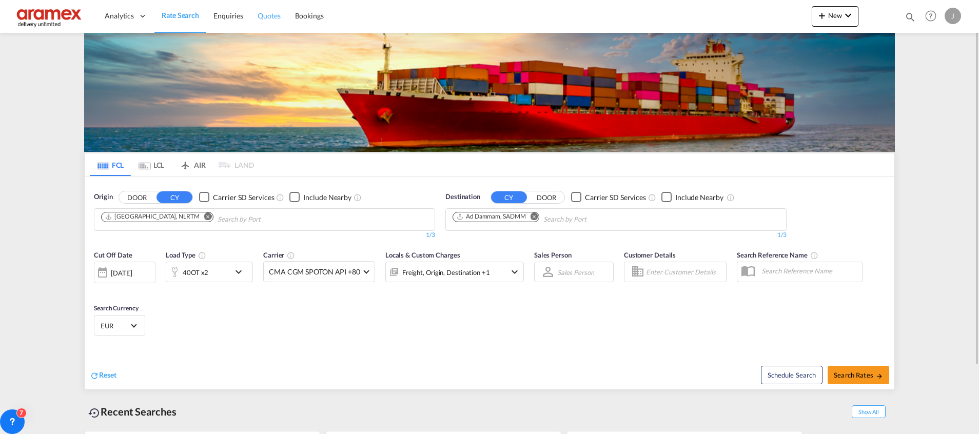
click at [284, 19] on link "Quotes" at bounding box center [268, 15] width 37 height 33
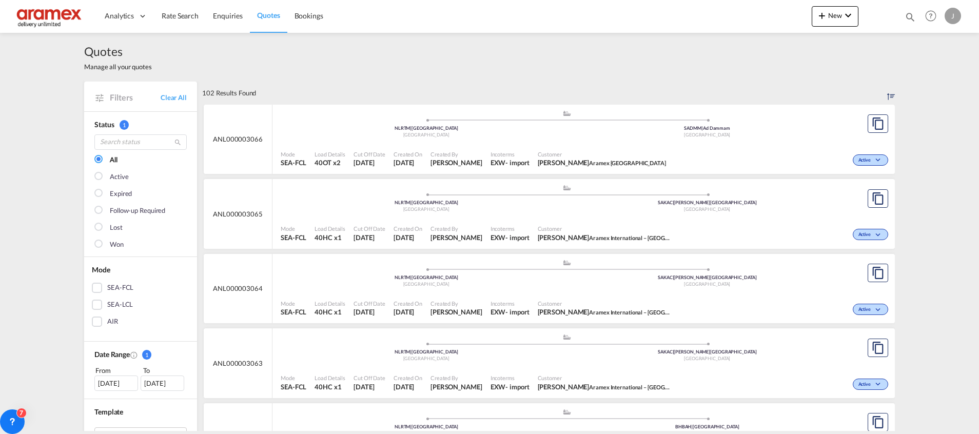
click at [621, 144] on div "Mode SEA-FCL Load Details 40OT x2 Cut Off Date 1 Sep 2025 Created On 1 Sep 2025…" at bounding box center [583, 159] width 622 height 31
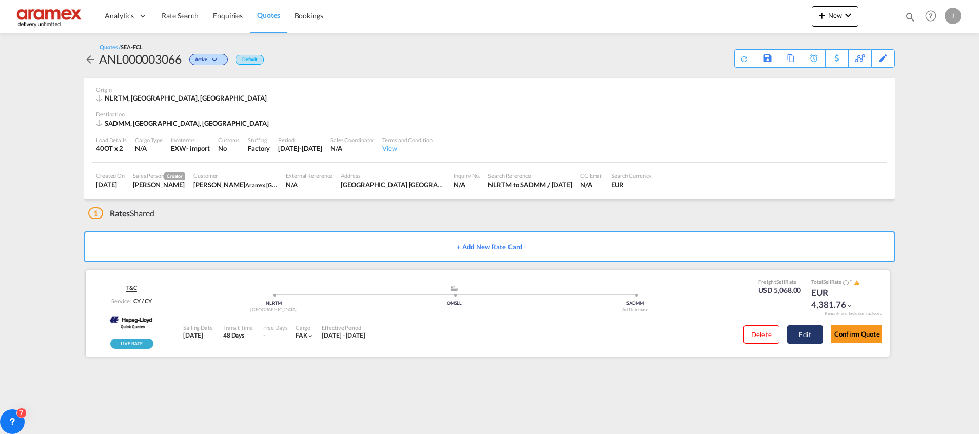
click at [806, 329] on button "Edit" at bounding box center [805, 334] width 36 height 18
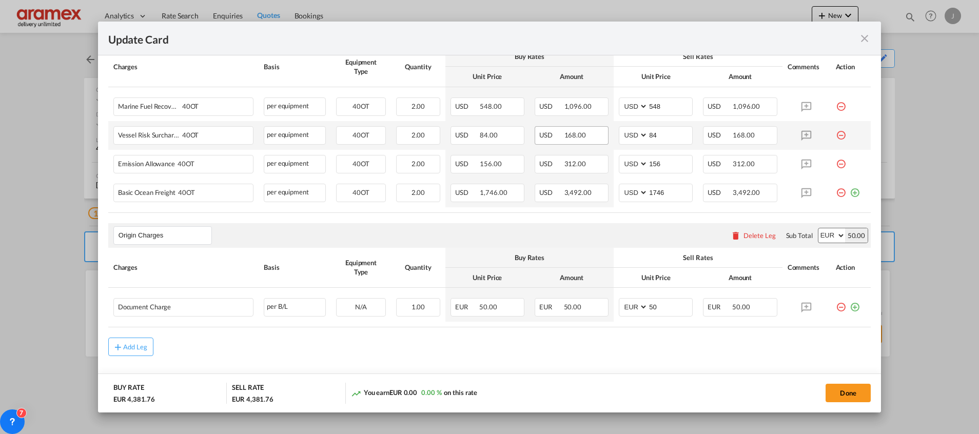
scroll to position [330, 0]
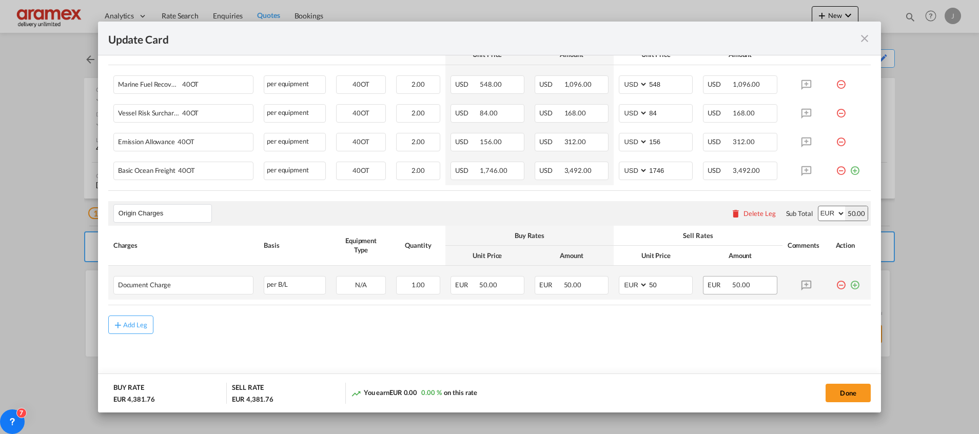
drag, startPoint x: 843, startPoint y: 285, endPoint x: 718, endPoint y: 284, distance: 125.2
click at [849, 285] on md-icon "icon-plus-circle-outline green-400-fg" at bounding box center [854, 281] width 10 height 10
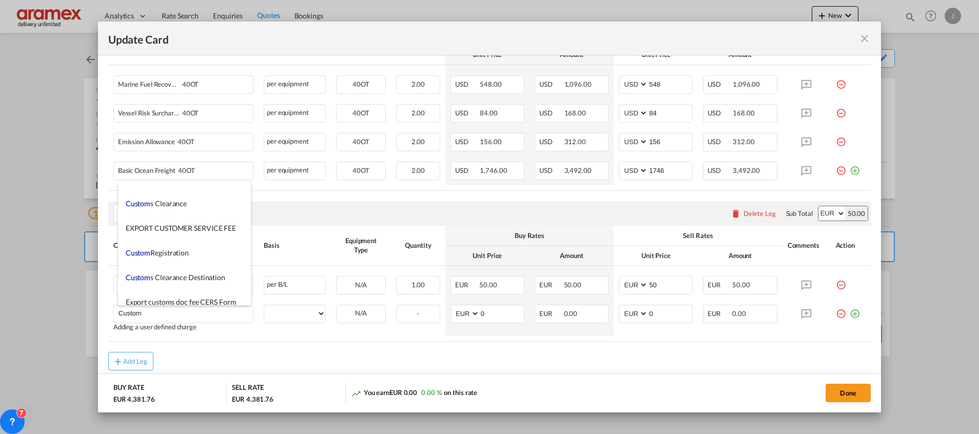
scroll to position [1077, 0]
click at [189, 247] on span "Custom s Export documentation (no costs, suggested sell)" at bounding box center [214, 249] width 177 height 9
type input "Customs Export documentation (no costs, suggested sell)"
select select "per shipment"
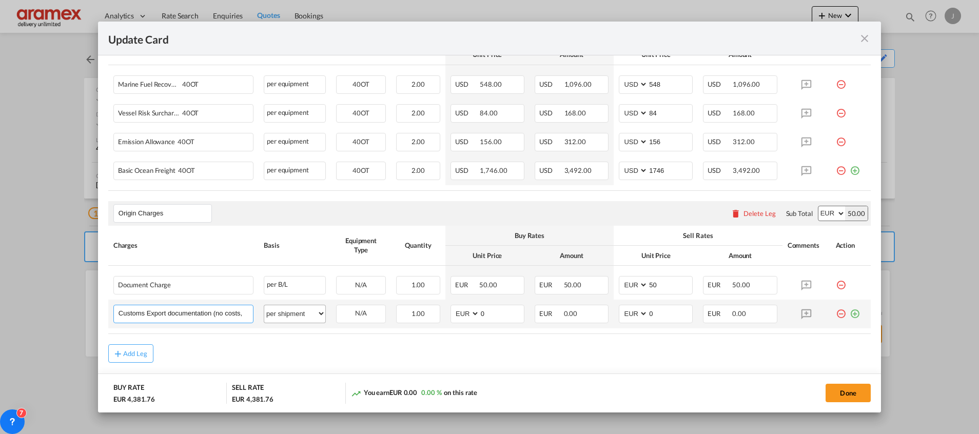
scroll to position [0, 49]
drag, startPoint x: 203, startPoint y: 316, endPoint x: 295, endPoint y: 320, distance: 92.9
click at [295, 320] on tr "Customs Export documentation (no costs, suggested sell) Please Enter User Defin…" at bounding box center [489, 314] width 762 height 29
click at [207, 316] on input "Customs Export documentation (no costs, suggested sell)" at bounding box center [185, 312] width 134 height 15
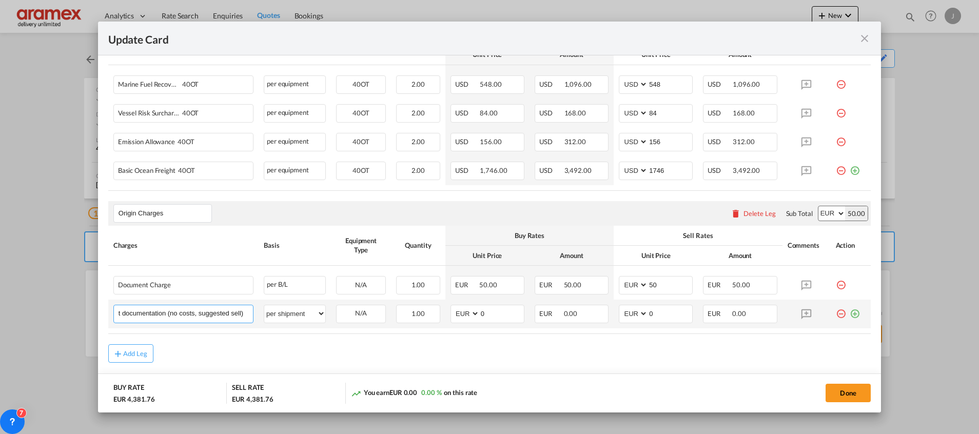
click at [207, 316] on input "Customs Export documentation (no costs, suggested sell)" at bounding box center [185, 312] width 134 height 15
click at [497, 313] on input "0" at bounding box center [502, 312] width 44 height 15
drag, startPoint x: 497, startPoint y: 313, endPoint x: 433, endPoint y: 312, distance: 63.6
click at [433, 312] on tr "Customs Export documentation (no costs, suggested sell) Please Enter User Defin…" at bounding box center [489, 318] width 762 height 36
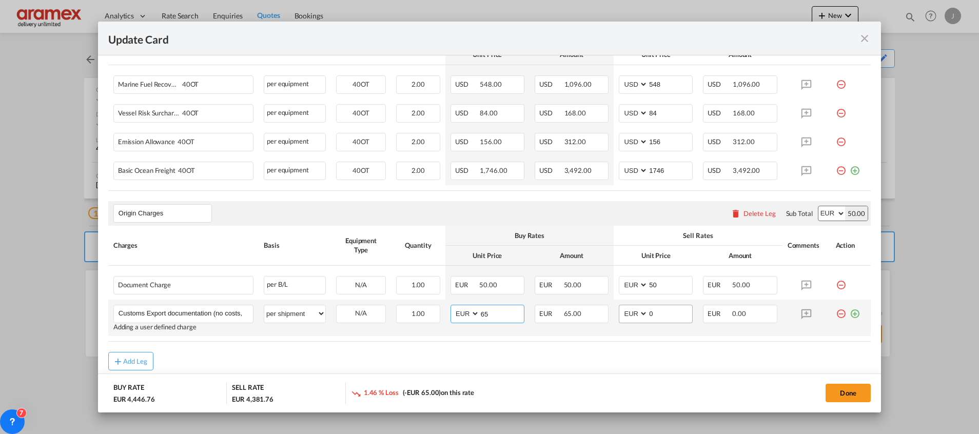
type input "65"
drag, startPoint x: 658, startPoint y: 311, endPoint x: 600, endPoint y: 319, distance: 58.5
click at [600, 319] on tr "Customs Export documentation (no costs, suggested sell) Please Enter User Defin…" at bounding box center [489, 318] width 762 height 36
drag, startPoint x: 670, startPoint y: 316, endPoint x: 600, endPoint y: 314, distance: 70.8
click at [600, 314] on tr "Customs Export documentation (no costs, suggested sell) Please Enter User Defin…" at bounding box center [489, 318] width 762 height 36
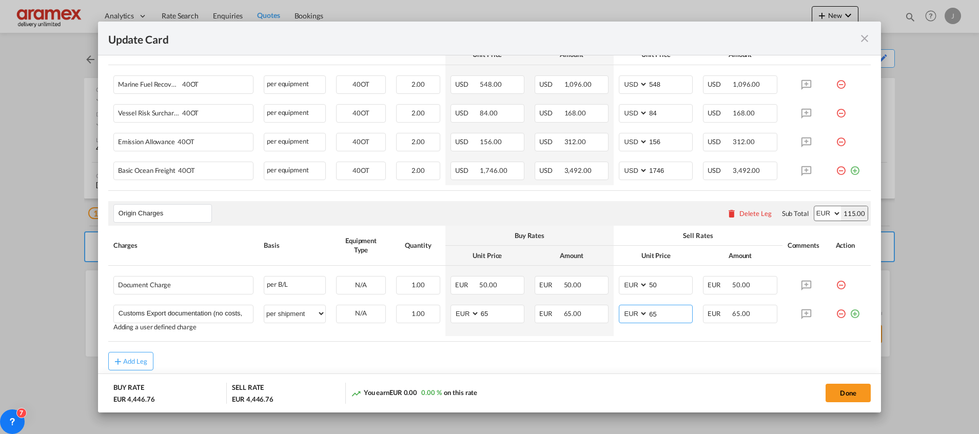
type input "65"
click at [582, 355] on div "Add Leg" at bounding box center [489, 361] width 762 height 18
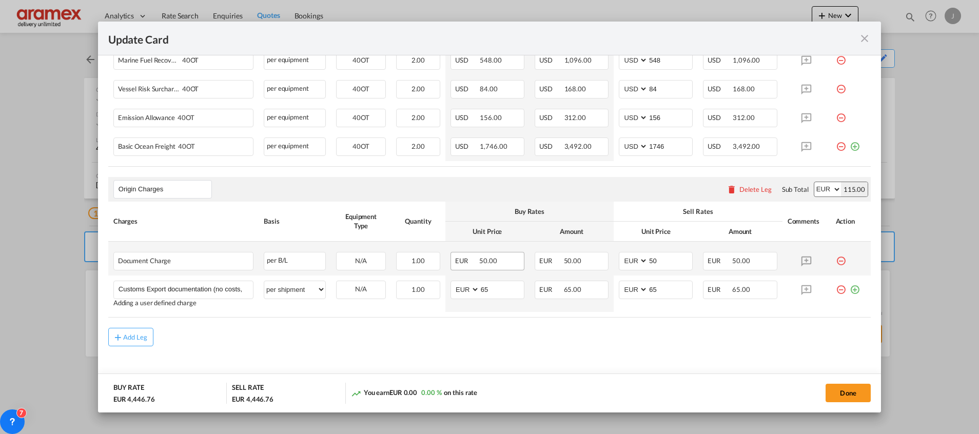
scroll to position [366, 0]
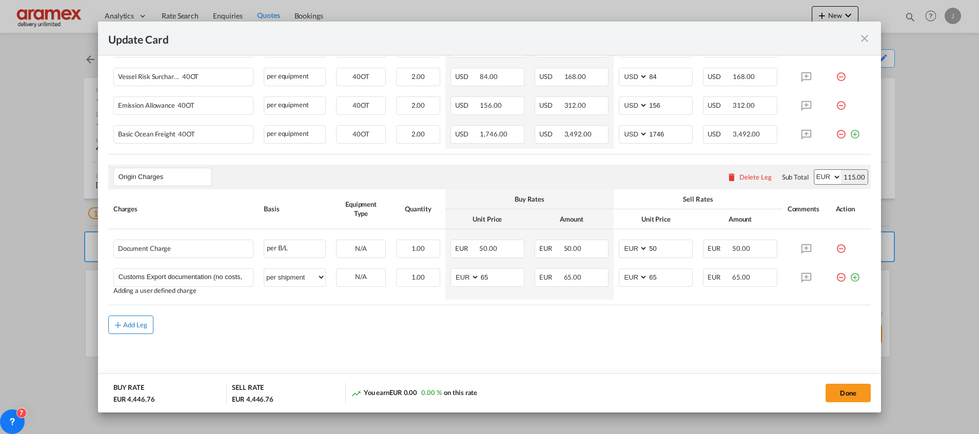
click at [130, 323] on div "Add Leg" at bounding box center [135, 325] width 25 height 6
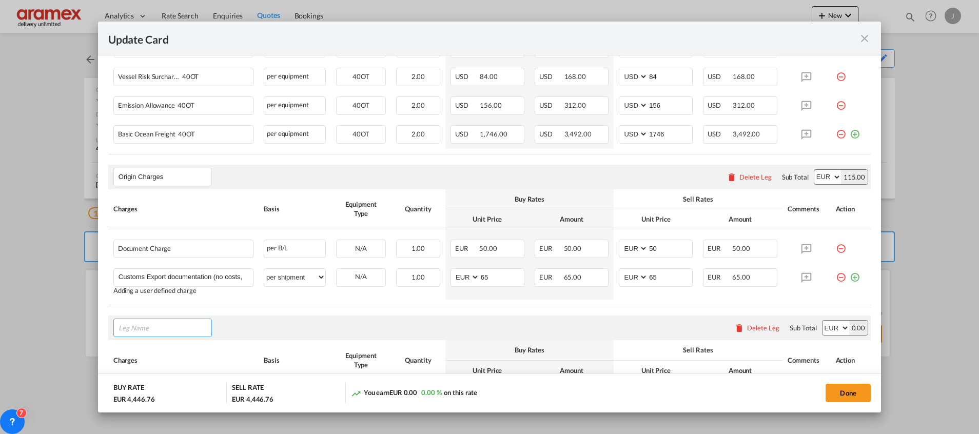
scroll to position [481, 0]
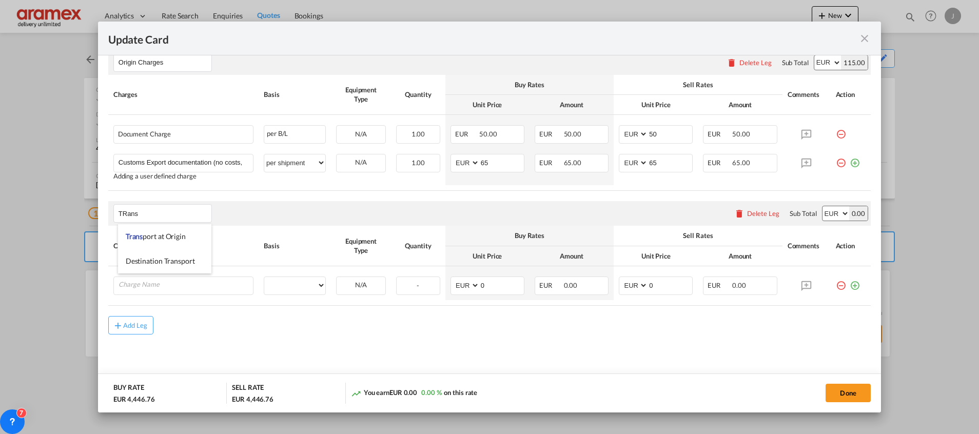
drag, startPoint x: 148, startPoint y: 236, endPoint x: 192, endPoint y: 252, distance: 46.7
click at [148, 235] on span "Trans port at Origin" at bounding box center [156, 236] width 60 height 9
type input "Transport at Origin"
click at [162, 292] on div "Update Card Port ..." at bounding box center [183, 285] width 140 height 18
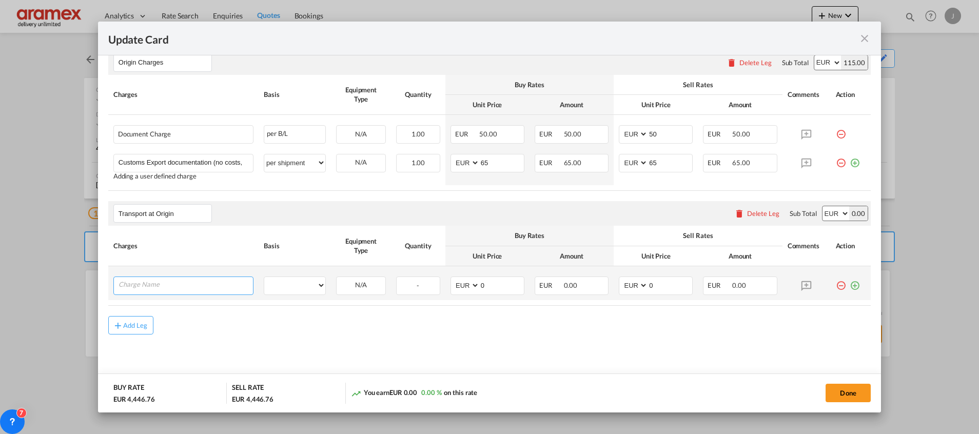
click at [162, 286] on input "Charge Name" at bounding box center [185, 284] width 134 height 15
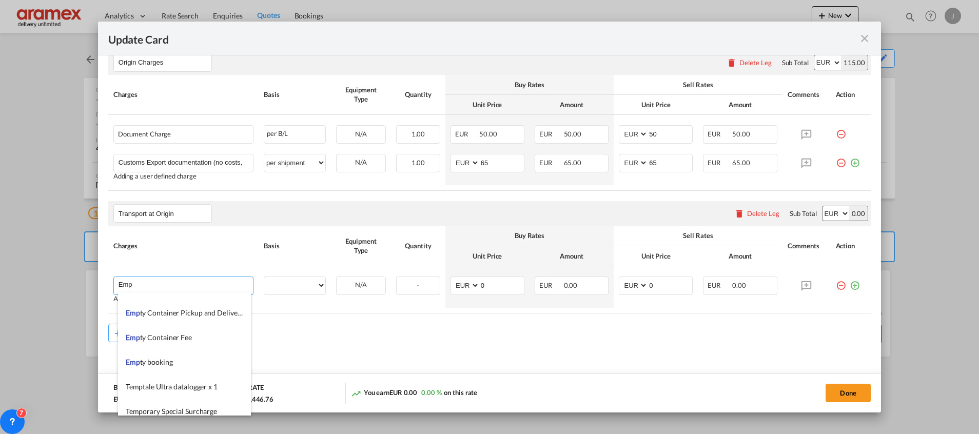
scroll to position [77, 0]
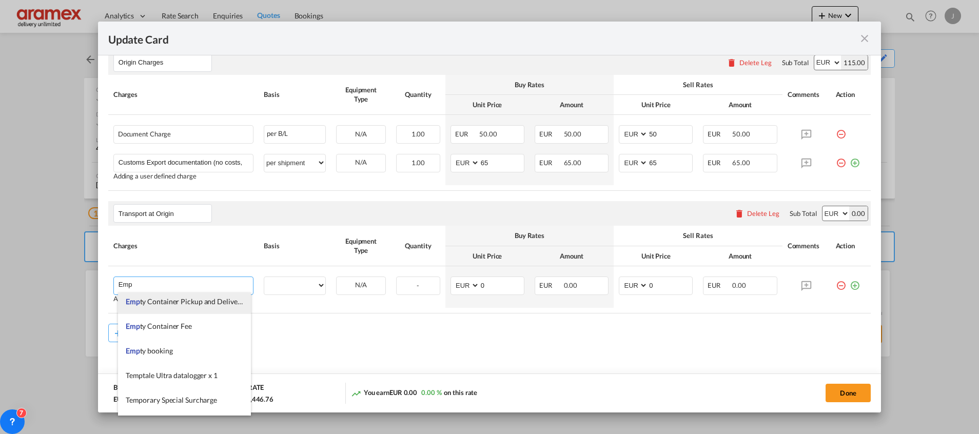
click at [184, 304] on span "Emp ty Container Pickup and Delivery Charge" at bounding box center [197, 301] width 143 height 9
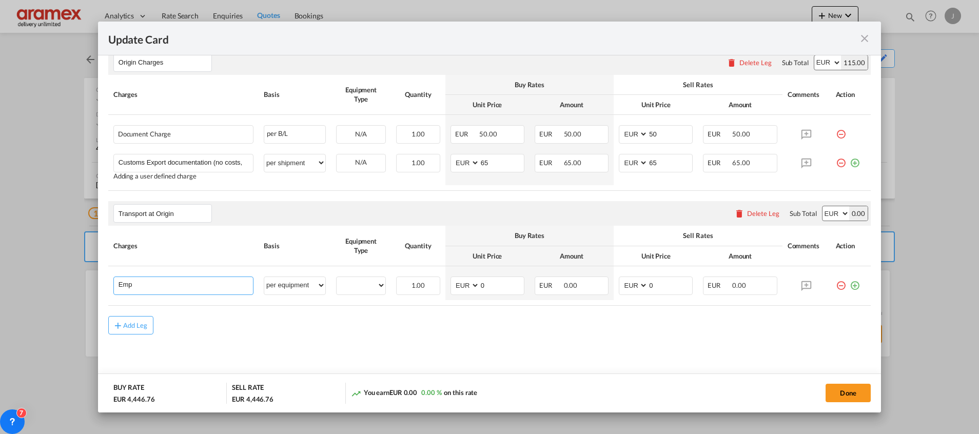
type input "Empty Container Pickup and Delivery Charge"
select select "per equipment"
click at [849, 284] on md-icon "icon-plus-circle-outline green-400-fg" at bounding box center [854, 281] width 10 height 10
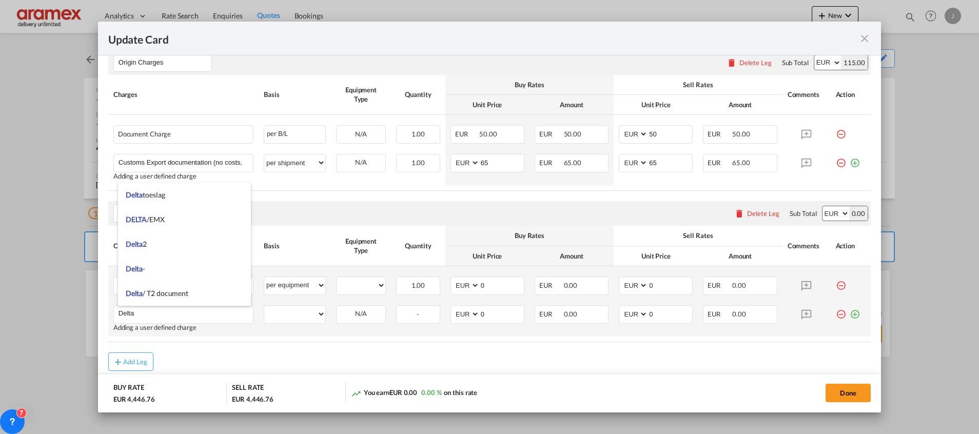
type input "Delta"
click at [849, 313] on md-icon "icon-plus-circle-outline green-400-fg" at bounding box center [854, 310] width 10 height 10
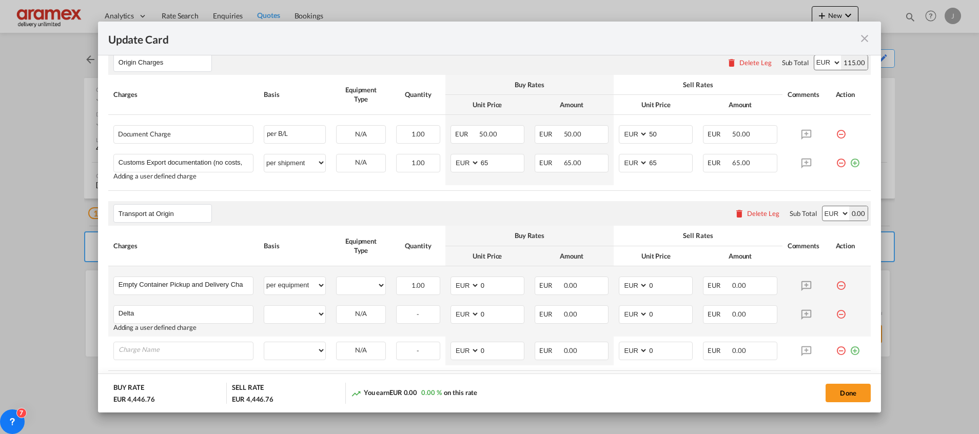
scroll to position [546, 0]
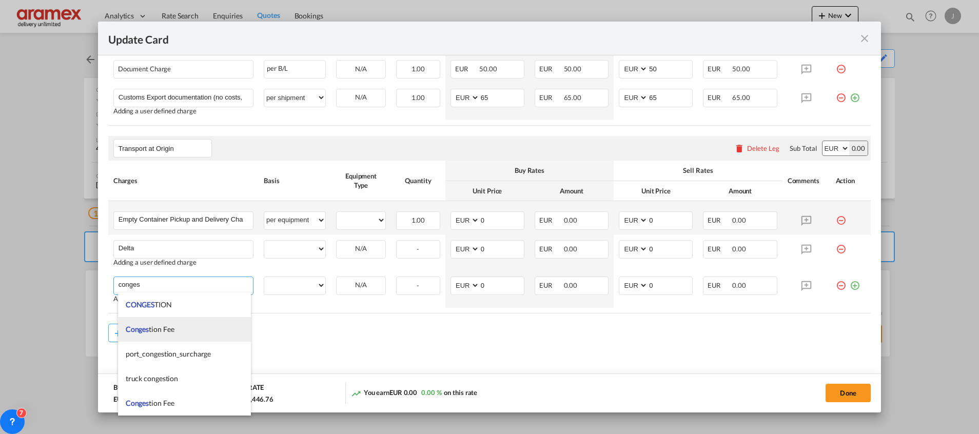
click at [160, 329] on span "Conges tion Fee" at bounding box center [150, 329] width 49 height 9
type input "Congestion Fee"
select select "per equipment"
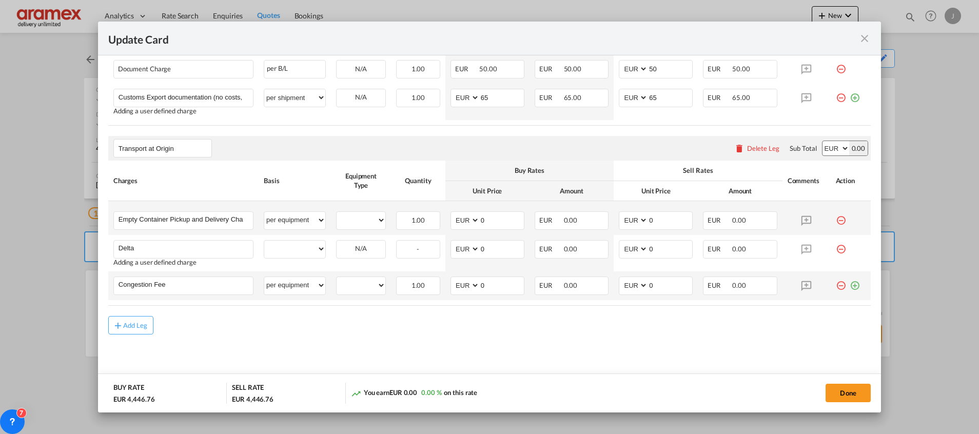
click at [849, 285] on md-icon "icon-plus-circle-outline green-400-fg" at bounding box center [854, 281] width 10 height 10
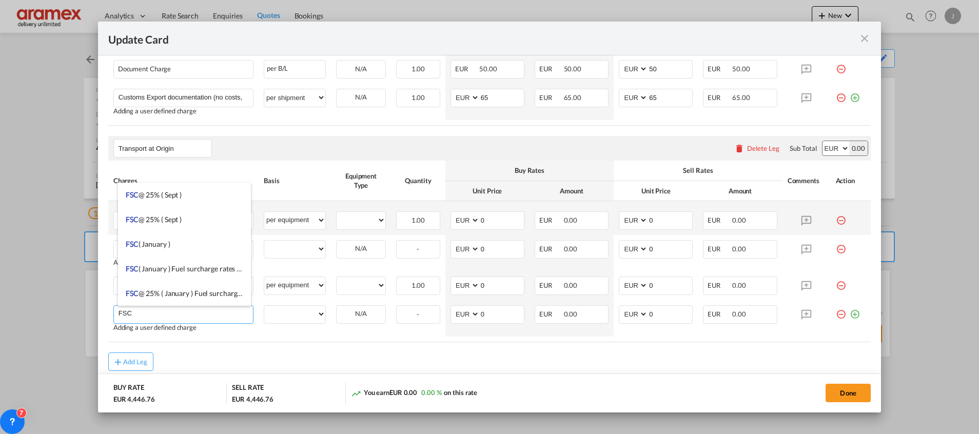
type input "FSC"
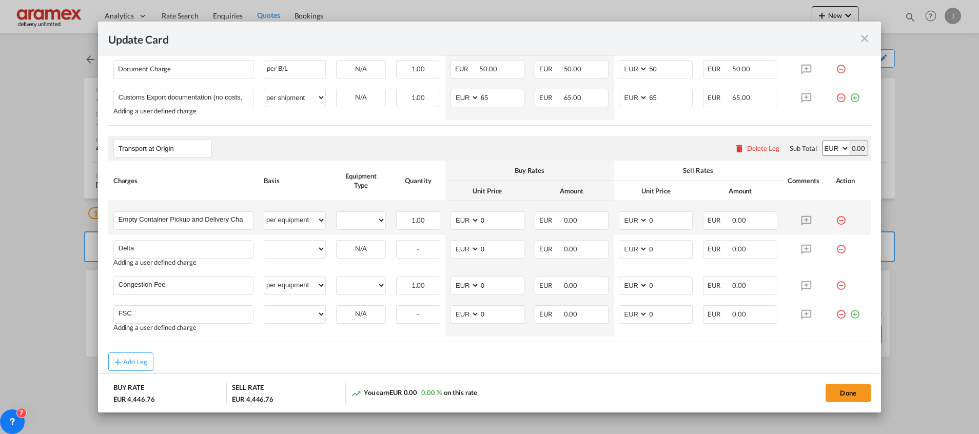
click at [568, 359] on div "Add Leg" at bounding box center [489, 361] width 762 height 18
click at [291, 246] on select "per equipment per container per B/L per shipping bill per shipment % on pickup …" at bounding box center [294, 249] width 61 height 16
select select "per equipment"
click at [264, 241] on select "per equipment per container per B/L per shipping bill per shipment % on pickup …" at bounding box center [294, 249] width 61 height 16
click at [292, 312] on select "per equipment per container per B/L per shipping bill per shipment % on pickup …" at bounding box center [294, 314] width 61 height 16
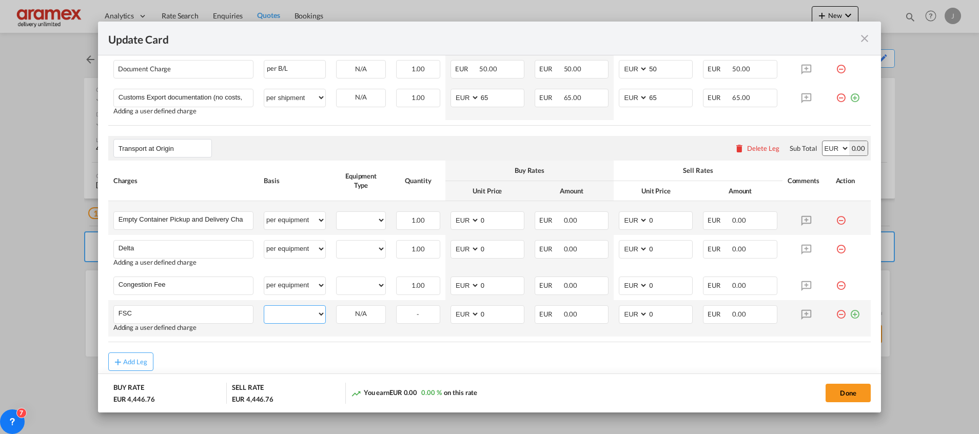
select select "per equipment"
click at [264, 306] on select "per equipment per container per B/L per shipping bill per shipment % on pickup …" at bounding box center [294, 314] width 61 height 16
click at [849, 312] on md-icon "icon-plus-circle-outline green-400-fg" at bounding box center [854, 310] width 10 height 10
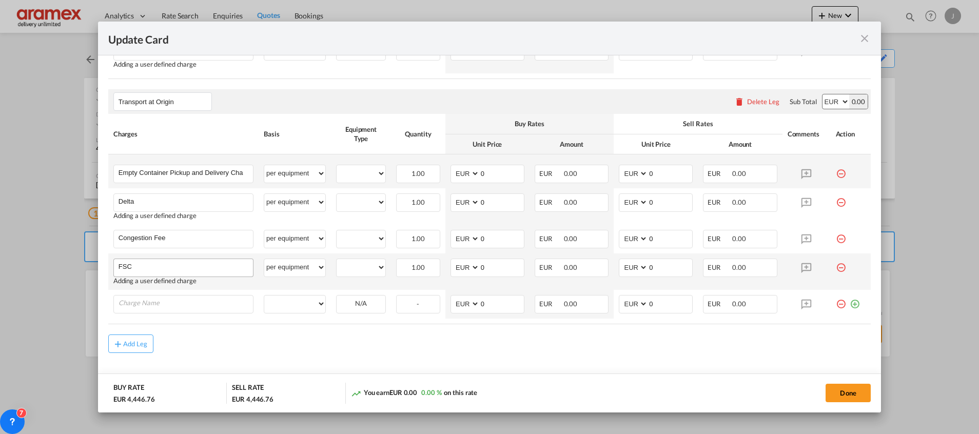
scroll to position [611, 0]
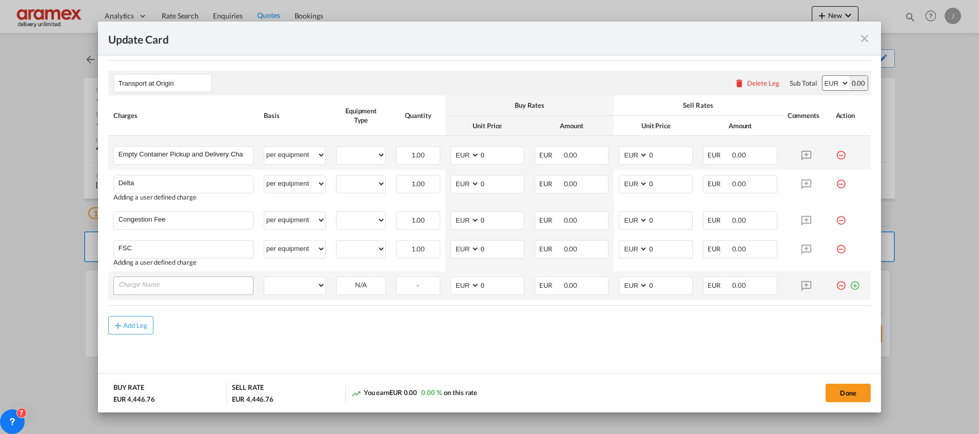
click at [153, 286] on input "Charge Name" at bounding box center [185, 284] width 134 height 15
type input "s"
type input "Admin Fee"
drag, startPoint x: 278, startPoint y: 284, endPoint x: 290, endPoint y: 279, distance: 12.2
click at [280, 283] on select "per equipment per container per B/L per shipping bill per shipment % on pickup …" at bounding box center [294, 285] width 61 height 16
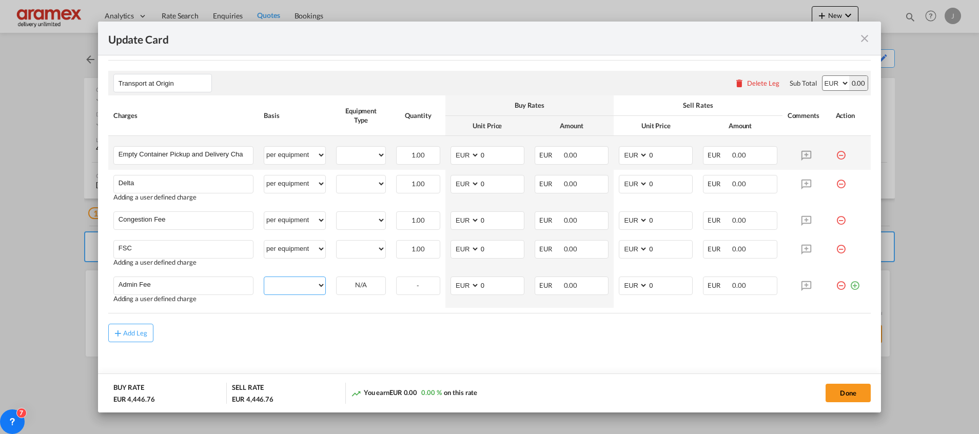
select select "per equipment"
click at [264, 277] on select "per equipment per container per B/L per shipping bill per shipment % on pickup …" at bounding box center [294, 285] width 61 height 16
click at [348, 158] on select "40OT" at bounding box center [360, 155] width 49 height 14
select select "40OT"
click at [336, 148] on select "40OT" at bounding box center [360, 155] width 49 height 14
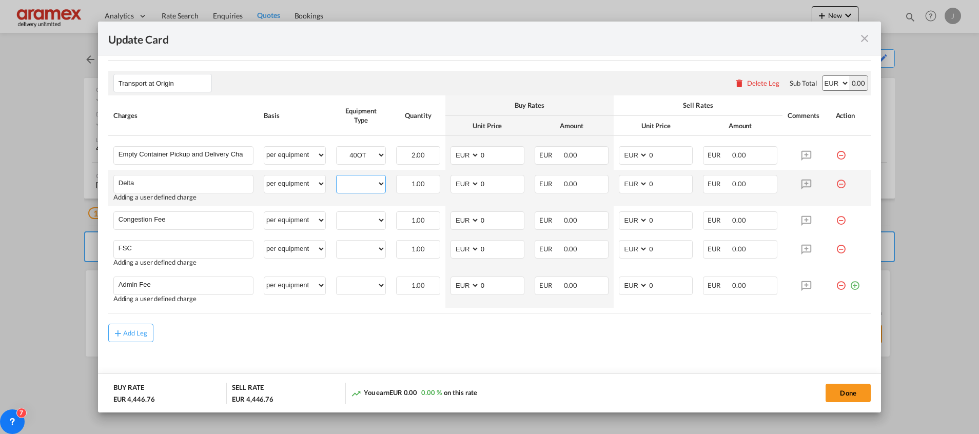
drag, startPoint x: 356, startPoint y: 182, endPoint x: 356, endPoint y: 190, distance: 8.2
click at [356, 182] on select "40OT" at bounding box center [360, 184] width 49 height 14
select select "40OT"
click at [336, 177] on select "40OT" at bounding box center [360, 184] width 49 height 14
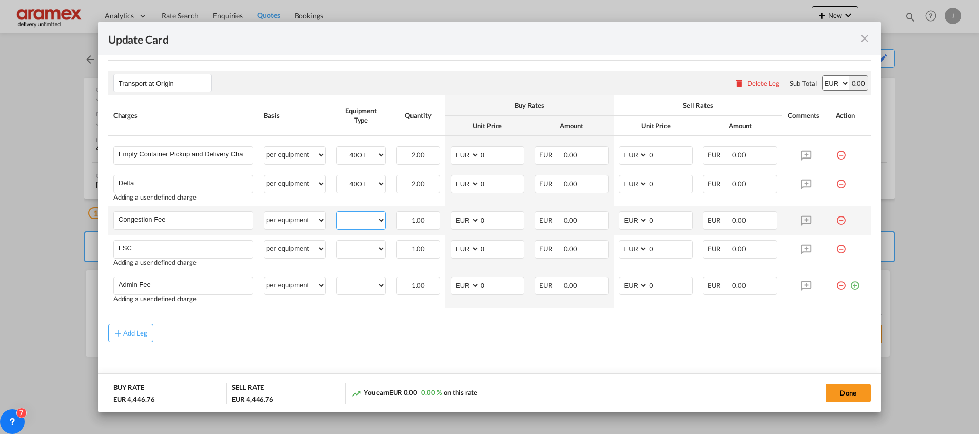
drag, startPoint x: 354, startPoint y: 214, endPoint x: 354, endPoint y: 220, distance: 5.6
click at [354, 214] on select "40OT" at bounding box center [360, 220] width 49 height 14
select select "40OT"
click at [336, 213] on select "40OT" at bounding box center [360, 220] width 49 height 14
click at [355, 255] on select "40OT" at bounding box center [360, 249] width 49 height 14
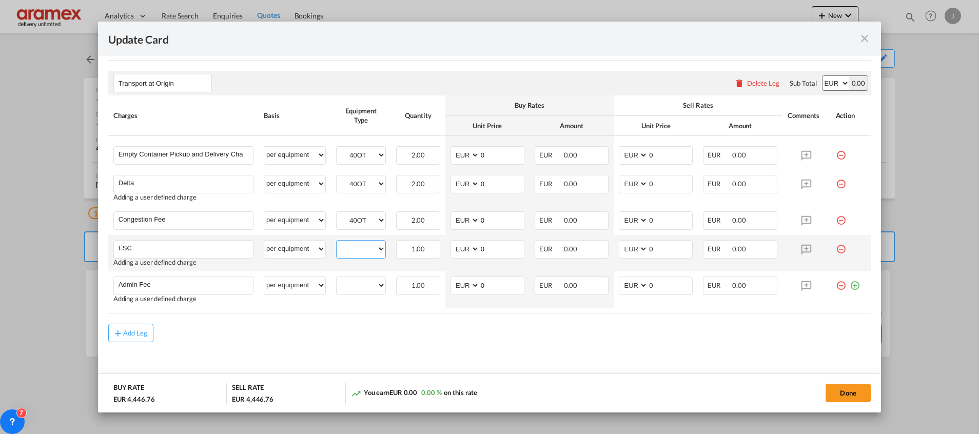
select select "40OT"
click at [336, 242] on select "40OT" at bounding box center [360, 249] width 49 height 14
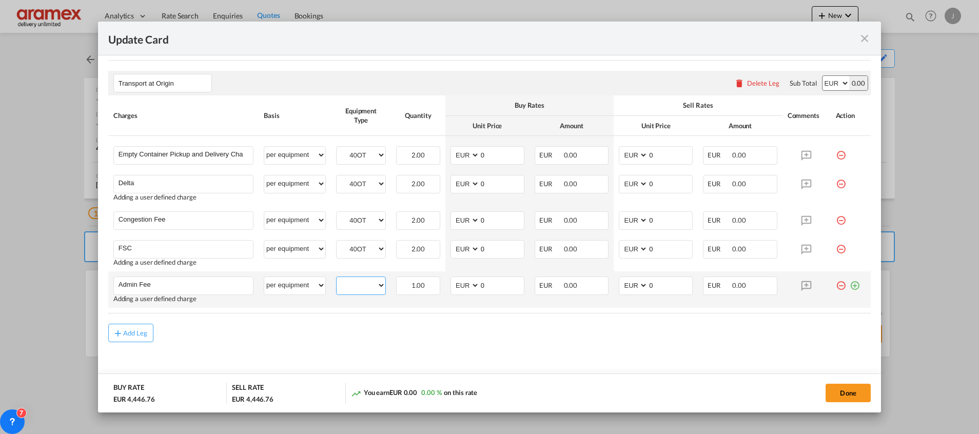
click at [358, 287] on select "40OT" at bounding box center [360, 285] width 49 height 14
select select "40OT"
click at [336, 278] on select "40OT" at bounding box center [360, 285] width 49 height 14
click at [447, 331] on div "Add Leg" at bounding box center [489, 333] width 762 height 18
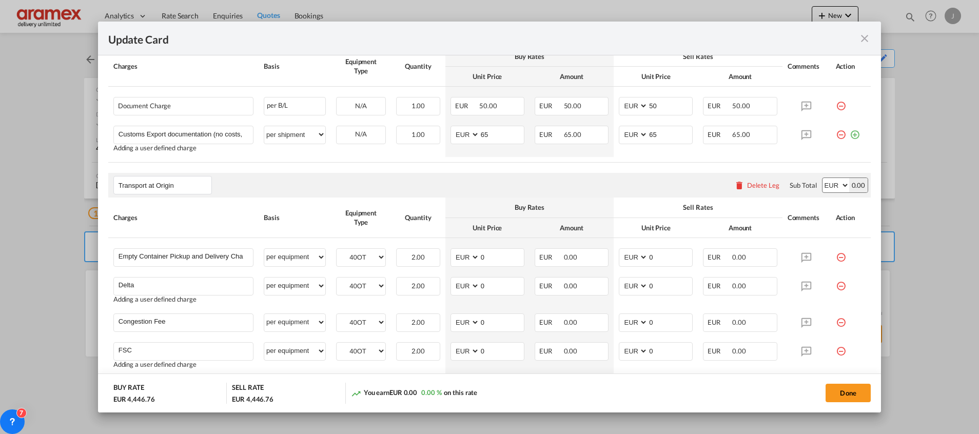
scroll to position [619, 0]
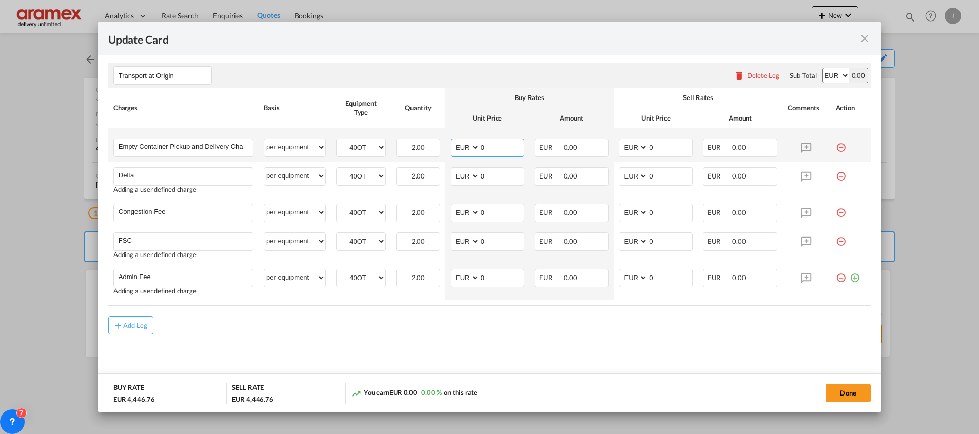
drag, startPoint x: 490, startPoint y: 150, endPoint x: 454, endPoint y: 148, distance: 35.9
click at [454, 148] on md-input-container "AED AFN ALL AMD ANG AOA ARS AUD AWG AZN BAM BBD BDT BGN BHD BIF BMD BND [PERSON…" at bounding box center [487, 147] width 74 height 18
type input "485.10"
drag, startPoint x: 495, startPoint y: 173, endPoint x: 463, endPoint y: 178, distance: 33.1
click at [466, 177] on md-input-container "AED AFN ALL AMD ANG AOA ARS AUD AWG AZN BAM BBD BDT BGN BHD BIF BMD BND [PERSON…" at bounding box center [487, 176] width 74 height 18
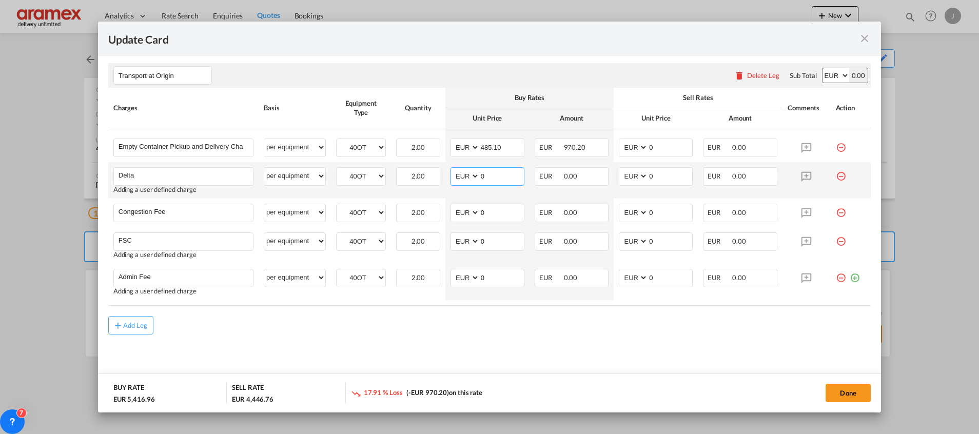
click at [494, 175] on input "0" at bounding box center [502, 175] width 44 height 15
drag, startPoint x: 494, startPoint y: 175, endPoint x: 452, endPoint y: 180, distance: 42.8
click at [452, 180] on md-input-container "AED AFN ALL AMD ANG AOA ARS AUD AWG AZN BAM BBD BDT BGN BHD BIF BMD BND [PERSON…" at bounding box center [487, 176] width 74 height 18
type input "60"
click at [668, 174] on input "0" at bounding box center [670, 175] width 44 height 15
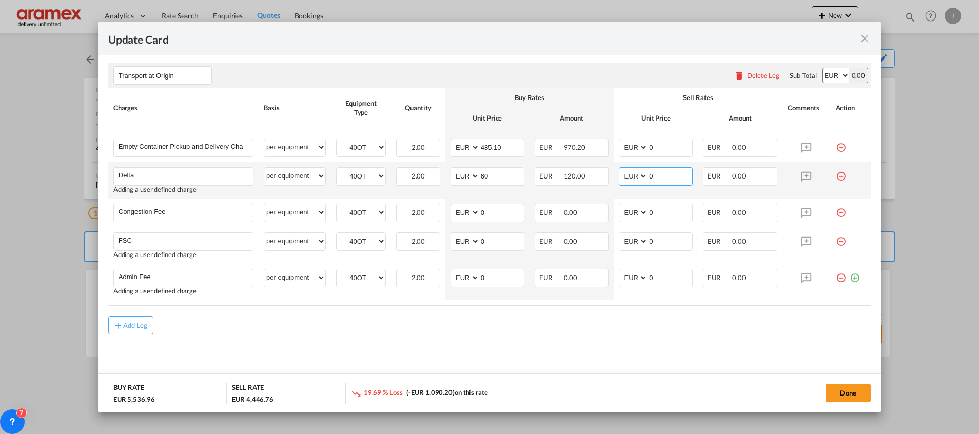
drag, startPoint x: 668, startPoint y: 174, endPoint x: 604, endPoint y: 178, distance: 64.7
click at [604, 178] on tr "Delta Please Enter User Defined Charges Cannot Be Published Adding a user defin…" at bounding box center [489, 180] width 762 height 36
type input "60"
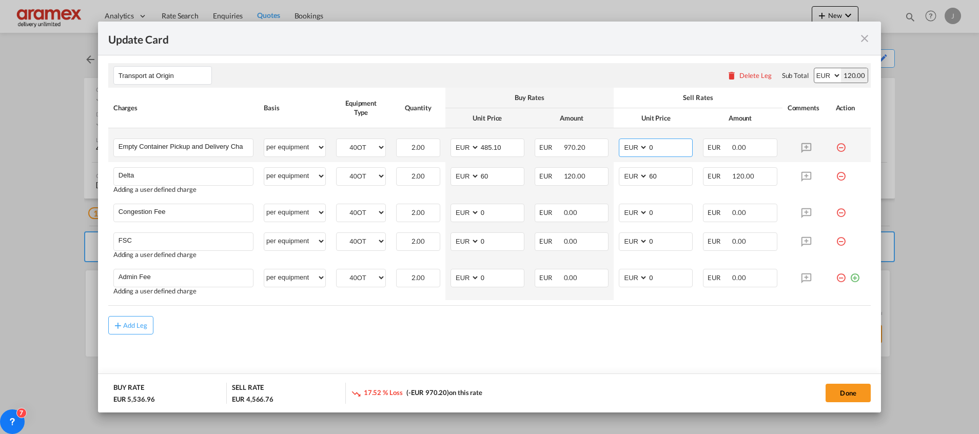
drag, startPoint x: 658, startPoint y: 149, endPoint x: 613, endPoint y: 146, distance: 45.2
click at [619, 146] on md-input-container "AED AFN ALL AMD ANG AOA ARS AUD AWG AZN BAM BBD BDT BGN BHD BIF BMD BND [PERSON…" at bounding box center [656, 147] width 74 height 18
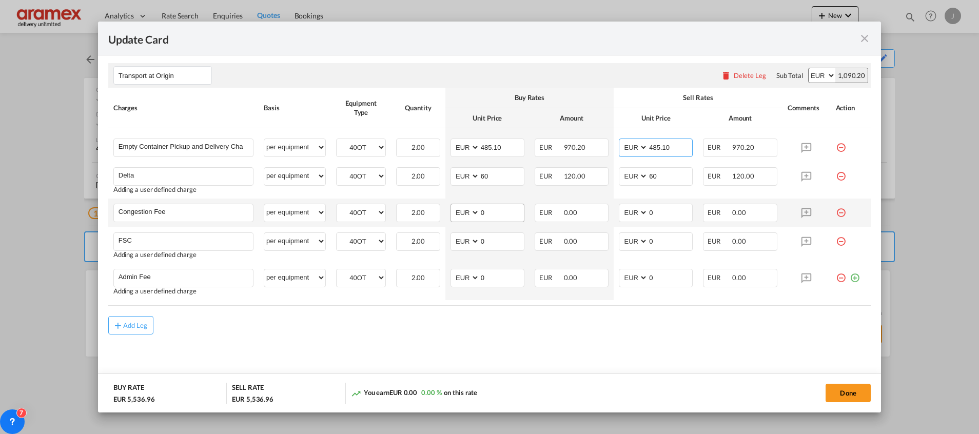
type input "485.10"
drag, startPoint x: 495, startPoint y: 215, endPoint x: 449, endPoint y: 213, distance: 45.7
click at [450, 213] on md-input-container "AED AFN ALL AMD ANG AOA ARS AUD AWG AZN BAM BBD BDT BGN BHD BIF BMD BND [PERSON…" at bounding box center [487, 213] width 74 height 18
type input "17"
drag, startPoint x: 662, startPoint y: 208, endPoint x: 604, endPoint y: 208, distance: 57.4
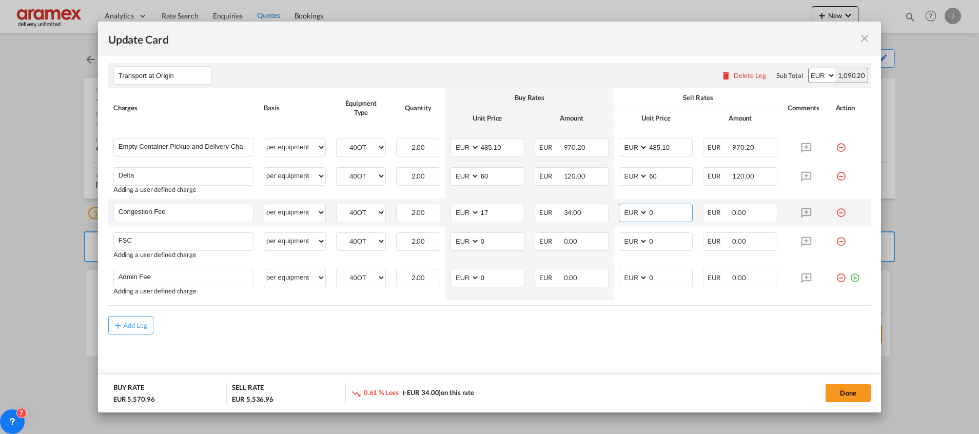
click at [604, 208] on tr "Congestion Fee Please Enter User Defined Charges Cannot Be Published per equipm…" at bounding box center [489, 212] width 762 height 29
type input "17"
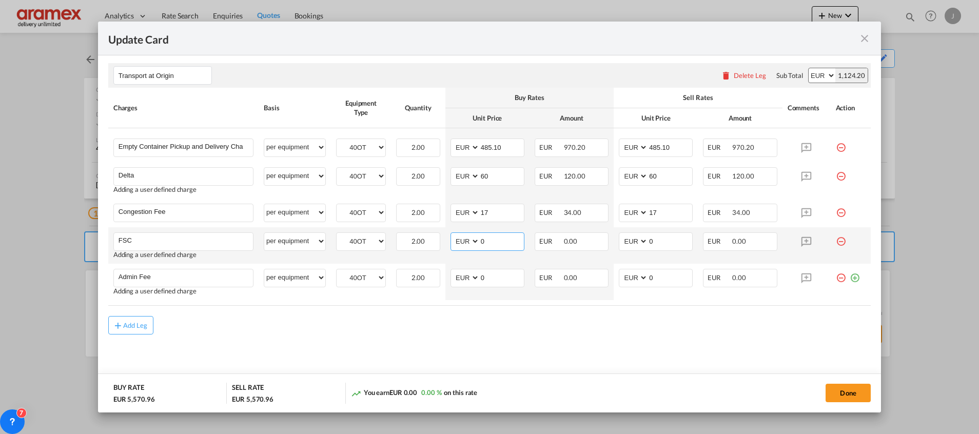
drag, startPoint x: 490, startPoint y: 242, endPoint x: 474, endPoint y: 244, distance: 16.0
click at [450, 248] on md-input-container "AED AFN ALL AMD ANG AOA ARS AUD AWG AZN BAM BBD BDT BGN BHD BIF BMD BND [PERSON…" at bounding box center [487, 241] width 74 height 18
paste input "€ 106.80"
click at [486, 241] on input "€ 106.80" at bounding box center [502, 240] width 44 height 15
click at [486, 241] on input "106.80" at bounding box center [502, 240] width 44 height 15
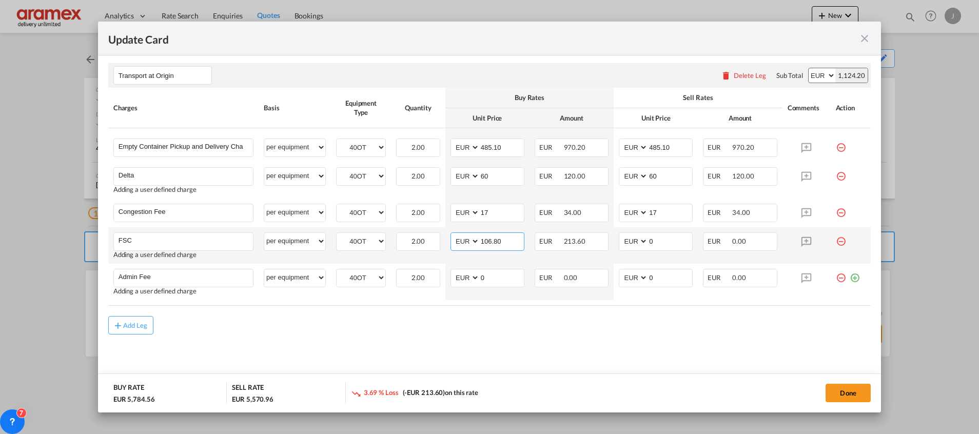
click at [486, 241] on input "106.80" at bounding box center [502, 240] width 44 height 15
type input "106.80"
click at [698, 243] on td "EUR 0.00" at bounding box center [740, 245] width 84 height 36
click at [660, 244] on input "0" at bounding box center [670, 240] width 44 height 15
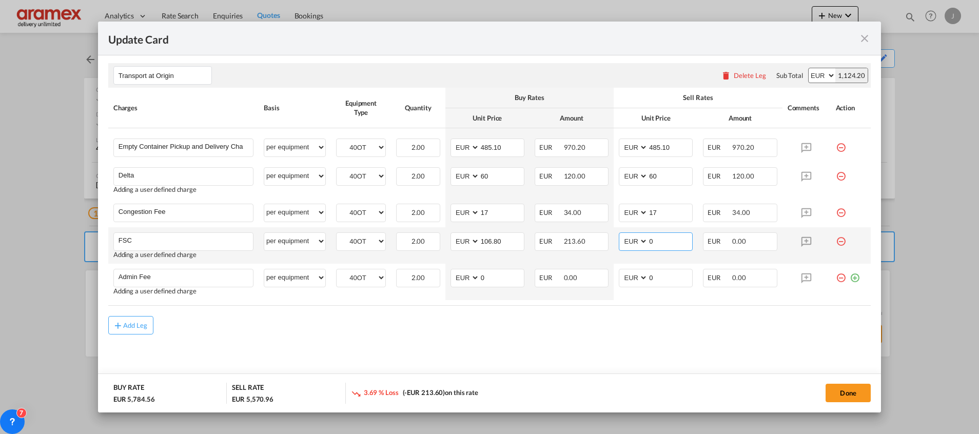
click at [660, 244] on input "0" at bounding box center [670, 240] width 44 height 15
paste input "106.80"
type input "106.80"
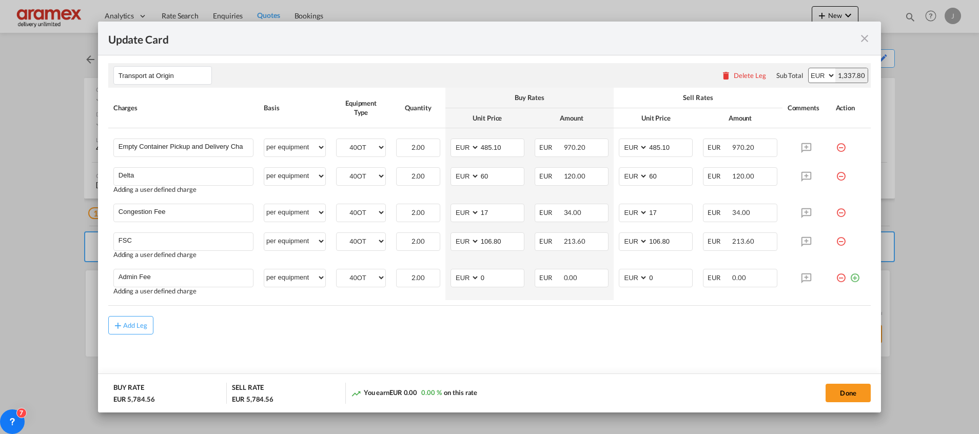
drag, startPoint x: 631, startPoint y: 354, endPoint x: 483, endPoint y: 307, distance: 155.4
click at [612, 347] on md-content "Main Freight Please enter leg name Leg Name Already Exists Delete Leg Sub Total…" at bounding box center [489, 44] width 762 height 687
drag, startPoint x: 487, startPoint y: 275, endPoint x: 490, endPoint y: 315, distance: 39.6
click at [466, 277] on md-input-container "AED AFN ALL AMD ANG AOA ARS AUD AWG AZN BAM BBD BDT BGN BHD BIF BMD BND [PERSON…" at bounding box center [487, 278] width 74 height 18
click at [492, 282] on input "0" at bounding box center [502, 276] width 44 height 15
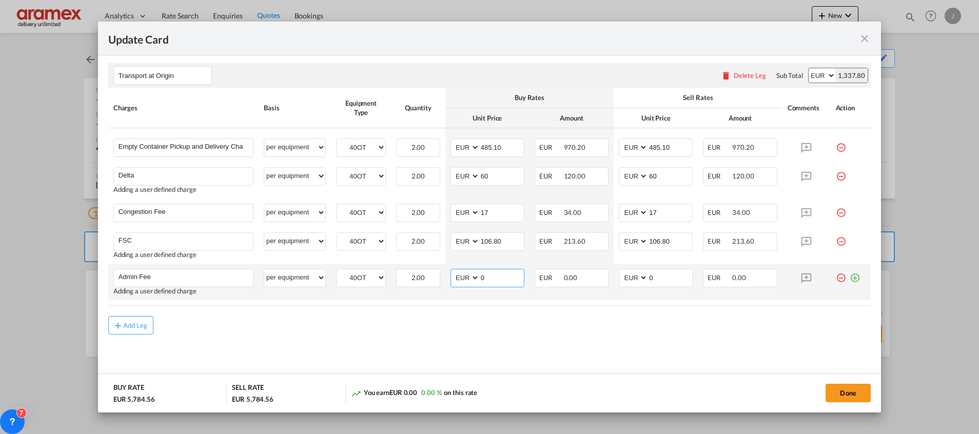
drag, startPoint x: 473, startPoint y: 281, endPoint x: 456, endPoint y: 281, distance: 16.9
click at [457, 281] on md-input-container "AED AFN ALL AMD ANG AOA ARS AUD AWG AZN BAM BBD BDT BGN BHD BIF BMD BND [PERSON…" at bounding box center [487, 278] width 74 height 18
type input "10"
click at [661, 280] on input "0" at bounding box center [670, 276] width 44 height 15
drag, startPoint x: 661, startPoint y: 280, endPoint x: 622, endPoint y: 280, distance: 39.5
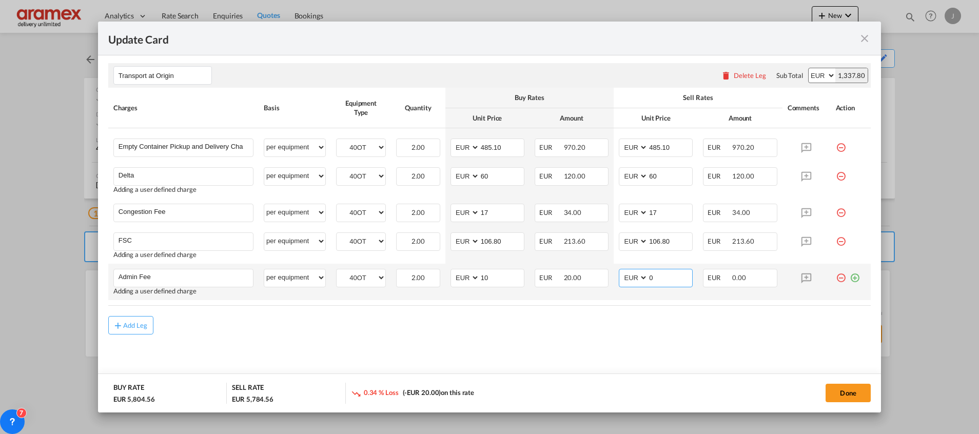
click at [622, 280] on md-input-container "AED AFN ALL AMD ANG AOA ARS AUD AWG AZN BAM BBD BDT BGN BHD BIF BMD BND [PERSON…" at bounding box center [656, 278] width 74 height 18
type input "10"
click at [599, 354] on md-content "Main Freight Please enter leg name Leg Name Already Exists Delete Leg Sub Total…" at bounding box center [489, 44] width 762 height 687
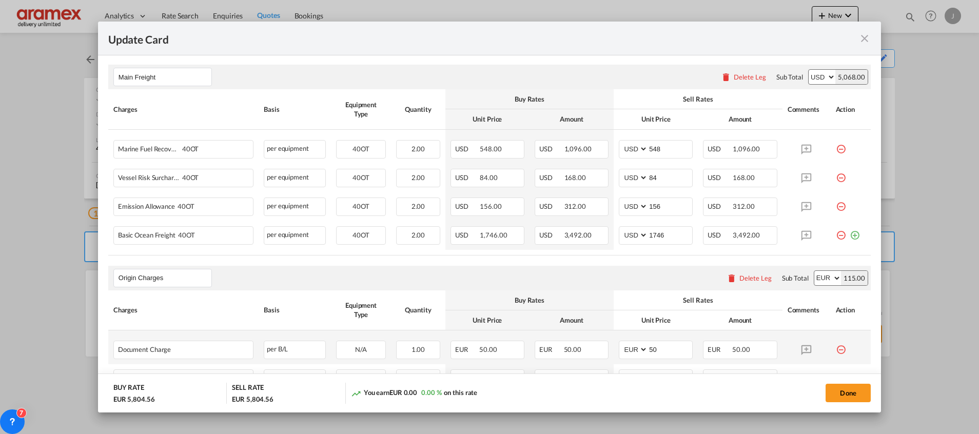
scroll to position [234, 0]
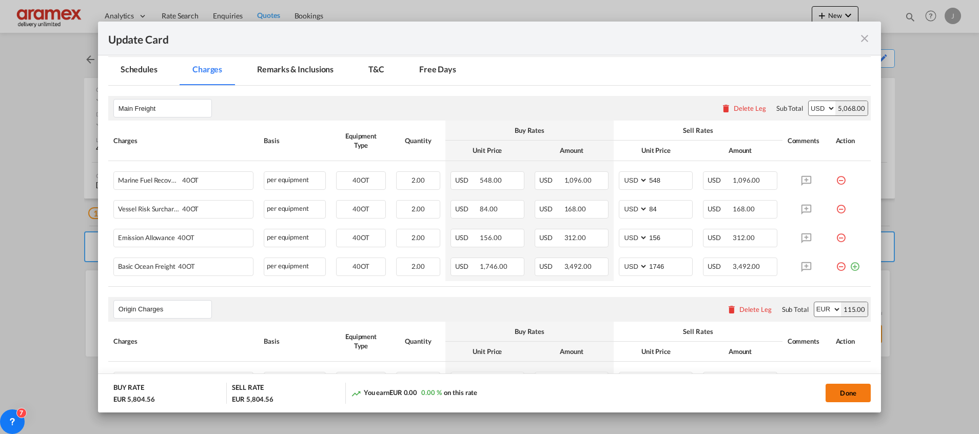
click at [840, 386] on button "Done" at bounding box center [847, 393] width 45 height 18
type input "485.1"
type input "106.8"
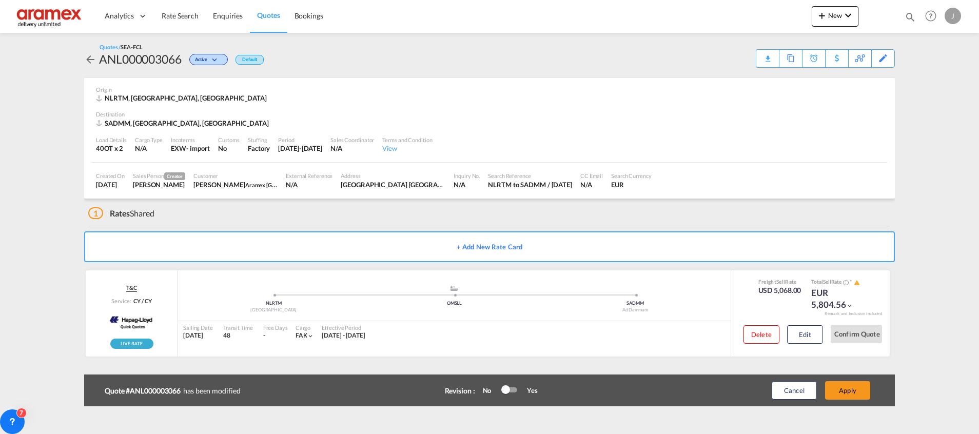
click at [840, 386] on button "Apply" at bounding box center [847, 390] width 45 height 18
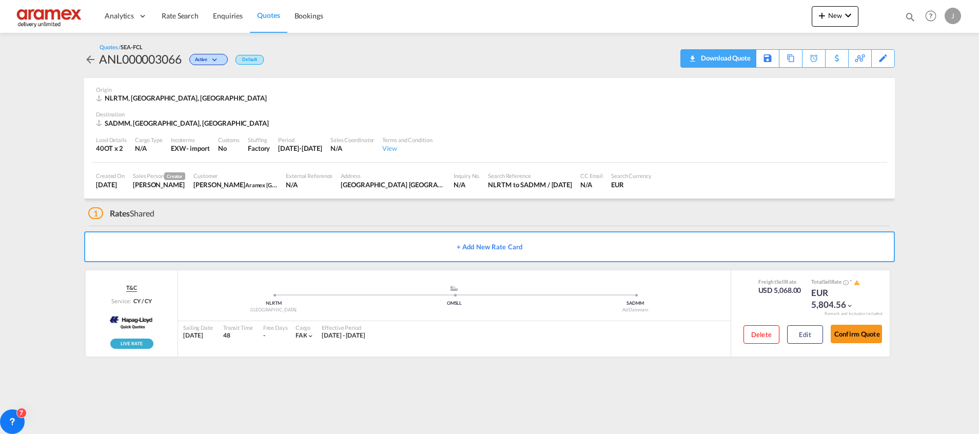
click at [735, 59] on div "Download Quote" at bounding box center [724, 58] width 52 height 16
click at [733, 58] on div "Download Quote" at bounding box center [724, 58] width 52 height 16
click at [262, 11] on span "Quotes" at bounding box center [268, 15] width 23 height 9
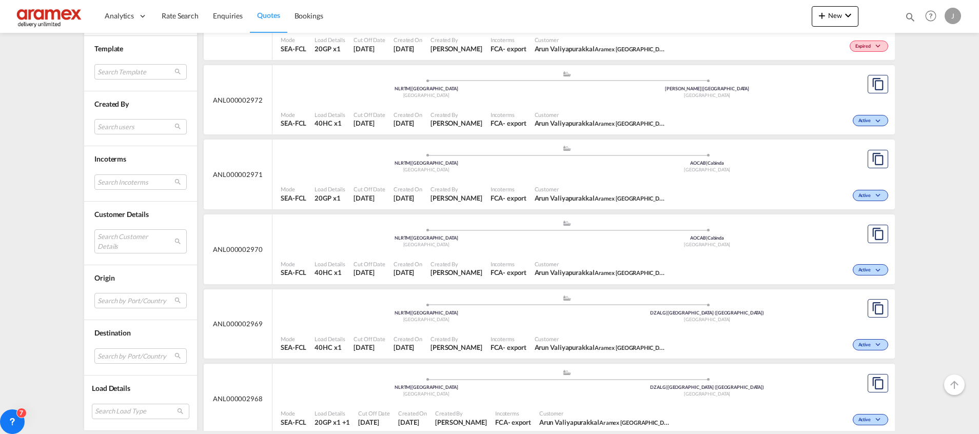
scroll to position [7292, 0]
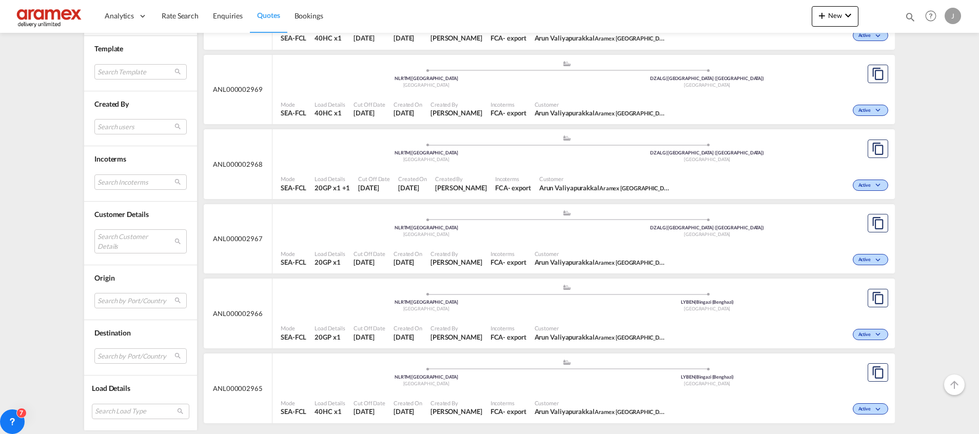
drag, startPoint x: 261, startPoint y: 391, endPoint x: 208, endPoint y: 391, distance: 53.3
click at [208, 391] on div "ANL000002965" at bounding box center [238, 388] width 69 height 70
copy span "ANL000002965"
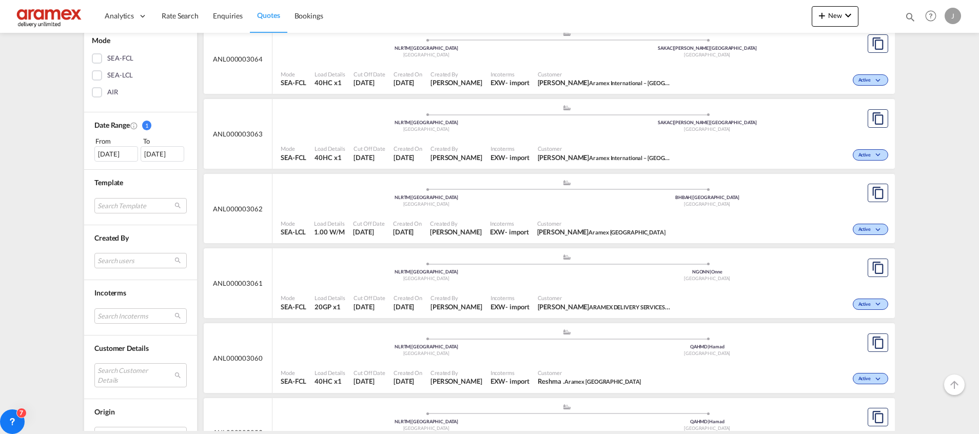
scroll to position [231, 0]
click at [94, 57] on div "SEA-FCL" at bounding box center [97, 57] width 10 height 10
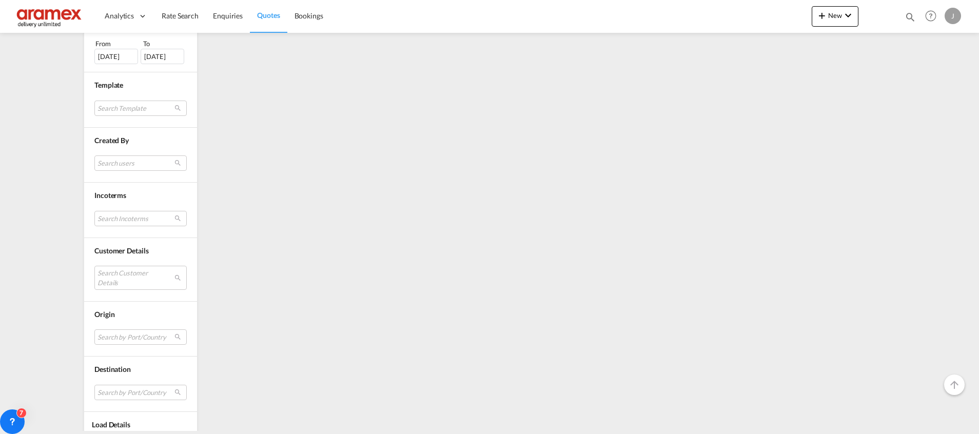
scroll to position [363, 0]
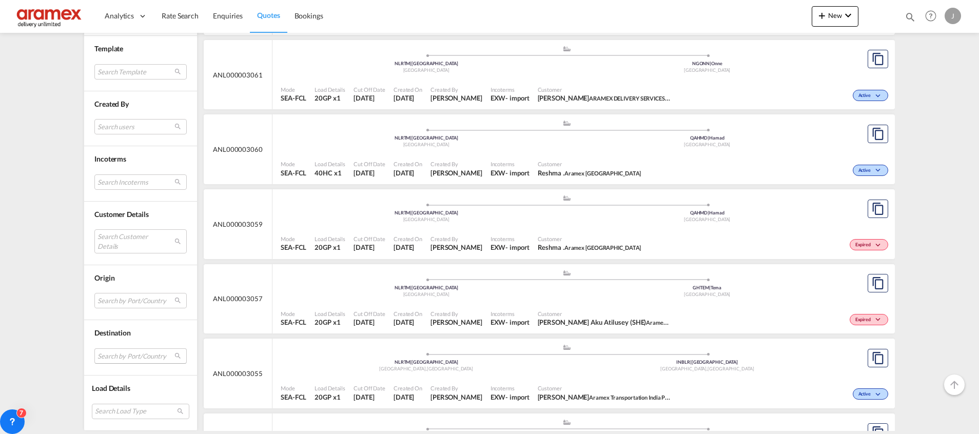
click at [105, 362] on md-select "Search by Port/Country JPNIC nichinan [GEOGRAPHIC_DATA] AEAMF mussafah [GEOGRAP…" at bounding box center [140, 355] width 92 height 15
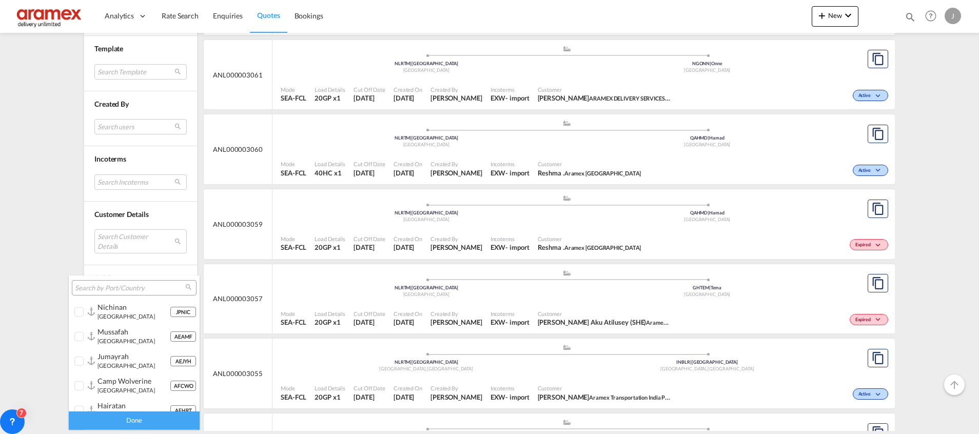
click at [106, 287] on input "search" at bounding box center [130, 288] width 110 height 9
type input "[GEOGRAPHIC_DATA]"
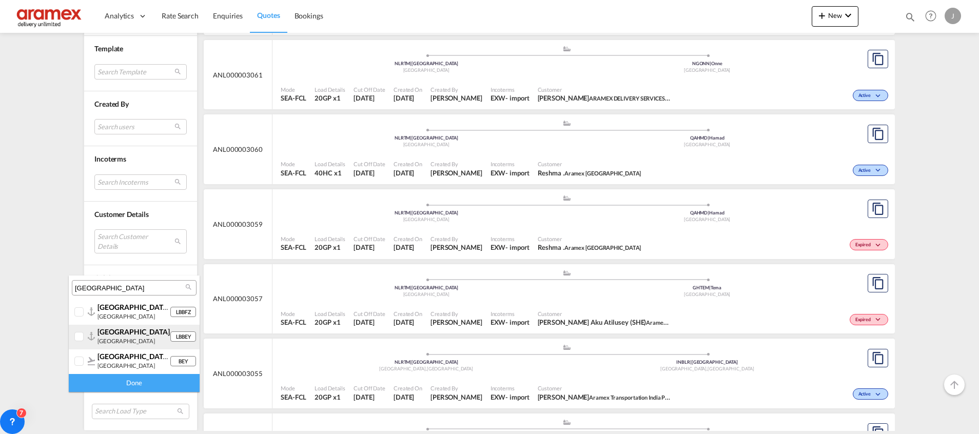
click at [90, 335] on div at bounding box center [91, 336] width 7 height 9
click at [99, 383] on div "Done" at bounding box center [134, 383] width 131 height 18
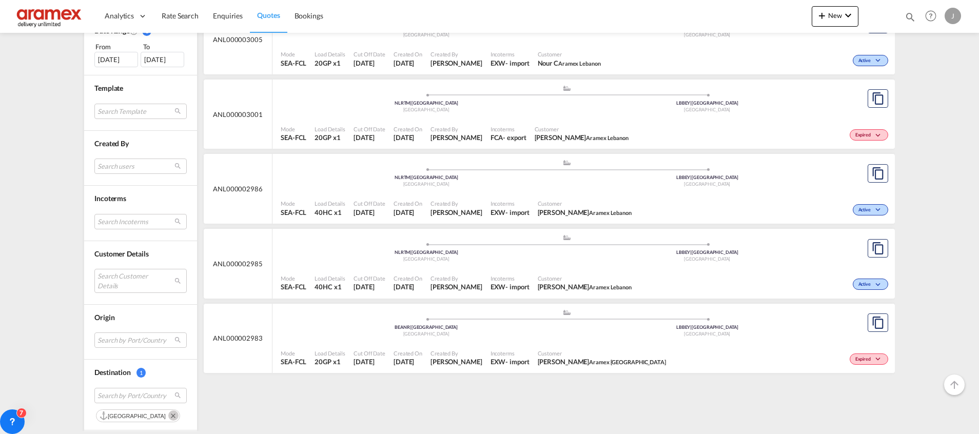
scroll to position [302, 0]
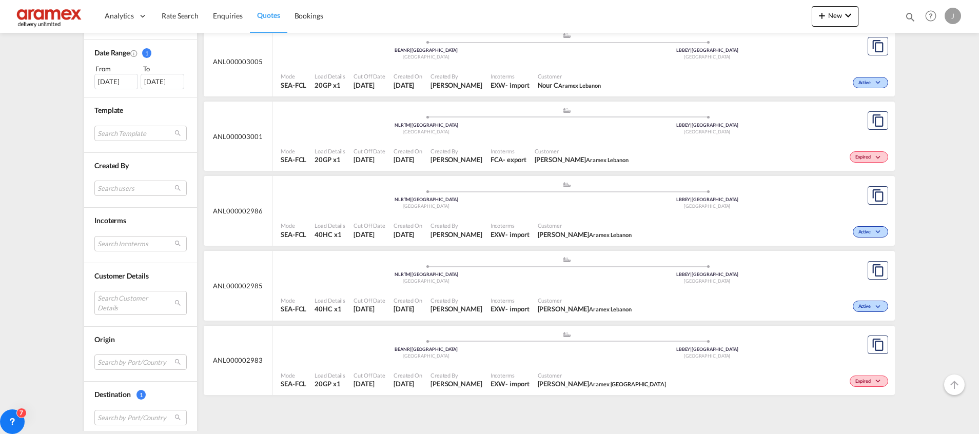
click at [112, 80] on div "[DATE]" at bounding box center [116, 81] width 44 height 15
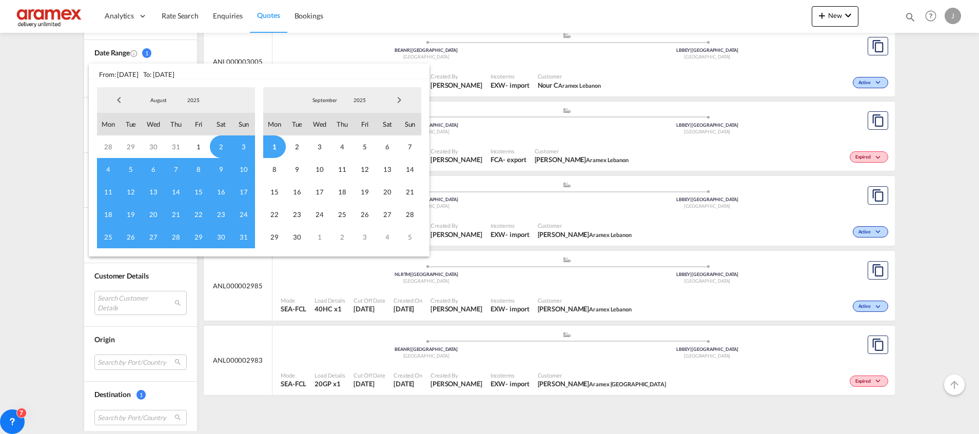
click at [116, 99] on span "Previous Month" at bounding box center [119, 100] width 21 height 21
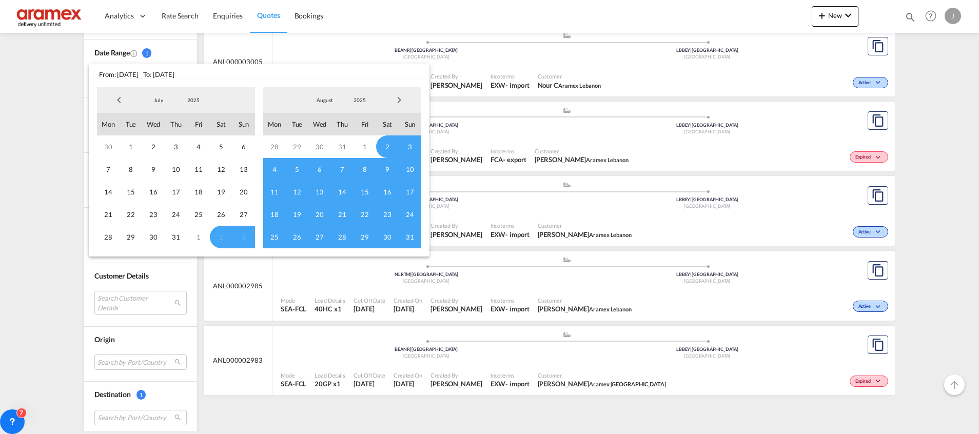
click at [116, 99] on span "Previous Month" at bounding box center [119, 100] width 21 height 21
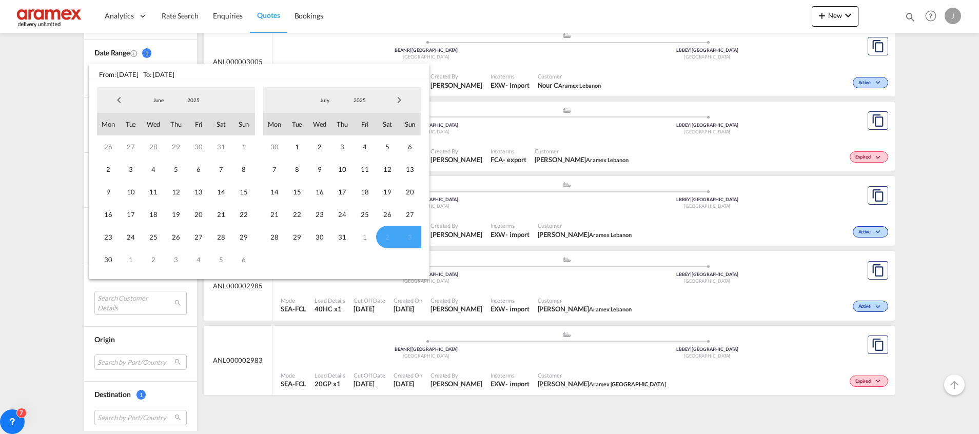
click at [116, 99] on span "Previous Month" at bounding box center [119, 100] width 21 height 21
click at [181, 148] on span "1" at bounding box center [176, 146] width 23 height 23
click at [404, 103] on span "Next Month" at bounding box center [399, 100] width 21 height 21
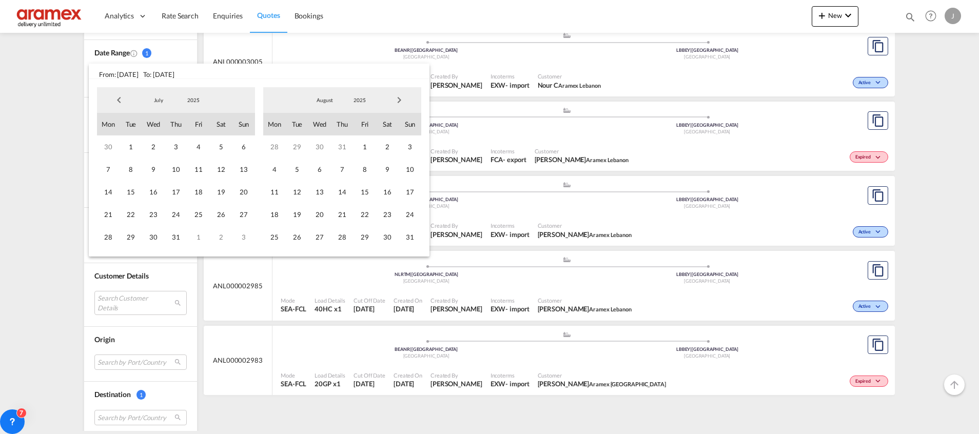
click at [401, 96] on span "Next Month" at bounding box center [399, 100] width 21 height 21
click at [322, 195] on span "17" at bounding box center [319, 192] width 23 height 23
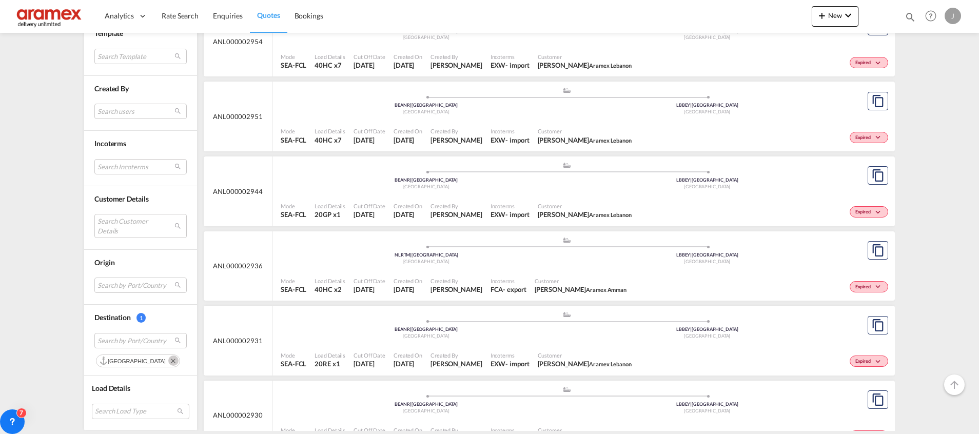
scroll to position [923, 0]
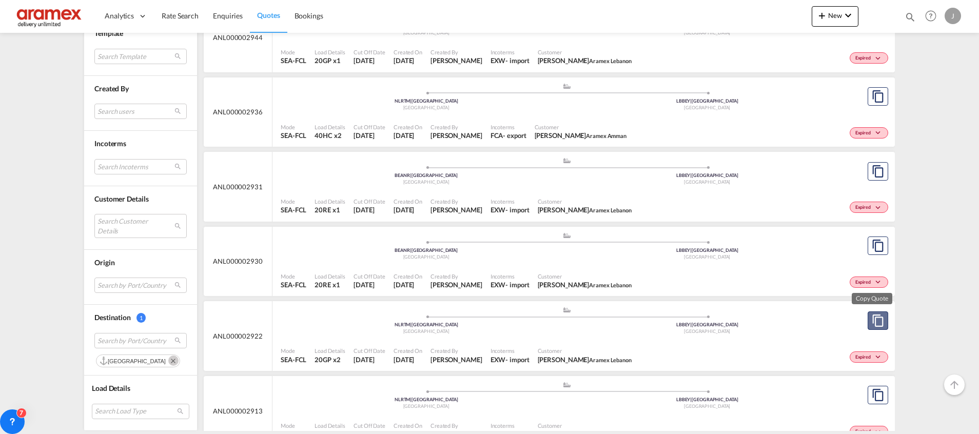
click at [871, 318] on md-icon "assets/icons/custom/copyQuote.svg" at bounding box center [877, 320] width 12 height 12
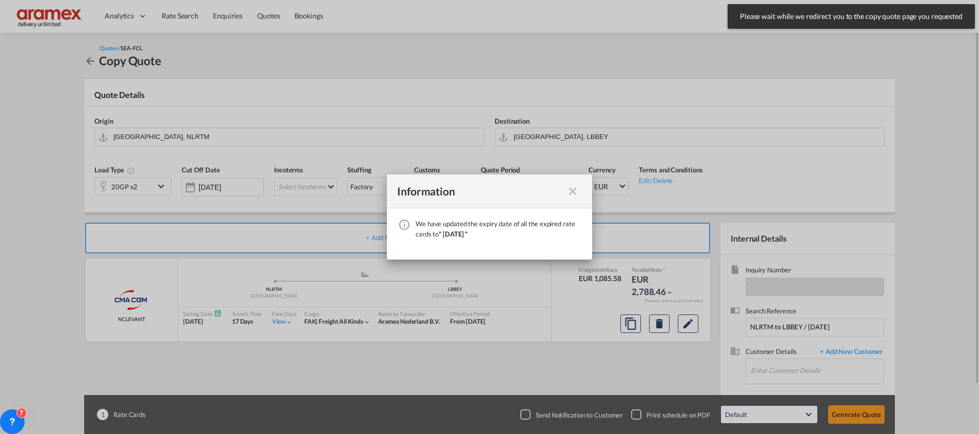
click at [571, 190] on md-icon "icon-close fg-AAA8AD cursor" at bounding box center [572, 191] width 12 height 12
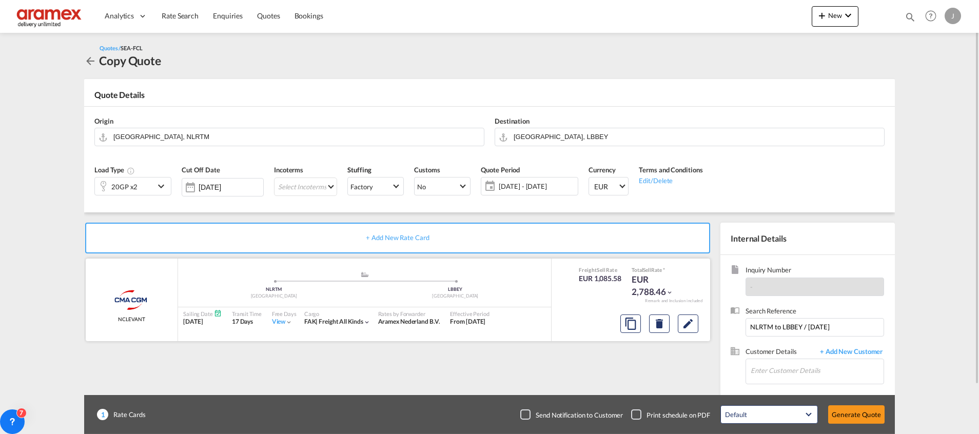
click at [699, 323] on div at bounding box center [659, 323] width 86 height 25
click at [690, 324] on md-icon "Edit" at bounding box center [688, 323] width 12 height 12
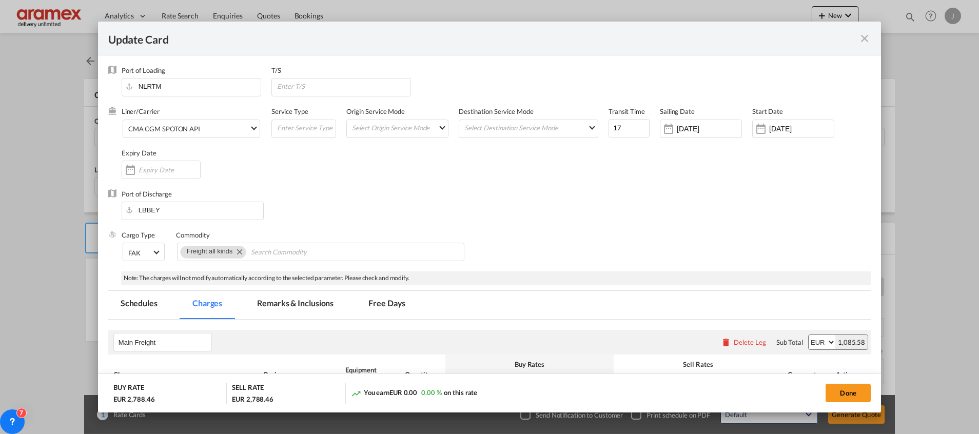
scroll to position [231, 0]
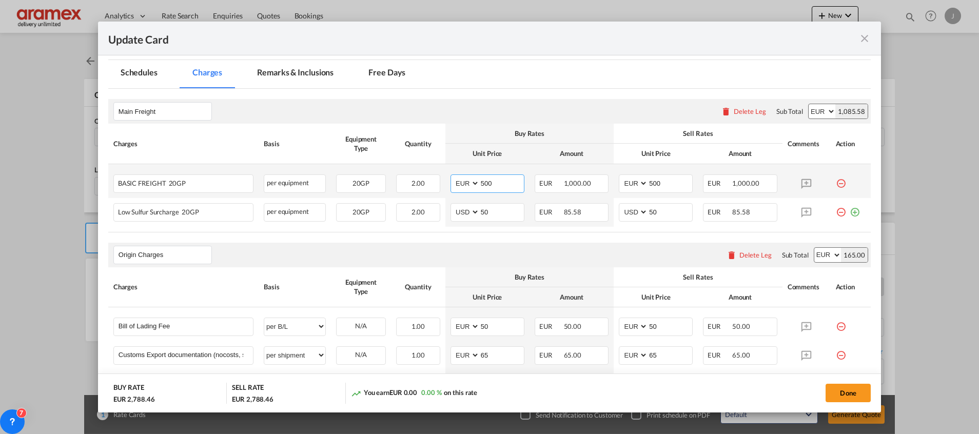
click at [484, 185] on input "500" at bounding box center [502, 182] width 44 height 15
paste input "75"
type input "575"
click at [650, 186] on input "500" at bounding box center [670, 182] width 44 height 15
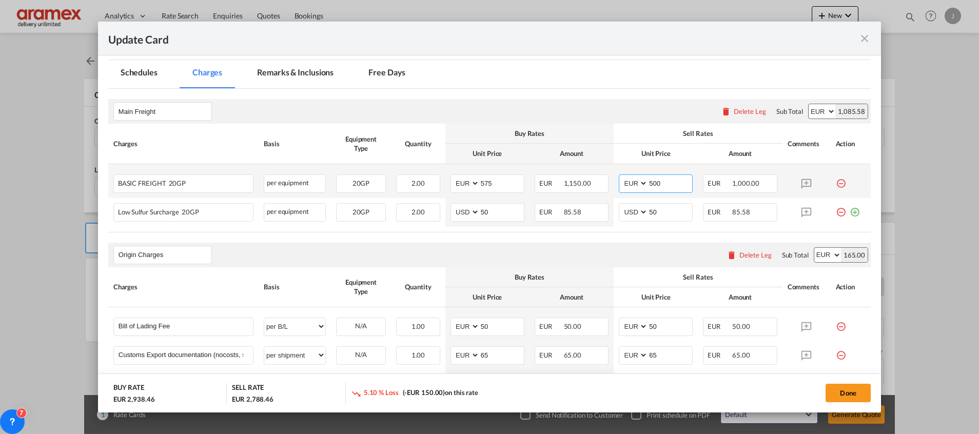
click at [650, 186] on input "500" at bounding box center [670, 182] width 44 height 15
paste input "75"
type input "575"
click at [167, 235] on rate-modification "Main Freight Please enter leg name Leg Name Already Exists Delete Leg Sub Total…" at bounding box center [489, 355] width 762 height 532
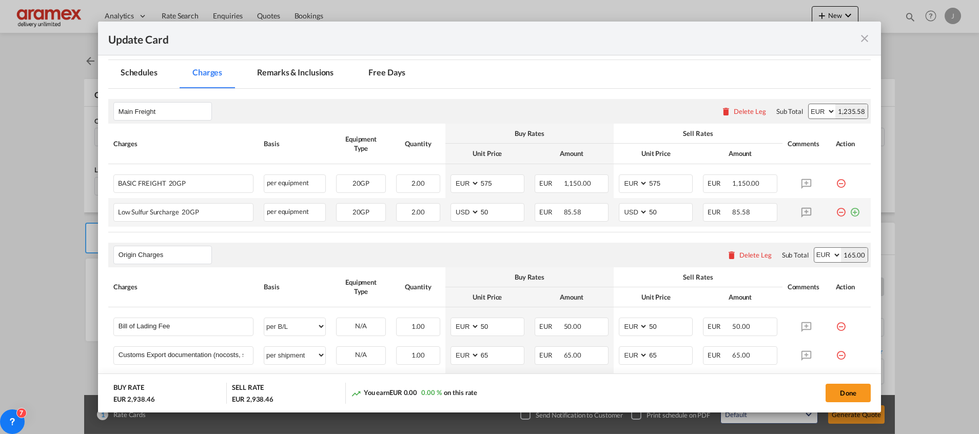
click at [849, 211] on md-icon "icon-plus-circle-outline green-400-fg" at bounding box center [854, 208] width 10 height 10
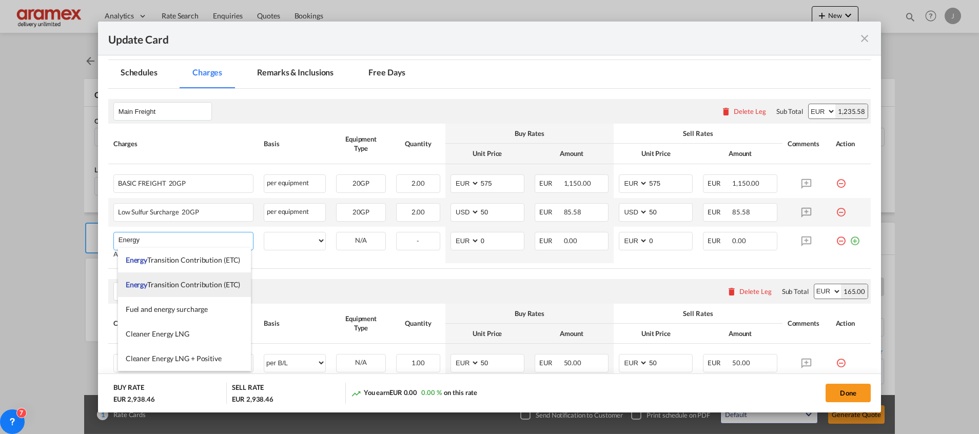
click at [190, 283] on span "Energy Transition Contribution (ETC)" at bounding box center [183, 284] width 115 height 9
type input "Energy Transition Contribution (ETC)"
select select "per equipment"
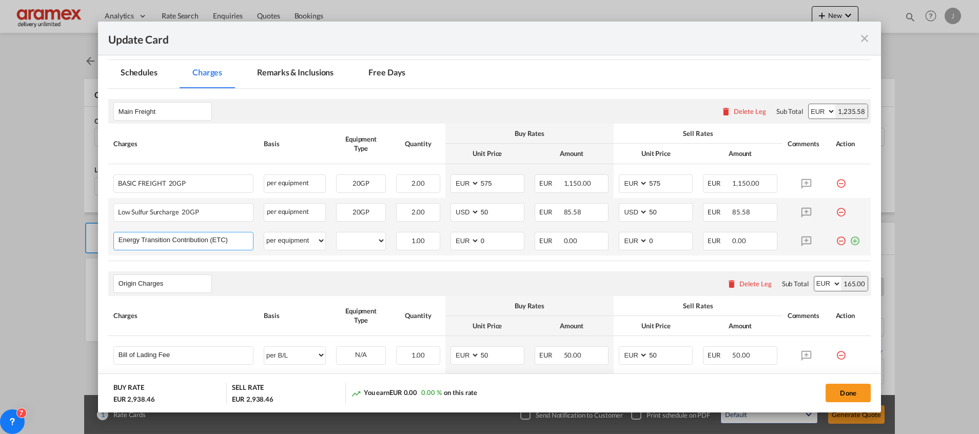
drag, startPoint x: 217, startPoint y: 237, endPoint x: 255, endPoint y: 238, distance: 38.0
click at [255, 238] on td "Energy Transition Contribution (ETC) Please Enter User Defined Charges Cannot B…" at bounding box center [183, 241] width 150 height 29
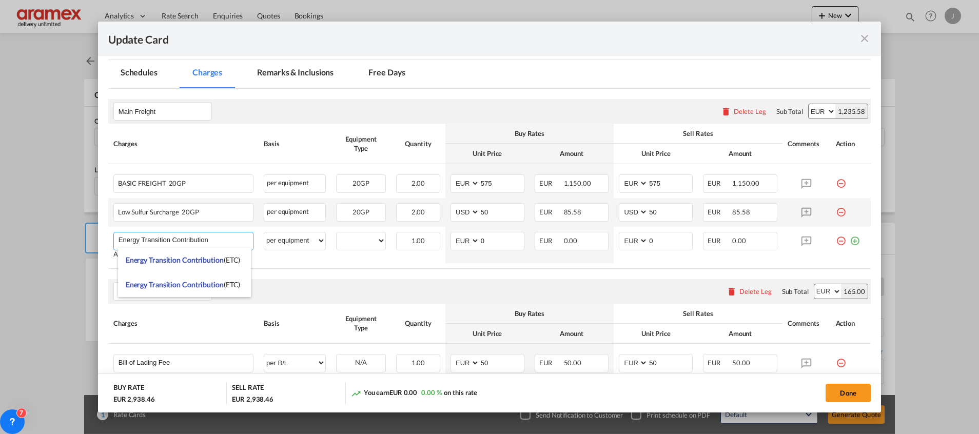
type input "Energy Transition Contribution"
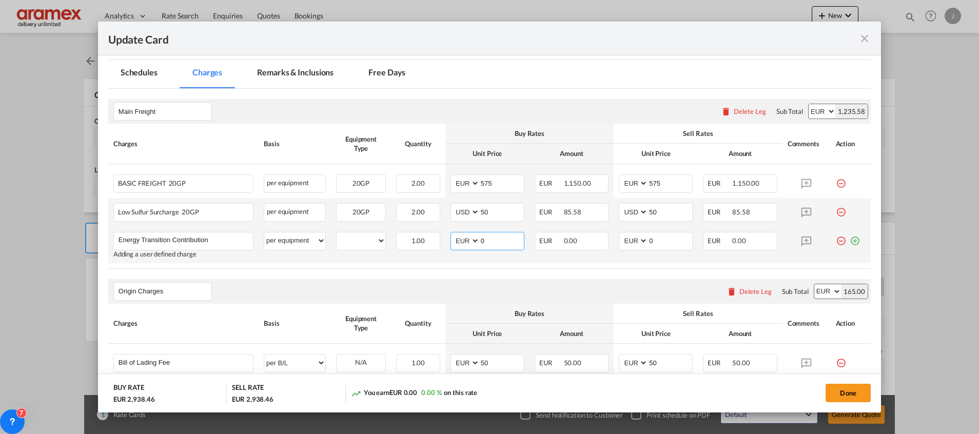
drag, startPoint x: 486, startPoint y: 236, endPoint x: 457, endPoint y: 241, distance: 29.1
click at [457, 241] on md-input-container "AED AFN ALL AMD ANG AOA ARS AUD AWG AZN BAM BBD BDT BGN BHD BIF BMD BND [PERSON…" at bounding box center [487, 241] width 74 height 18
type input "40"
drag, startPoint x: 651, startPoint y: 240, endPoint x: 623, endPoint y: 243, distance: 28.4
click at [624, 243] on md-input-container "AED AFN ALL AMD ANG AOA ARS AUD AWG AZN BAM BBD BDT BGN BHD BIF BMD BND [PERSON…" at bounding box center [656, 241] width 74 height 18
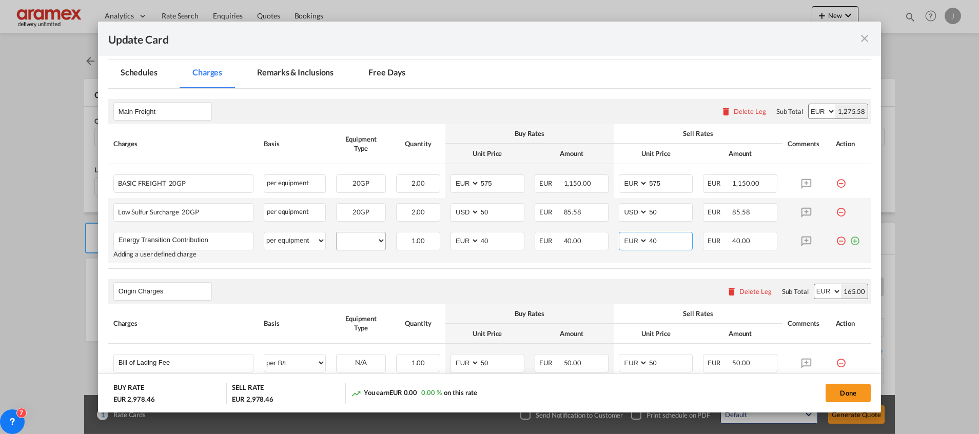
type input "40"
click at [361, 237] on select "20GP" at bounding box center [360, 241] width 49 height 14
select select "20GP"
click at [336, 234] on select "20GP" at bounding box center [360, 241] width 49 height 14
click at [288, 238] on select "per equipment per container per B/L per shipping bill per shipment % on freight…" at bounding box center [294, 240] width 61 height 16
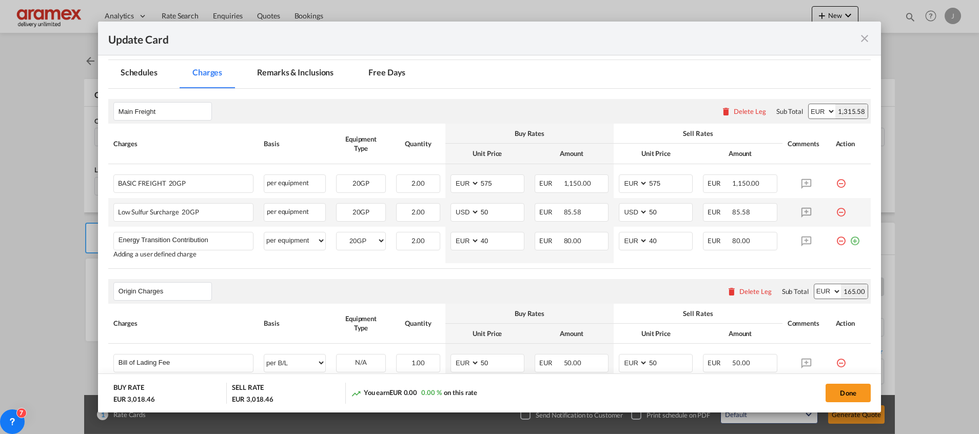
click at [375, 276] on rate-modification "Main Freight Please enter leg name Leg Name Already Exists Delete Leg Sub Total…" at bounding box center [489, 373] width 762 height 568
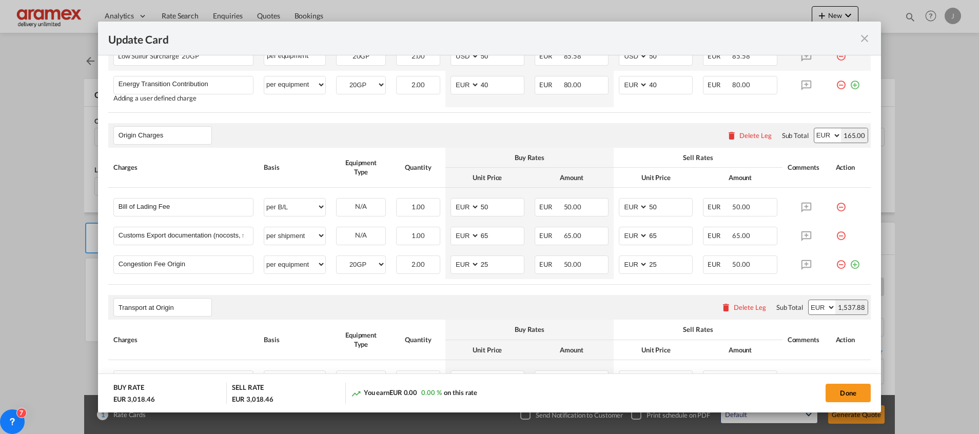
scroll to position [462, 0]
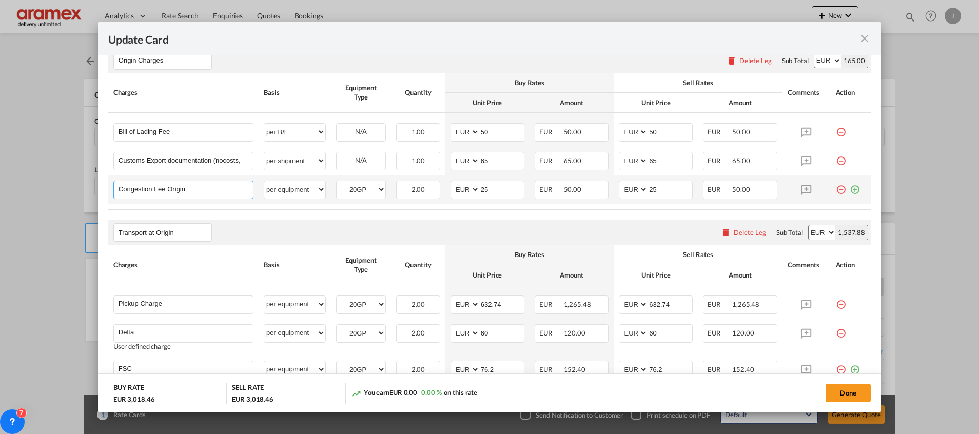
click at [163, 187] on input "Congestion Fee Origin" at bounding box center [185, 188] width 134 height 15
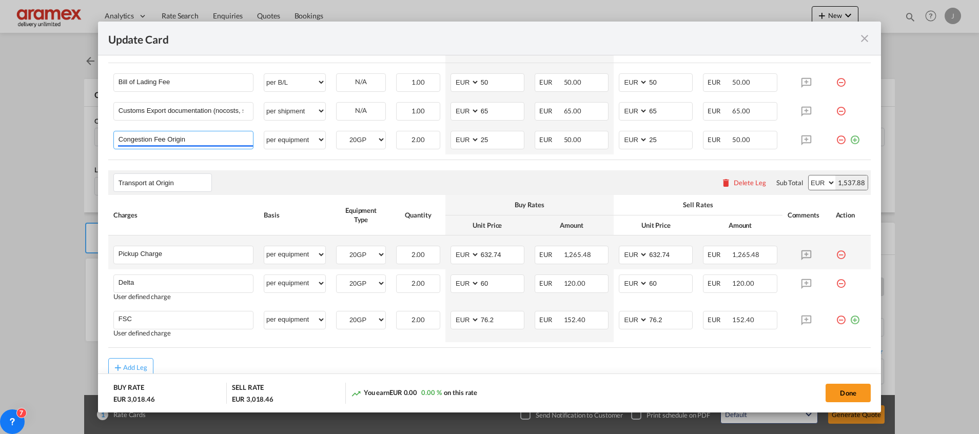
scroll to position [539, 0]
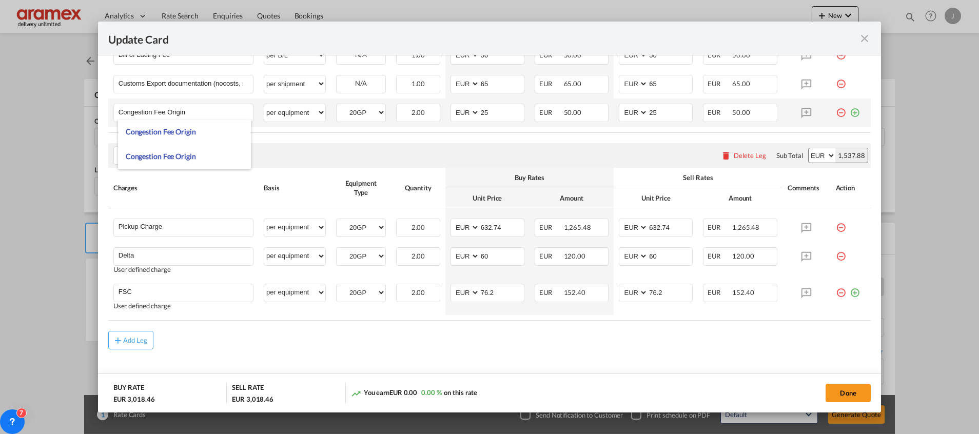
click at [835, 111] on md-icon "icon-minus-circle-outline red-400-fg" at bounding box center [840, 109] width 10 height 10
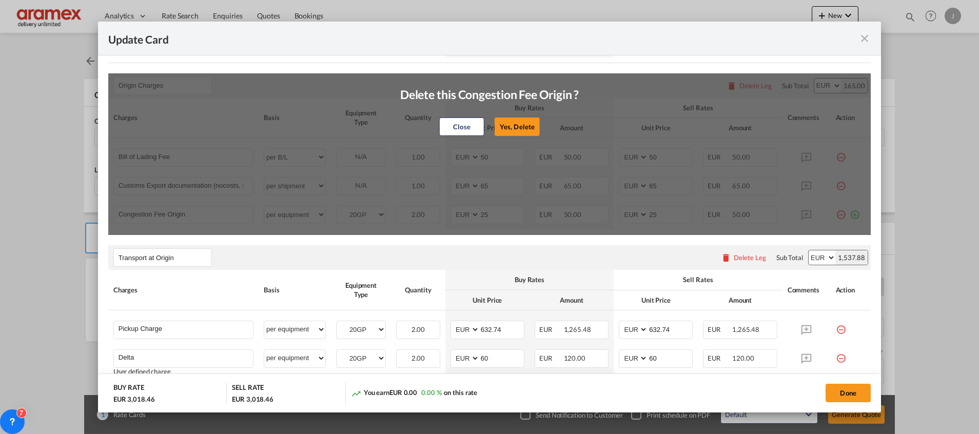
scroll to position [385, 0]
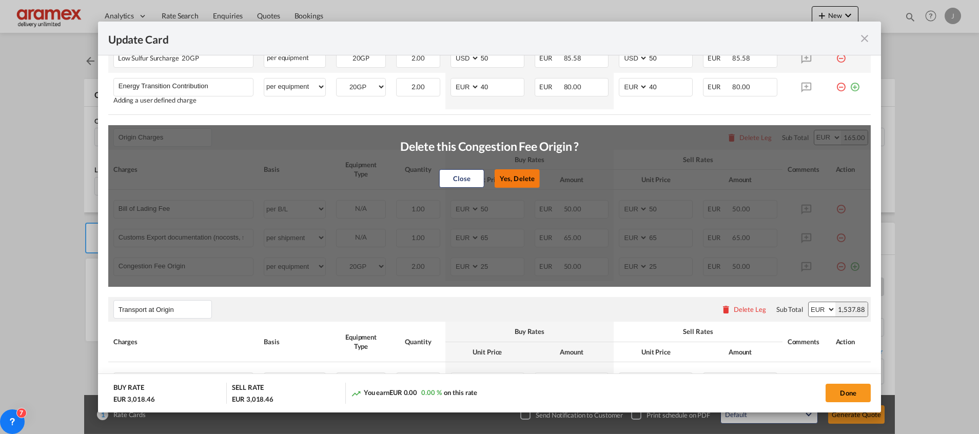
click at [506, 175] on button "Yes, Delete" at bounding box center [516, 178] width 45 height 18
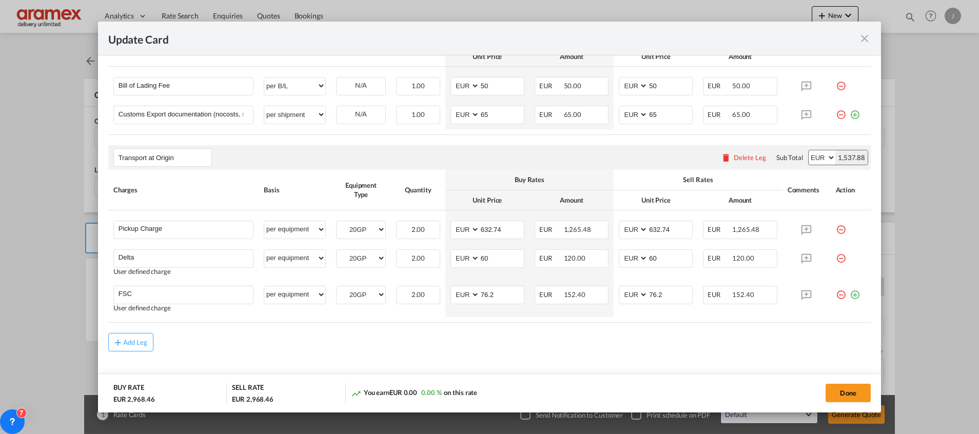
scroll to position [525, 0]
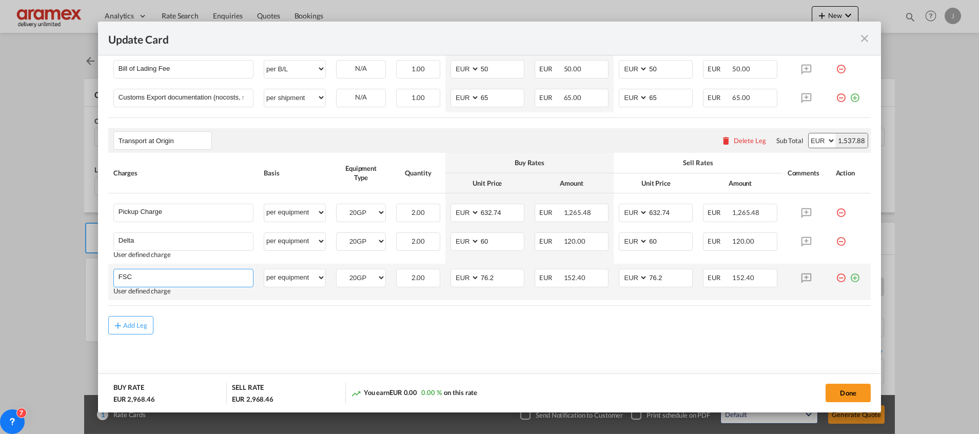
click at [129, 275] on input "FSC" at bounding box center [185, 276] width 134 height 15
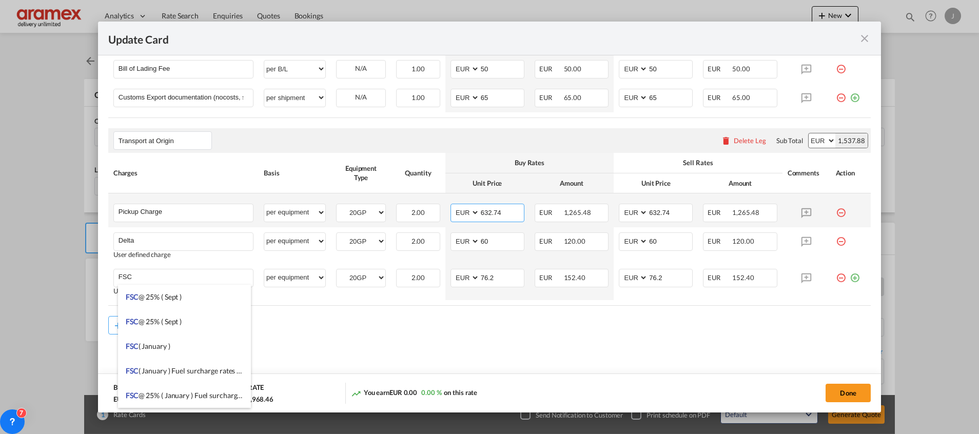
click at [489, 213] on input "632.74" at bounding box center [502, 211] width 44 height 15
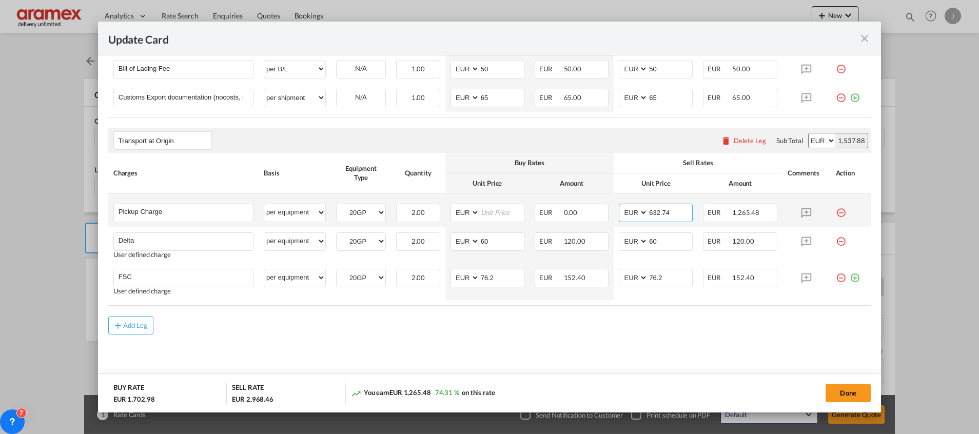
click at [658, 207] on input "632.74" at bounding box center [670, 211] width 44 height 15
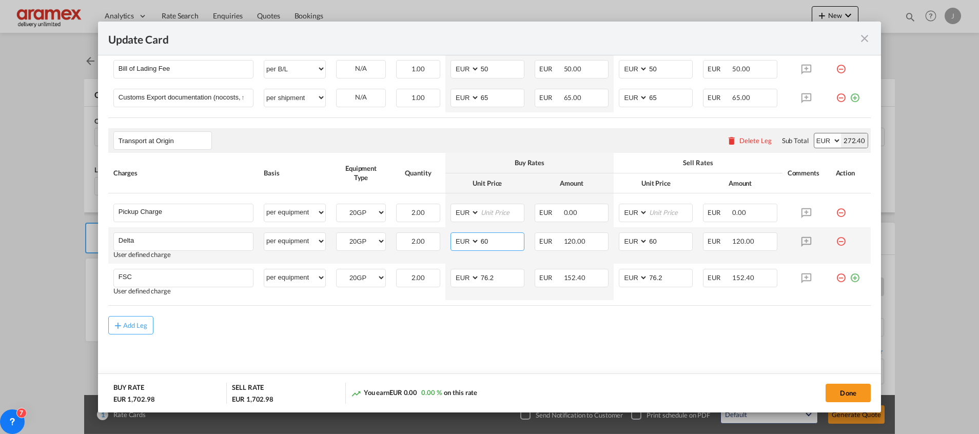
click at [484, 240] on input "60" at bounding box center [502, 240] width 44 height 15
click at [453, 308] on rate-modification "Main Freight Please enter leg name Leg Name Already Exists Delete Leg Sub Total…" at bounding box center [489, 65] width 762 height 540
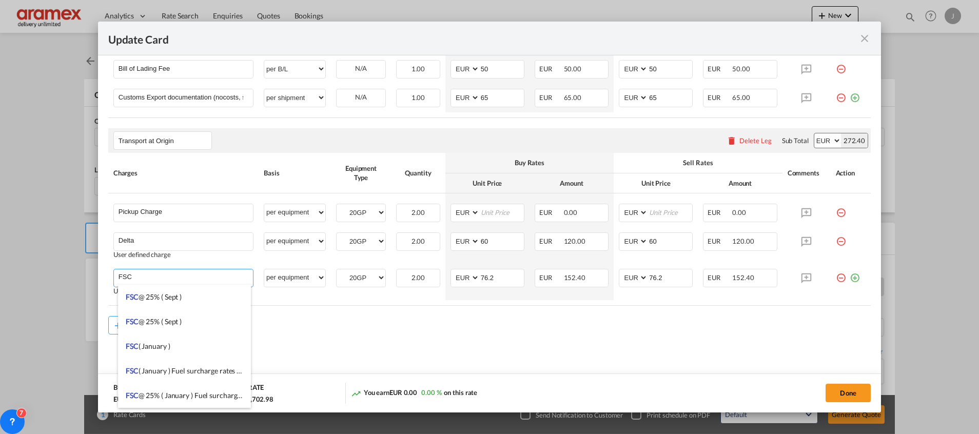
drag, startPoint x: 155, startPoint y: 275, endPoint x: 88, endPoint y: 278, distance: 67.8
click at [88, 278] on div "Update Card Port of [GEOGRAPHIC_DATA] NLRTM T/S Liner/Carrier CMA CGM SPOTON AP…" at bounding box center [489, 217] width 979 height 434
drag, startPoint x: 183, startPoint y: 323, endPoint x: 379, endPoint y: 321, distance: 195.4
click at [184, 324] on li "Conges tion Fee" at bounding box center [184, 321] width 133 height 25
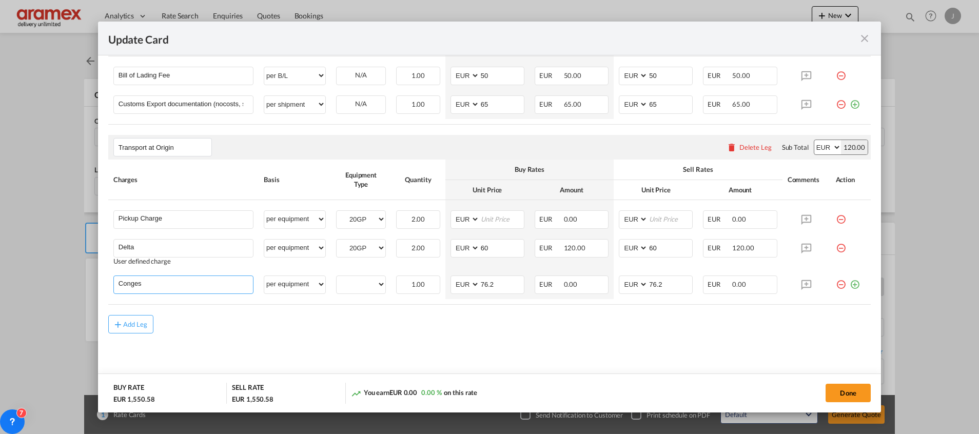
type input "Congestion Fee"
select select "? string: ?"
type input "0"
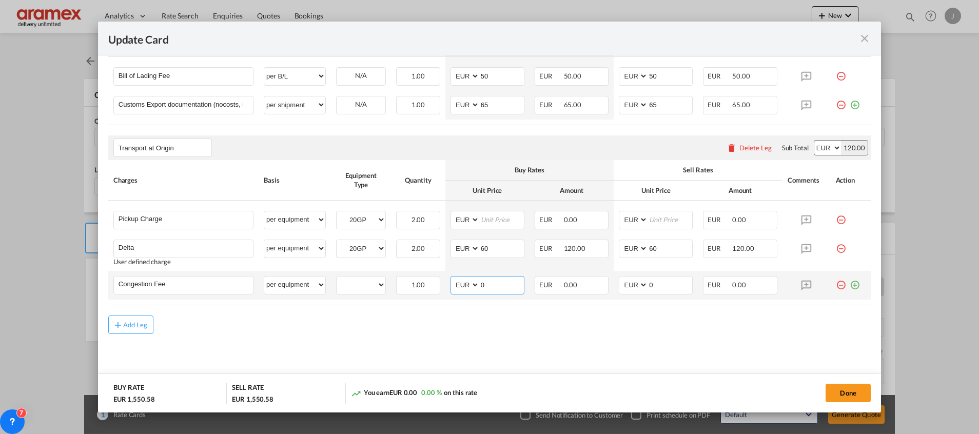
drag, startPoint x: 484, startPoint y: 287, endPoint x: 439, endPoint y: 291, distance: 45.3
click at [452, 290] on md-input-container "AED AFN ALL AMD ANG AOA ARS AUD AWG AZN BAM BBD BDT BGN BHD BIF BMD BND [PERSON…" at bounding box center [487, 285] width 74 height 18
click at [357, 283] on select "20GP" at bounding box center [360, 285] width 49 height 14
select select "20GP"
click at [336, 278] on select "20GP" at bounding box center [360, 285] width 49 height 14
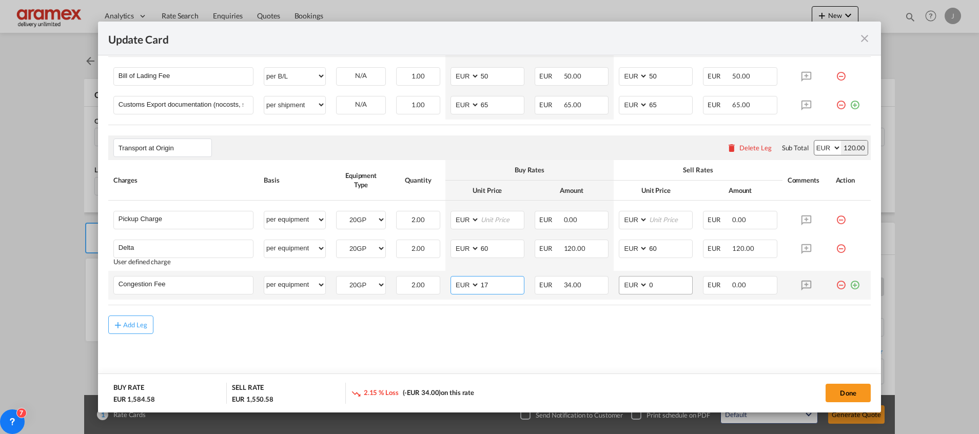
type input "17"
drag, startPoint x: 668, startPoint y: 283, endPoint x: 598, endPoint y: 287, distance: 70.9
click at [598, 287] on tr "Congestion Fee Please Enter User Defined Charges Cannot Be Published per equipm…" at bounding box center [489, 285] width 762 height 29
type input "17"
click at [849, 284] on md-icon "icon-plus-circle-outline green-400-fg" at bounding box center [854, 281] width 10 height 10
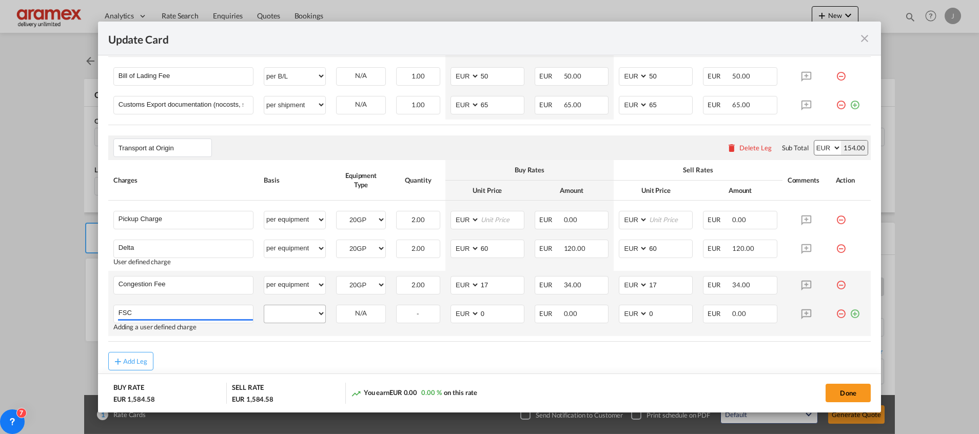
type input "FSC"
click at [297, 313] on select "per equipment per container per B/L per shipping bill per shipment % on pickup …" at bounding box center [294, 313] width 61 height 16
select select "per equipment"
click at [264, 305] on select "per equipment per container per B/L per shipping bill per shipment % on pickup …" at bounding box center [294, 313] width 61 height 16
click at [359, 313] on select "20GP" at bounding box center [360, 314] width 49 height 14
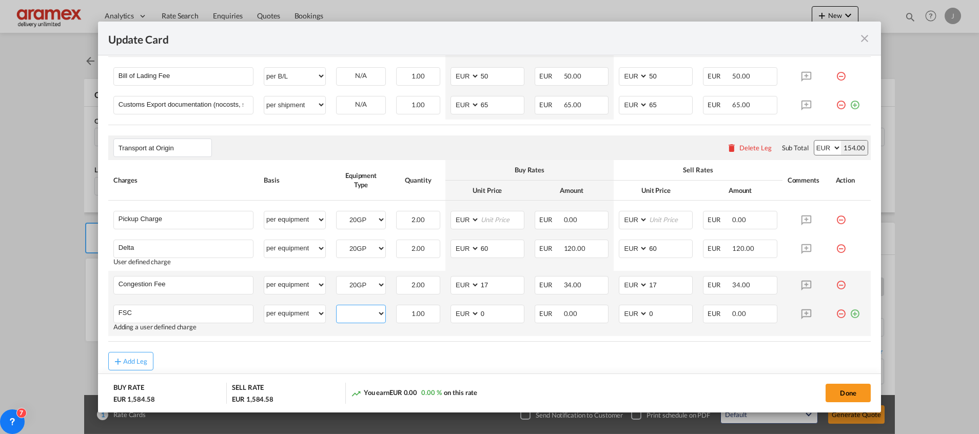
select select "20GP"
click at [336, 307] on select "20GP" at bounding box center [360, 314] width 49 height 14
drag, startPoint x: 842, startPoint y: 313, endPoint x: 807, endPoint y: 317, distance: 34.6
click at [849, 312] on md-icon "icon-plus-circle-outline green-400-fg" at bounding box center [854, 310] width 10 height 10
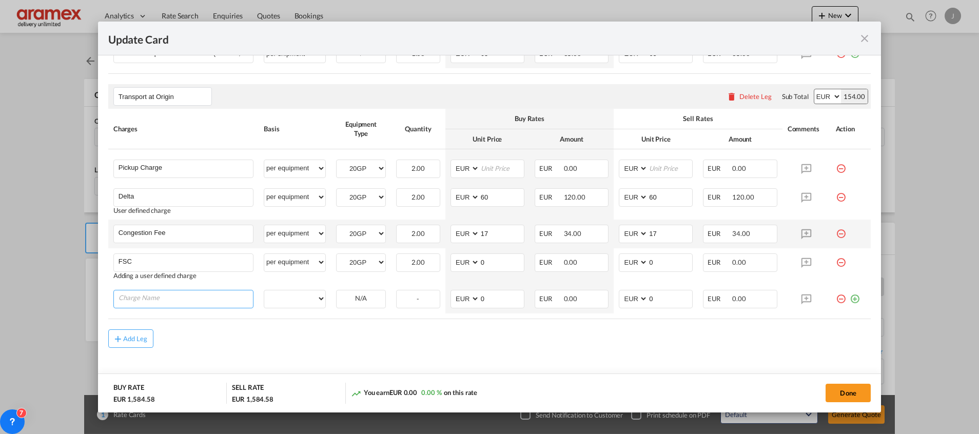
scroll to position [582, 0]
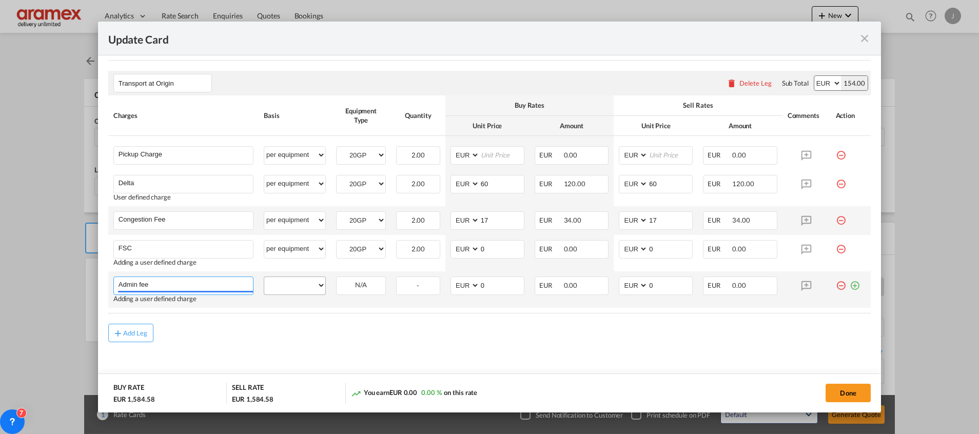
type input "Admin fee"
drag, startPoint x: 291, startPoint y: 284, endPoint x: 312, endPoint y: 274, distance: 22.5
click at [294, 284] on select "per equipment per container per B/L per shipping bill per shipment % on pickup …" at bounding box center [294, 285] width 61 height 16
select select "per equipment"
click at [264, 277] on select "per equipment per container per B/L per shipping bill per shipment % on pickup …" at bounding box center [294, 285] width 61 height 16
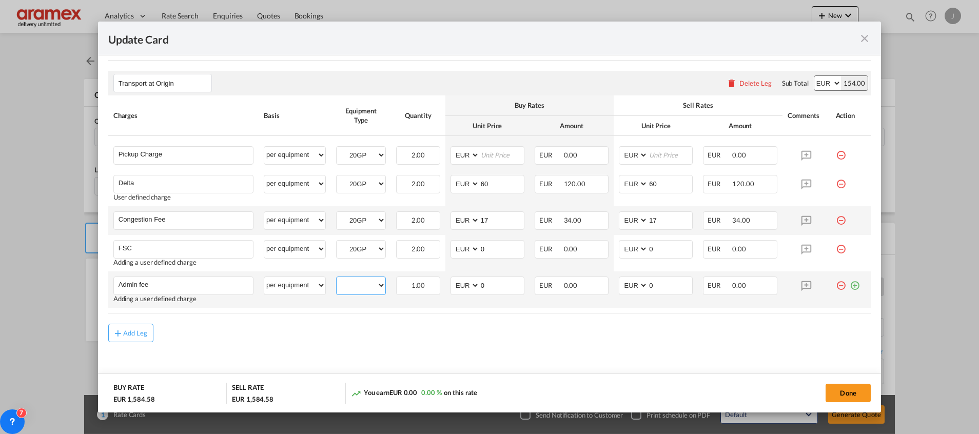
click at [361, 285] on select "20GP" at bounding box center [360, 285] width 49 height 14
select select "20GP"
click at [336, 278] on select "20GP" at bounding box center [360, 285] width 49 height 14
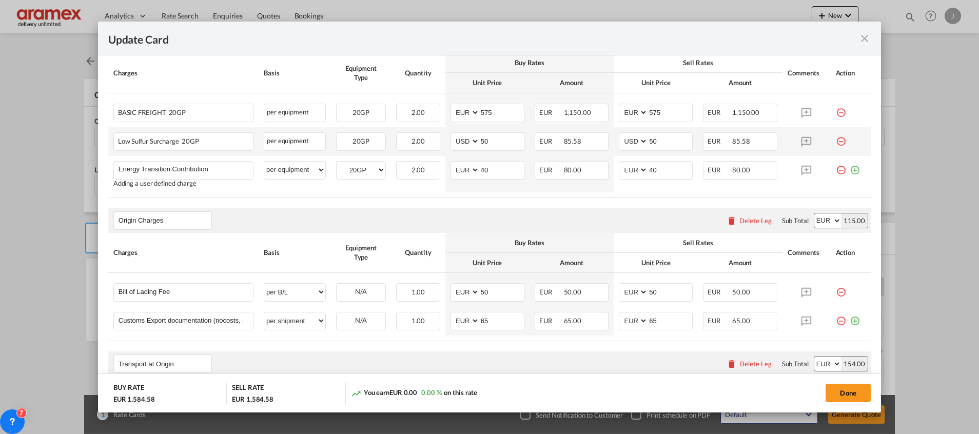
scroll to position [274, 0]
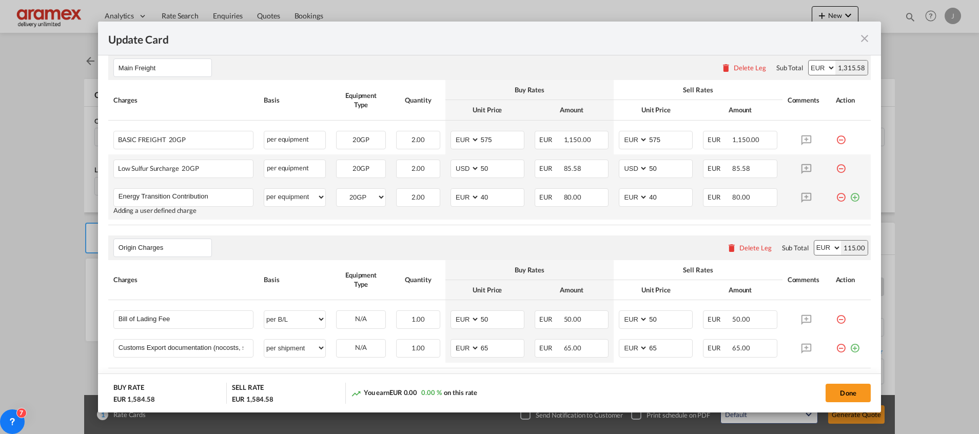
click at [849, 197] on md-icon "icon-plus-circle-outline green-400-fg" at bounding box center [854, 193] width 10 height 10
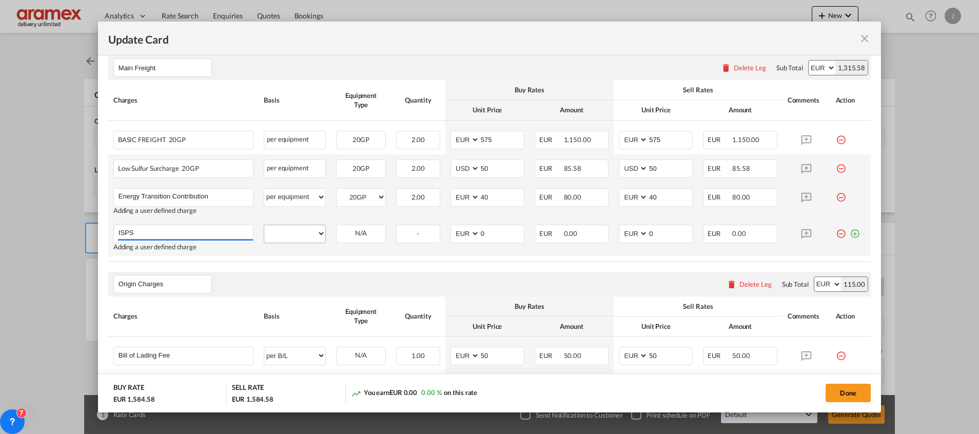
type input "ISPS"
drag, startPoint x: 289, startPoint y: 236, endPoint x: 314, endPoint y: 236, distance: 24.6
click at [291, 238] on select "per equipment per container per B/L per shipping bill per shipment % on freight…" at bounding box center [294, 233] width 61 height 16
select select "per equipment"
click at [264, 225] on select "per equipment per container per B/L per shipping bill per shipment % on freight…" at bounding box center [294, 233] width 61 height 16
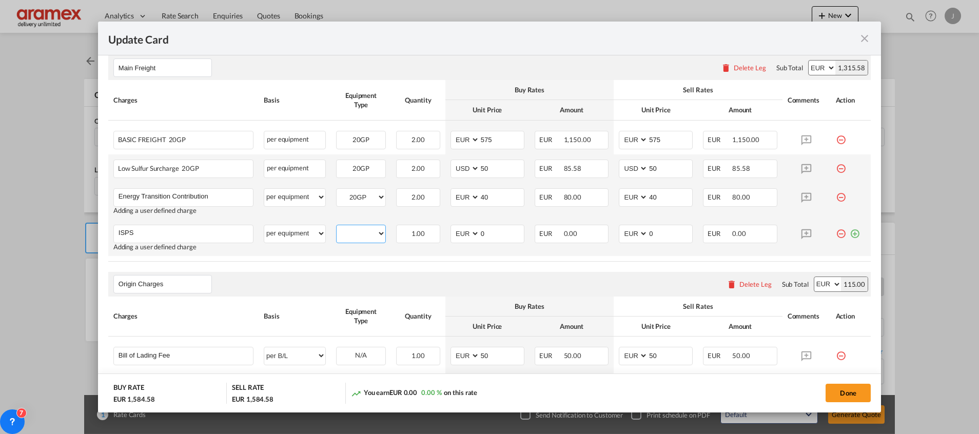
click at [356, 227] on select "20GP" at bounding box center [360, 234] width 49 height 14
select select "20GP"
click at [336, 227] on select "20GP" at bounding box center [360, 234] width 49 height 14
drag, startPoint x: 492, startPoint y: 234, endPoint x: 441, endPoint y: 234, distance: 51.8
click at [445, 234] on td "AED AFN ALL AMD ANG AOA ARS AUD AWG AZN BAM BBD BDT BGN BHD BIF BMD BND [PERSON…" at bounding box center [487, 238] width 84 height 36
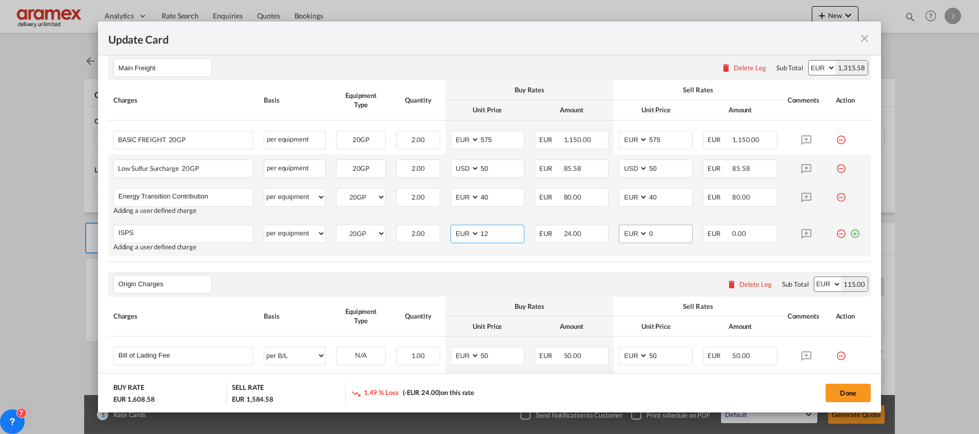
type input "12"
drag, startPoint x: 660, startPoint y: 234, endPoint x: 608, endPoint y: 236, distance: 51.9
click at [613, 236] on td "AED AFN ALL AMD ANG AOA ARS AUD AWG AZN BAM BBD BDT BGN BHD BIF BMD BND BOB BRL…" at bounding box center [655, 238] width 84 height 36
type input "12"
click at [507, 292] on div "Origin Charges Please enter leg name Leg Name Already Exists Delete Leg Sub Tot…" at bounding box center [489, 284] width 762 height 25
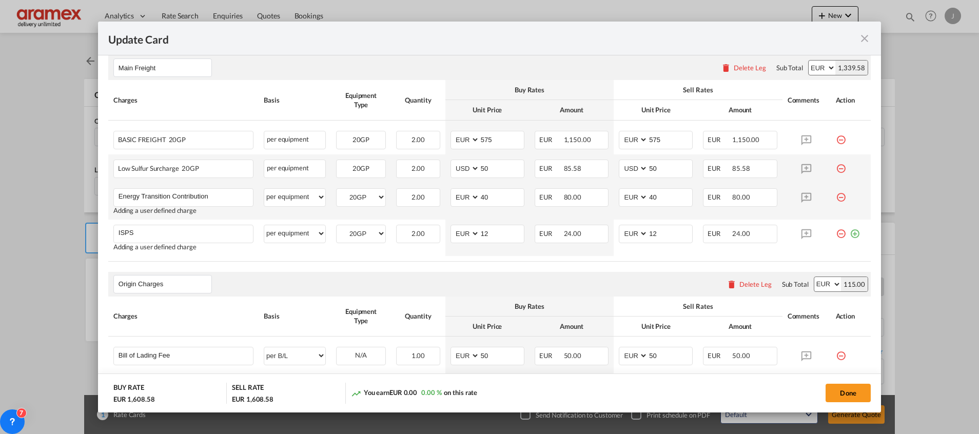
scroll to position [428, 0]
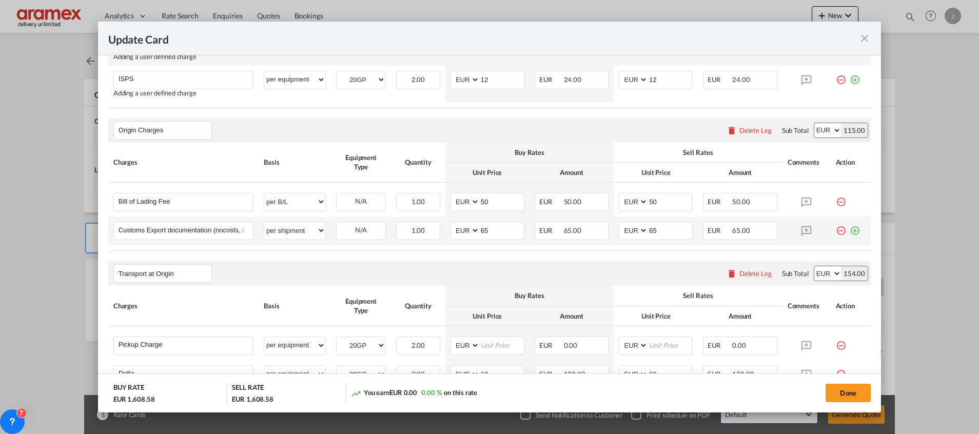
click at [849, 231] on md-icon "icon-plus-circle-outline green-400-fg" at bounding box center [854, 227] width 10 height 10
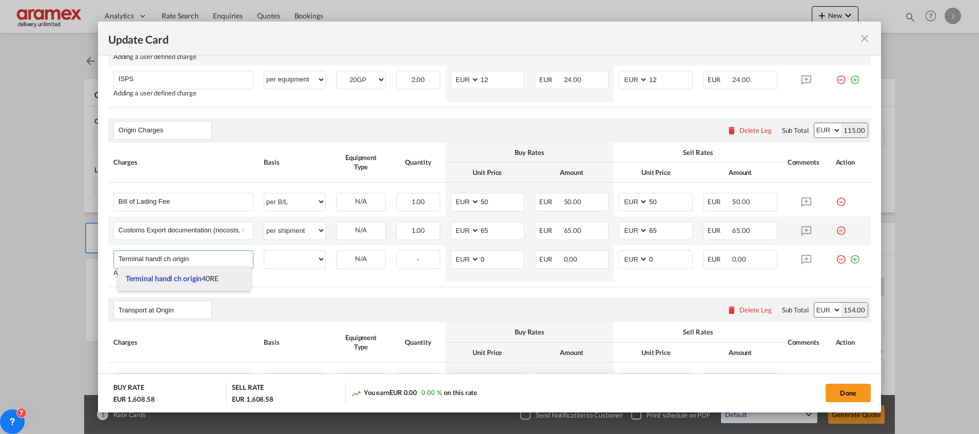
click at [201, 283] on li "Terminal handl ch origin 40RE" at bounding box center [184, 278] width 133 height 25
type input "Terminal handl ch origin 40RE"
select select "per equipment"
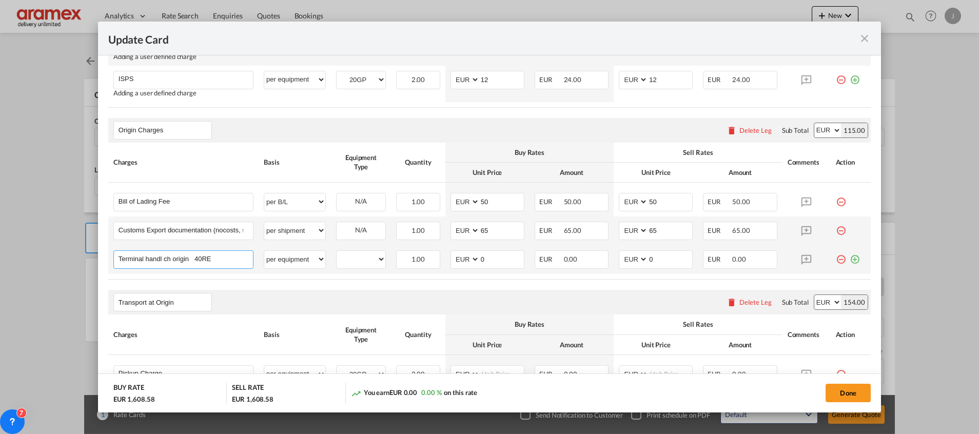
click at [221, 255] on input "Terminal handl ch origin 40RE" at bounding box center [185, 258] width 134 height 15
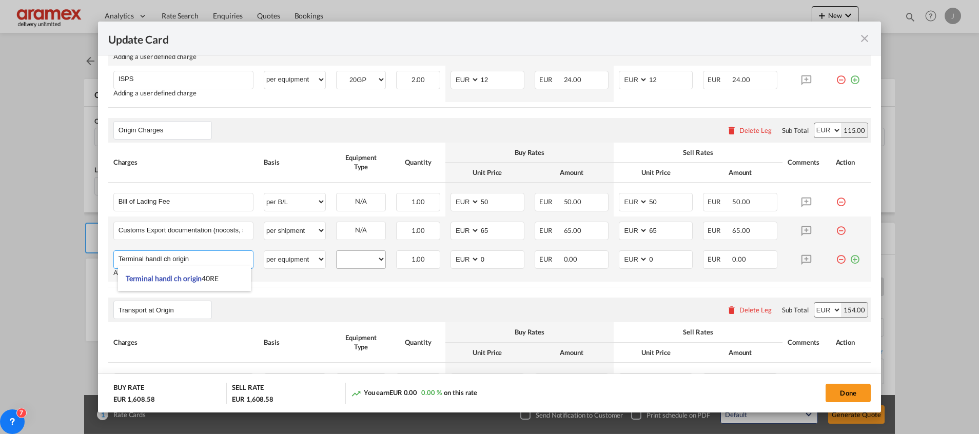
type input "Terminal handl ch origin"
click at [365, 258] on select "20GP" at bounding box center [360, 259] width 49 height 14
select select "20GP"
click at [336, 252] on select "20GP" at bounding box center [360, 259] width 49 height 14
drag, startPoint x: 488, startPoint y: 257, endPoint x: 450, endPoint y: 258, distance: 38.0
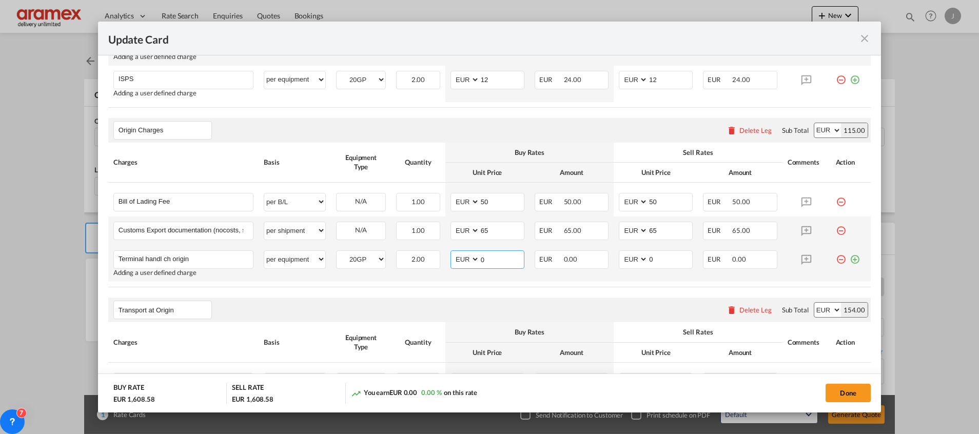
click at [450, 258] on md-input-container "AED AFN ALL AMD ANG AOA ARS AUD AWG AZN BAM BBD BDT BGN BHD BIF BMD BND [PERSON…" at bounding box center [487, 259] width 74 height 18
drag, startPoint x: 507, startPoint y: 255, endPoint x: 466, endPoint y: 259, distance: 41.2
click at [445, 256] on td "AED AFN ALL AMD ANG AOA ARS AUD AWG AZN BAM BBD BDT BGN BHD BIF BMD BND [PERSON…" at bounding box center [487, 263] width 84 height 36
type input "250"
drag, startPoint x: 649, startPoint y: 257, endPoint x: 617, endPoint y: 260, distance: 31.9
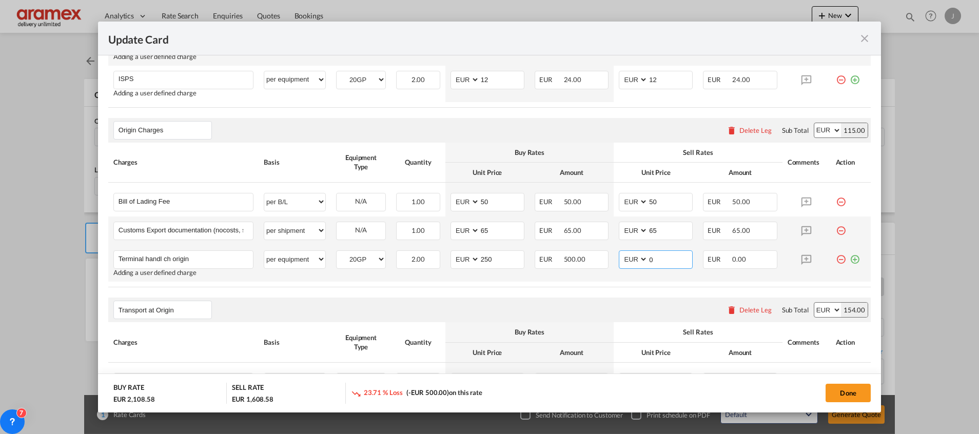
click at [628, 256] on md-input-container "AED AFN ALL AMD ANG AOA ARS AUD AWG AZN BAM BBD BDT BGN BHD BIF BMD BND [PERSON…" at bounding box center [656, 259] width 74 height 18
paste input "25"
type input "250"
click at [531, 288] on rate-modification "Main Freight Please enter leg name Leg Name Already Exists Delete Leg Sub Total…" at bounding box center [489, 230] width 762 height 678
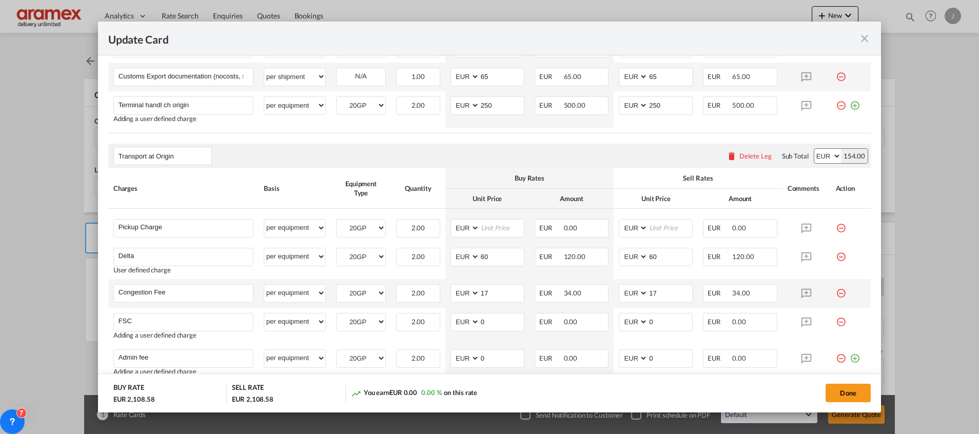
scroll to position [659, 0]
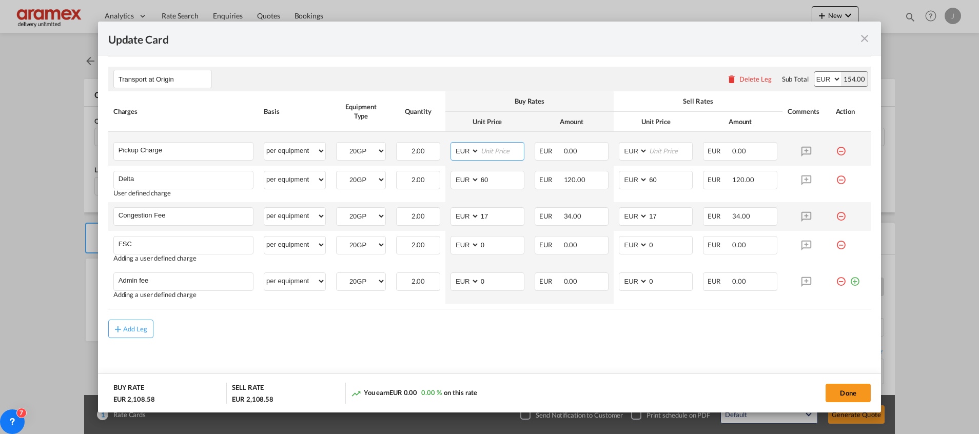
click at [496, 149] on input "Update Card Port ..." at bounding box center [502, 150] width 44 height 15
click at [488, 153] on input "331.59" at bounding box center [502, 150] width 44 height 15
type input "331.59"
click at [665, 152] on input "Update Card Port ..." at bounding box center [670, 150] width 44 height 15
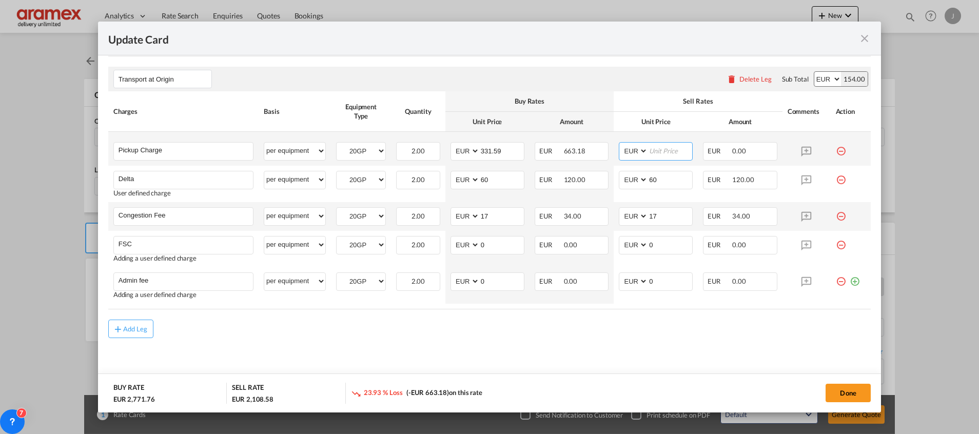
paste input "331.59"
type input "331.59"
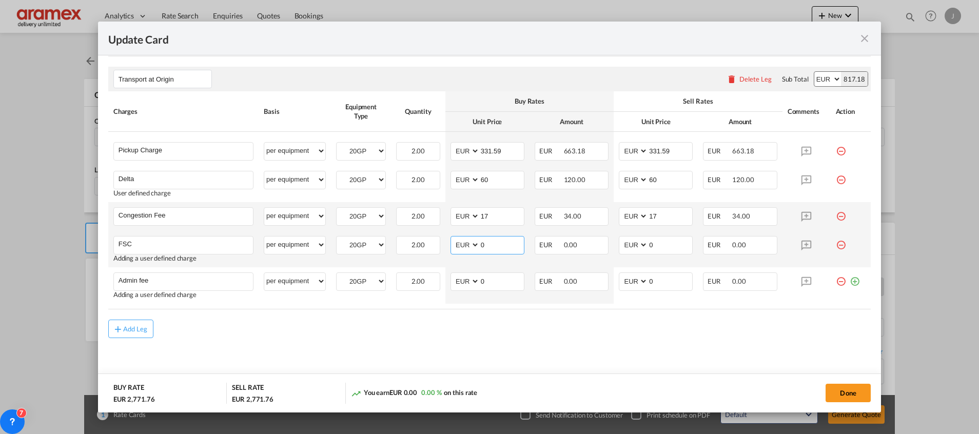
drag, startPoint x: 493, startPoint y: 247, endPoint x: 460, endPoint y: 246, distance: 33.9
click at [460, 246] on md-input-container "AED AFN ALL AMD ANG AOA ARS AUD AWG AZN BAM BBD BDT BGN BHD BIF BMD BND [PERSON…" at bounding box center [487, 245] width 74 height 18
paste input "€ 40.86"
click at [486, 241] on input "€ 40.86" at bounding box center [502, 243] width 44 height 15
click at [487, 241] on input "40.86" at bounding box center [502, 243] width 44 height 15
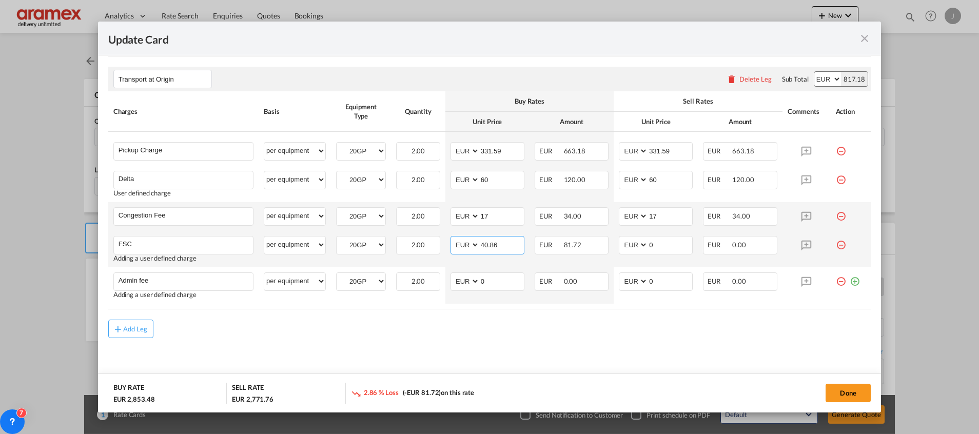
click at [487, 241] on input "40.86" at bounding box center [502, 243] width 44 height 15
type input "40.86"
drag, startPoint x: 670, startPoint y: 249, endPoint x: 620, endPoint y: 249, distance: 49.8
click at [620, 249] on md-input-container "AED AFN ALL AMD ANG AOA ARS AUD AWG AZN BAM BBD BDT BGN BHD BIF BMD BND [PERSON…" at bounding box center [656, 245] width 74 height 18
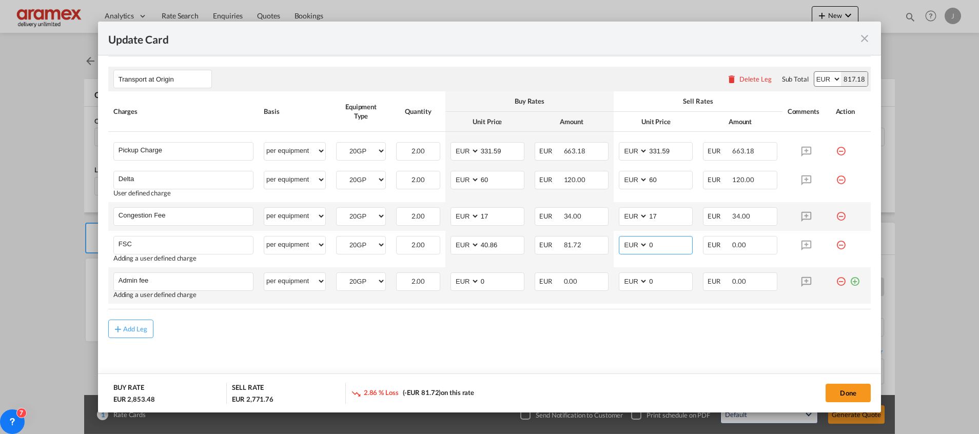
paste input "40.86"
type input "40.86"
drag, startPoint x: 489, startPoint y: 280, endPoint x: 461, endPoint y: 280, distance: 28.7
click at [461, 280] on md-input-container "AED AFN ALL AMD ANG AOA ARS AUD AWG AZN BAM BBD BDT BGN BHD BIF BMD BND [PERSON…" at bounding box center [487, 281] width 74 height 18
click at [490, 287] on input "10" at bounding box center [502, 280] width 44 height 15
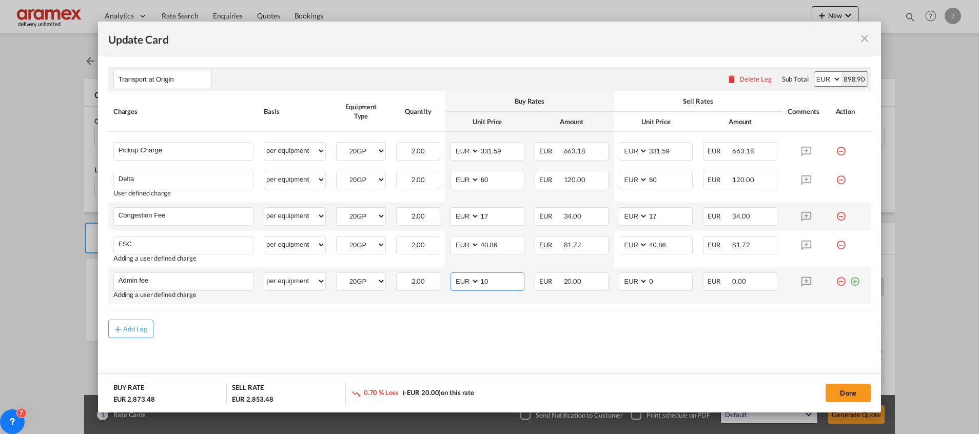
click at [490, 287] on input "10" at bounding box center [502, 280] width 44 height 15
type input "10"
drag, startPoint x: 650, startPoint y: 282, endPoint x: 635, endPoint y: 295, distance: 20.0
click at [636, 283] on md-input-container "AED AFN ALL AMD ANG AOA ARS AUD AWG AZN BAM BBD BDT BGN BHD BIF BMD BND [PERSON…" at bounding box center [656, 281] width 74 height 18
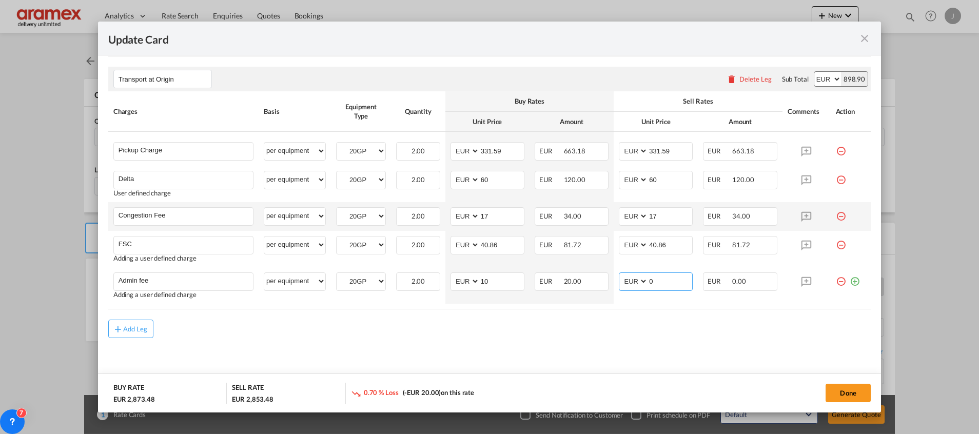
paste input "1"
type input "10"
click at [617, 321] on div "Add Leg" at bounding box center [489, 329] width 762 height 18
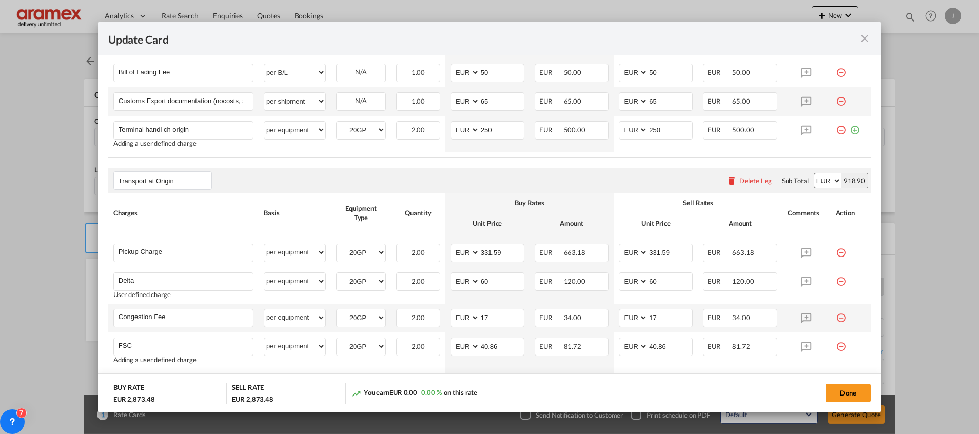
scroll to position [505, 0]
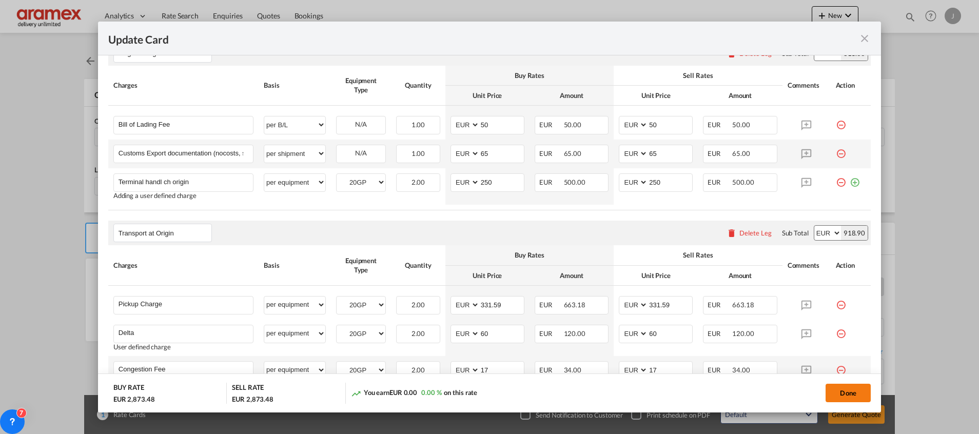
click at [857, 391] on button "Done" at bounding box center [847, 393] width 45 height 18
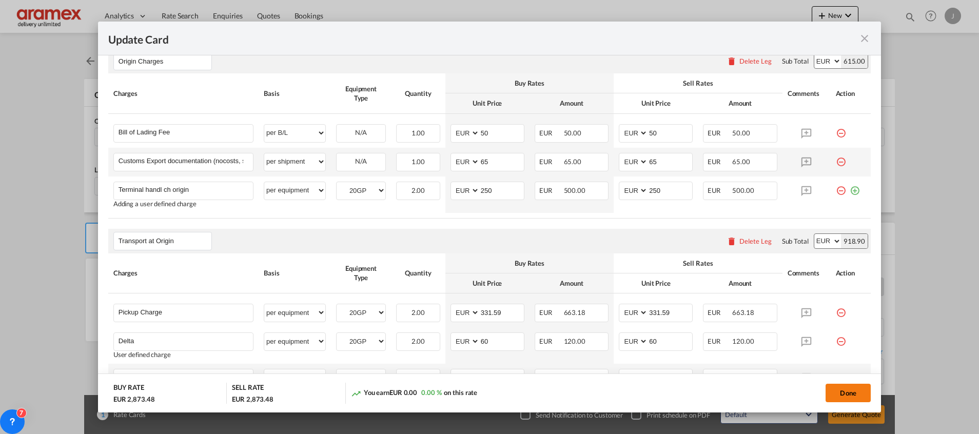
scroll to position [0, 0]
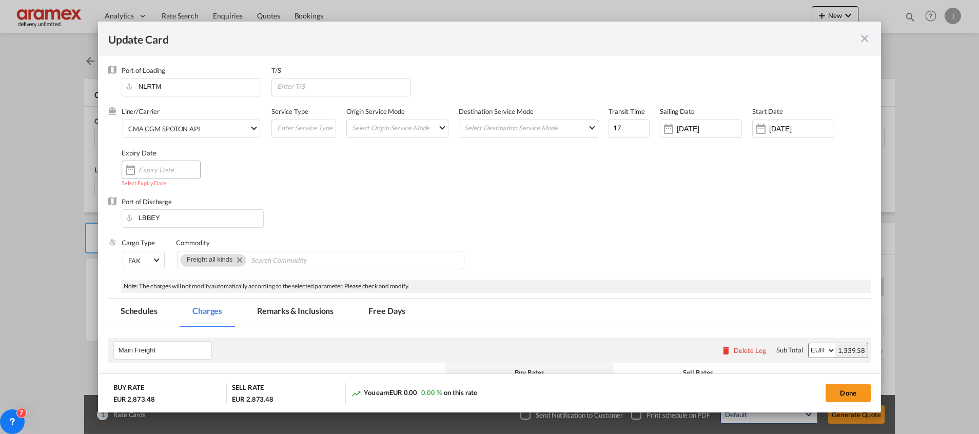
click at [161, 168] on input "Update Card Port ..." at bounding box center [169, 170] width 62 height 8
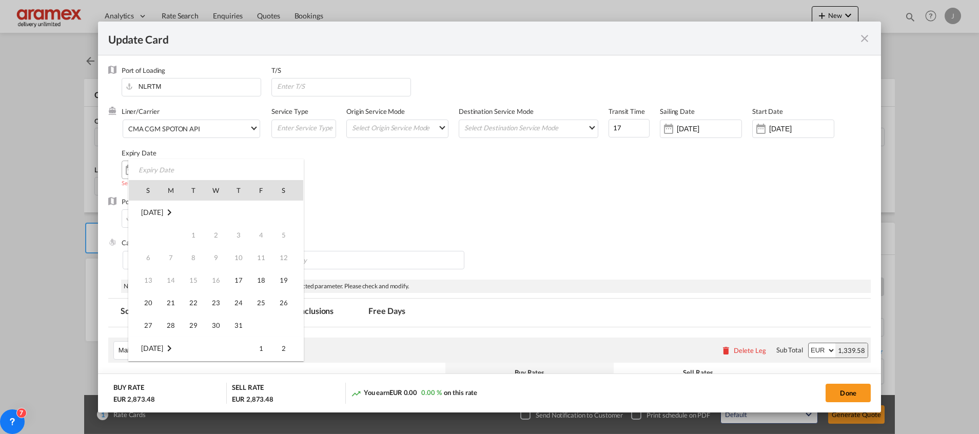
scroll to position [272, 0]
click at [172, 235] on span "1" at bounding box center [171, 235] width 22 height 22
type input "[DATE]"
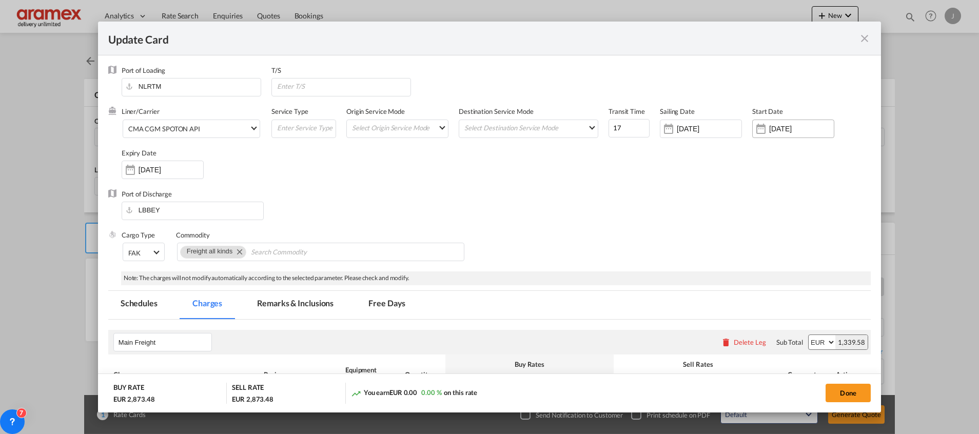
click at [773, 129] on input "[DATE]" at bounding box center [801, 129] width 65 height 8
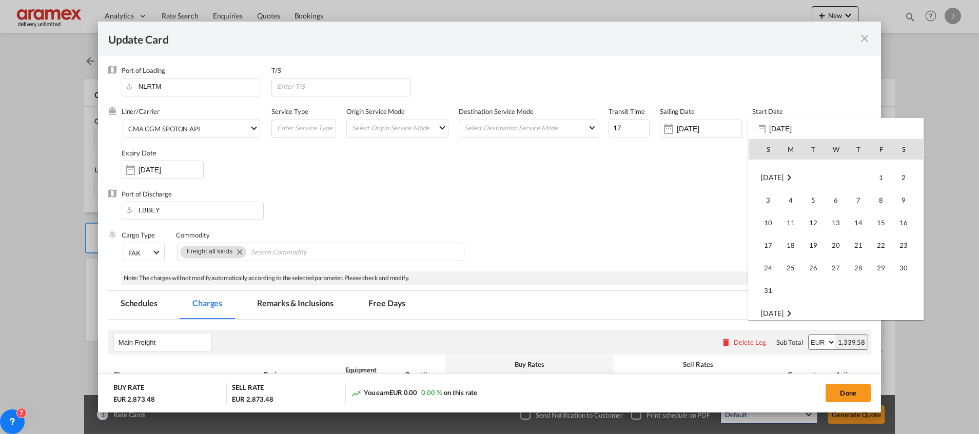
scroll to position [237459, 0]
click at [788, 308] on span "1" at bounding box center [791, 312] width 22 height 22
type input "[DATE]"
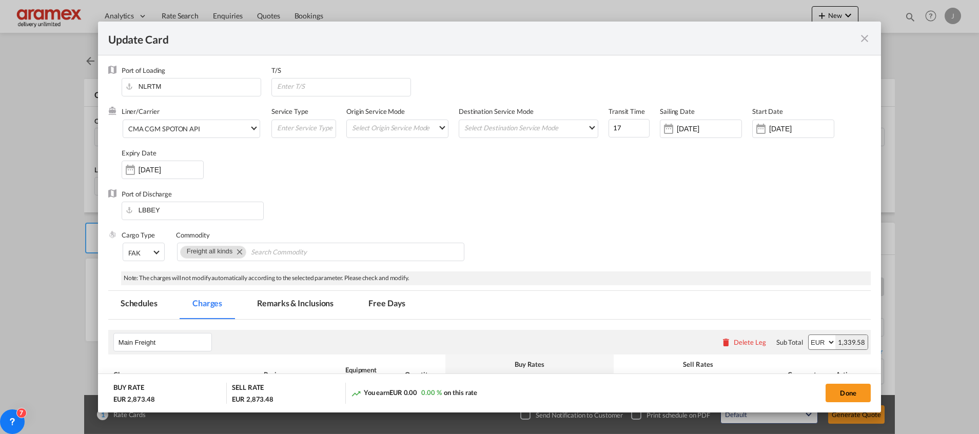
click at [710, 193] on div "Port of Discharge LBBEY" at bounding box center [489, 209] width 762 height 41
click at [691, 124] on div "[DATE]" at bounding box center [708, 128] width 65 height 9
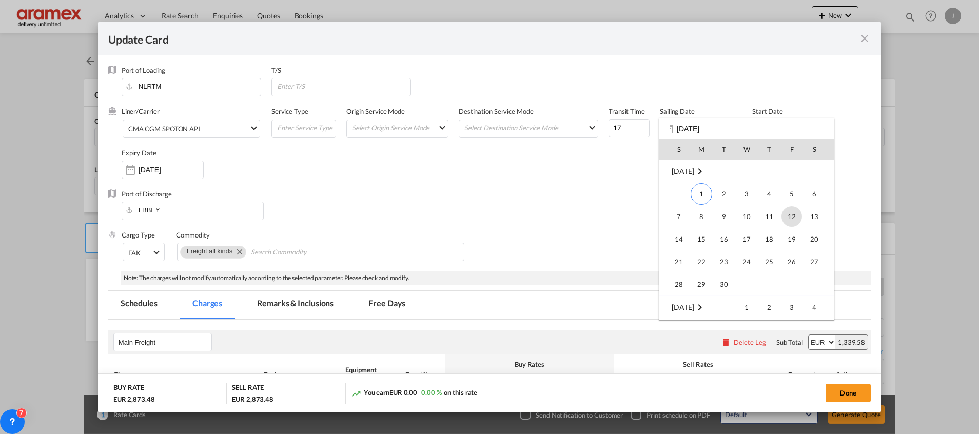
click at [783, 217] on span "12" at bounding box center [791, 216] width 21 height 21
type input "[DATE]"
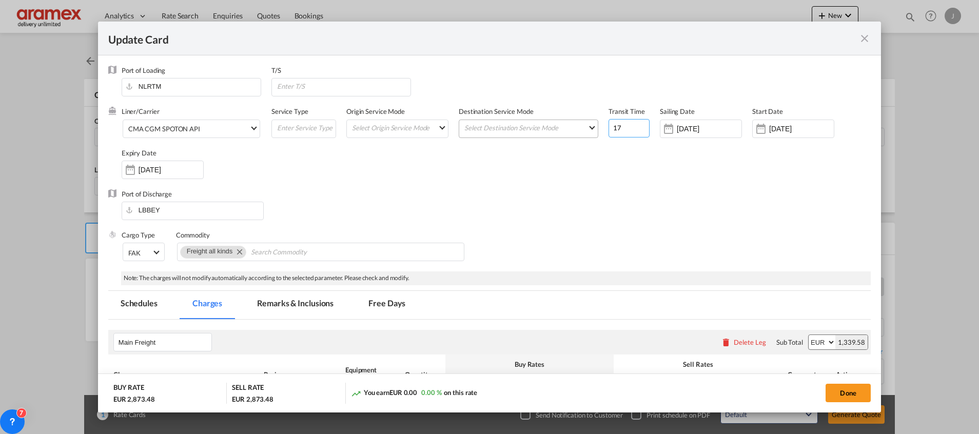
drag, startPoint x: 618, startPoint y: 124, endPoint x: 583, endPoint y: 123, distance: 34.9
click at [583, 123] on div "Liner/Carrier CMA CGM SPOTON API 2HM LOGISTICS D.O.O AAXL GLOBAL SHIPPING LINES…" at bounding box center [496, 148] width 749 height 82
type input "24"
click at [631, 195] on div "Port of Discharge LBBEY" at bounding box center [489, 209] width 762 height 41
click at [859, 394] on button "Done" at bounding box center [847, 393] width 45 height 18
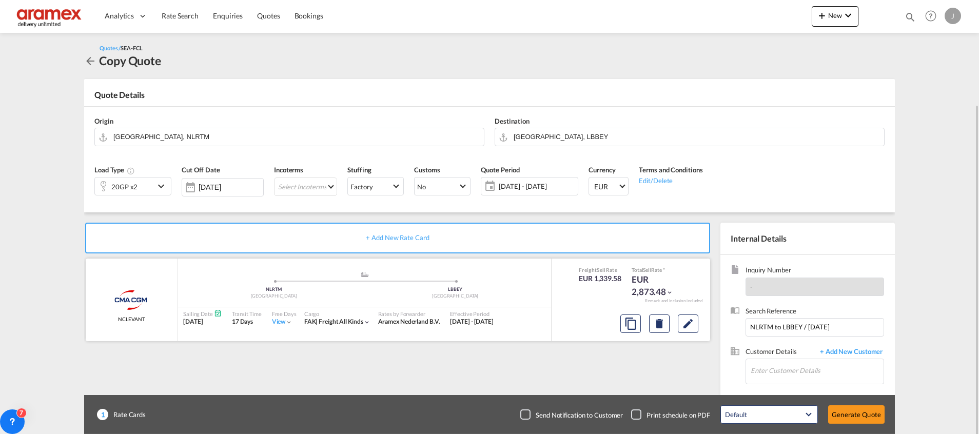
scroll to position [55, 0]
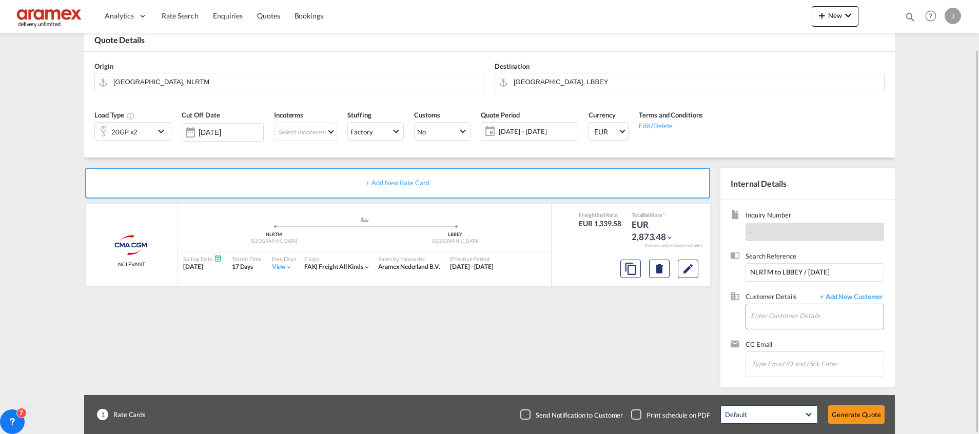
drag, startPoint x: 769, startPoint y: 315, endPoint x: 762, endPoint y: 291, distance: 24.5
click at [769, 314] on input "Enter Customer Details" at bounding box center [816, 315] width 133 height 23
paste input "[PERSON_NAME]"
drag, startPoint x: 807, startPoint y: 318, endPoint x: 726, endPoint y: 310, distance: 80.9
click at [726, 310] on div "Inquiry Number - Search Reference NLRTM to [GEOGRAPHIC_DATA] / [DATE] Customer …" at bounding box center [807, 293] width 174 height 187
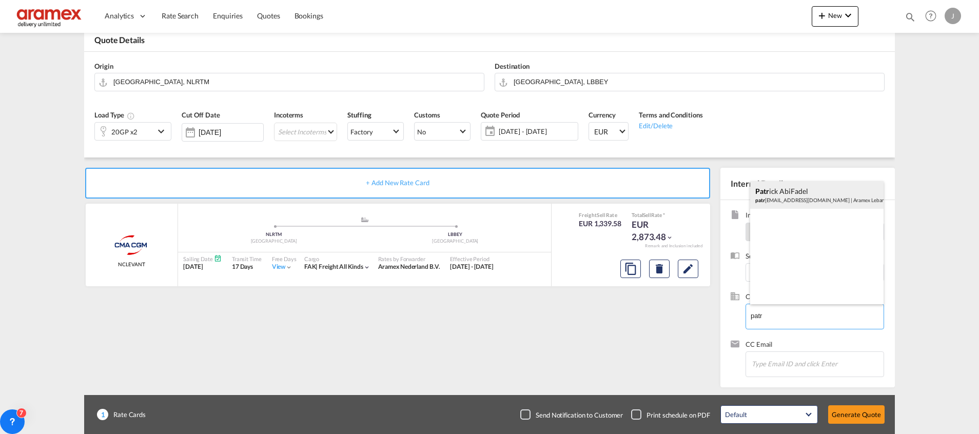
click at [785, 191] on div "Patr ick [PERSON_NAME] [EMAIL_ADDRESS][DOMAIN_NAME] | Aramex Lebanon" at bounding box center [816, 195] width 133 height 28
type input "Aramex Lebanon, [PERSON_NAME], [EMAIL_ADDRESS][DOMAIN_NAME]"
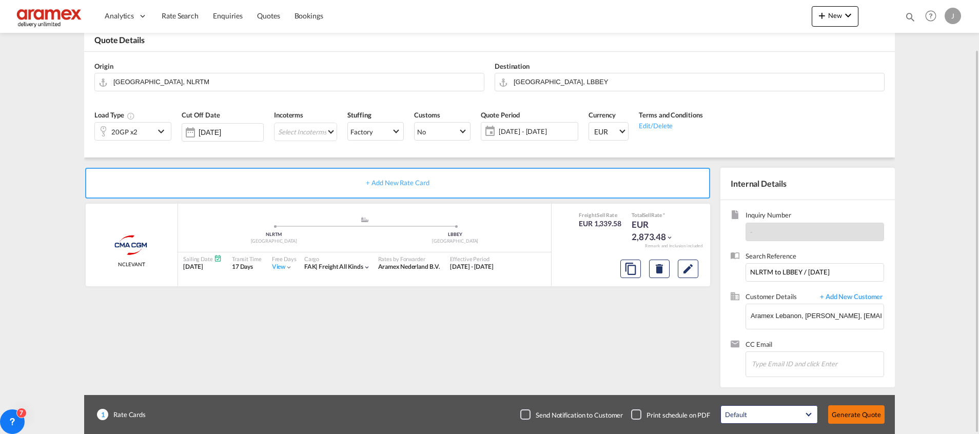
click at [849, 417] on button "Generate Quote" at bounding box center [856, 414] width 56 height 18
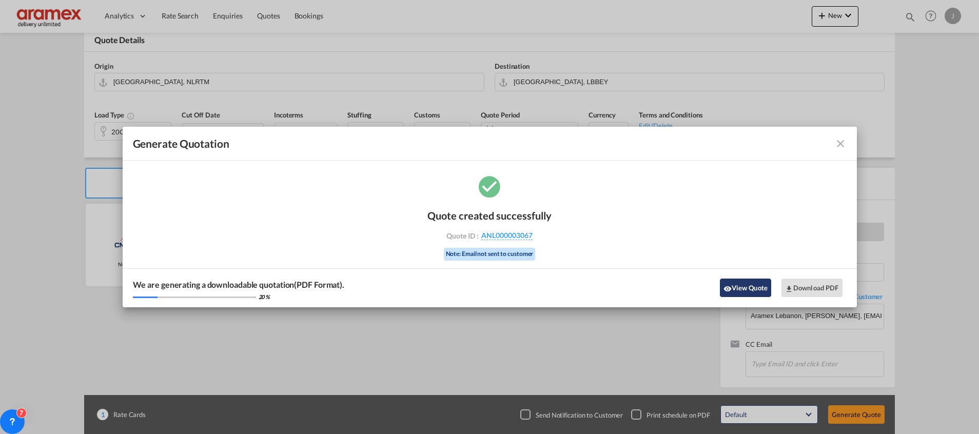
click at [754, 290] on button "View Quote" at bounding box center [745, 287] width 51 height 18
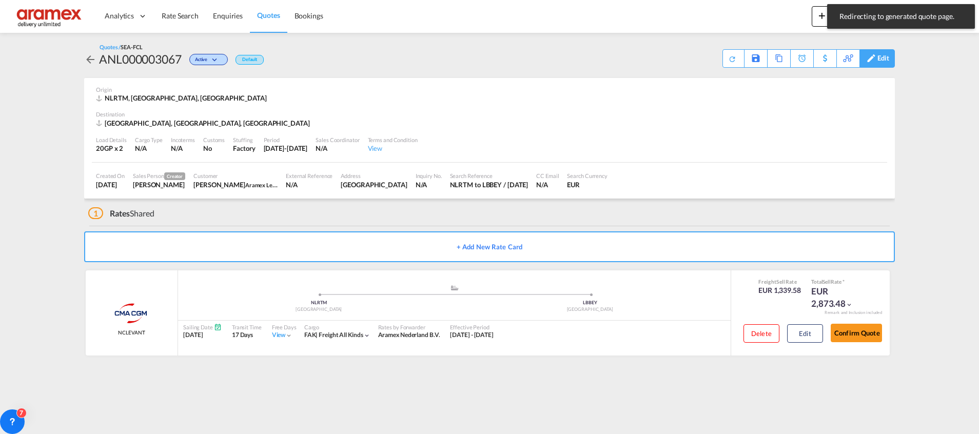
click at [880, 57] on div "Edit" at bounding box center [883, 58] width 12 height 17
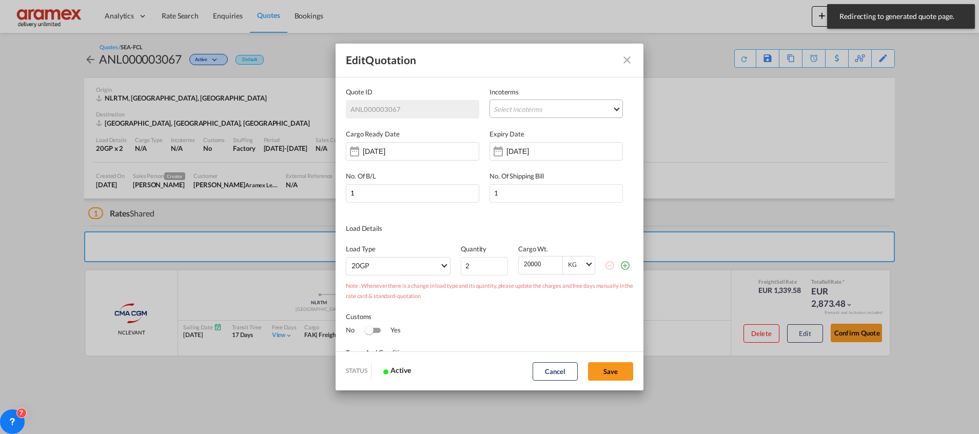
click at [521, 106] on md-select "Select Incoterms EXW - import Ex Works CIP - export Carriage and Insurance Paid…" at bounding box center [555, 108] width 133 height 18
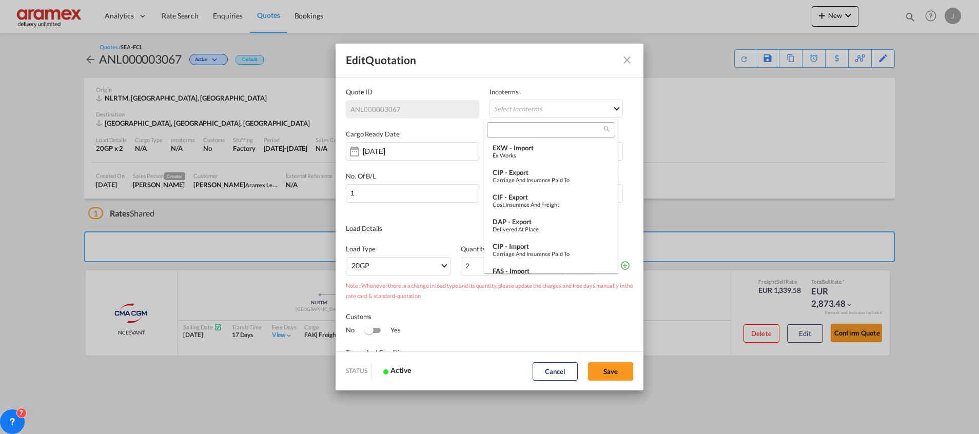
click at [514, 132] on input "search" at bounding box center [547, 129] width 114 height 9
drag, startPoint x: 516, startPoint y: 132, endPoint x: 458, endPoint y: 130, distance: 58.5
click at [458, 130] on body "Analytics Dashboard Rate Search Enquiries Quotes Bookings" at bounding box center [489, 217] width 979 height 434
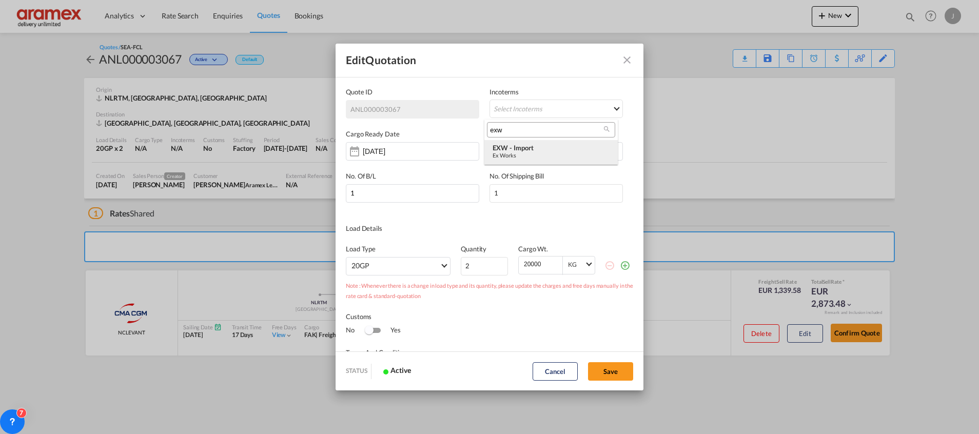
type input "exw"
drag, startPoint x: 534, startPoint y: 150, endPoint x: 551, endPoint y: 167, distance: 24.3
click at [533, 149] on div "EXW - import" at bounding box center [550, 148] width 117 height 8
click at [611, 368] on button "Save" at bounding box center [610, 371] width 45 height 18
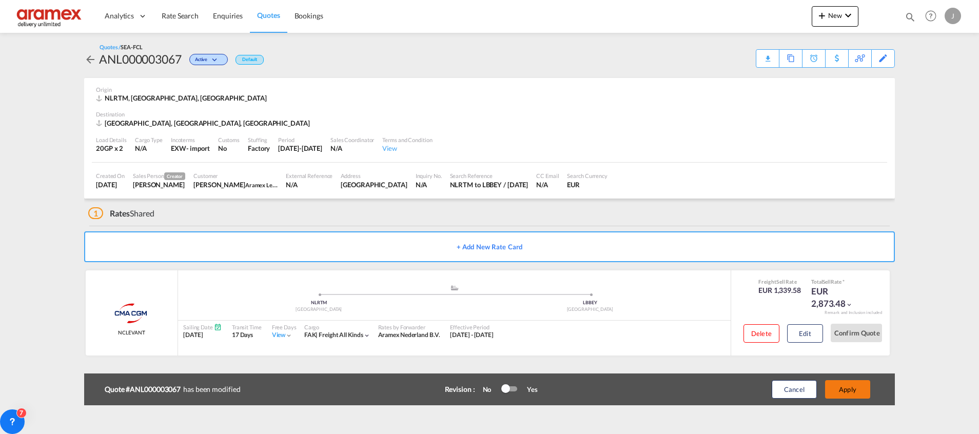
click at [857, 388] on button "Apply" at bounding box center [847, 389] width 45 height 18
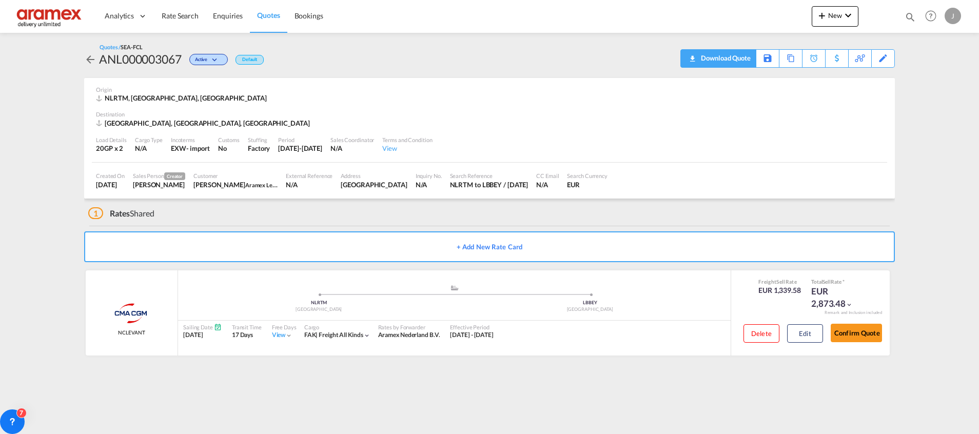
click at [741, 58] on div "Download Quote" at bounding box center [724, 58] width 52 height 16
